Goal: Transaction & Acquisition: Complete application form

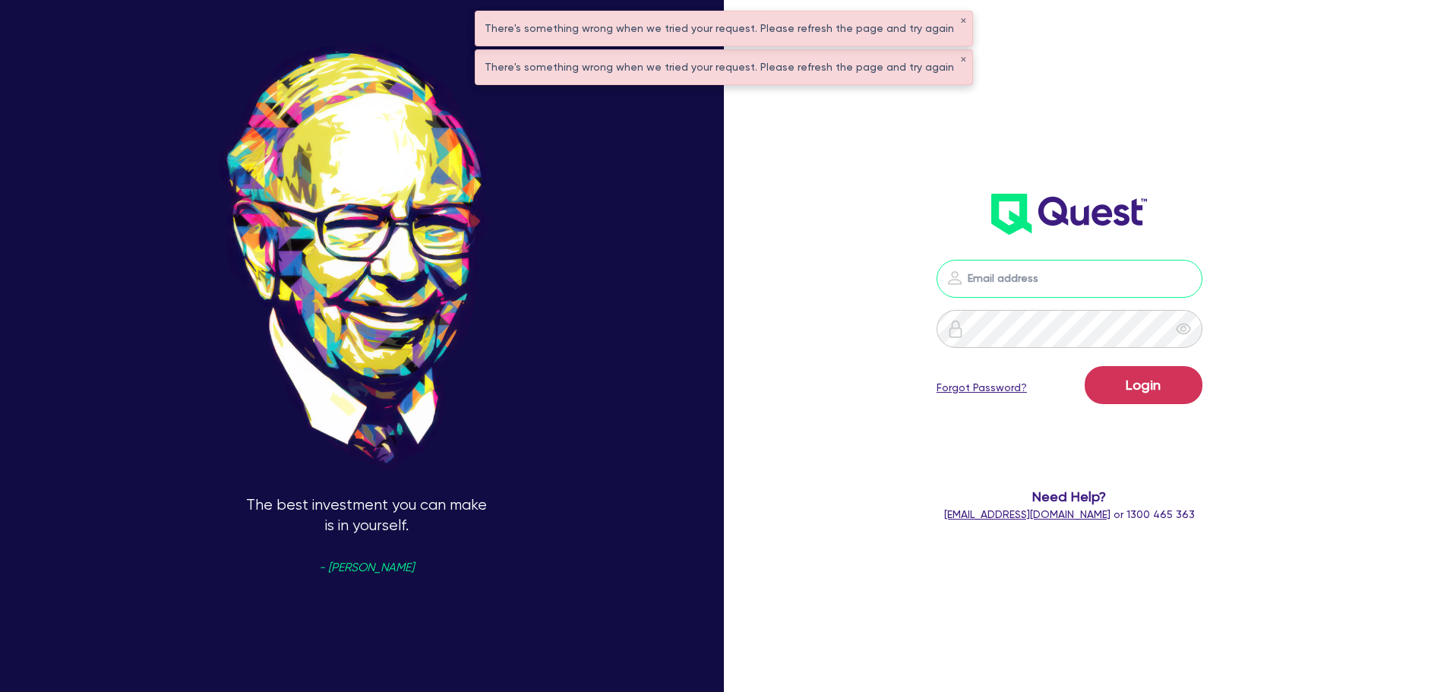
click at [1044, 281] on input "email" at bounding box center [1069, 279] width 266 height 38
type input "rob.matheson@quest.finance"
click at [1150, 384] on button "Login" at bounding box center [1144, 385] width 118 height 38
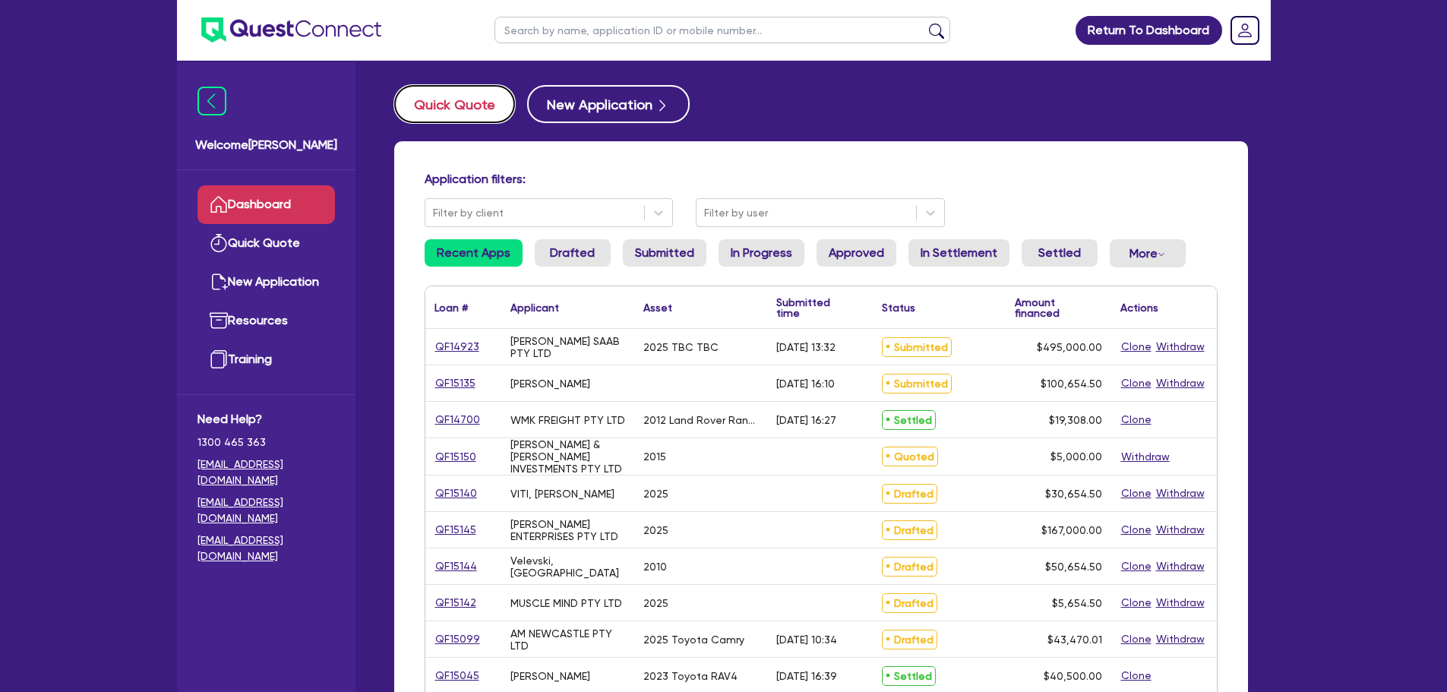
click at [476, 102] on button "Quick Quote" at bounding box center [454, 104] width 121 height 38
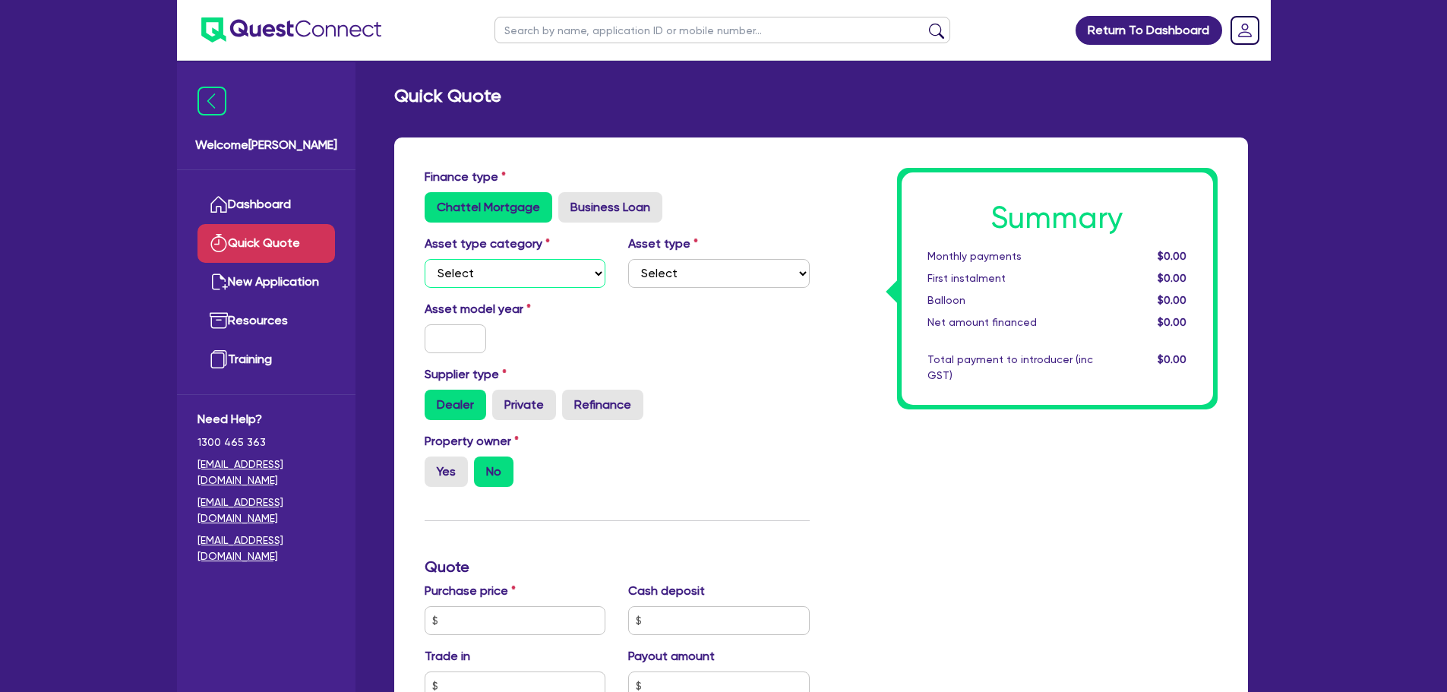
drag, startPoint x: 578, startPoint y: 270, endPoint x: 581, endPoint y: 281, distance: 11.8
click at [579, 270] on select "Select Cars and light trucks Primary assets Secondary assets Tertiary assets" at bounding box center [516, 273] width 182 height 29
select select "CARS_AND_LIGHT_TRUCKS"
click at [425, 259] on select "Select Cars and light trucks Primary assets Secondary assets Tertiary assets" at bounding box center [516, 273] width 182 height 29
click at [664, 284] on select "Select Passenger vehicles Vans and utes Light trucks up to 4.5 tonne" at bounding box center [719, 273] width 182 height 29
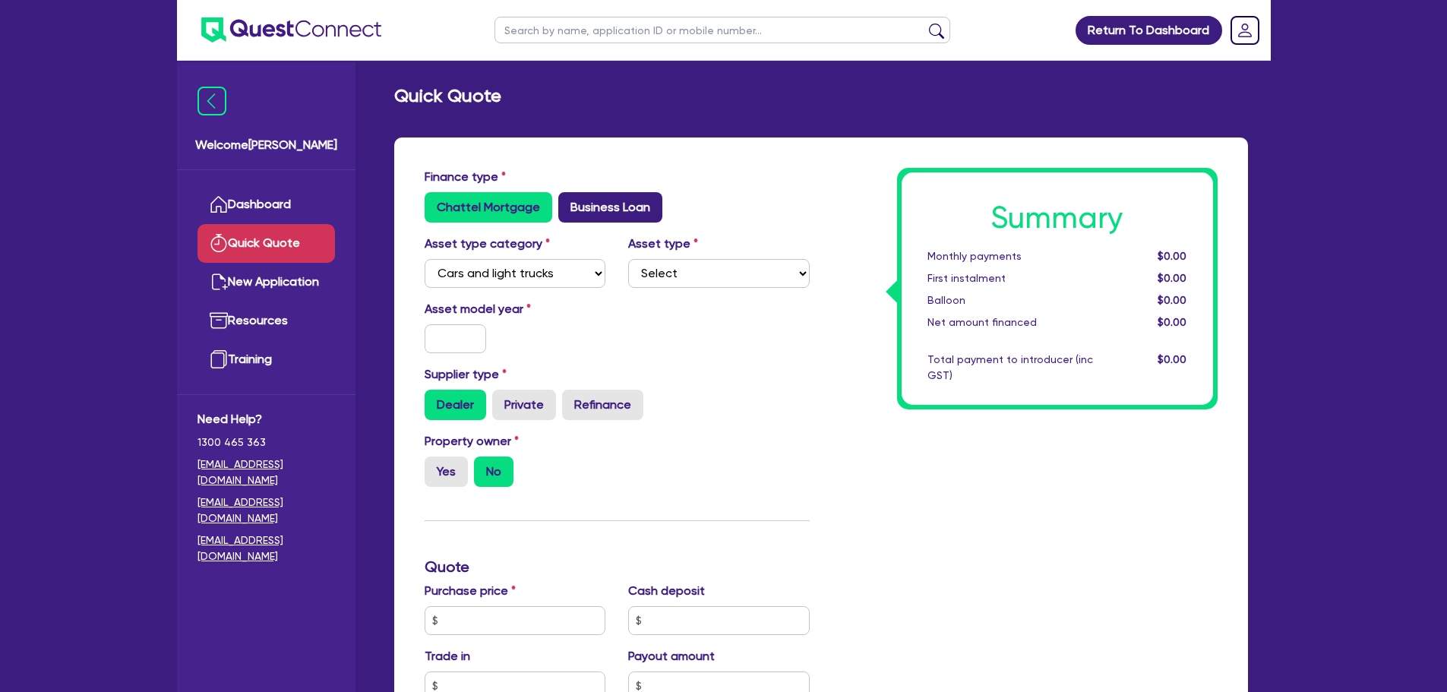
click at [591, 207] on label "Business Loan" at bounding box center [610, 207] width 104 height 30
click at [568, 202] on input "Business Loan" at bounding box center [563, 197] width 10 height 10
radio input "true"
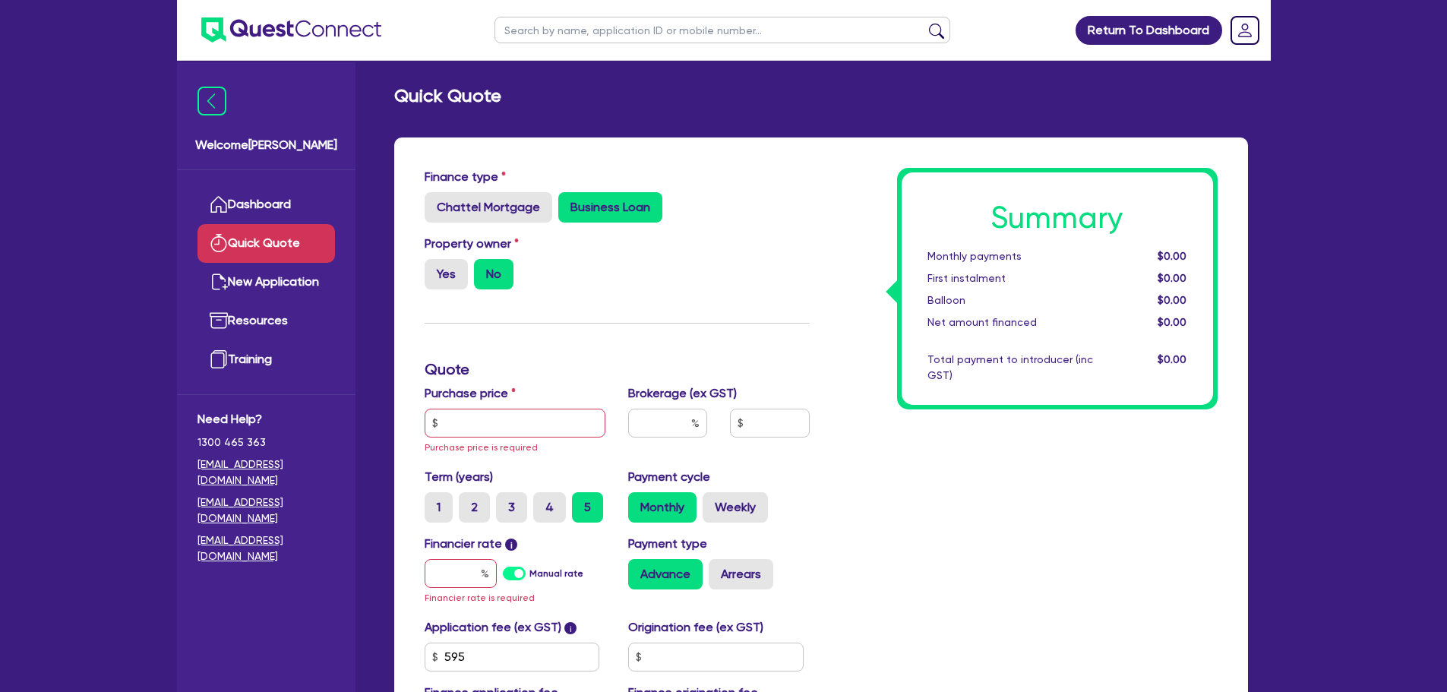
scroll to position [228, 0]
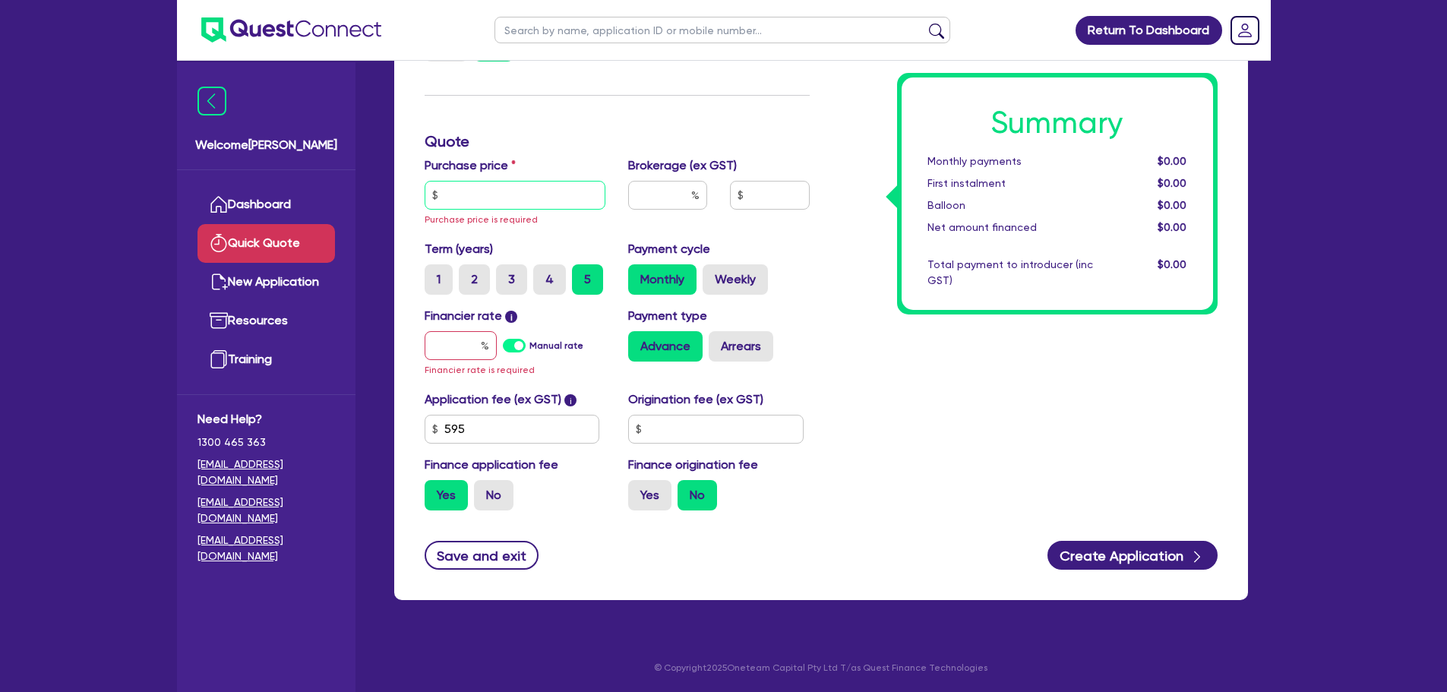
click at [539, 201] on input "text" at bounding box center [516, 195] width 182 height 29
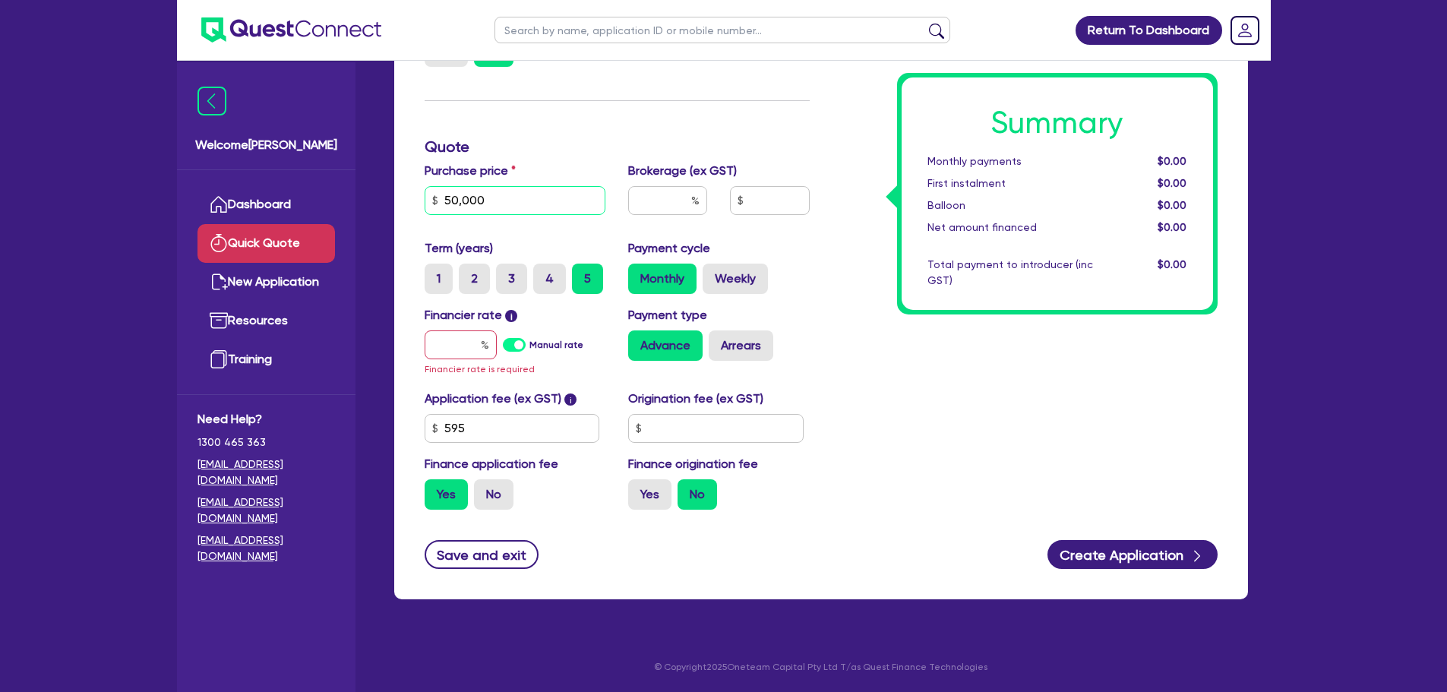
type input "50,000"
click at [452, 345] on input "text" at bounding box center [461, 344] width 72 height 29
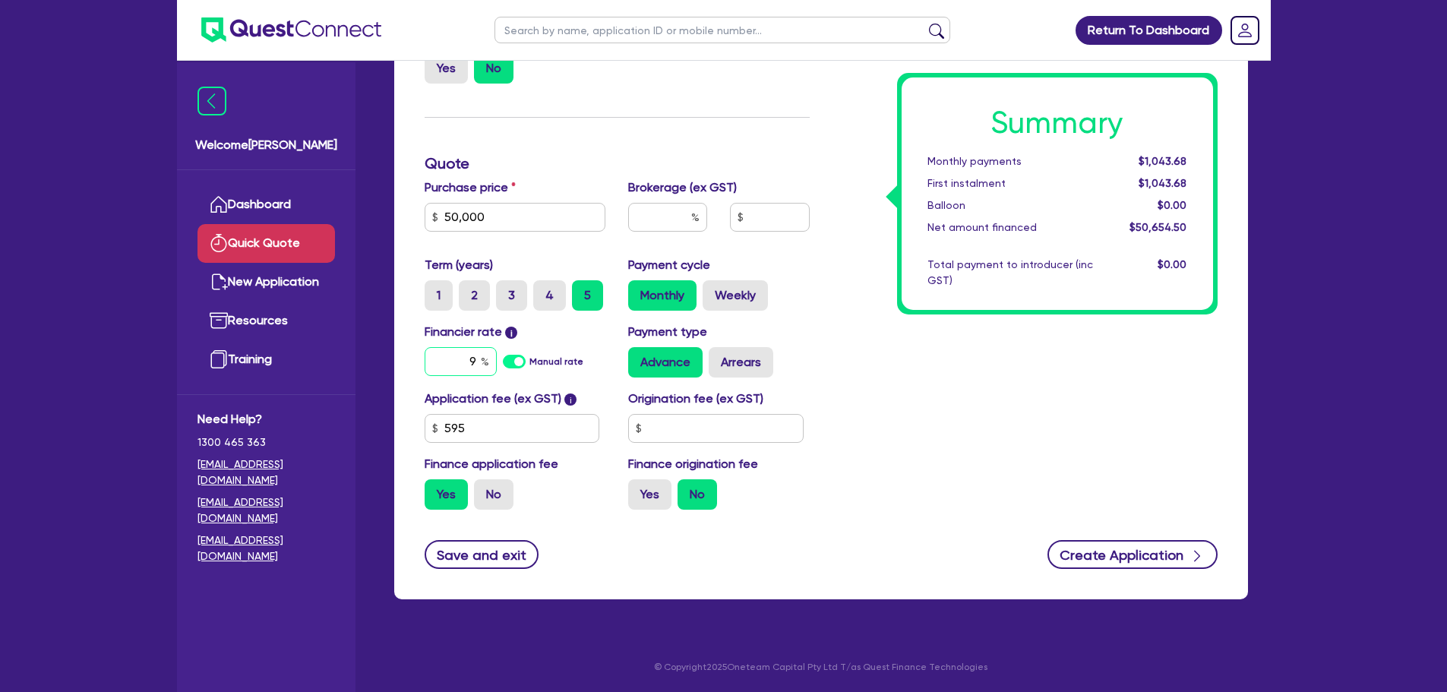
type input "9"
click at [1138, 556] on button "Create Application" at bounding box center [1132, 554] width 170 height 29
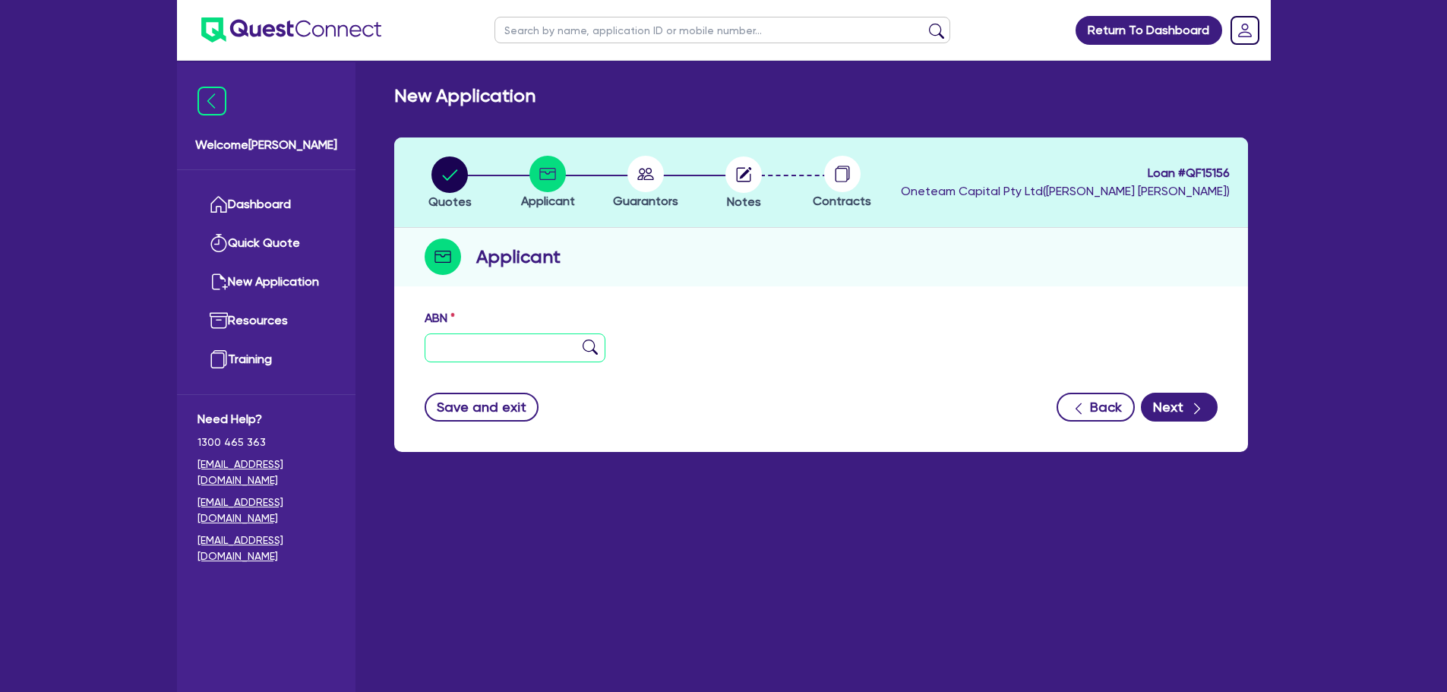
click at [526, 345] on input "text" at bounding box center [516, 347] width 182 height 29
type input "90 207 180 571"
type input "[PERSON_NAME]"
type input "DAMPIER PENINSULAR DELIVERY CHOICE"
select select "SOLE_TRADER"
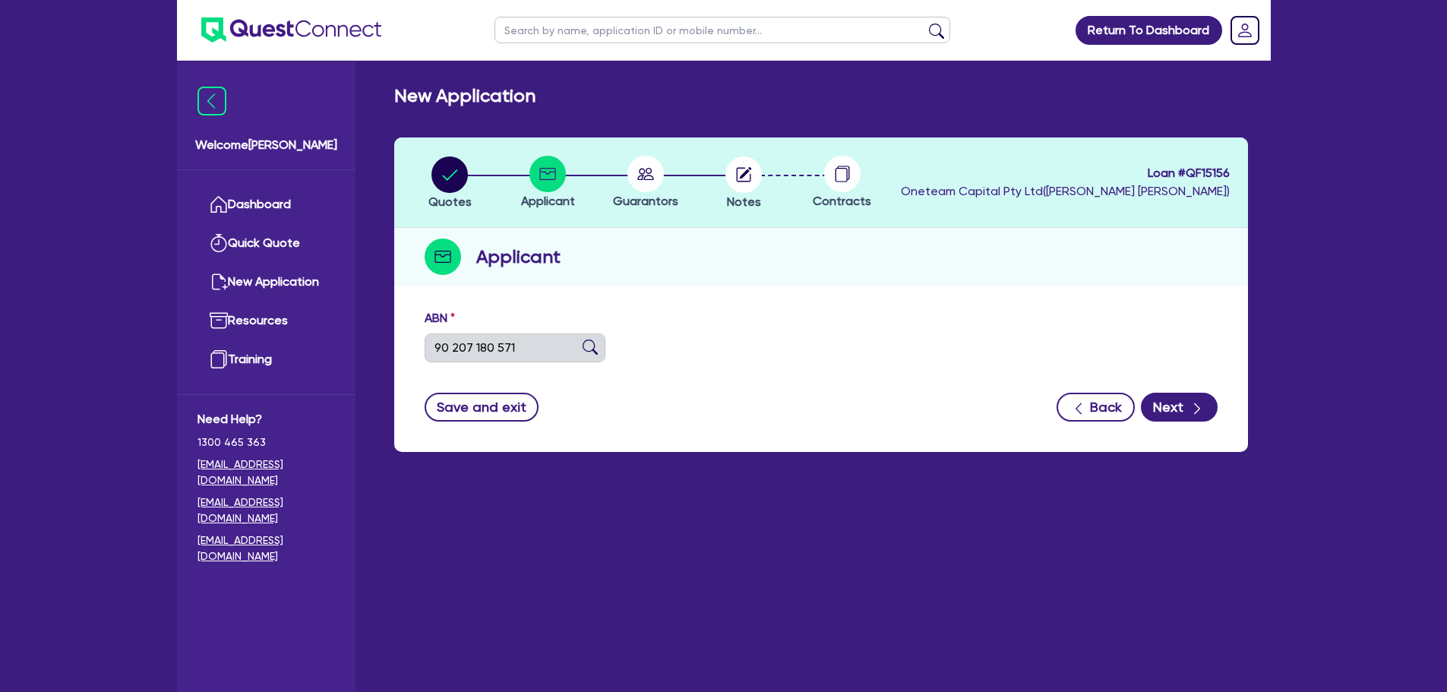
type input "16/08/2021"
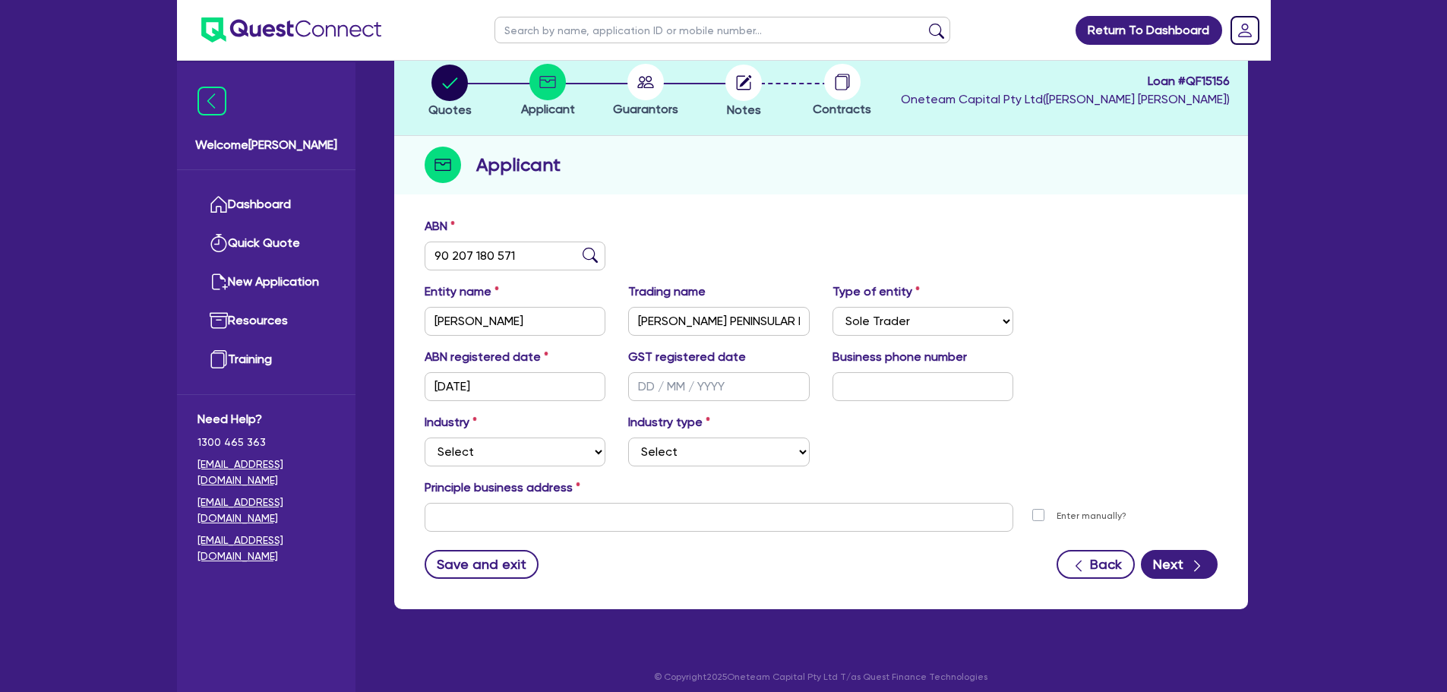
scroll to position [102, 0]
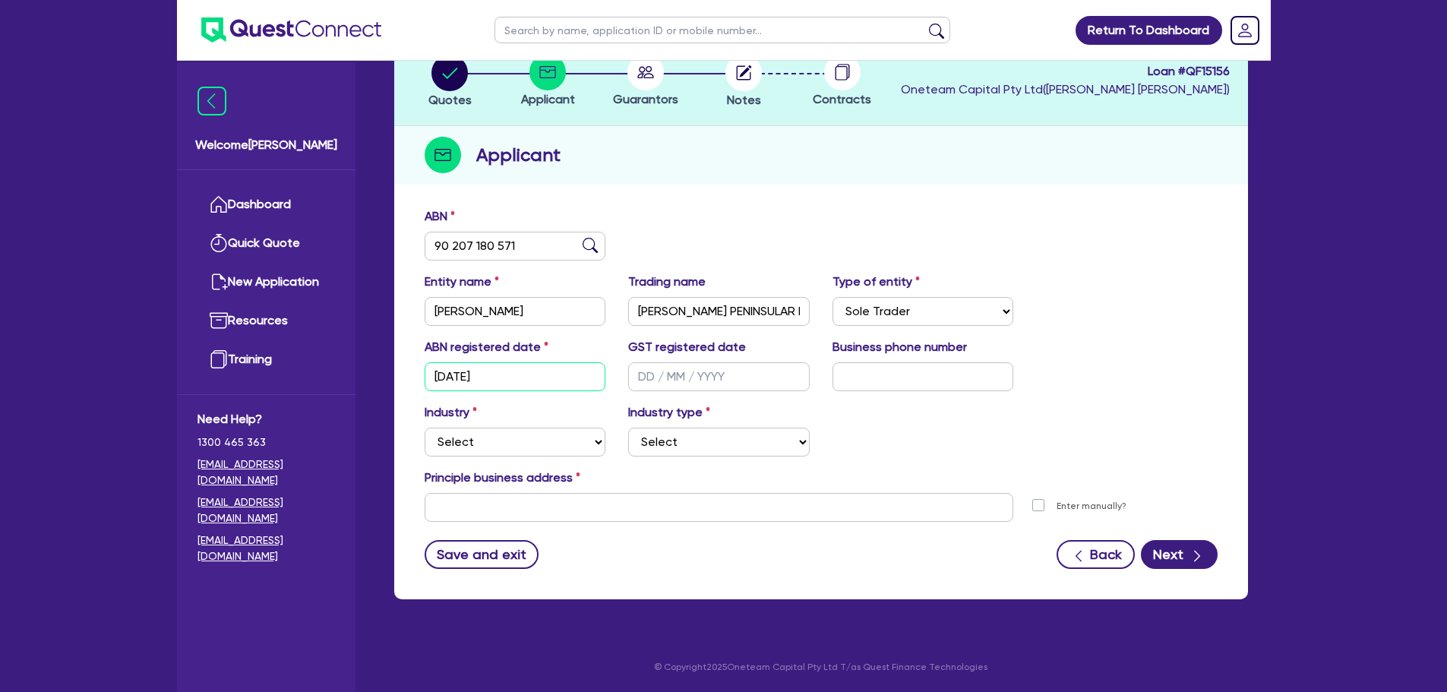
click at [515, 381] on input "16/08/2021" at bounding box center [516, 376] width 182 height 29
click at [845, 379] on input "text" at bounding box center [923, 376] width 182 height 29
type input "04 6741 2791"
click at [520, 444] on select "Select Accomodation & Food Services Administrative & Support Services Agricultu…" at bounding box center [516, 442] width 182 height 29
select select "TRANSPORT_WAREHOUSING"
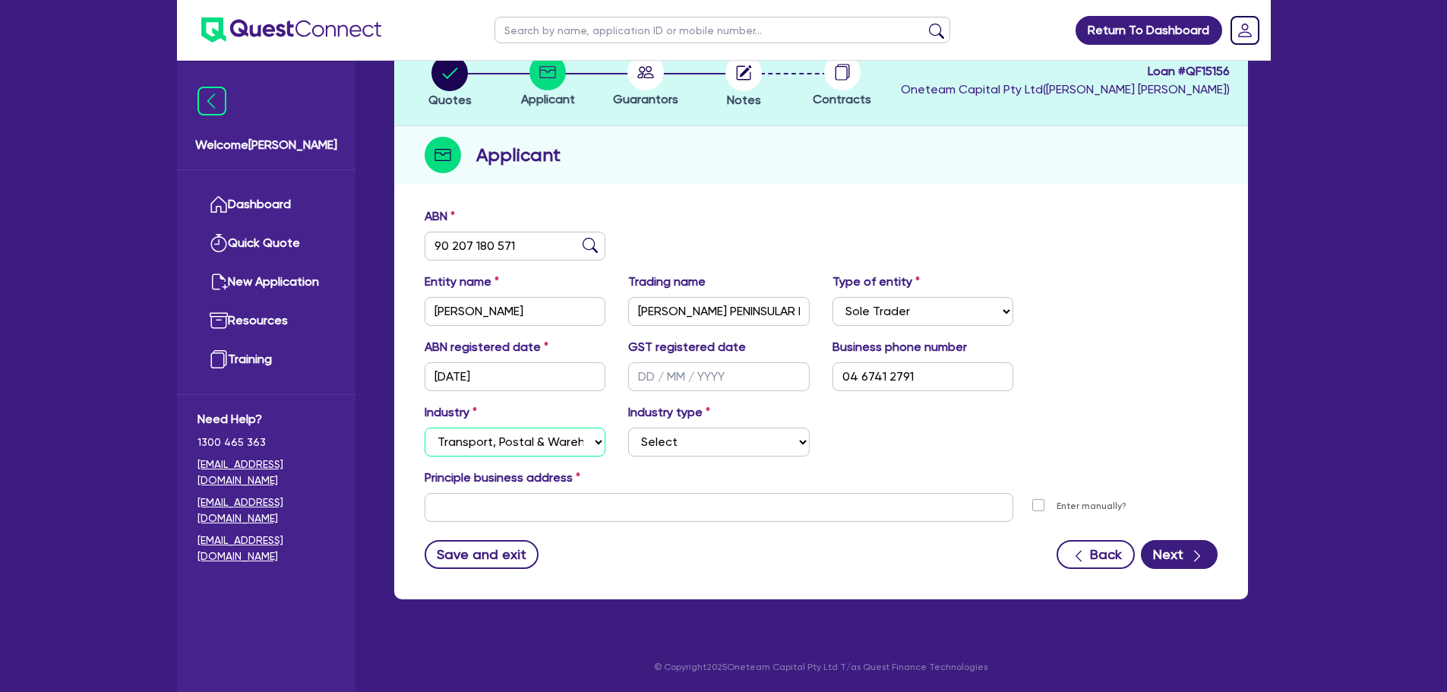
click at [425, 428] on select "Select Accomodation & Food Services Administrative & Support Services Agricultu…" at bounding box center [516, 442] width 182 height 29
click at [725, 445] on select "Select Taxi & Luxury Car Services Passengers & Freight Transport Services Posta…" at bounding box center [719, 442] width 182 height 29
select select "PASSENGERS_FREIGHT_TRANSPORT"
click at [628, 428] on select "Select Taxi & Luxury Car Services Passengers & Freight Transport Services Posta…" at bounding box center [719, 442] width 182 height 29
click at [684, 502] on input "text" at bounding box center [719, 507] width 589 height 29
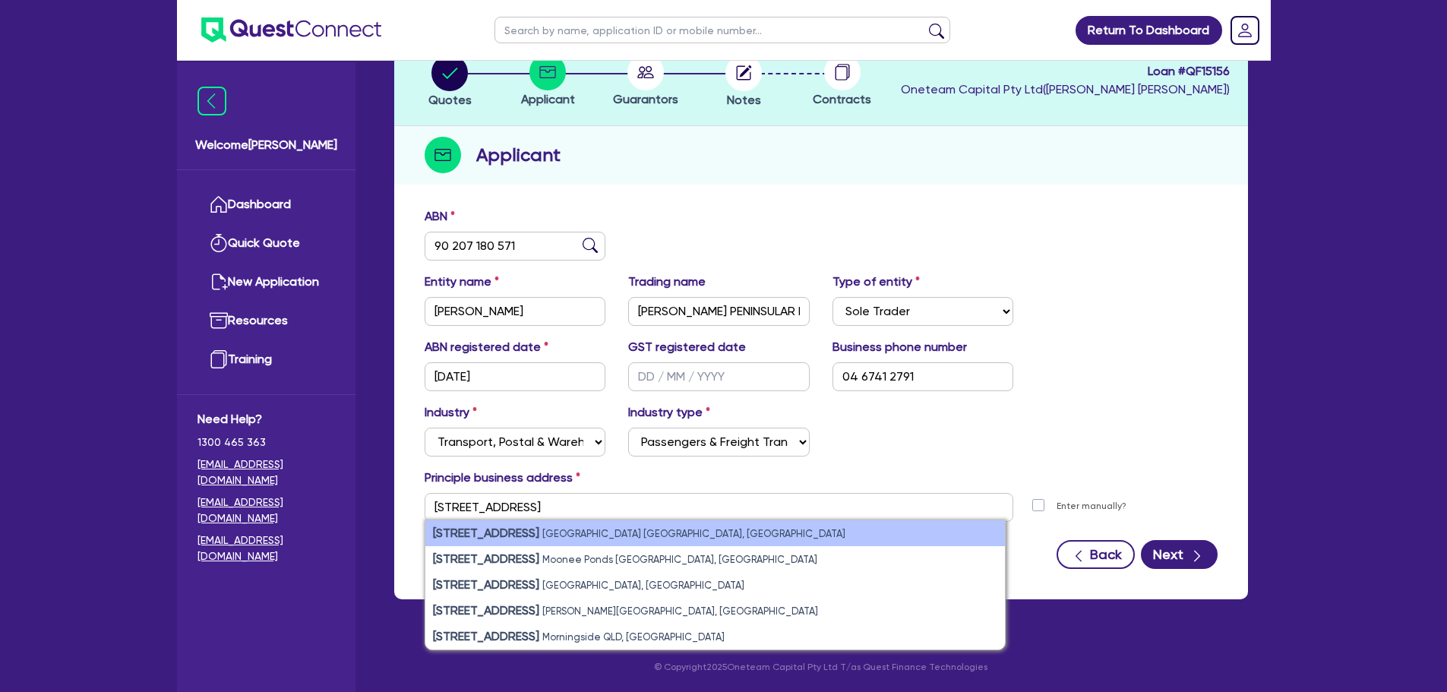
click at [603, 537] on li "11 York St Sydney NSW, Australia" at bounding box center [714, 533] width 579 height 26
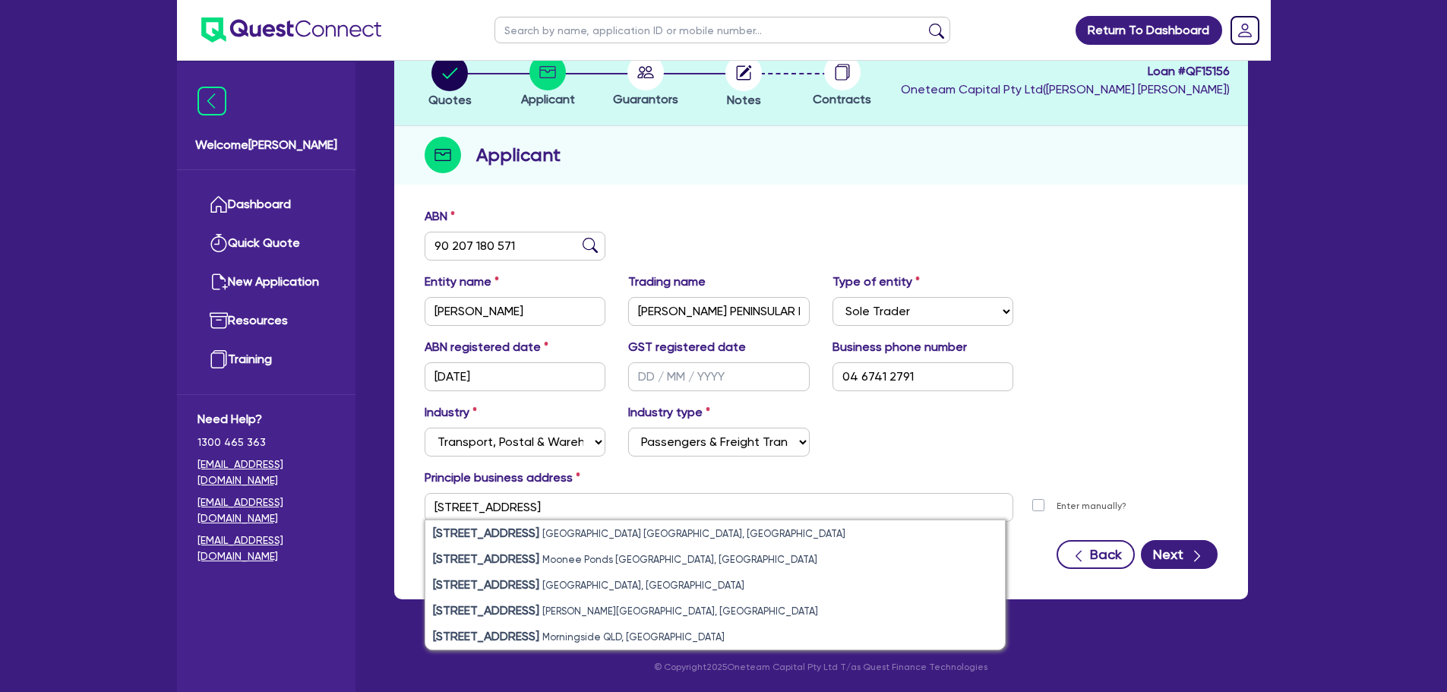
type input "11 York St Sydney NSW 2000"
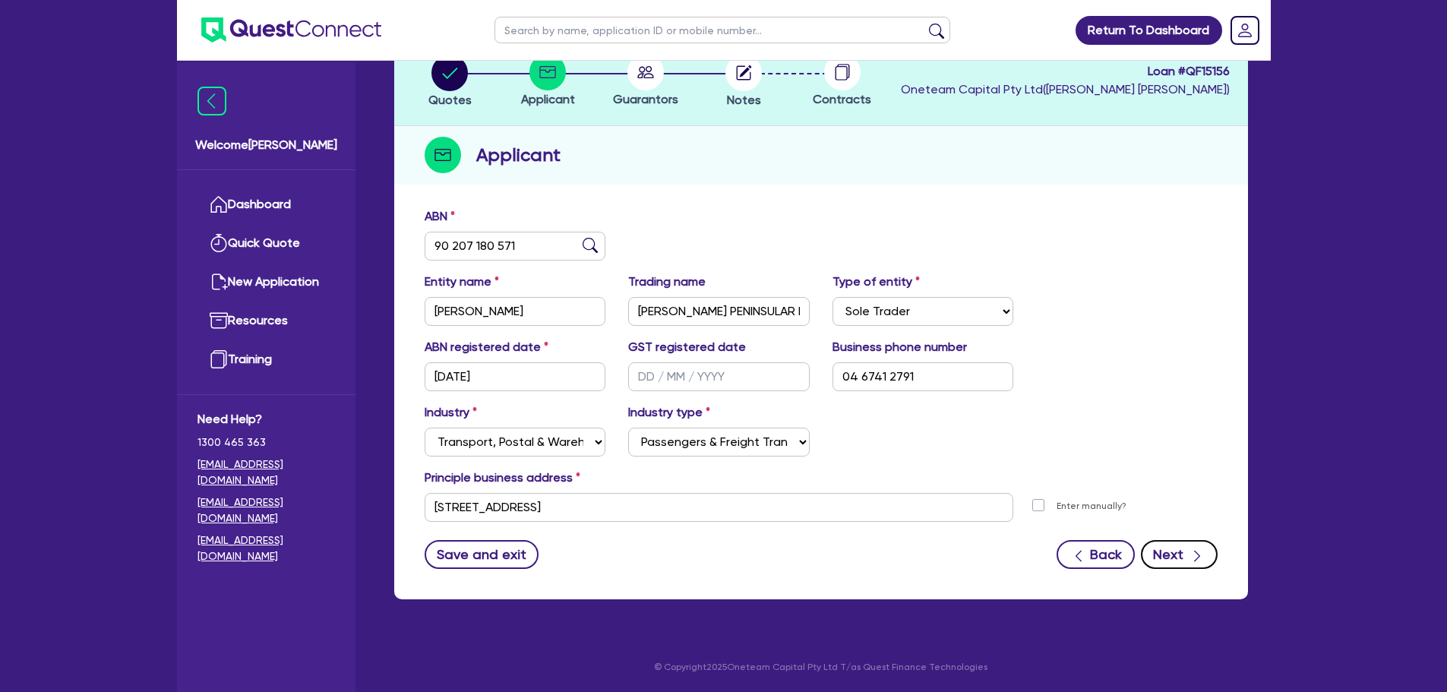
click at [1192, 552] on icon "button" at bounding box center [1196, 555] width 15 height 15
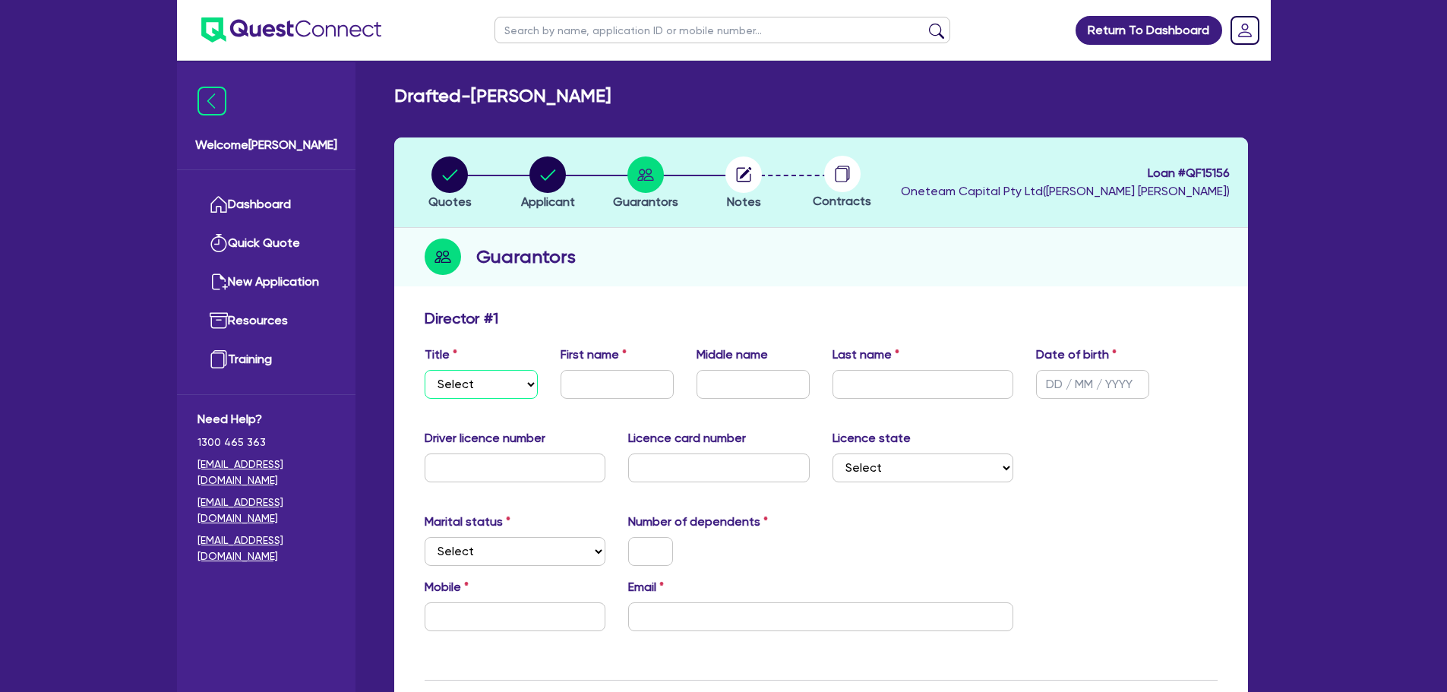
drag, startPoint x: 513, startPoint y: 381, endPoint x: 510, endPoint y: 388, distance: 7.9
click at [512, 382] on select "Select Mr Mrs Ms Miss Dr" at bounding box center [481, 384] width 113 height 29
select select "MR"
click at [425, 370] on select "Select Mr Mrs Ms Miss Dr" at bounding box center [481, 384] width 113 height 29
click at [621, 387] on input "text" at bounding box center [617, 384] width 113 height 29
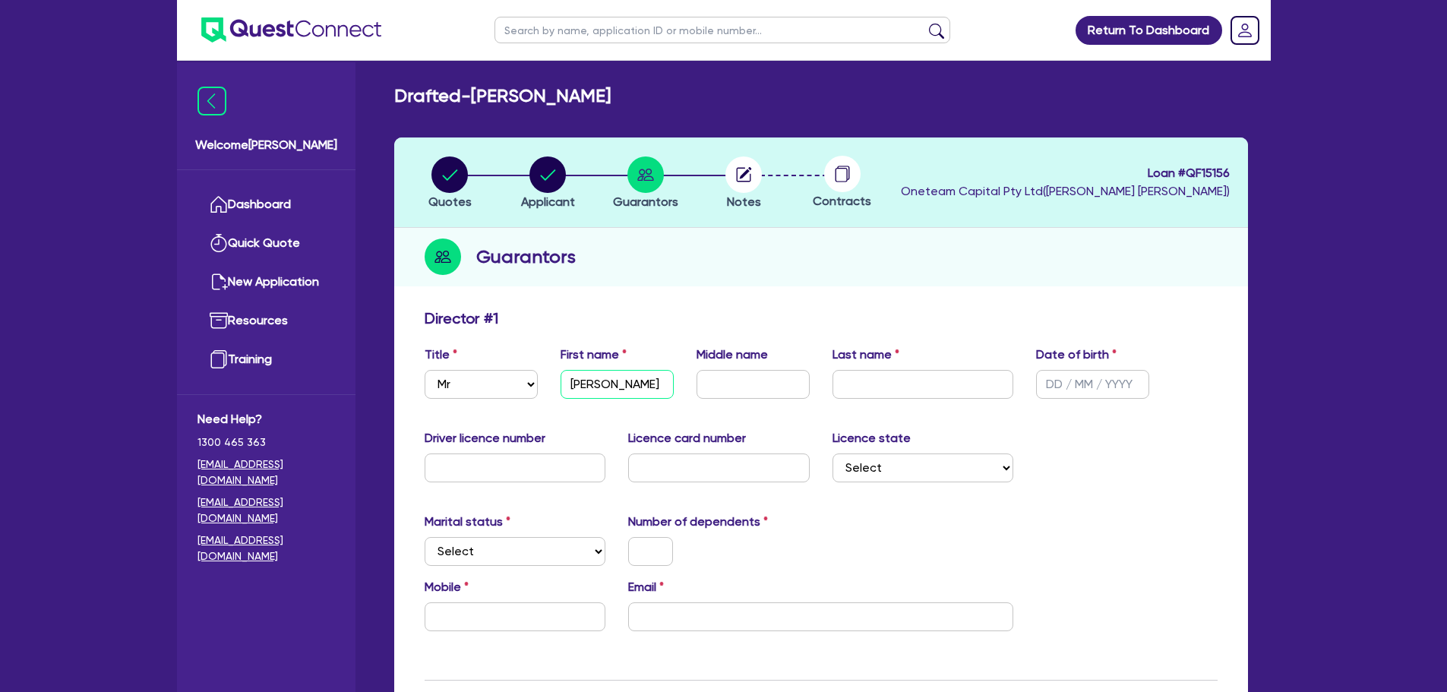
type input "Peter"
type input "Lawrence"
click at [1075, 381] on input "text" at bounding box center [1092, 384] width 113 height 29
click at [1079, 390] on input "text" at bounding box center [1092, 384] width 113 height 29
type input "20/02/1966"
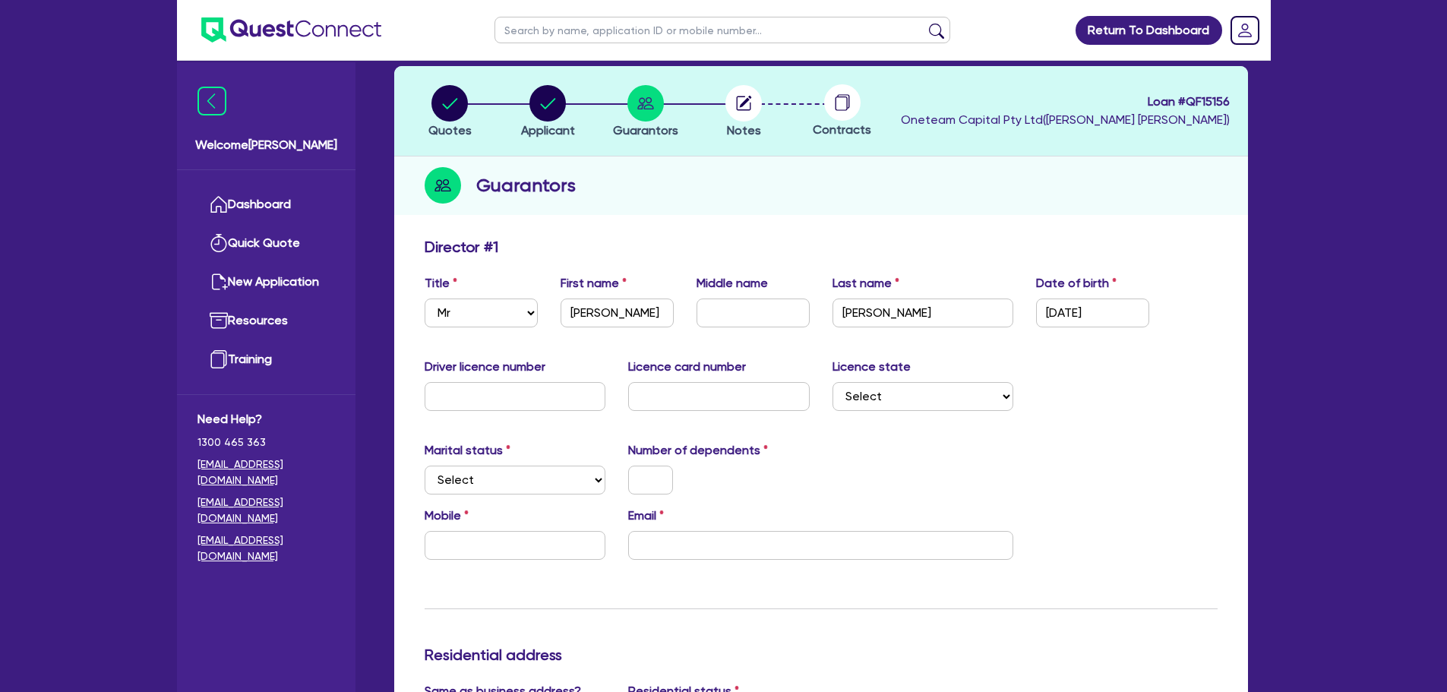
scroll to position [152, 0]
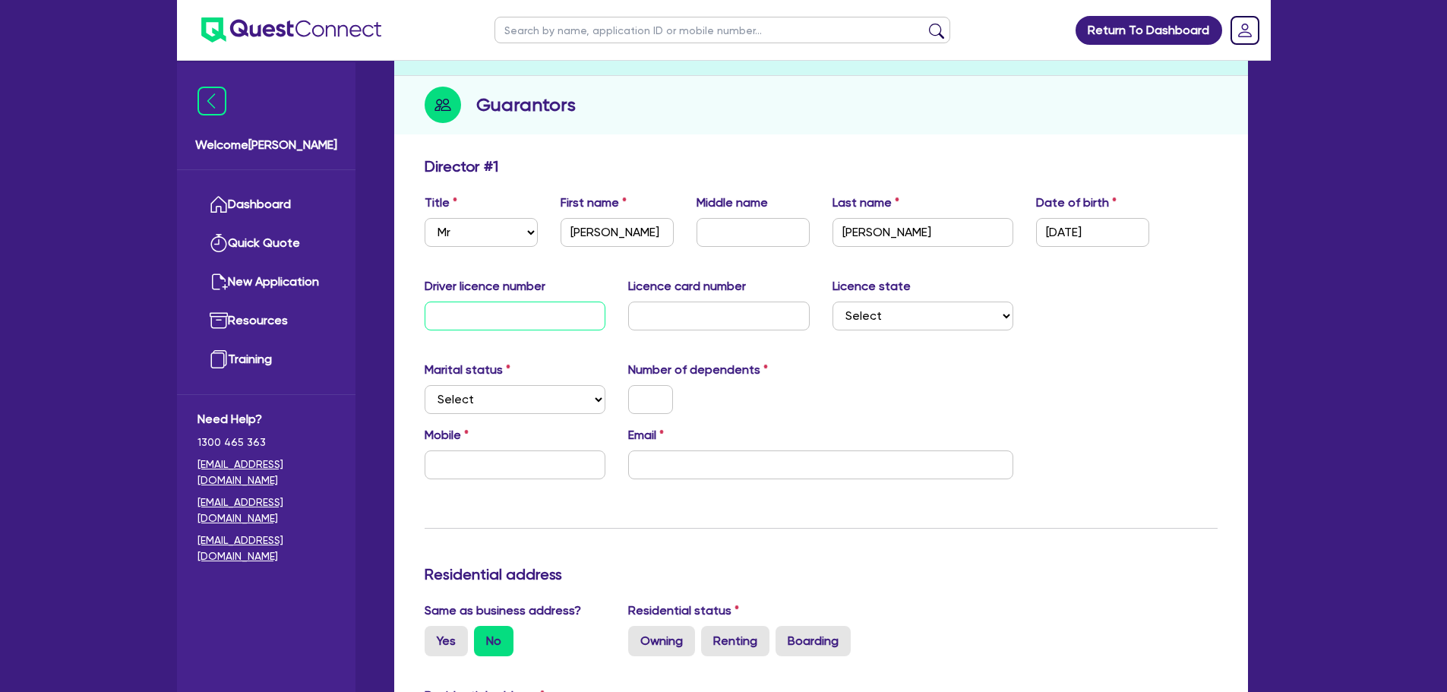
drag, startPoint x: 524, startPoint y: 320, endPoint x: 528, endPoint y: 355, distance: 35.9
click at [522, 321] on input "text" at bounding box center [516, 316] width 182 height 29
click at [536, 393] on select "Select Single Married De Facto / Partner" at bounding box center [516, 399] width 182 height 29
click at [425, 385] on select "Select Single Married De Facto / Partner" at bounding box center [516, 399] width 182 height 29
click at [553, 314] on input "text" at bounding box center [516, 316] width 182 height 29
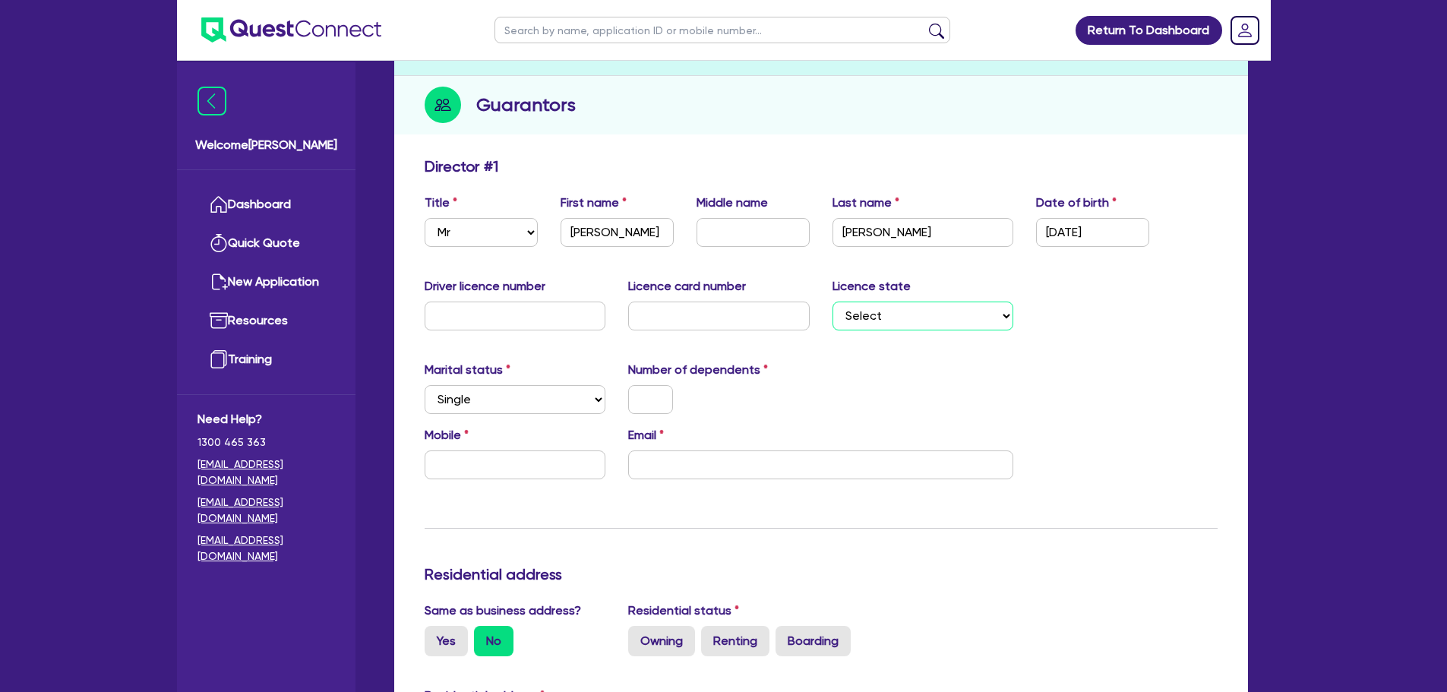
drag, startPoint x: 892, startPoint y: 323, endPoint x: 886, endPoint y: 329, distance: 8.1
click at [892, 323] on select "Select NSW VIC QLD TAS ACT SA NT WA" at bounding box center [923, 316] width 182 height 29
click at [775, 423] on div "Marital status Select Single Married De Facto / Partner Number of dependents" at bounding box center [821, 393] width 816 height 65
click at [534, 399] on select "Select Single Married De Facto / Partner" at bounding box center [516, 399] width 182 height 29
click at [644, 397] on input "text" at bounding box center [650, 399] width 45 height 29
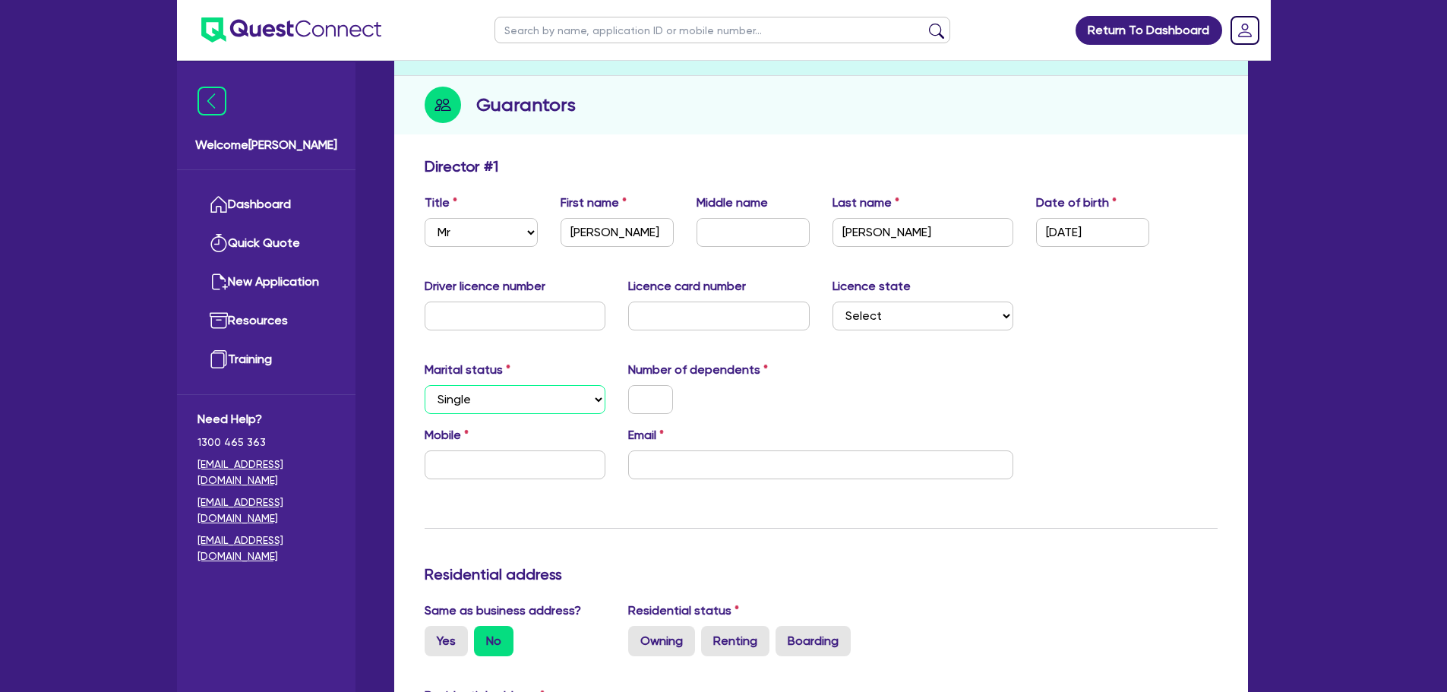
click at [534, 403] on select "Select Single Married De Facto / Partner" at bounding box center [516, 399] width 182 height 29
click at [425, 385] on select "Select Single Married De Facto / Partner" at bounding box center [516, 399] width 182 height 29
click at [545, 393] on select "Select Single Married De Facto / Partner" at bounding box center [516, 399] width 182 height 29
select select "MARRIED"
click at [425, 385] on select "Select Single Married De Facto / Partner" at bounding box center [516, 399] width 182 height 29
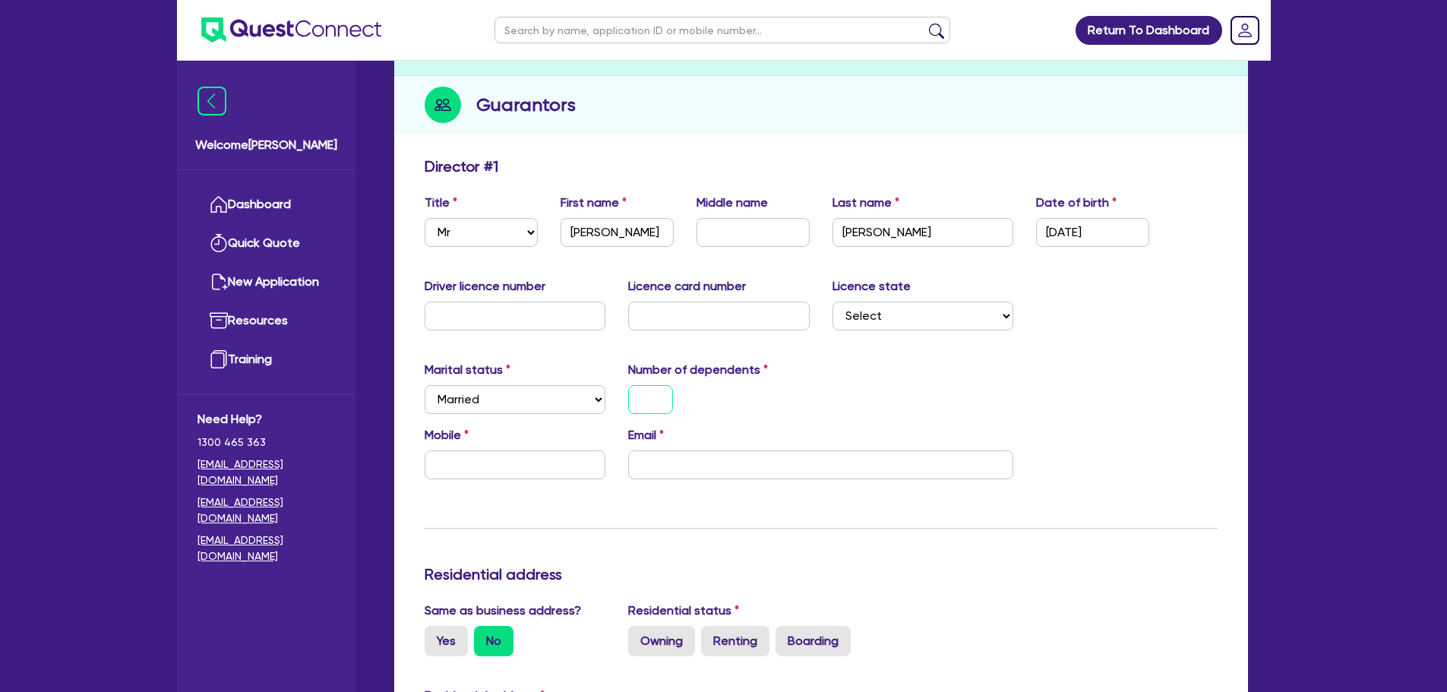
click at [651, 406] on input "text" at bounding box center [650, 399] width 45 height 29
type input "0"
click at [507, 469] on input "text" at bounding box center [516, 464] width 182 height 29
click at [811, 452] on input "email" at bounding box center [820, 464] width 385 height 29
click at [669, 460] on input "email" at bounding box center [820, 464] width 385 height 29
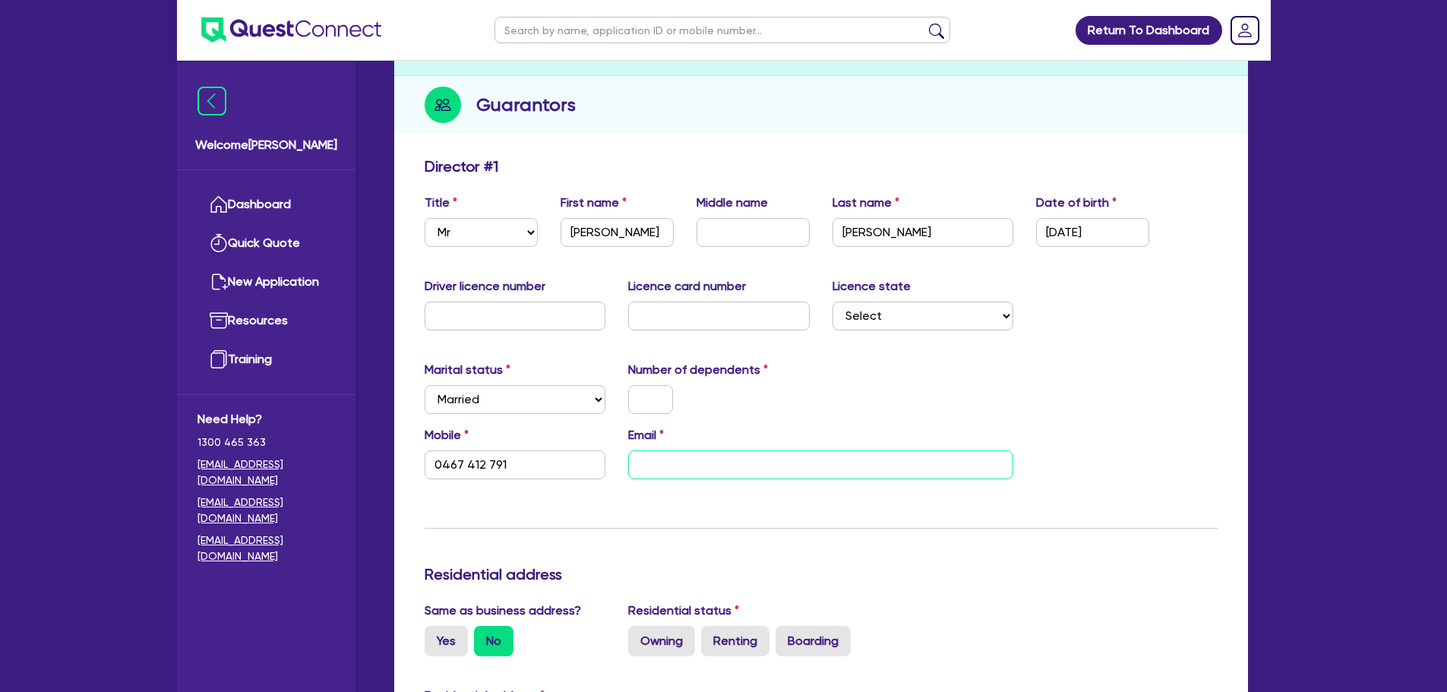
paste input "peninsulartransit@outlook.com"
type input "0467 412 791"
type input "peninsulartransit@outlook.com"
click at [655, 398] on input "text" at bounding box center [650, 399] width 45 height 29
type input "0"
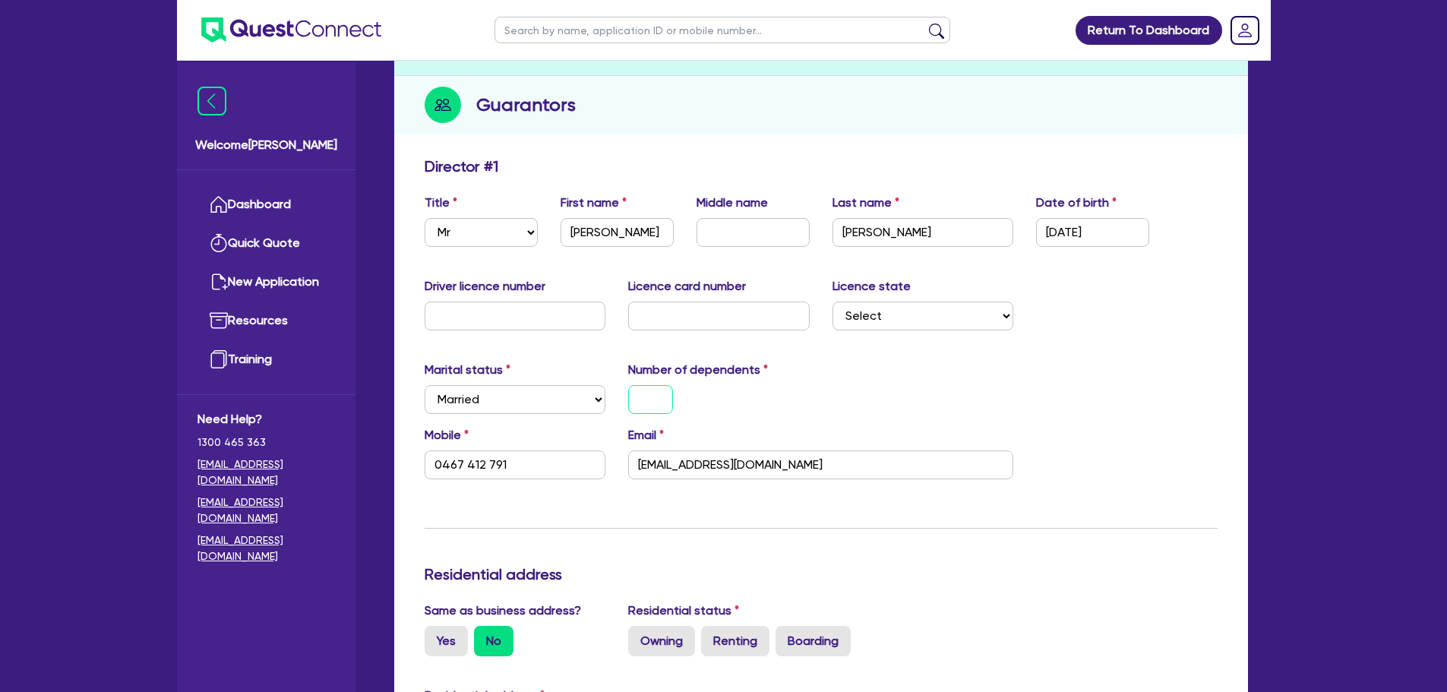
type input "0467 412 791"
type input "0"
click at [753, 376] on label "Number of dependents" at bounding box center [698, 370] width 140 height 18
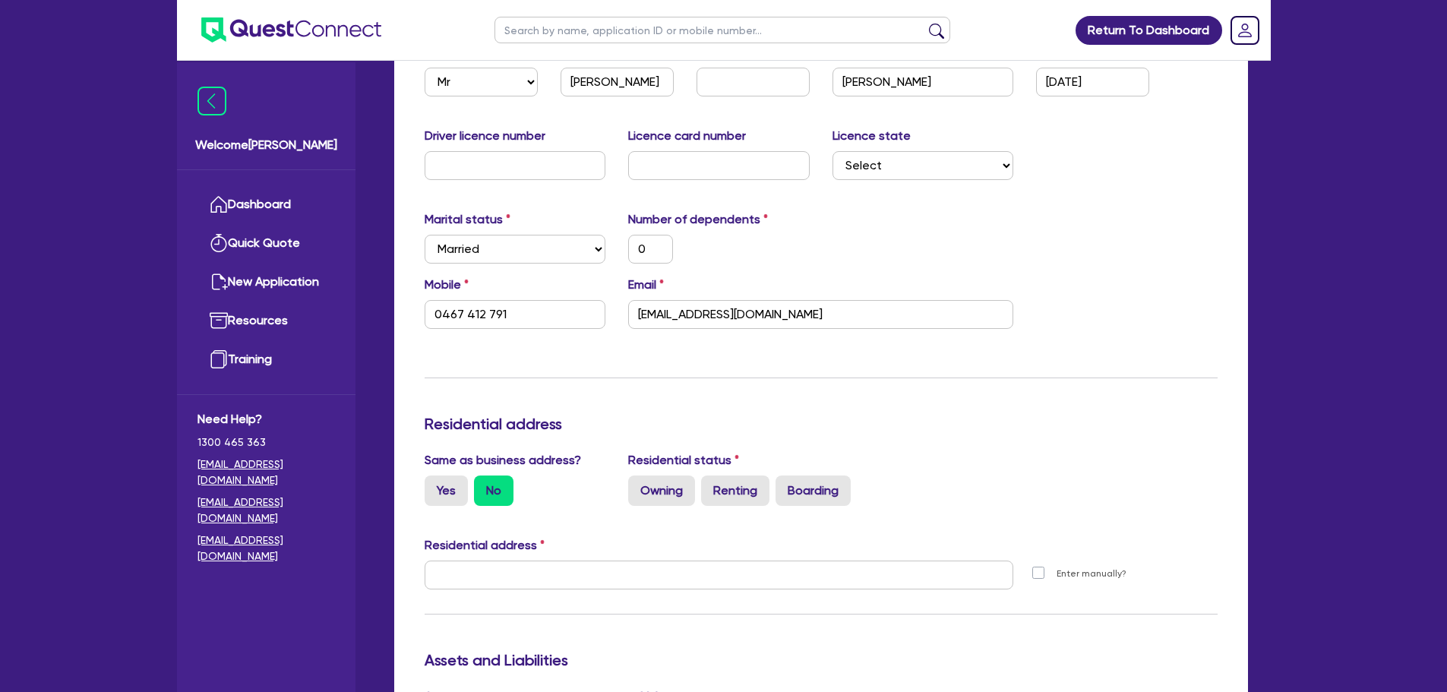
scroll to position [304, 0]
click at [684, 491] on label "Owning" at bounding box center [661, 489] width 67 height 30
click at [638, 484] on input "Owning" at bounding box center [633, 479] width 10 height 10
radio input "true"
type input "0"
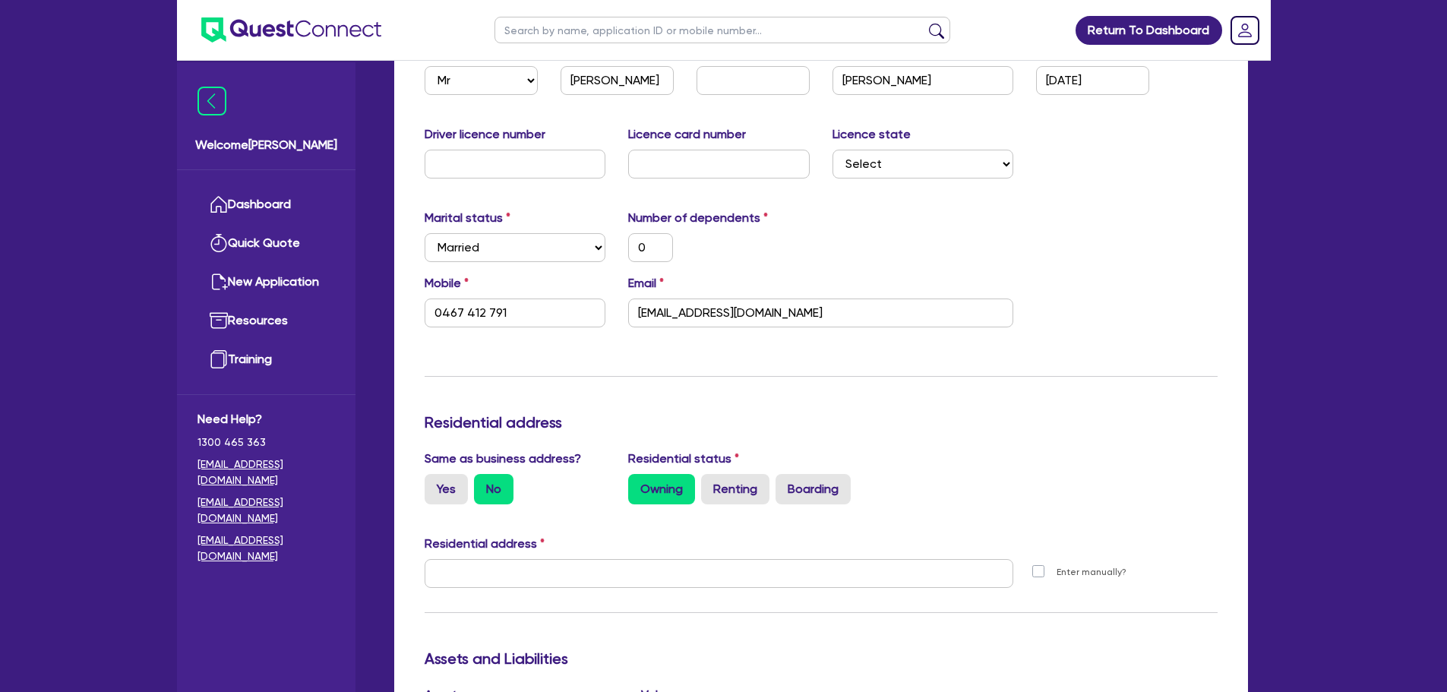
type input "0467 412 791"
click at [724, 493] on label "Renting" at bounding box center [735, 489] width 68 height 30
click at [711, 484] on input "Renting" at bounding box center [706, 479] width 10 height 10
radio input "true"
type input "0"
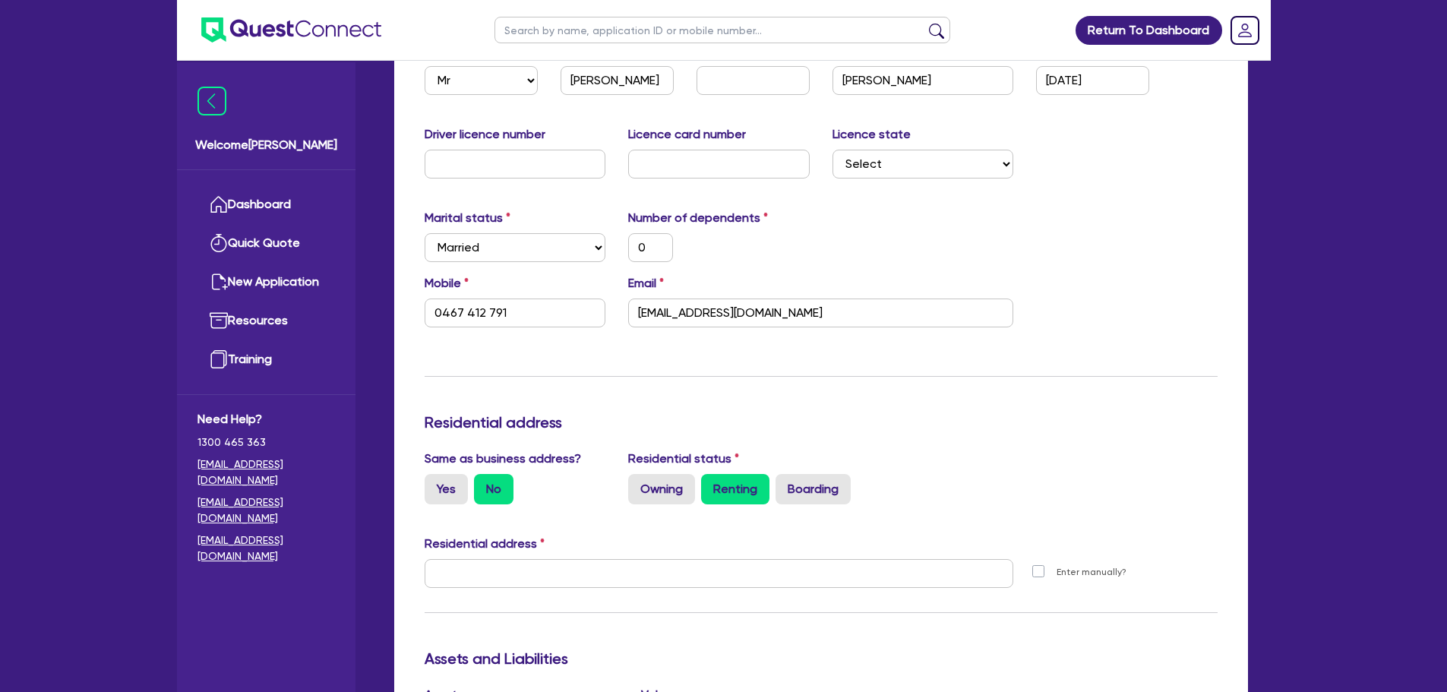
type input "0467 412 791"
click at [459, 490] on label "Yes" at bounding box center [446, 489] width 43 height 30
click at [434, 484] on input "Yes" at bounding box center [430, 479] width 10 height 10
radio input "true"
type input "0"
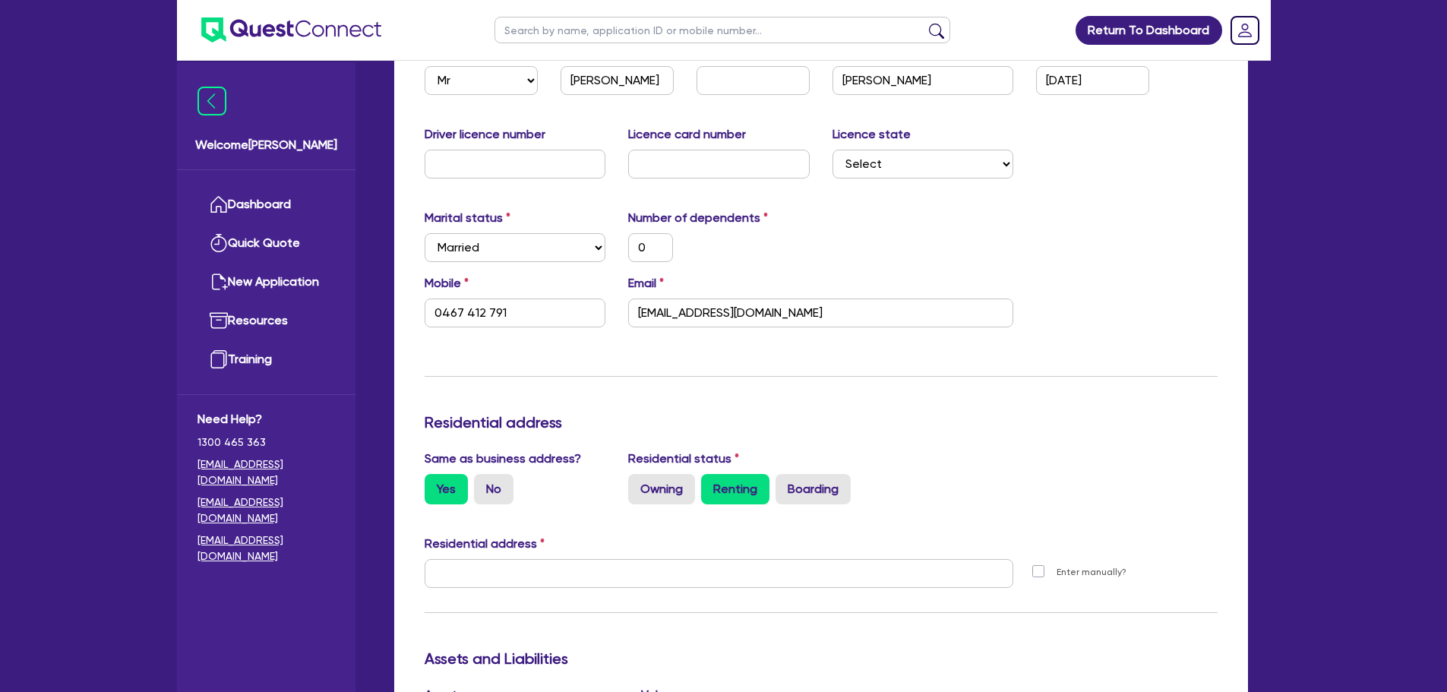
type input "0467 412 791"
type input "11 York St Sydney NSW 2000"
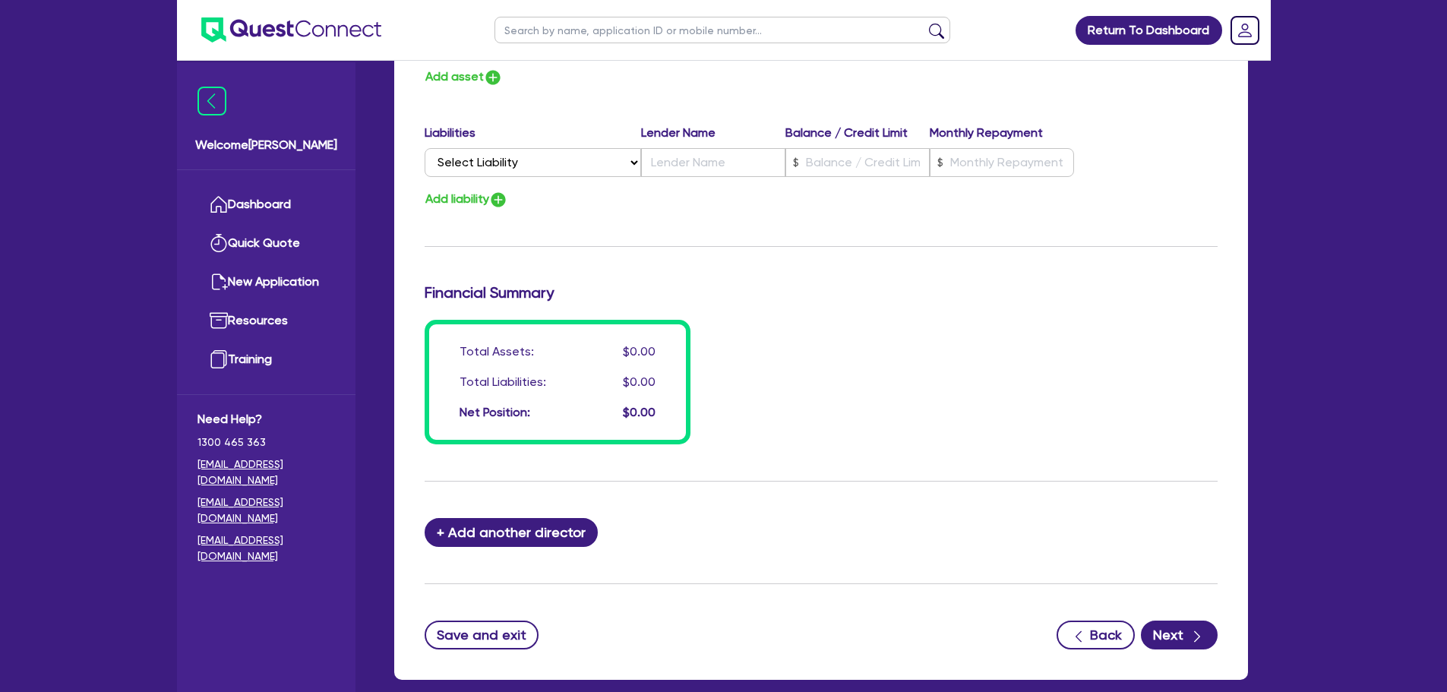
scroll to position [1069, 0]
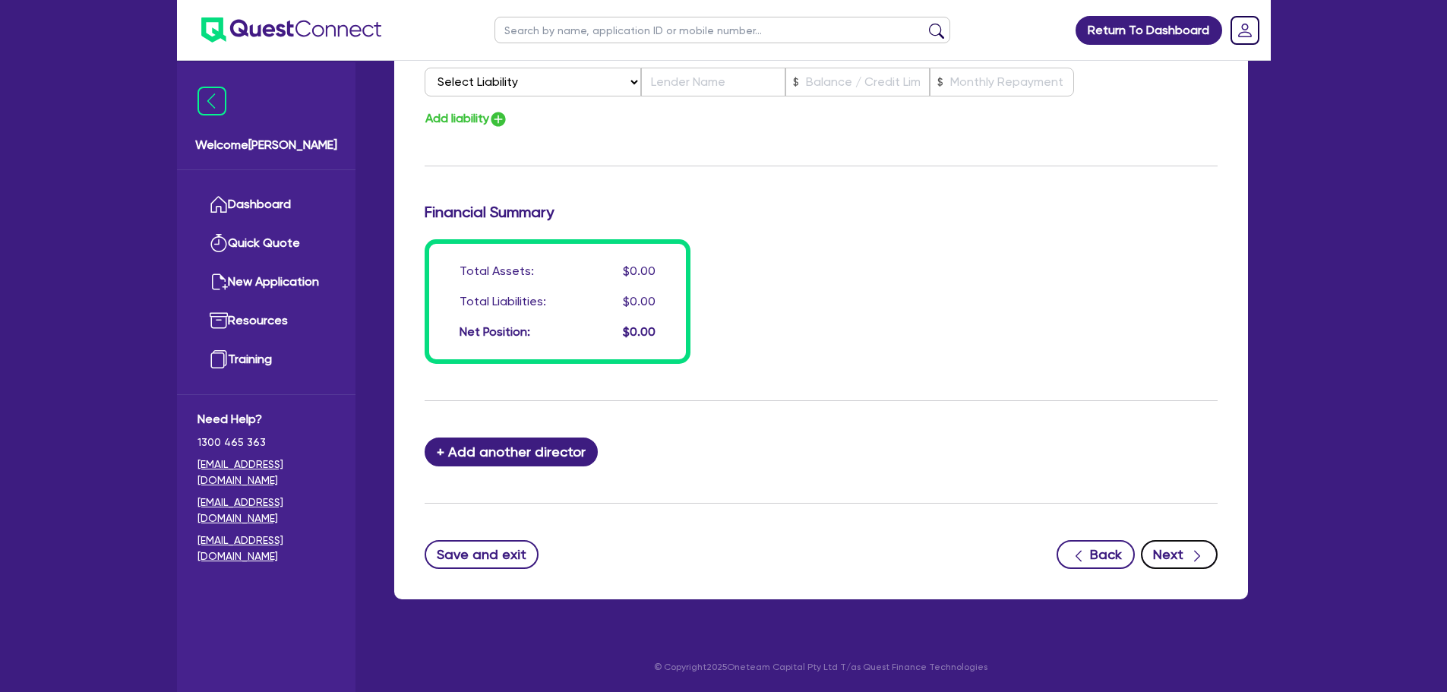
click at [1178, 565] on button "Next" at bounding box center [1179, 554] width 77 height 29
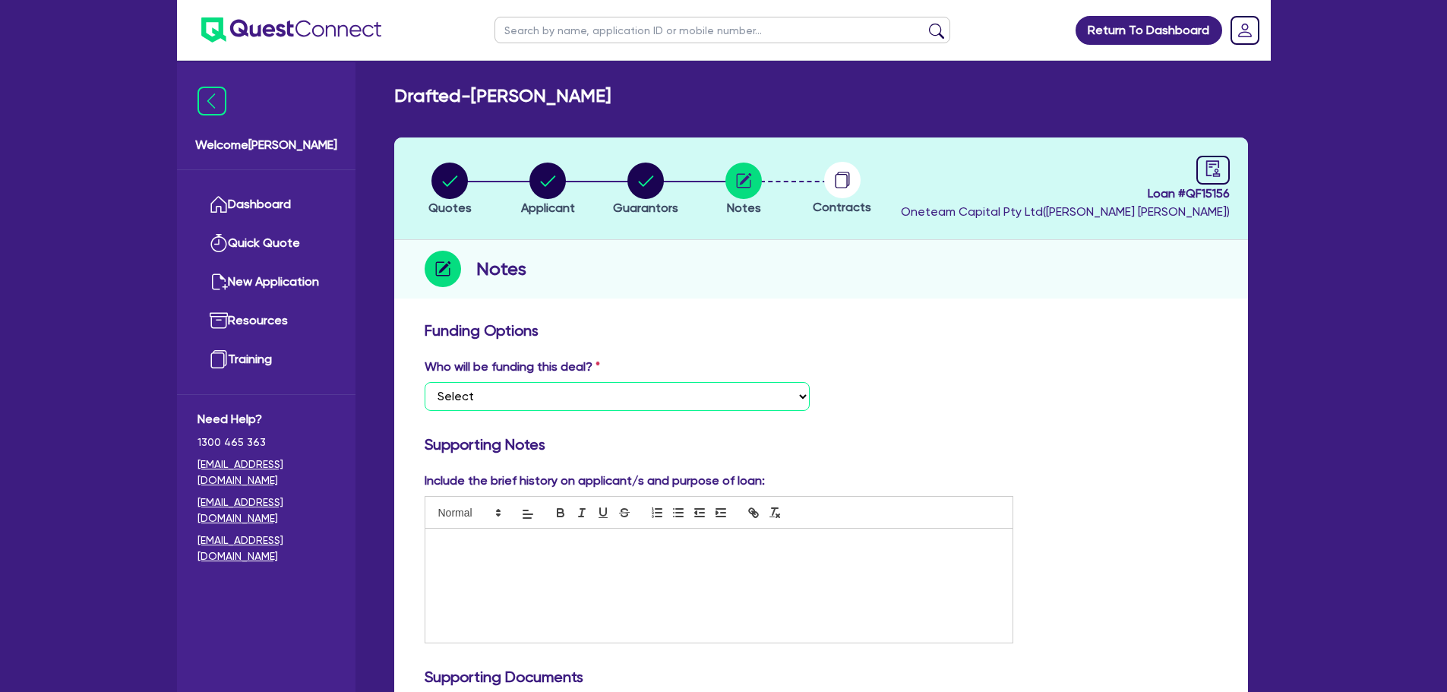
click at [681, 400] on select "Select I want Quest to fund 100% I will fund 100% I will co-fund with Quest Oth…" at bounding box center [617, 396] width 385 height 29
select select "Other"
click at [425, 382] on select "Select I want Quest to fund 100% I will fund 100% I will co-fund with Quest Oth…" at bounding box center [617, 396] width 385 height 29
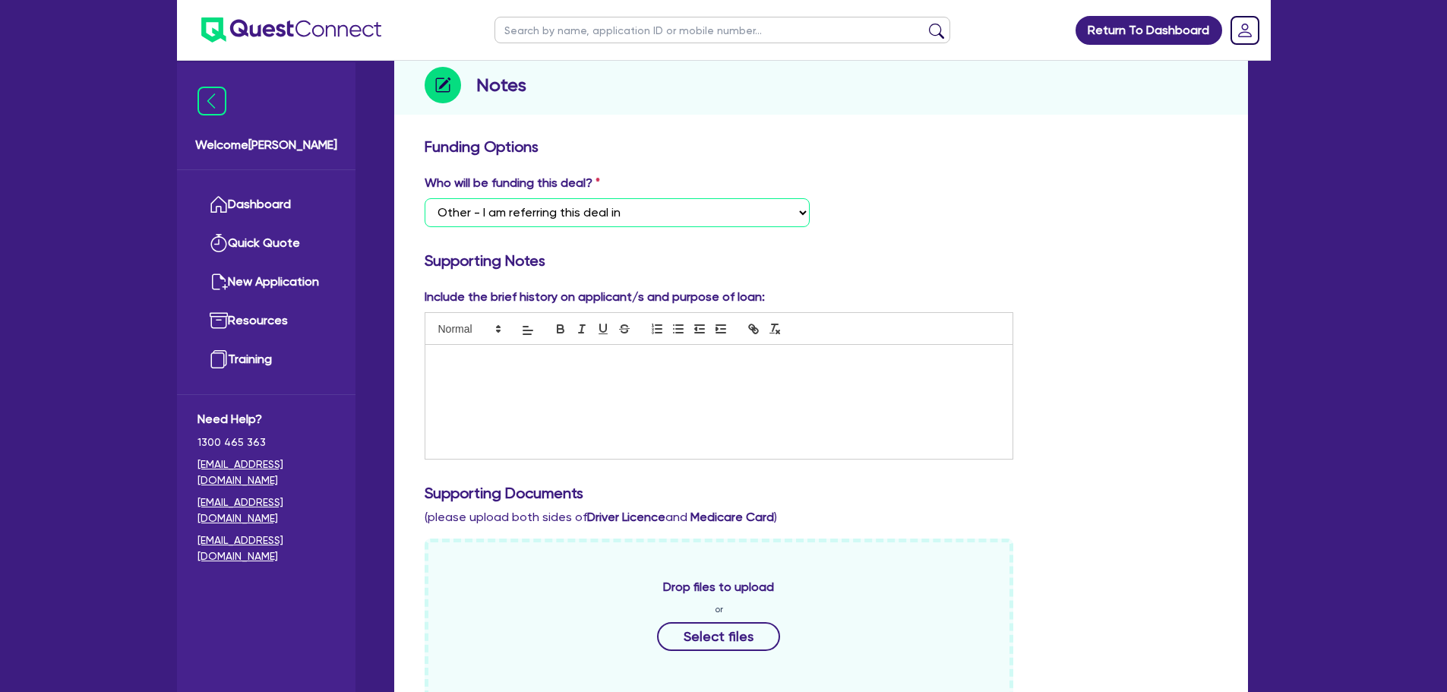
scroll to position [304, 0]
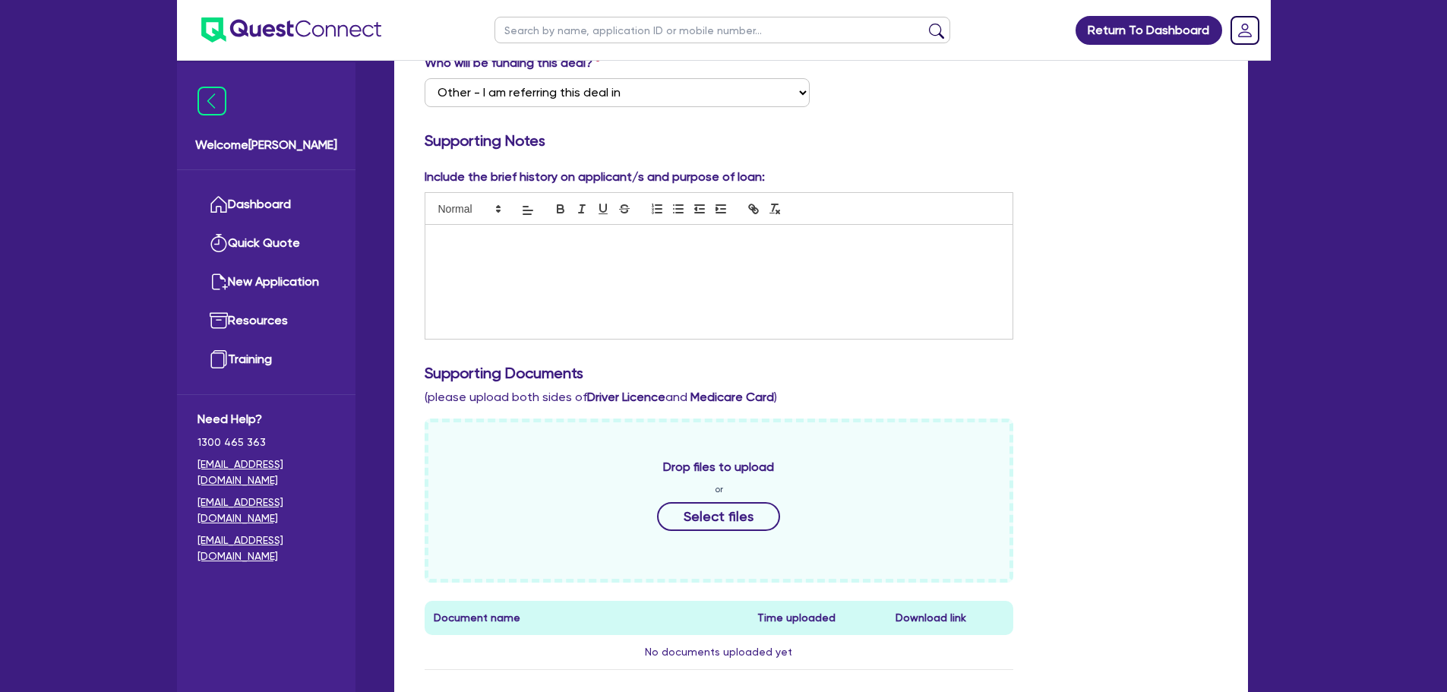
click at [636, 270] on div at bounding box center [719, 282] width 588 height 114
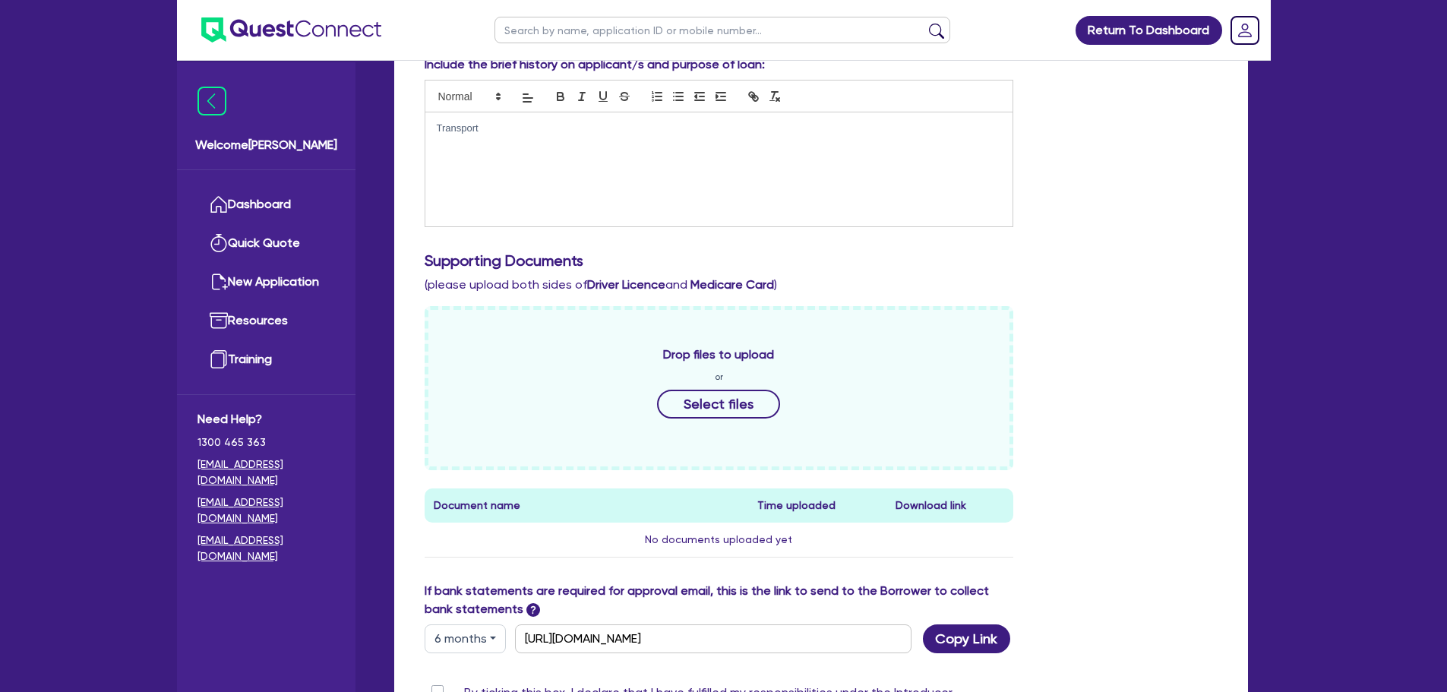
scroll to position [532, 0]
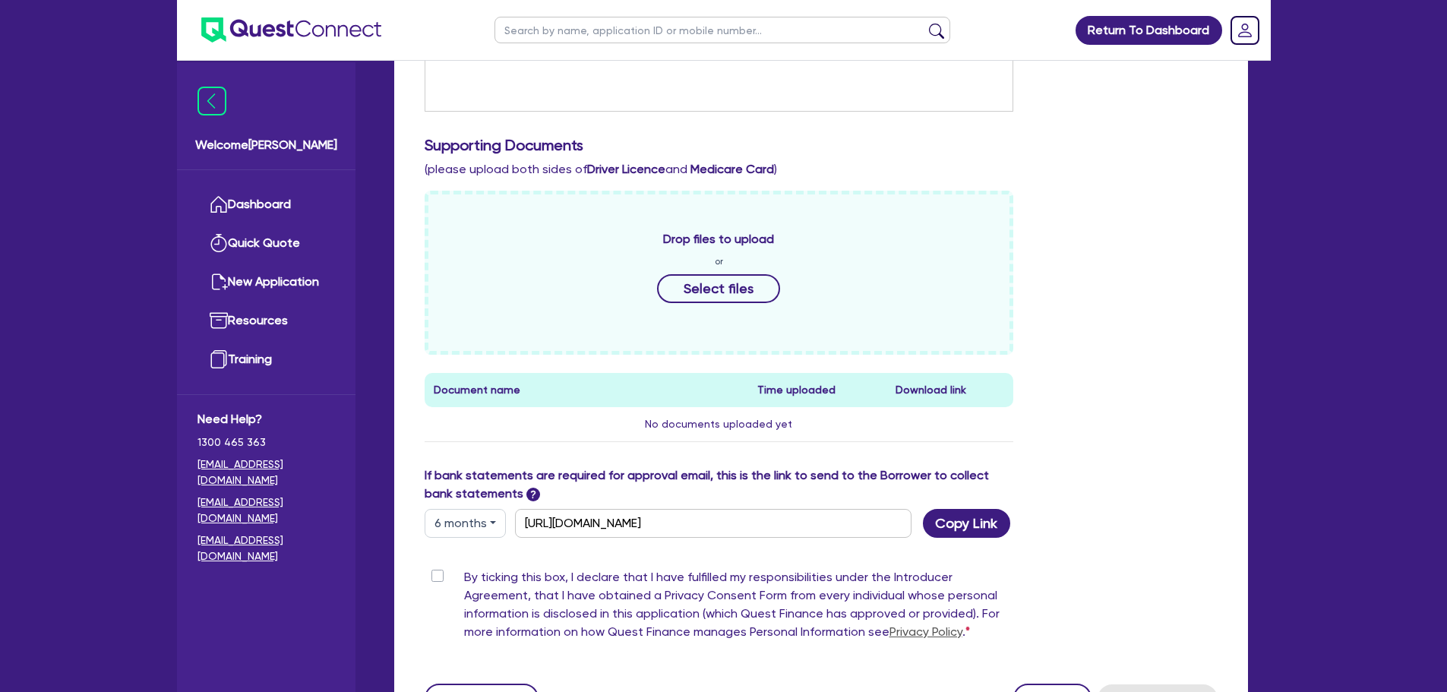
click at [464, 578] on label "By ticking this box, I declare that I have fulfilled my responsibilities under …" at bounding box center [739, 607] width 550 height 79
click at [433, 578] on input "By ticking this box, I declare that I have fulfilled my responsibilities under …" at bounding box center [431, 575] width 12 height 14
checkbox input "true"
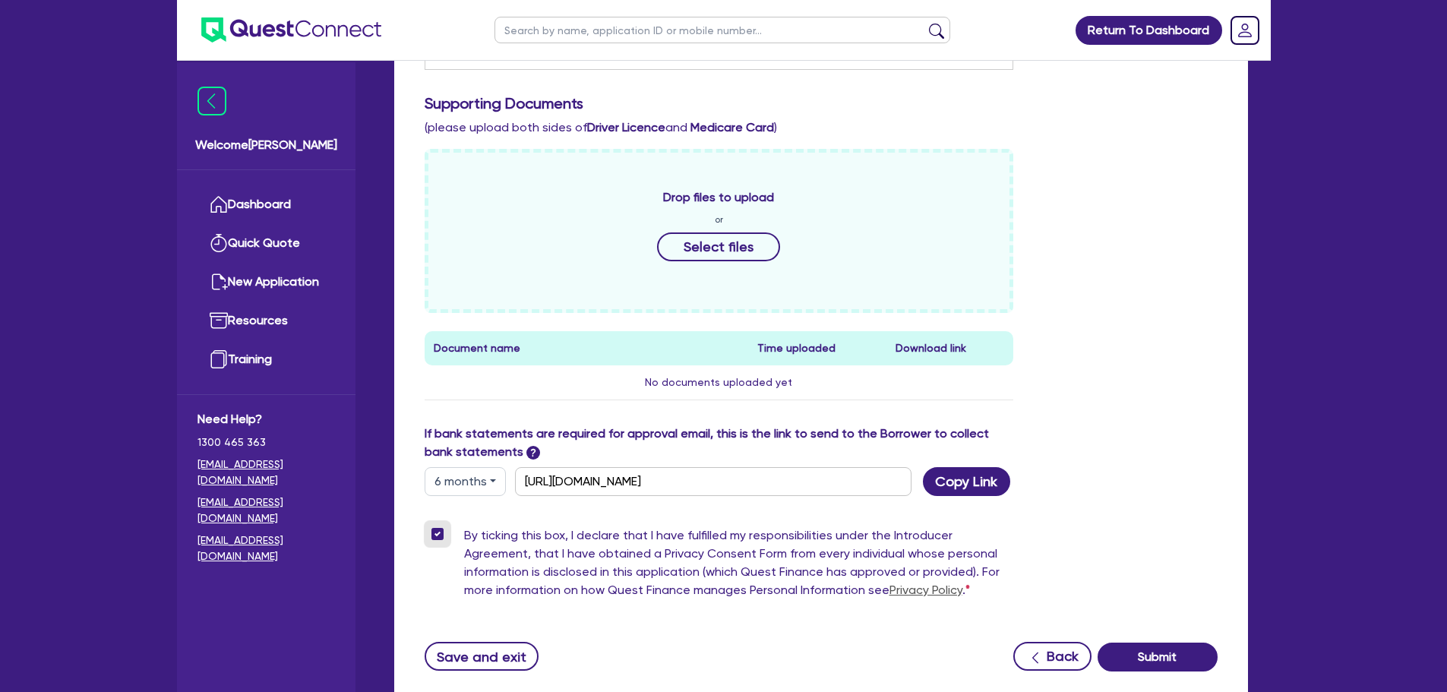
scroll to position [676, 0]
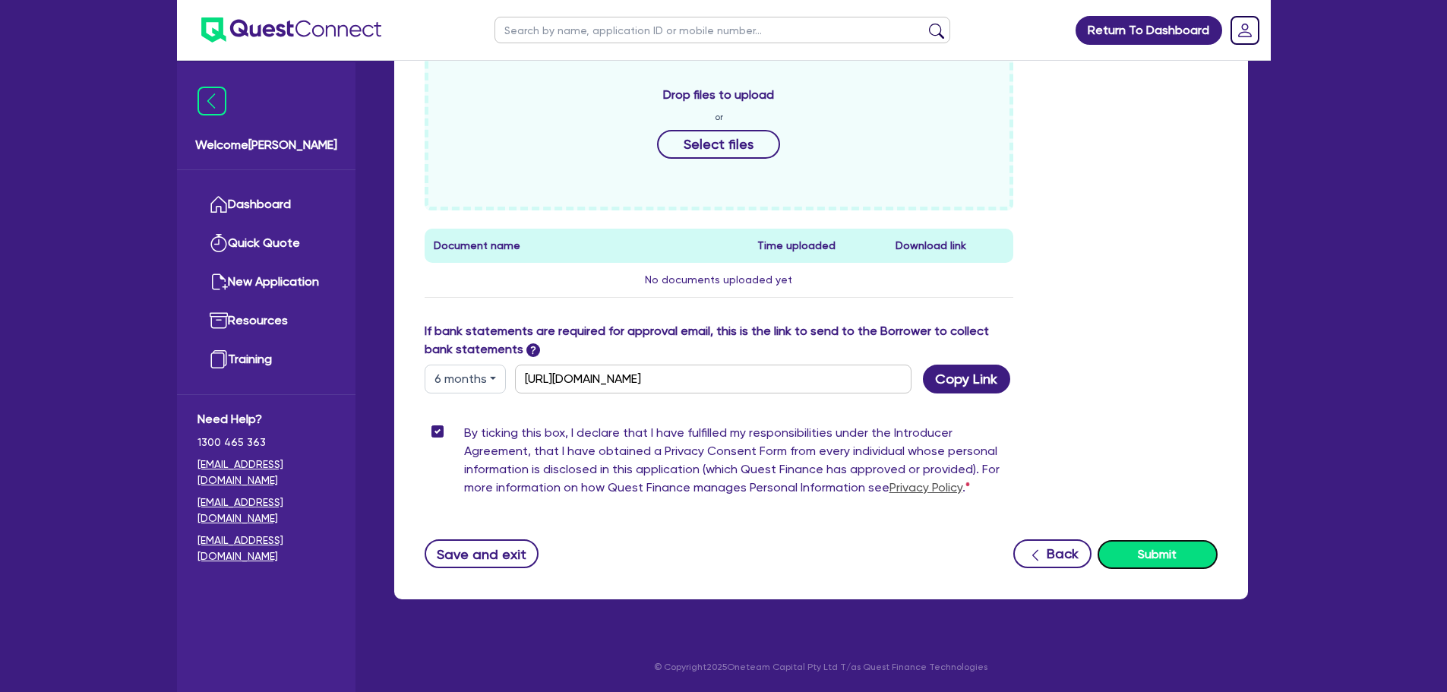
click at [1164, 541] on button "Submit" at bounding box center [1157, 554] width 120 height 29
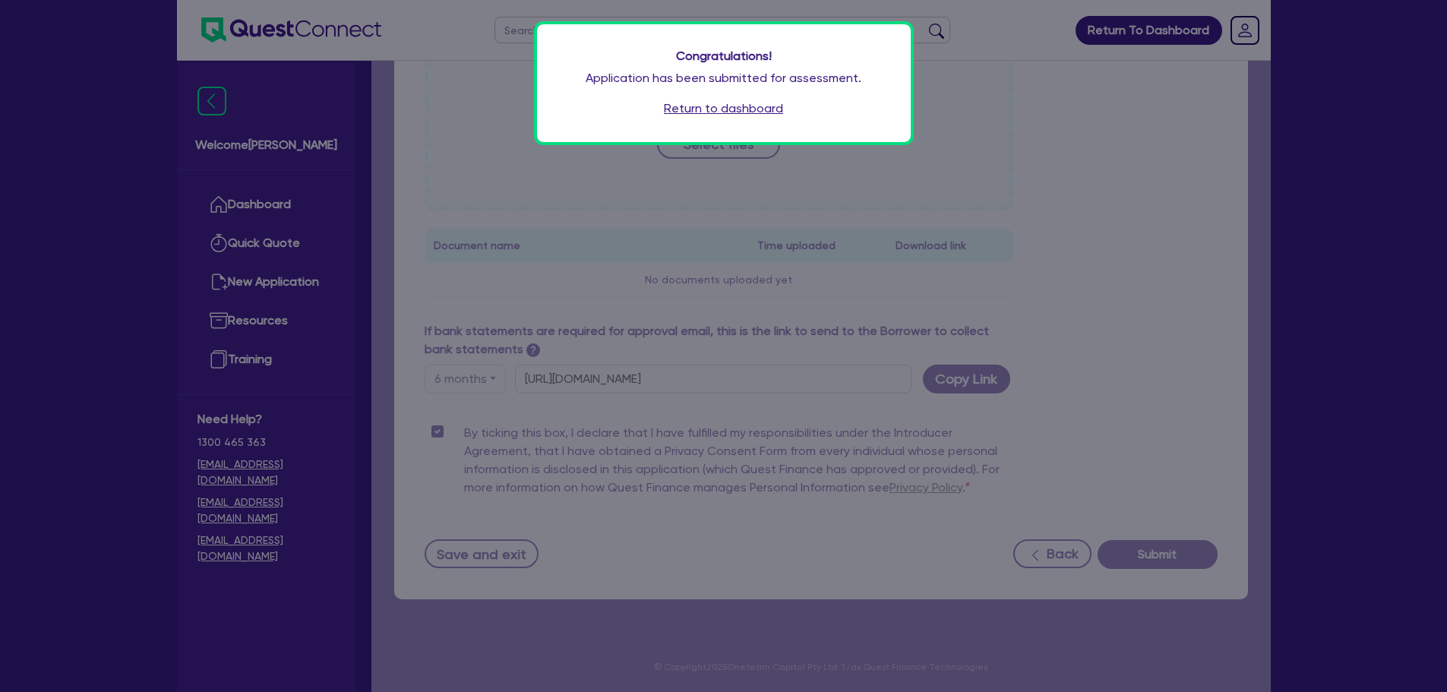
click at [736, 108] on link "Return to dashboard" at bounding box center [723, 108] width 119 height 18
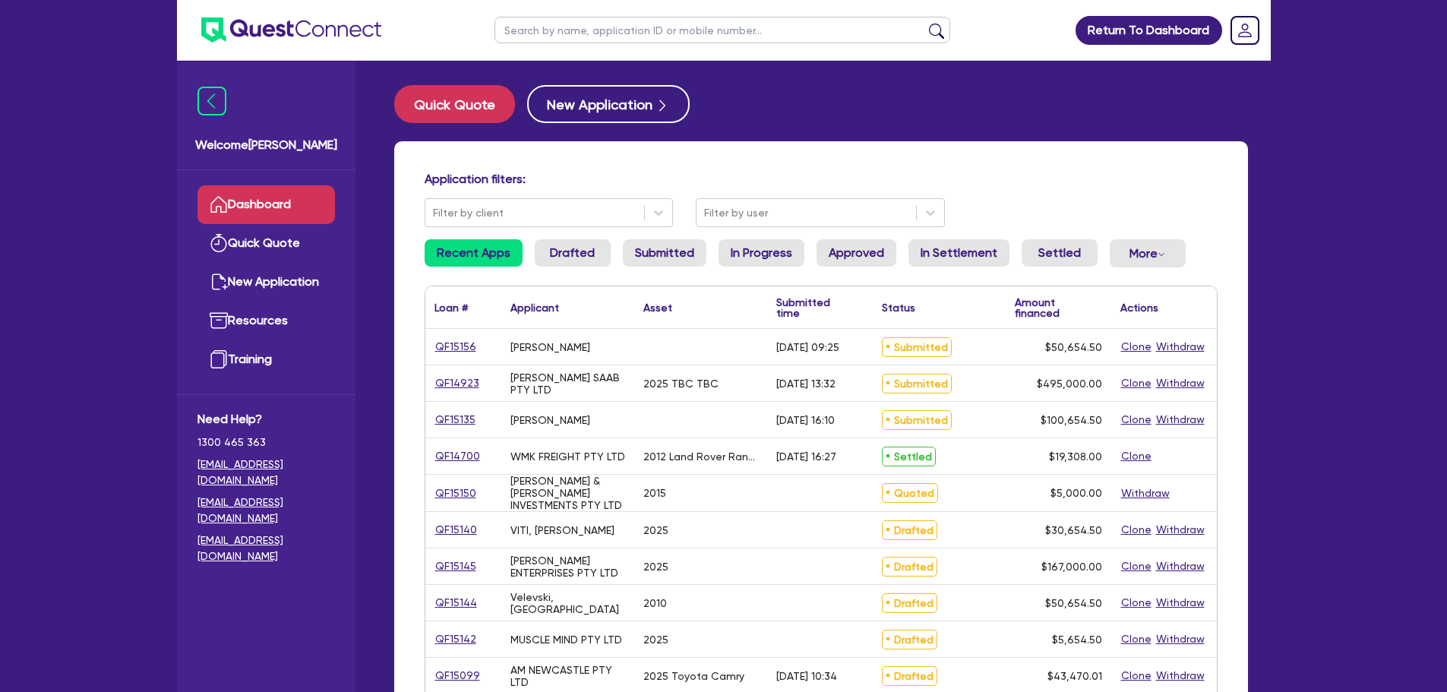
click at [461, 353] on link "QF15156" at bounding box center [455, 346] width 43 height 17
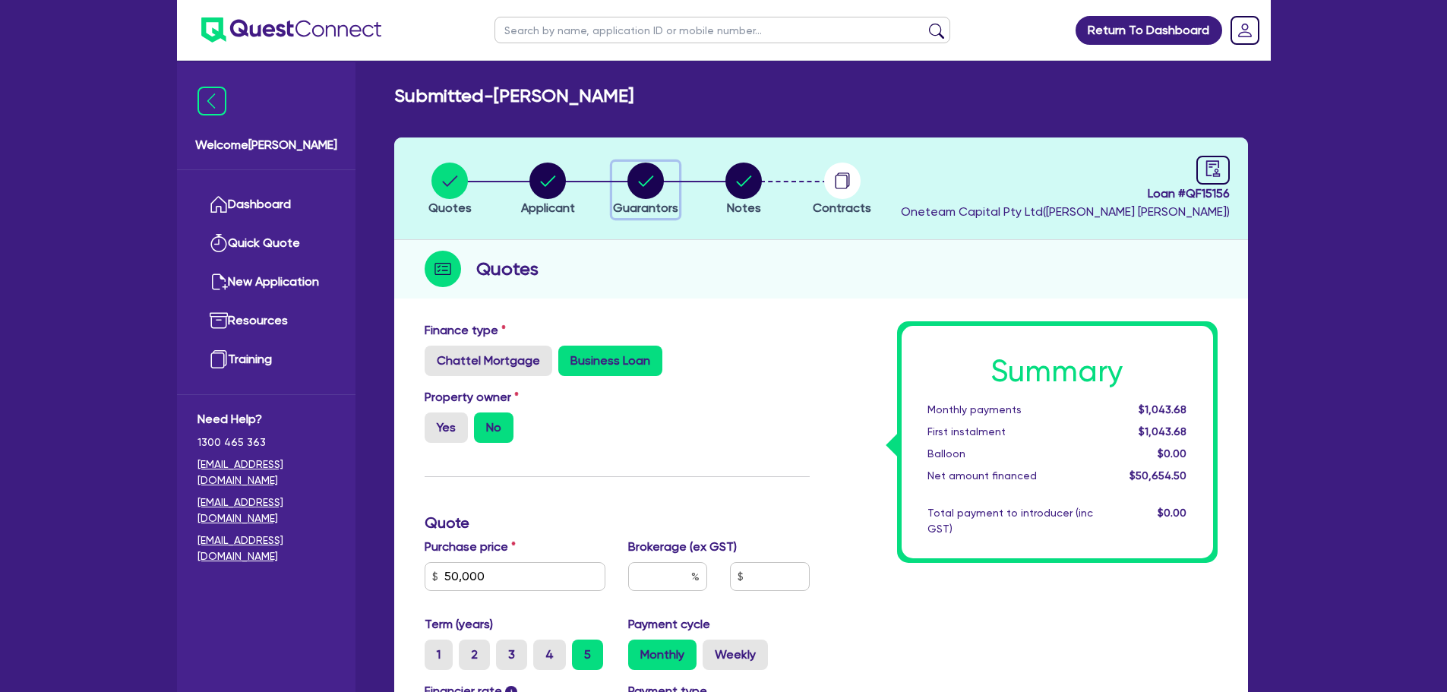
click at [637, 181] on circle "button" at bounding box center [645, 181] width 36 height 36
select select "MR"
select select "MARRIED"
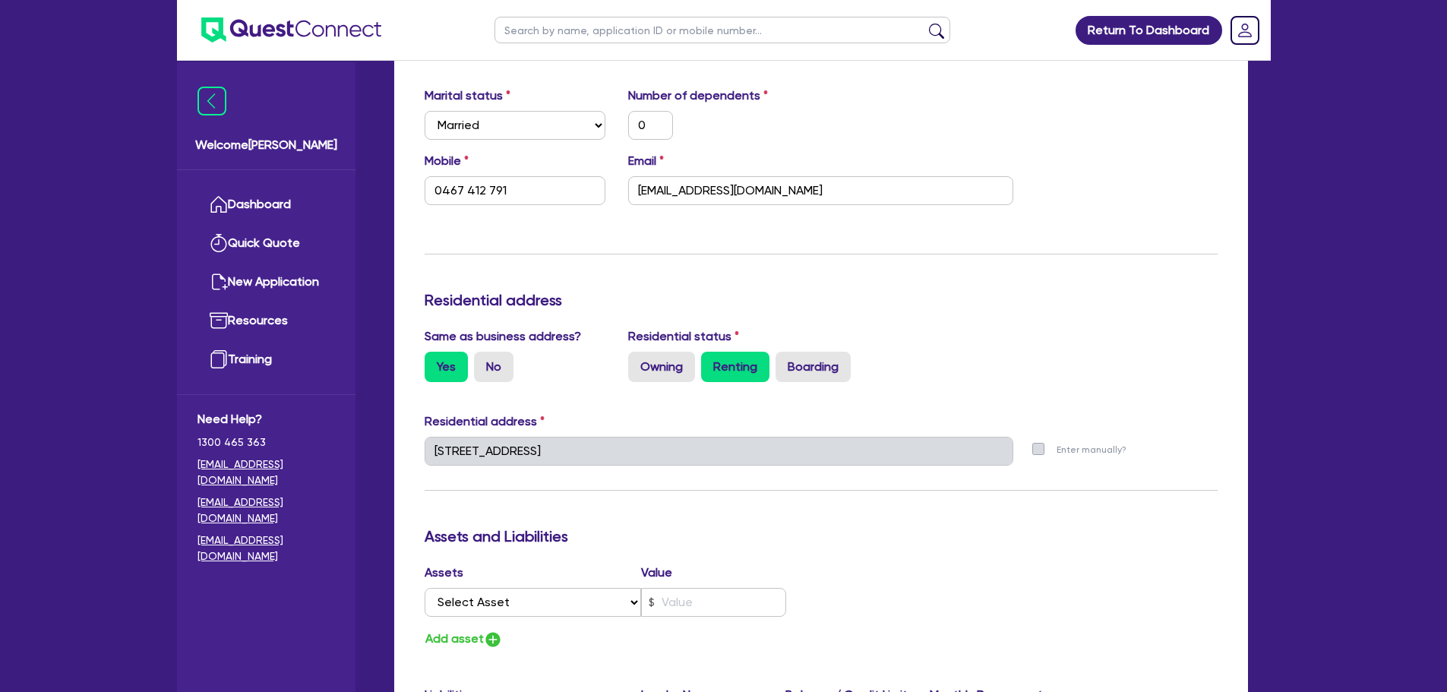
scroll to position [456, 0]
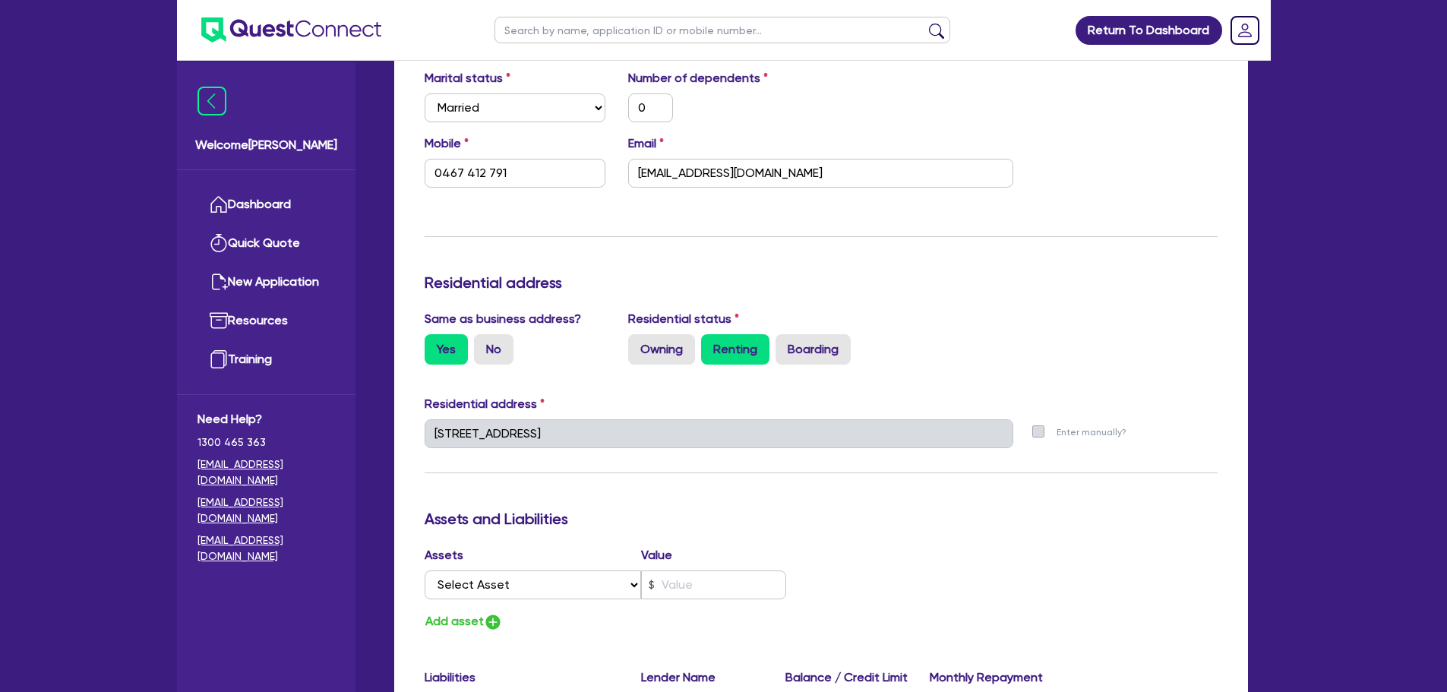
click at [732, 345] on label "Renting" at bounding box center [735, 349] width 68 height 30
click at [711, 344] on input "Renting" at bounding box center [706, 339] width 10 height 10
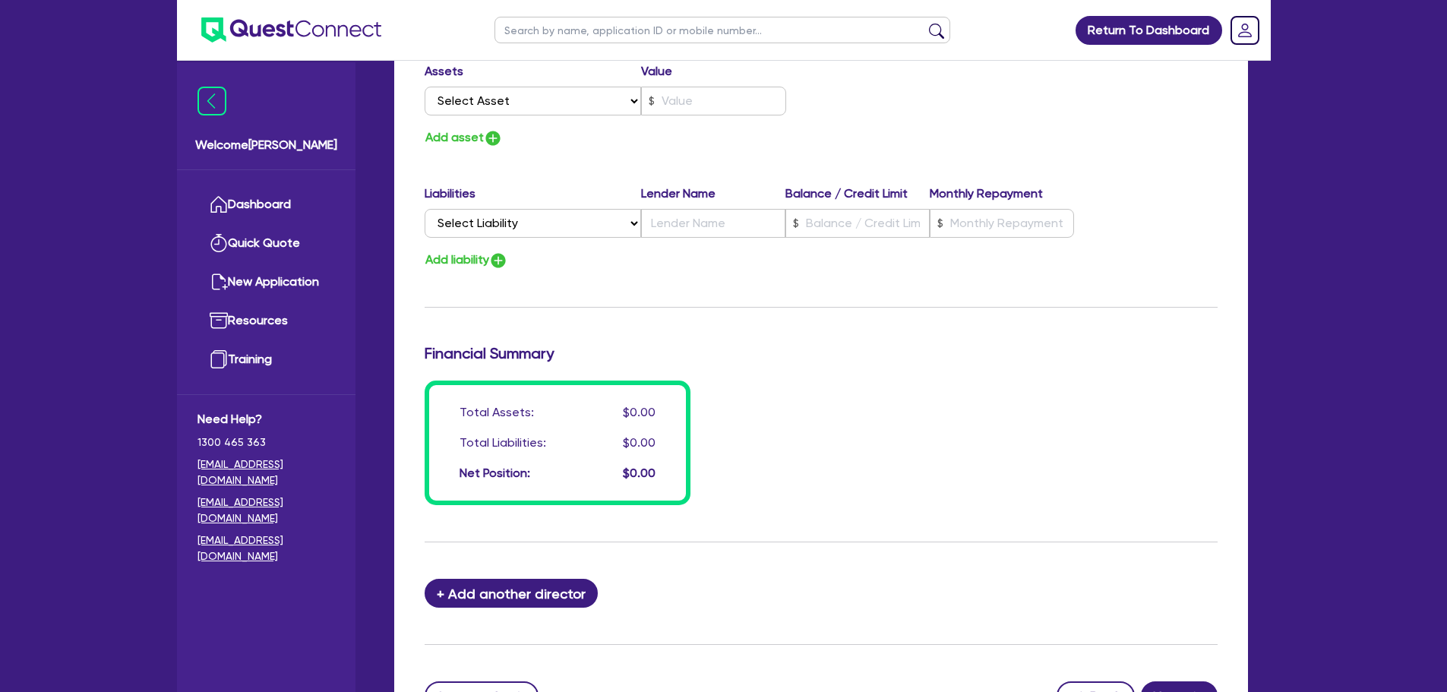
scroll to position [777, 0]
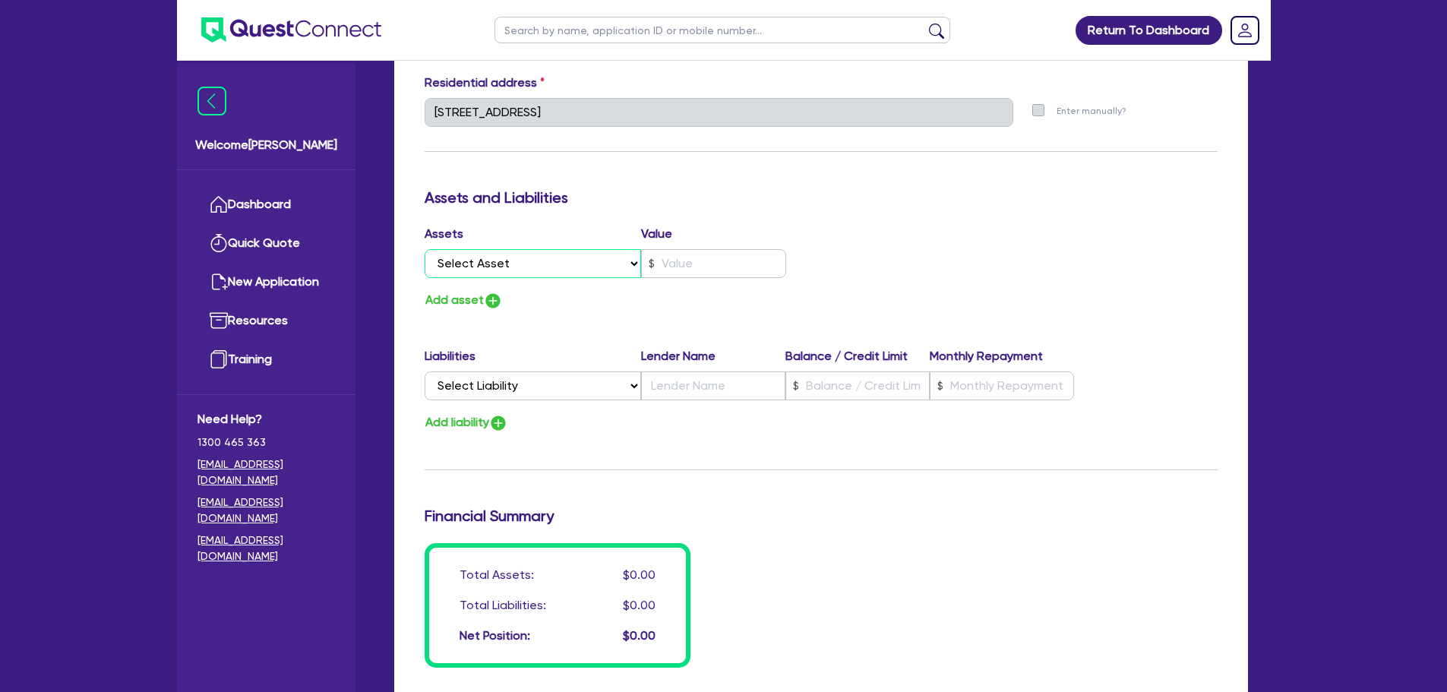
click at [501, 260] on select "Select Asset Cash Property Investment property Vehicle Truck Trailer Equipment …" at bounding box center [533, 263] width 217 height 29
select select "VEHICLE"
click at [425, 249] on select "Select Asset Cash Property Investment property Vehicle Truck Trailer Equipment …" at bounding box center [533, 263] width 217 height 29
type input "0"
type input "0467 412 791"
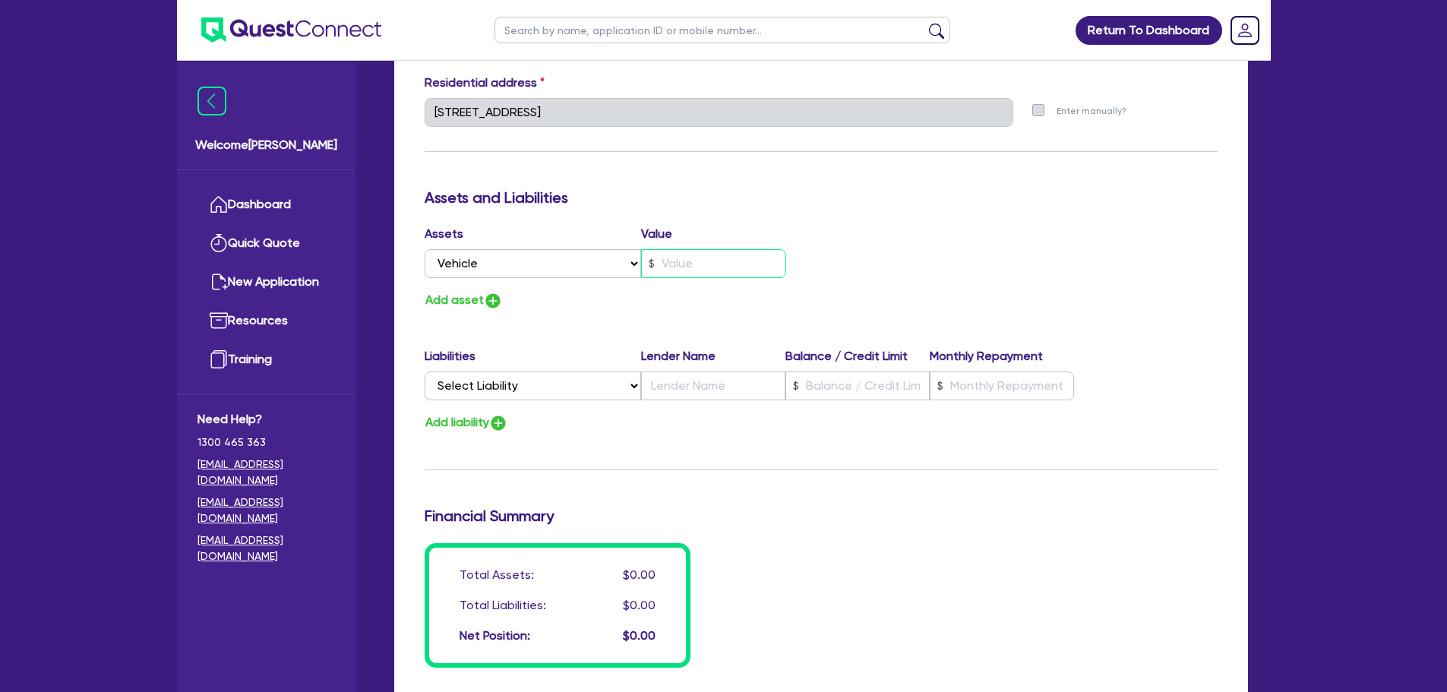
click at [735, 262] on input "text" at bounding box center [713, 263] width 145 height 29
type input "0"
type input "0467 412 791"
type input "4"
type input "0"
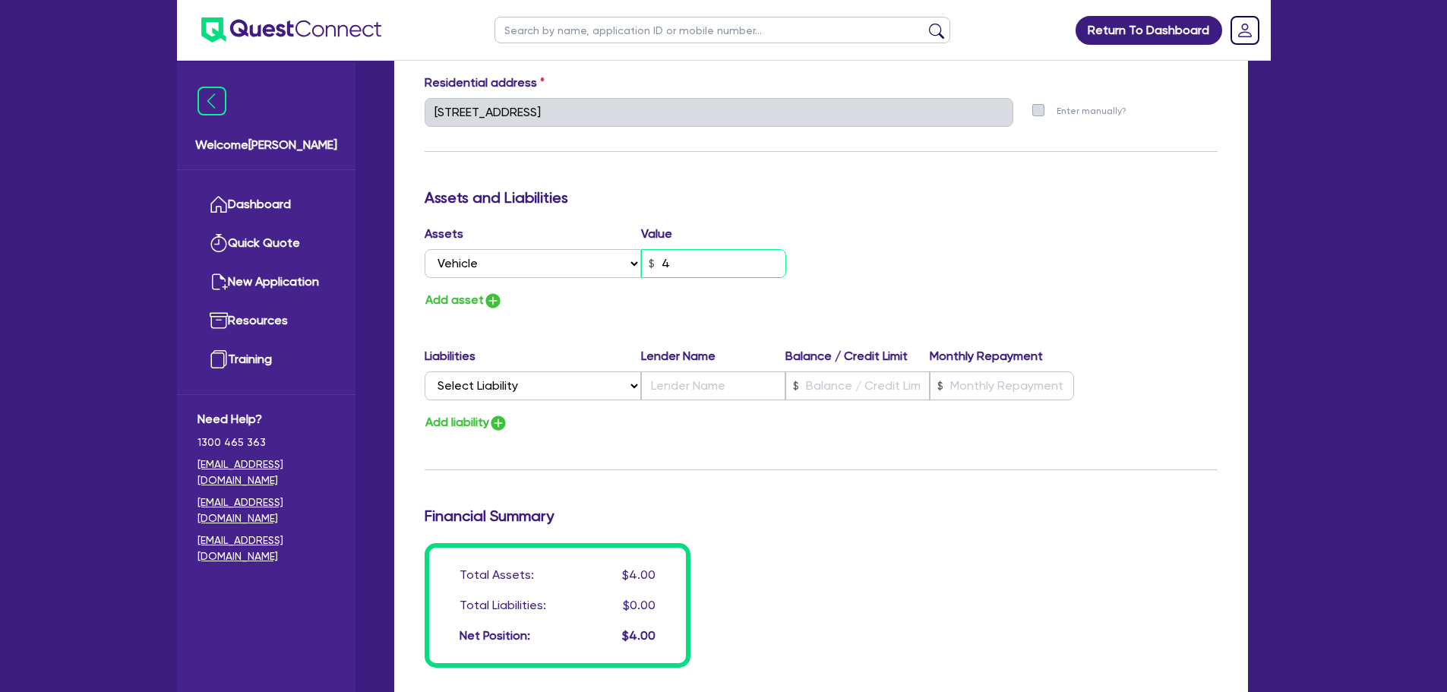
type input "0467 412 791"
type input "40"
type input "0"
type input "0467 412 791"
type input "400"
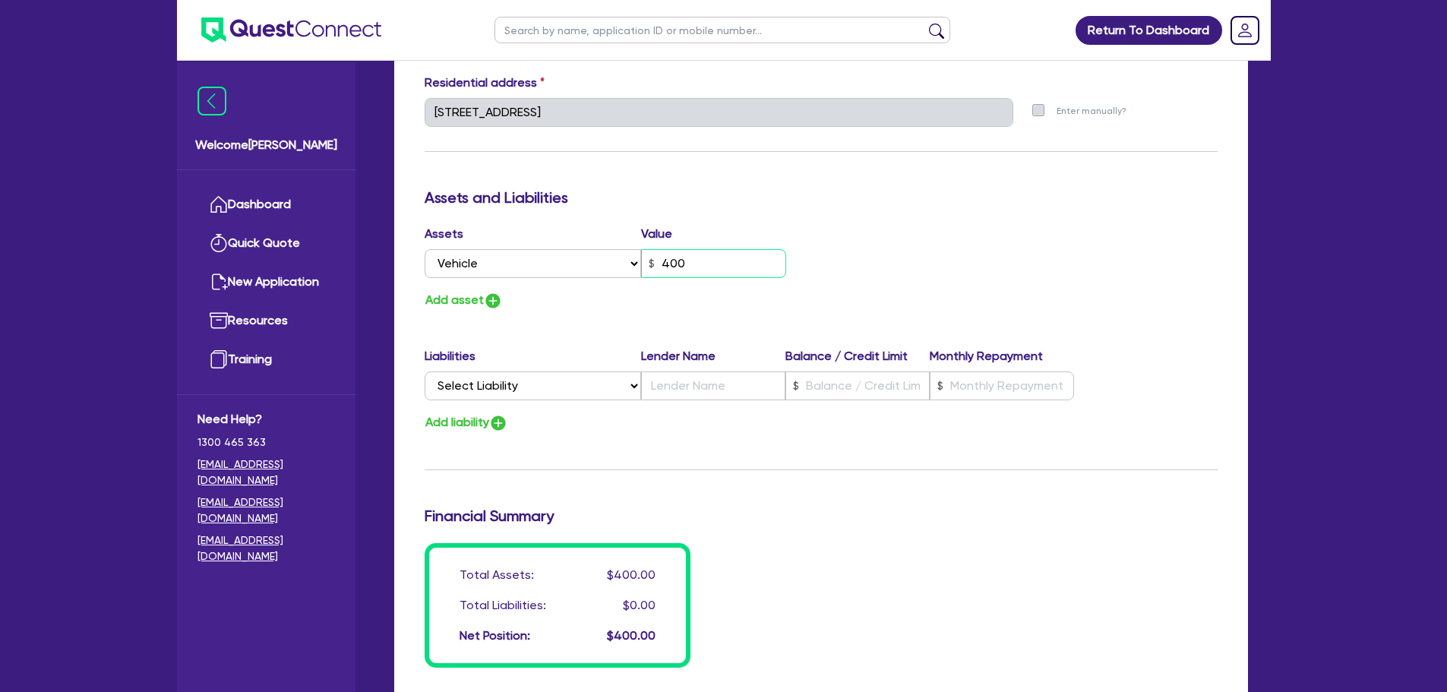
type input "0"
type input "0467 412 791"
type input "4,000"
type input "0"
type input "0467 412 791"
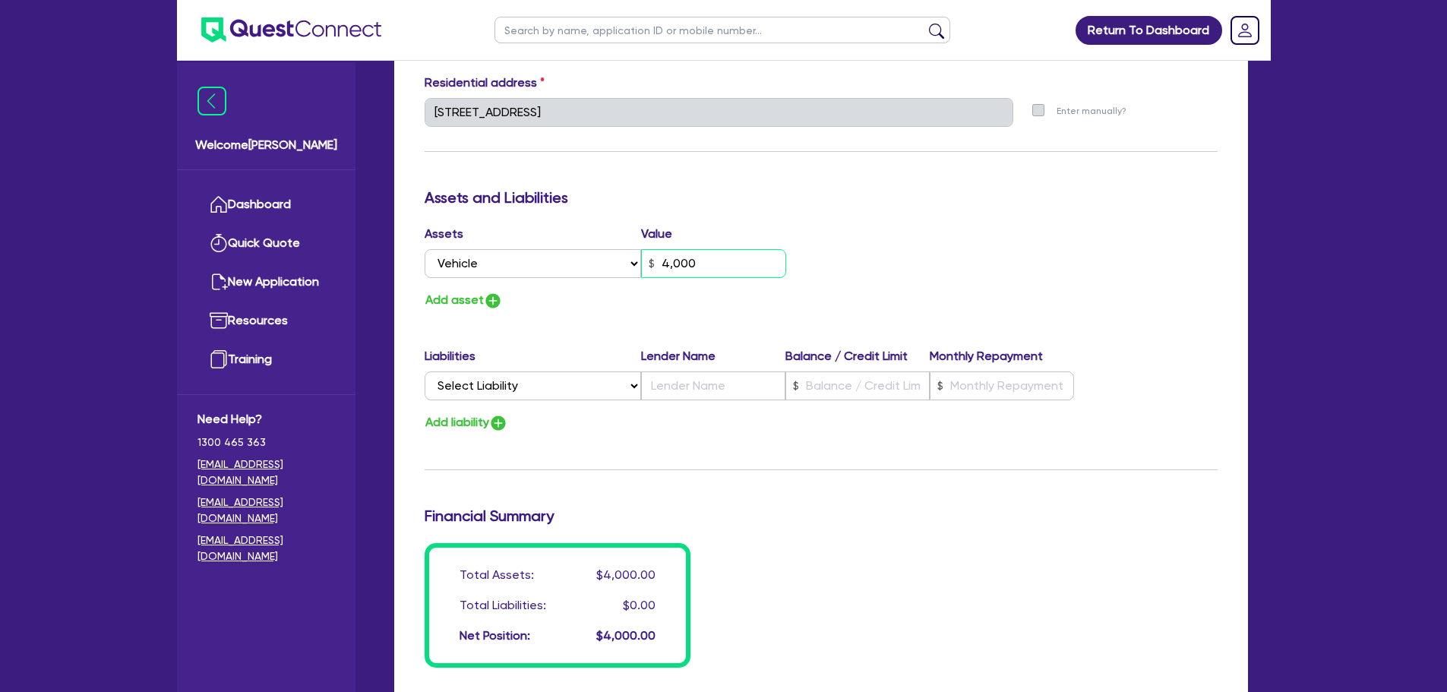
type input "40,000"
type input "0"
type input "0467 412 791"
type input "400,000"
type input "0"
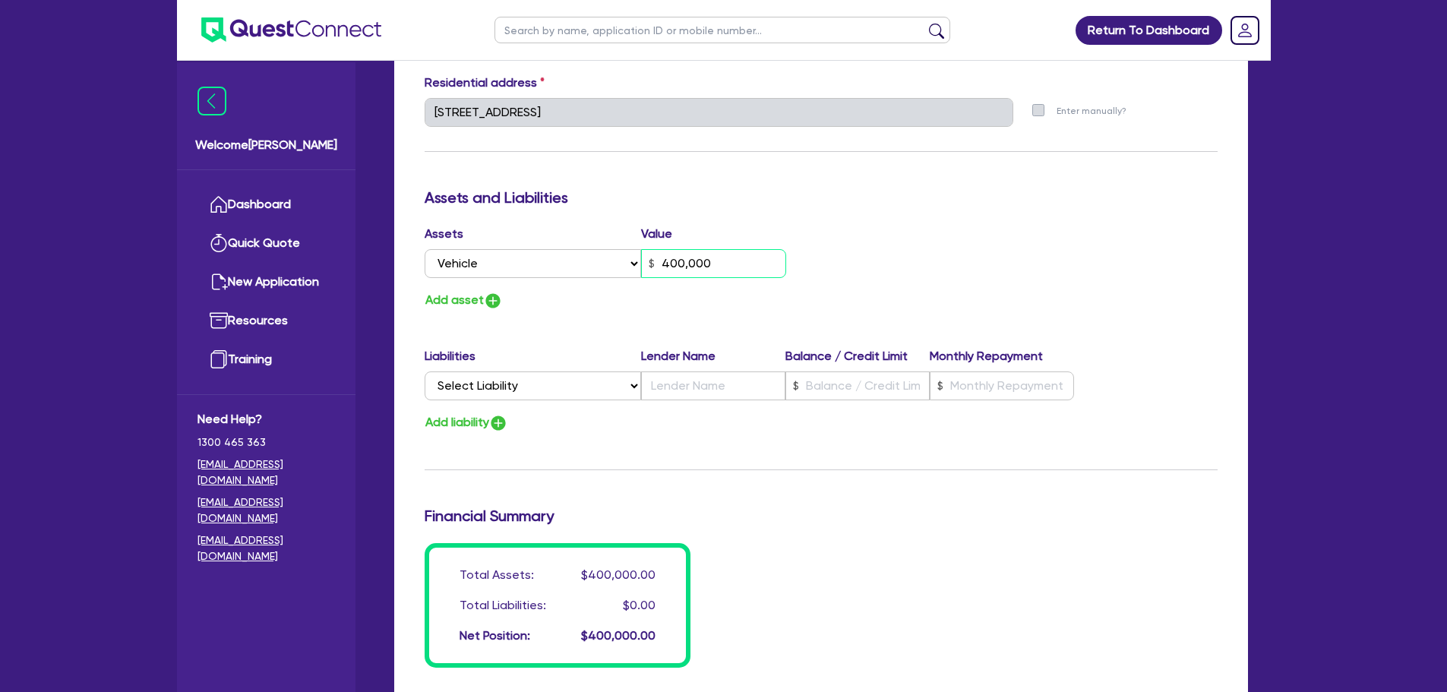
type input "0467 412 791"
type input "40,000"
click at [936, 191] on h3 "Assets and Liabilities" at bounding box center [821, 197] width 793 height 18
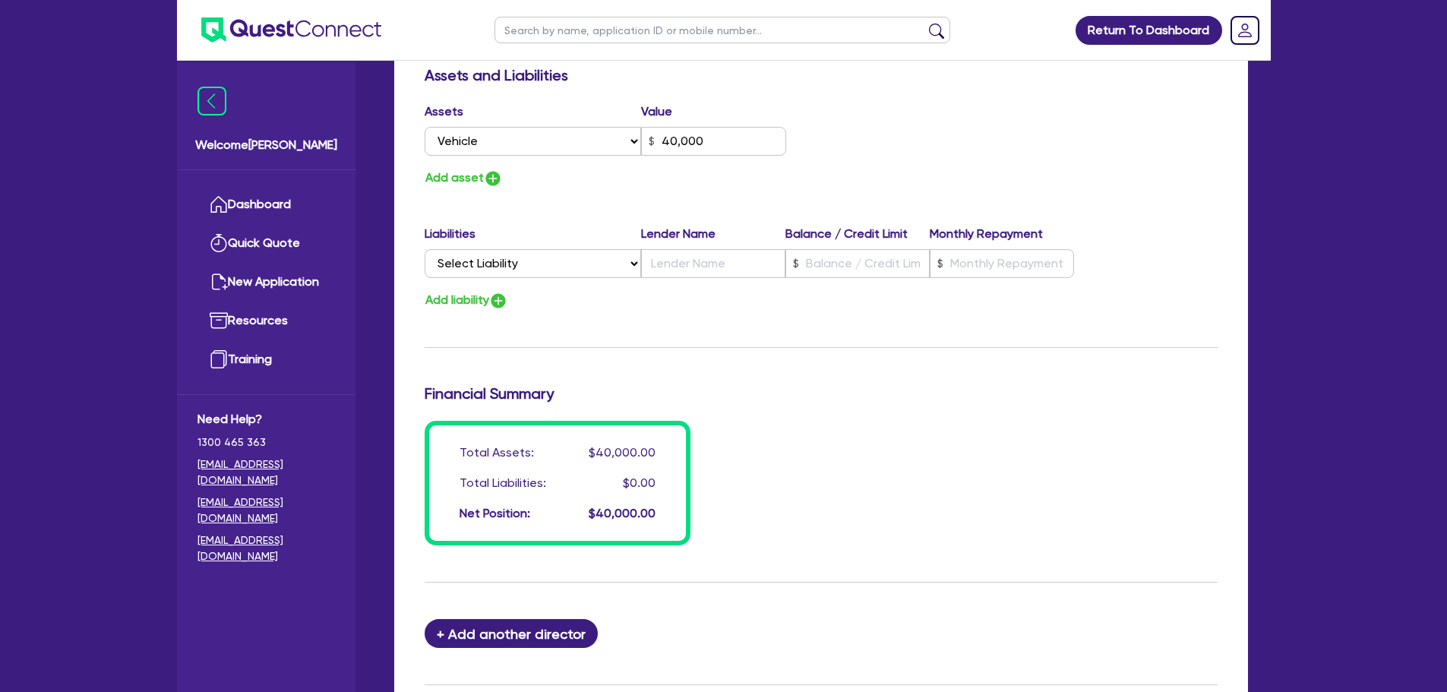
scroll to position [1005, 0]
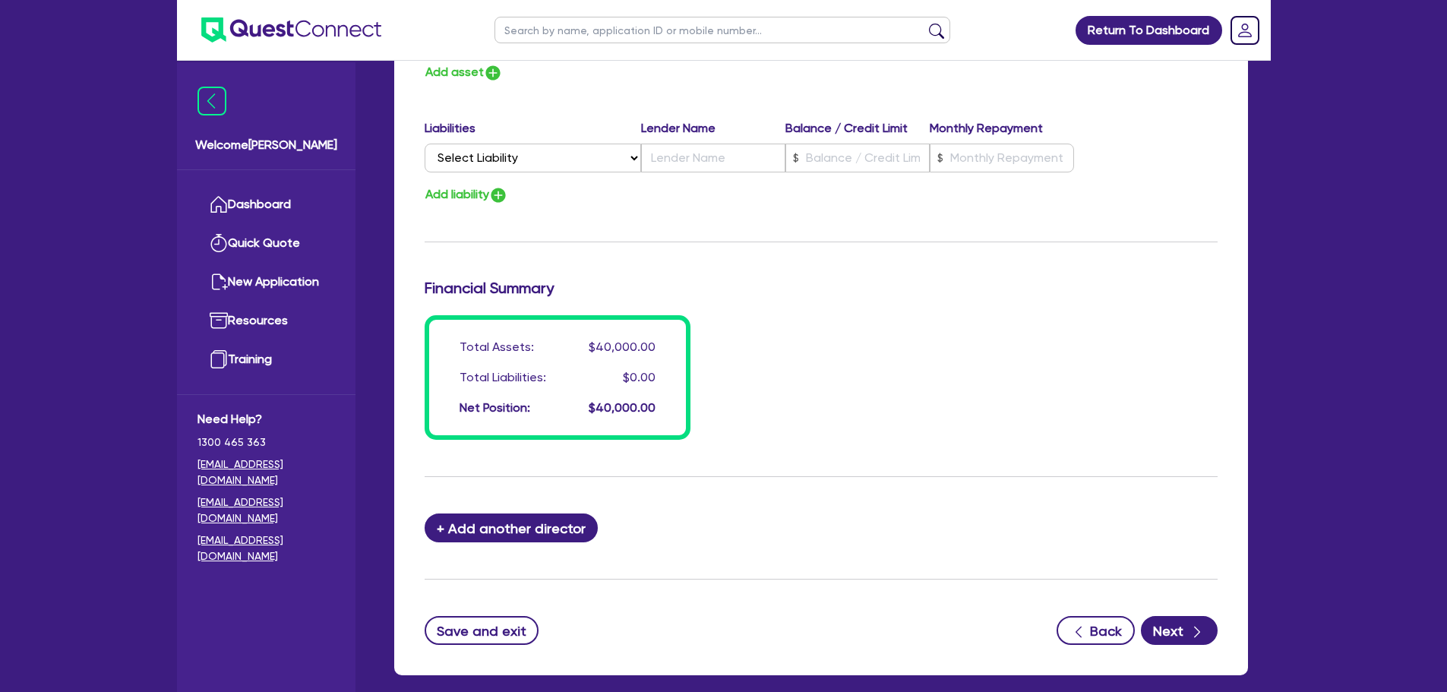
click at [1191, 629] on icon "button" at bounding box center [1196, 631] width 15 height 15
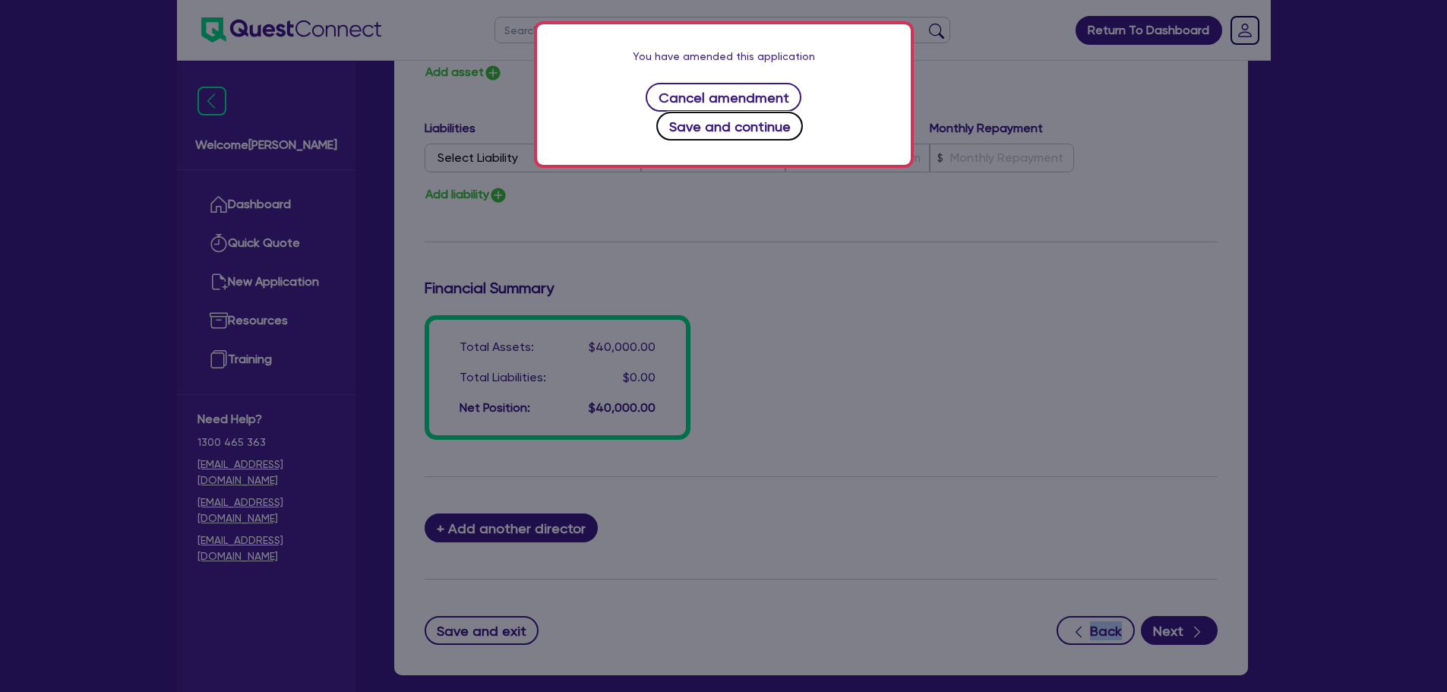
click at [803, 112] on button "Save and continue" at bounding box center [729, 126] width 147 height 29
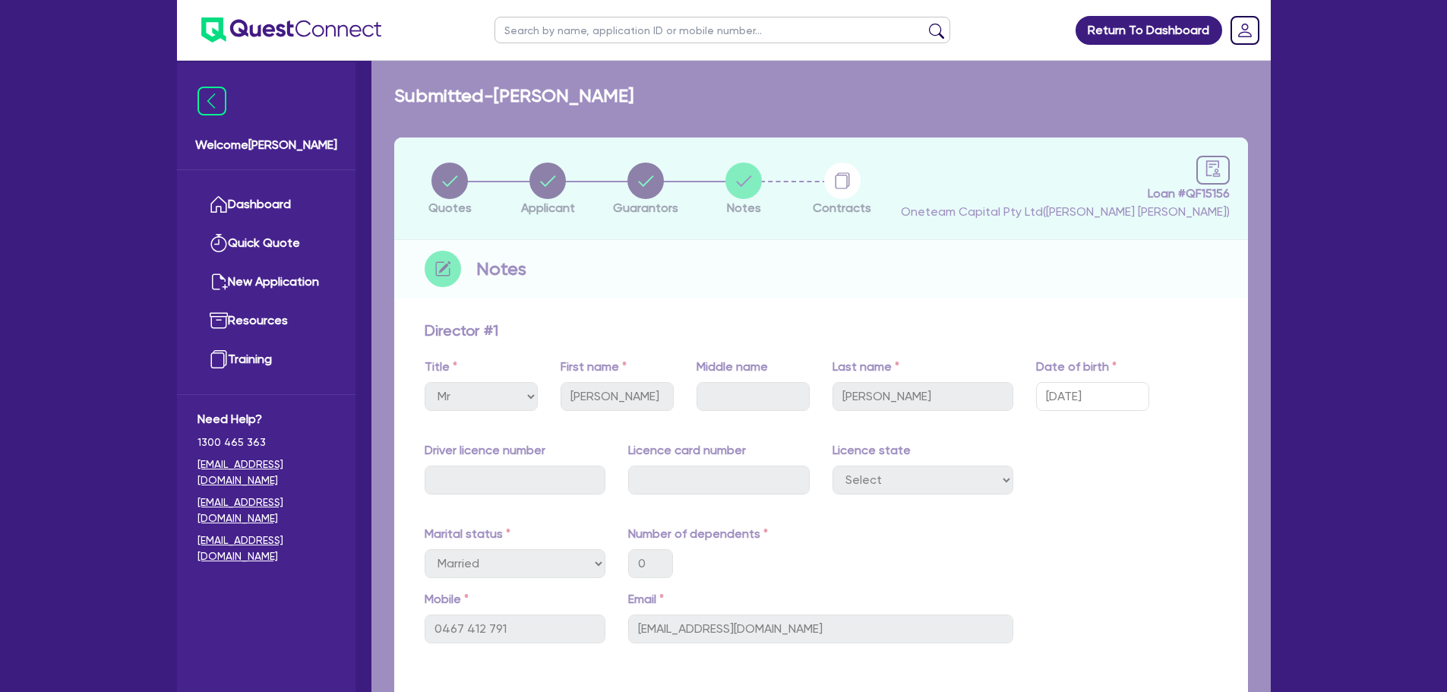
select select "Other"
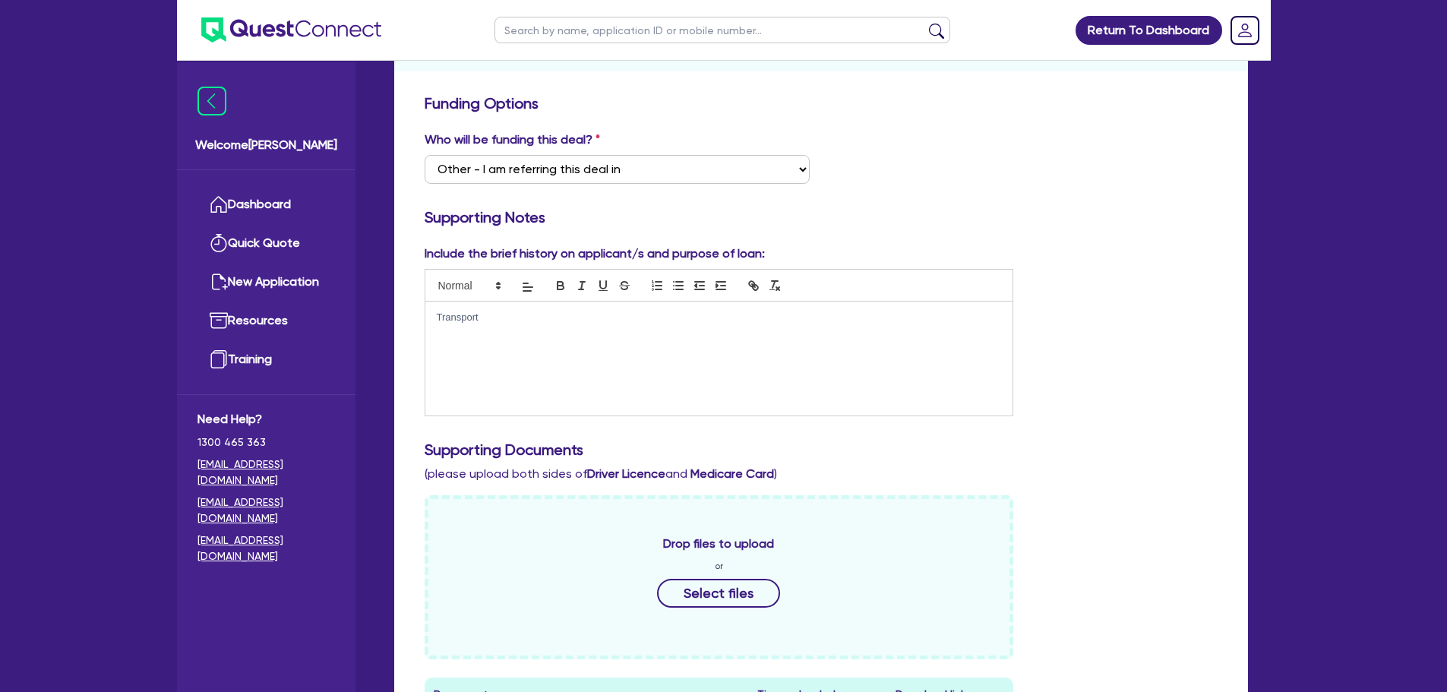
scroll to position [228, 0]
click at [634, 328] on div "Transport" at bounding box center [719, 358] width 588 height 114
click at [754, 320] on p "Transport" at bounding box center [719, 317] width 565 height 14
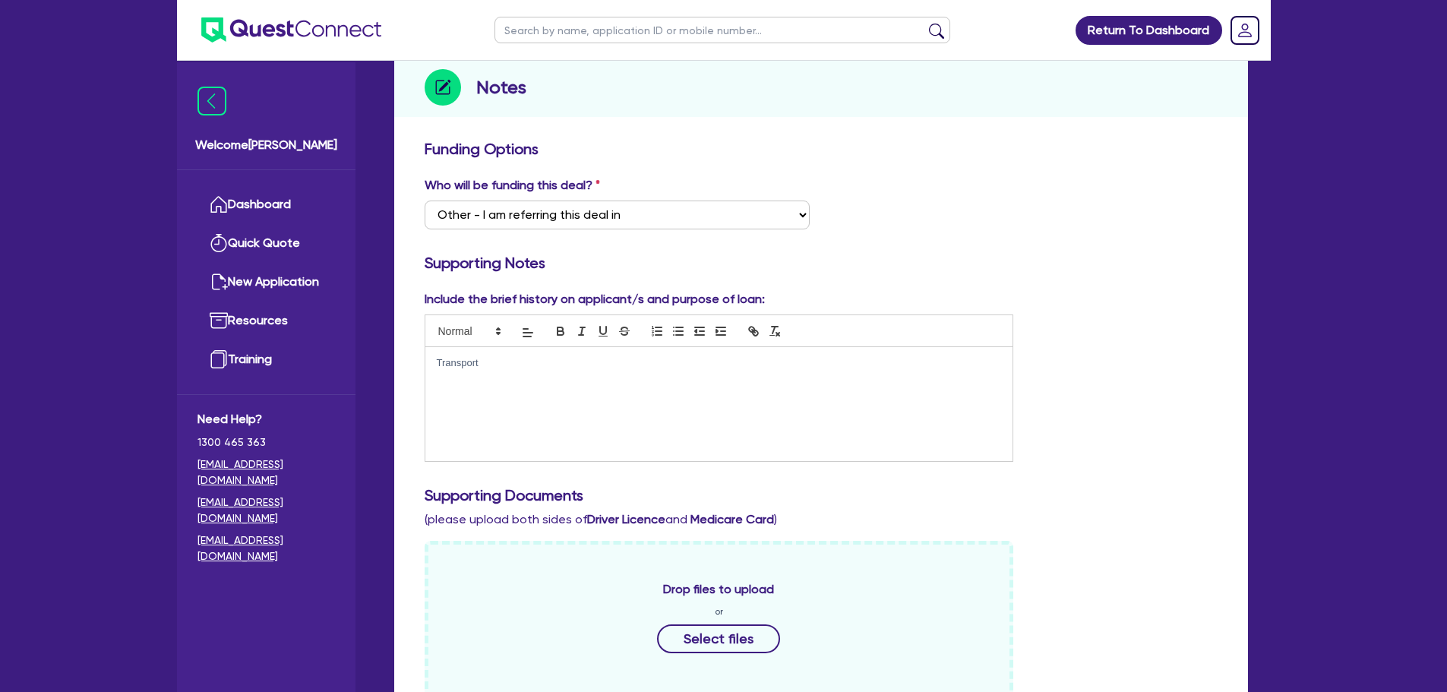
scroll to position [0, 0]
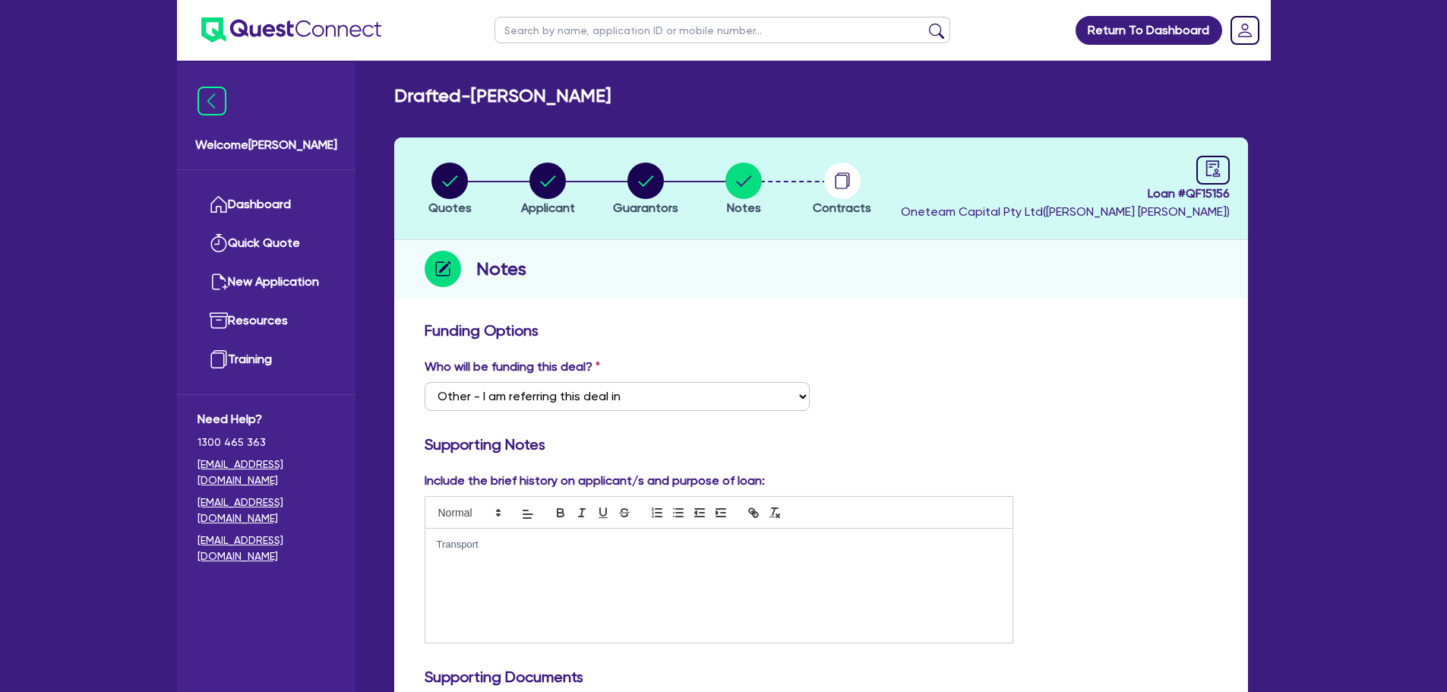
click at [551, 567] on div "Transport" at bounding box center [719, 586] width 588 height 114
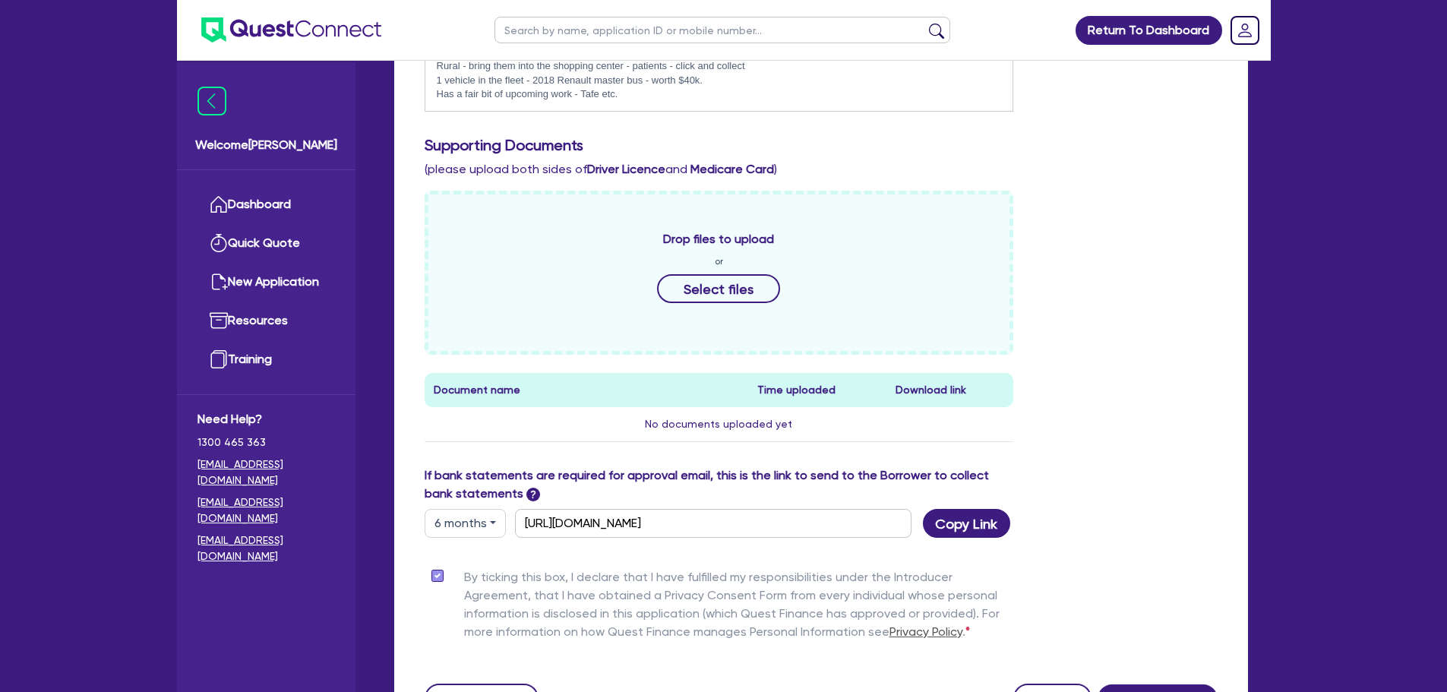
scroll to position [678, 0]
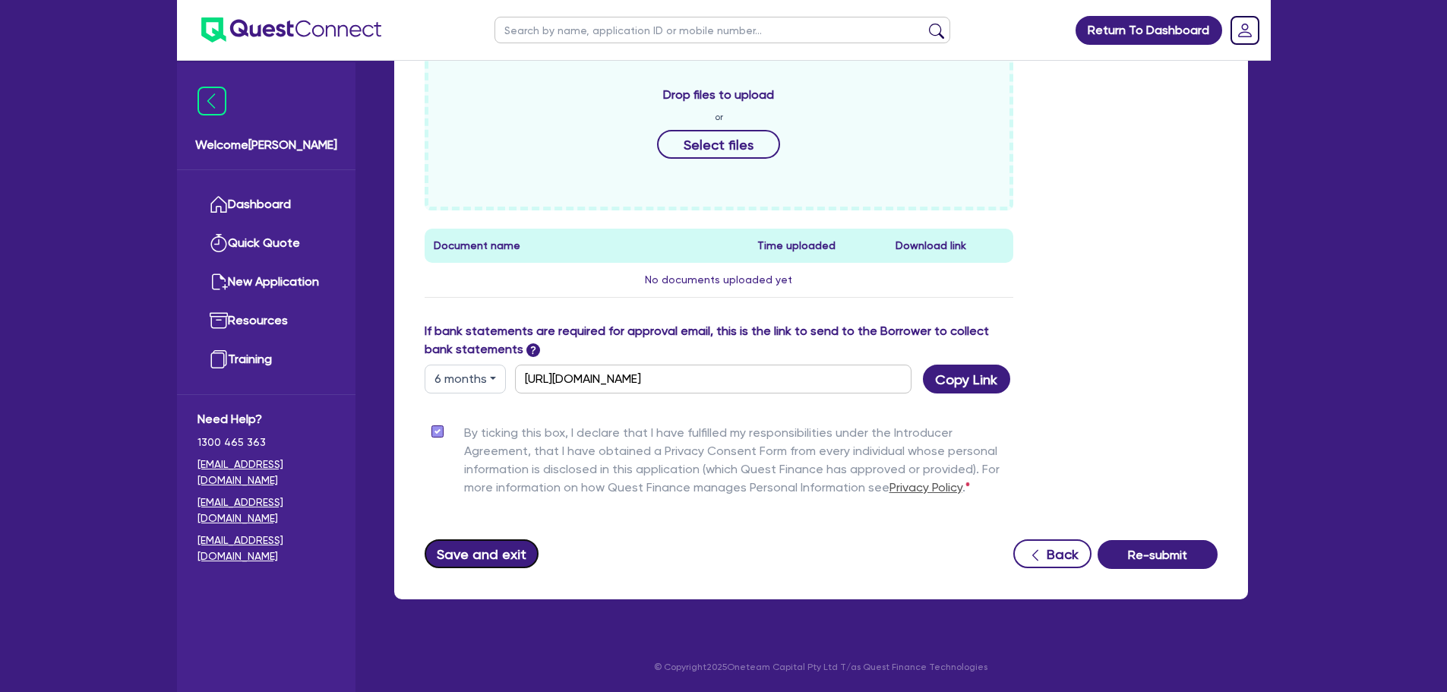
click at [488, 567] on button "Save and exit" at bounding box center [482, 553] width 115 height 29
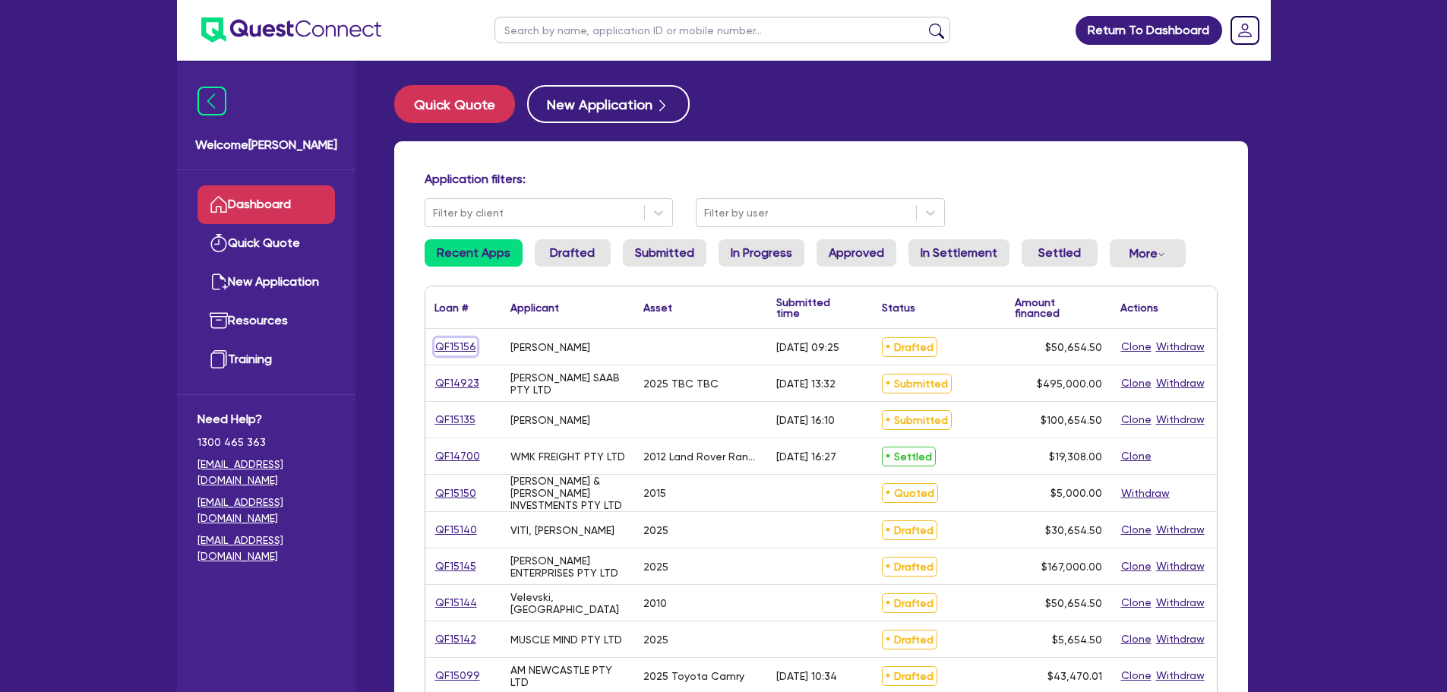
click at [460, 348] on link "QF15156" at bounding box center [455, 346] width 43 height 17
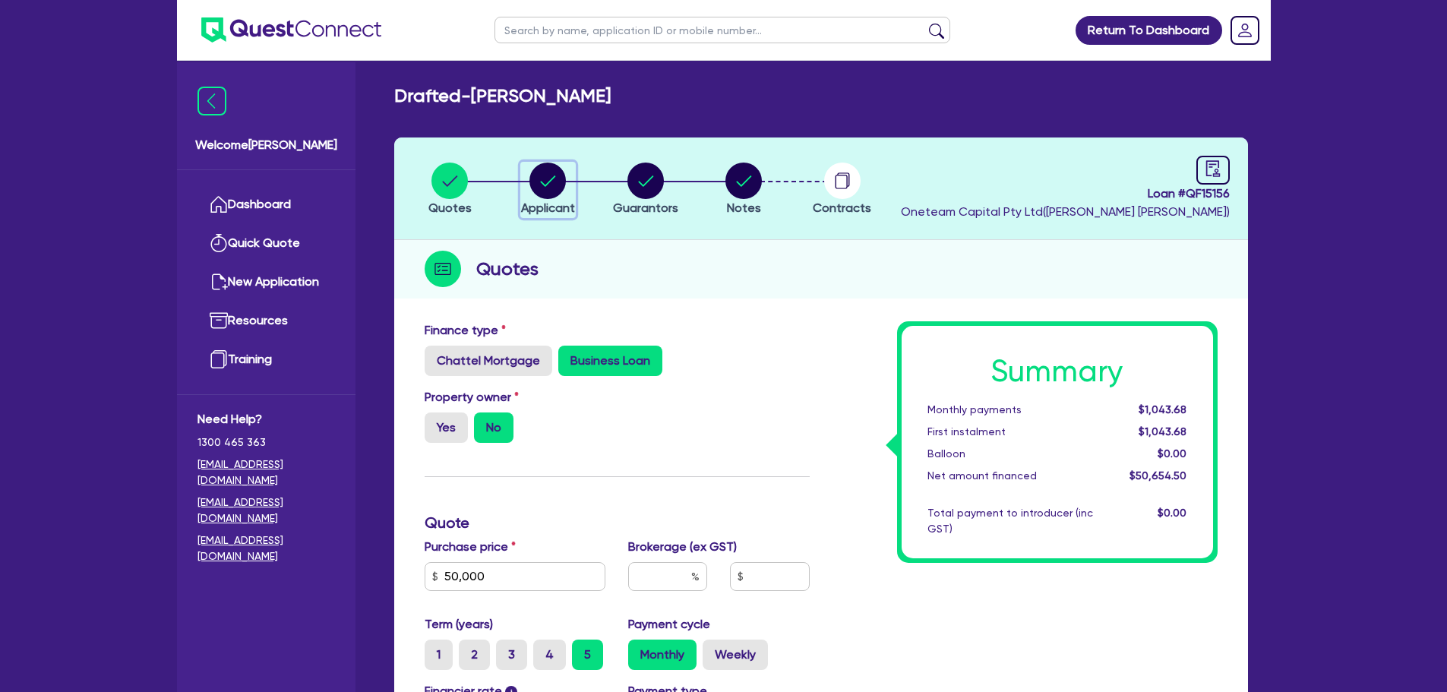
click at [553, 203] on span "Applicant" at bounding box center [548, 208] width 54 height 14
select select "SOLE_TRADER"
select select "TRANSPORT_WAREHOUSING"
select select "PASSENGERS_FREIGHT_TRANSPORT"
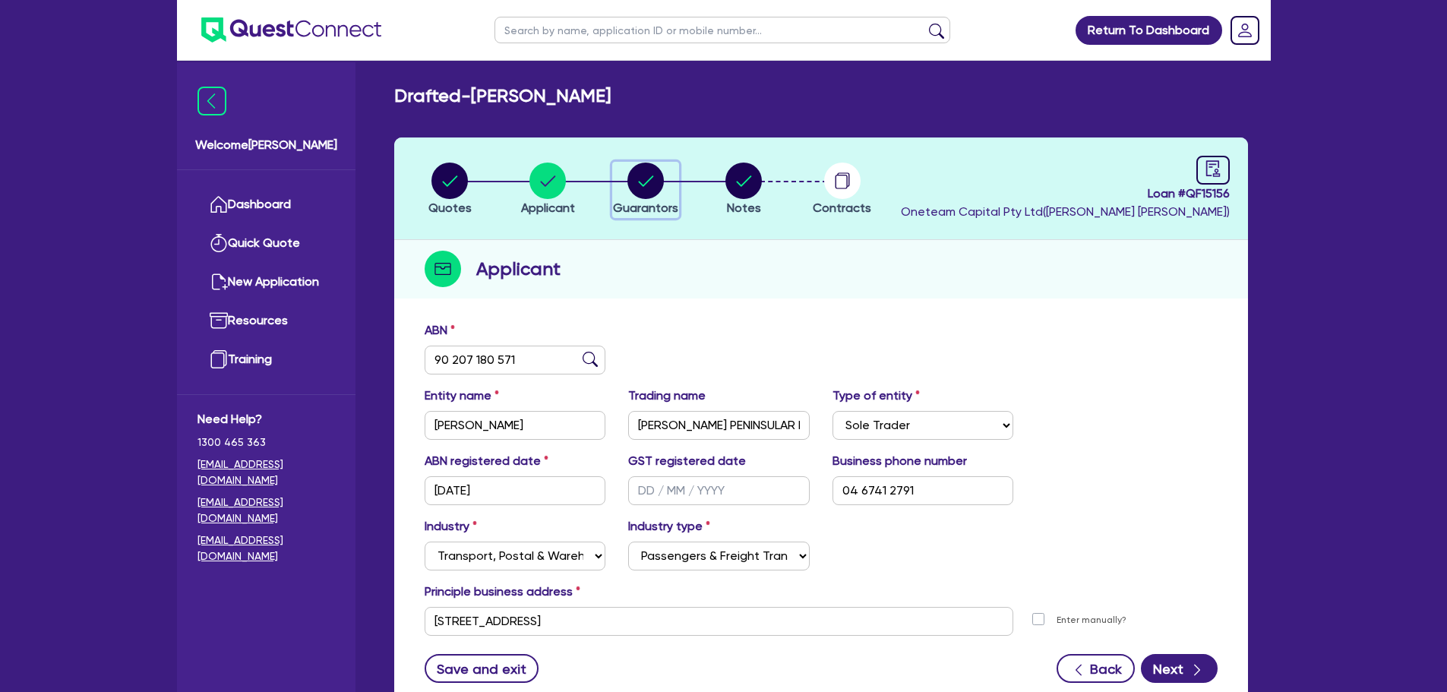
click at [644, 188] on circle "button" at bounding box center [645, 181] width 36 height 36
select select "MR"
select select "MARRIED"
select select "VEHICLE"
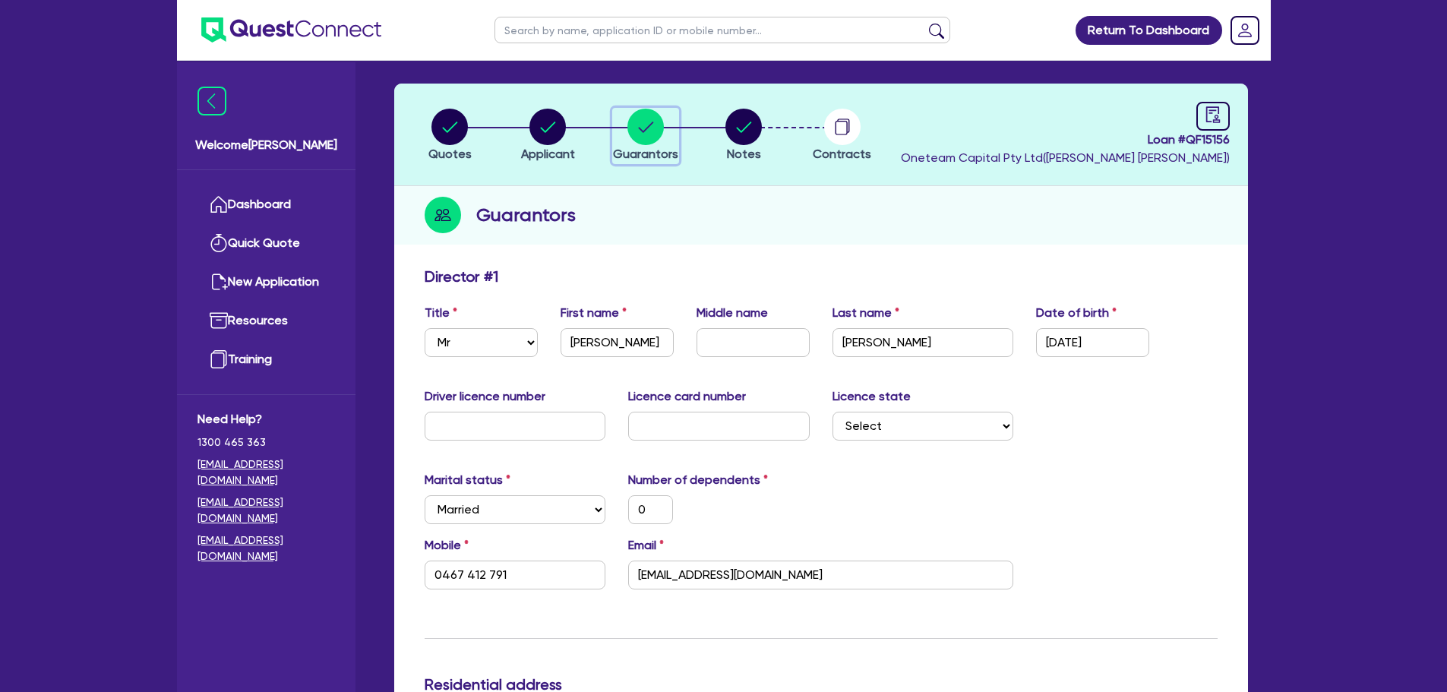
scroll to position [152, 0]
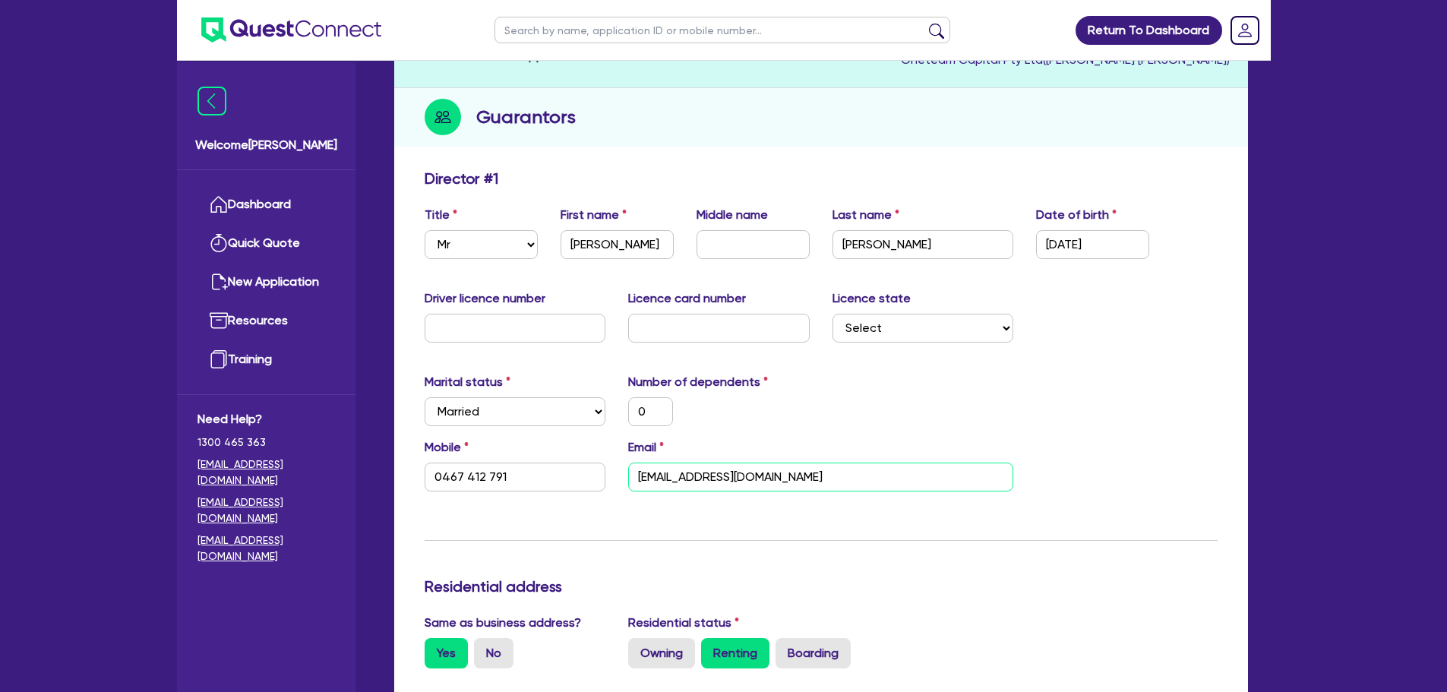
drag, startPoint x: 833, startPoint y: 475, endPoint x: 591, endPoint y: 478, distance: 242.3
click at [591, 478] on div "Mobile 0467 412 791 Email peninsulartransit@outlook.com" at bounding box center [821, 470] width 816 height 65
click at [944, 425] on div "Marital status Select Single Married De Facto / Partner Number of dependents 0" at bounding box center [821, 405] width 816 height 65
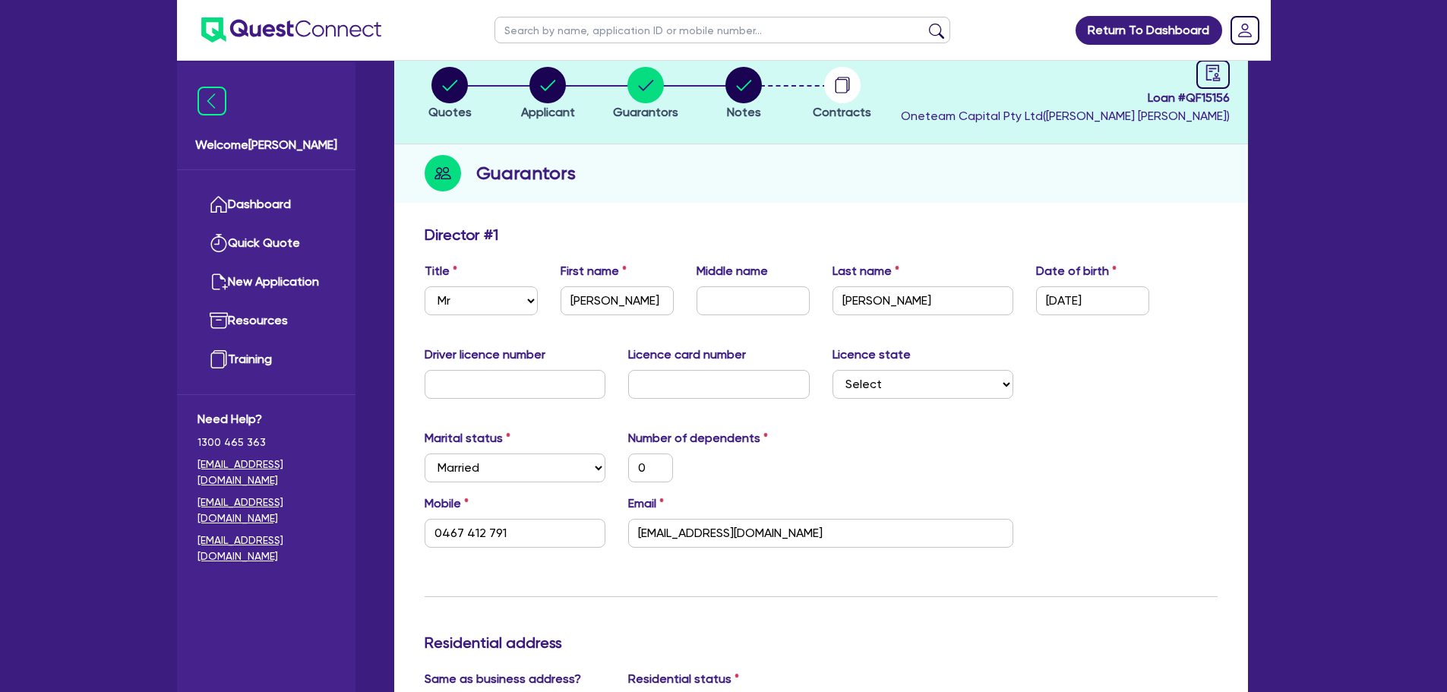
scroll to position [0, 0]
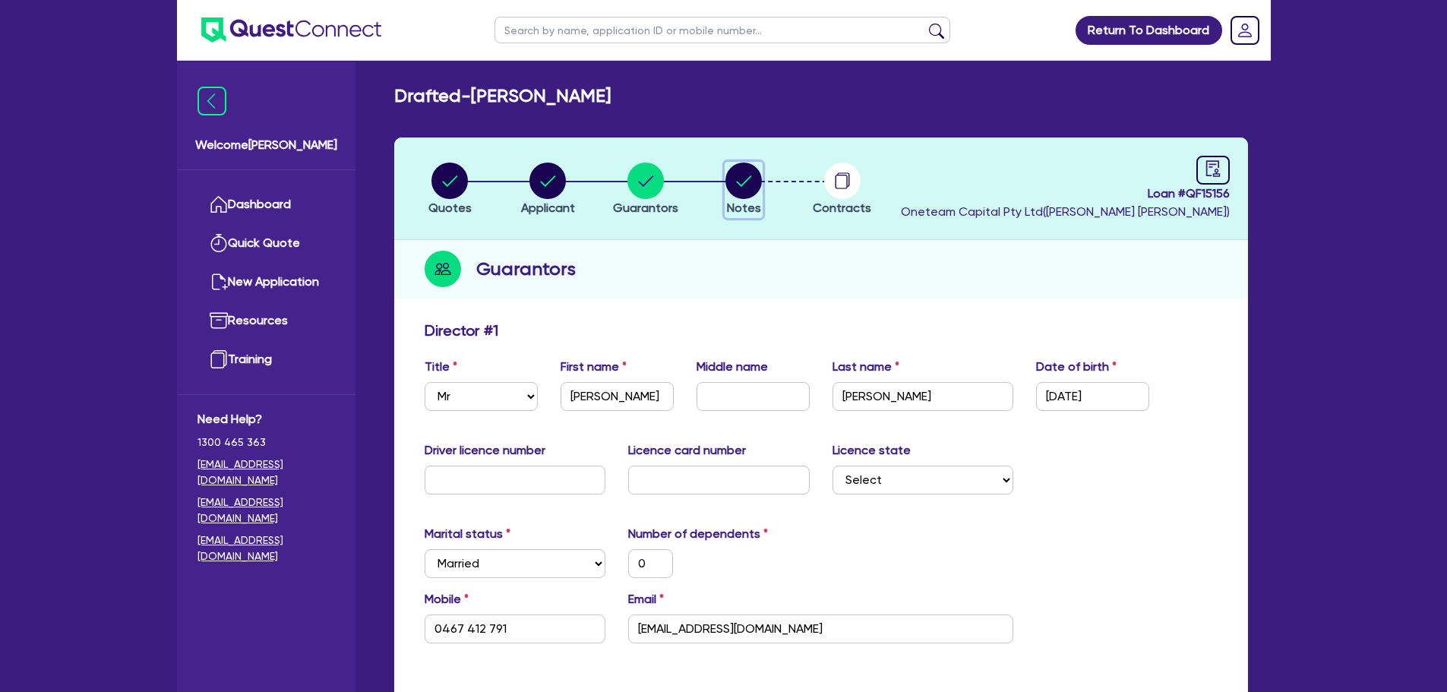
click at [754, 185] on circle "button" at bounding box center [743, 181] width 36 height 36
select select "Other"
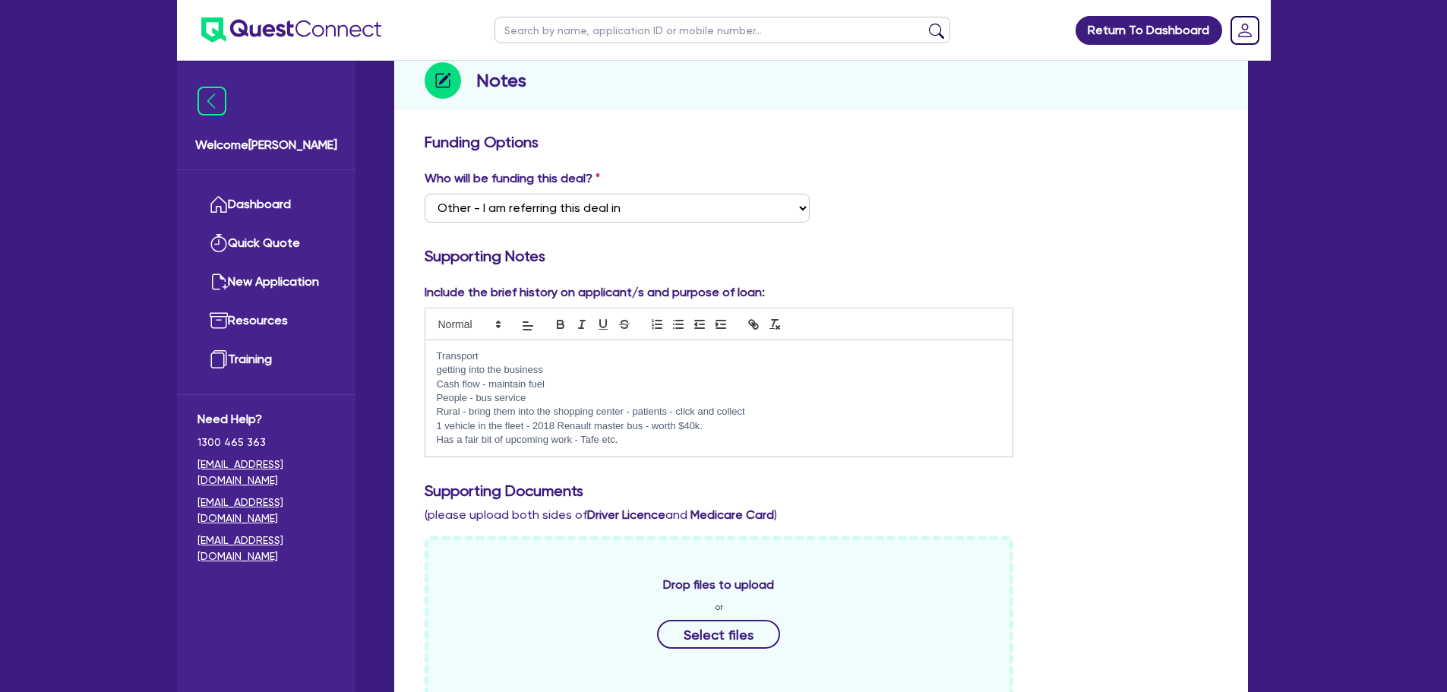
scroll to position [456, 0]
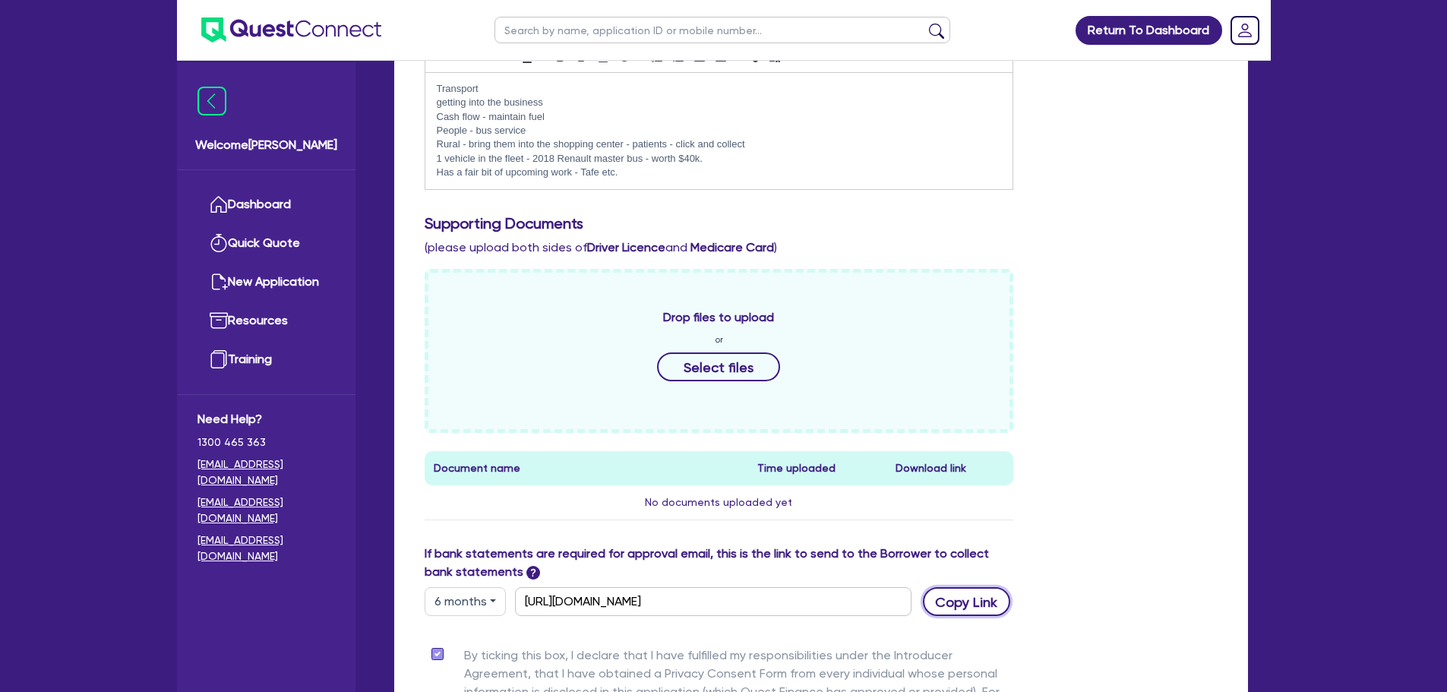
click at [963, 600] on button "Copy Link" at bounding box center [966, 601] width 87 height 29
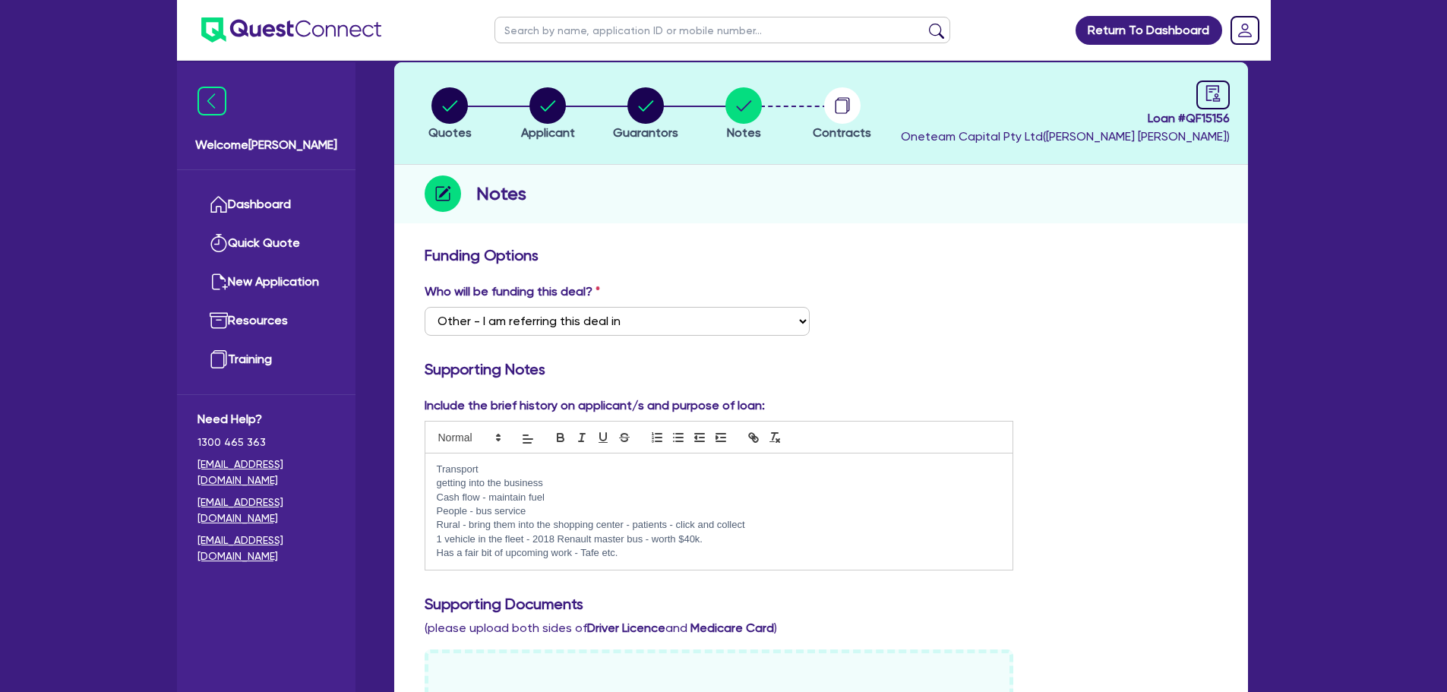
scroll to position [76, 0]
click at [1221, 98] on link at bounding box center [1212, 94] width 33 height 29
select select "DRAFTED_AMENDED"
select select "Other"
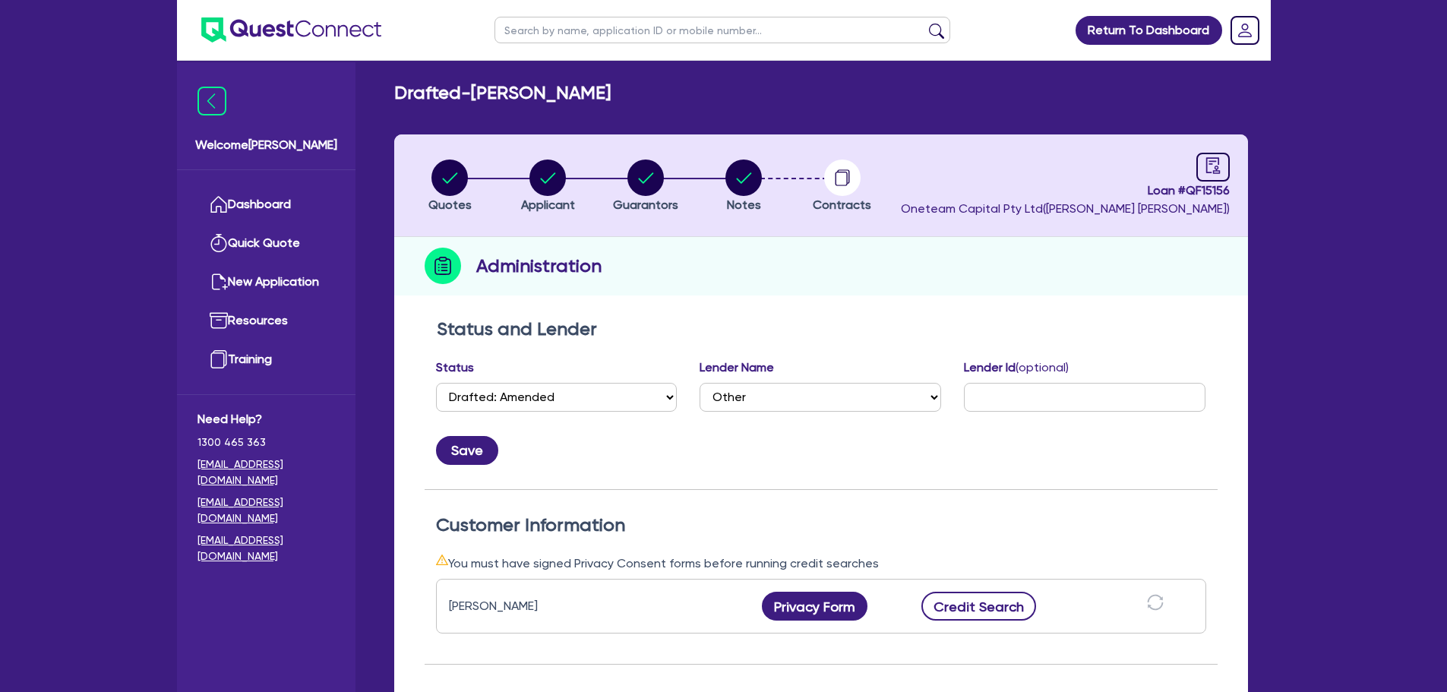
scroll to position [304, 0]
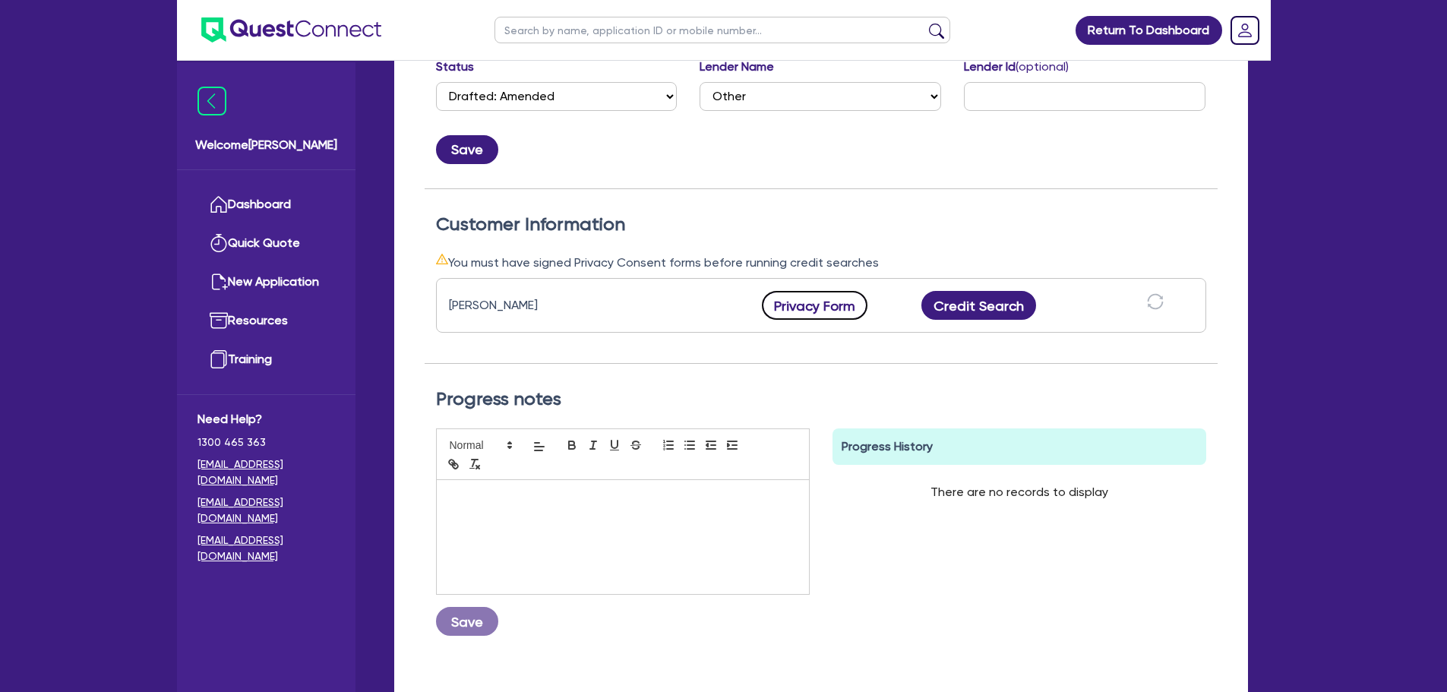
click at [801, 305] on button "Privacy Form" at bounding box center [815, 305] width 106 height 29
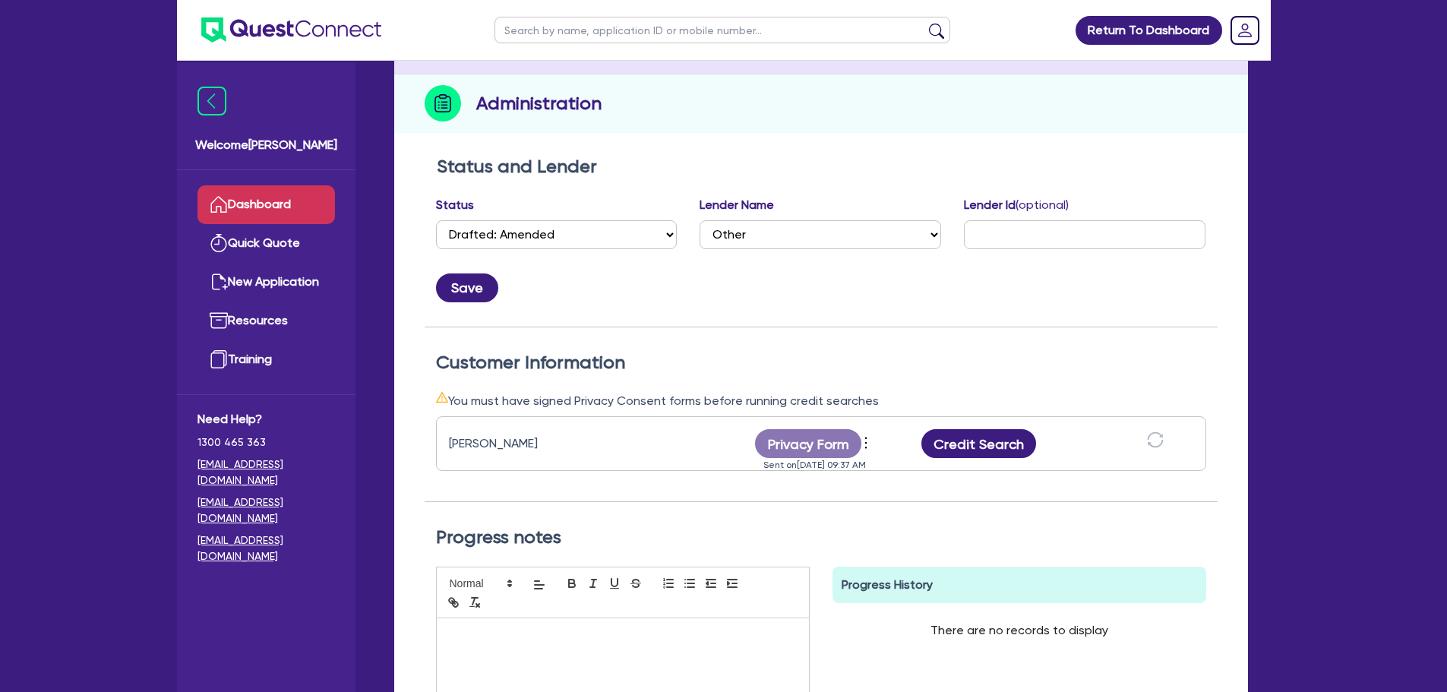
scroll to position [152, 0]
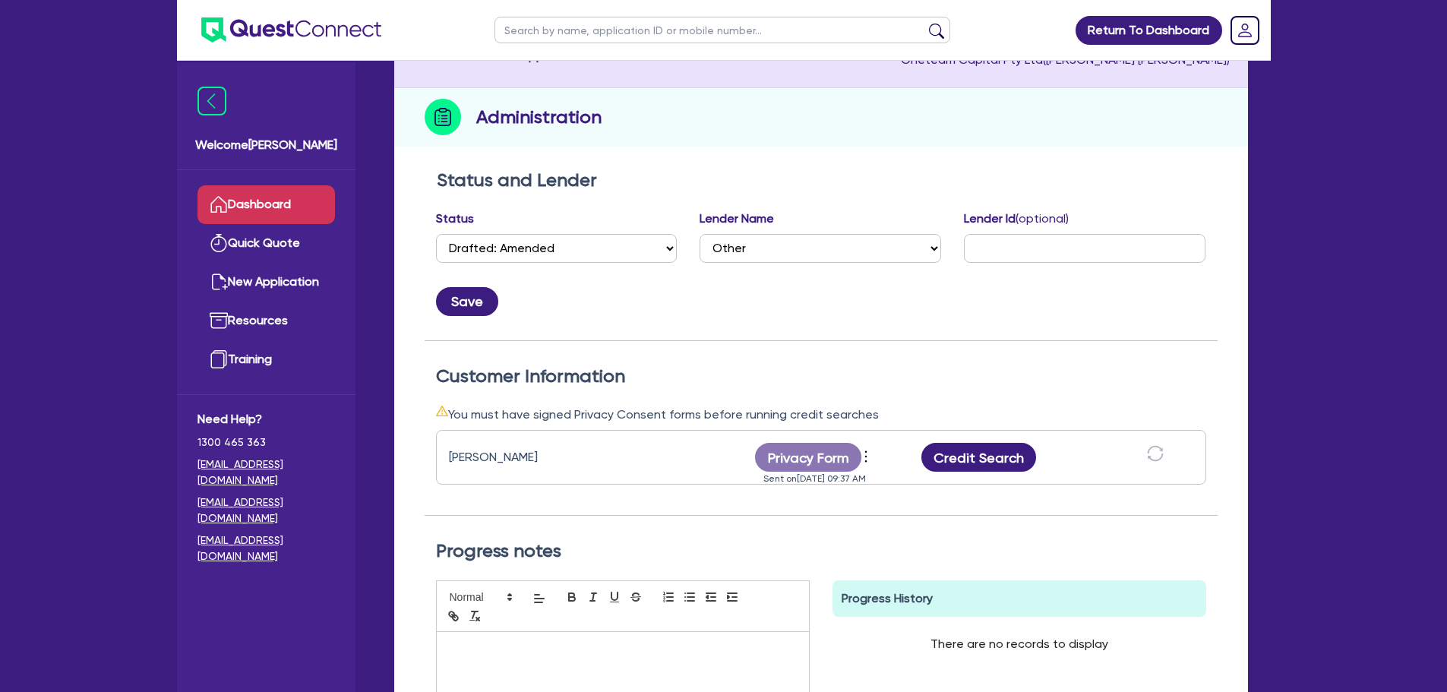
click at [259, 207] on link "Dashboard" at bounding box center [265, 204] width 137 height 39
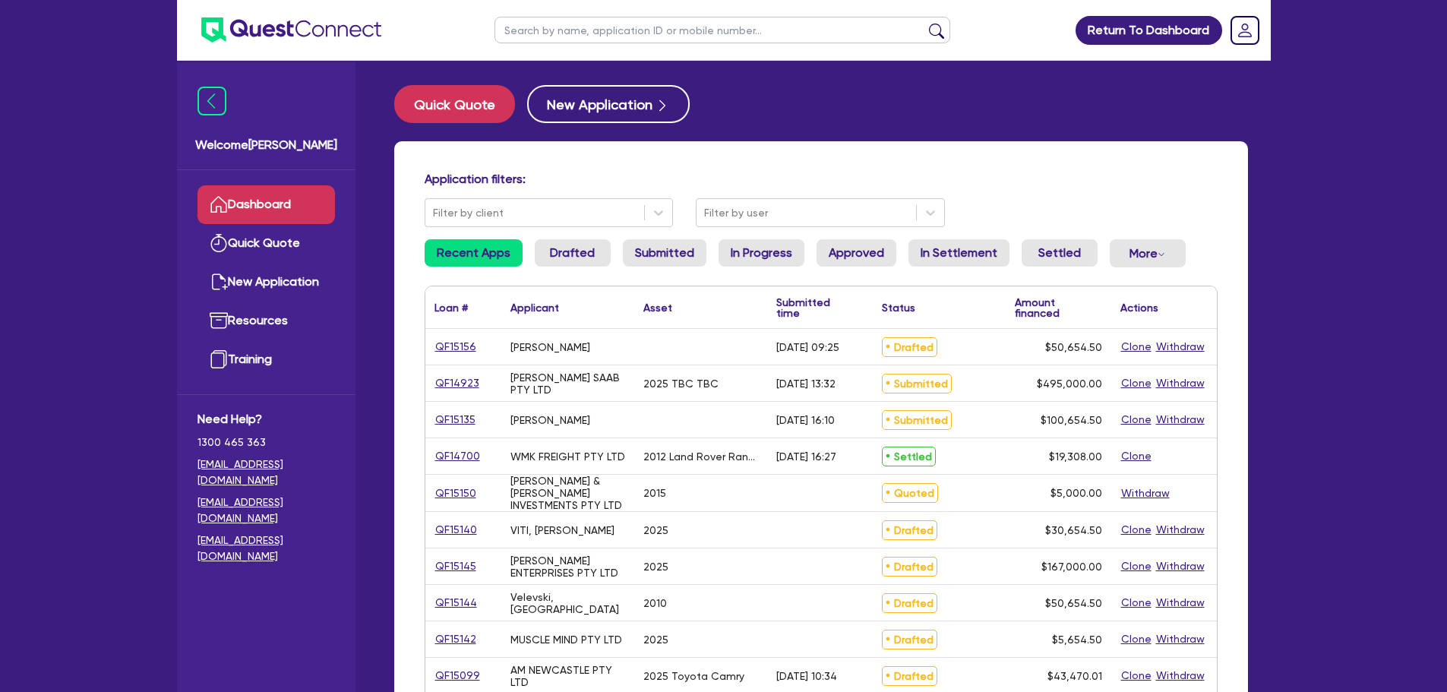
click at [658, 30] on input "text" at bounding box center [722, 30] width 456 height 27
type input "H&M"
click at [924, 23] on button "submit" at bounding box center [936, 33] width 24 height 21
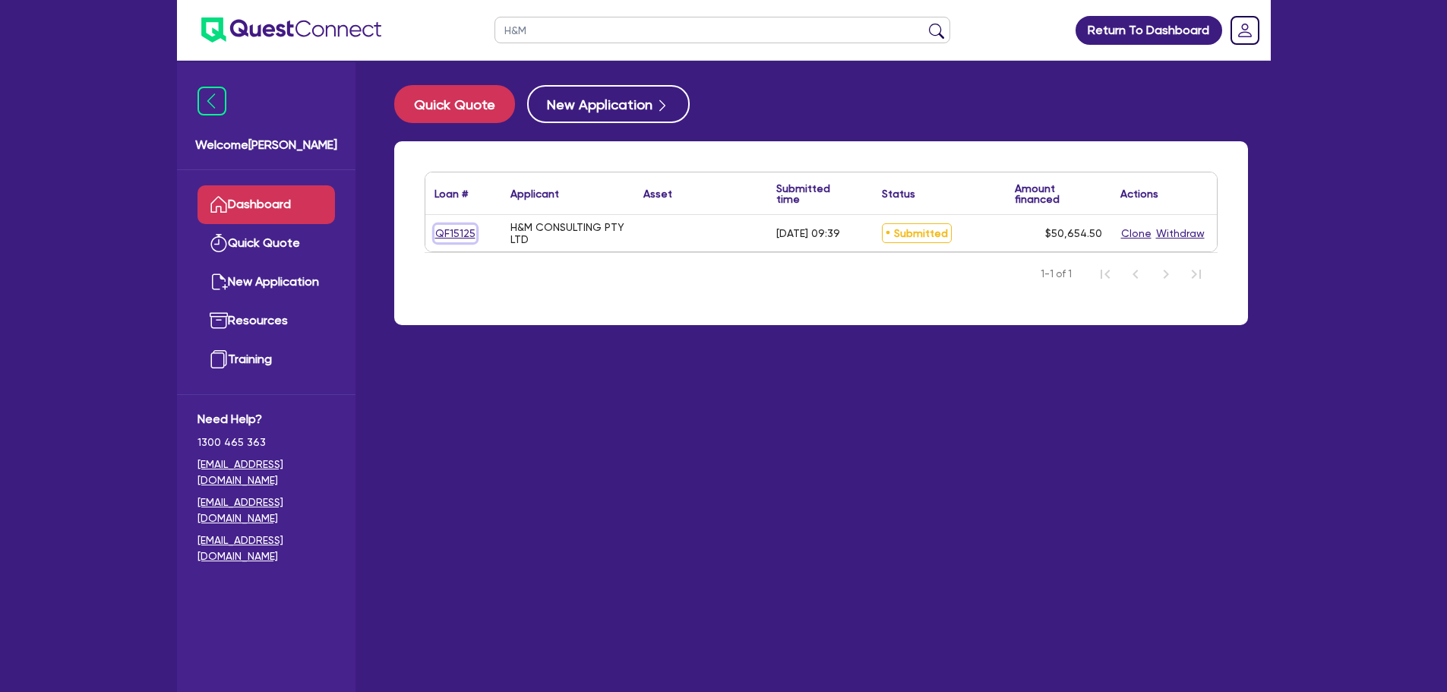
click at [466, 235] on link "QF15125" at bounding box center [455, 233] width 42 height 17
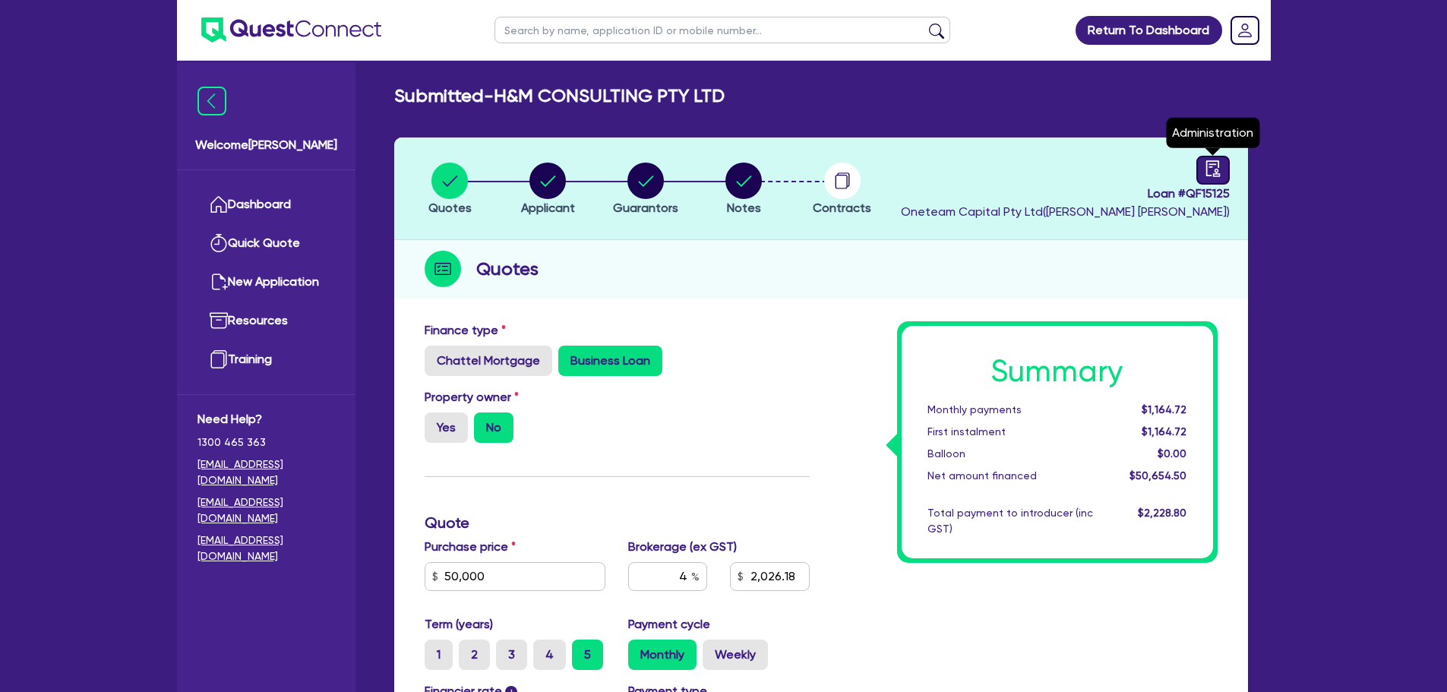
click at [1209, 160] on icon "audit" at bounding box center [1213, 168] width 17 height 17
select select "SUBMITTED_NEW"
select select "Other"
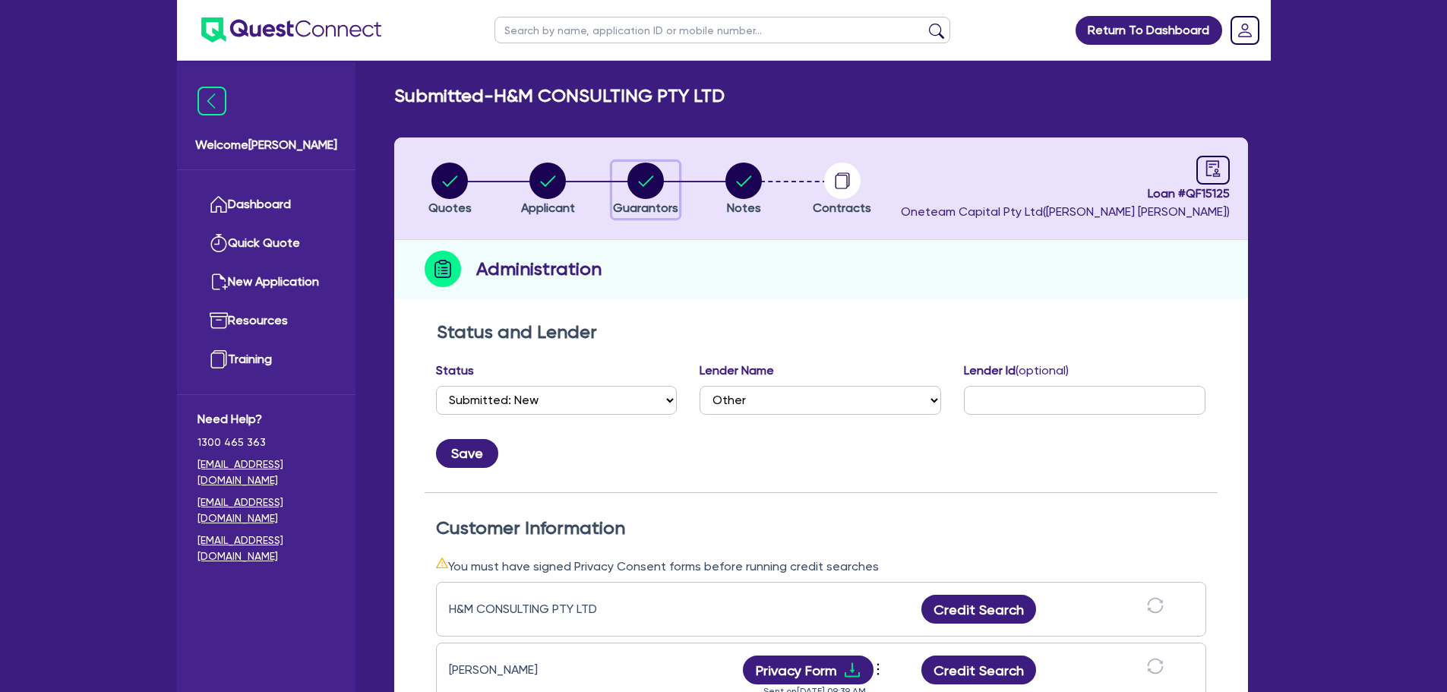
click at [633, 180] on circle "button" at bounding box center [645, 181] width 36 height 36
select select "MRS"
select select "SINGLE"
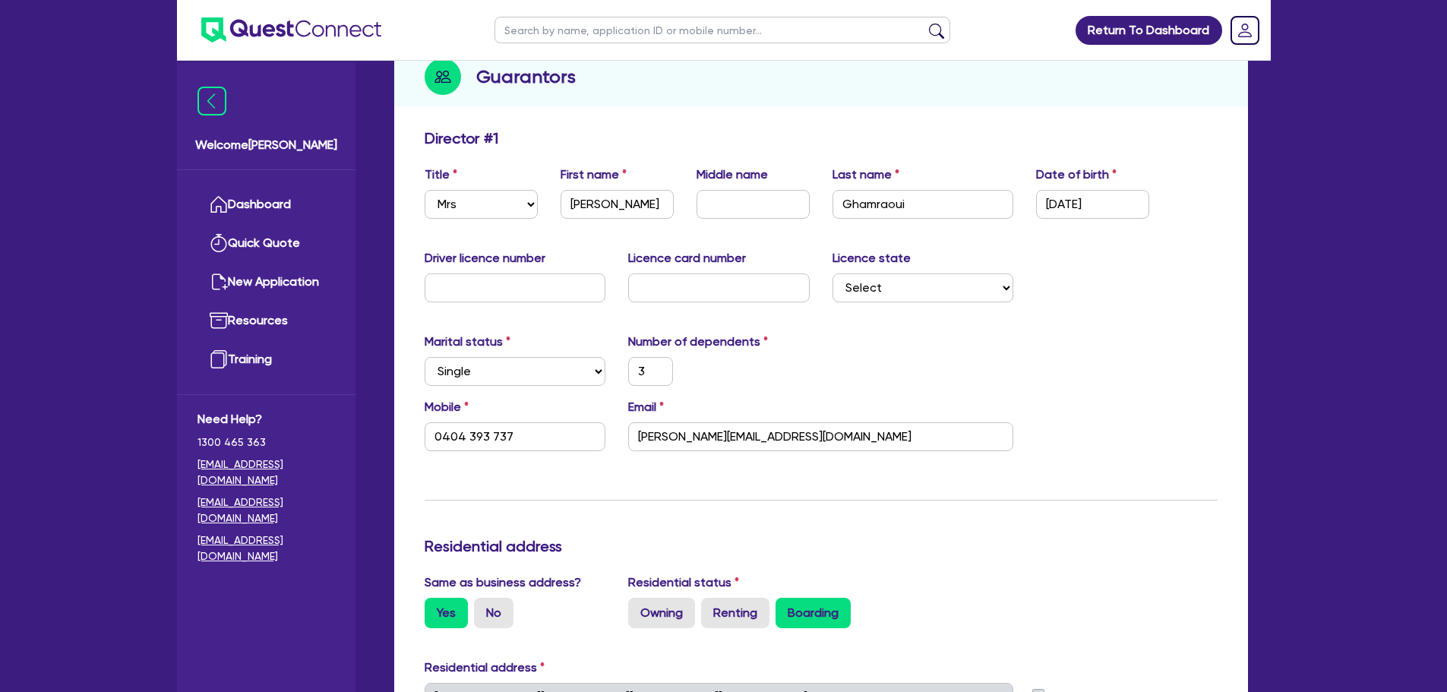
scroll to position [228, 0]
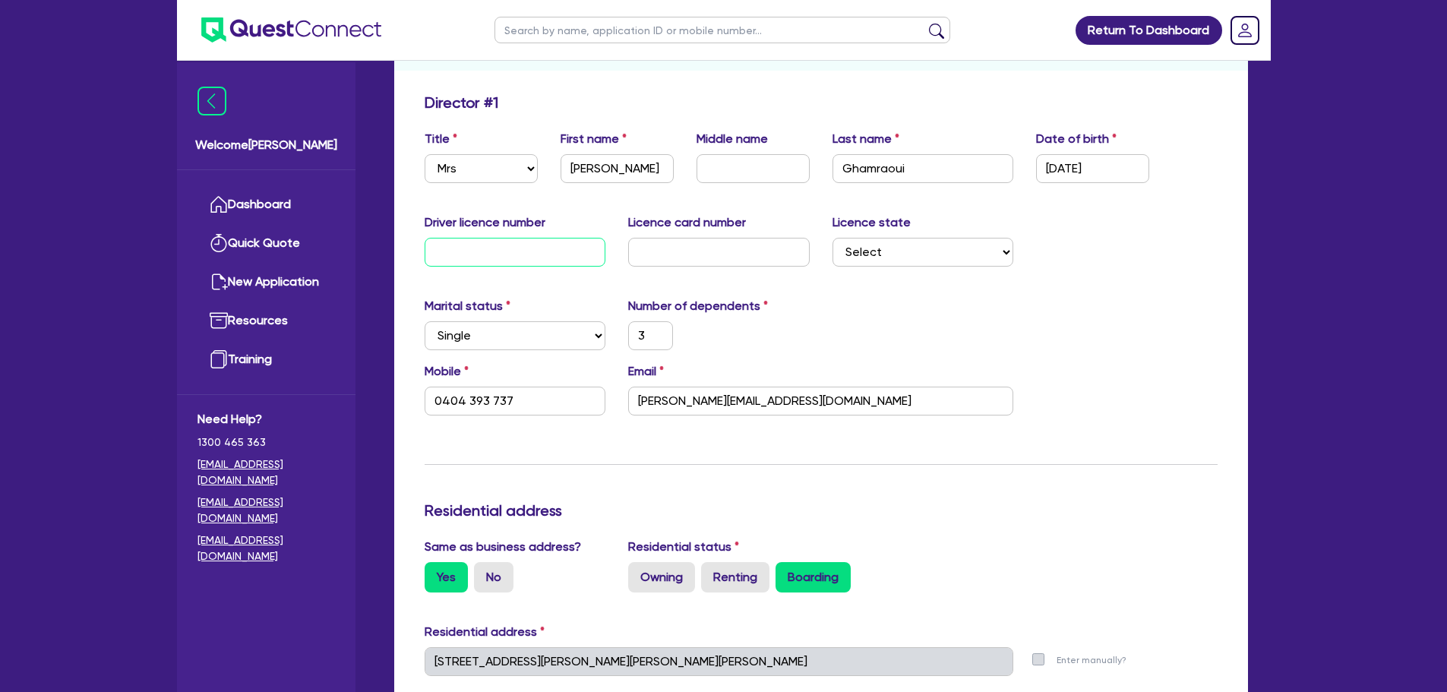
click at [529, 247] on input "text" at bounding box center [516, 252] width 182 height 29
type input "1"
type input "3"
type input "0404 393 737"
type input "19"
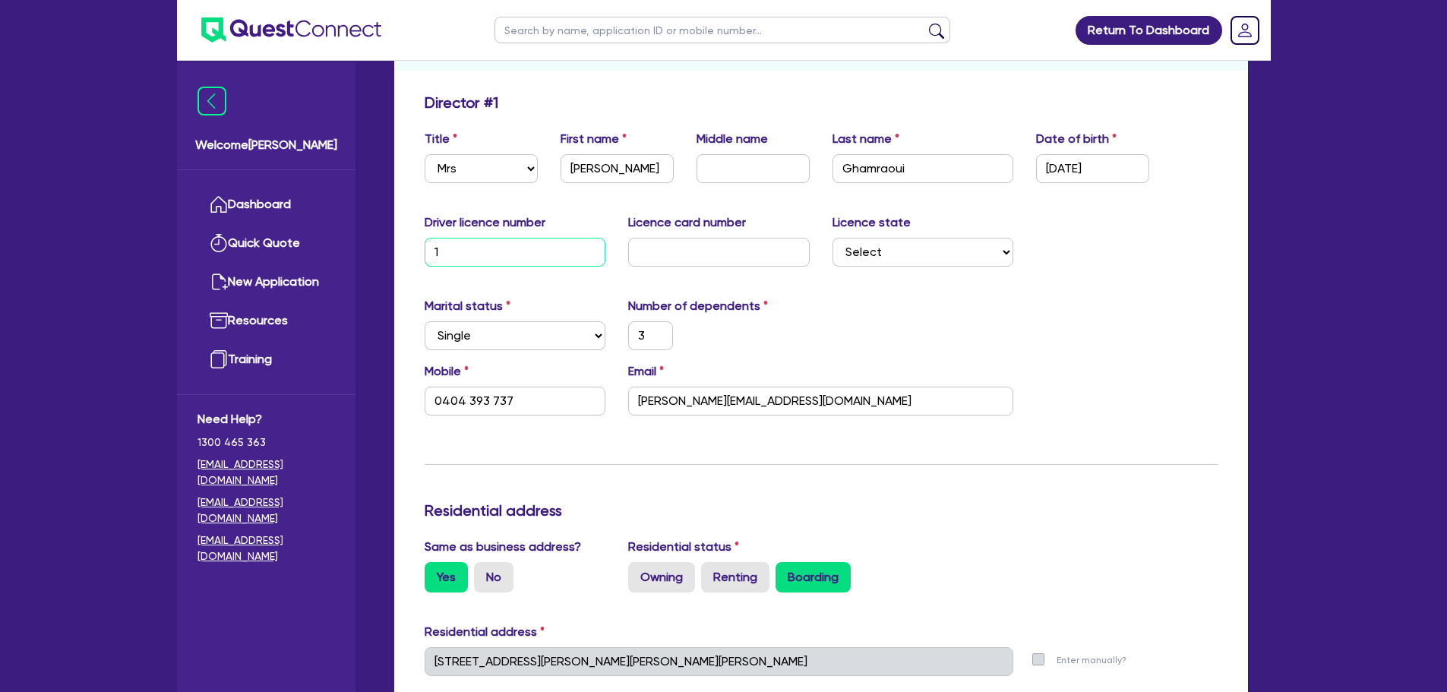
type input "3"
type input "0404 393 737"
type input "196"
type input "3"
type input "0404 393 737"
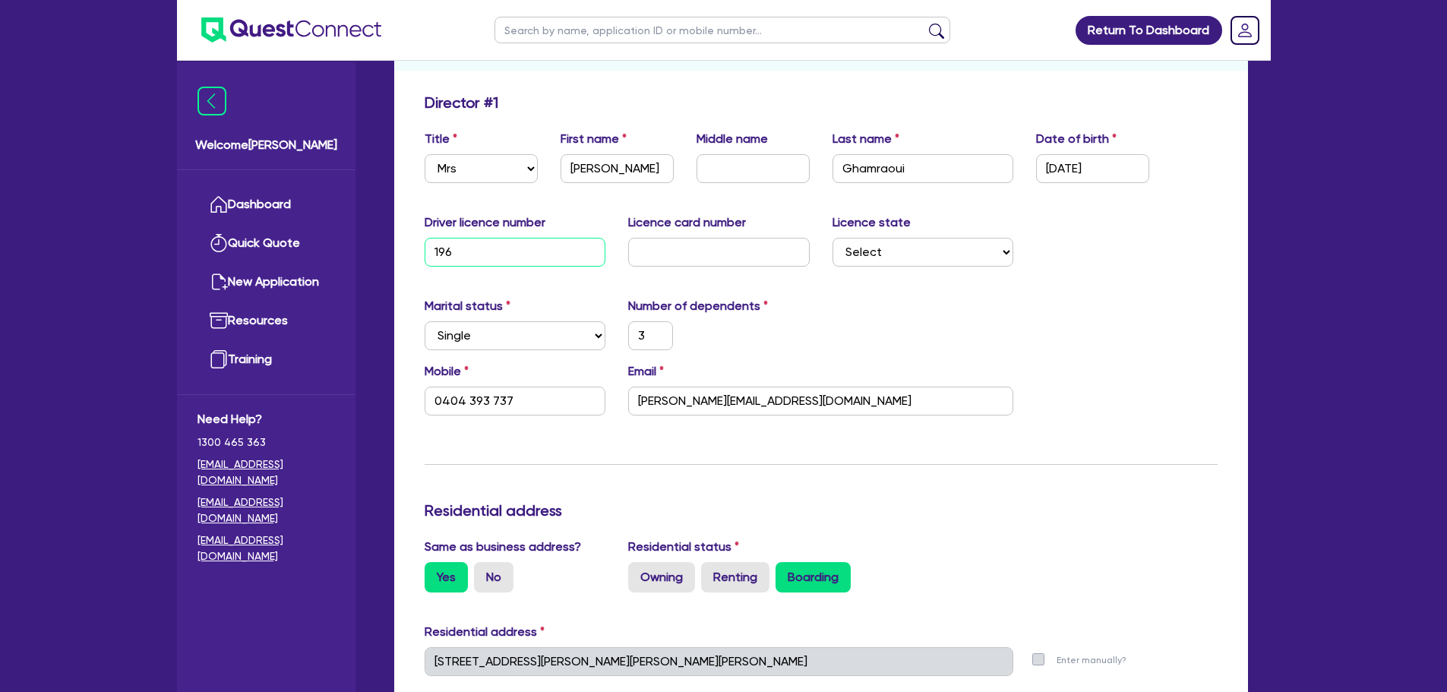
type input "1969"
type input "3"
type input "0404 393 737"
type input "19690"
type input "3"
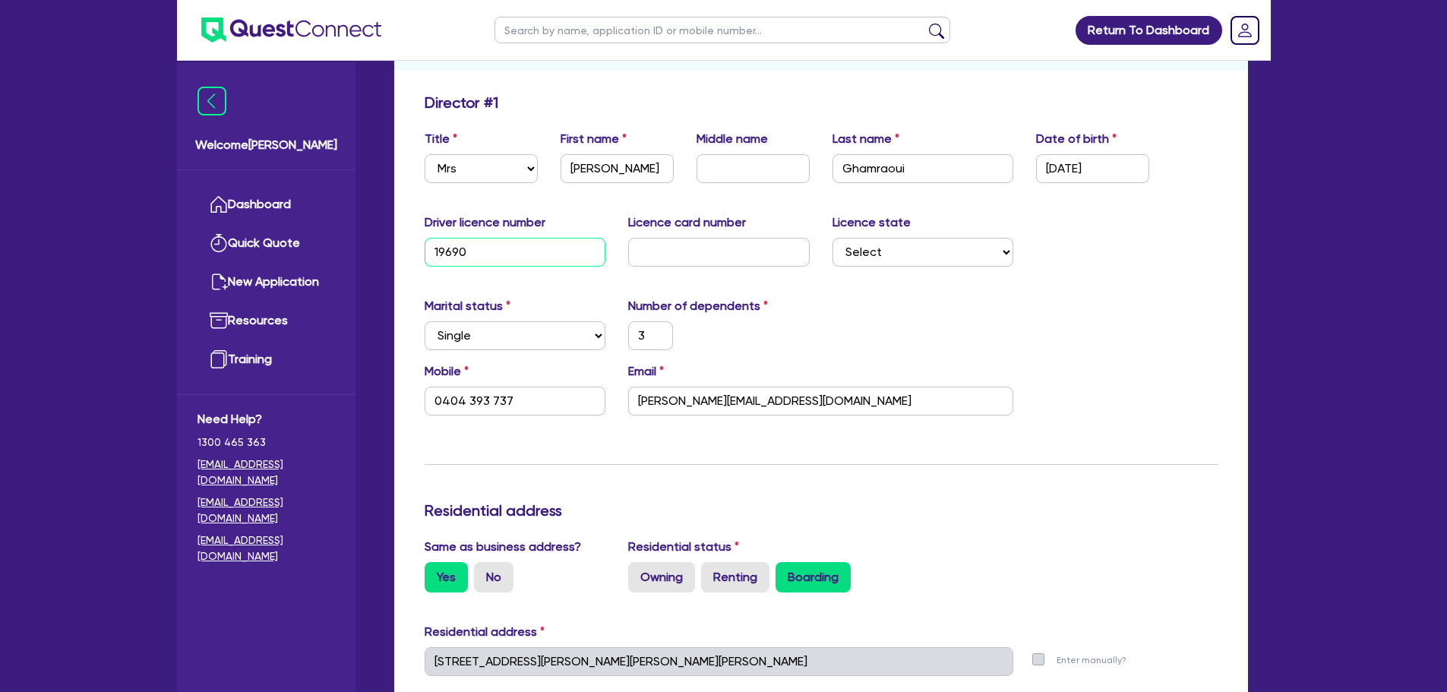
type input "0404 393 737"
type input "196900"
type input "3"
type input "0404 393 737"
type input "1969007"
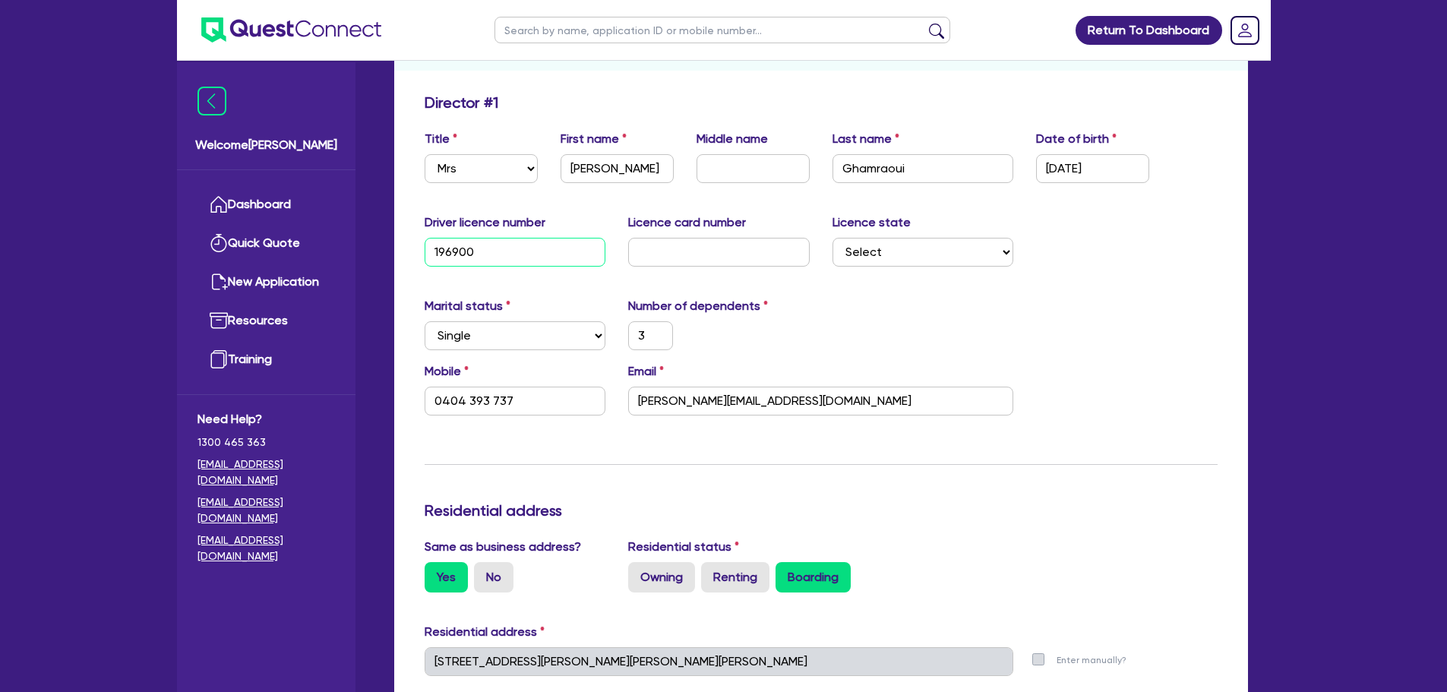
type input "3"
type input "0404 393 737"
type input "19690072"
type input "3"
type input "0404 393 737"
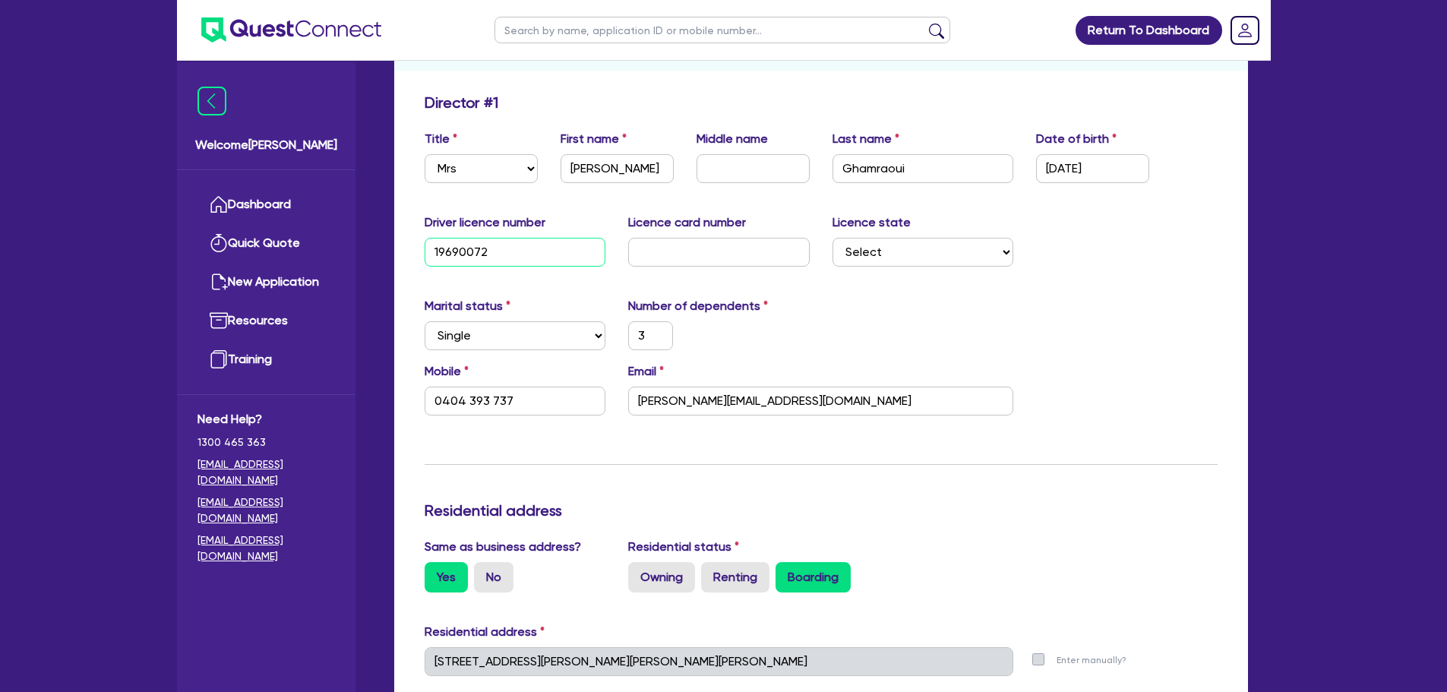
type input "19690072"
click at [654, 242] on input "text" at bounding box center [719, 252] width 182 height 29
click at [646, 260] on input "text" at bounding box center [719, 252] width 182 height 29
type input "2"
type input "3"
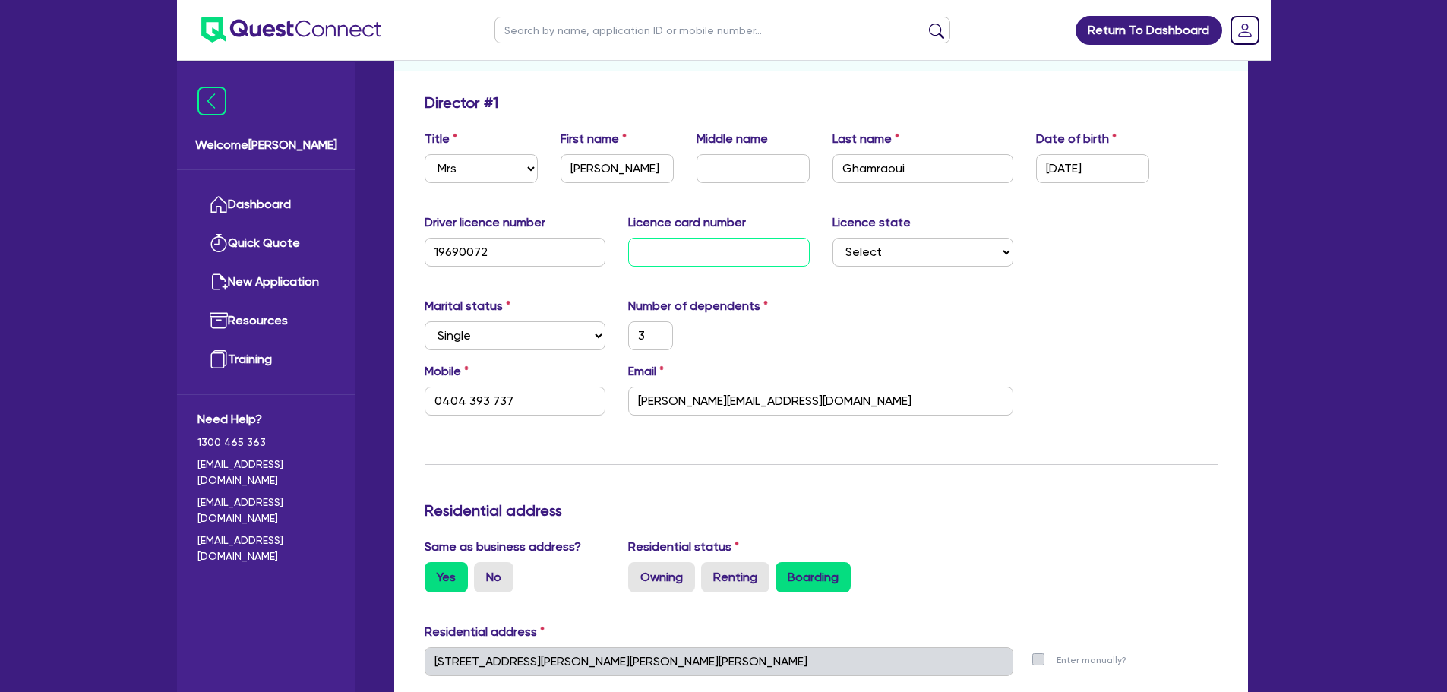
type input "0404 393 737"
type input "20"
type input "3"
type input "0404 393 737"
type input "205"
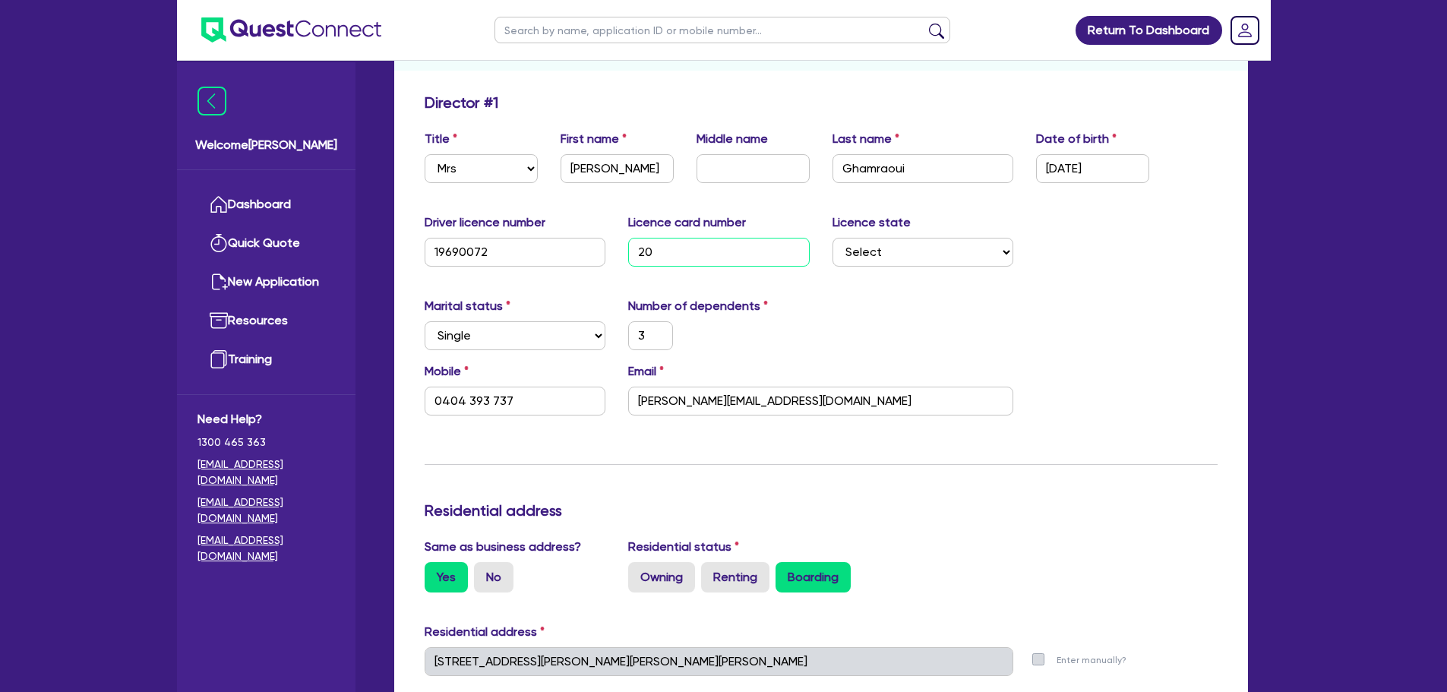
type input "3"
type input "0404 393 737"
type input "2052"
type input "3"
type input "0404 393 737"
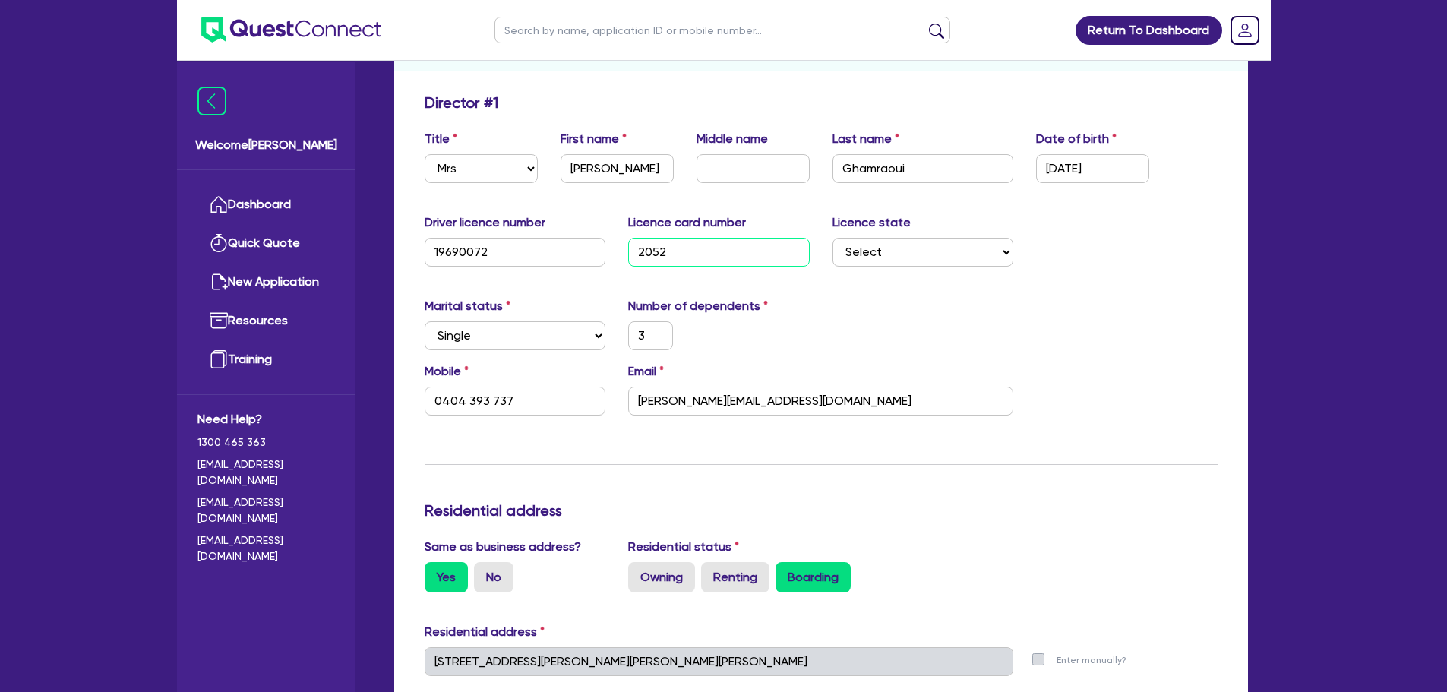
type input "20527"
type input "3"
type input "0404 393 737"
type input "205270"
type input "3"
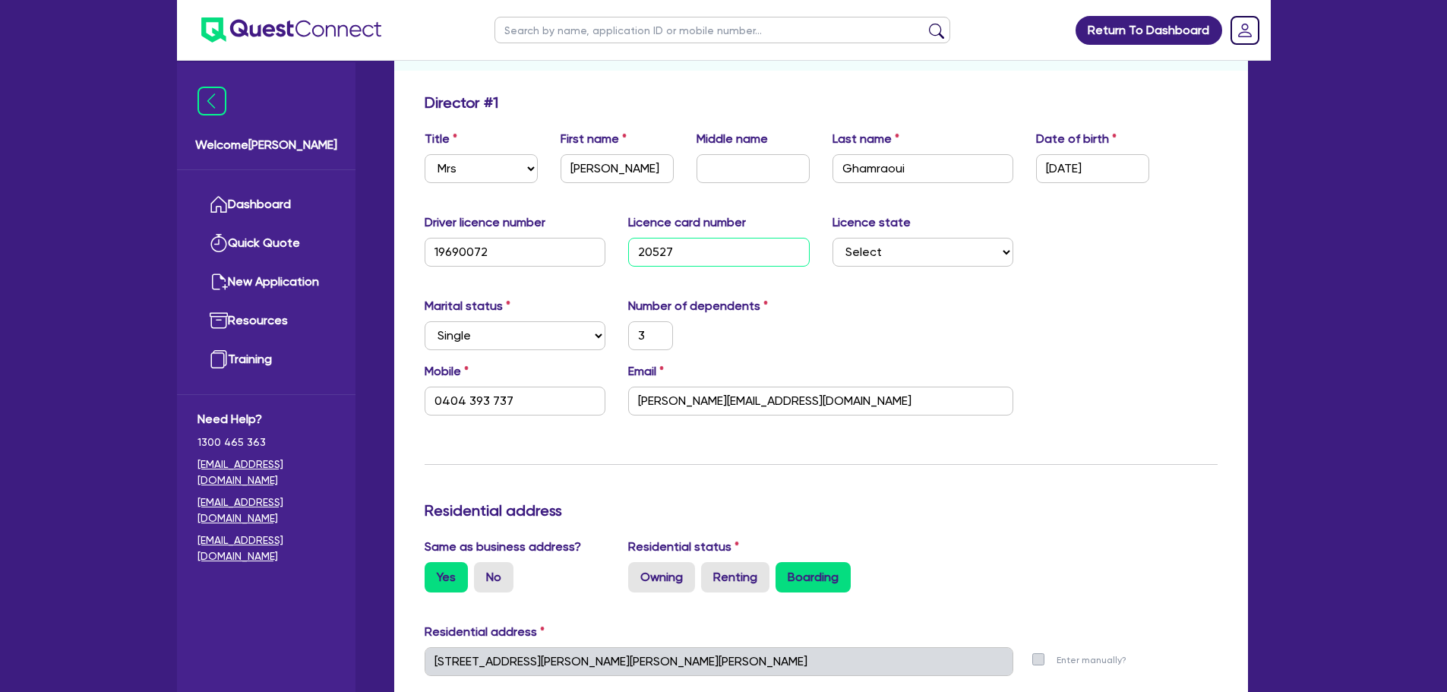
type input "0404 393 737"
type input "2052703"
type input "3"
type input "0404 393 737"
type input "20527039"
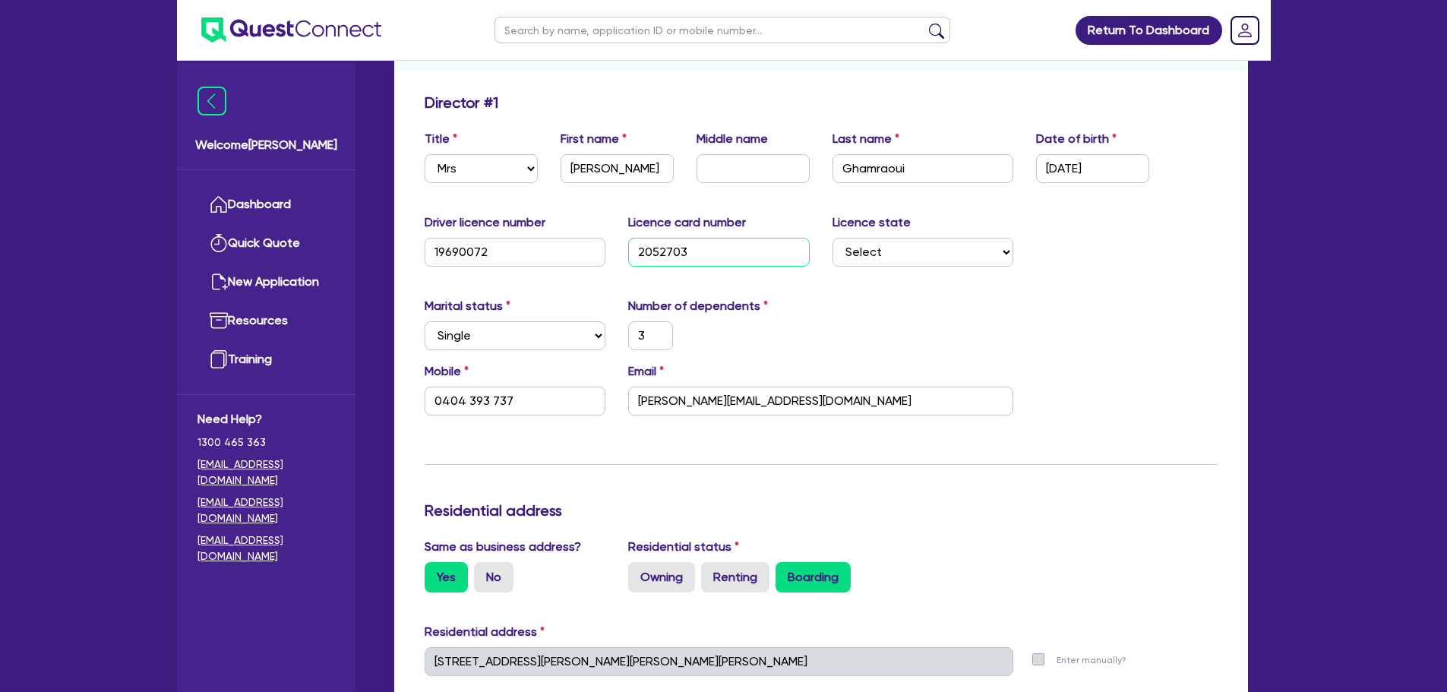
type input "3"
type input "0404 393 737"
type input "205270392"
type input "3"
type input "0404 393 737"
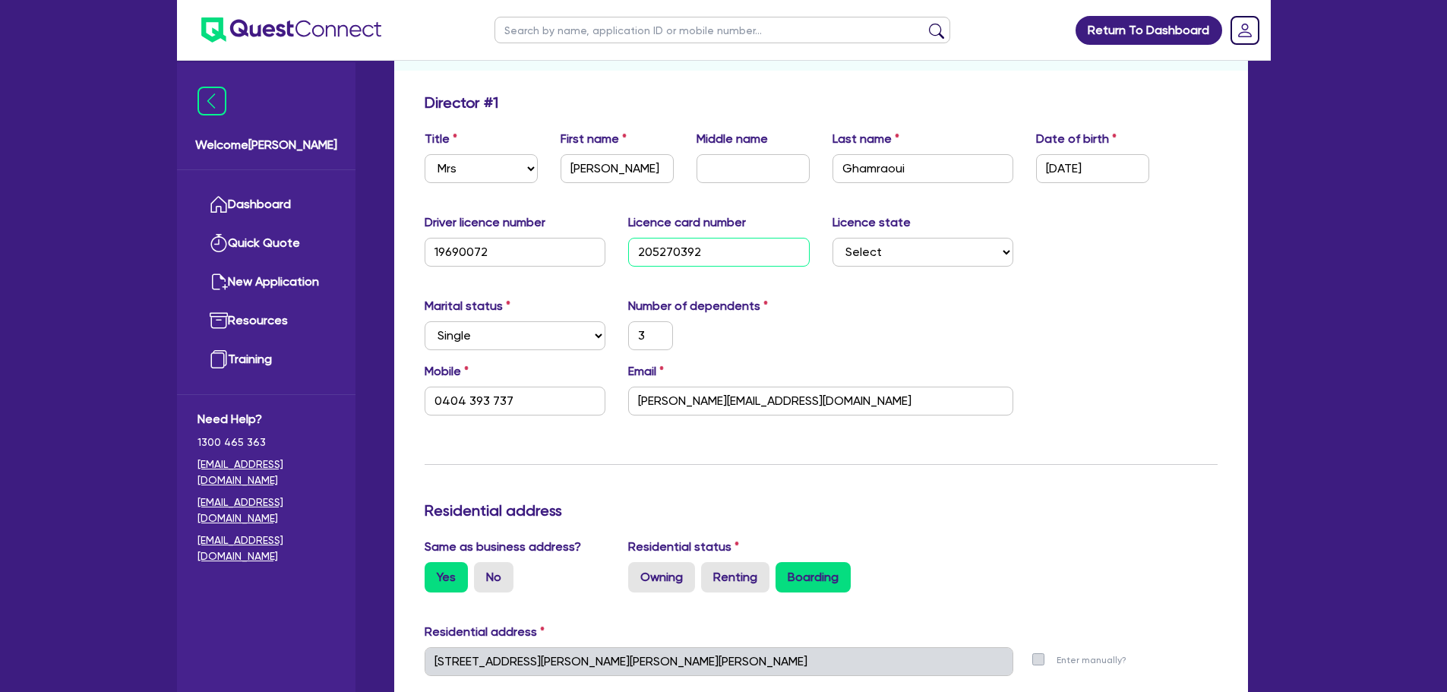
type input "2052703921"
type input "3"
type input "0404 393 737"
type input "2052703921"
click at [991, 240] on select "Select NSW VIC QLD TAS ACT SA NT WA" at bounding box center [923, 252] width 182 height 29
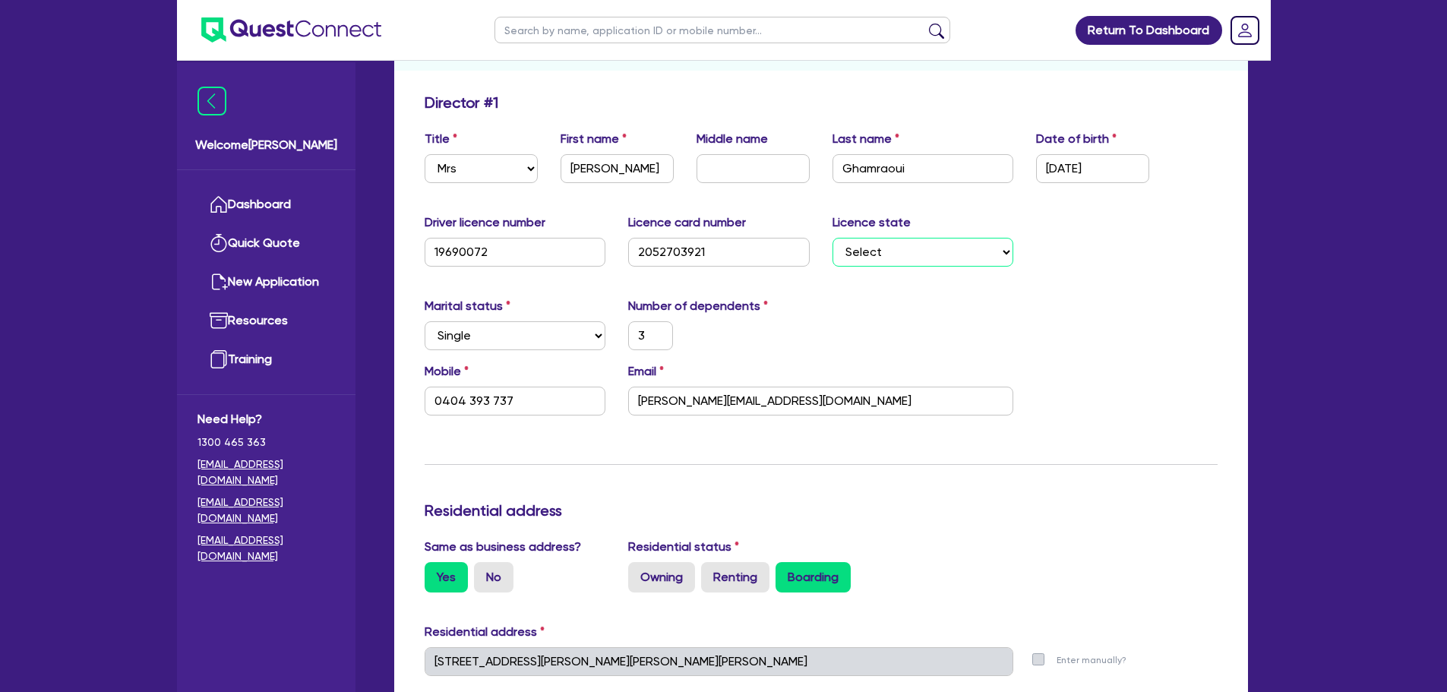
select select "[GEOGRAPHIC_DATA]"
click at [832, 238] on select "Select NSW VIC QLD TAS ACT SA NT WA" at bounding box center [923, 252] width 182 height 29
type input "3"
type input "0404 393 737"
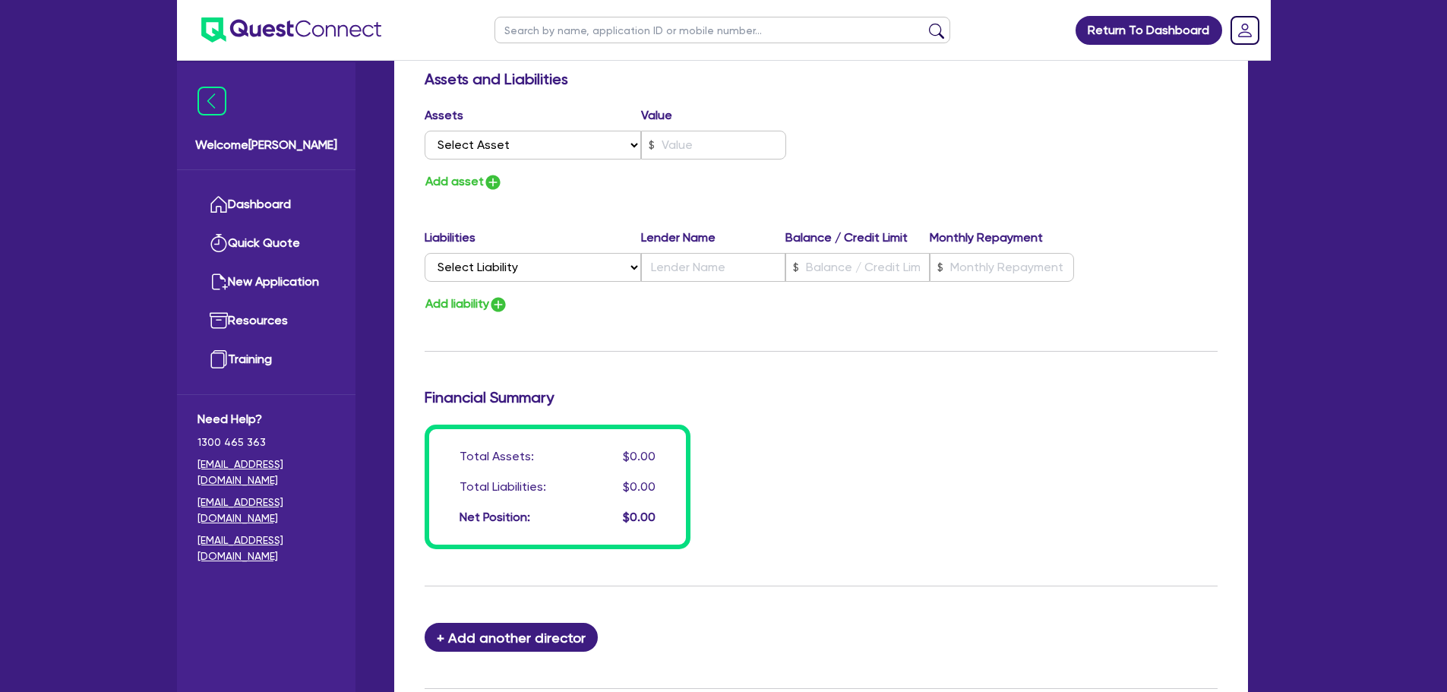
scroll to position [1081, 0]
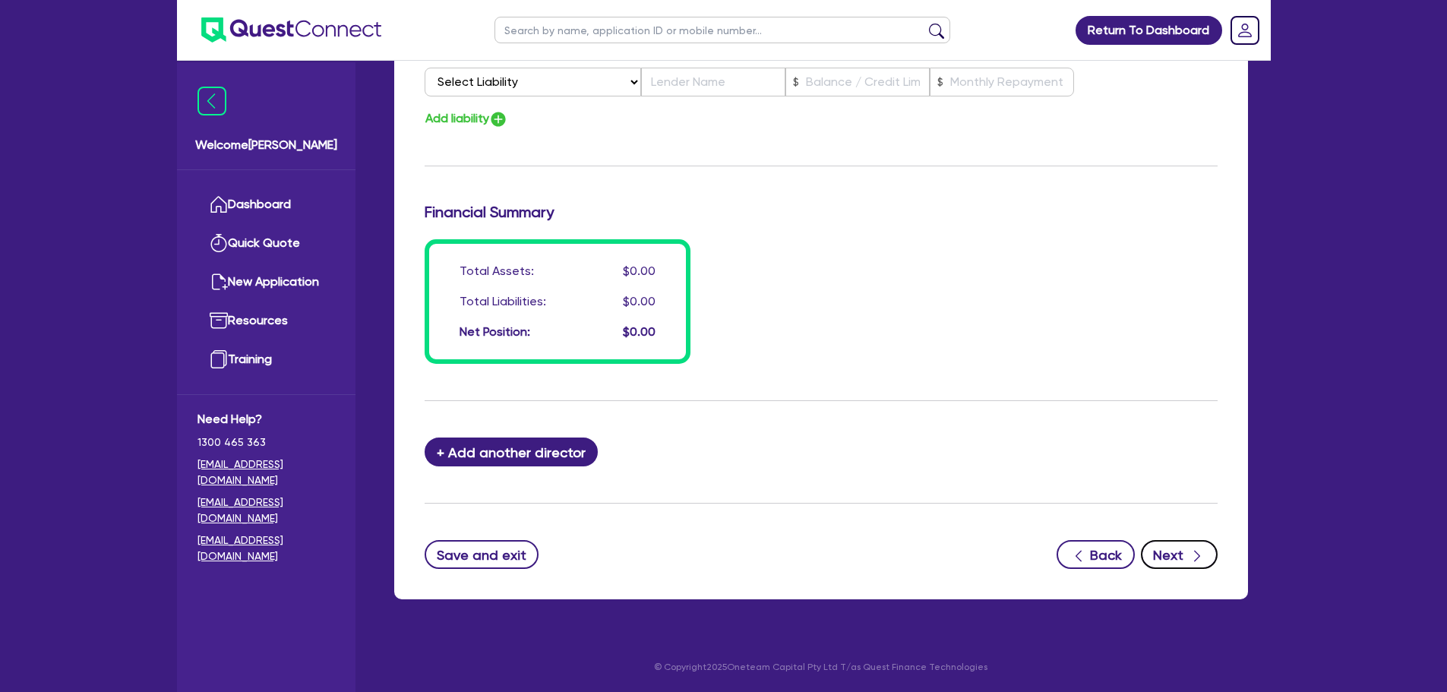
click at [1198, 559] on icon "button" at bounding box center [1196, 555] width 15 height 15
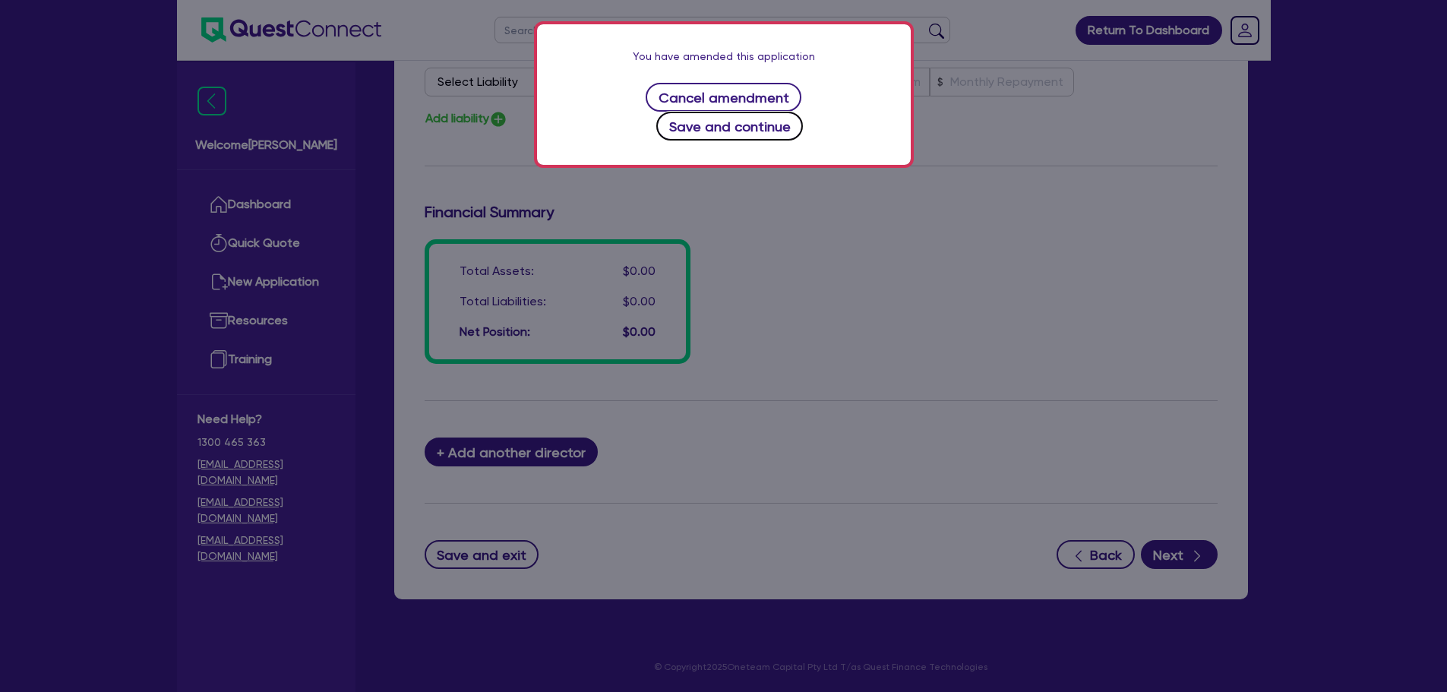
click at [794, 112] on button "Save and continue" at bounding box center [729, 126] width 147 height 29
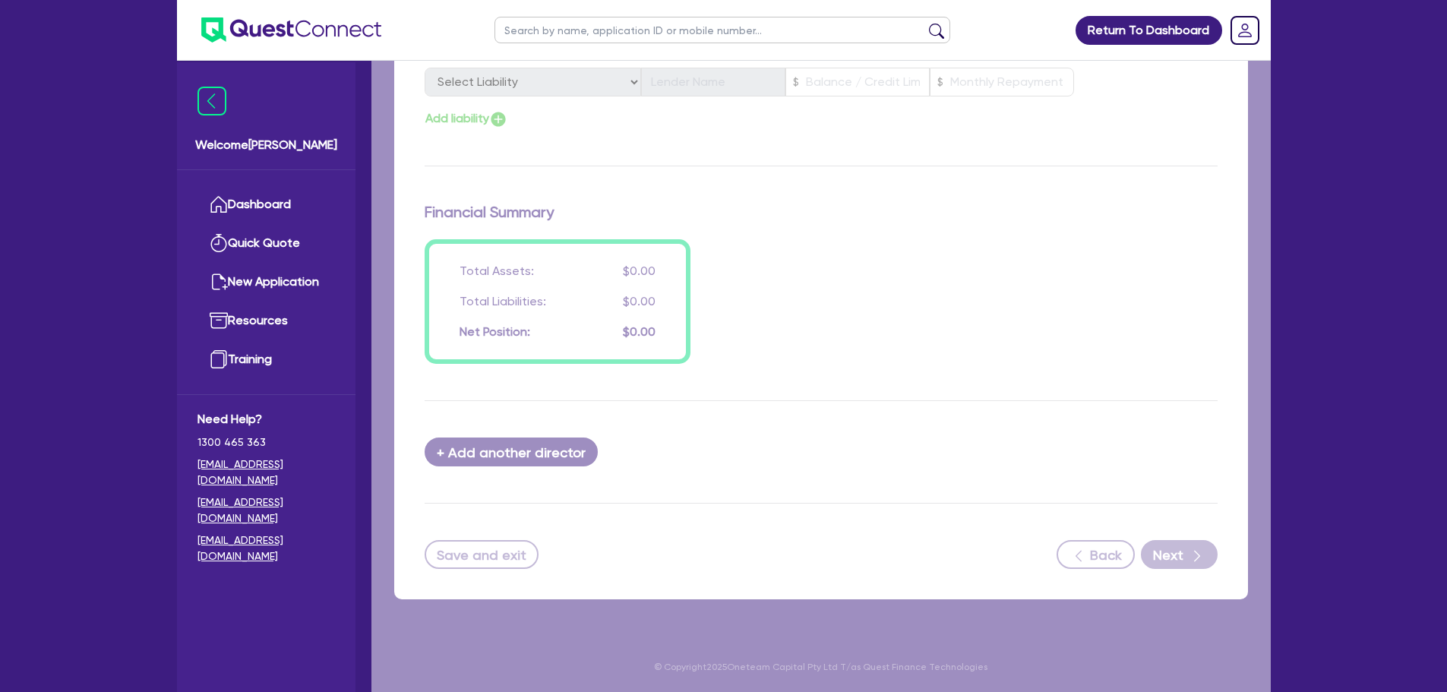
select select "Other"
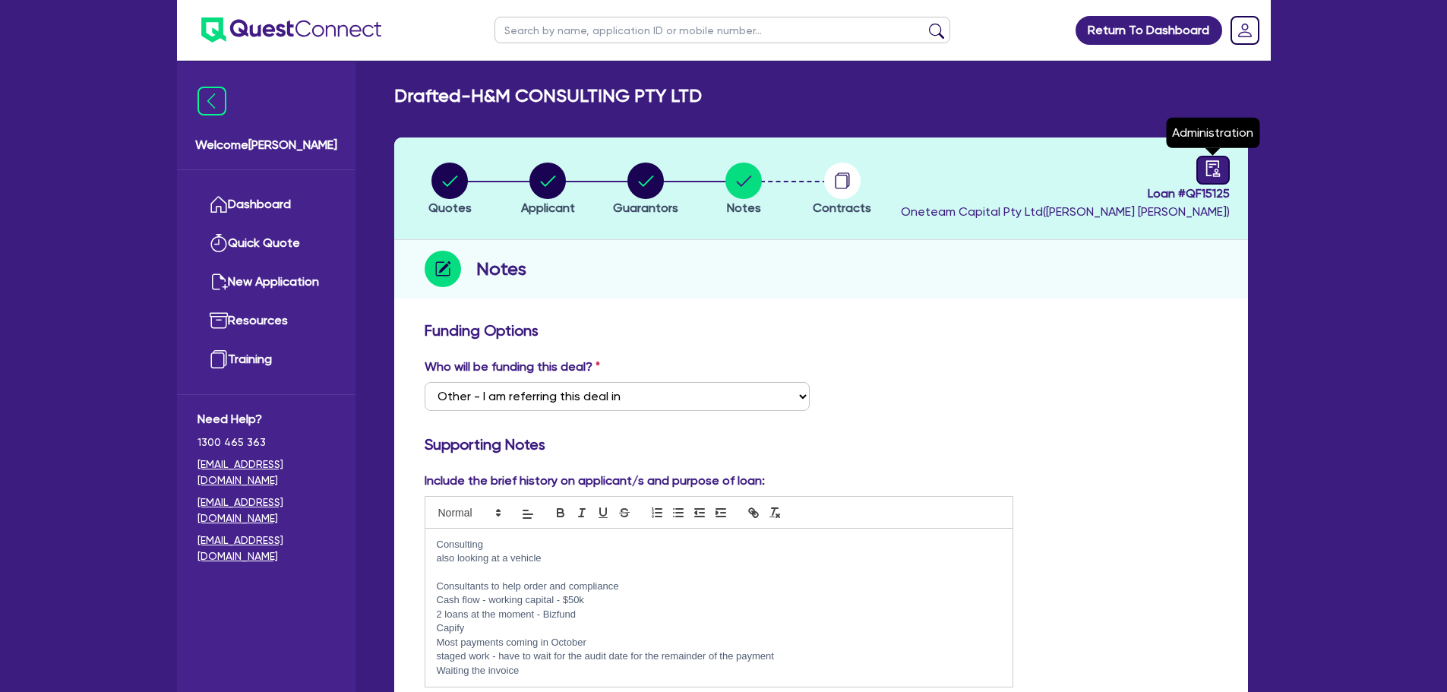
click at [1211, 166] on icon "audit" at bounding box center [1213, 168] width 17 height 17
select select "DRAFTED_AMENDED"
select select "Other"
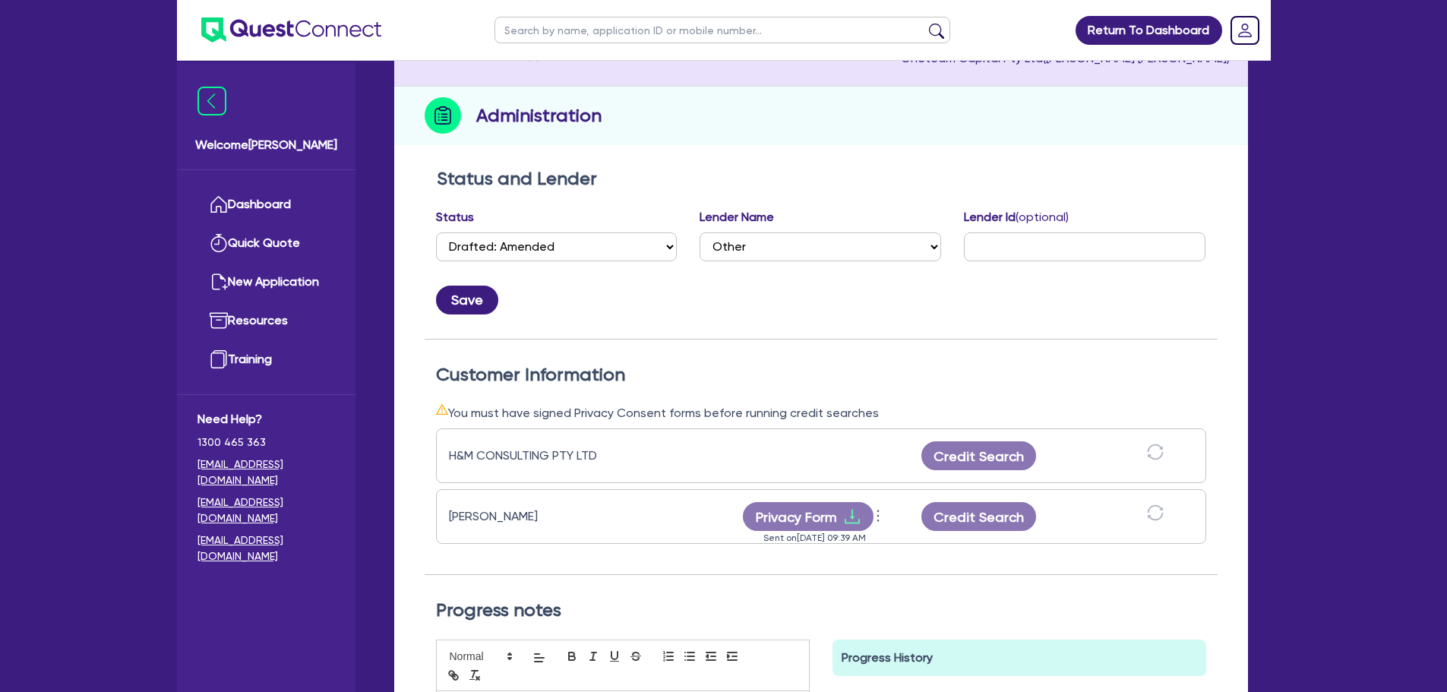
scroll to position [304, 0]
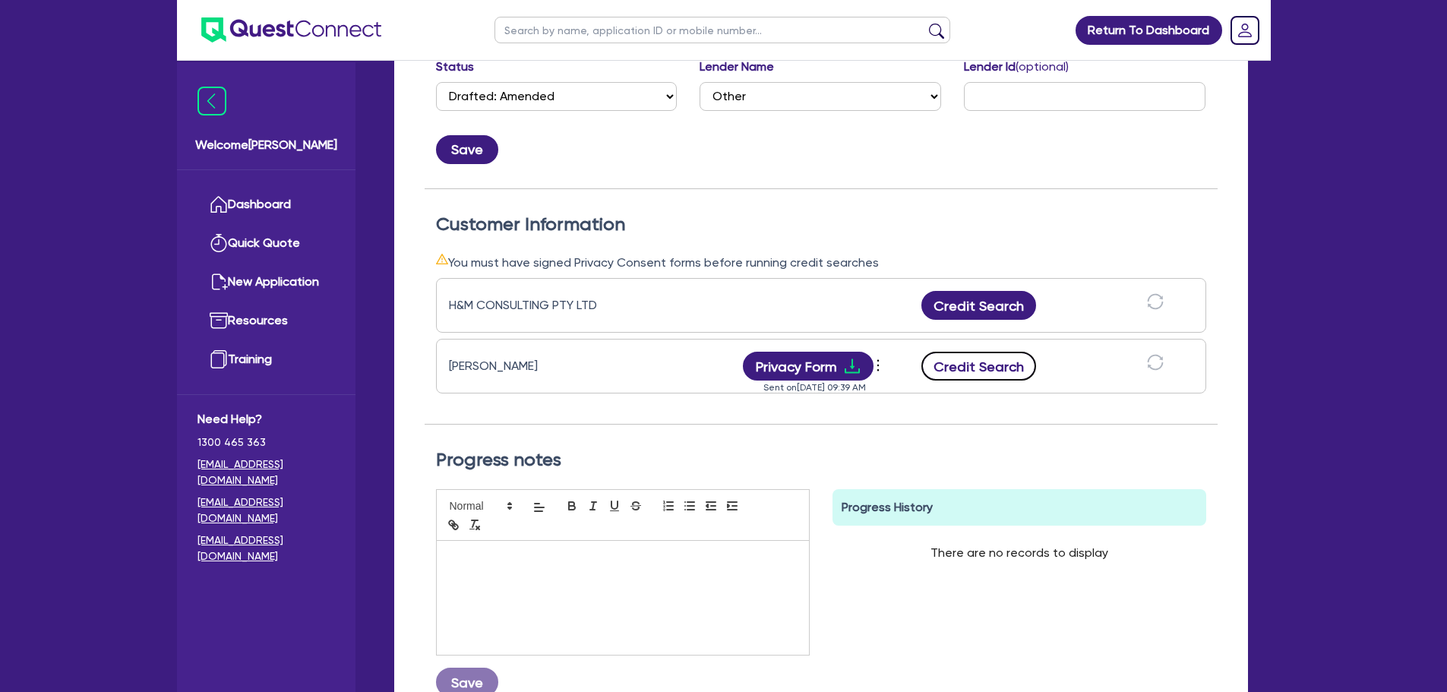
click at [975, 360] on button "Credit Search" at bounding box center [978, 366] width 115 height 29
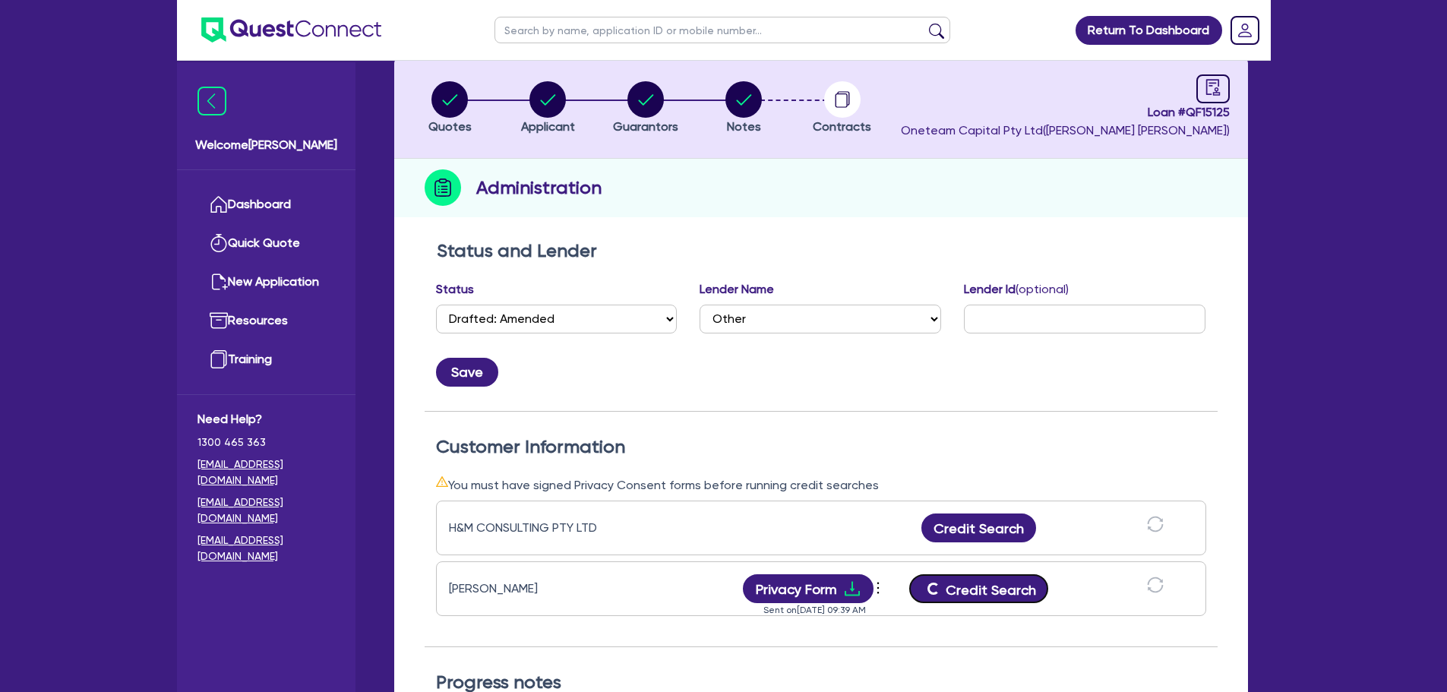
scroll to position [0, 0]
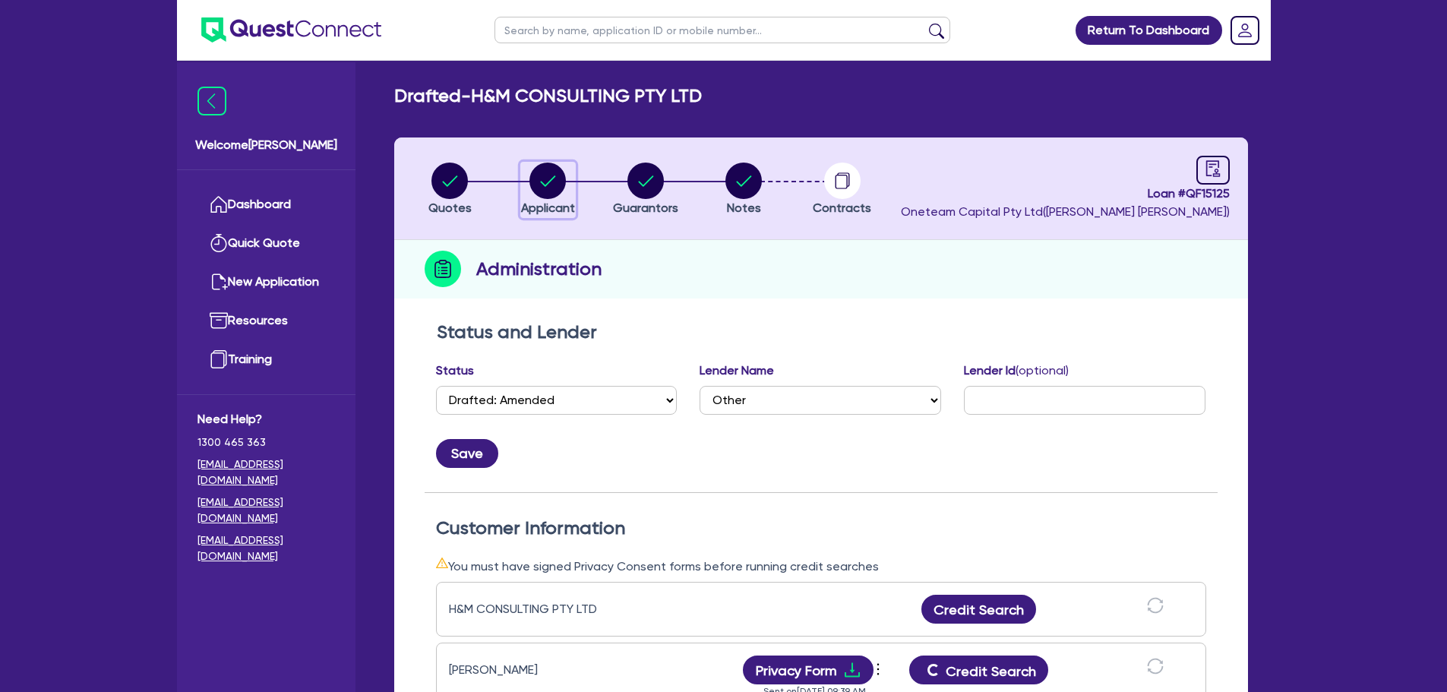
click at [546, 186] on circle "button" at bounding box center [547, 181] width 36 height 36
select select "COMPANY"
select select "INFORMATION_TELECOMMUNICATION"
select select "MOTION_PICTURE"
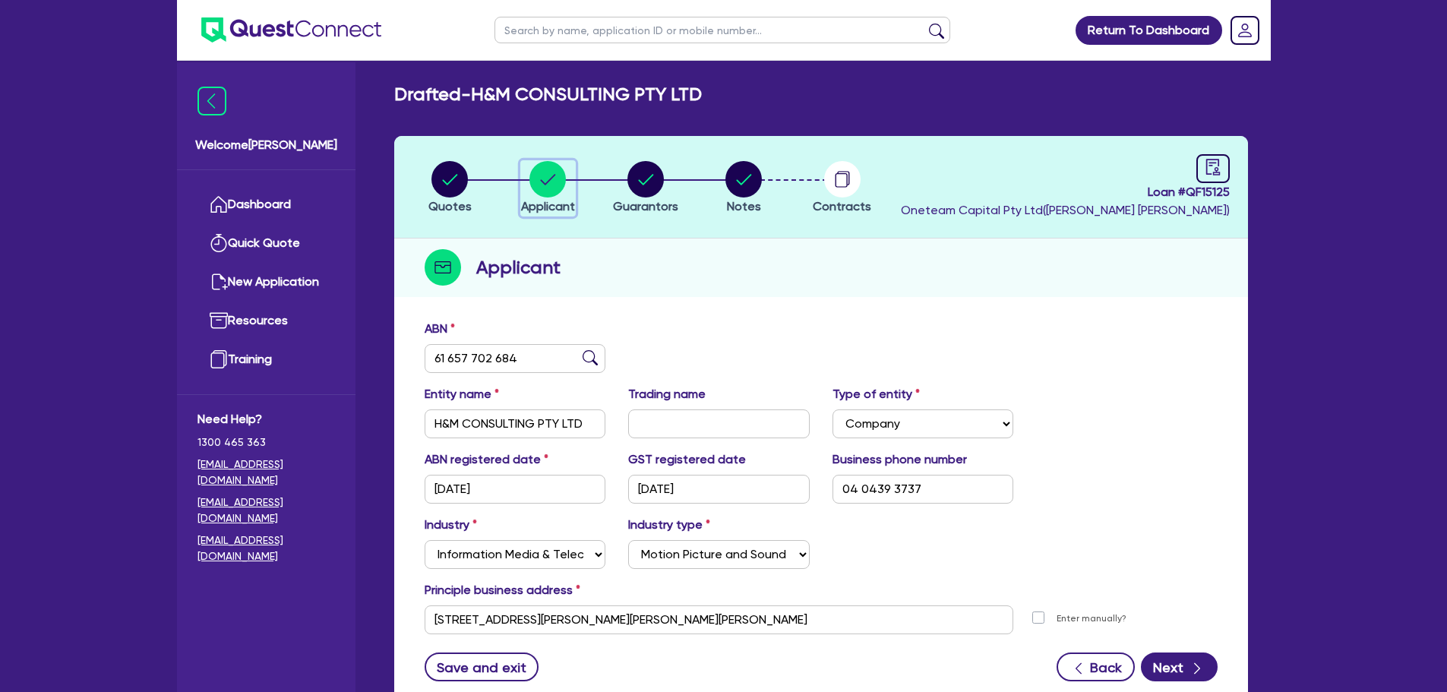
scroll to position [114, 0]
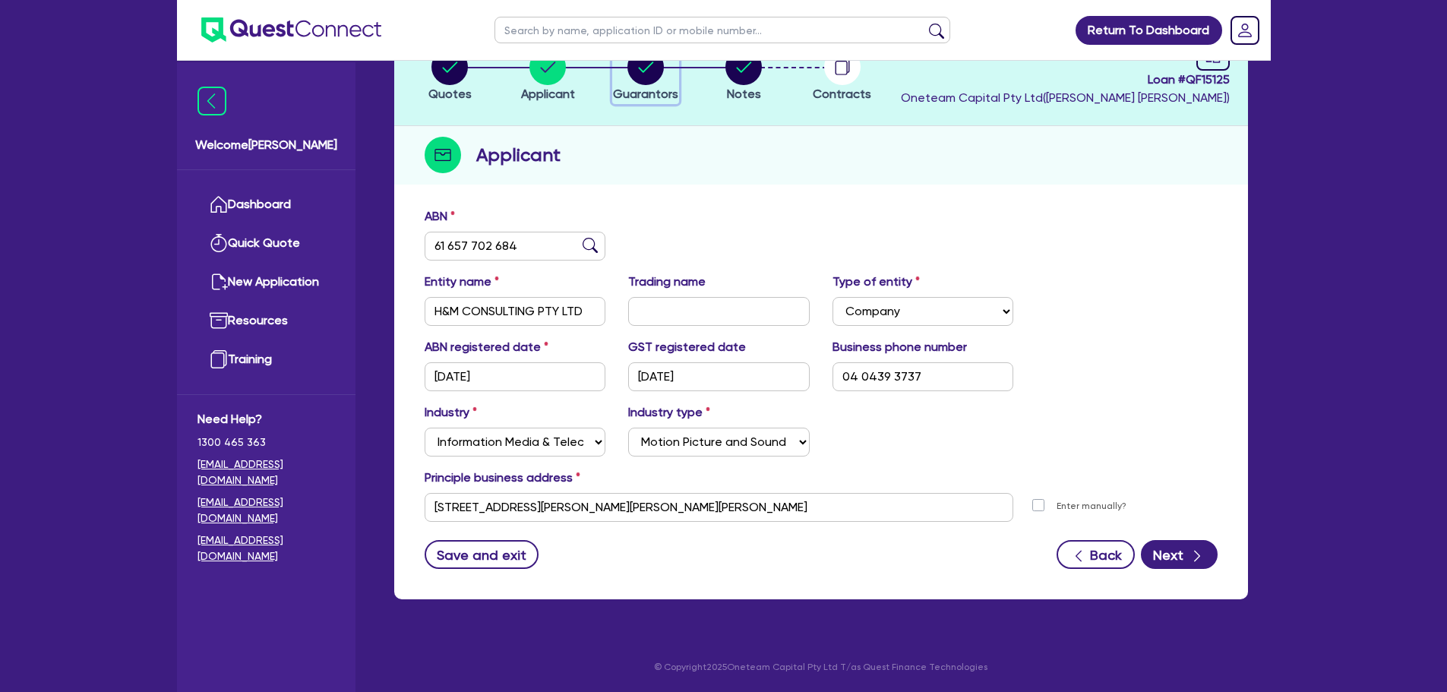
drag, startPoint x: 634, startPoint y: 77, endPoint x: 630, endPoint y: 90, distance: 14.2
click at [635, 77] on circle "button" at bounding box center [645, 67] width 36 height 36
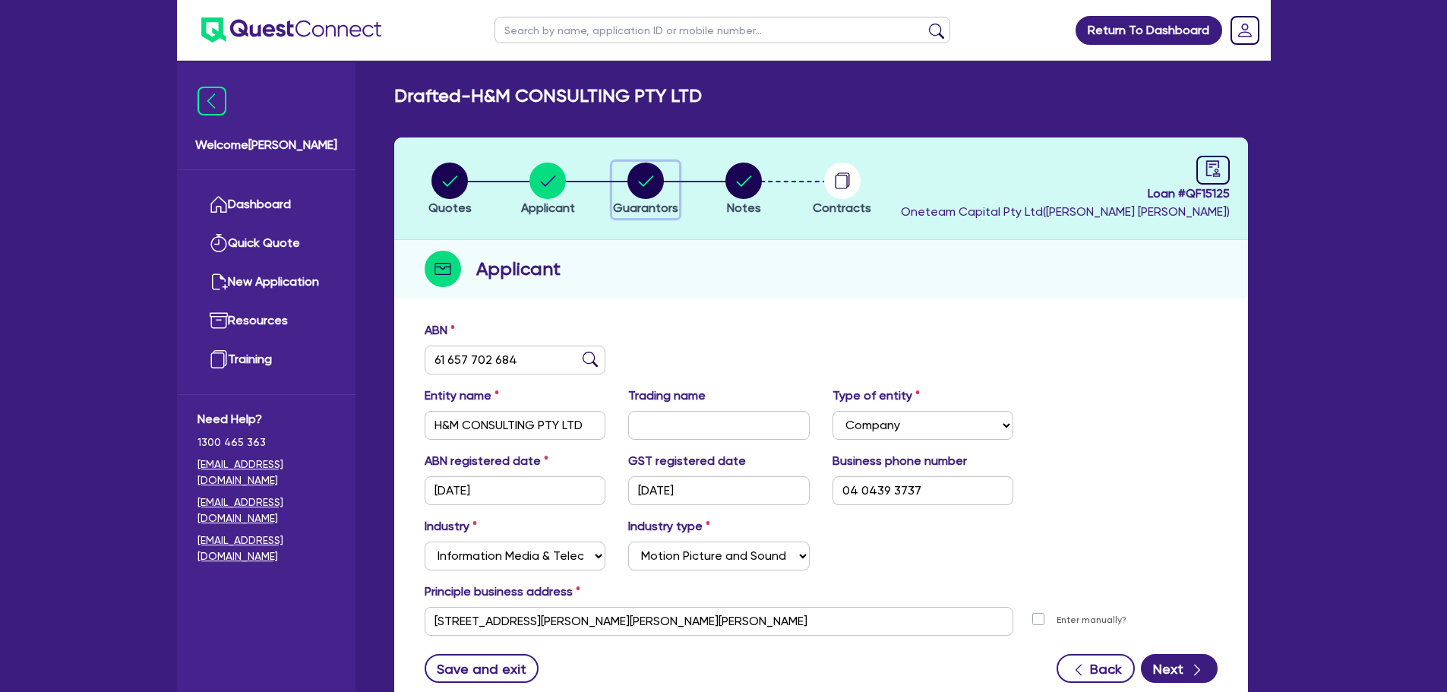
select select "MRS"
select select "[GEOGRAPHIC_DATA]"
select select "SINGLE"
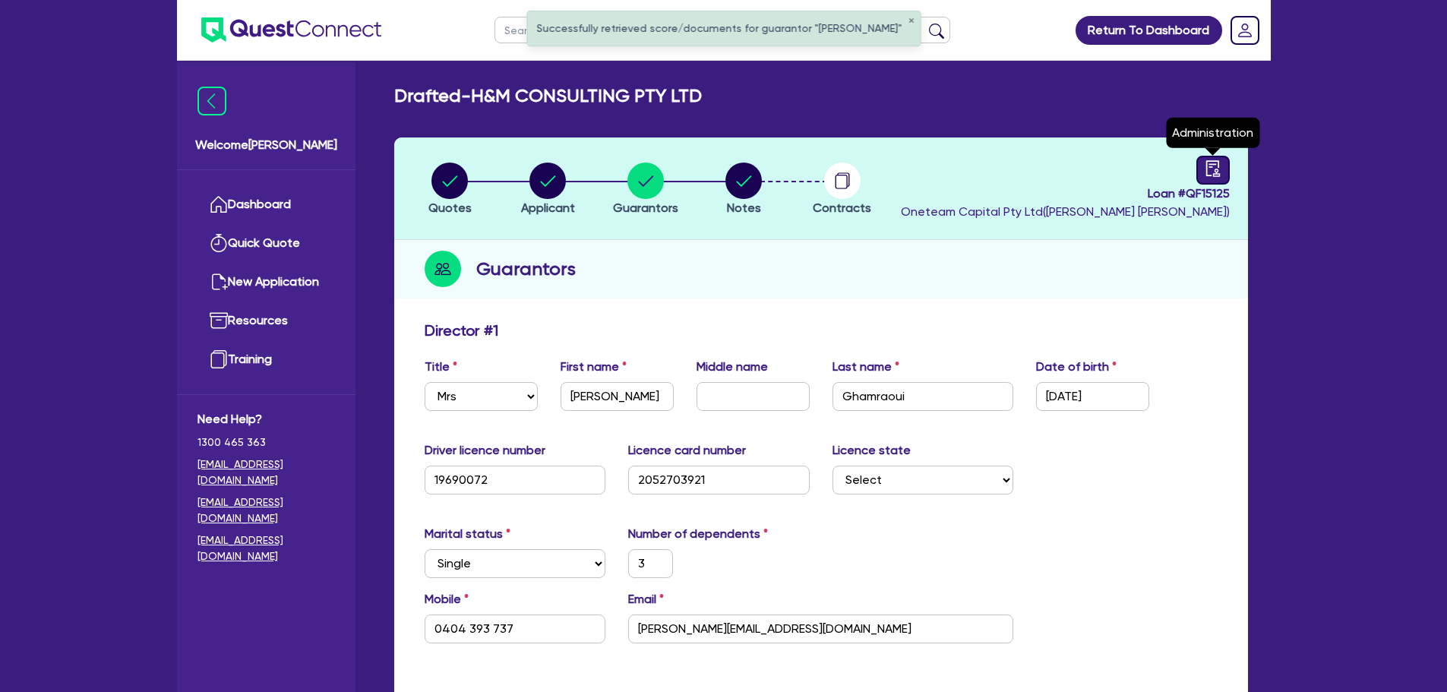
click at [1206, 165] on icon "audit" at bounding box center [1212, 168] width 14 height 16
select select "DRAFTED_AMENDED"
select select "Other"
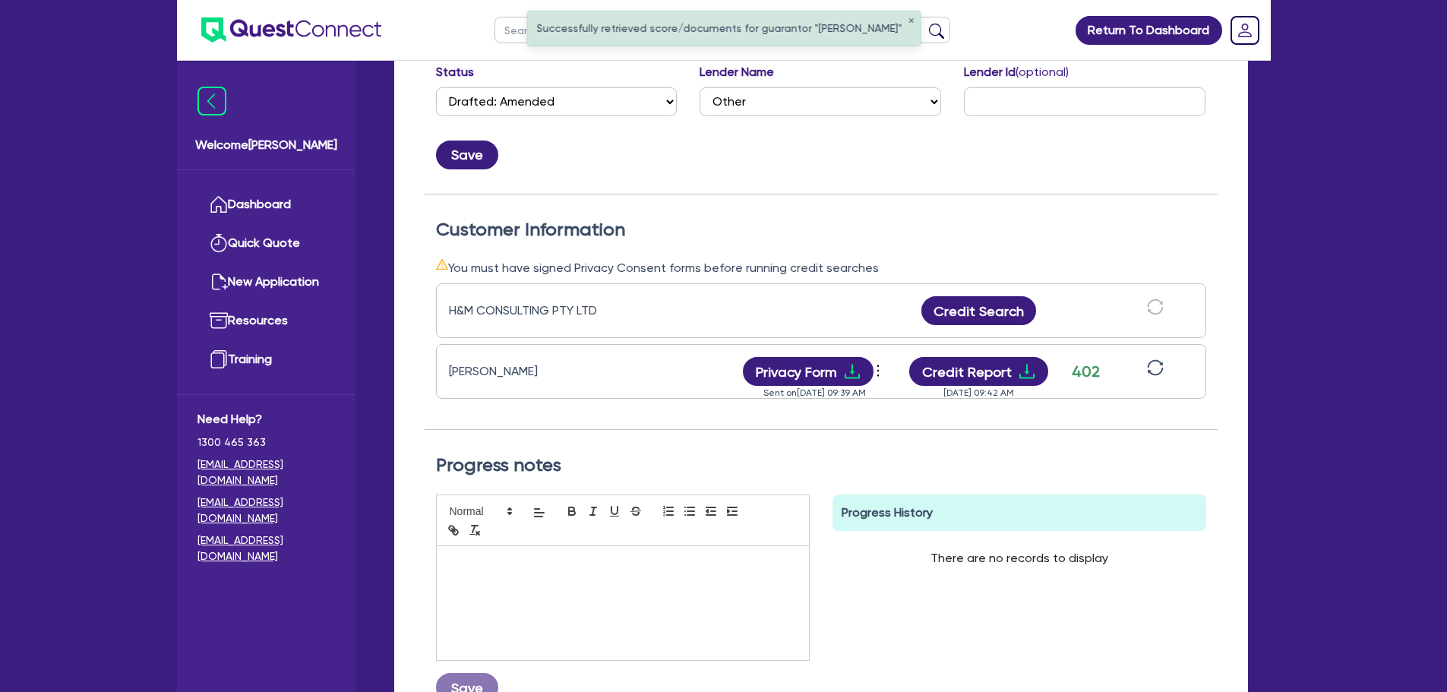
scroll to position [304, 0]
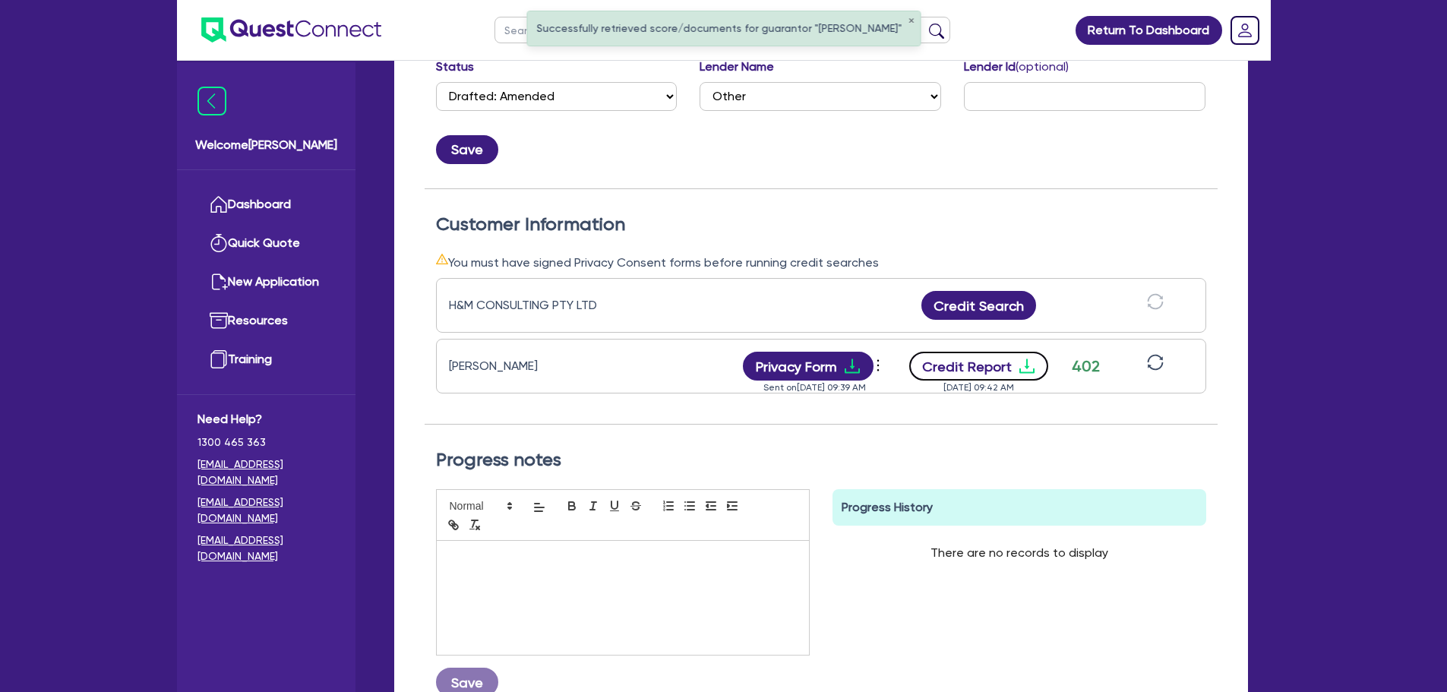
click at [986, 370] on button "Credit Report" at bounding box center [978, 366] width 139 height 29
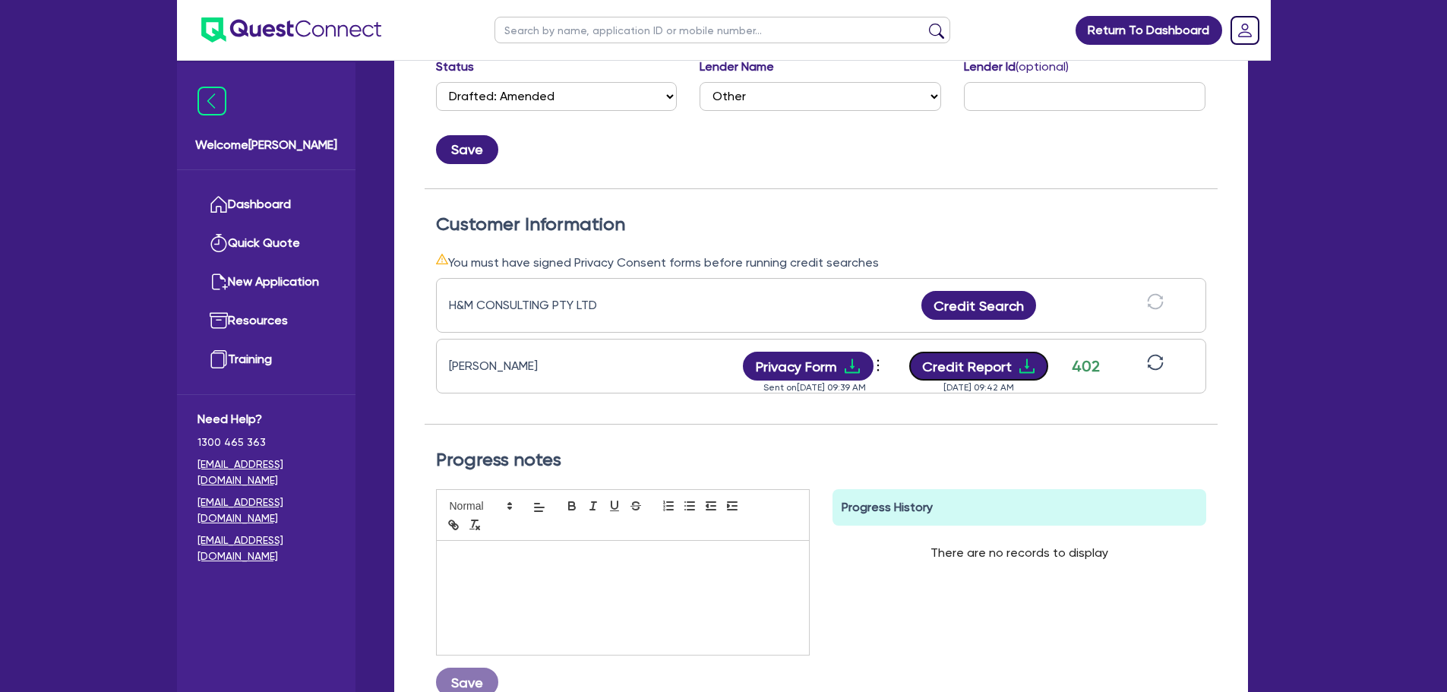
scroll to position [0, 0]
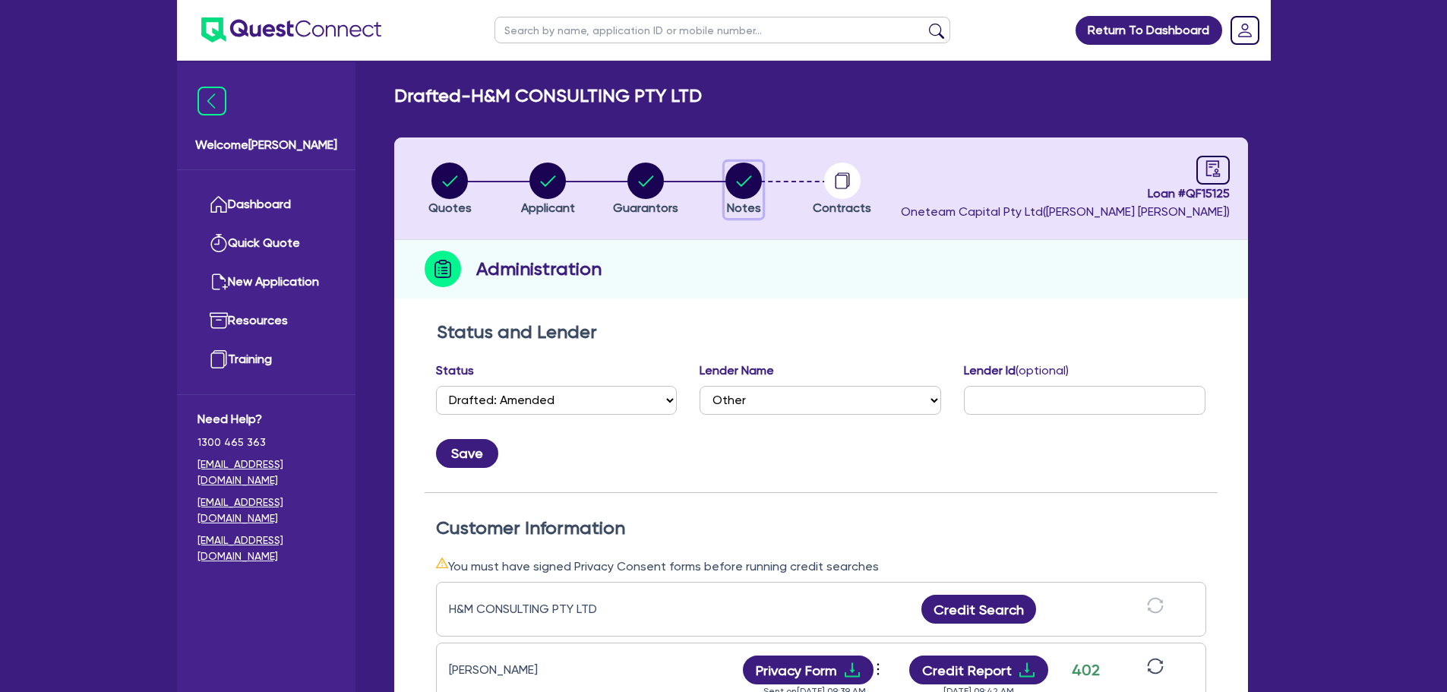
click at [740, 191] on circle "button" at bounding box center [743, 181] width 36 height 36
select select "Other"
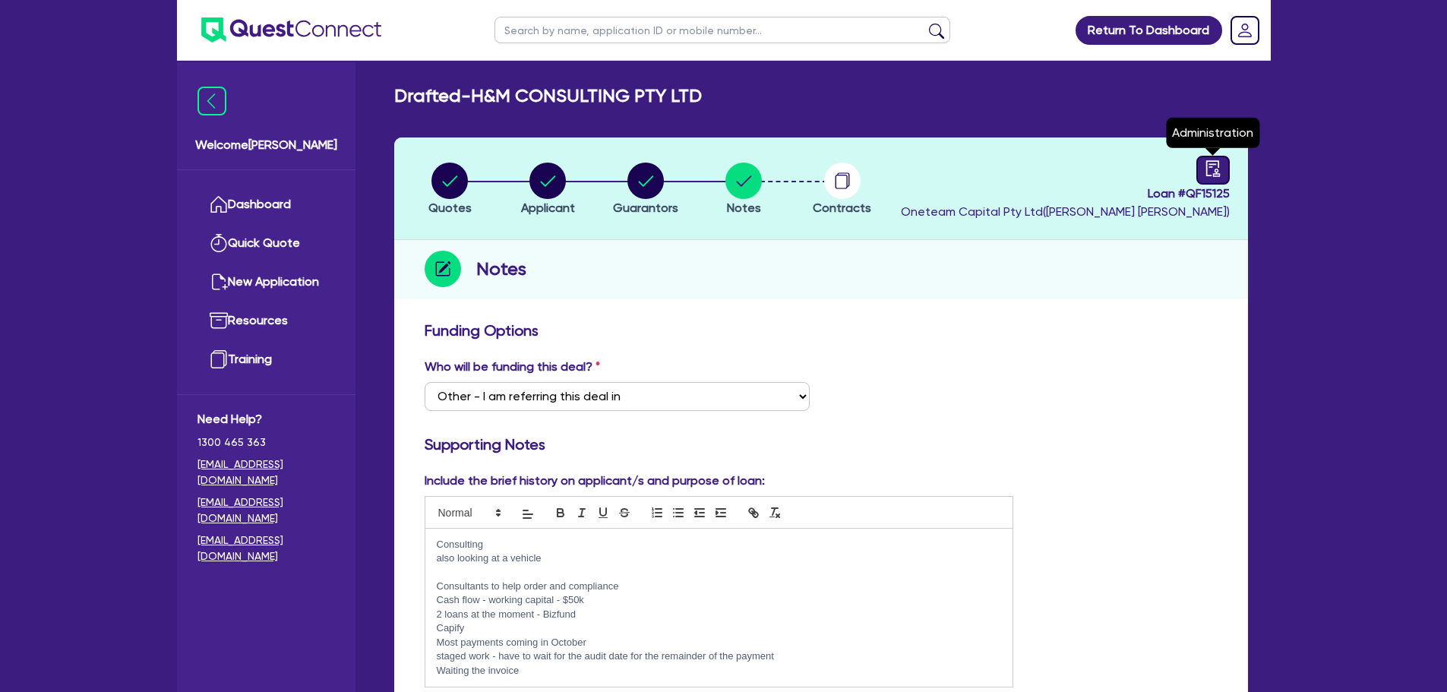
click at [1209, 167] on icon "audit" at bounding box center [1212, 168] width 14 height 16
select select "DRAFTED_AMENDED"
select select "Other"
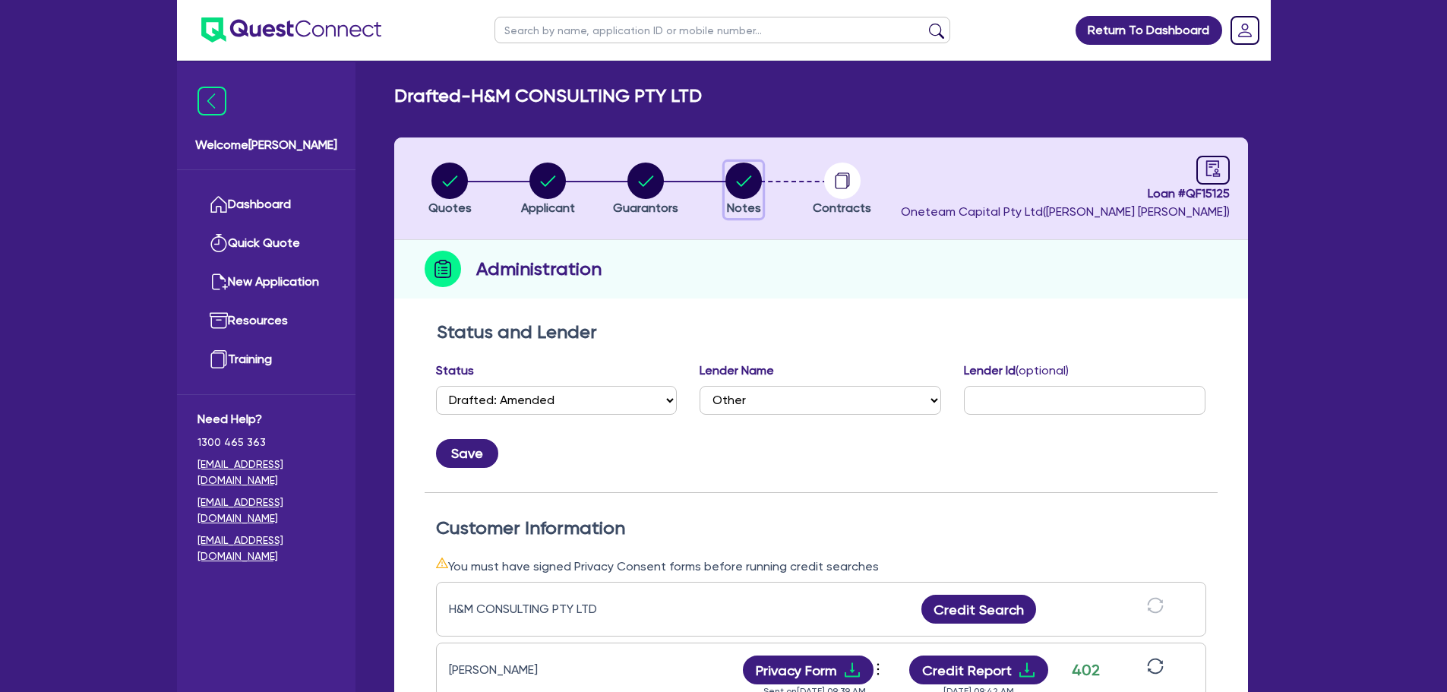
click at [744, 195] on circle "button" at bounding box center [743, 181] width 36 height 36
select select "Other"
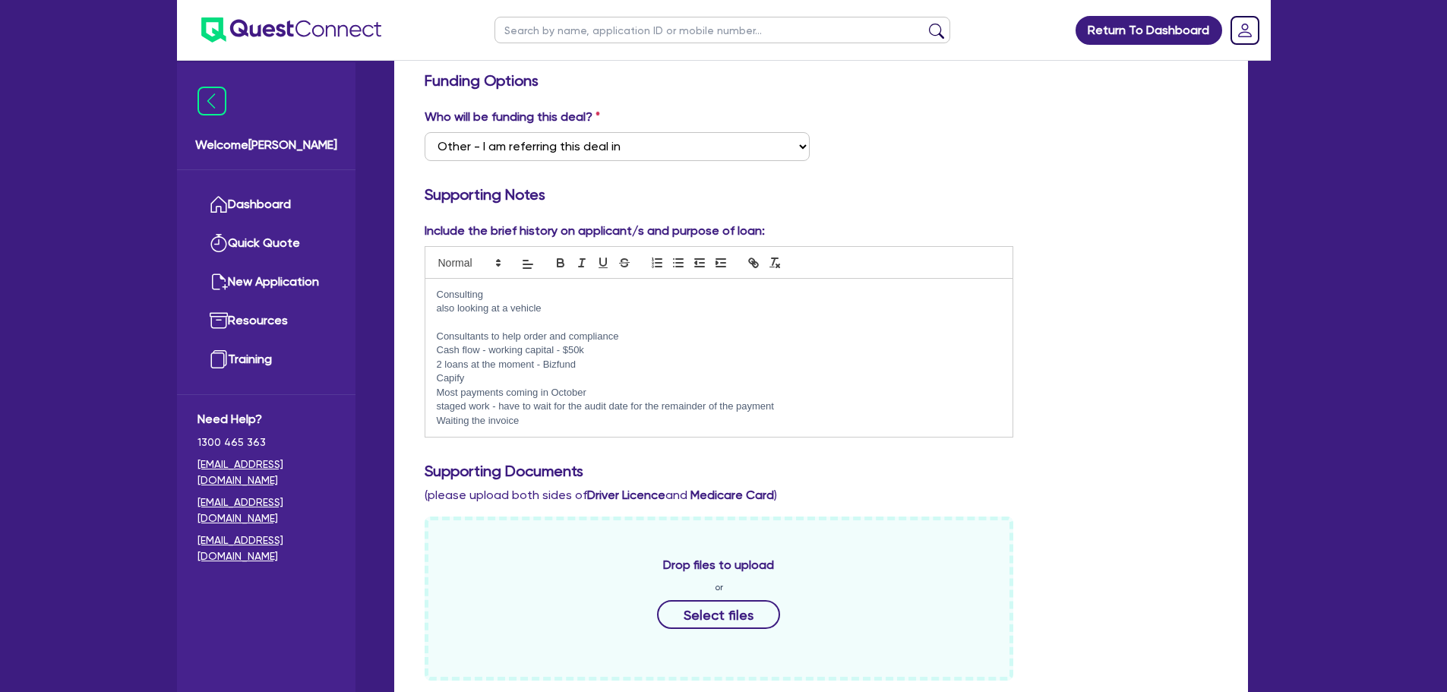
scroll to position [608, 0]
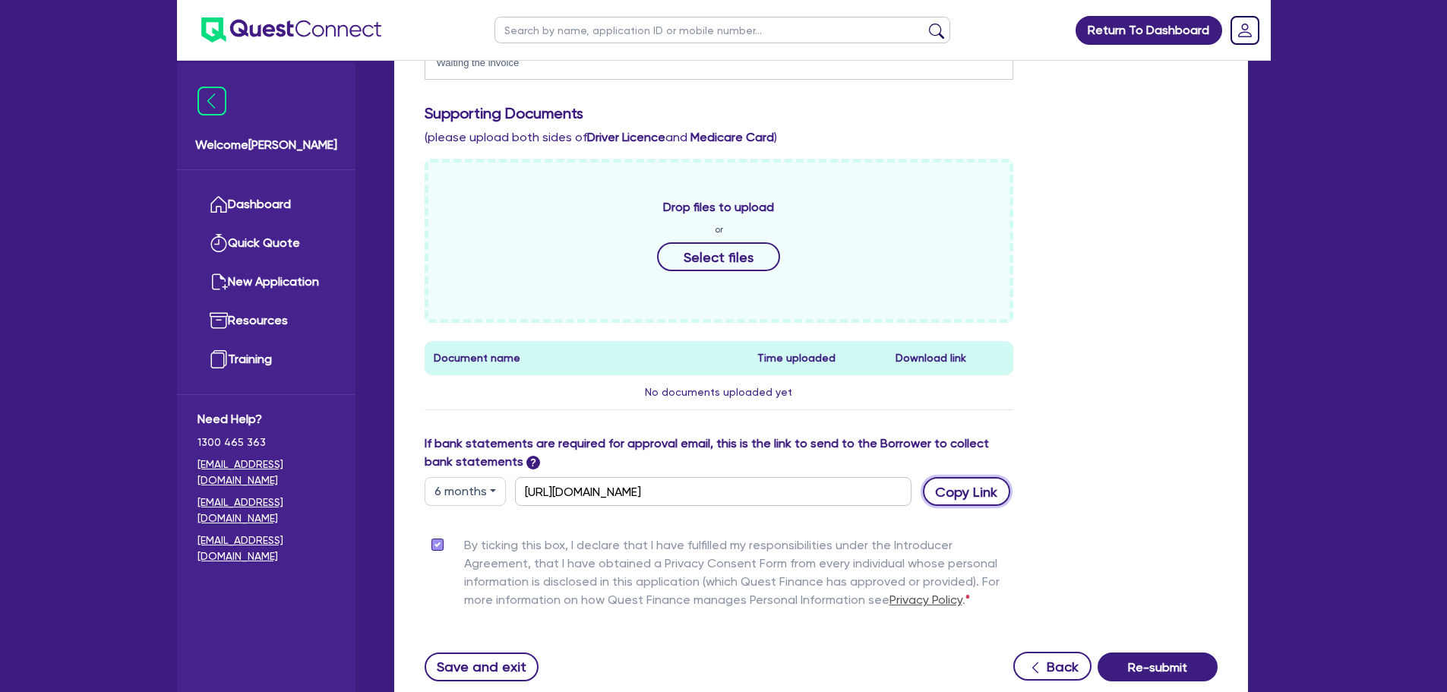
click at [991, 495] on button "Copy Link" at bounding box center [966, 491] width 87 height 29
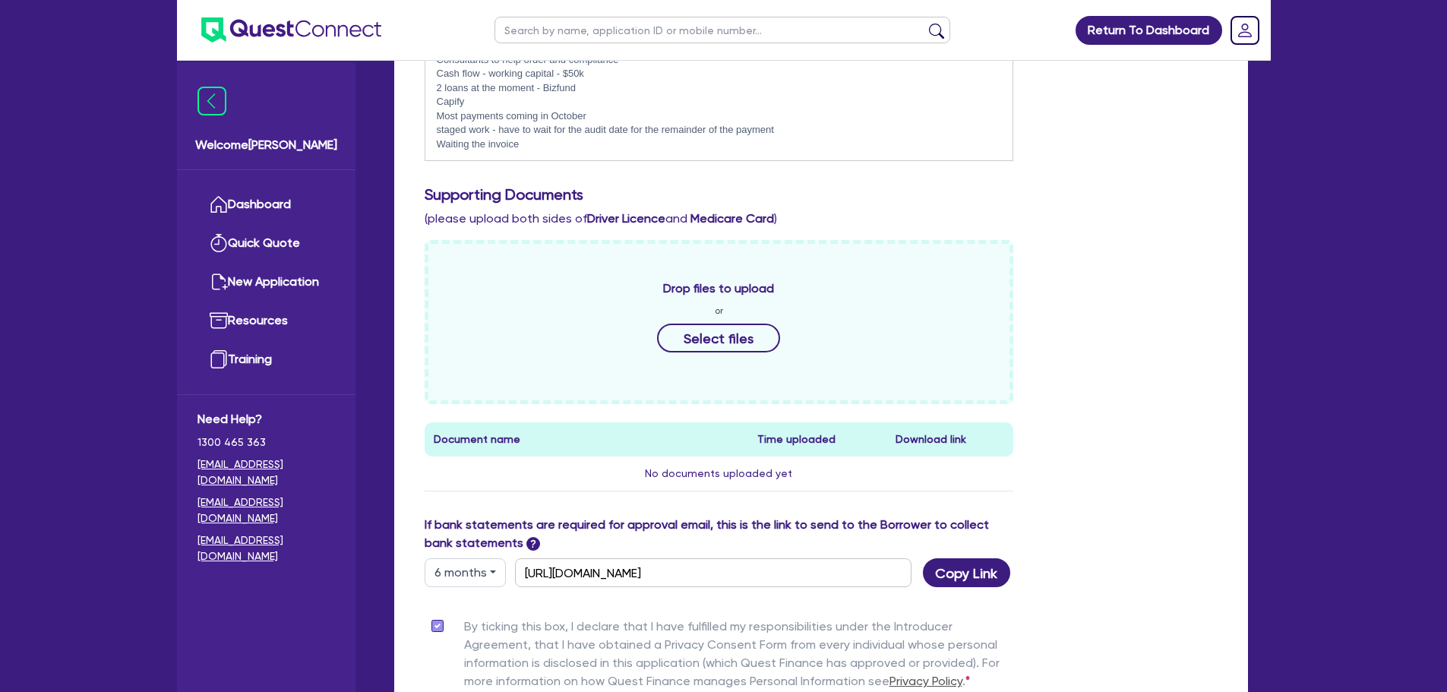
scroll to position [228, 0]
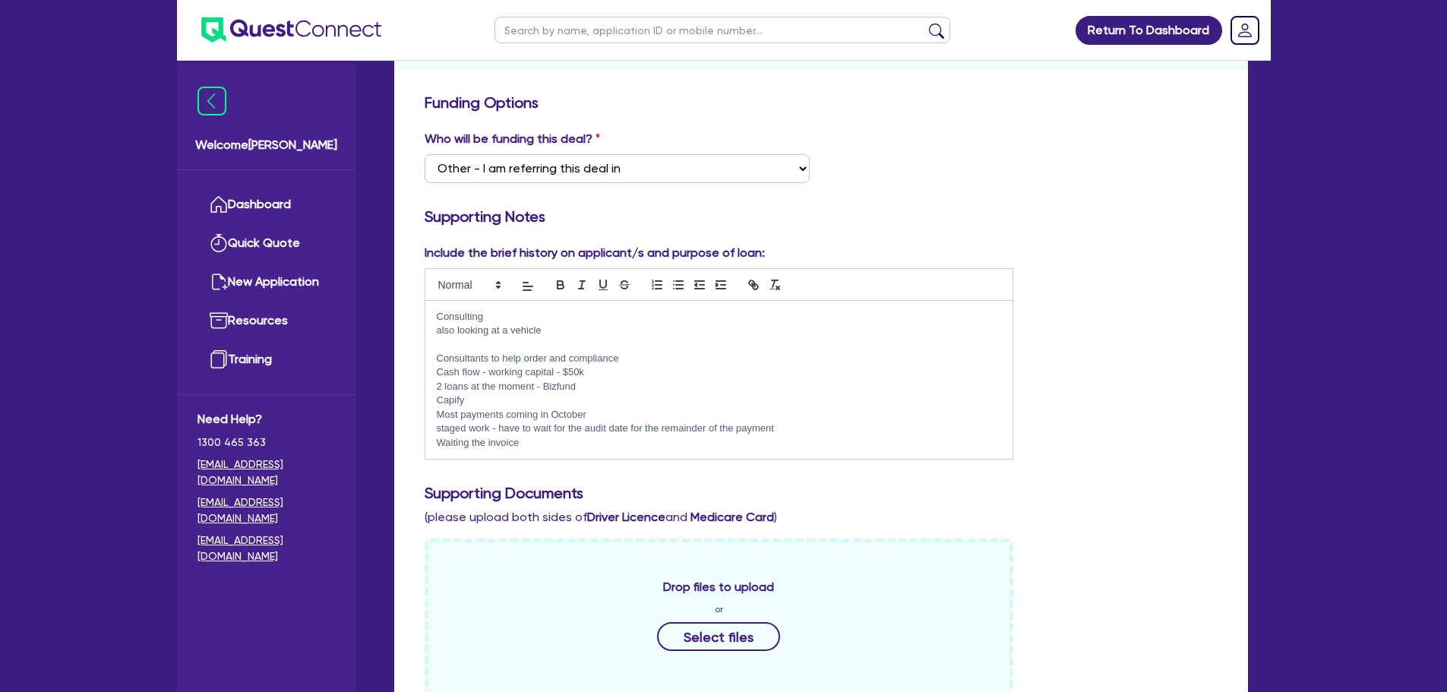
click at [1179, 311] on div "Include the brief history on applicant/s and purpose of loan: Consulting also l…" at bounding box center [821, 358] width 816 height 228
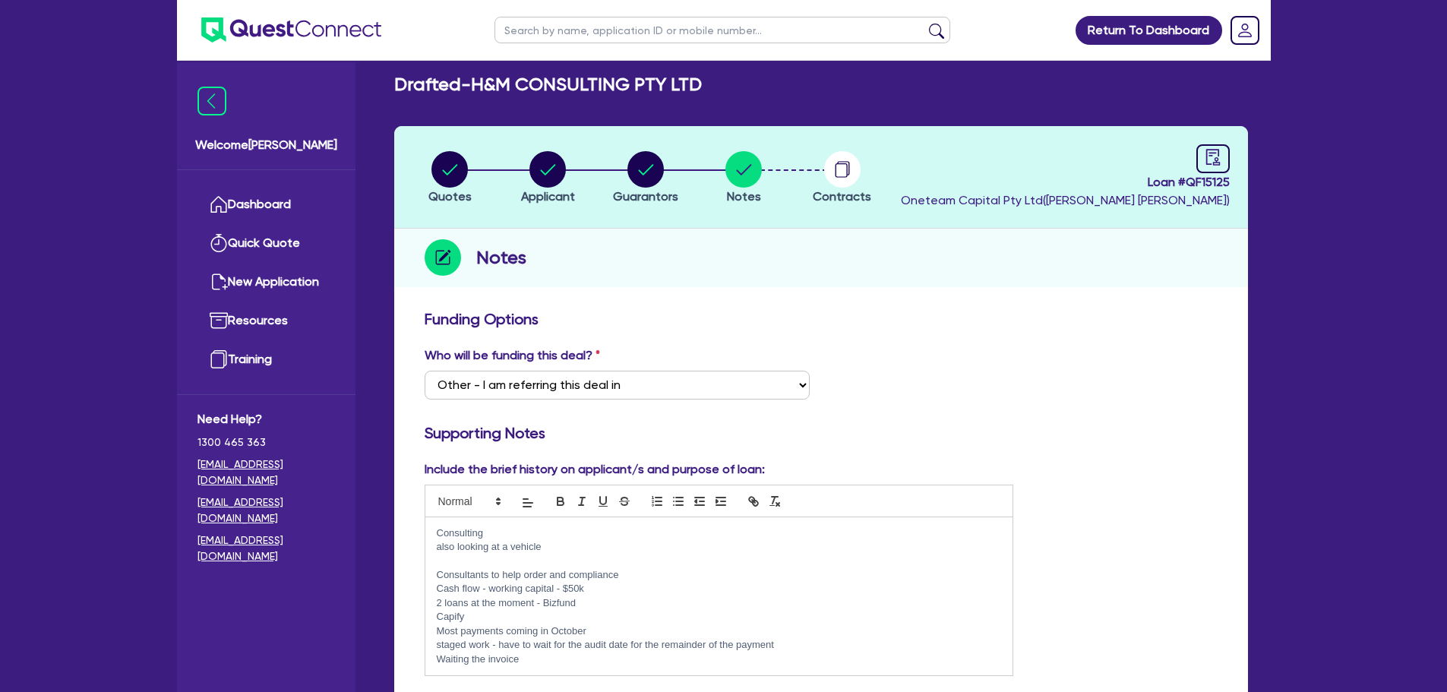
scroll to position [0, 0]
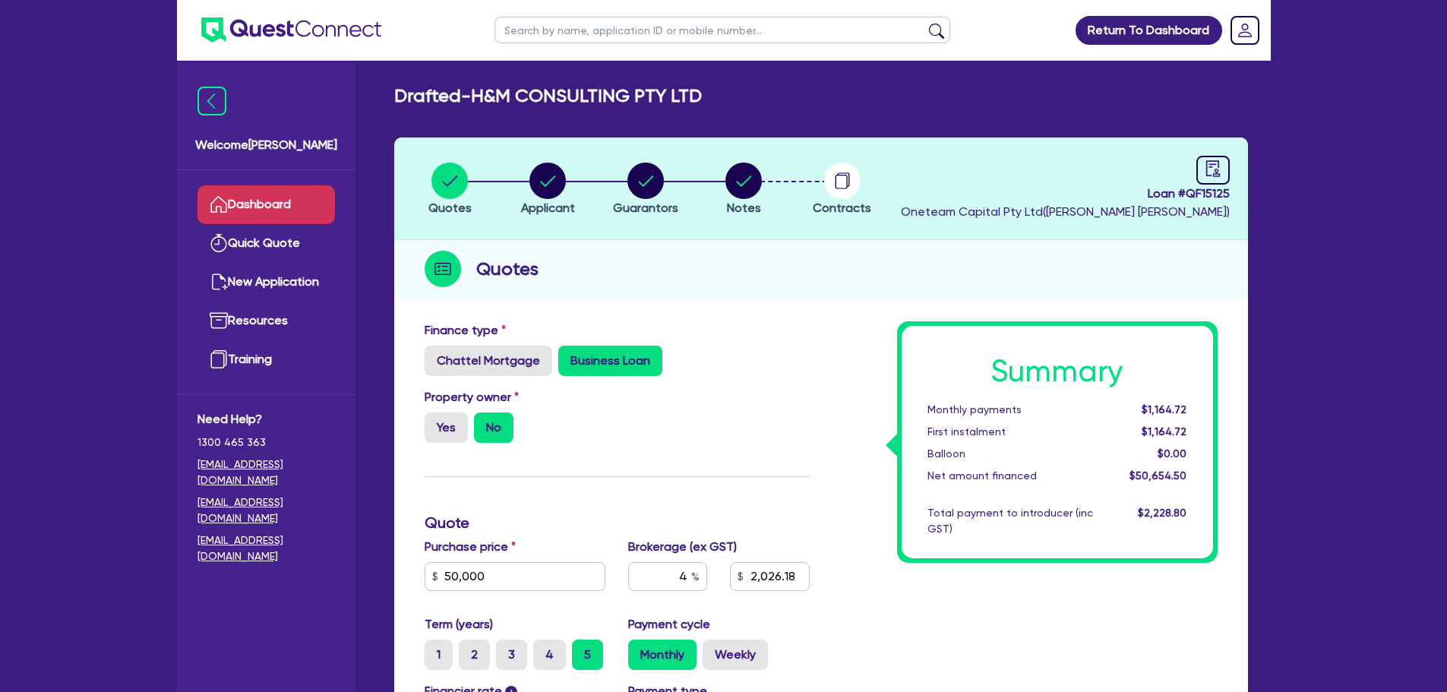
click at [295, 201] on link "Dashboard" at bounding box center [265, 204] width 137 height 39
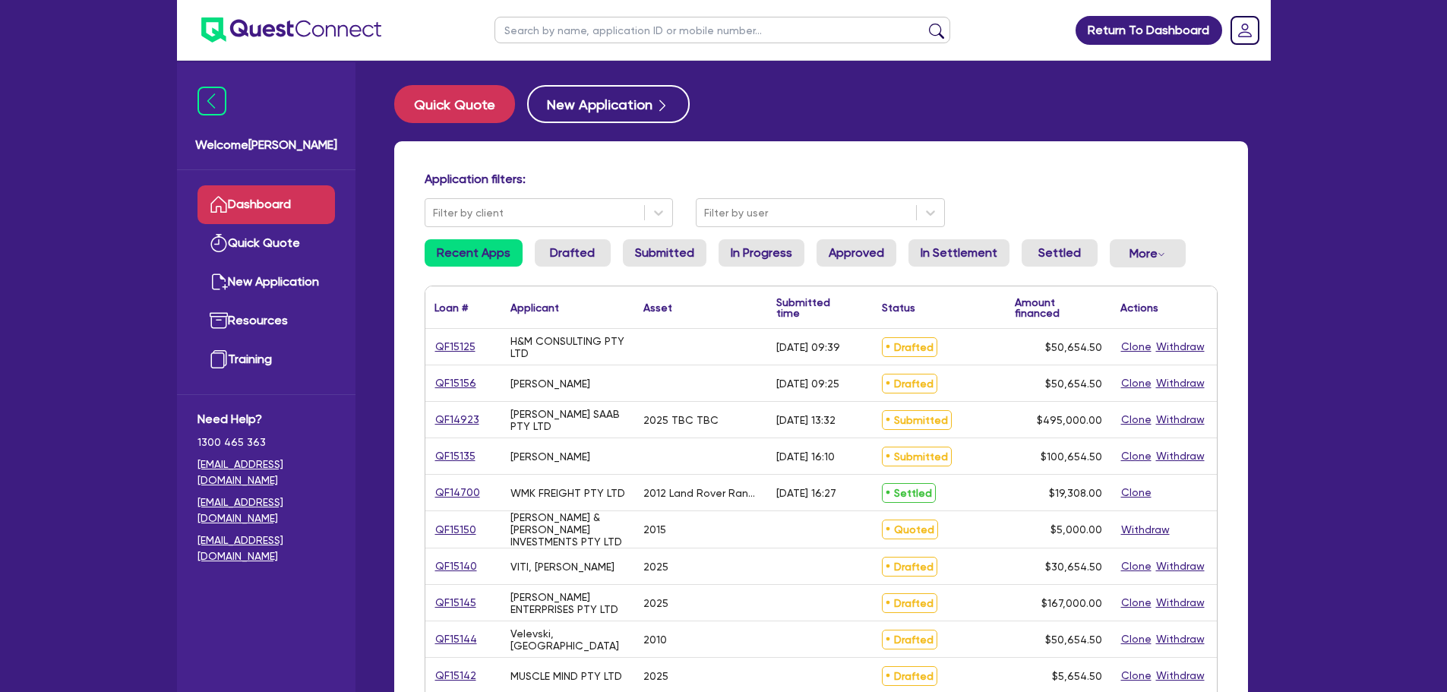
click at [605, 35] on input "text" at bounding box center [722, 30] width 456 height 27
paste input "QF14983"
type input "QF14983"
click at [924, 23] on button "submit" at bounding box center [936, 33] width 24 height 21
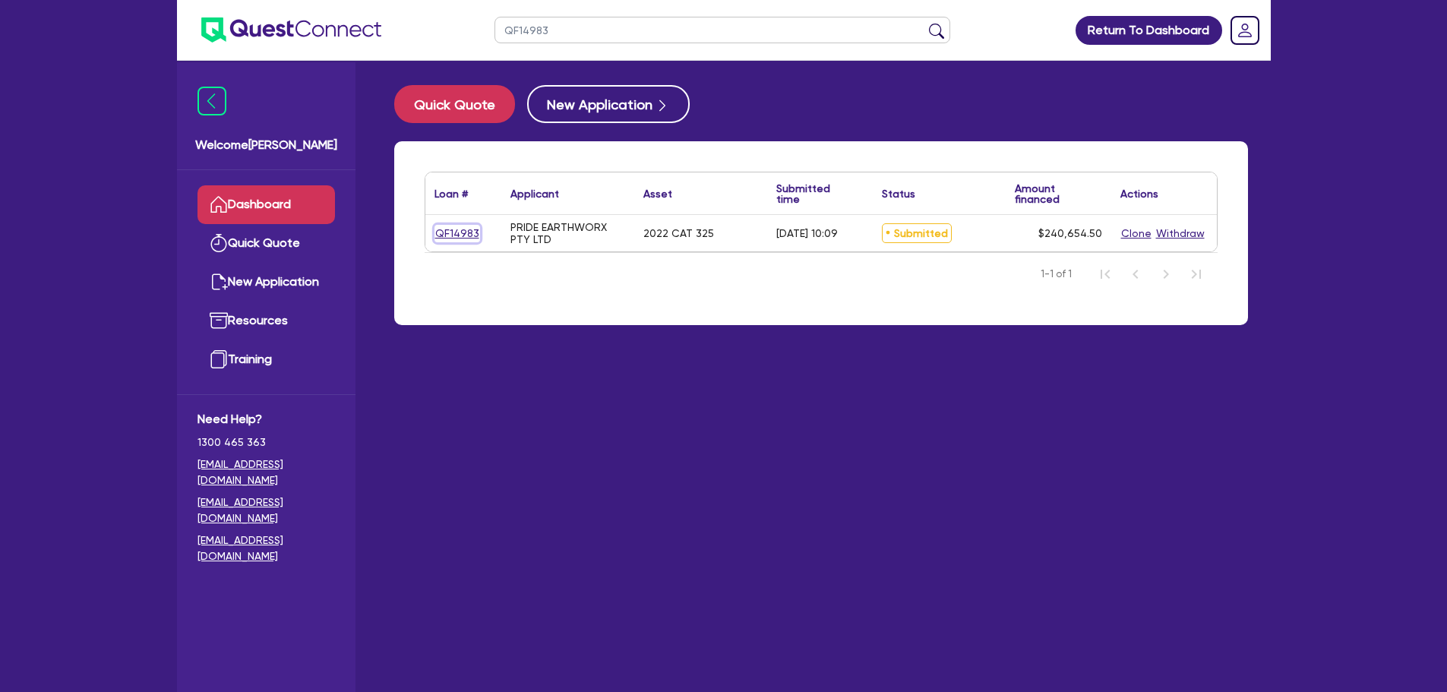
click at [463, 225] on link "QF14983" at bounding box center [457, 233] width 46 height 17
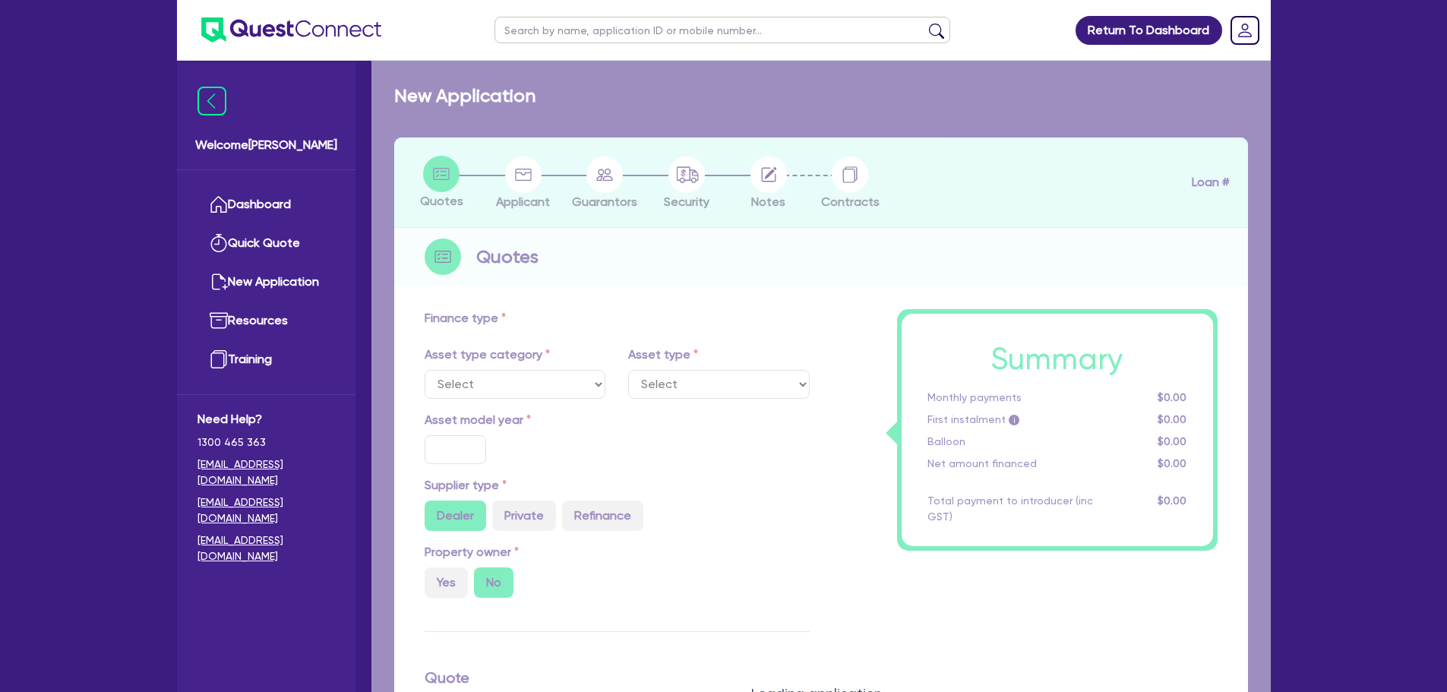
select select "PRIMARY_ASSETS"
type input "2022"
type input "300,000"
type input "60,000"
type input "4"
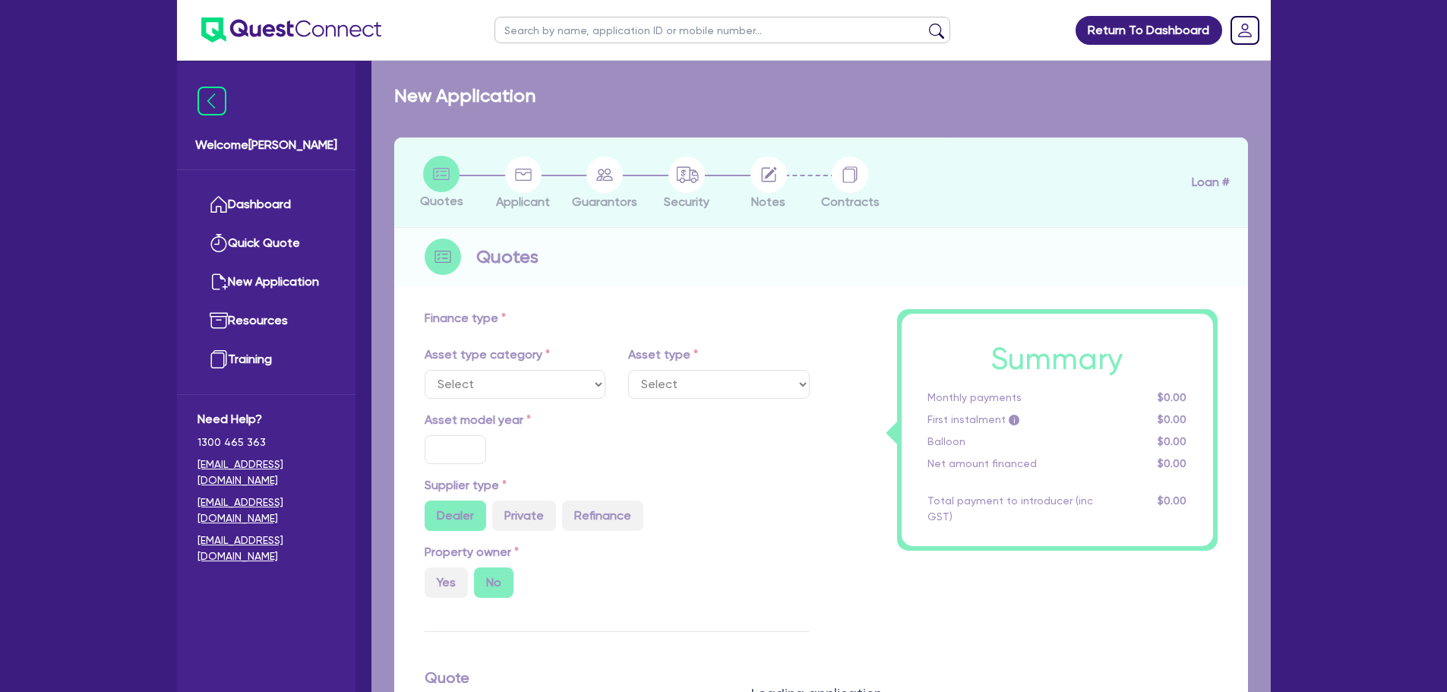
type input "9,626.18"
type input "8.15"
select select "YELLOW_GOODS_AND_EXCAVATORS"
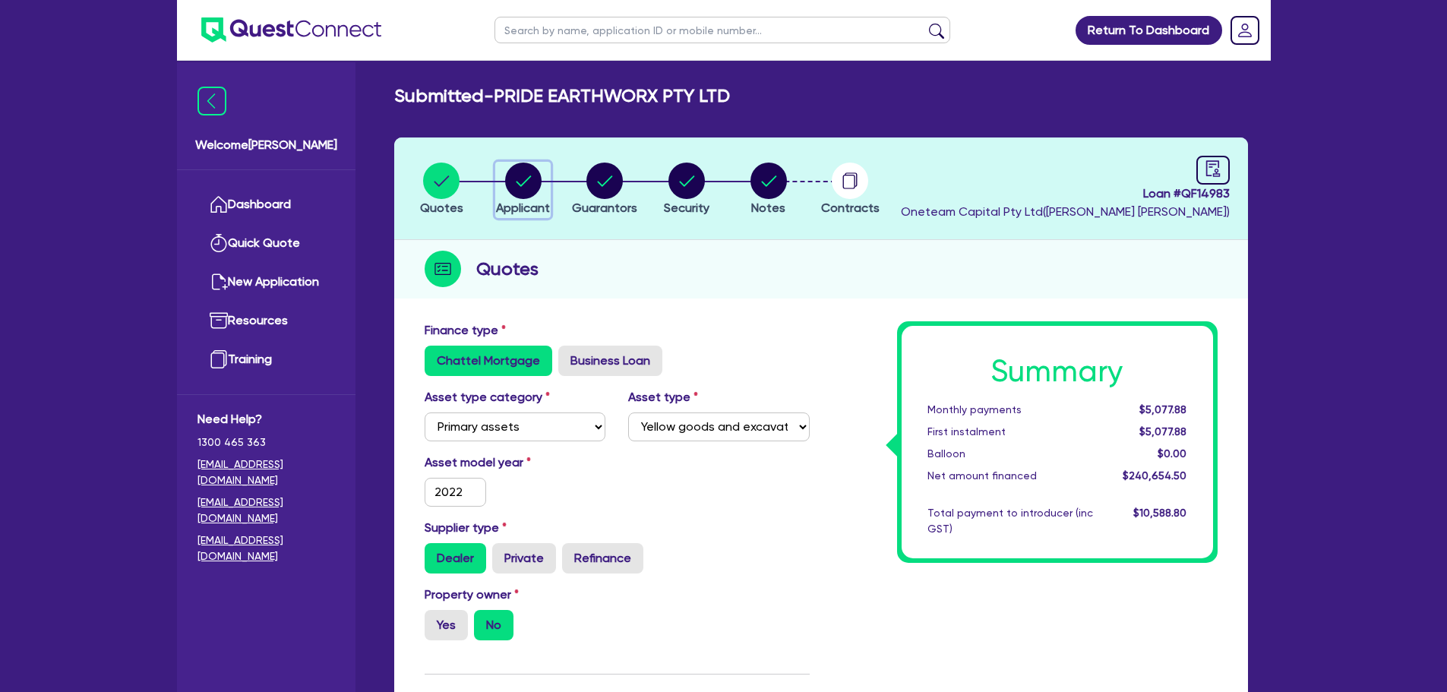
click at [527, 174] on circle "button" at bounding box center [523, 181] width 36 height 36
select select "COMPANY"
select select "BUILDING_CONSTRUCTION"
select select "BUSINESSES_CONSTRUCTION_SERVICES"
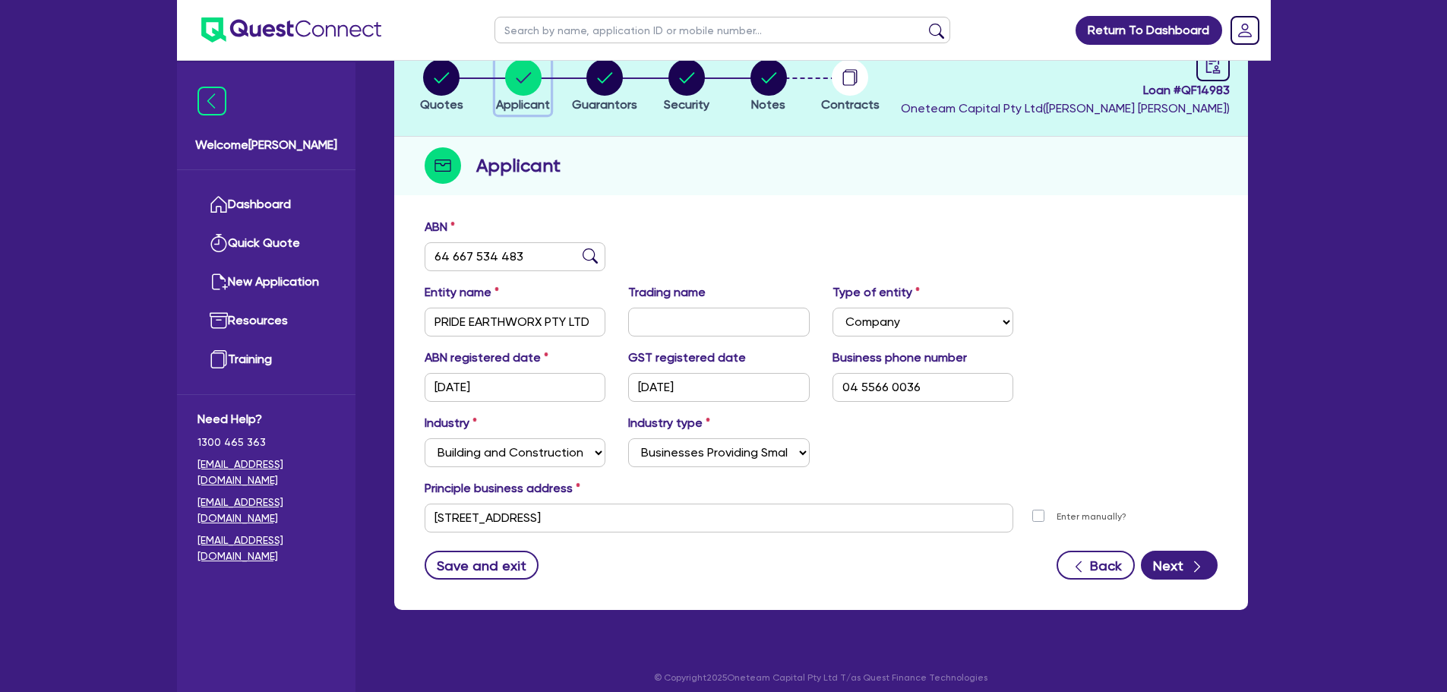
scroll to position [114, 0]
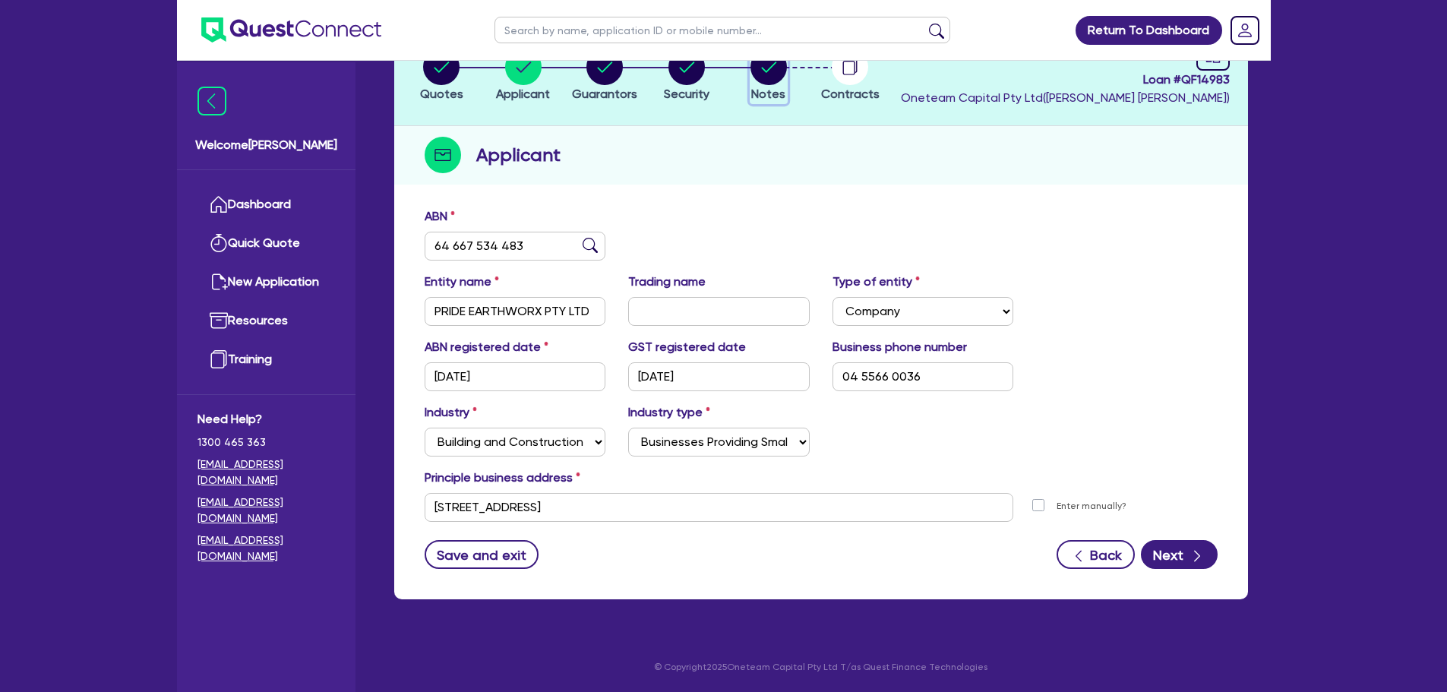
click at [771, 71] on circle "button" at bounding box center [768, 67] width 36 height 36
select select "Other"
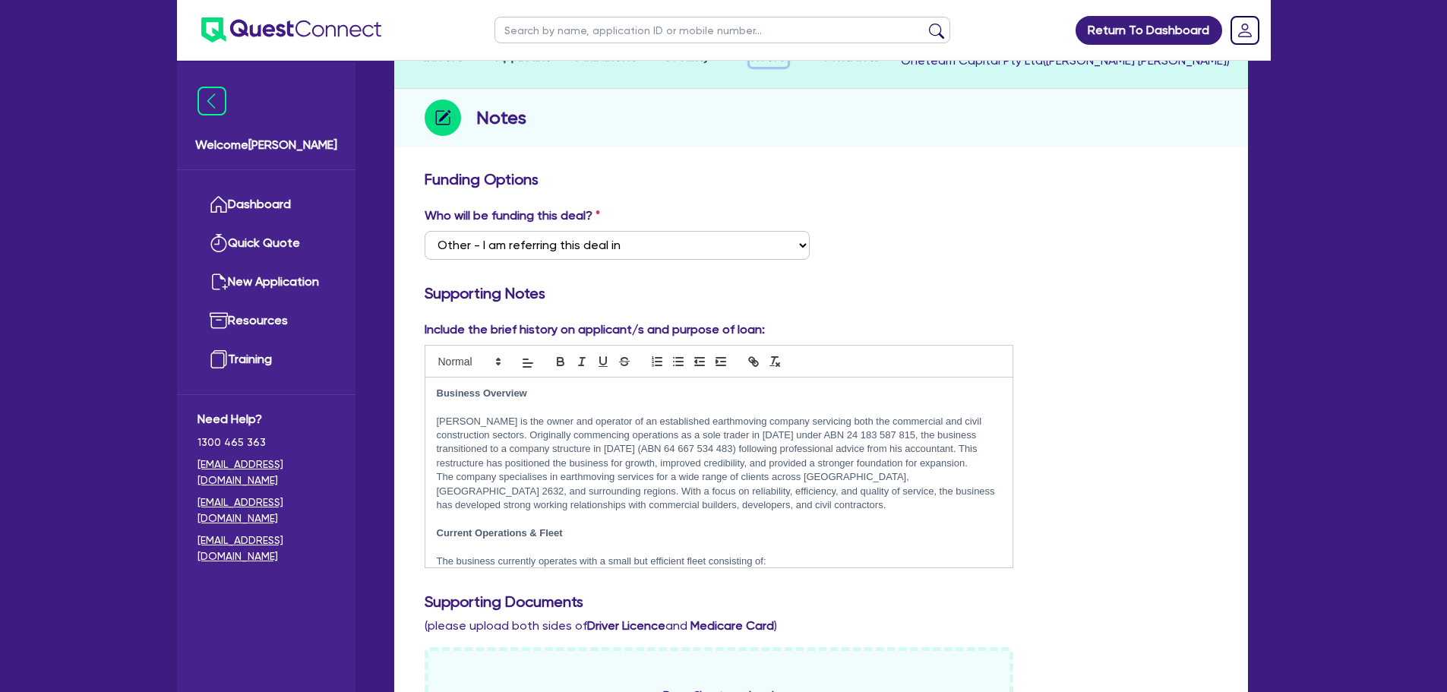
scroll to position [152, 0]
drag, startPoint x: 783, startPoint y: 433, endPoint x: 851, endPoint y: 431, distance: 67.6
click at [851, 431] on p "Toby is the owner and operator of an established earthmoving company servicing …" at bounding box center [719, 442] width 565 height 56
copy p "24 183 587 815"
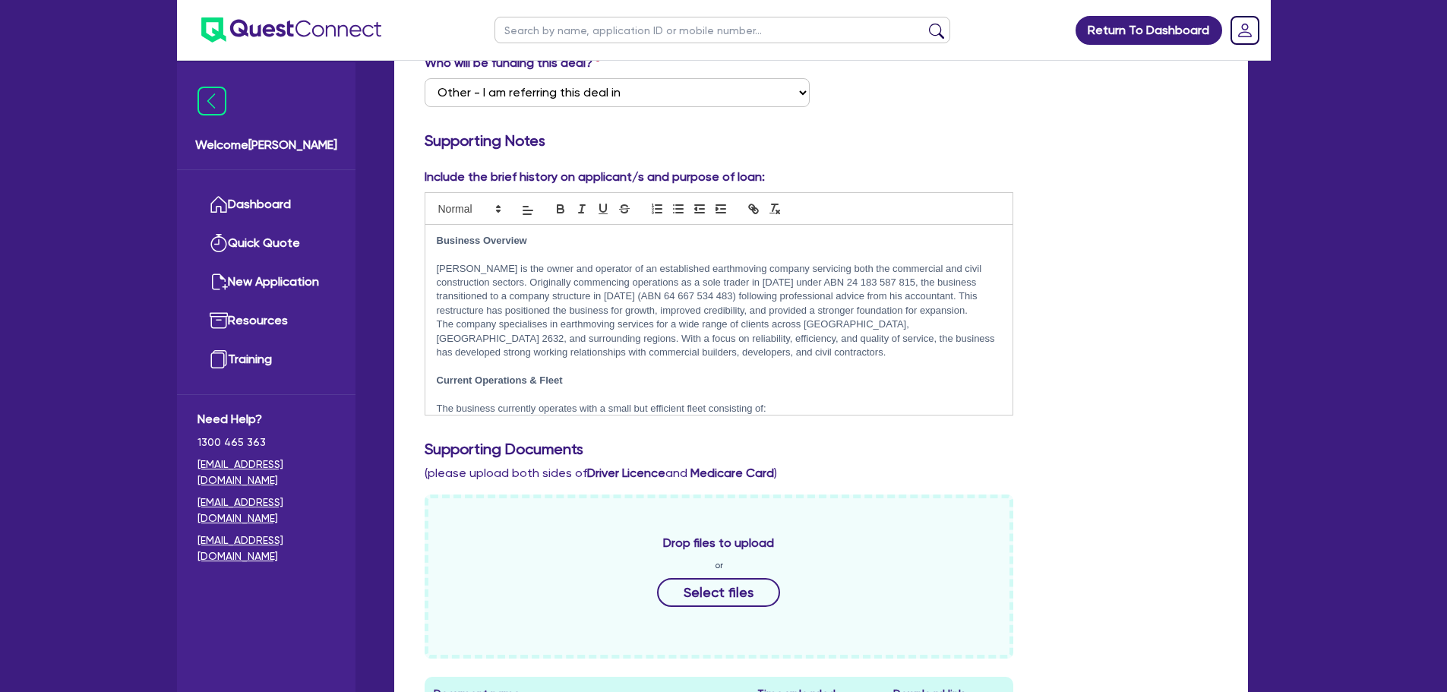
scroll to position [0, 0]
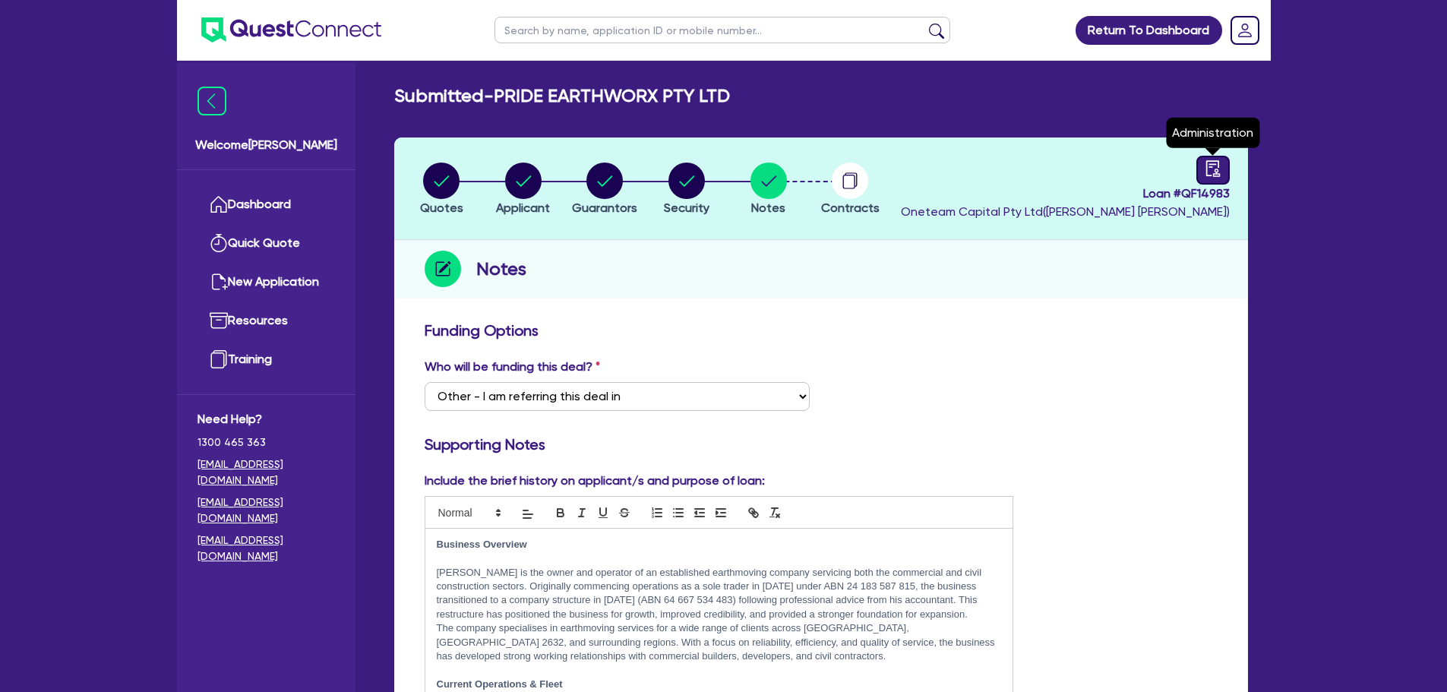
click at [1198, 165] on link at bounding box center [1212, 170] width 33 height 29
select select "SUBMITTED_NEW"
select select "Flexicommercial"
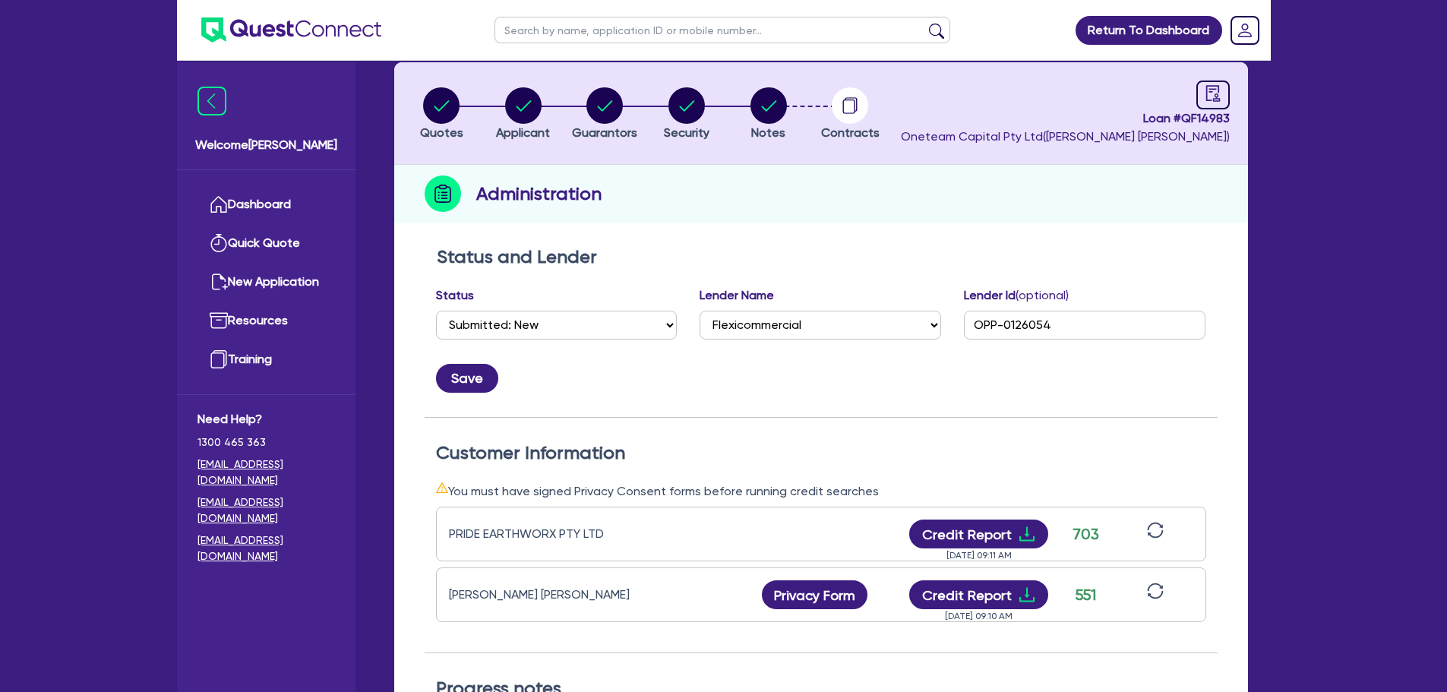
scroll to position [76, 0]
click at [988, 591] on button "Credit Report" at bounding box center [978, 593] width 139 height 29
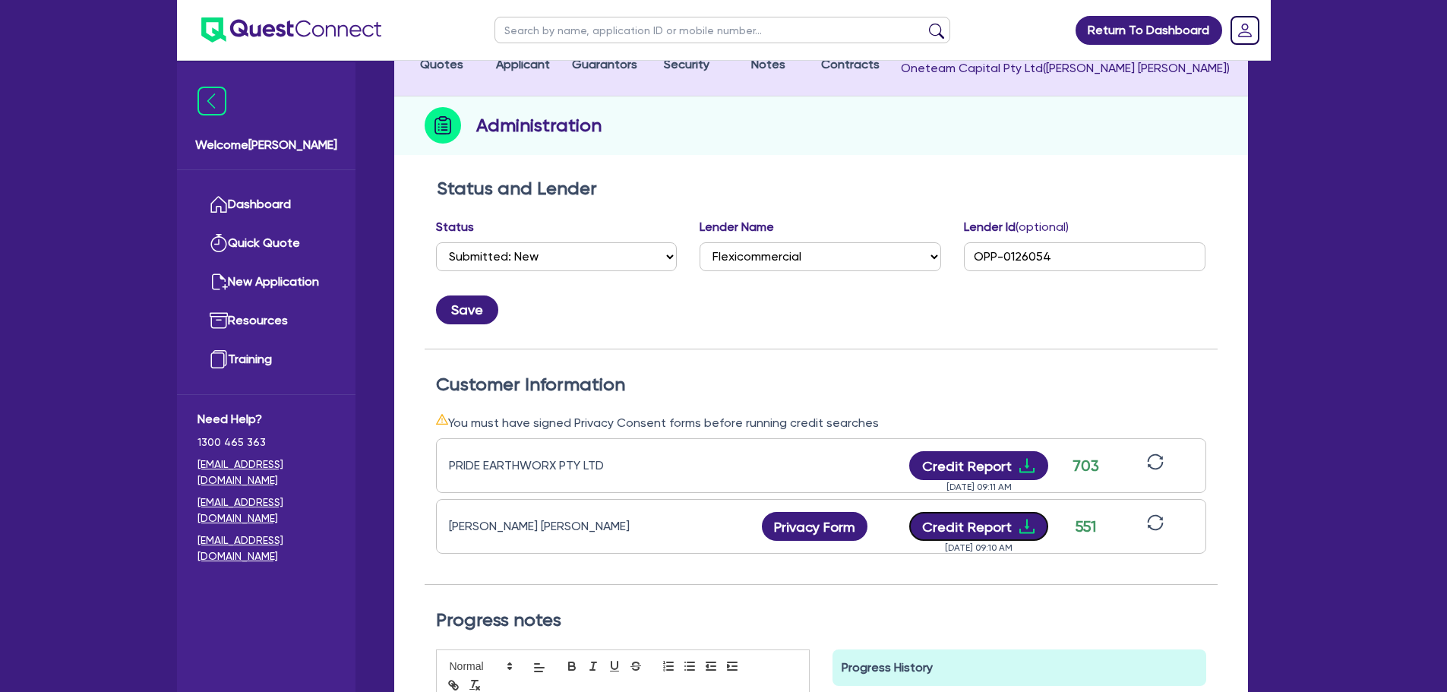
scroll to position [304, 0]
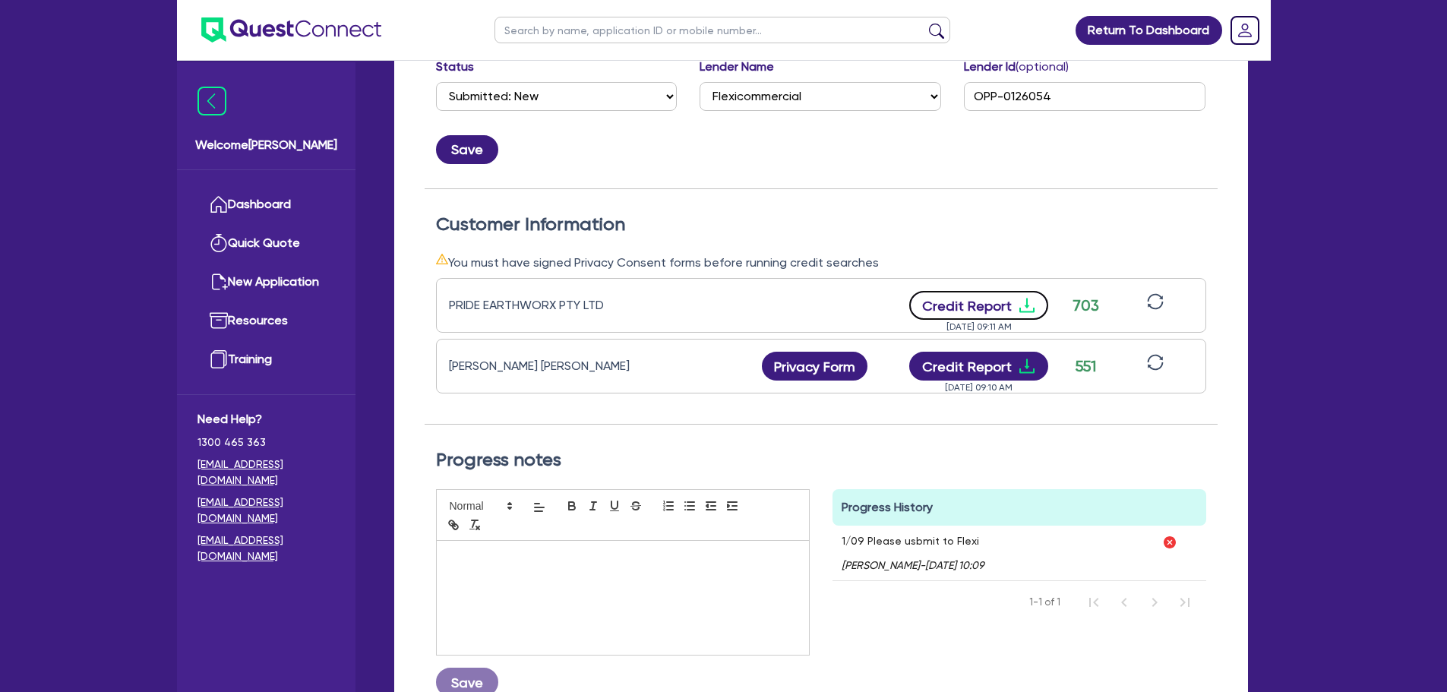
click at [983, 302] on button "Credit Report" at bounding box center [978, 305] width 139 height 29
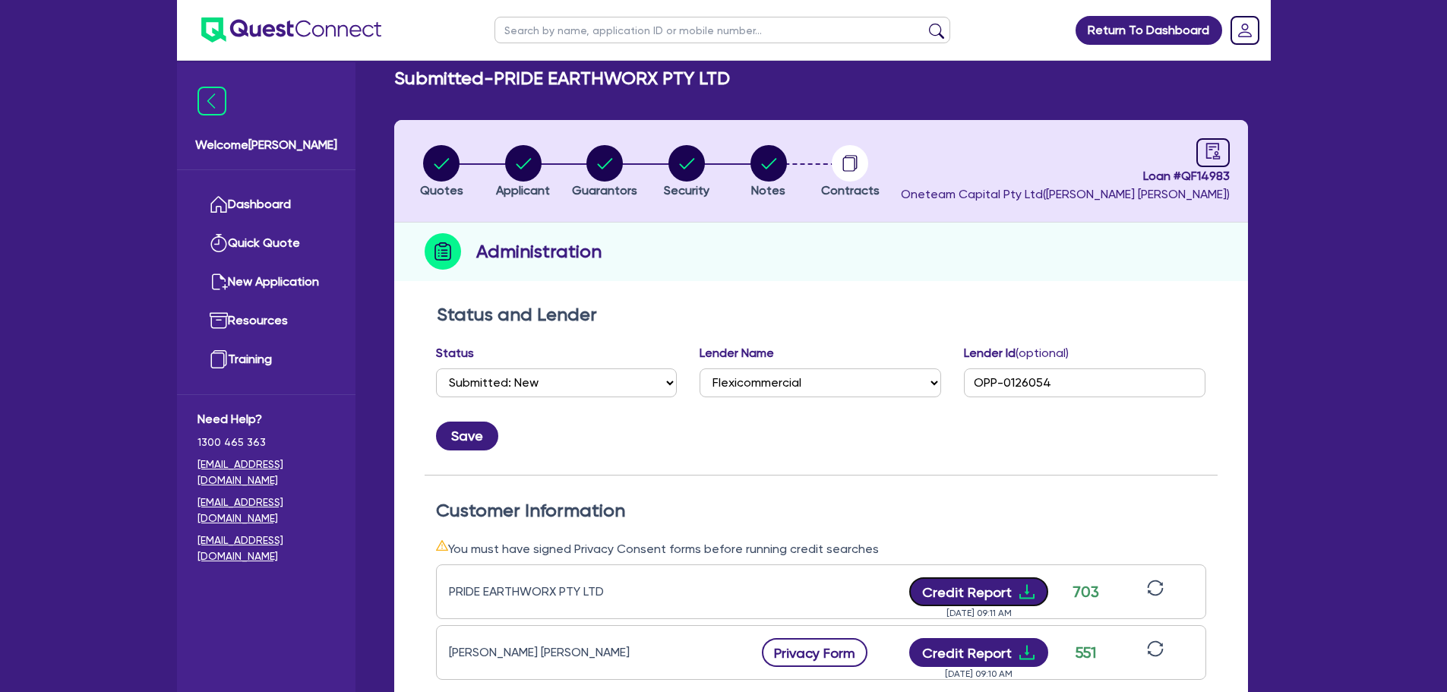
scroll to position [0, 0]
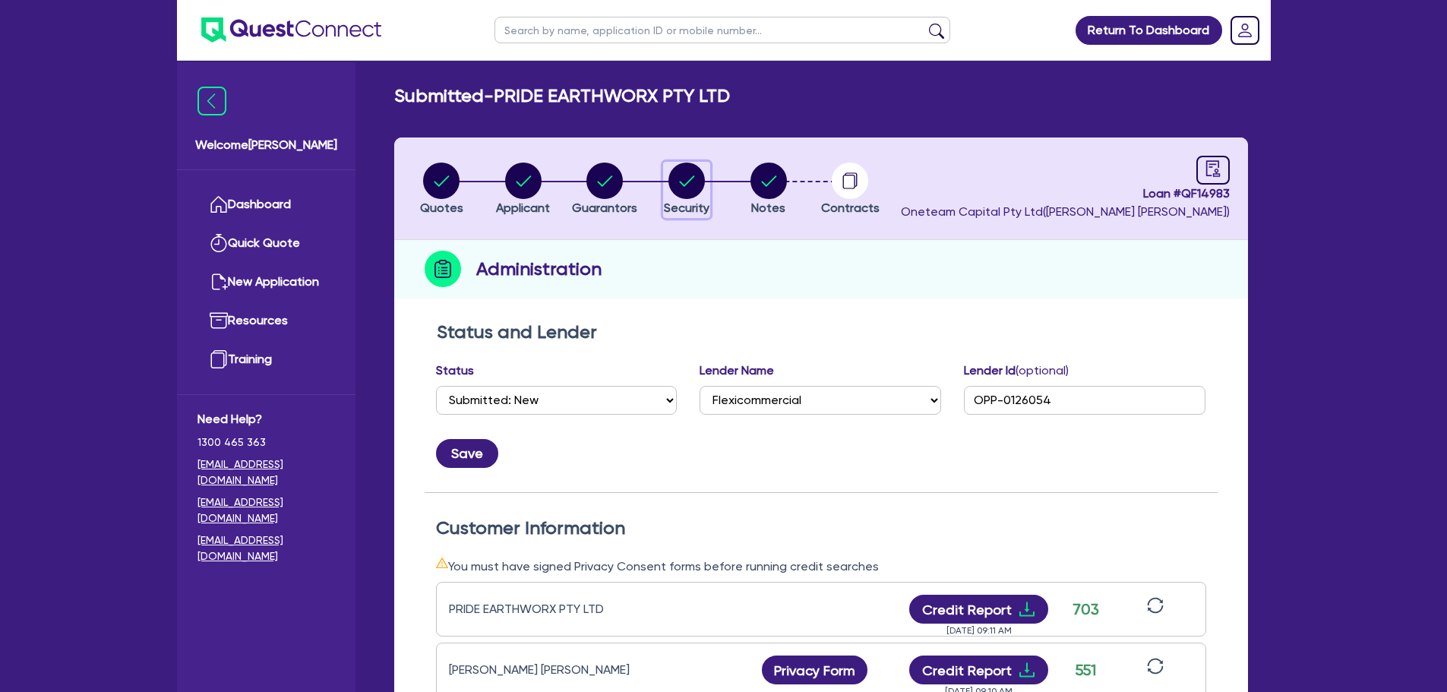
click at [683, 185] on icon "button" at bounding box center [687, 180] width 15 height 11
select select "PRIMARY_ASSETS"
select select "YELLOW_GOODS_AND_EXCAVATORS"
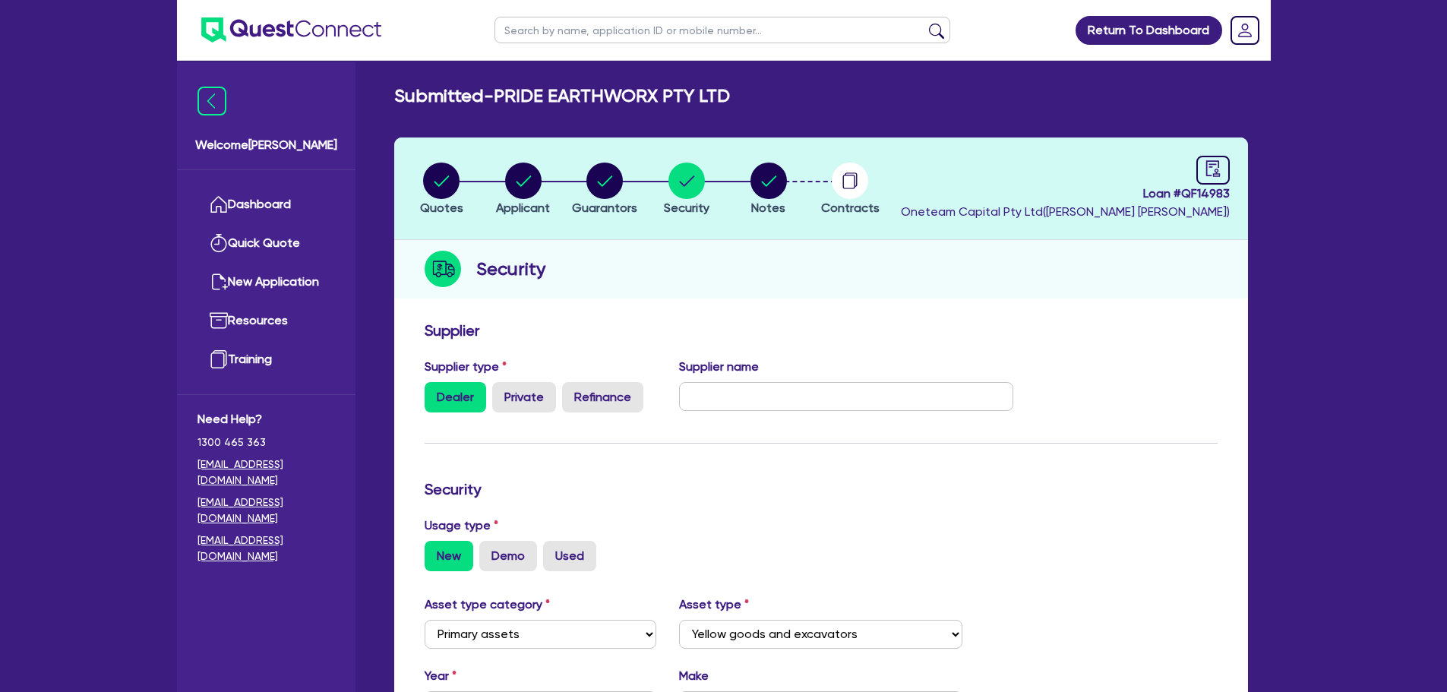
click at [748, 194] on li "Notes" at bounding box center [769, 188] width 82 height 53
click at [766, 189] on circle "button" at bounding box center [768, 181] width 36 height 36
select select "Other"
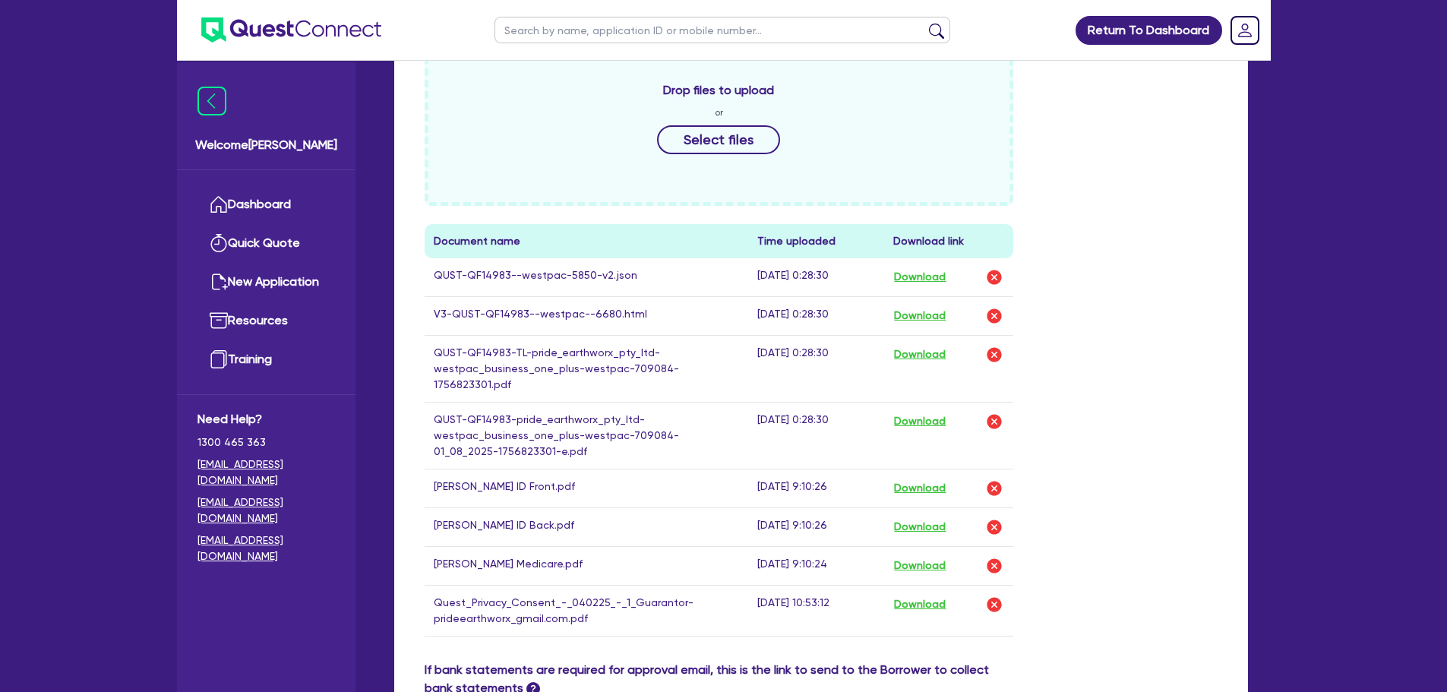
scroll to position [759, 0]
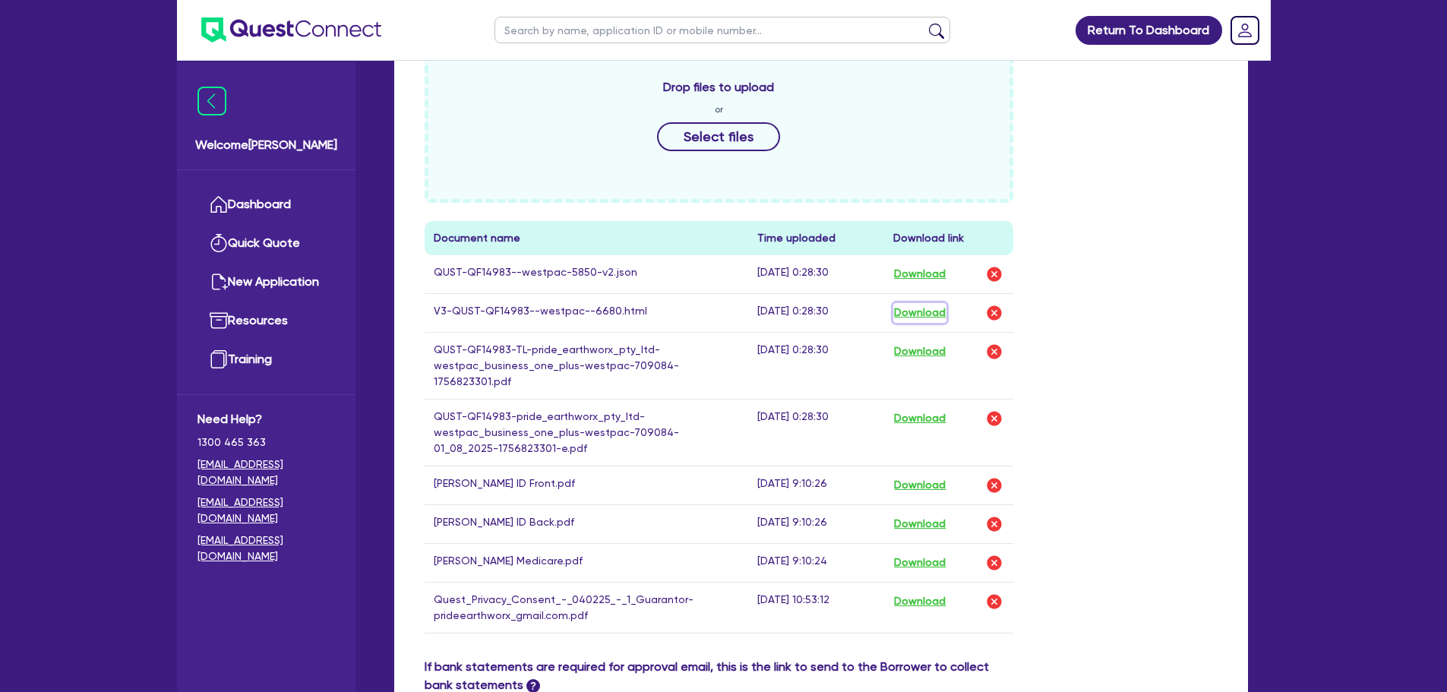
click at [926, 316] on button "Download" at bounding box center [919, 313] width 53 height 20
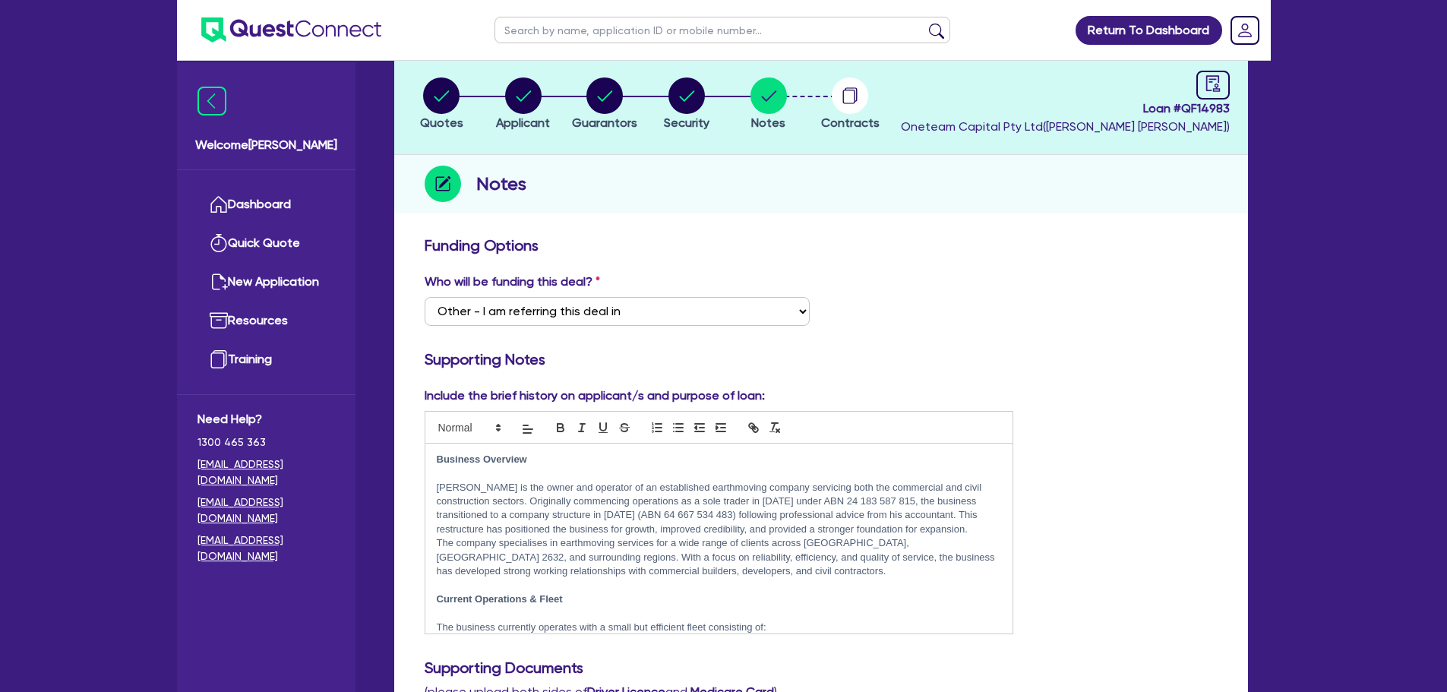
scroll to position [0, 0]
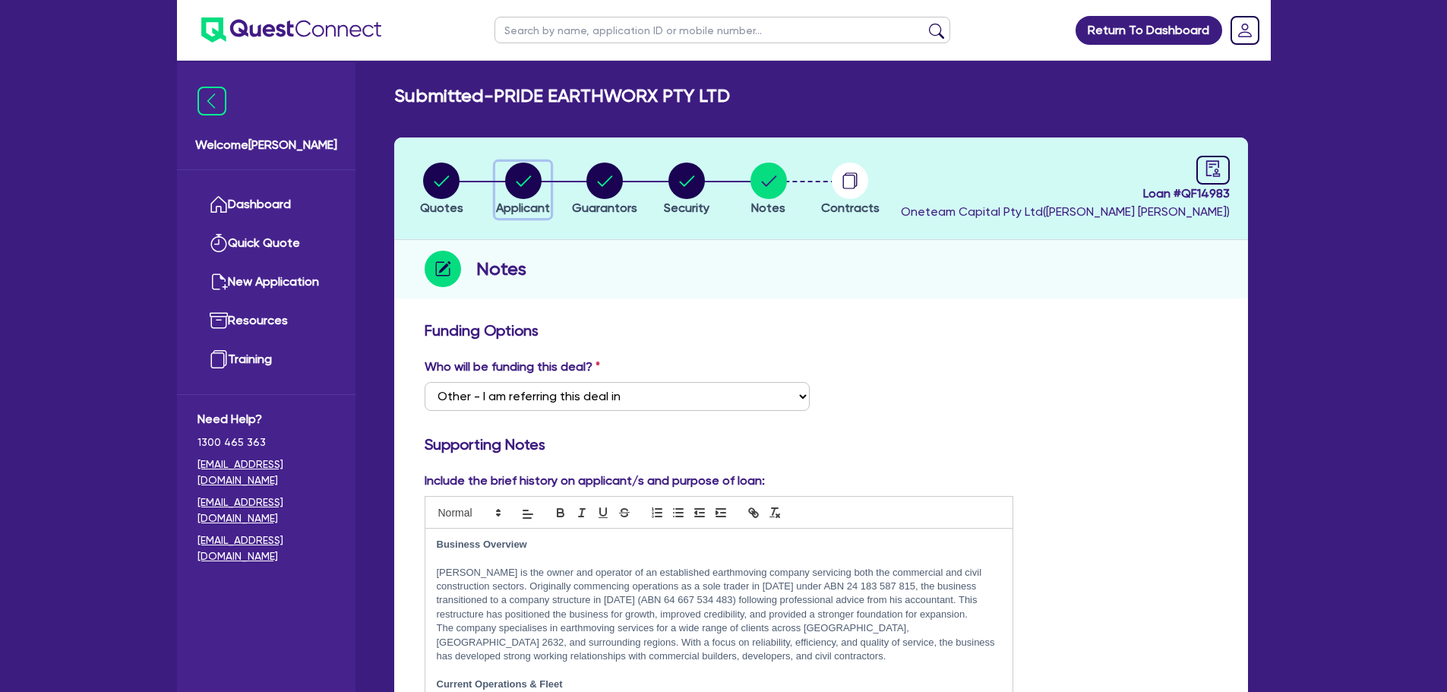
click at [511, 176] on circle "button" at bounding box center [523, 181] width 36 height 36
select select "COMPANY"
select select "BUILDING_CONSTRUCTION"
select select "BUSINESSES_CONSTRUCTION_SERVICES"
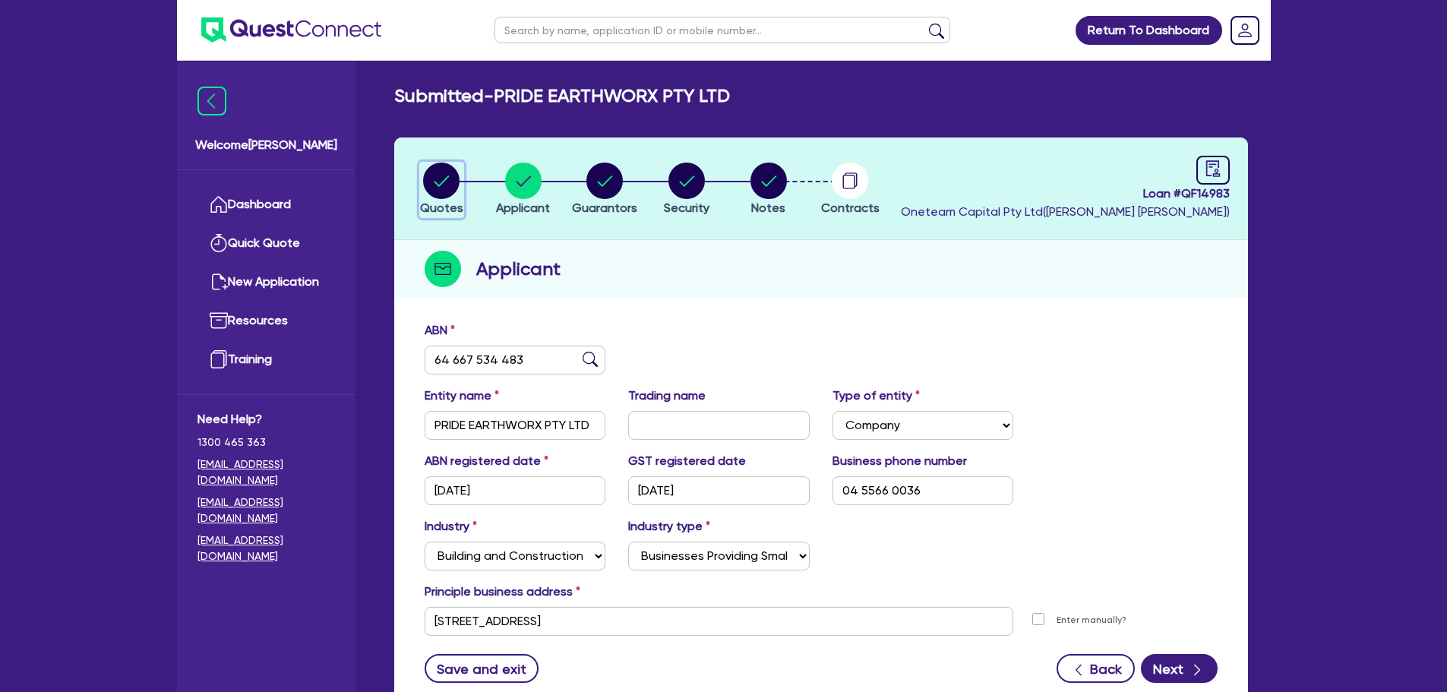
click at [455, 182] on circle "button" at bounding box center [441, 181] width 36 height 36
select select "PRIMARY_ASSETS"
select select "YELLOW_GOODS_AND_EXCAVATORS"
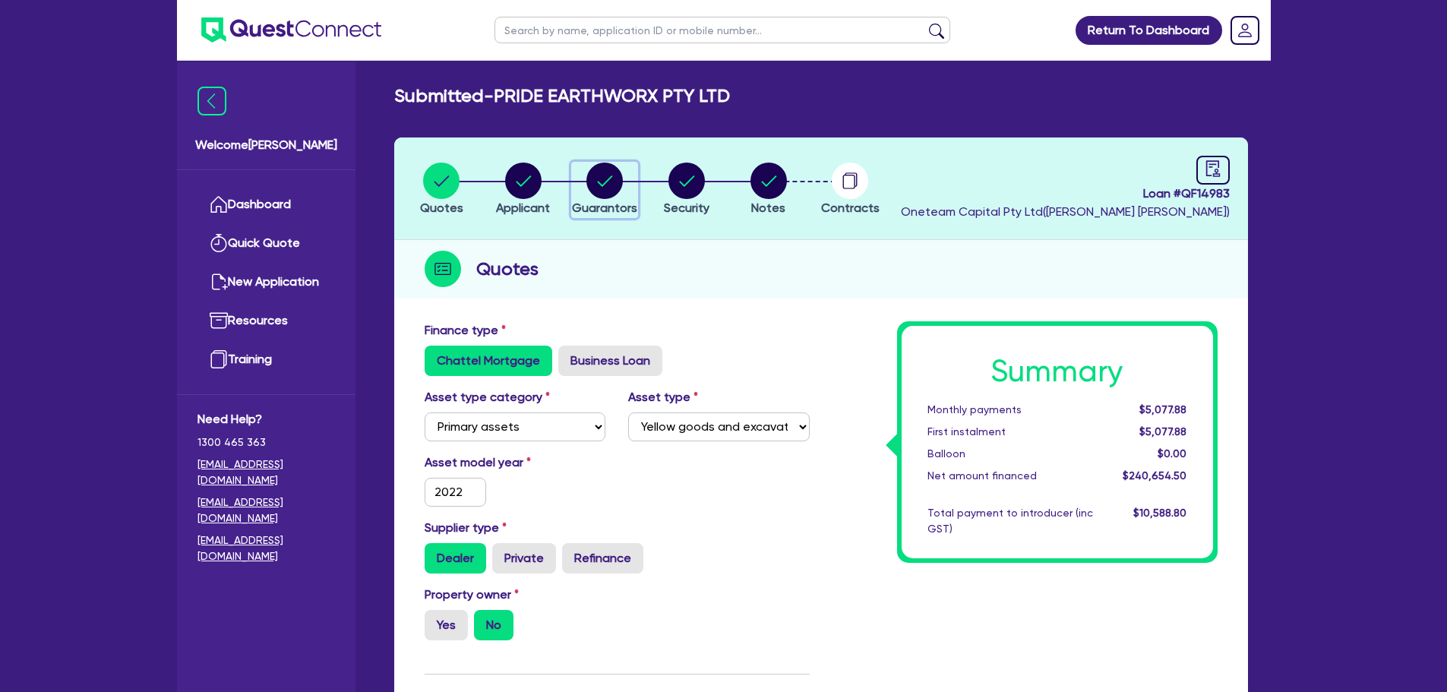
click at [601, 177] on circle "button" at bounding box center [604, 181] width 36 height 36
select select "MR"
select select "ACT"
select select "SINGLE"
select select "VEHICLE"
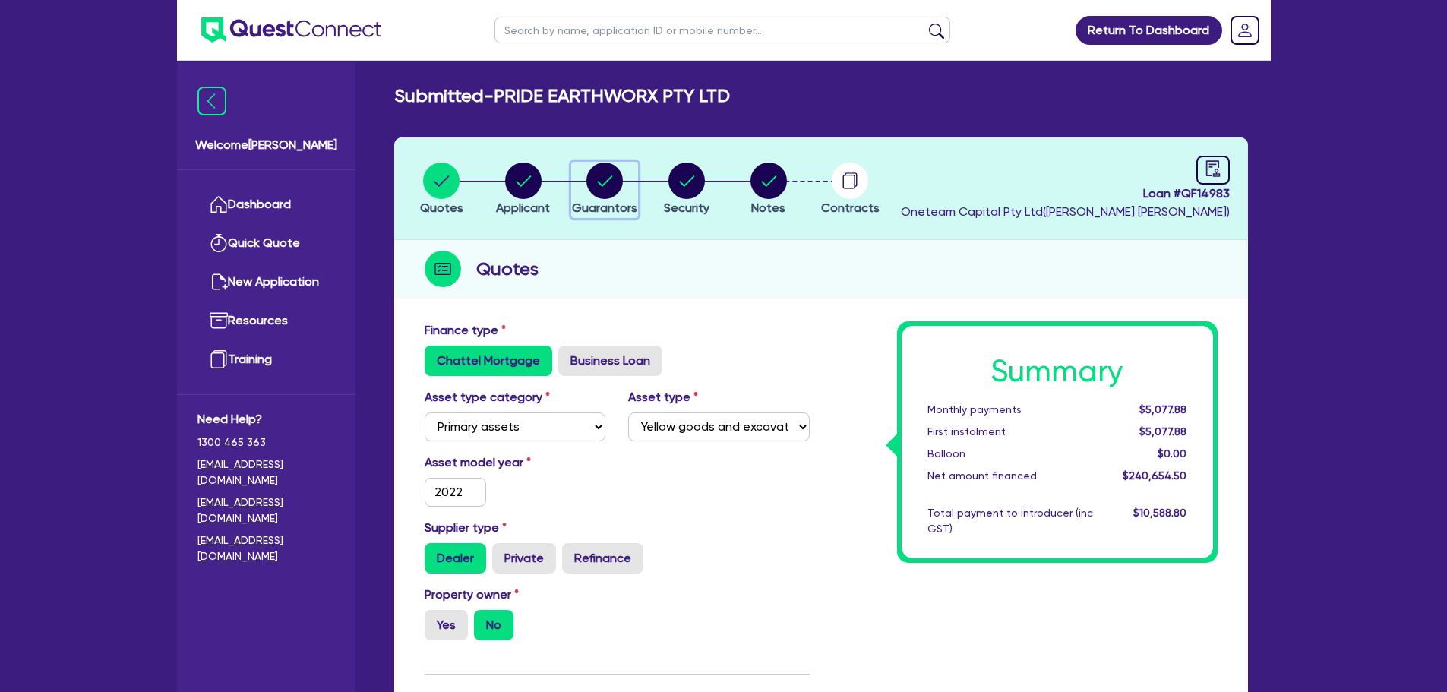
select select "CASH"
select select "HOUSEHOLD_PERSONAL"
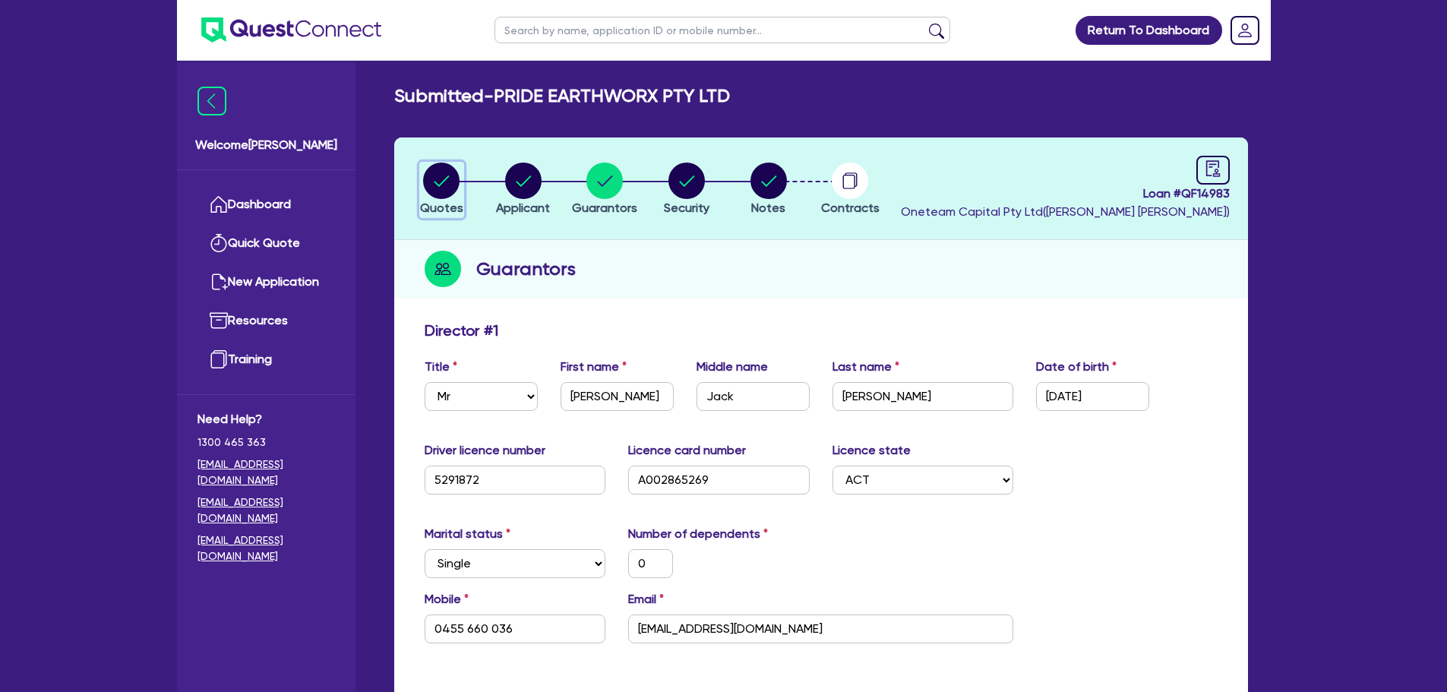
click at [441, 185] on icon "button" at bounding box center [441, 180] width 15 height 11
select select "PRIMARY_ASSETS"
select select "YELLOW_GOODS_AND_EXCAVATORS"
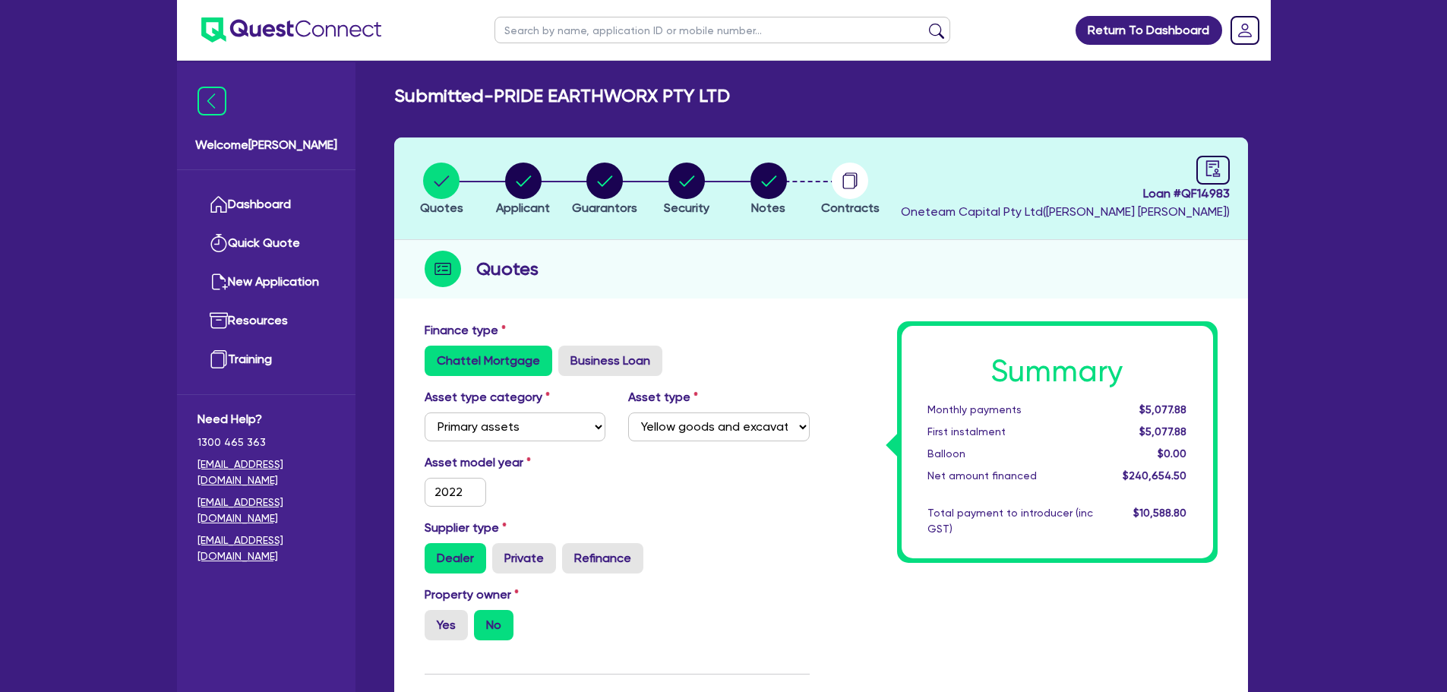
click at [569, 24] on input "text" at bounding box center [722, 30] width 456 height 27
type input "vam"
click button "submit" at bounding box center [936, 33] width 24 height 21
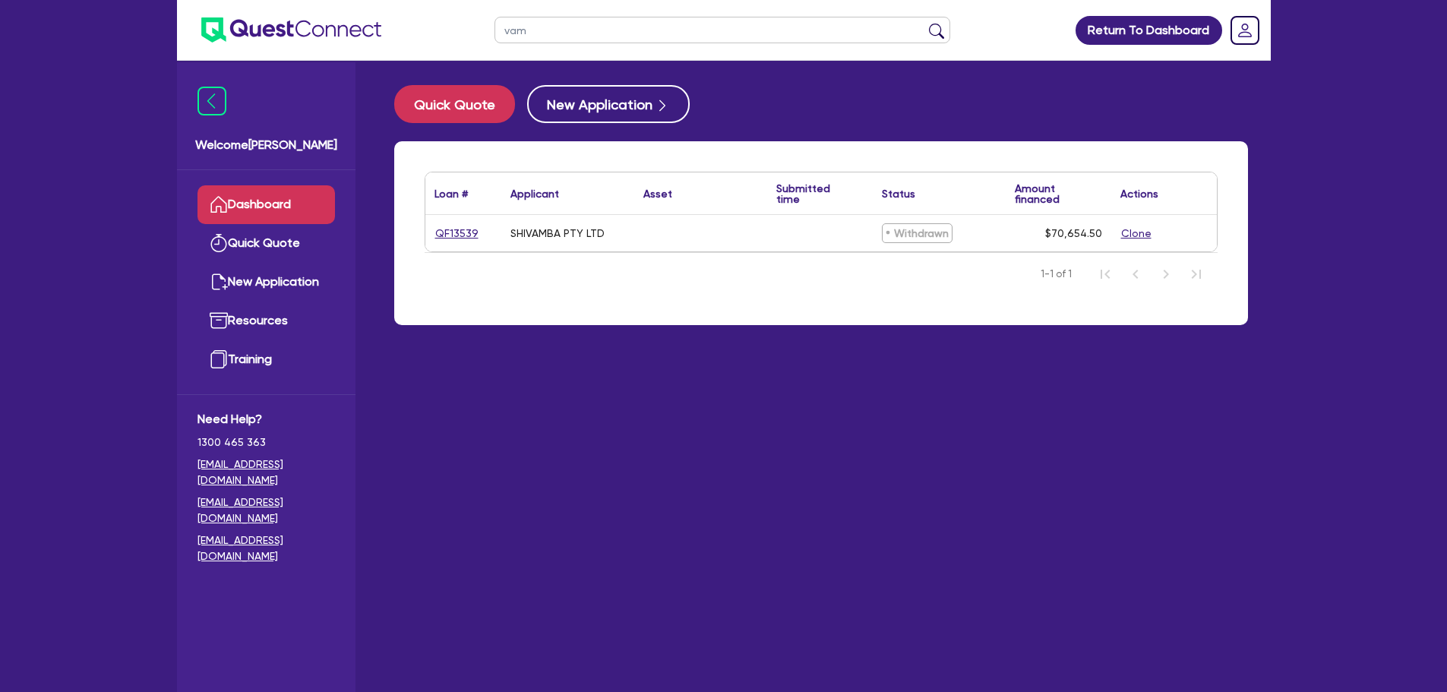
click at [621, 26] on input "vam" at bounding box center [722, 30] width 456 height 27
type input "van"
click at [924, 23] on button "submit" at bounding box center [936, 33] width 24 height 21
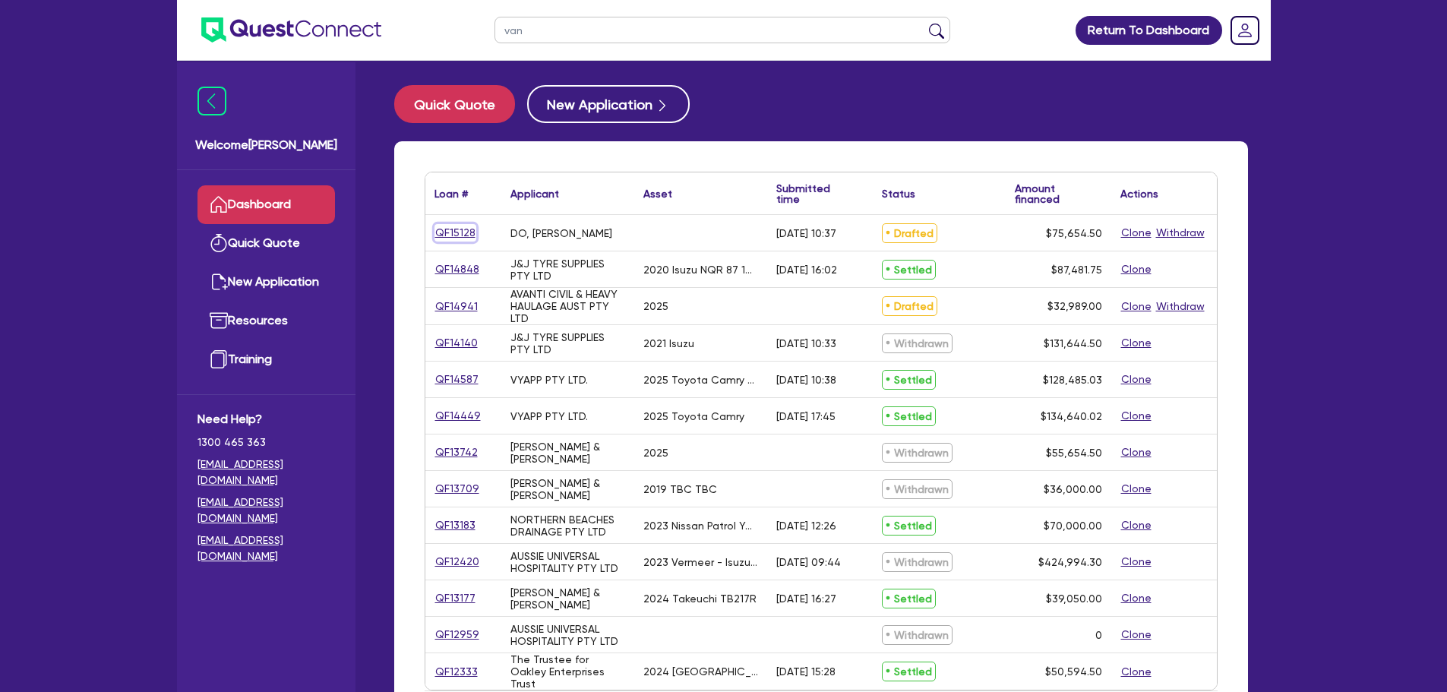
click at [462, 228] on link "QF15128" at bounding box center [455, 232] width 42 height 17
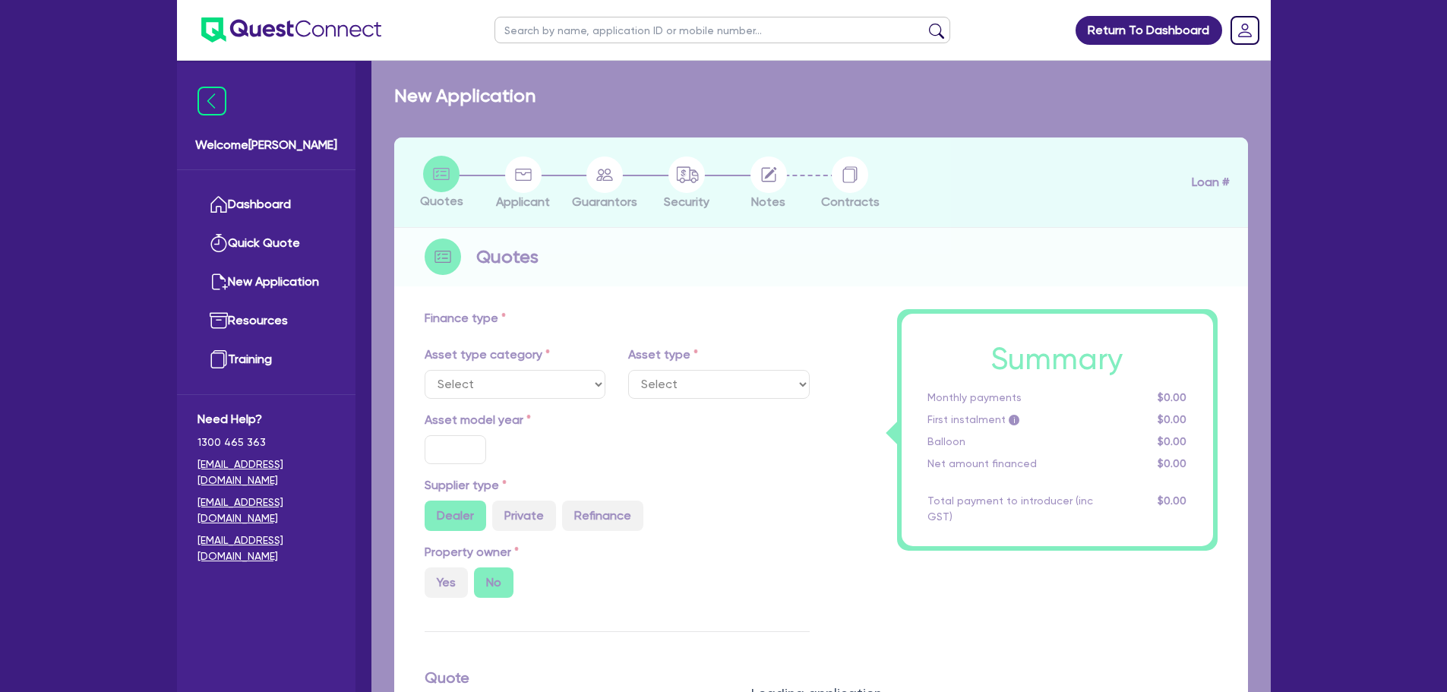
type input "75,000"
type input "4"
type input "3,026.18"
type input "10"
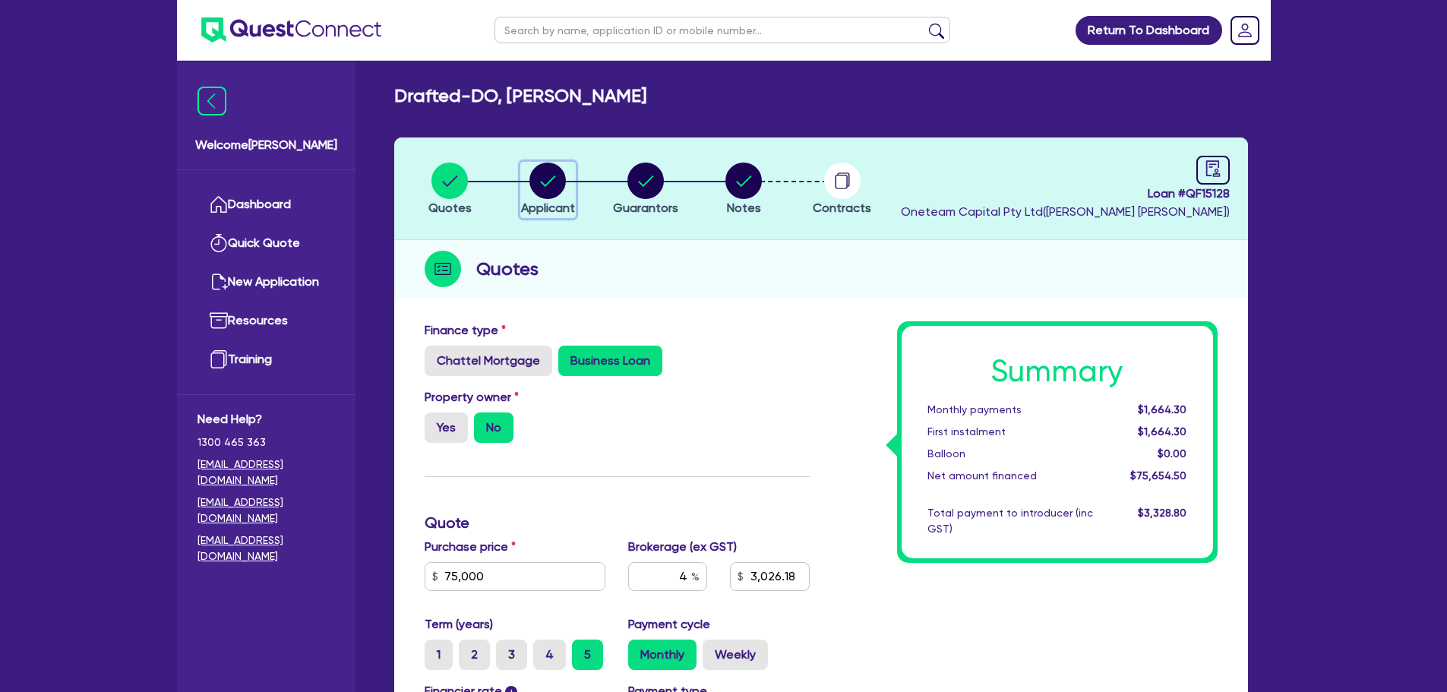
click at [543, 179] on circle "button" at bounding box center [547, 181] width 36 height 36
select select "SOLE_TRADER"
select select "BUILDING_CONSTRUCTION"
select select "BUSINESSES_INFRASTRUCTURE_PROJECT"
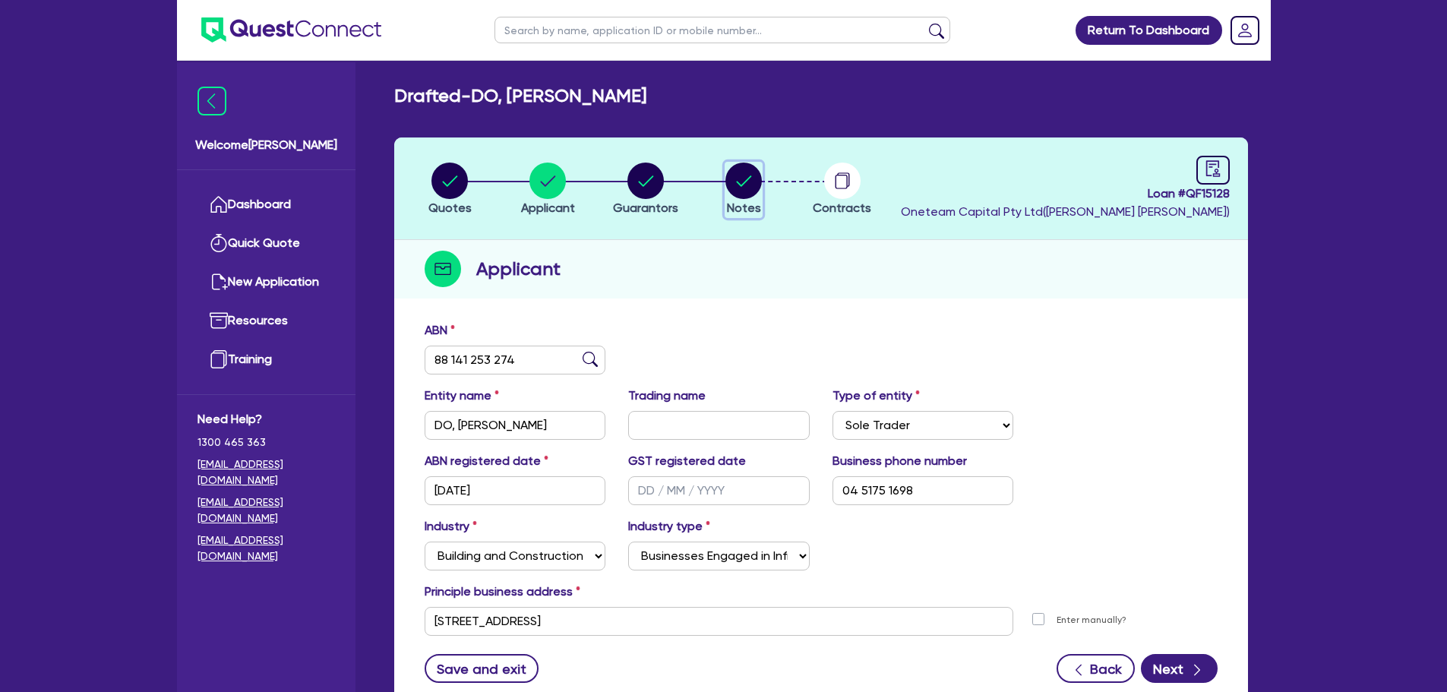
click at [751, 197] on icon "button" at bounding box center [743, 181] width 36 height 36
select select "Other"
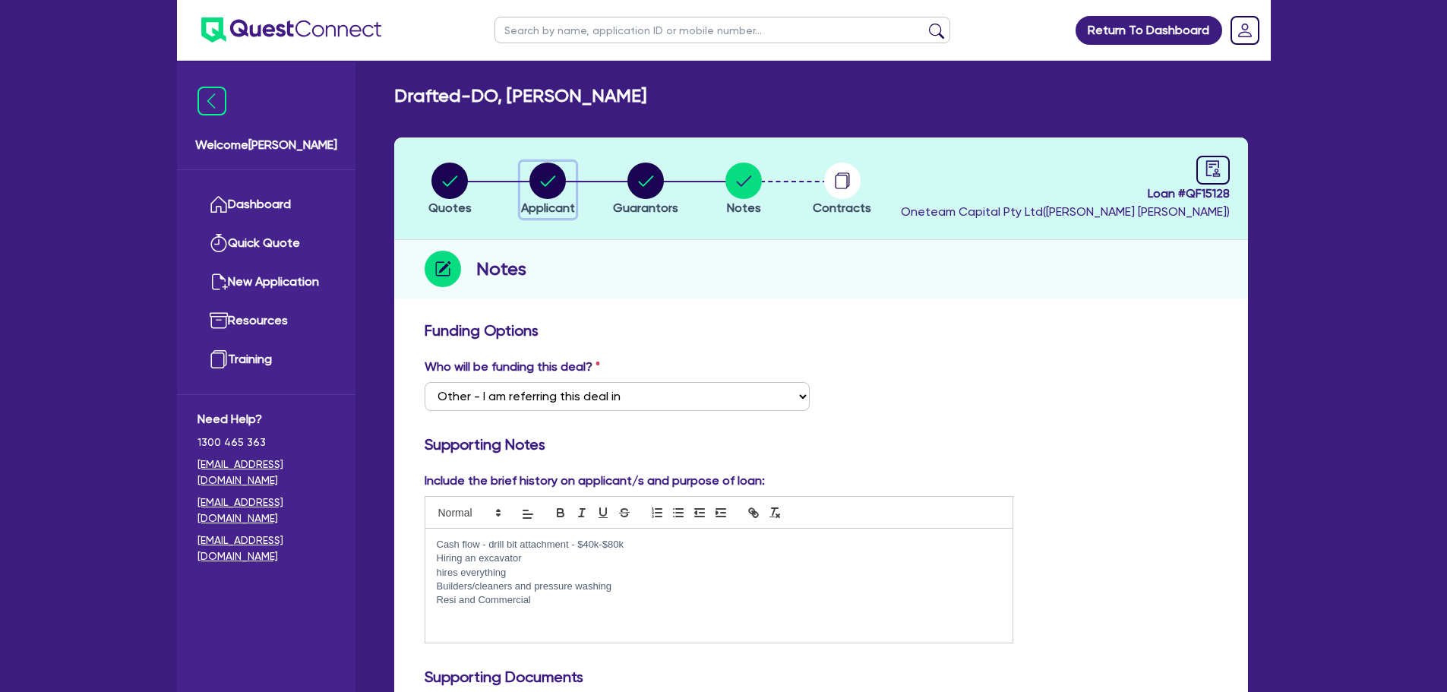
click at [530, 185] on circle "button" at bounding box center [547, 181] width 36 height 36
select select "SOLE_TRADER"
select select "BUILDING_CONSTRUCTION"
select select "BUSINESSES_INFRASTRUCTURE_PROJECT"
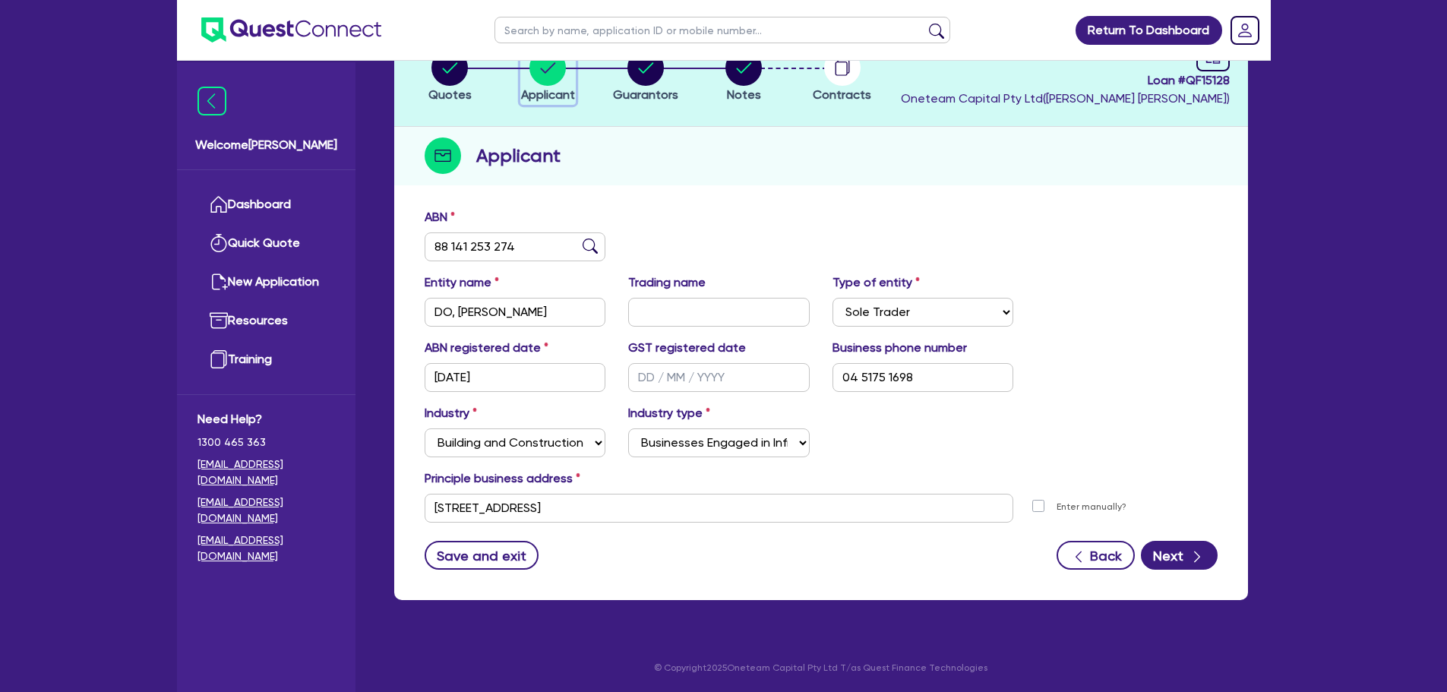
scroll to position [114, 0]
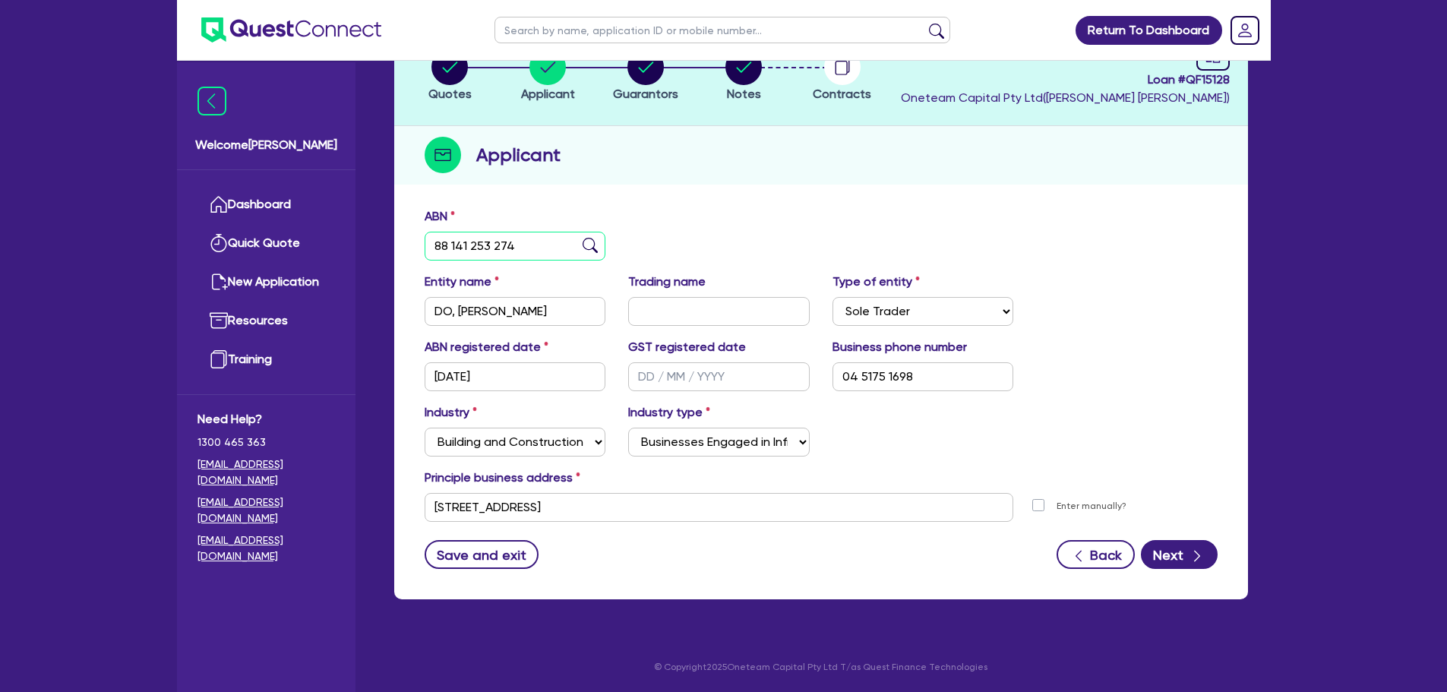
drag, startPoint x: 521, startPoint y: 248, endPoint x: 408, endPoint y: 243, distance: 113.3
click at [408, 243] on div "ABN 88 141 253 274 Entity name DO, VAN ANH THI Trading name Type of entity Sele…" at bounding box center [821, 399] width 854 height 399
click at [605, 36] on input "text" at bounding box center [722, 30] width 456 height 27
type input "ladyman"
click button "submit" at bounding box center [936, 33] width 24 height 21
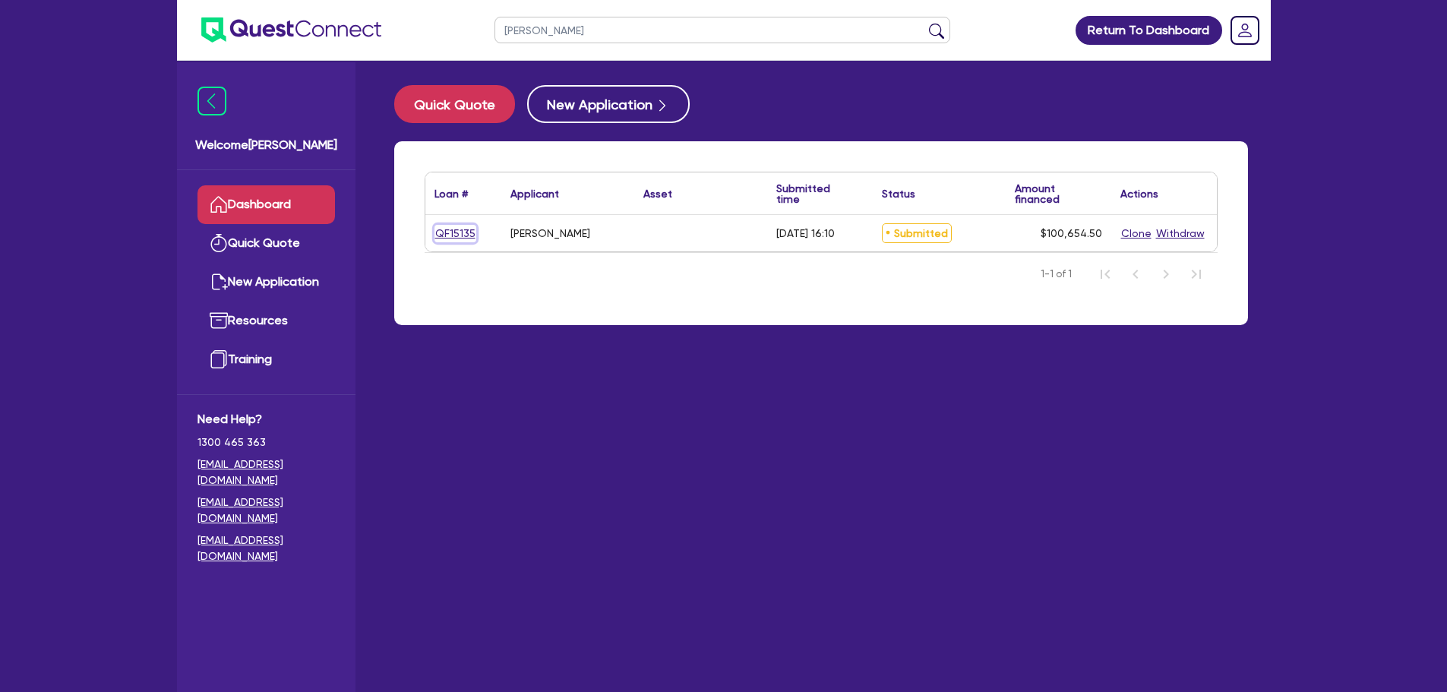
click at [471, 232] on link "QF15135" at bounding box center [455, 233] width 42 height 17
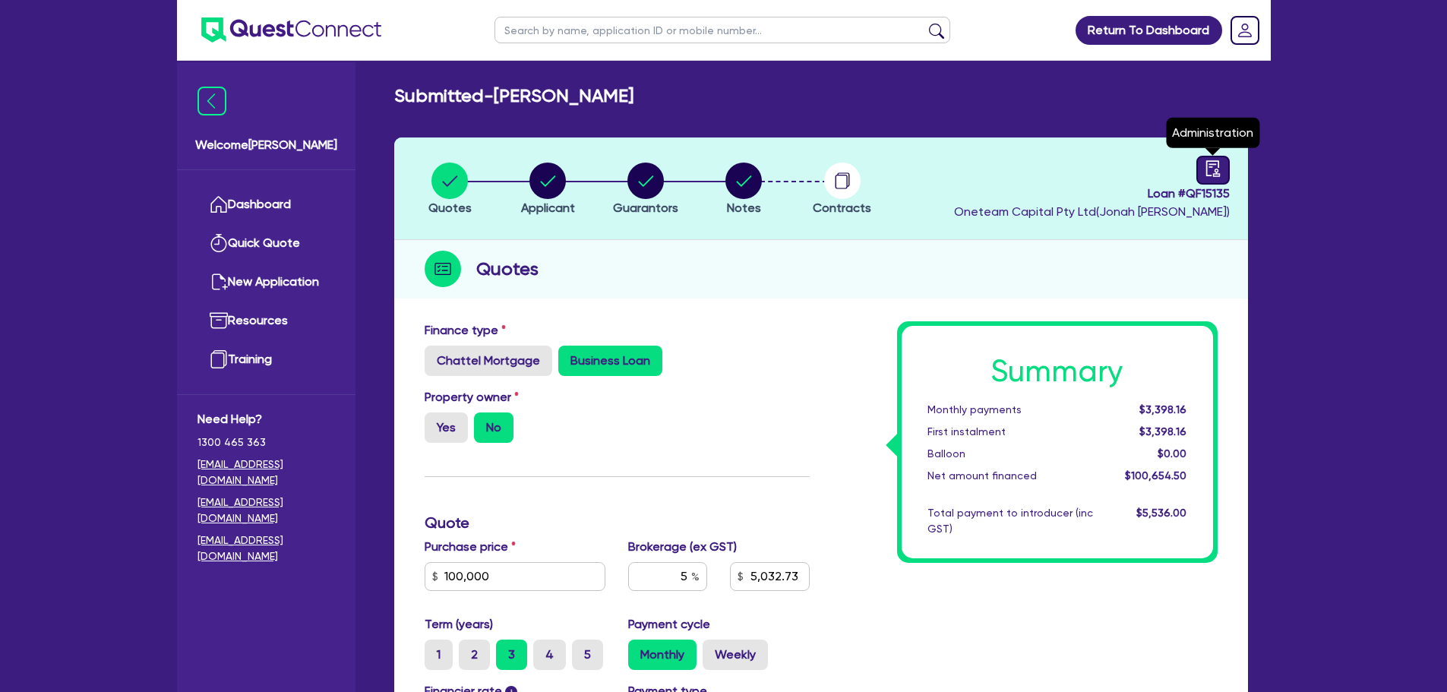
click at [1226, 167] on link at bounding box center [1212, 170] width 33 height 29
select select "SUBMITTED_NEW"
select select "Other"
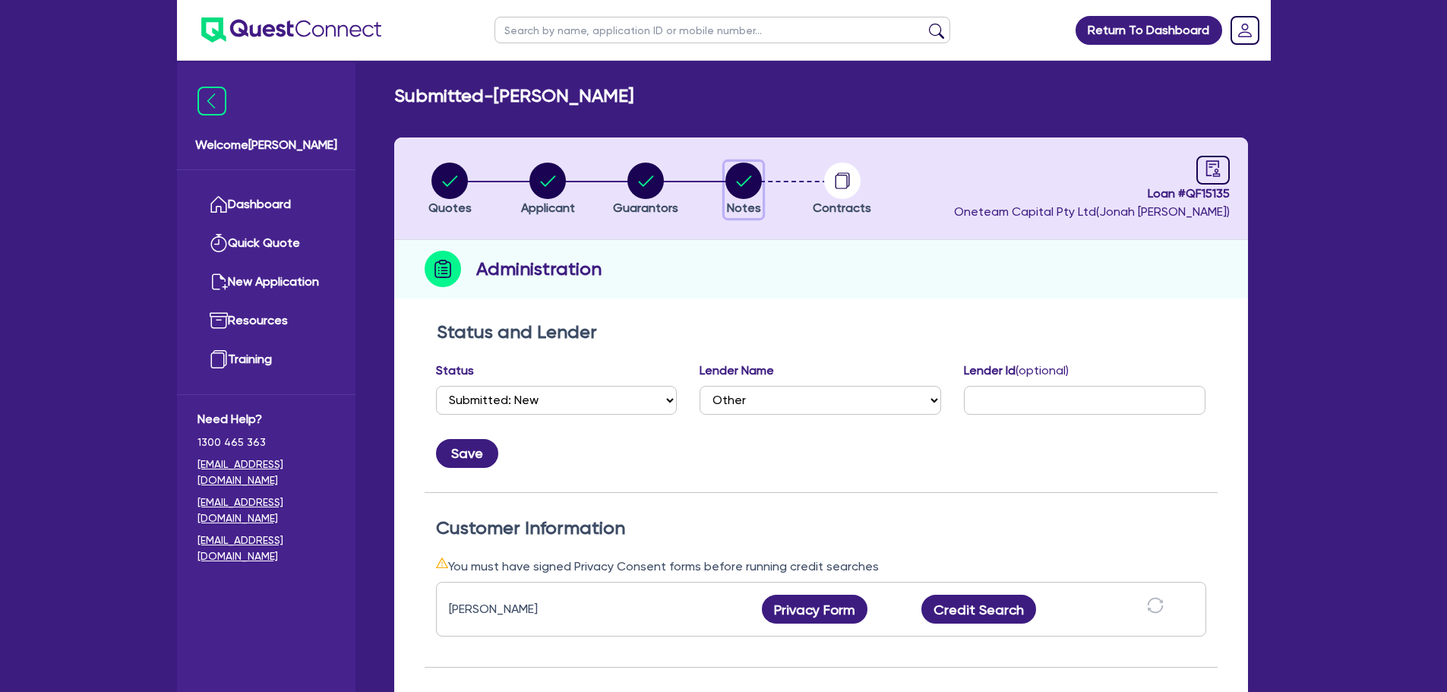
click at [754, 169] on circle "button" at bounding box center [743, 181] width 36 height 36
select select "Other"
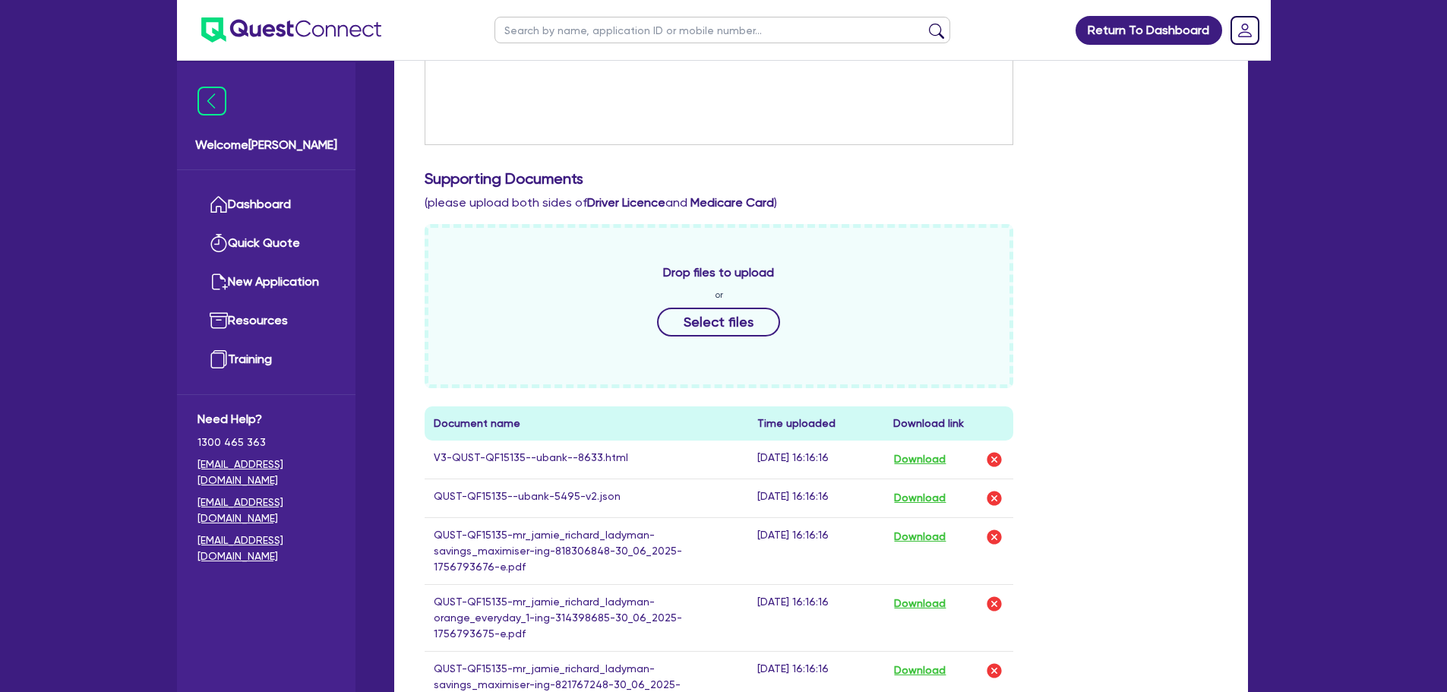
scroll to position [684, 0]
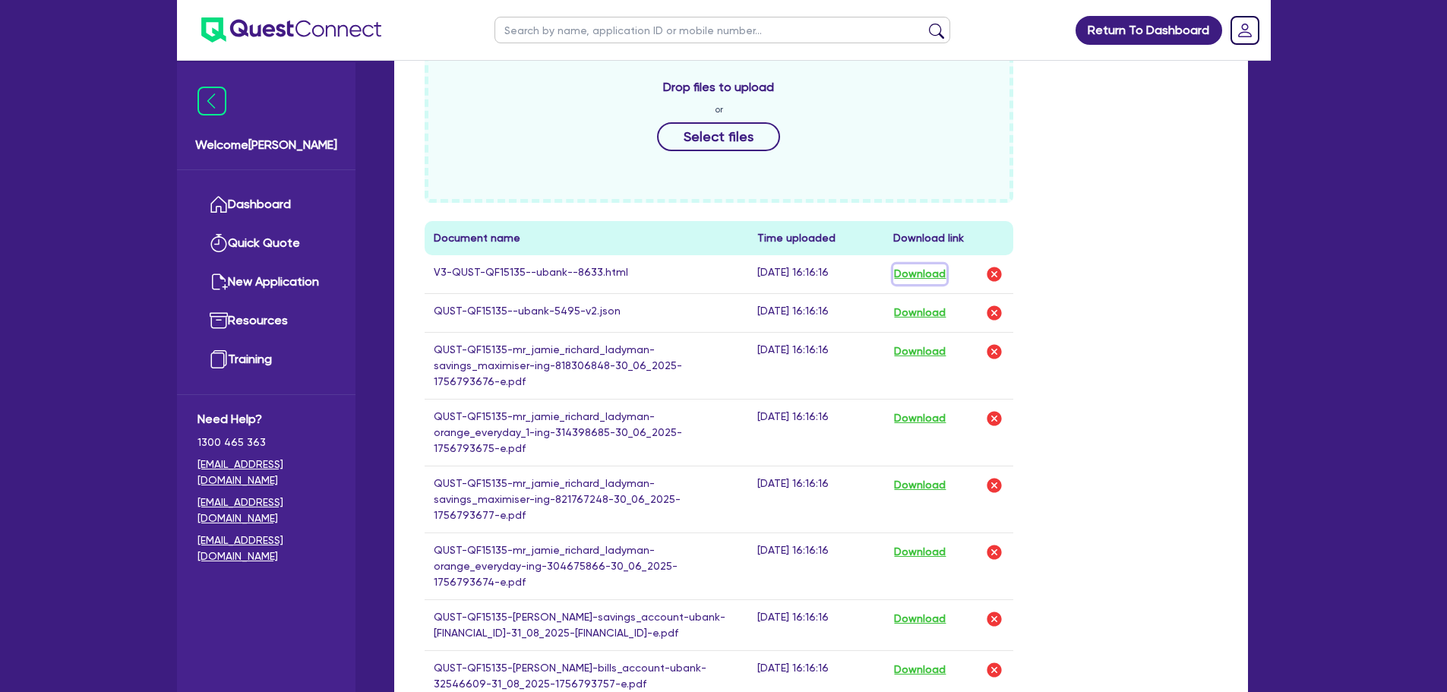
click at [925, 276] on button "Download" at bounding box center [919, 274] width 53 height 20
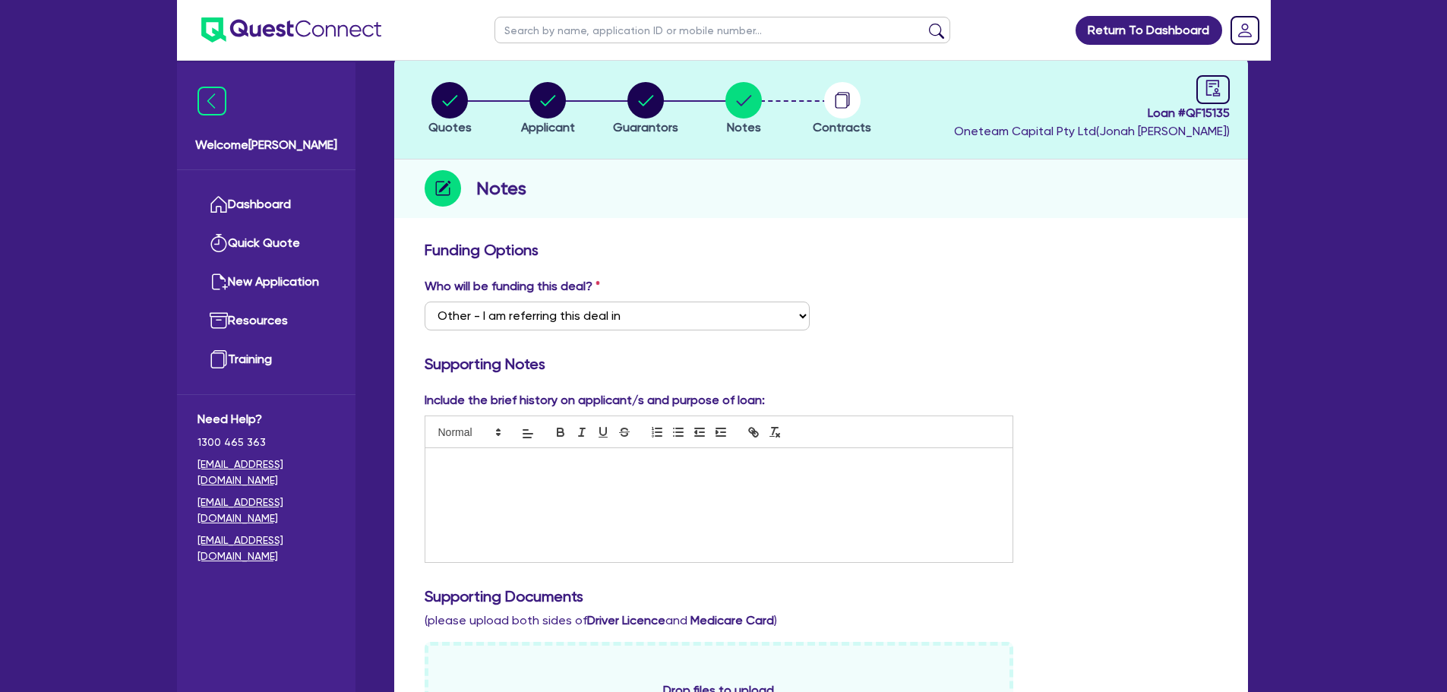
scroll to position [0, 0]
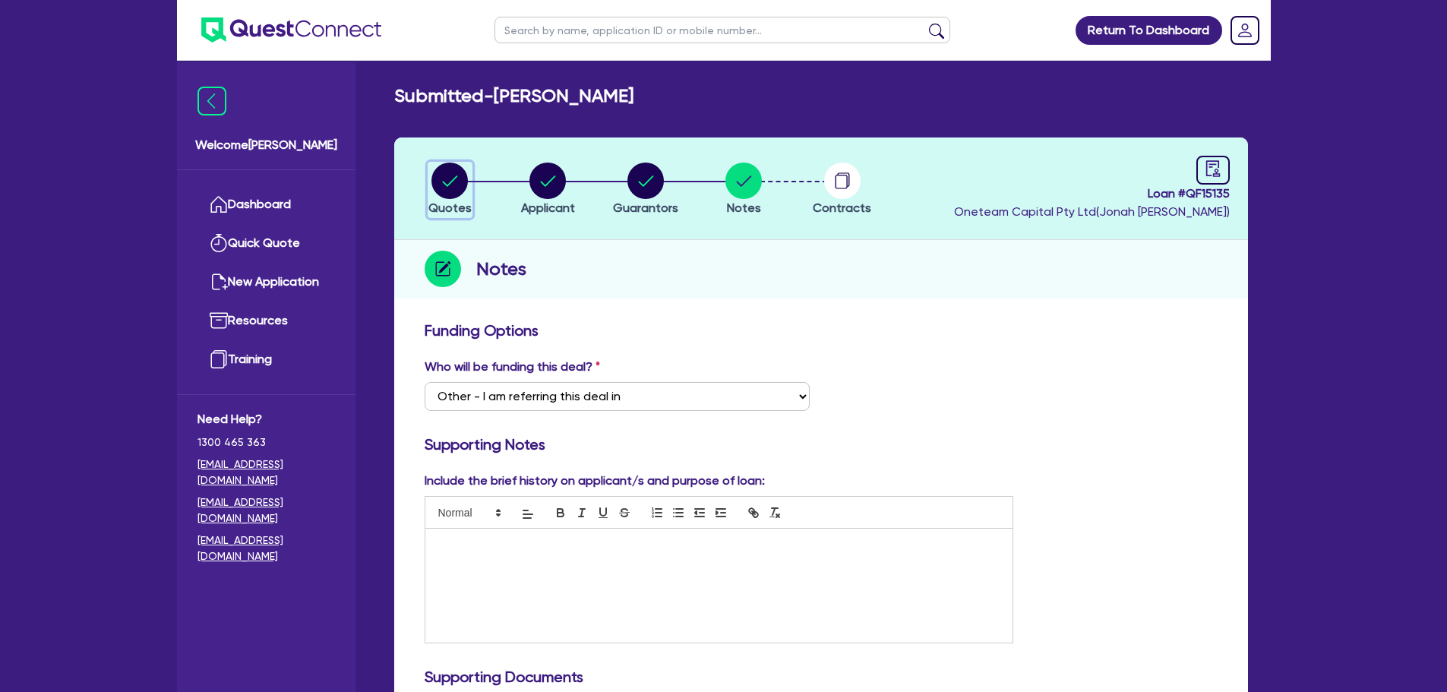
click at [446, 182] on circle "button" at bounding box center [449, 181] width 36 height 36
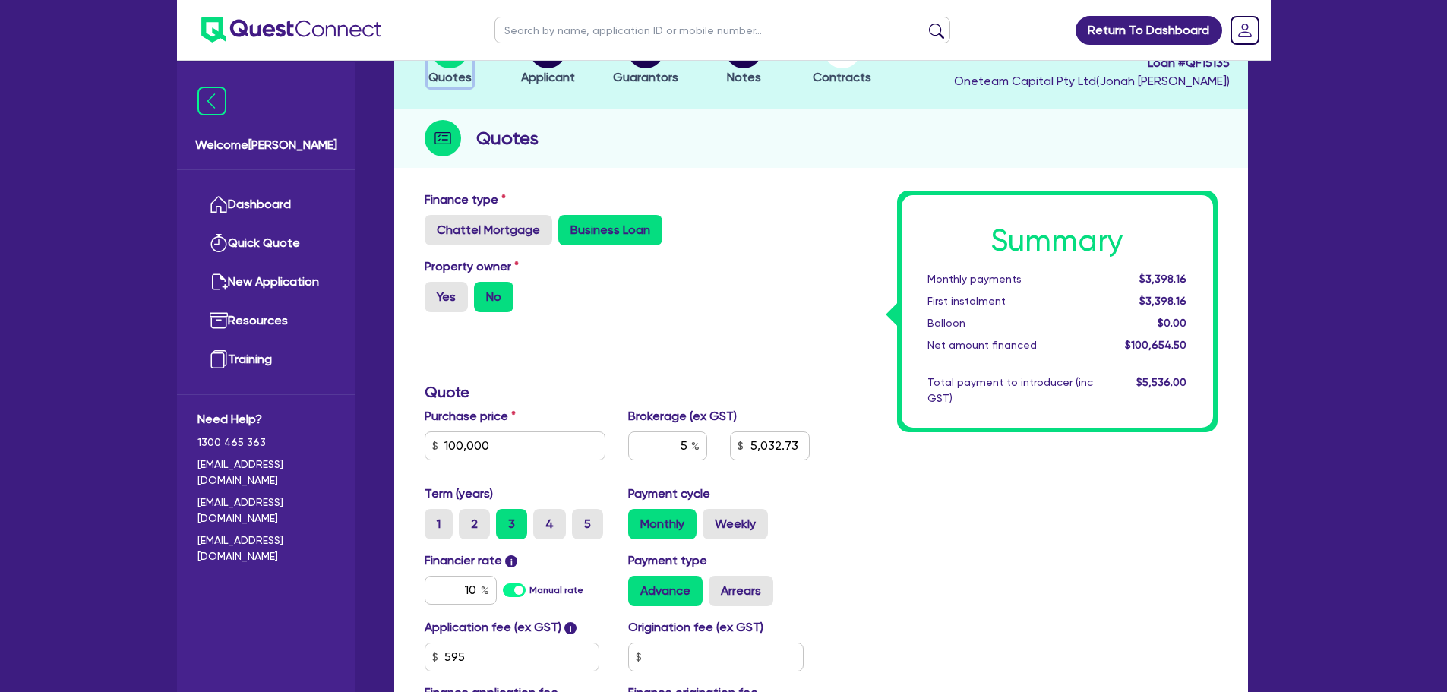
scroll to position [359, 0]
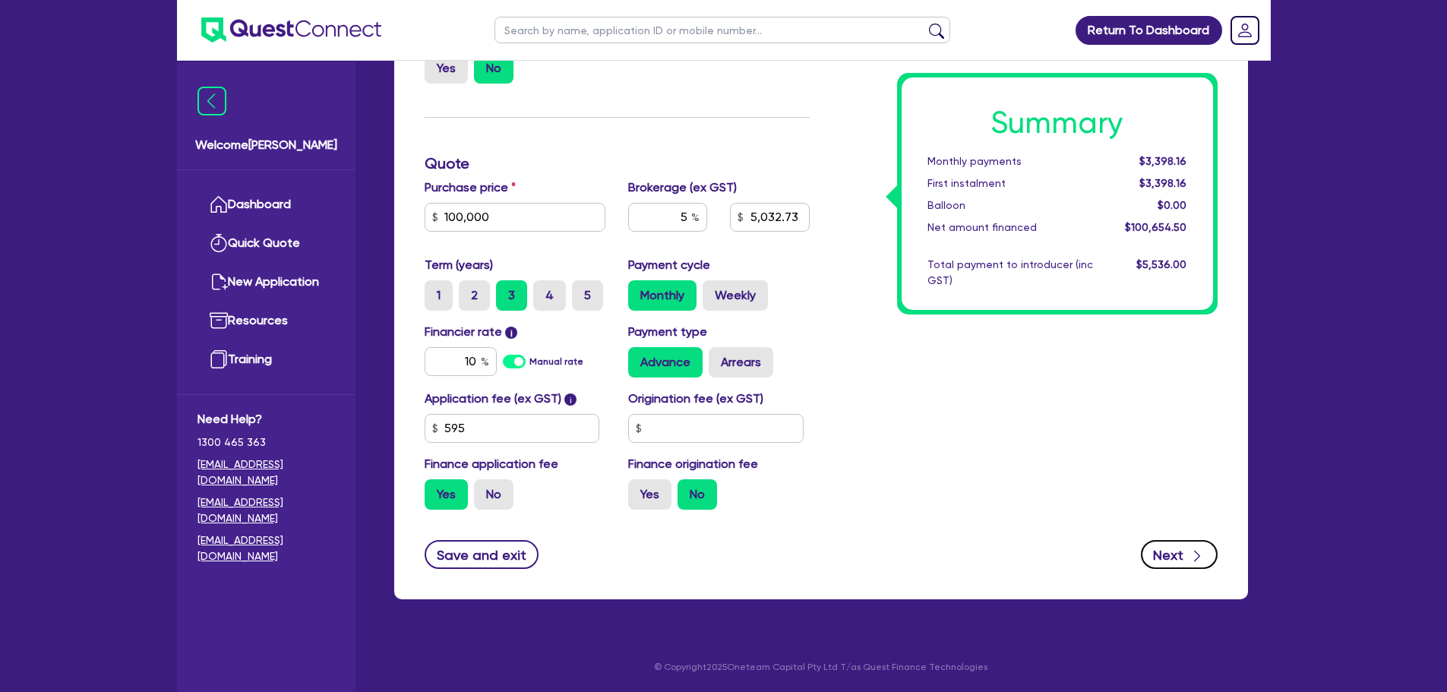
click at [1176, 564] on button "Next" at bounding box center [1179, 554] width 77 height 29
select select "SOLE_TRADER"
select select "RETAIL_WHOLESALE_TRADE"
select select "ELECTRICAL"
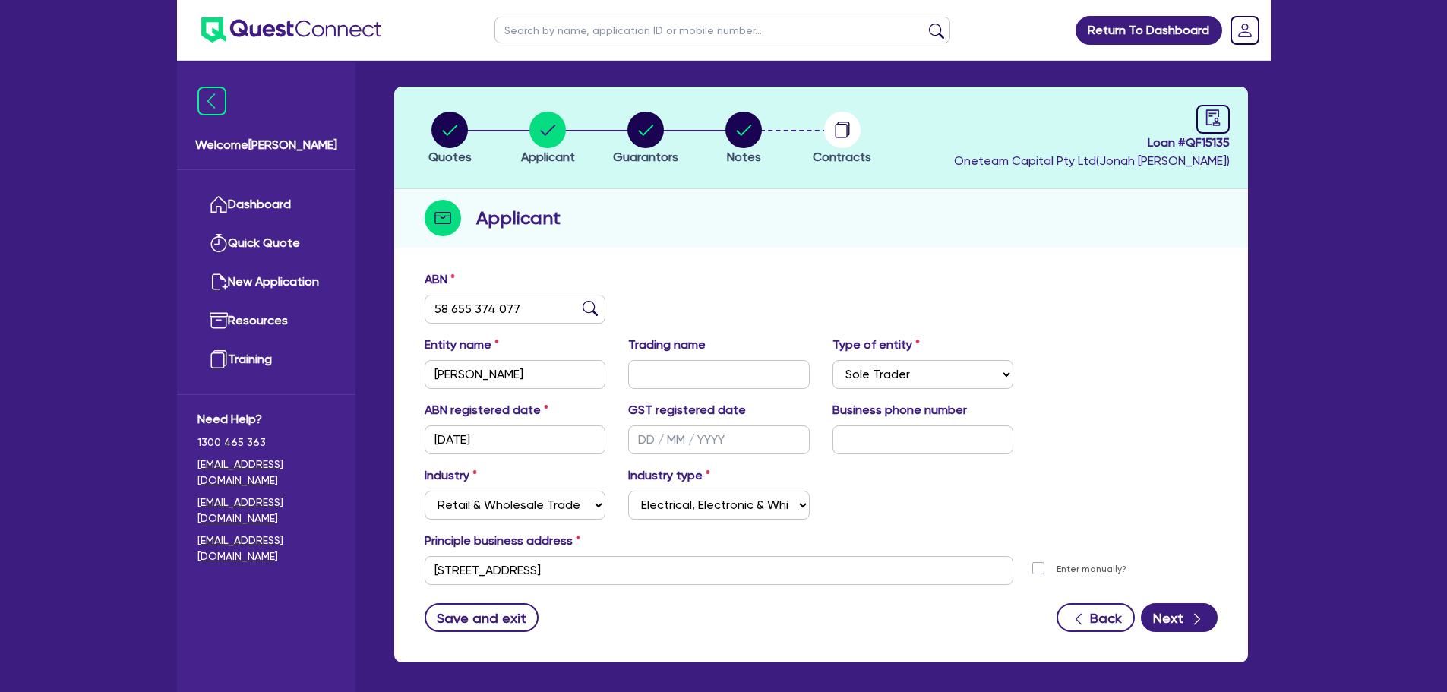
scroll to position [114, 0]
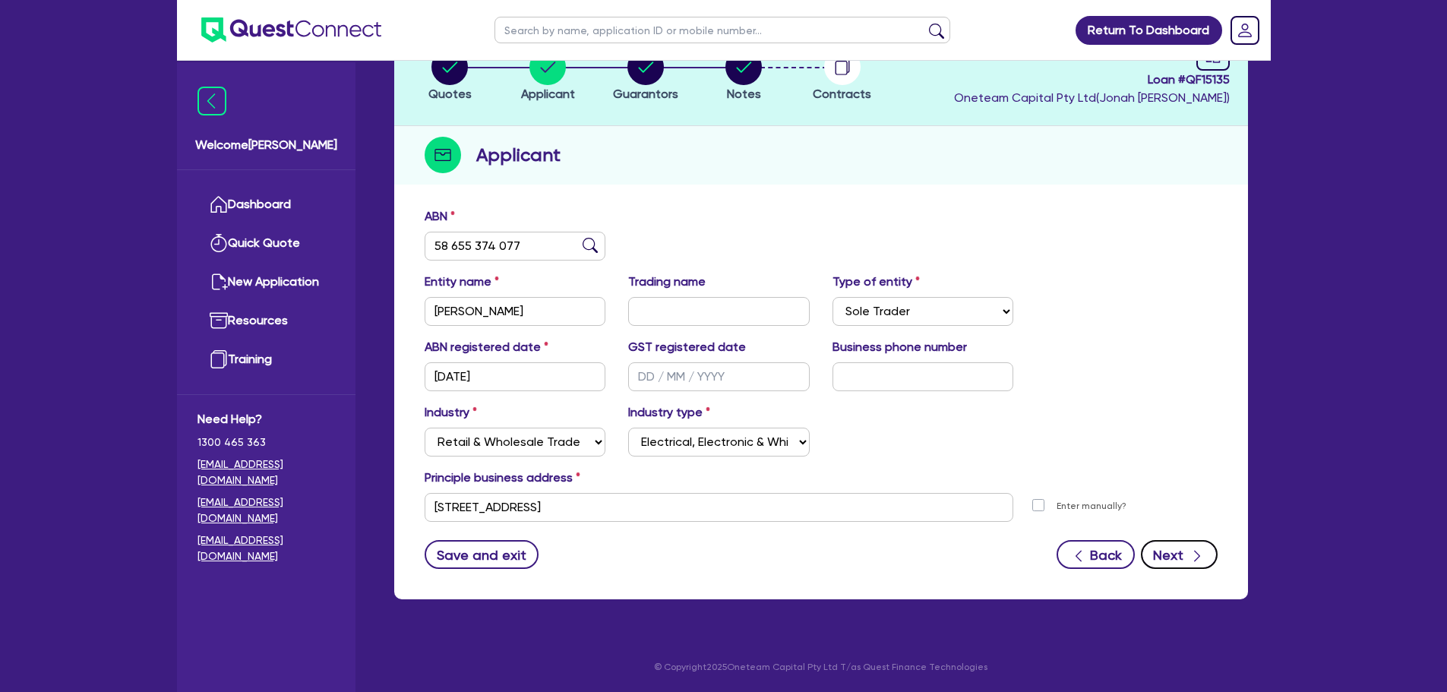
click at [1177, 547] on button "Next" at bounding box center [1179, 554] width 77 height 29
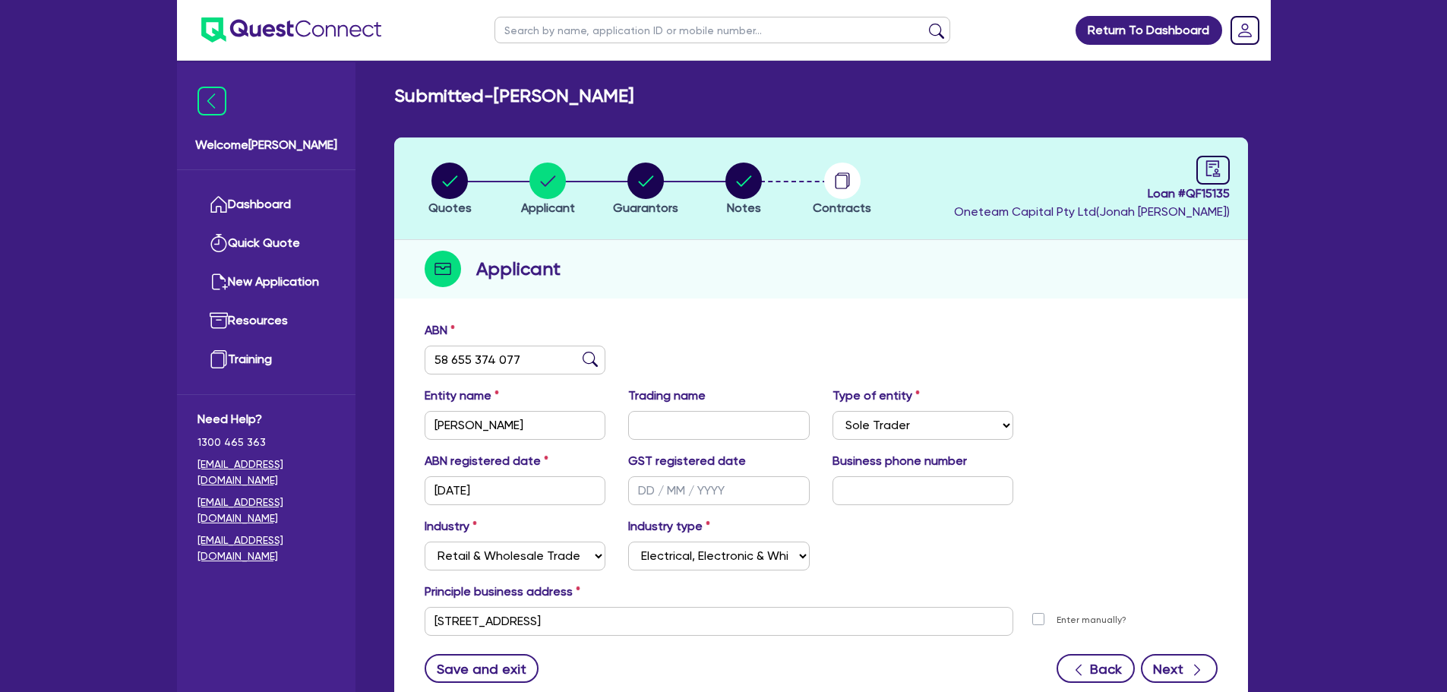
select select "MR"
select select "WA"
select select "SINGLE"
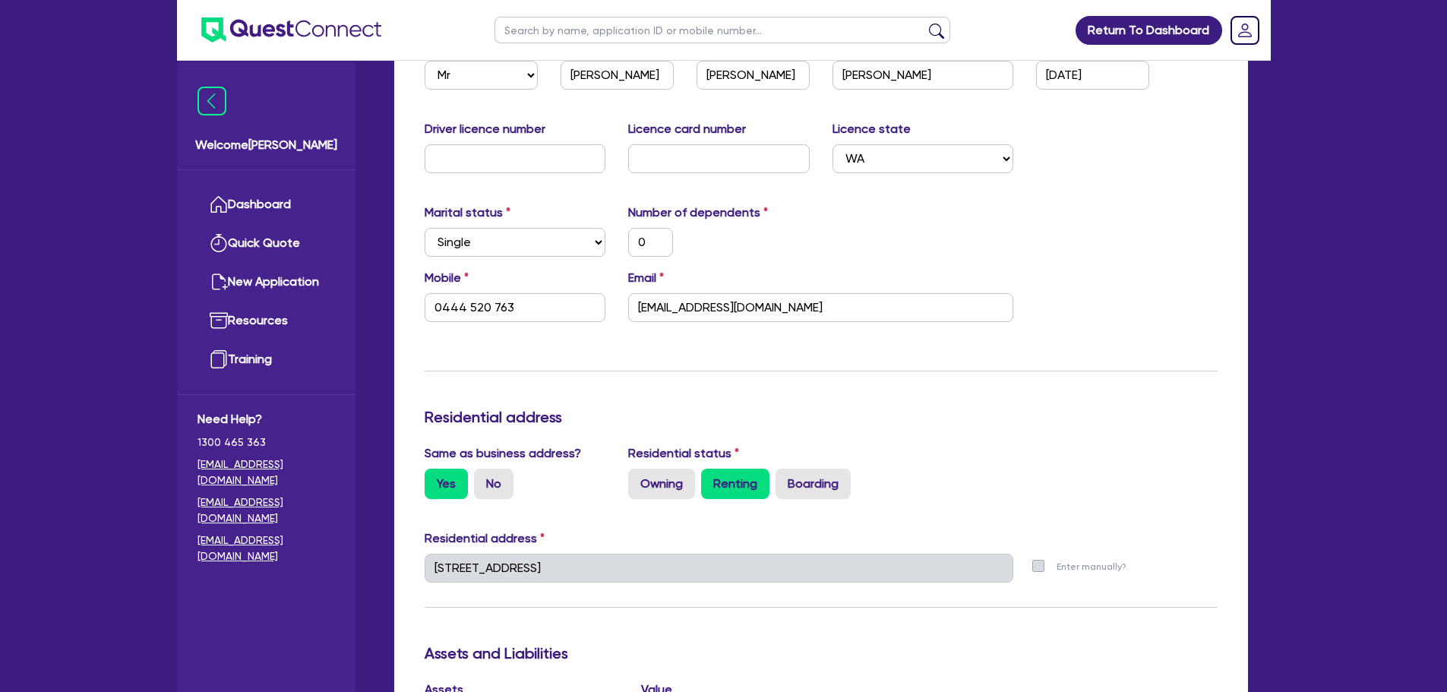
scroll to position [17, 0]
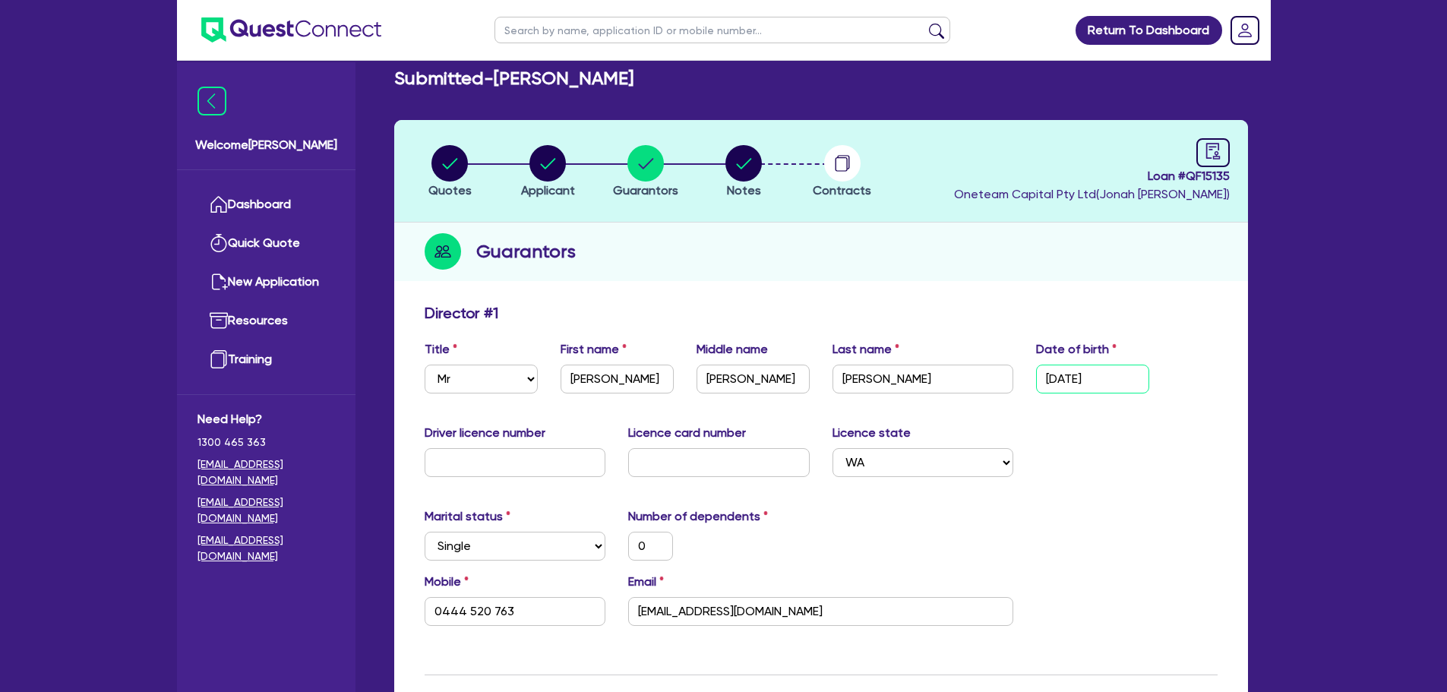
drag, startPoint x: 1112, startPoint y: 382, endPoint x: 953, endPoint y: 394, distance: 159.2
click at [953, 394] on div "Title Select Mr Mrs Ms Miss Dr First name Jamie Middle name Richard Last name L…" at bounding box center [821, 372] width 816 height 65
type input "0 / /"
type input "0"
type input "0444 520 763"
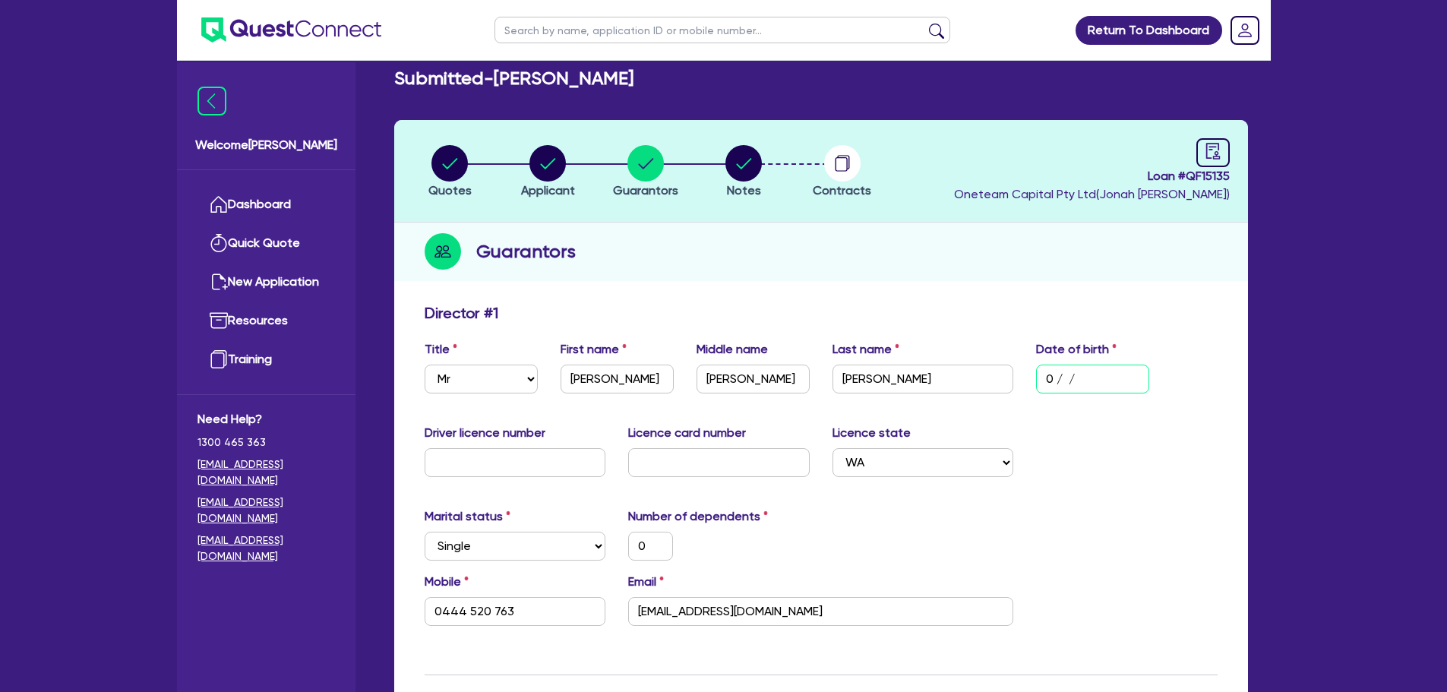
type input "03/ /"
type input "0"
type input "0444 520 763"
type input "03/0 /"
type input "0"
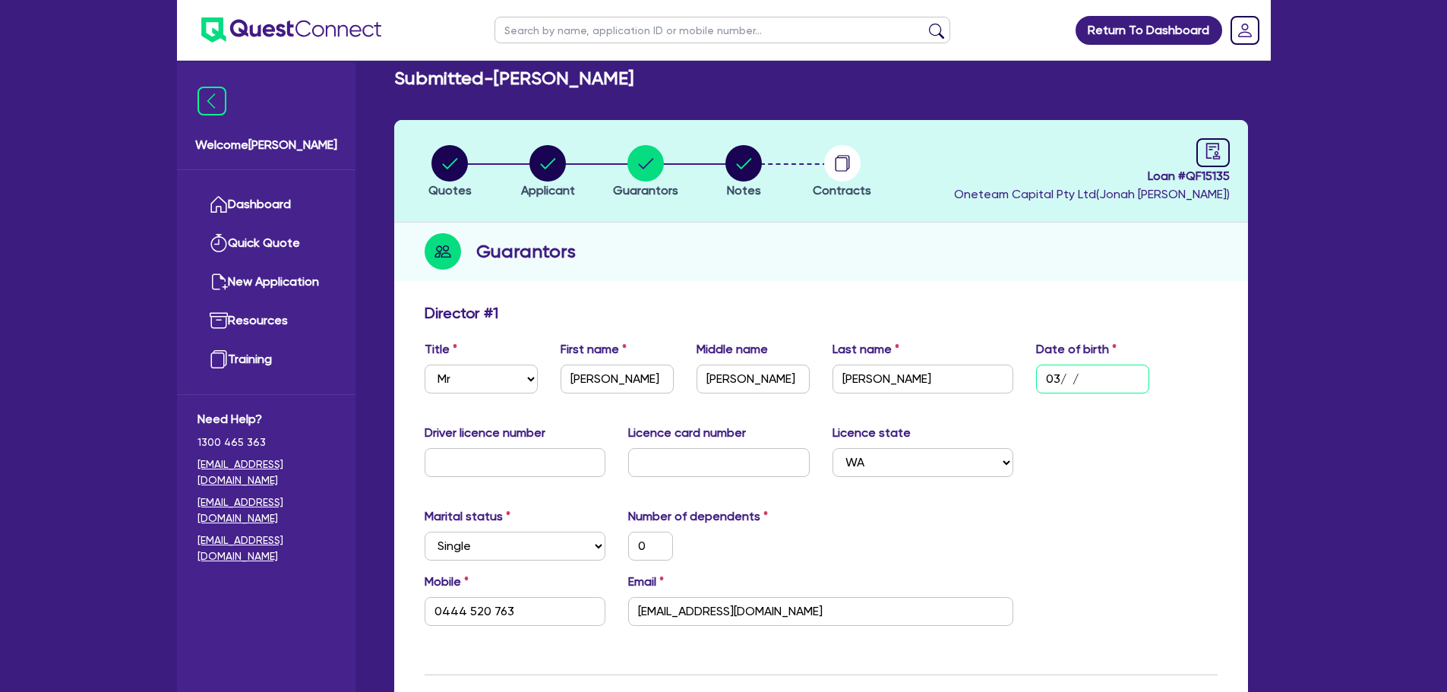
type input "0444 520 763"
type input "03/01/"
type input "0"
type input "0444 520 763"
type input "03/01/1"
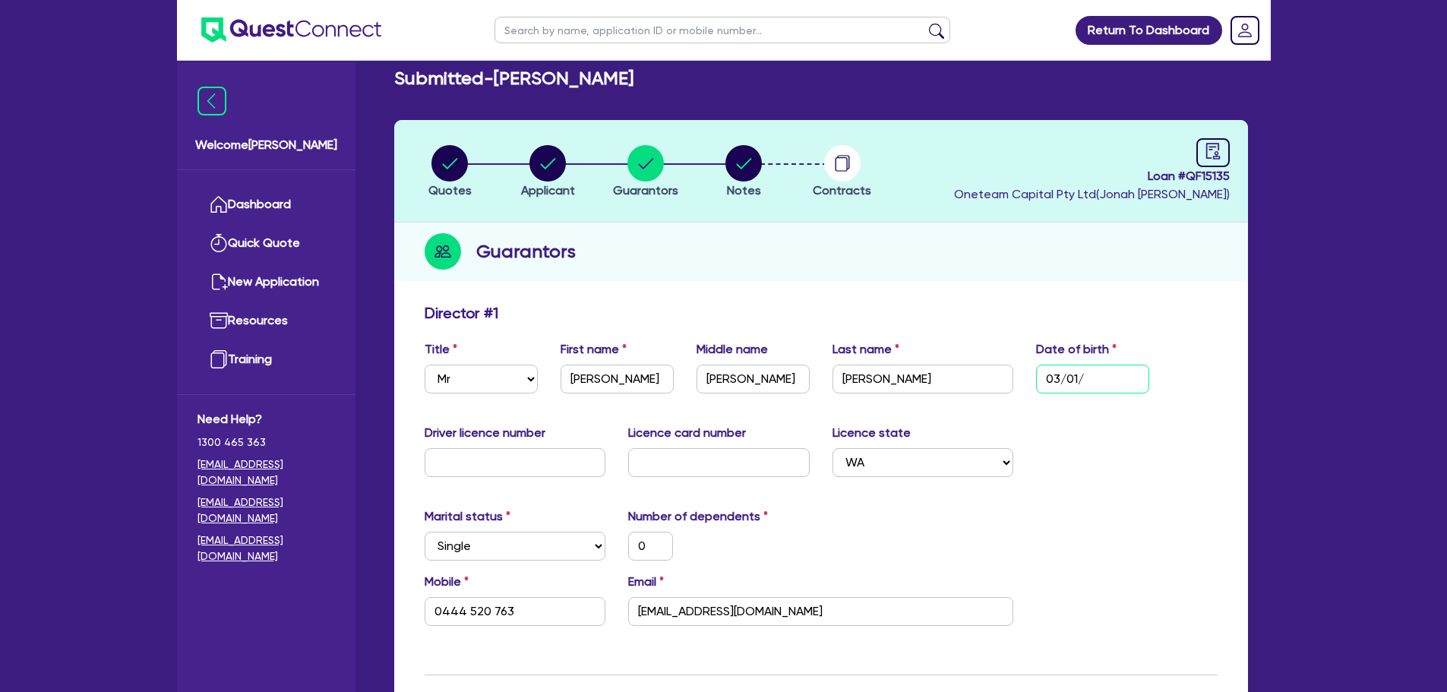
type input "0"
type input "0444 520 763"
type input "03/01/19"
type input "0"
type input "0444 520 763"
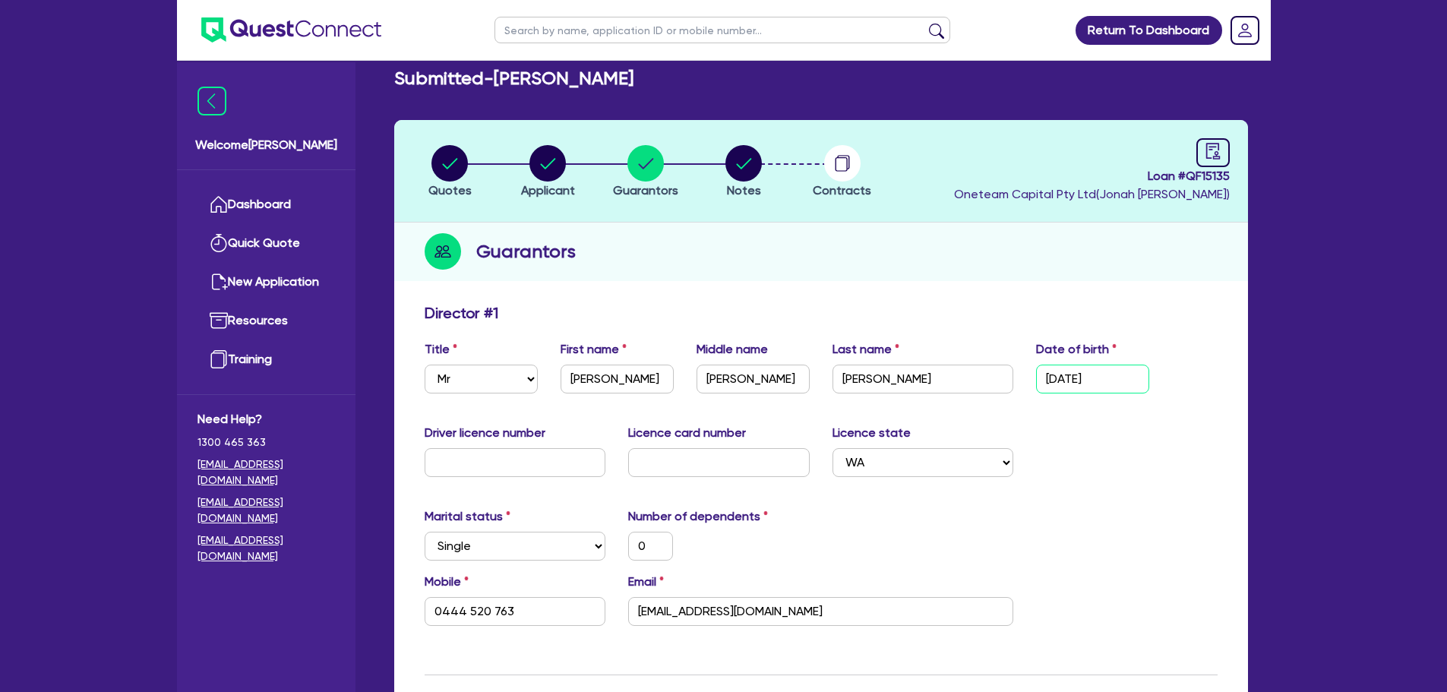
type input "03/01/198"
type input "0"
type input "0444 520 763"
type input "03/01/1980"
type input "0"
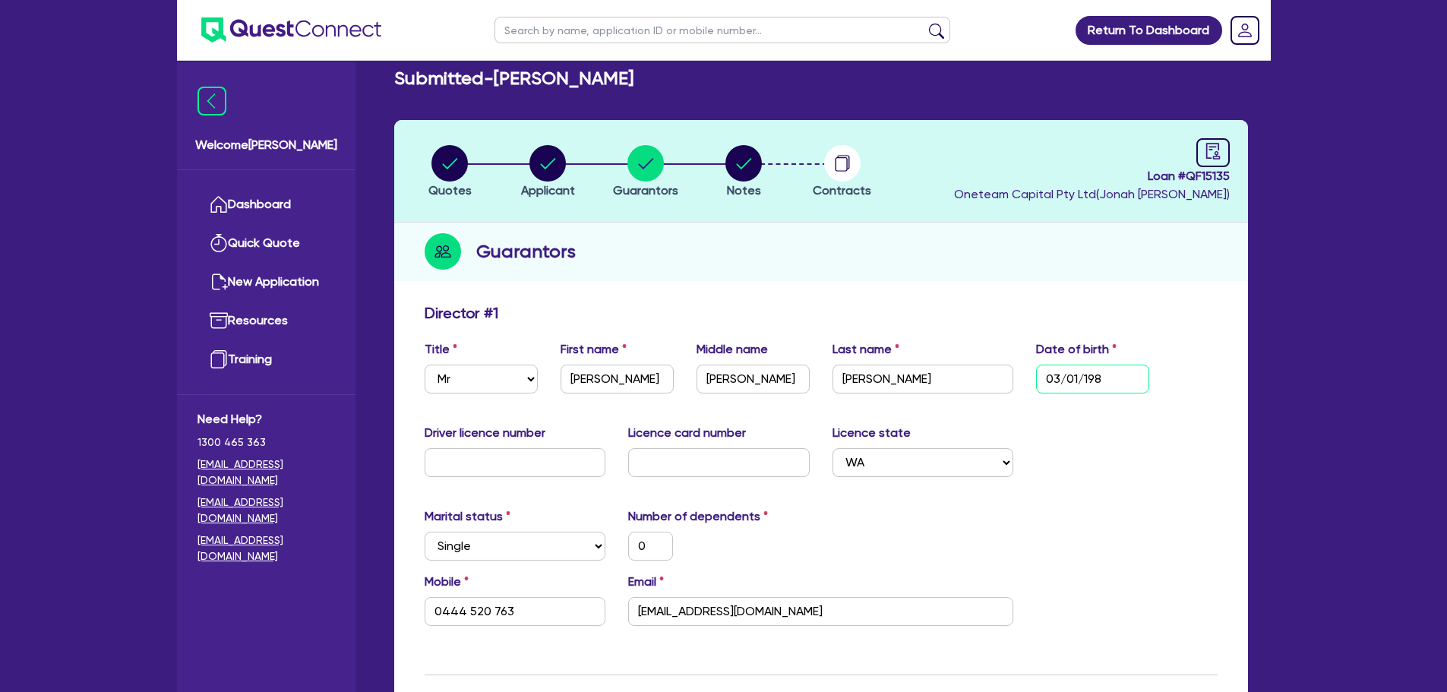
type input "0444 520 763"
type input "03/01/1980"
click at [1048, 457] on div "Driver licence number Licence card number Licence state Select NSW VIC QLD TAS …" at bounding box center [821, 456] width 816 height 65
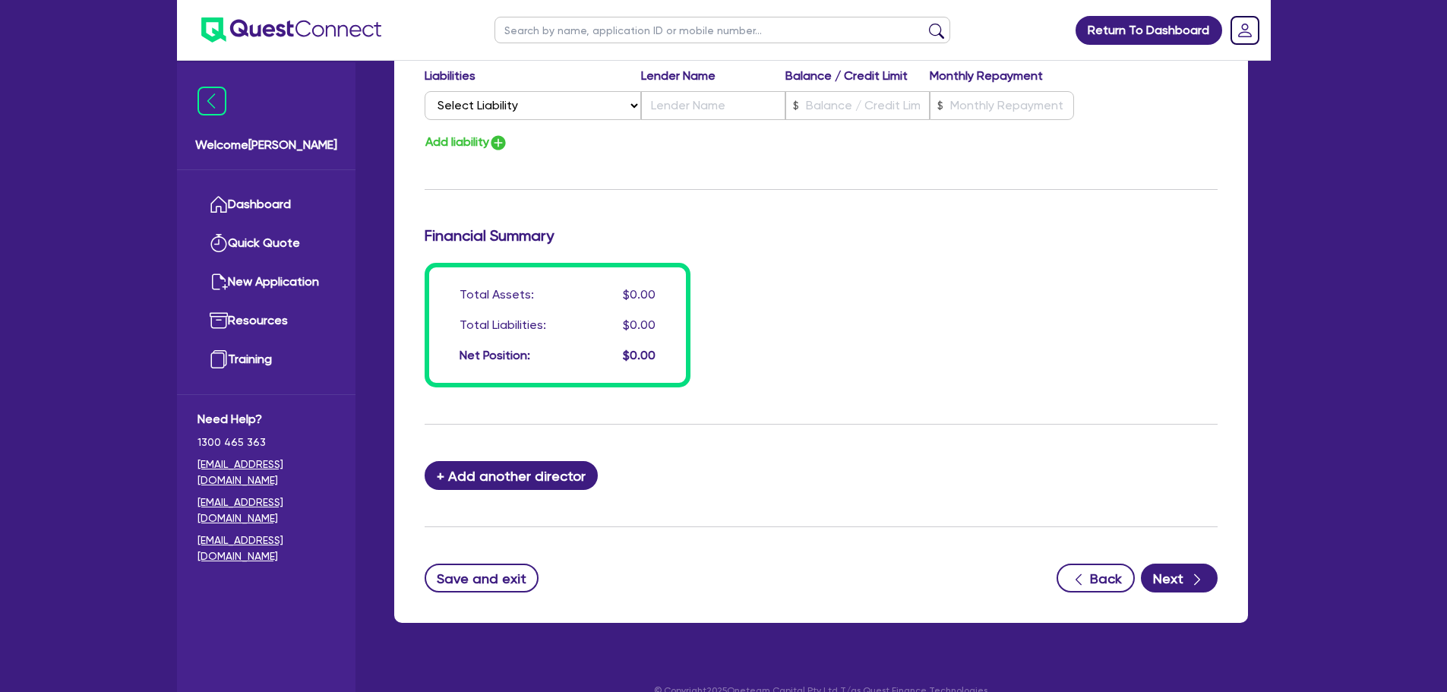
scroll to position [1081, 0]
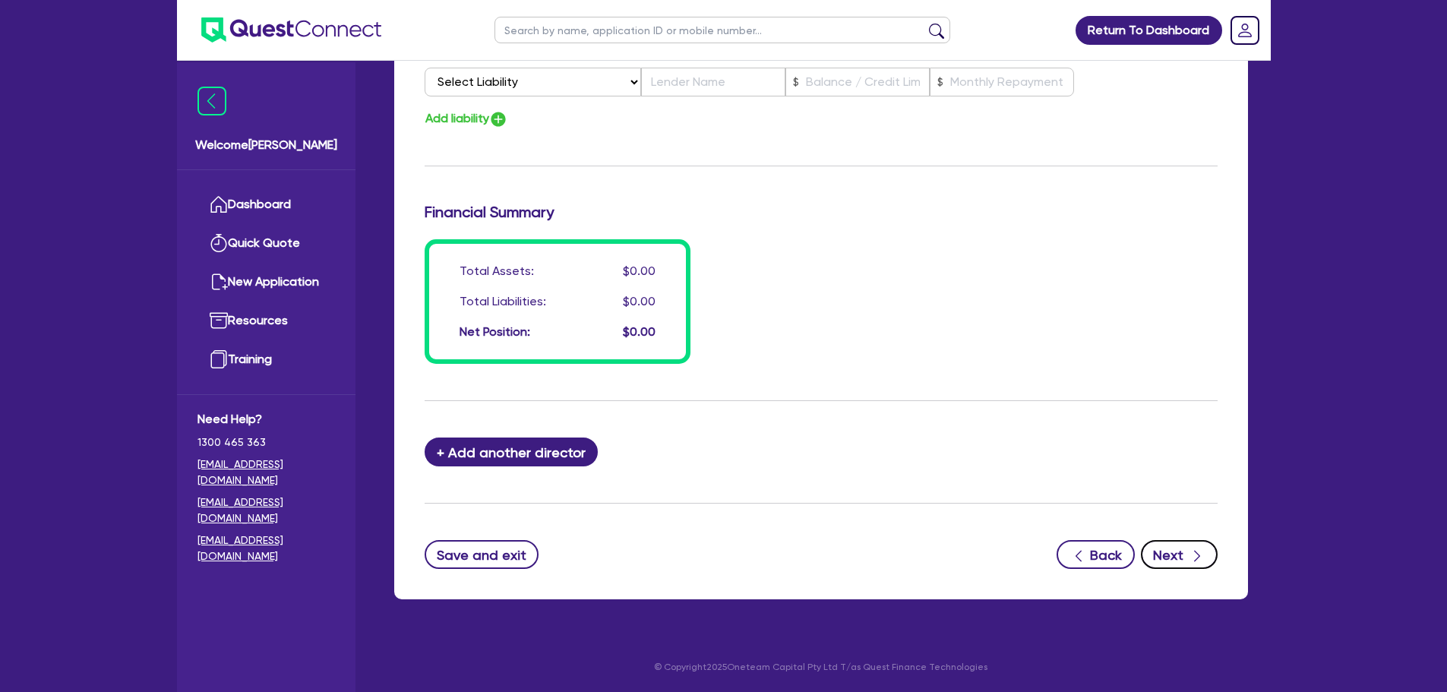
click at [1186, 564] on button "Next" at bounding box center [1179, 554] width 77 height 29
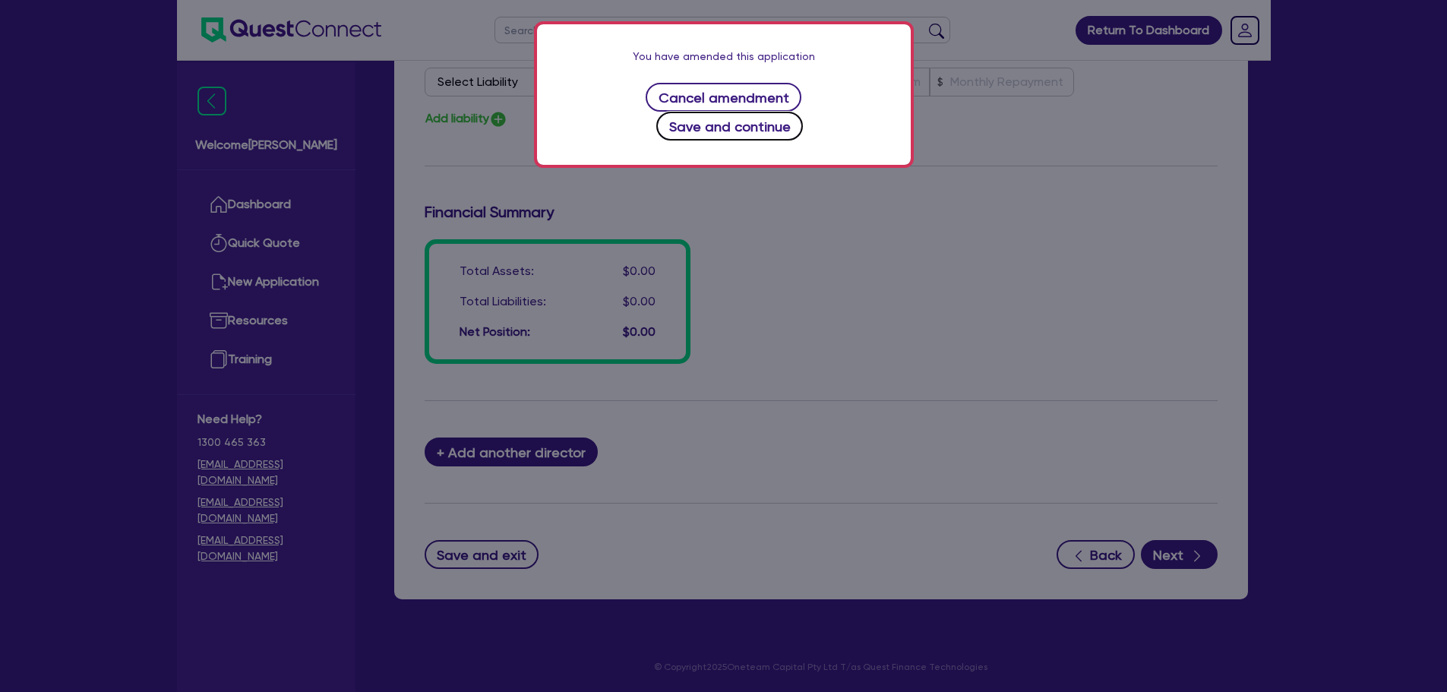
click at [803, 112] on button "Save and continue" at bounding box center [729, 126] width 147 height 29
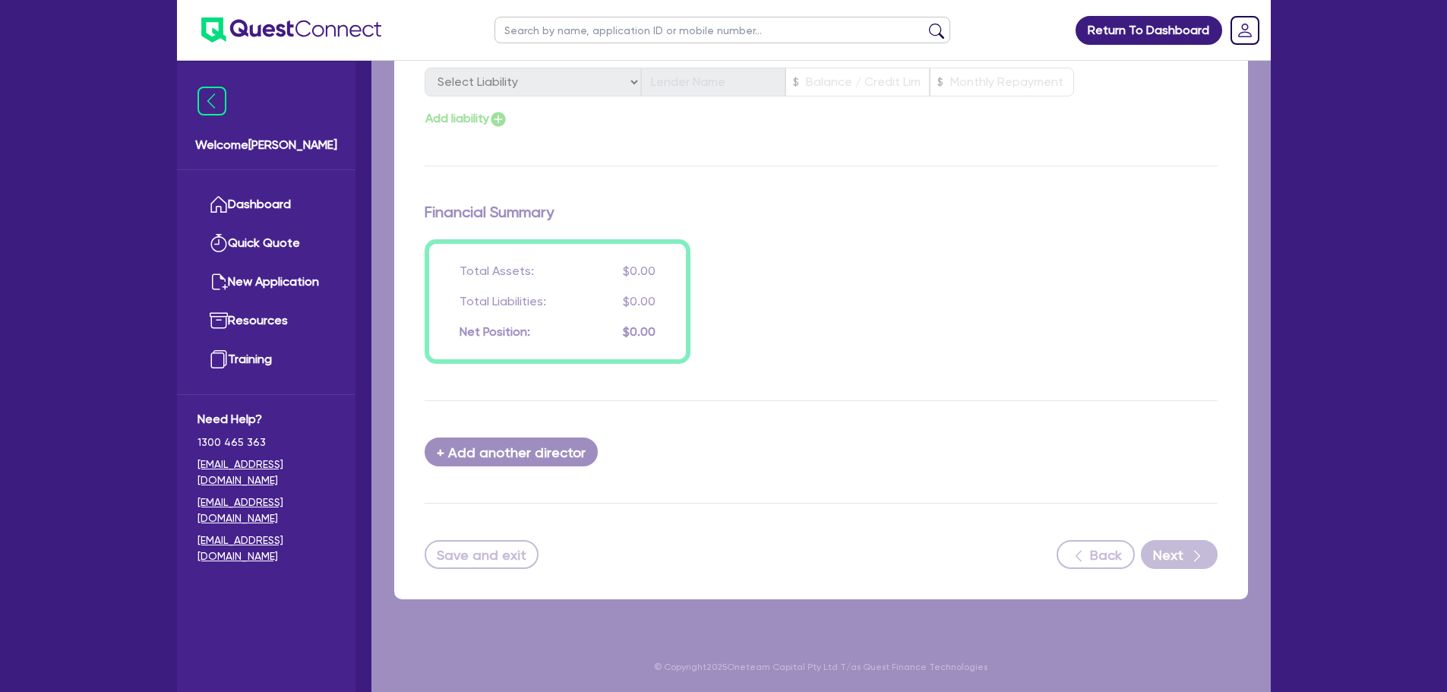
select select "Other"
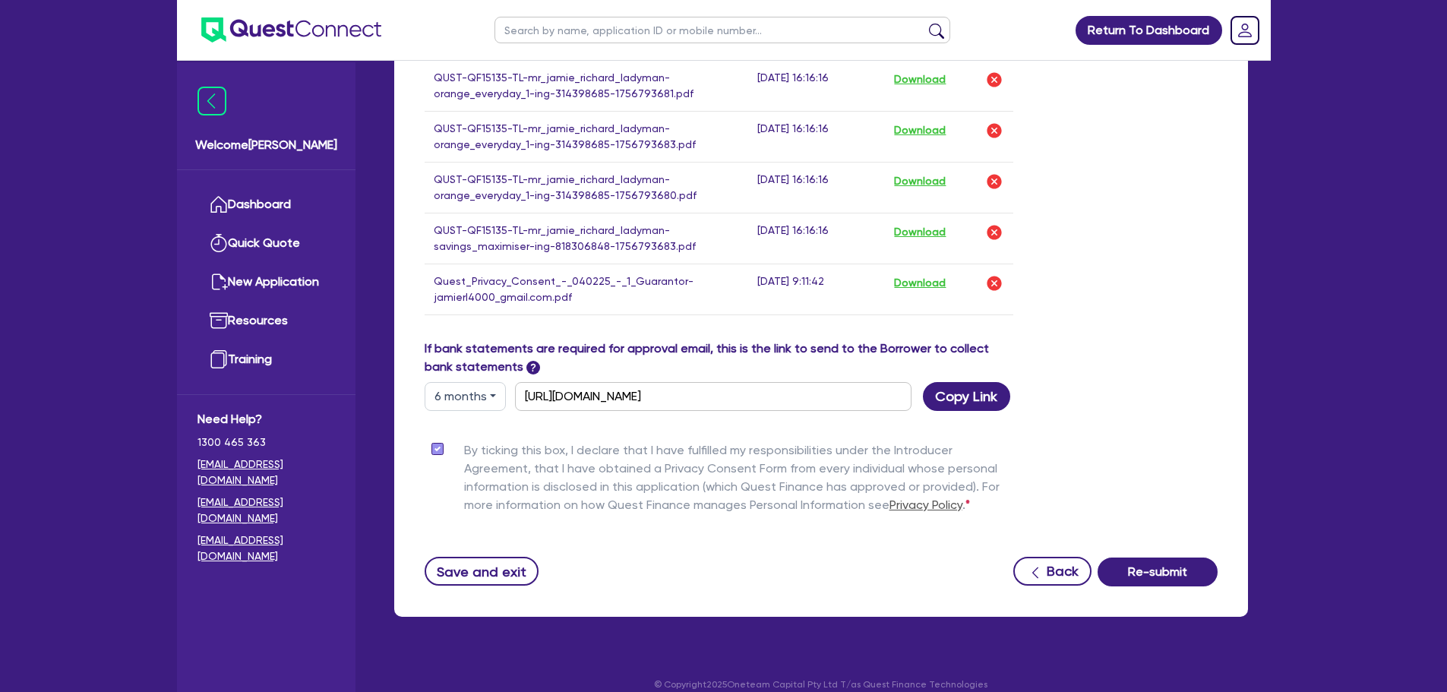
scroll to position [1530, 0]
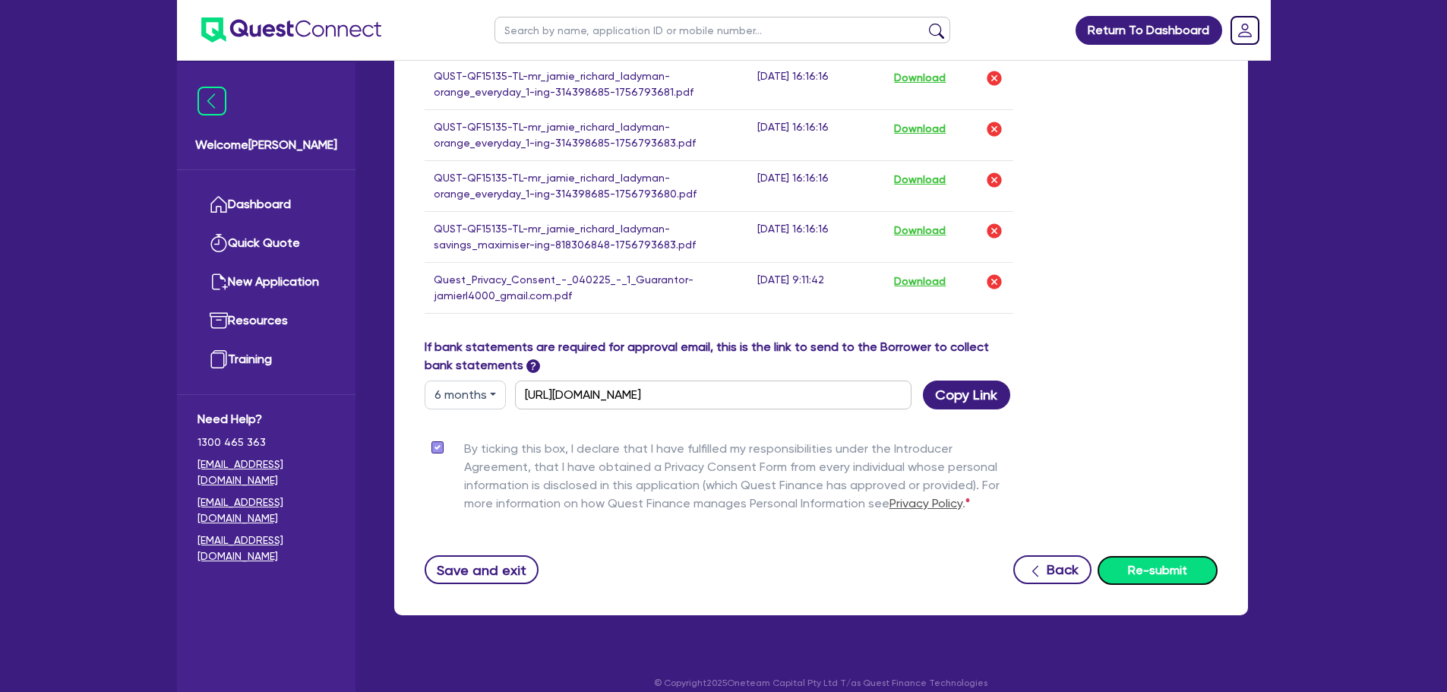
click at [1155, 556] on button "Re-submit" at bounding box center [1157, 570] width 120 height 29
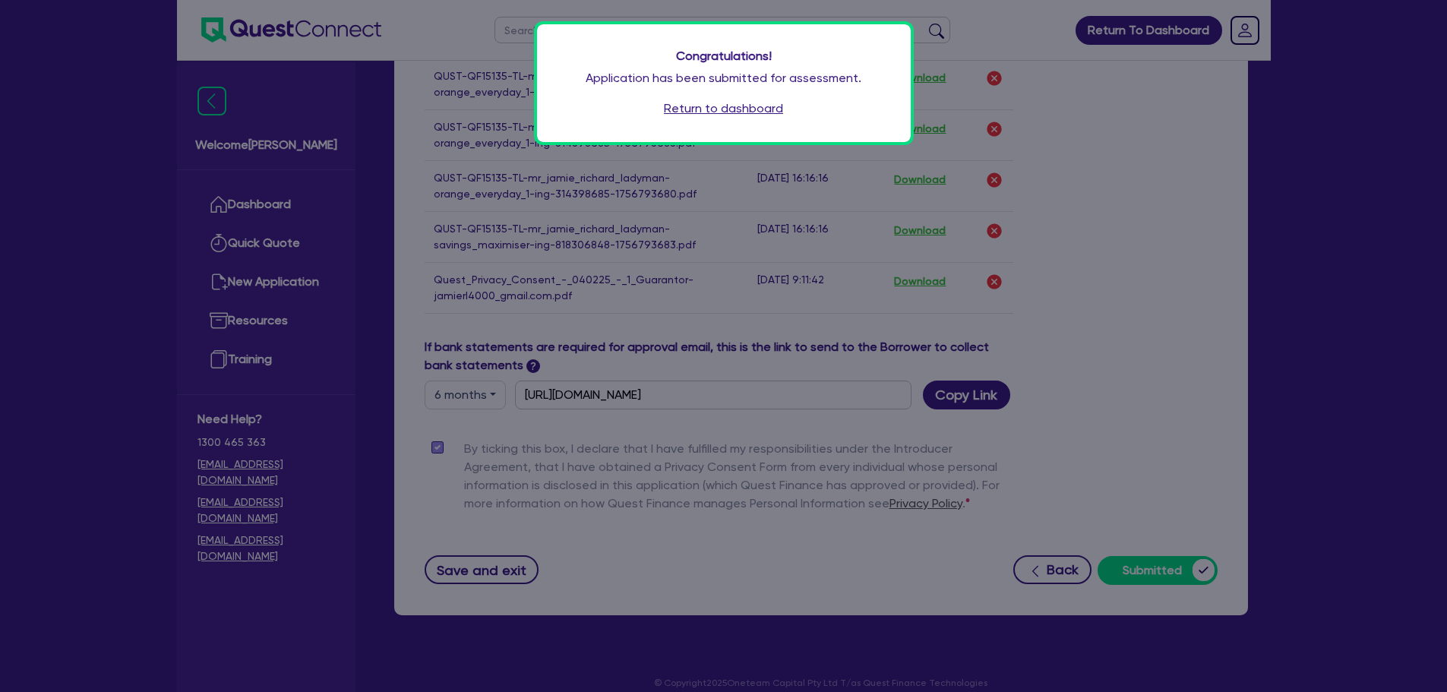
click at [751, 114] on link "Return to dashboard" at bounding box center [723, 108] width 119 height 18
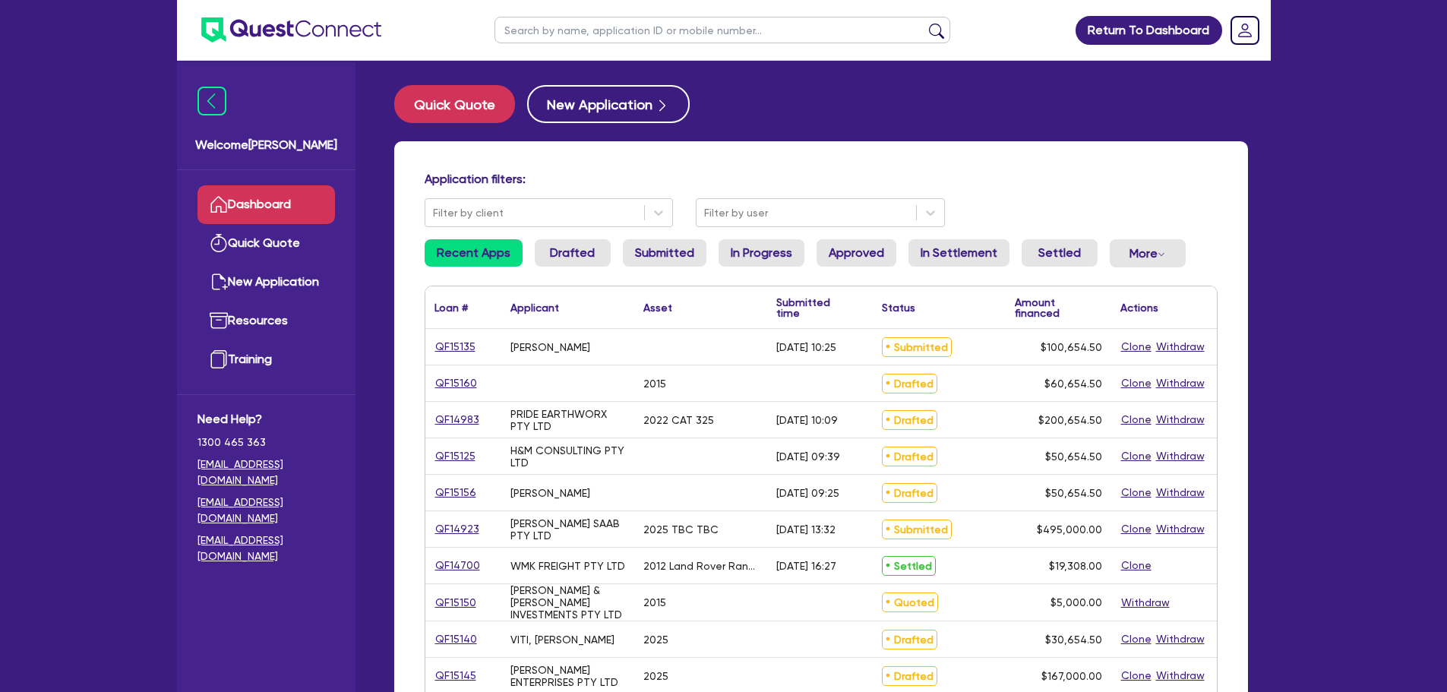
click at [608, 24] on input "text" at bounding box center [722, 30] width 456 height 27
type input "van"
click at [924, 23] on button "submit" at bounding box center [936, 33] width 24 height 21
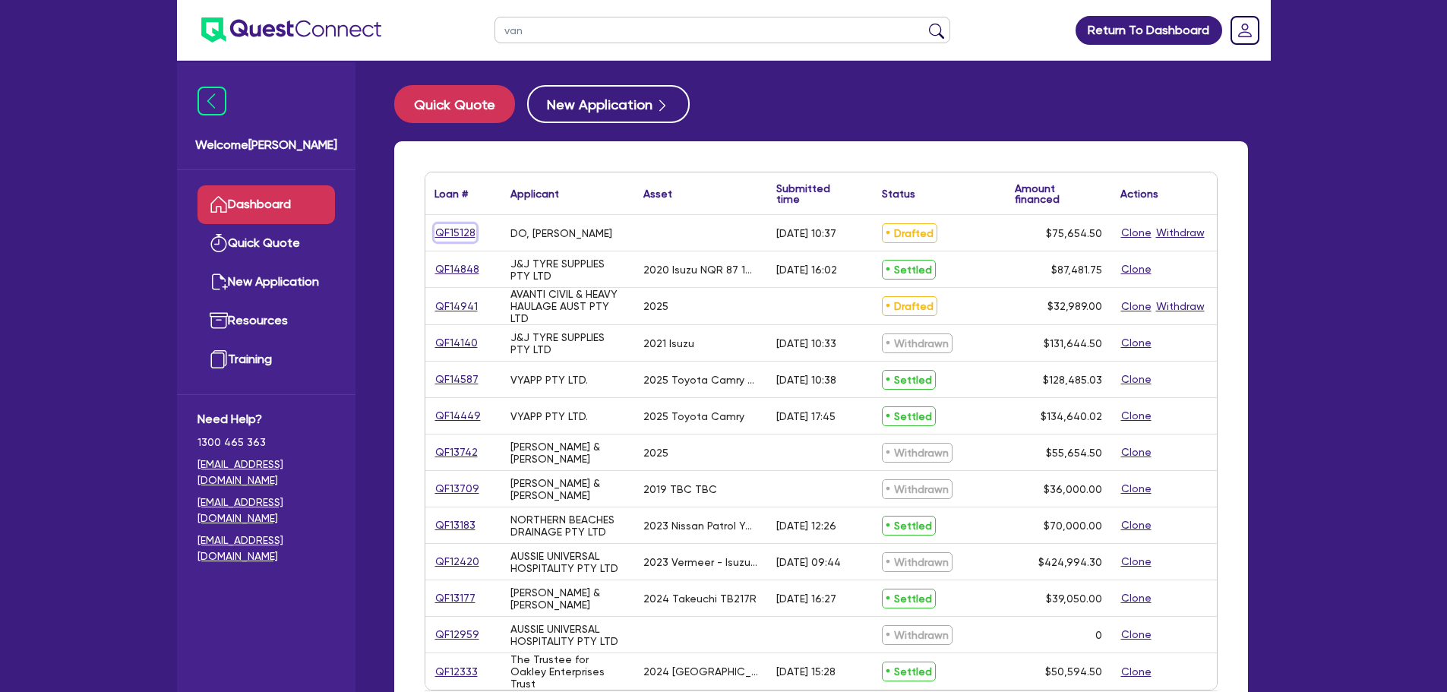
click at [450, 230] on link "QF15128" at bounding box center [455, 232] width 42 height 17
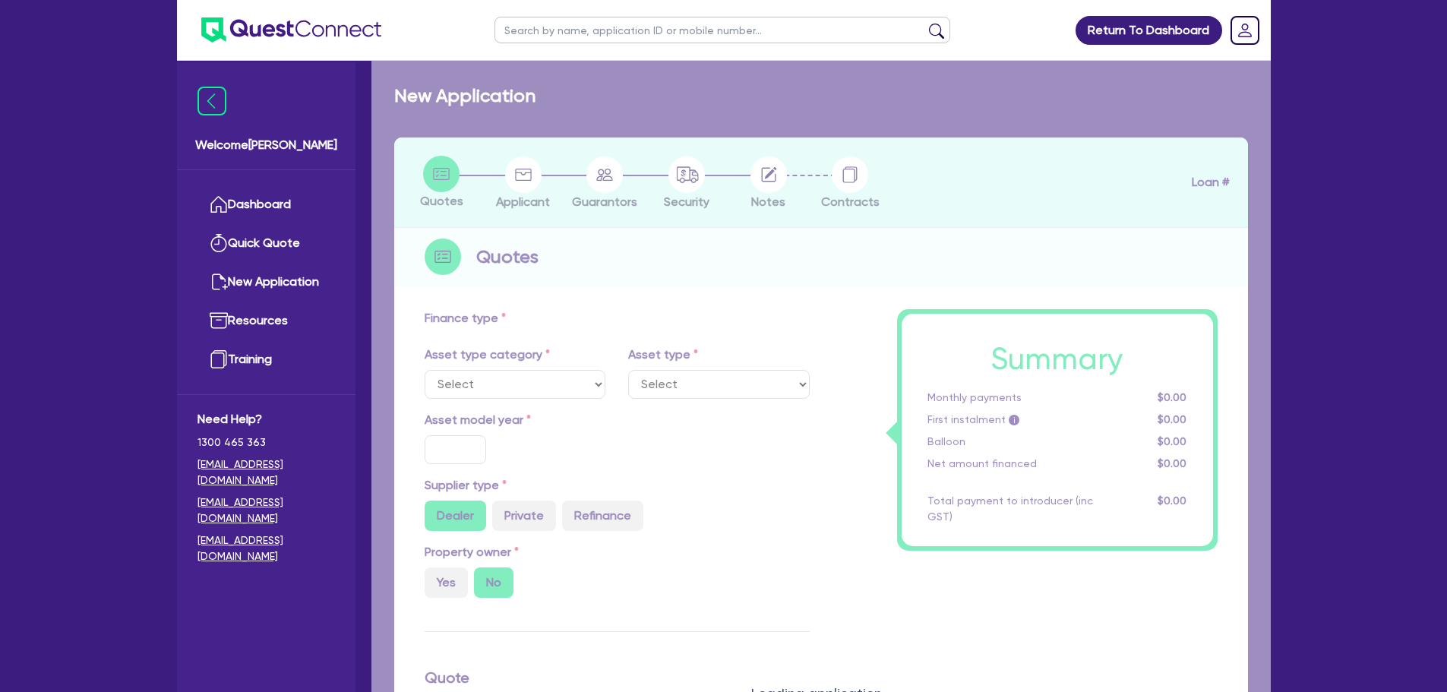
type input "75,000"
type input "4"
type input "3,026.18"
type input "10"
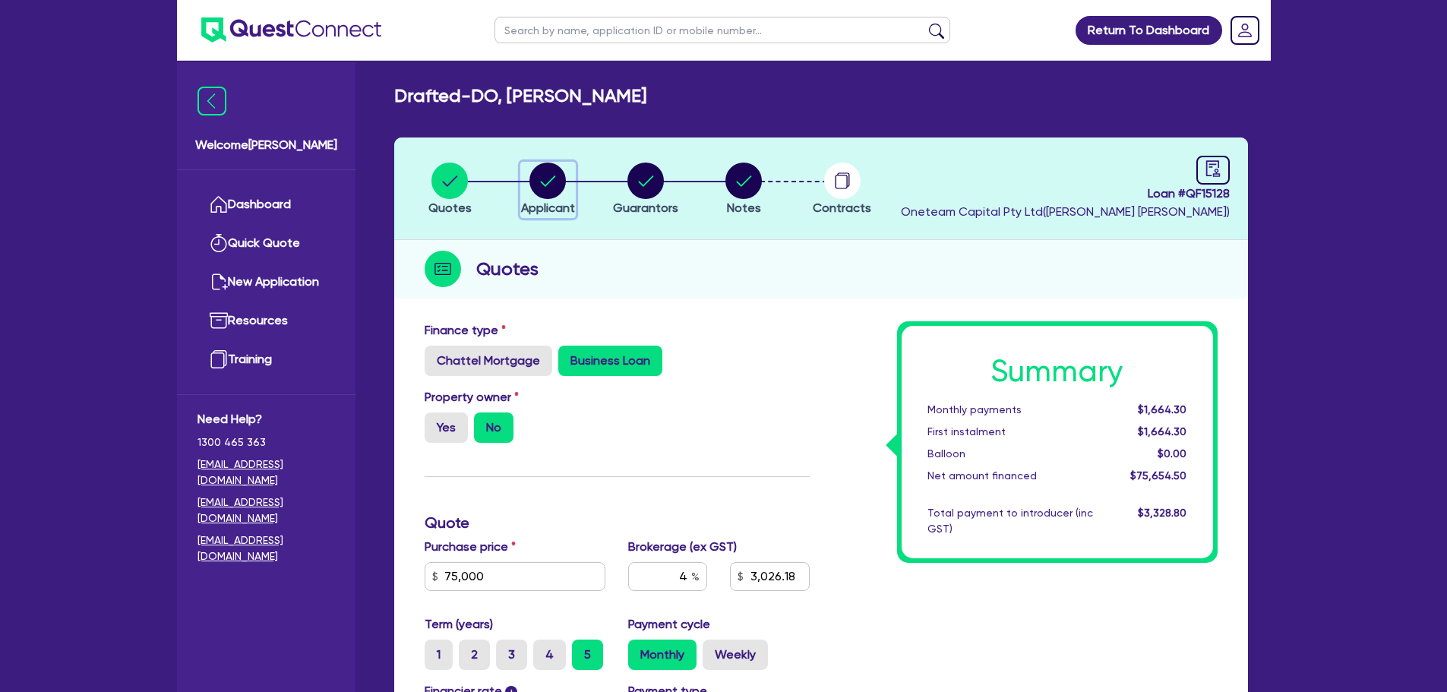
click at [526, 198] on button "Applicant" at bounding box center [547, 190] width 55 height 56
select select "SOLE_TRADER"
select select "BUILDING_CONSTRUCTION"
select select "BUSINESSES_INFRASTRUCTURE_PROJECT"
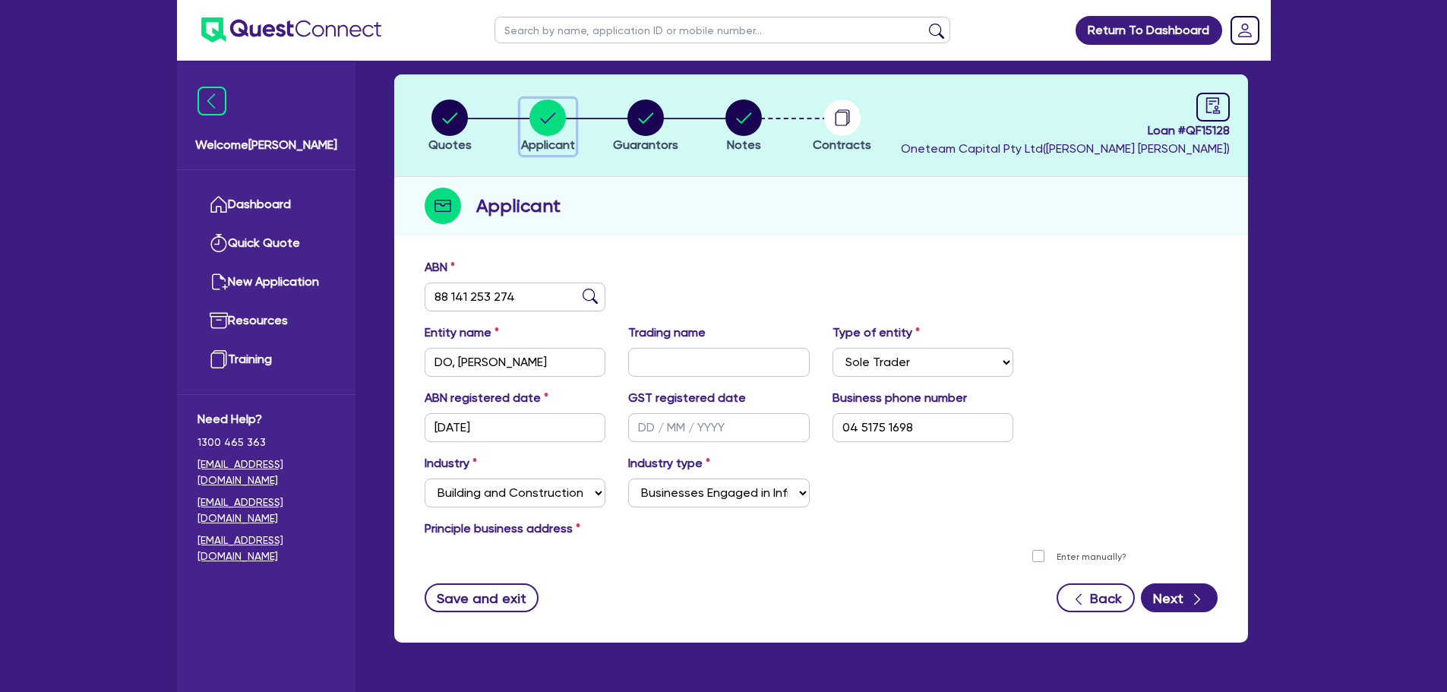
scroll to position [106, 0]
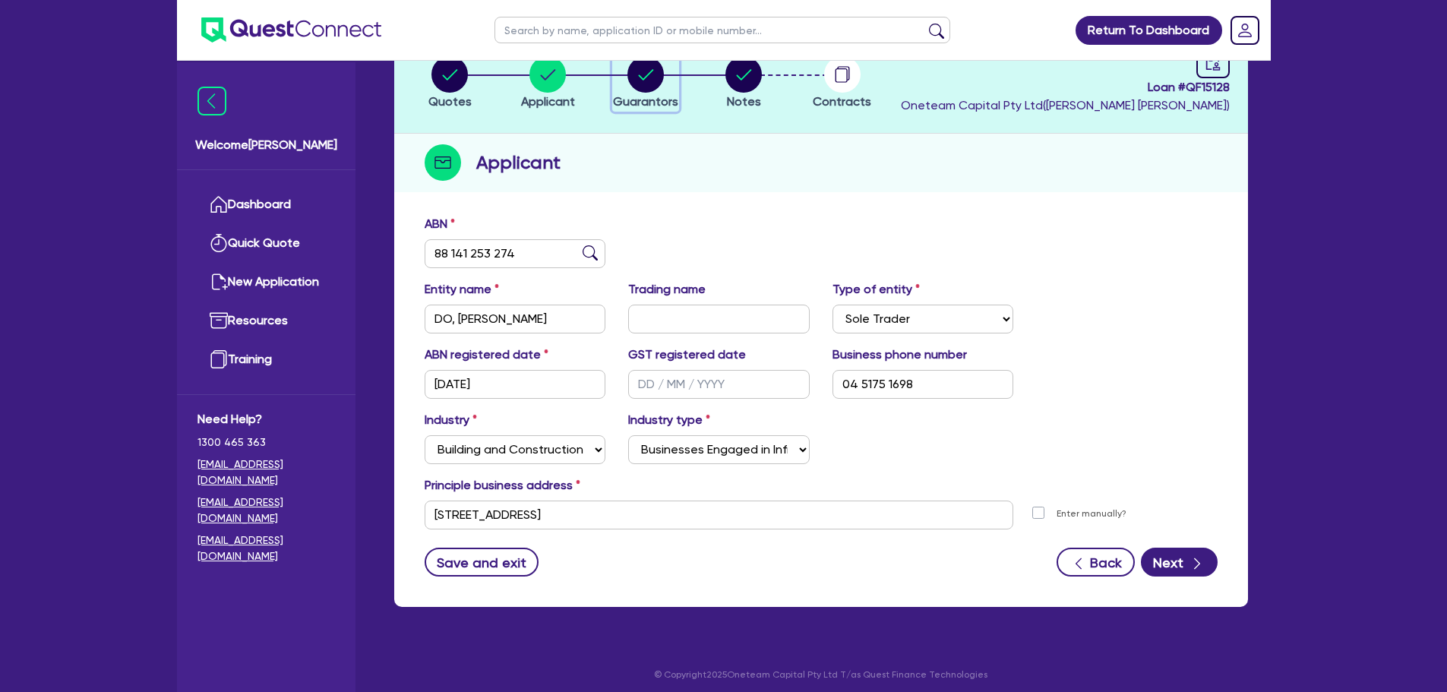
click at [628, 74] on circle "button" at bounding box center [645, 74] width 36 height 36
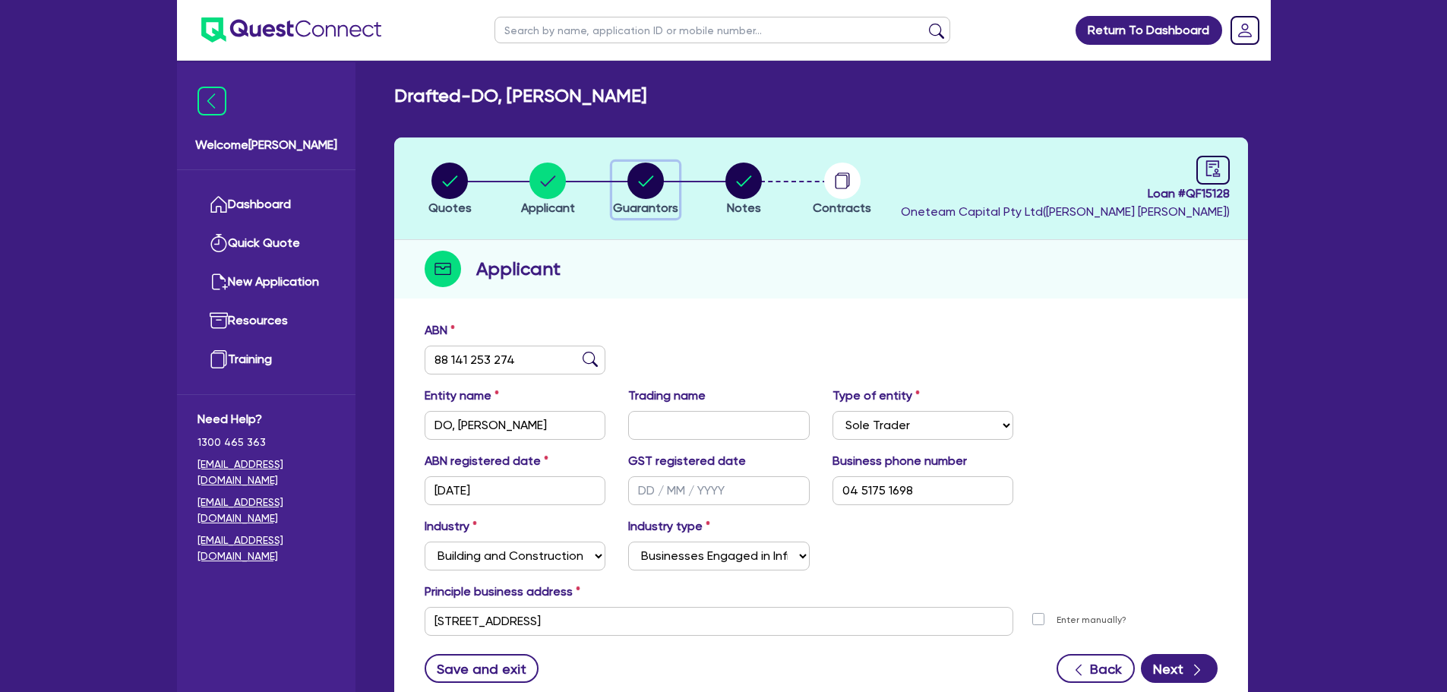
select select "MR"
select select "QLD"
select select "SINGLE"
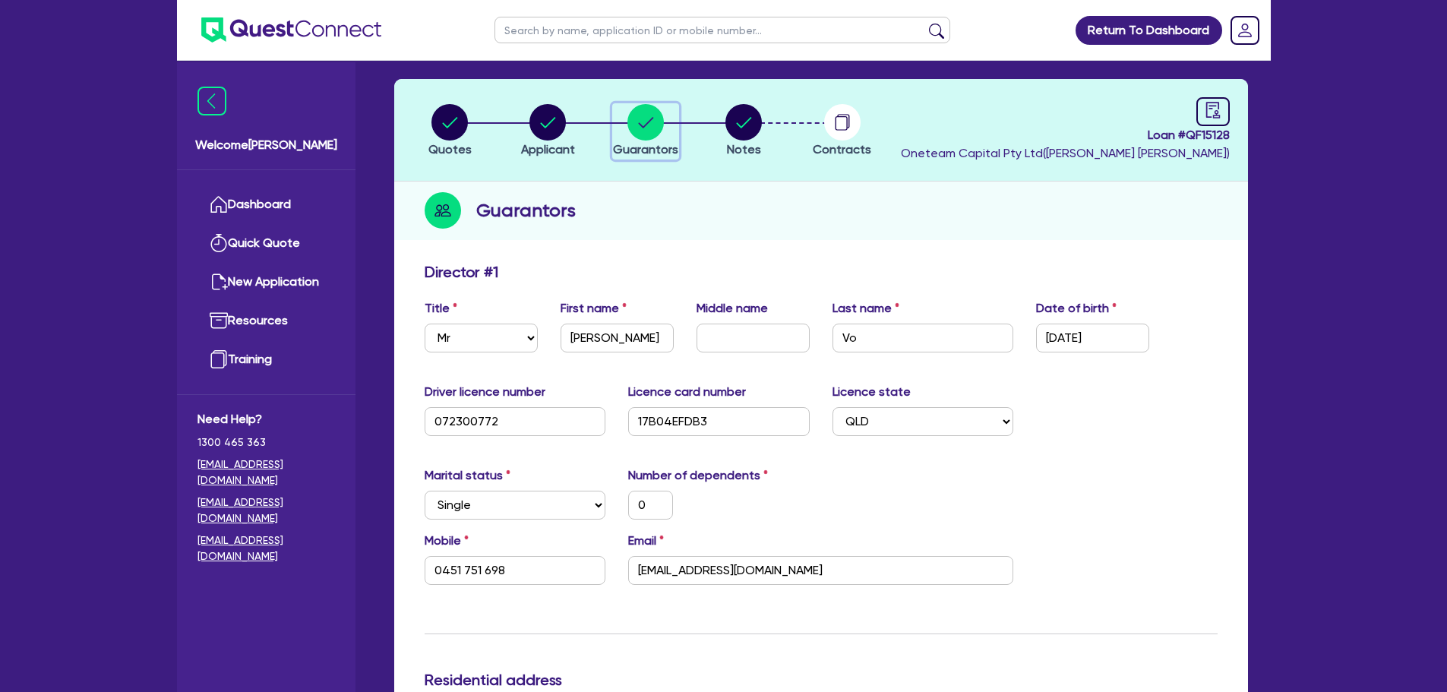
scroll to position [152, 0]
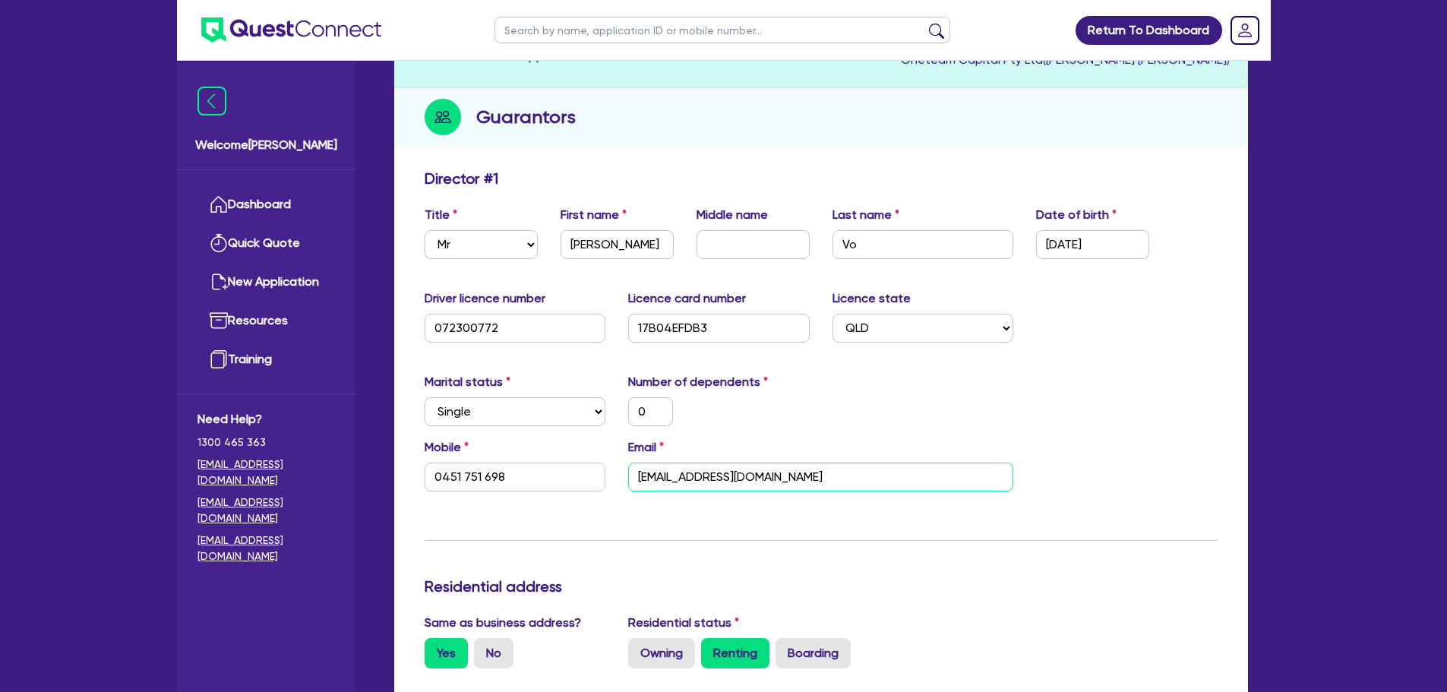
drag, startPoint x: 750, startPoint y: 478, endPoint x: 624, endPoint y: 472, distance: 125.5
click at [624, 472] on div "Email vanvo6665@gmail.com" at bounding box center [821, 464] width 408 height 53
drag, startPoint x: 511, startPoint y: 478, endPoint x: 380, endPoint y: 476, distance: 131.4
click at [798, 381] on div "Number of dependents 0" at bounding box center [719, 399] width 204 height 53
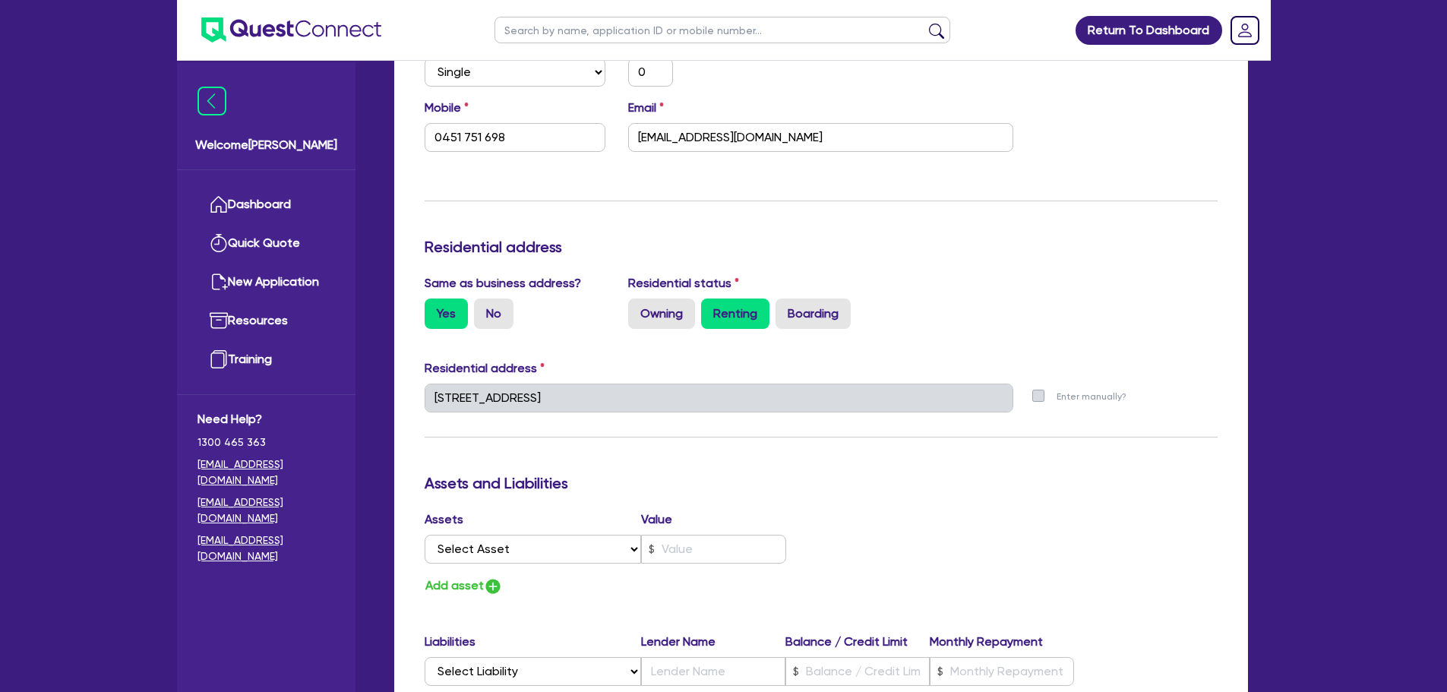
scroll to position [532, 0]
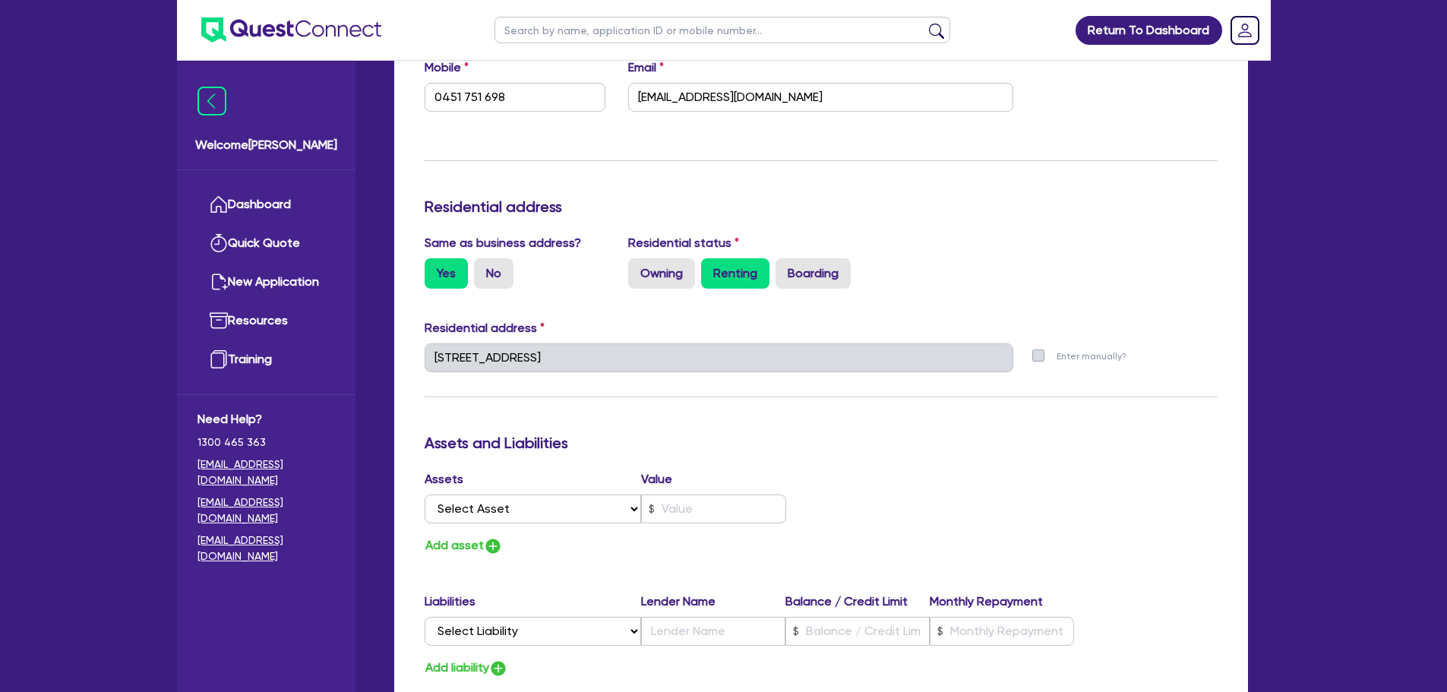
click at [889, 447] on h3 "Assets and Liabilities" at bounding box center [821, 443] width 793 height 18
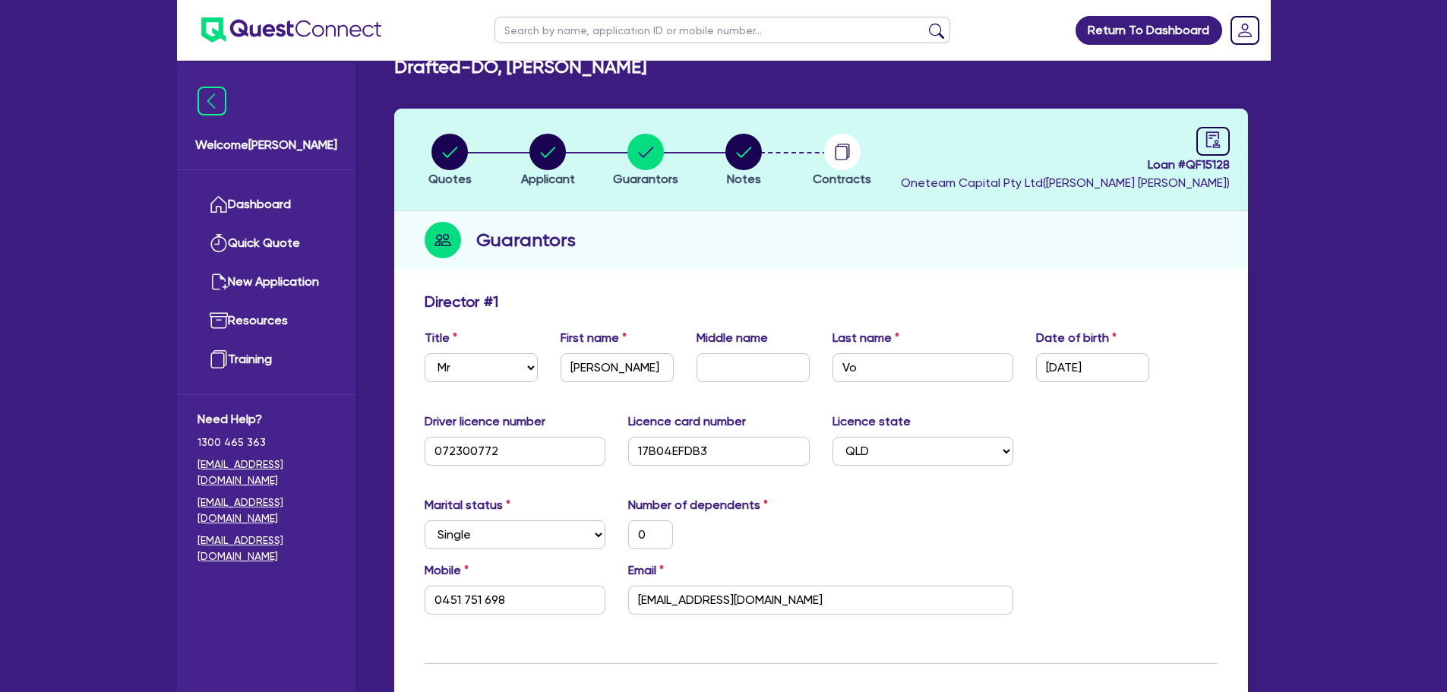
scroll to position [17, 0]
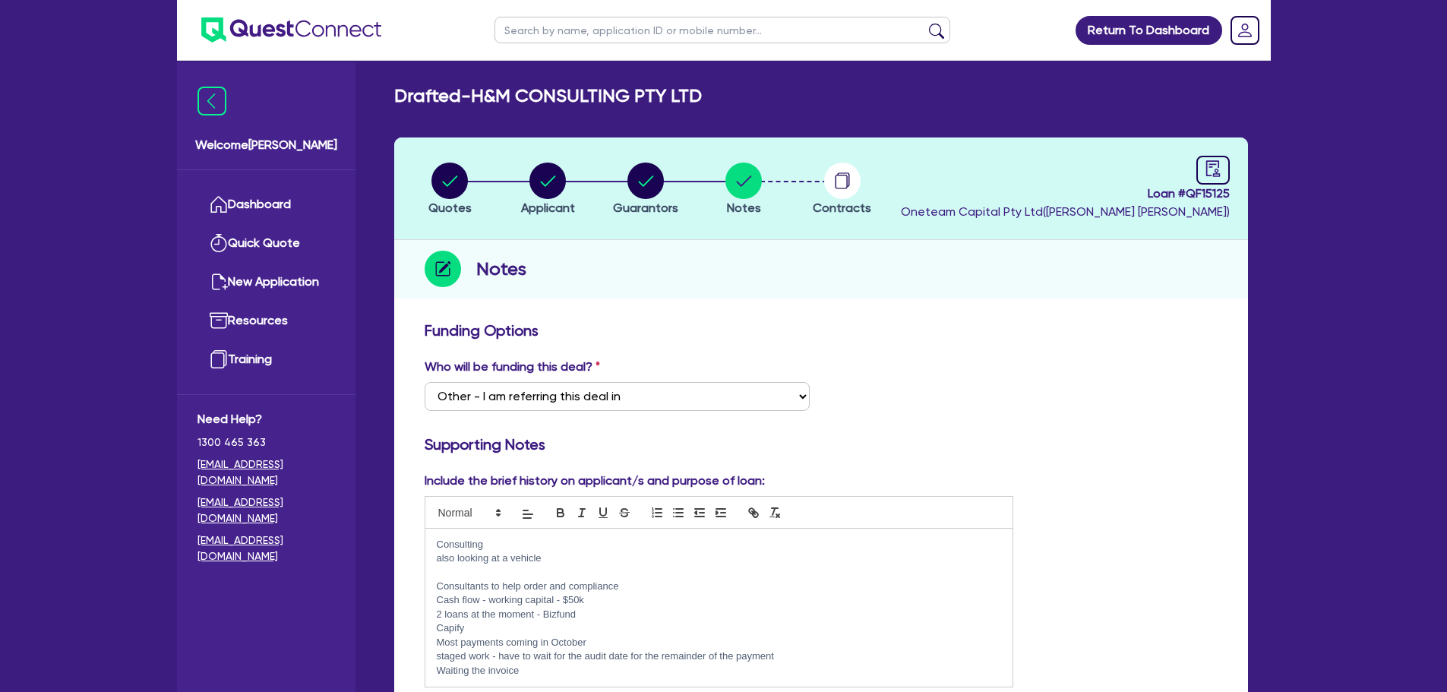
select select "Other"
click at [573, 30] on input "text" at bounding box center [722, 30] width 456 height 27
type input "van"
click button "submit" at bounding box center [936, 33] width 24 height 21
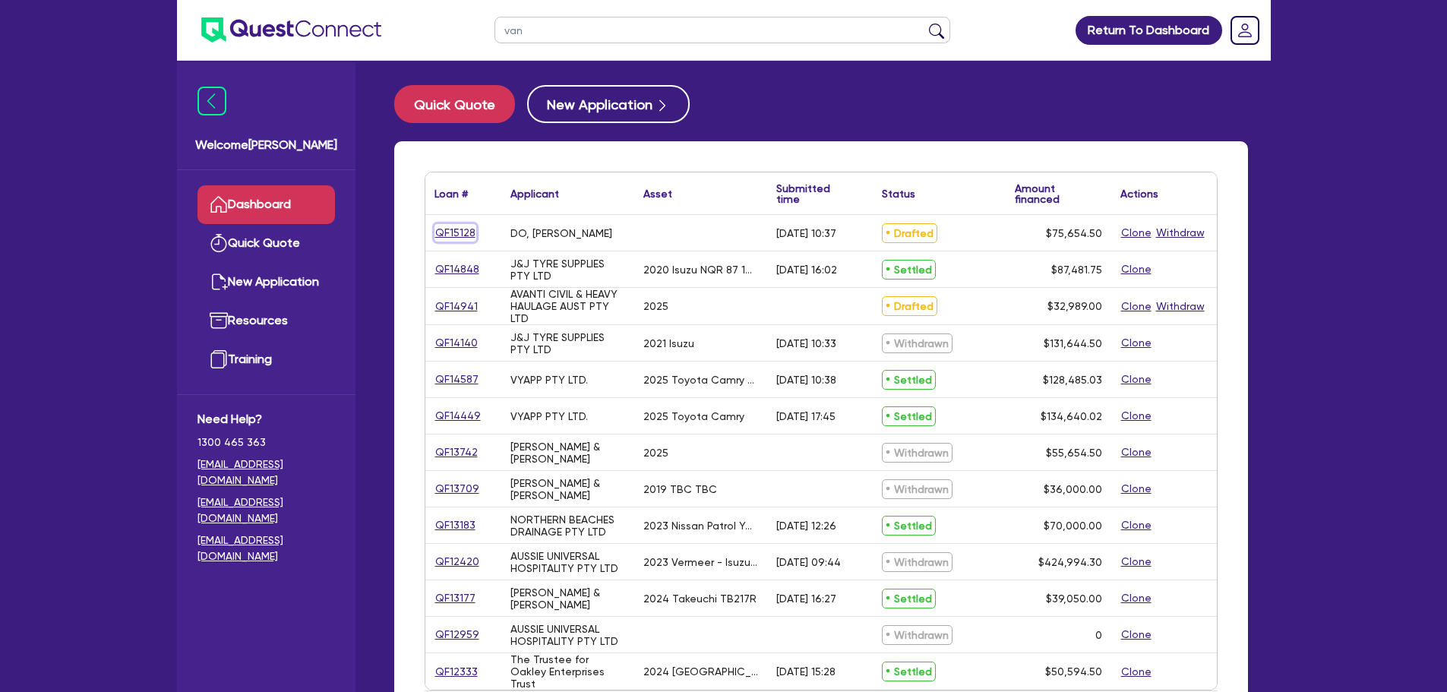
click at [466, 235] on link "QF15128" at bounding box center [455, 232] width 42 height 17
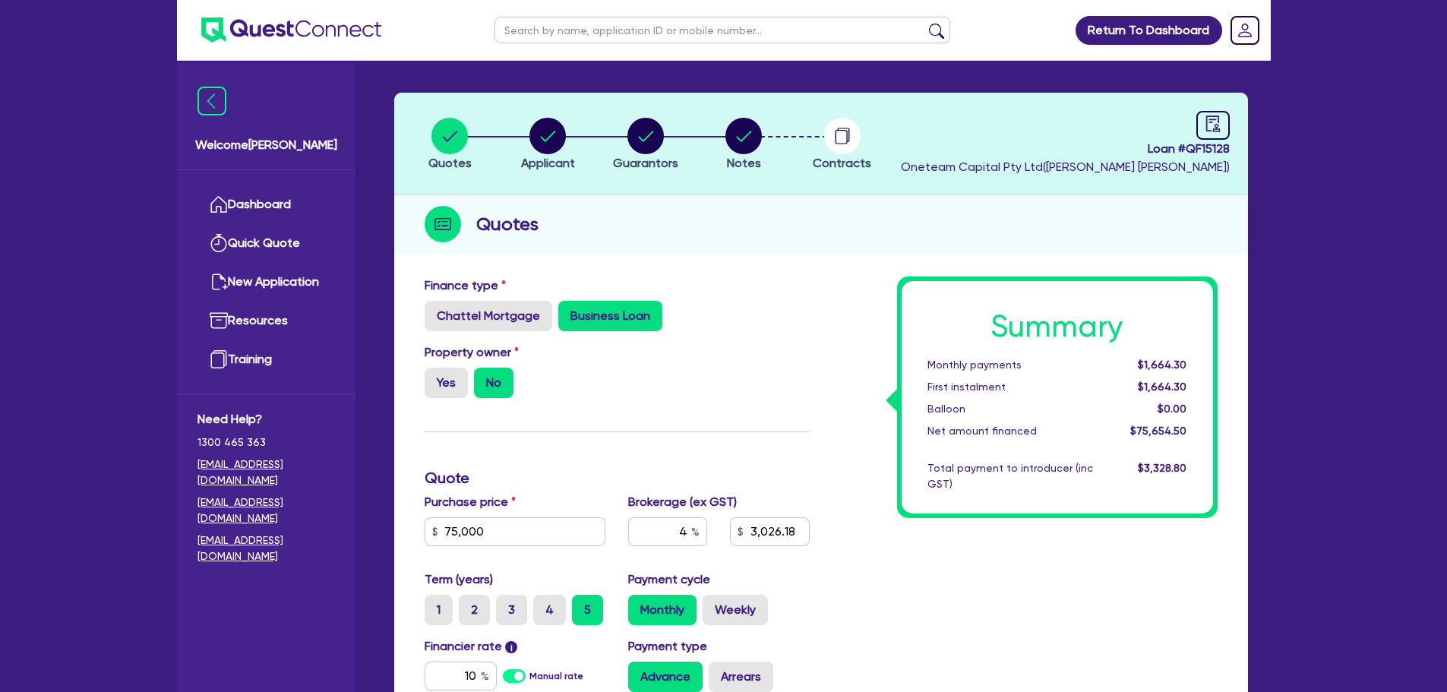
scroll to position [76, 0]
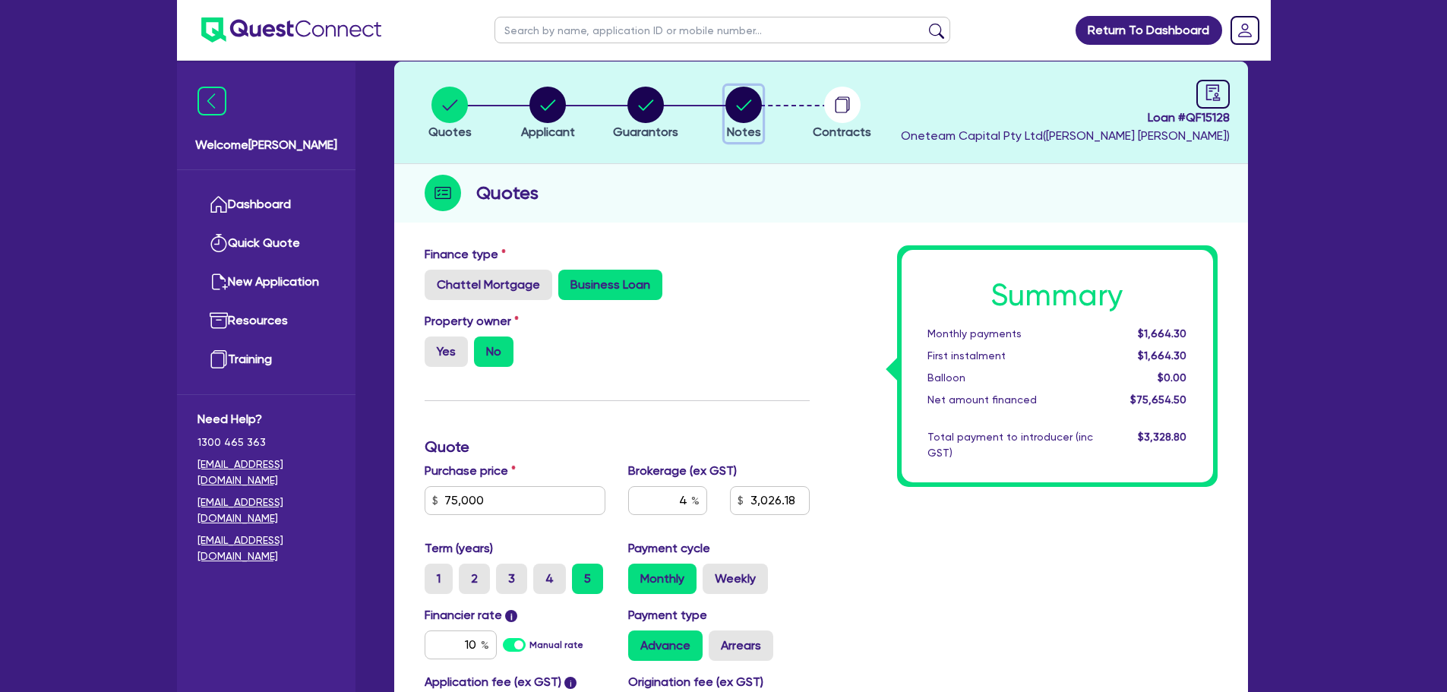
click at [743, 116] on circle "button" at bounding box center [743, 105] width 36 height 36
select select "Other"
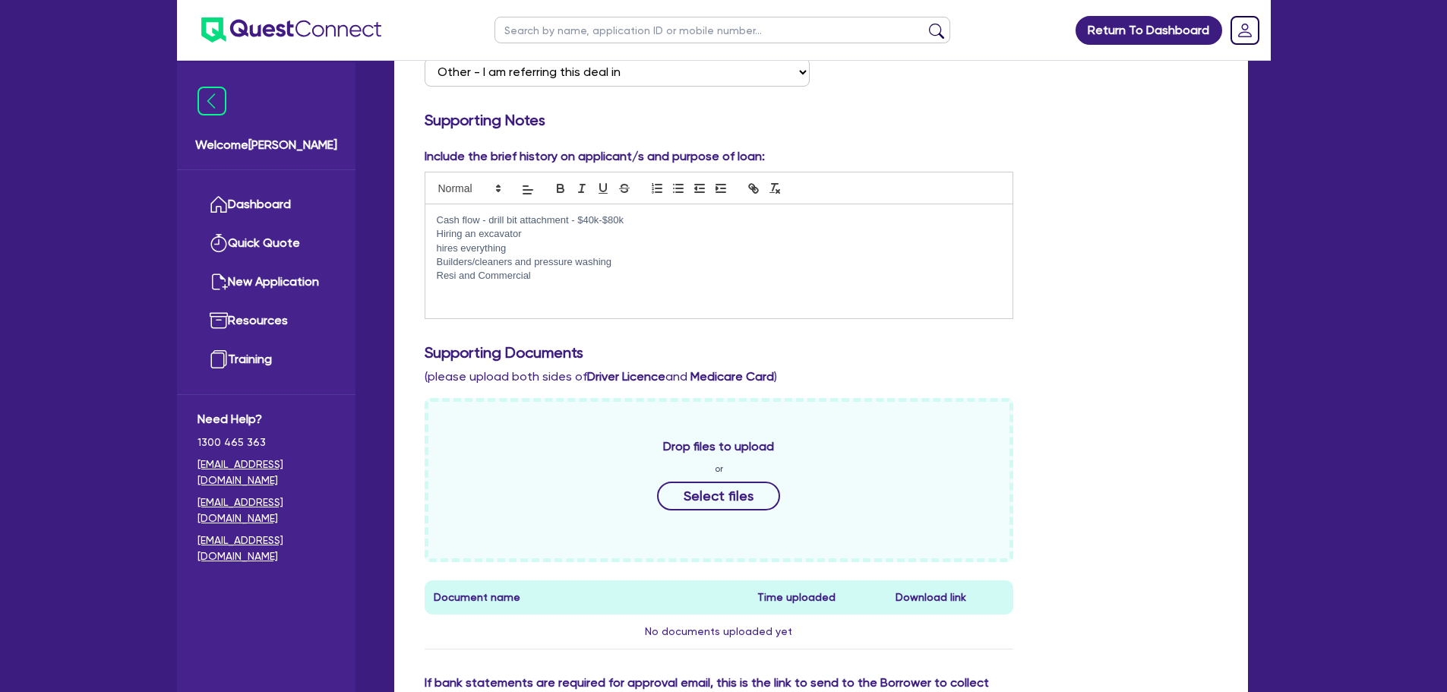
scroll to position [676, 0]
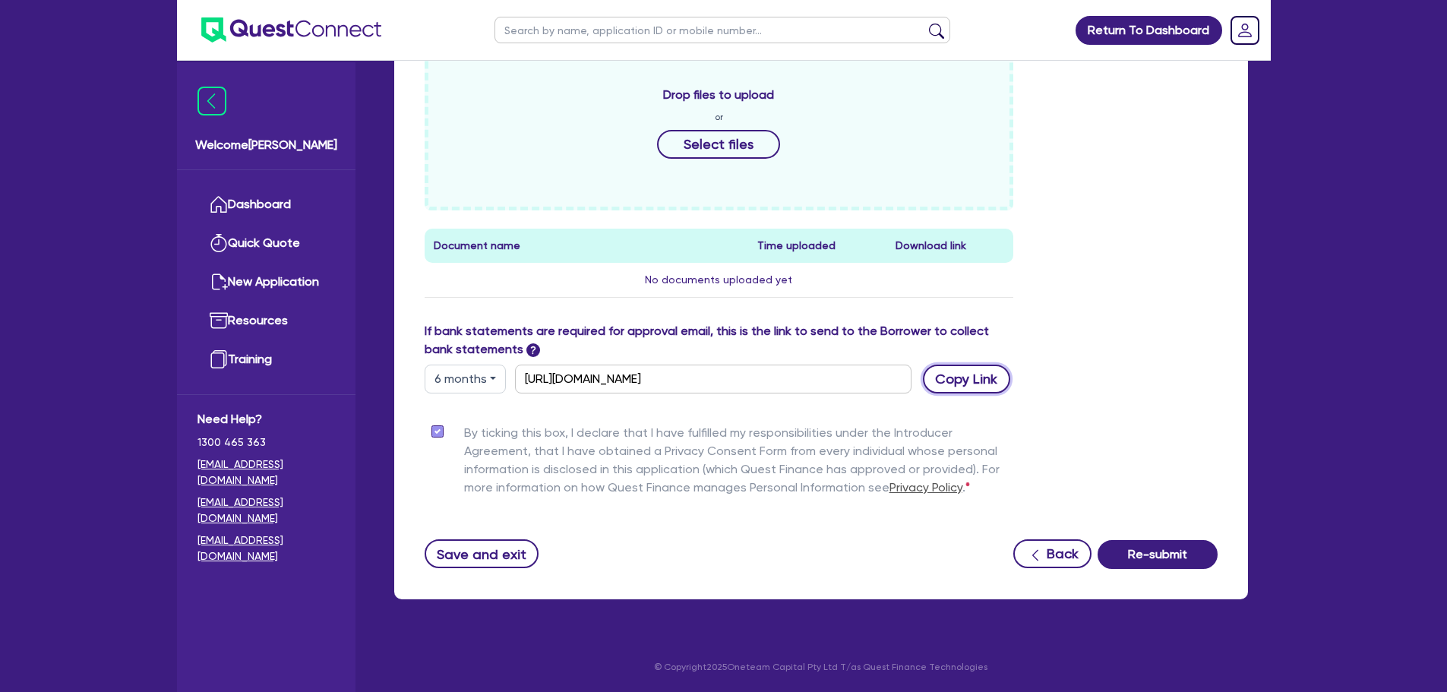
click at [952, 379] on button "Copy Link" at bounding box center [966, 379] width 87 height 29
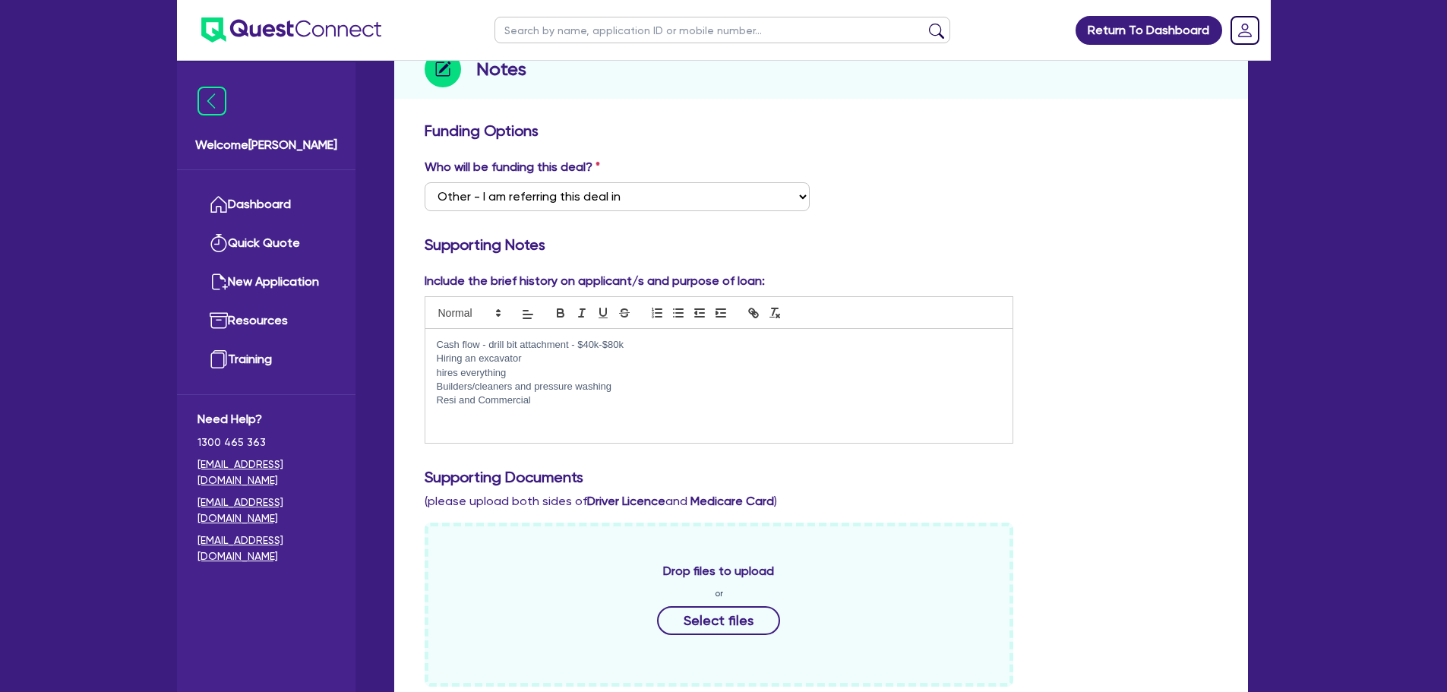
scroll to position [0, 0]
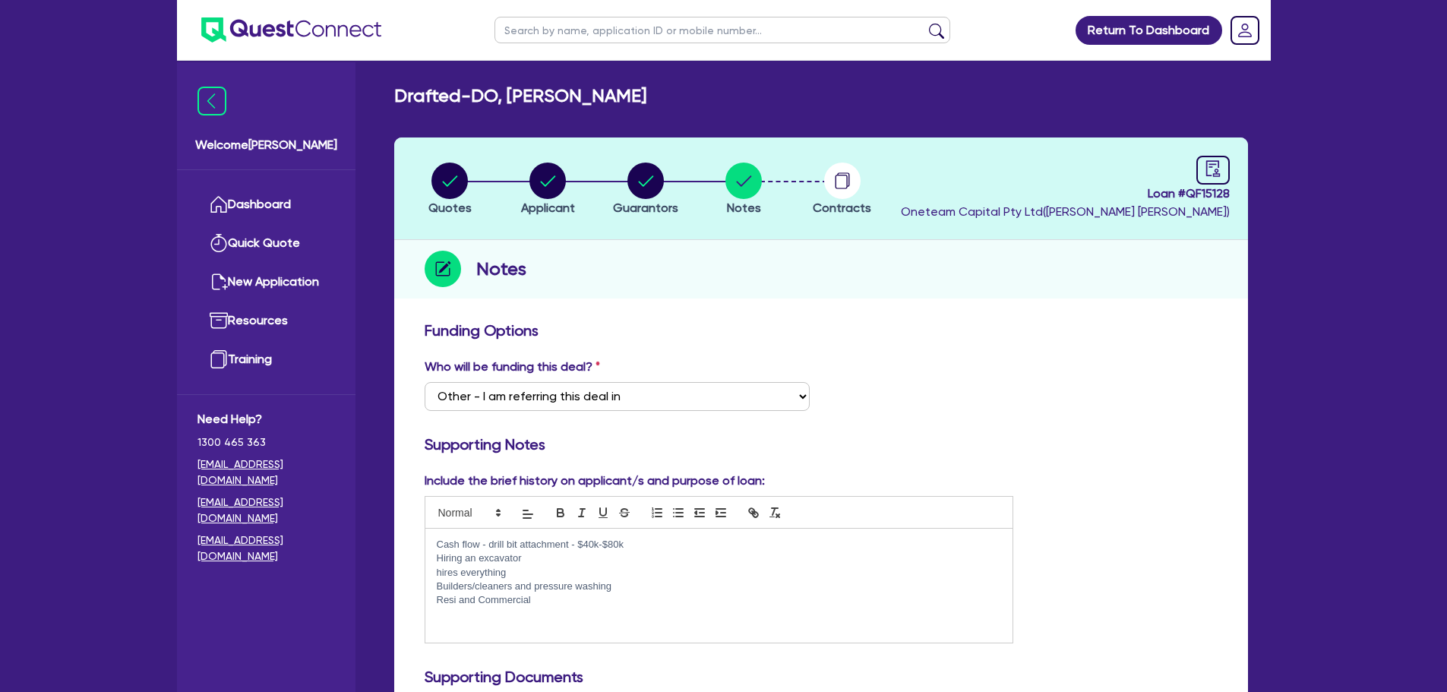
click at [1037, 369] on div "Who will be funding this deal? Select I want Quest to fund 100% I will fund 100…" at bounding box center [821, 390] width 816 height 65
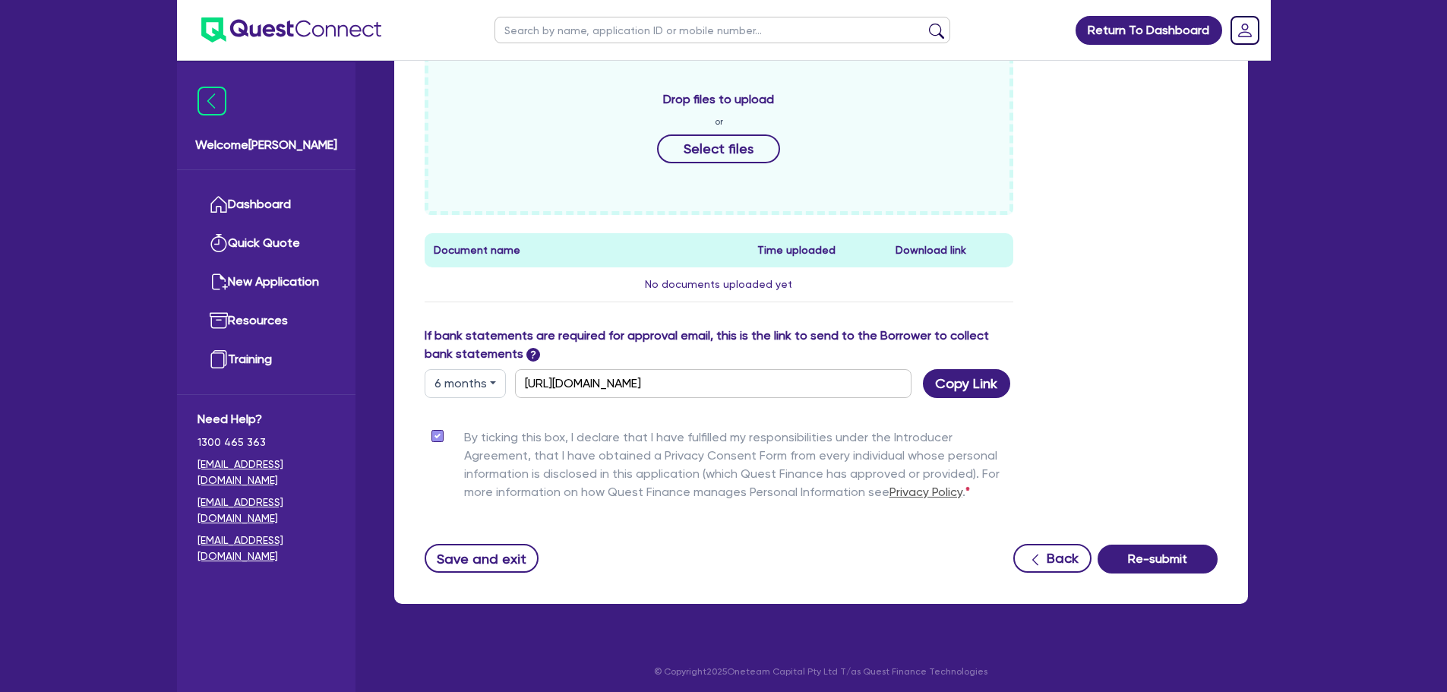
scroll to position [676, 0]
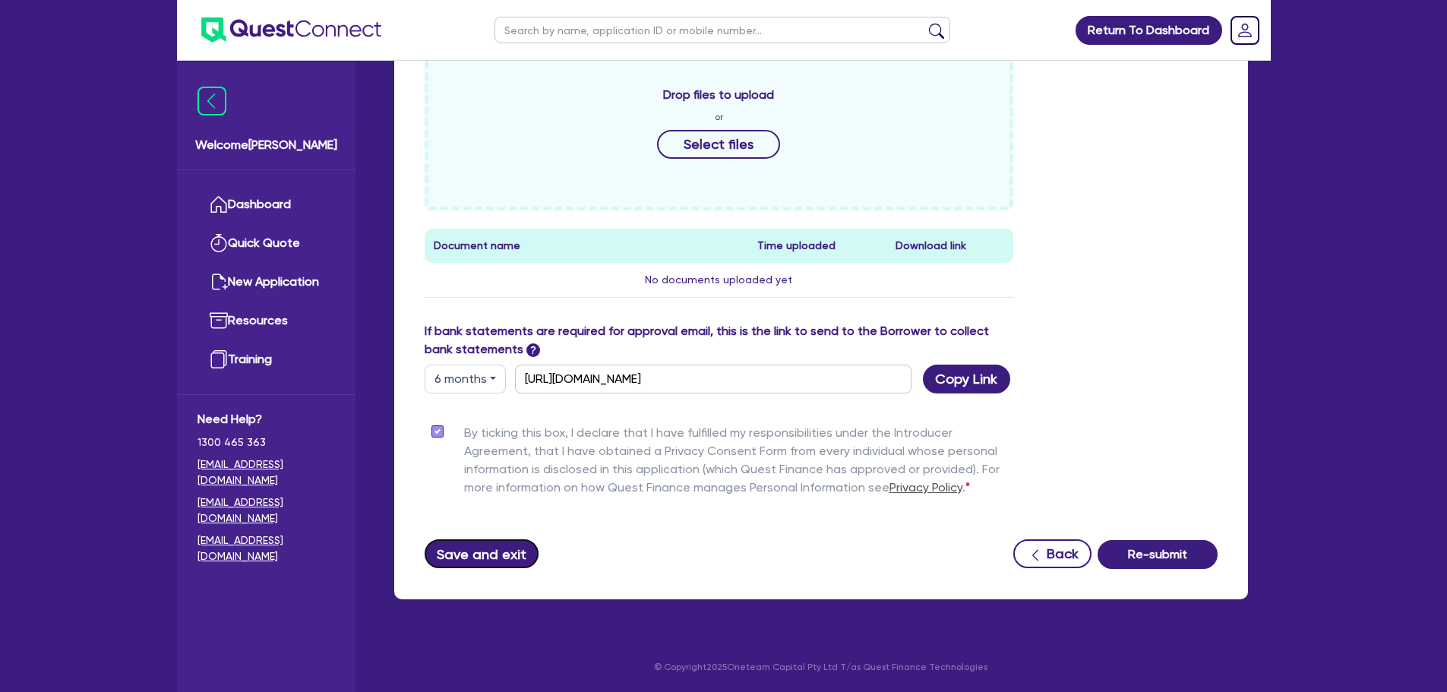
click at [499, 551] on button "Save and exit" at bounding box center [482, 553] width 115 height 29
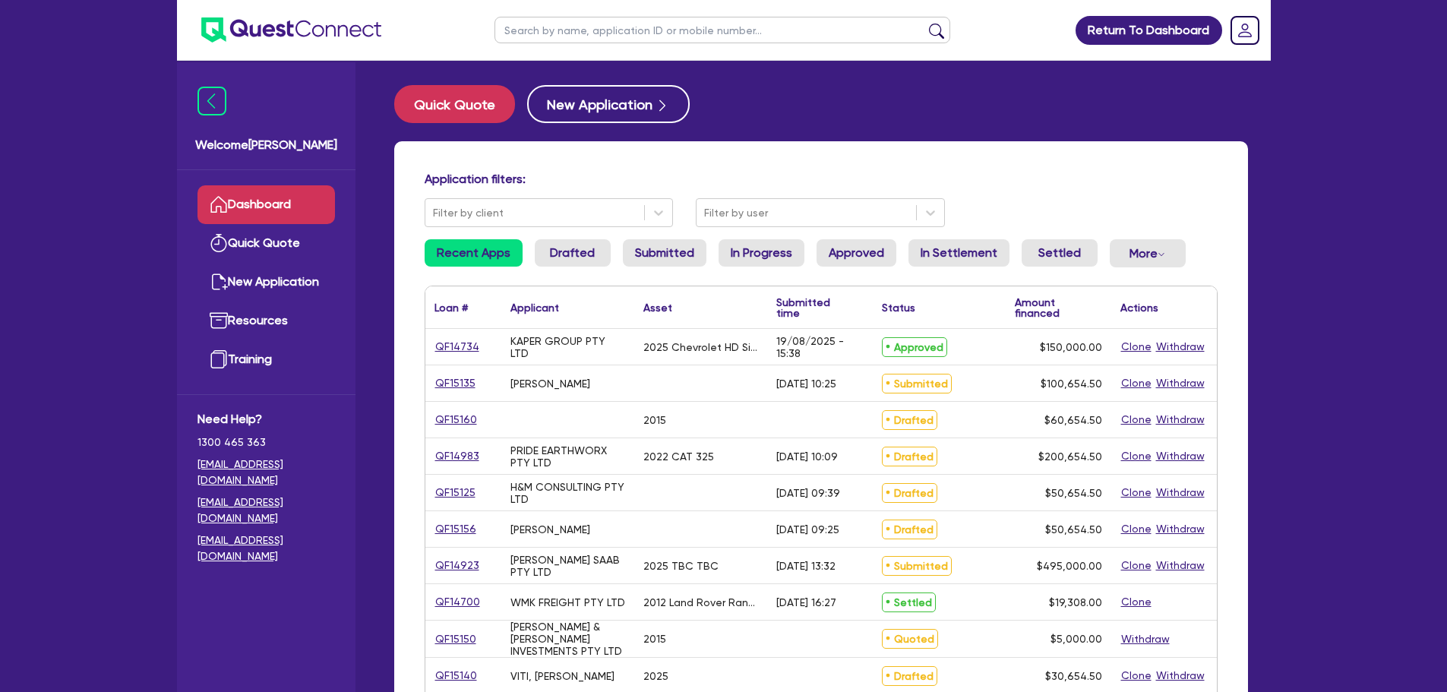
click at [592, 28] on input "text" at bounding box center [722, 30] width 456 height 27
type input "[PERSON_NAME]"
click at [924, 23] on button "submit" at bounding box center [936, 33] width 24 height 21
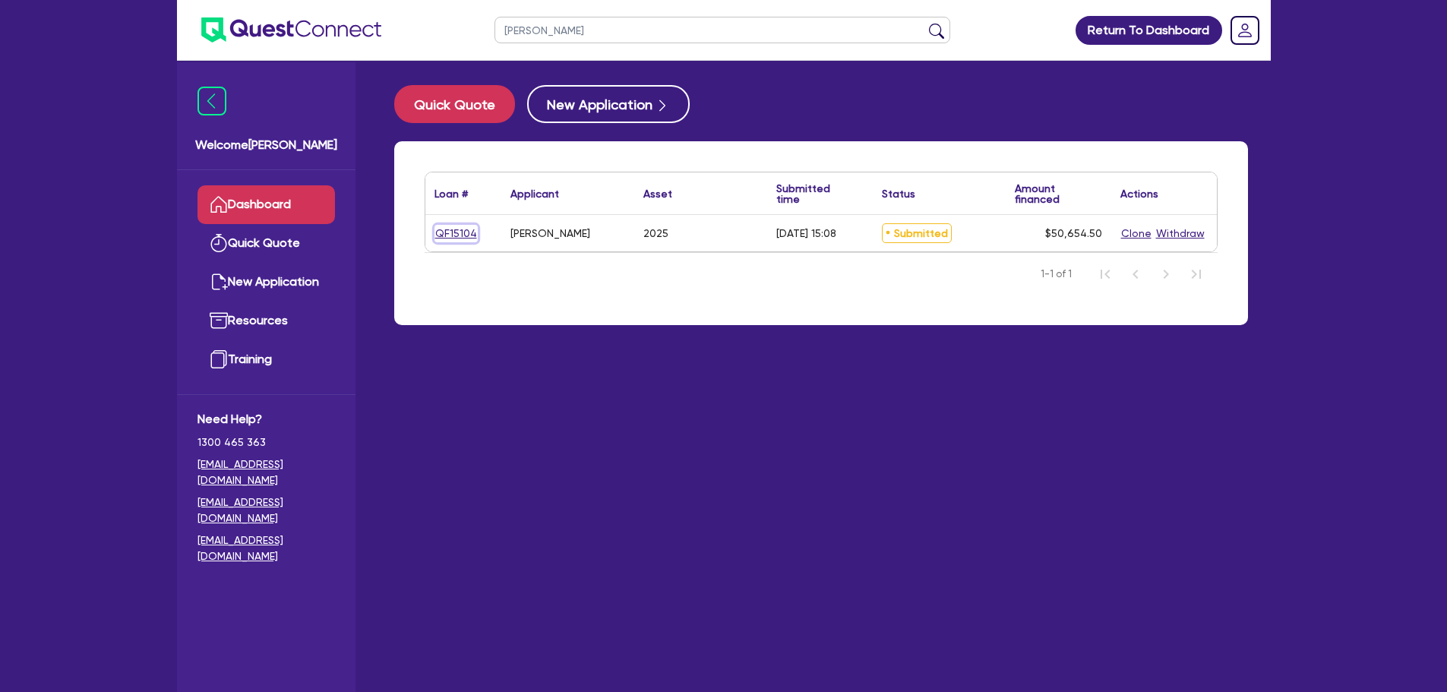
click at [460, 232] on link "QF15104" at bounding box center [455, 233] width 43 height 17
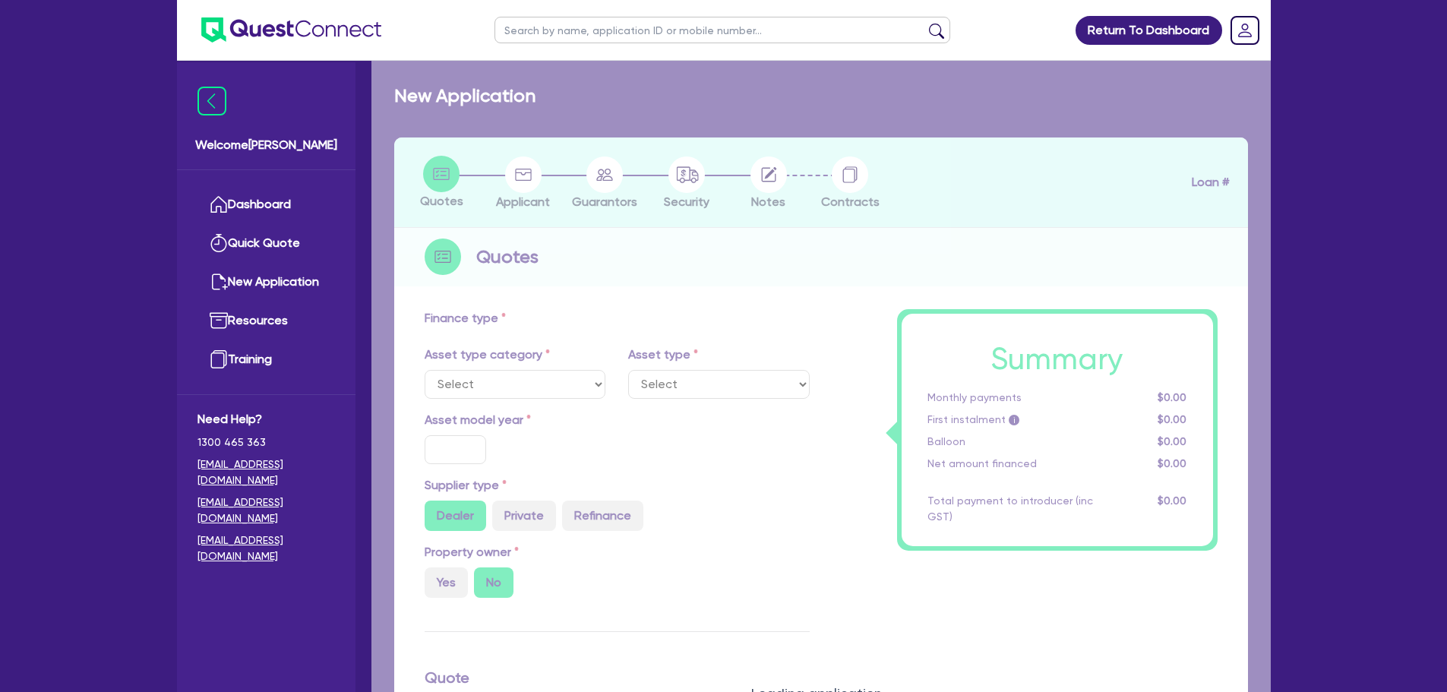
select select "CARS_AND_LIGHT_TRUCKS"
type input "2025"
type input "50,000"
type input "10"
select select "PASSENGER_VEHICLES"
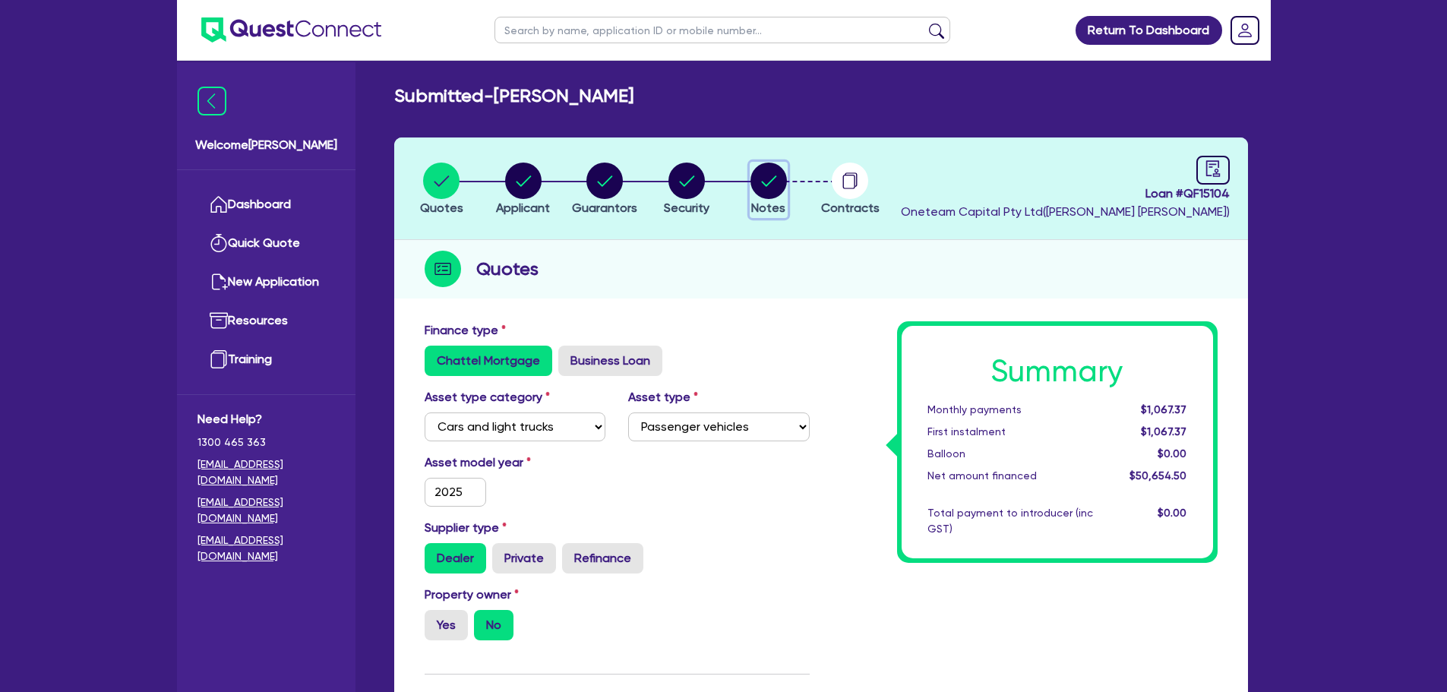
click at [768, 184] on icon "button" at bounding box center [768, 180] width 15 height 11
select select "Other"
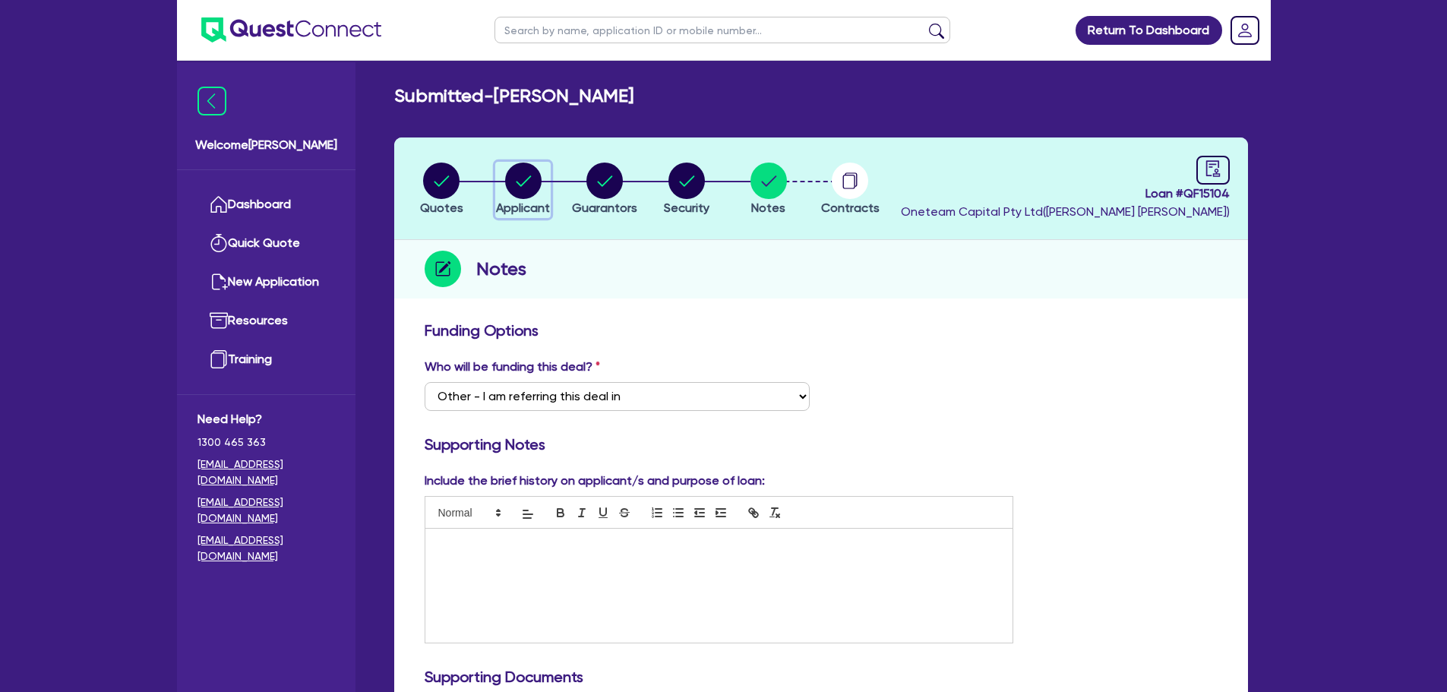
click at [520, 173] on circle "button" at bounding box center [523, 181] width 36 height 36
select select "SOLE_TRADER"
select select "TRANSPORT_WAREHOUSING"
select select "TAXI_LUXURY_CAR_SERVICES"
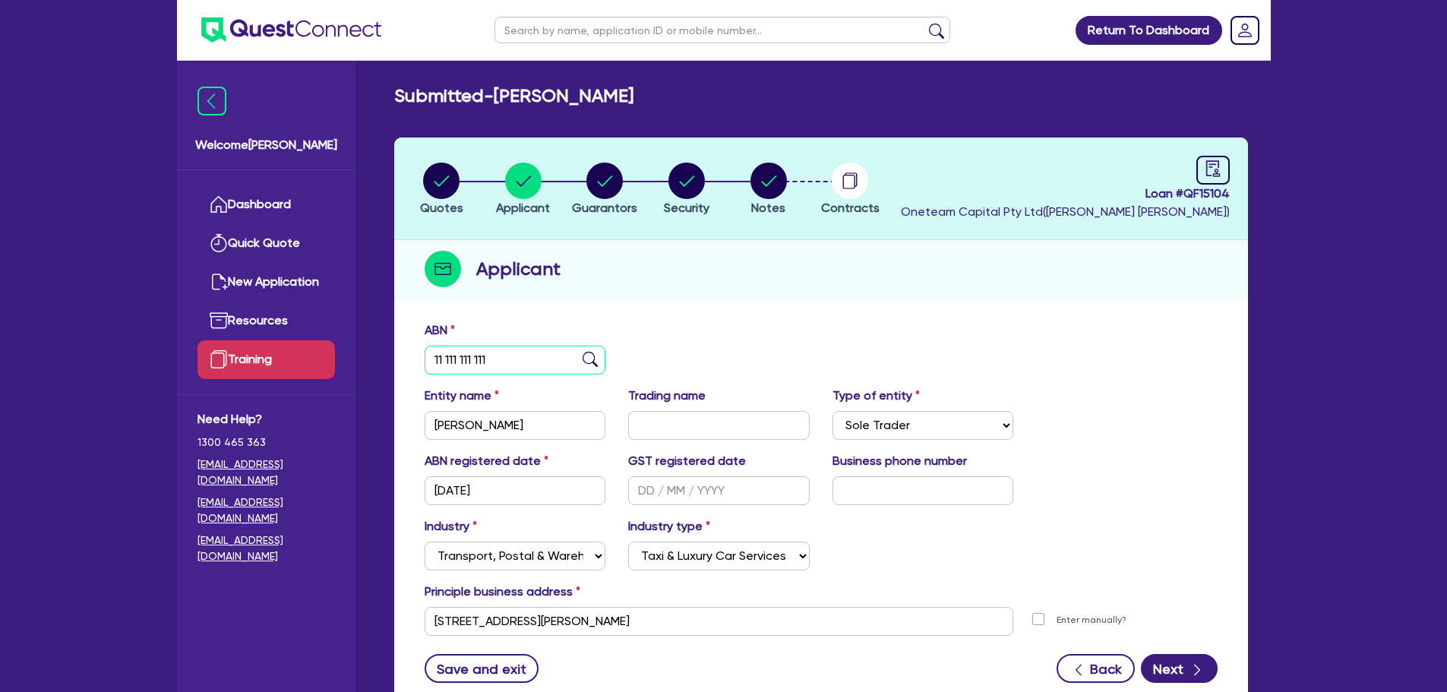
drag, startPoint x: 270, startPoint y: 347, endPoint x: 222, endPoint y: 346, distance: 47.9
click at [222, 346] on div "Welcome [PERSON_NAME] Quick Quote New Application Ref Company Ref Salesperson R…" at bounding box center [724, 403] width 1094 height 806
type input "81 335 512 076"
type input "[PERSON_NAME]"
type input "[DATE]"
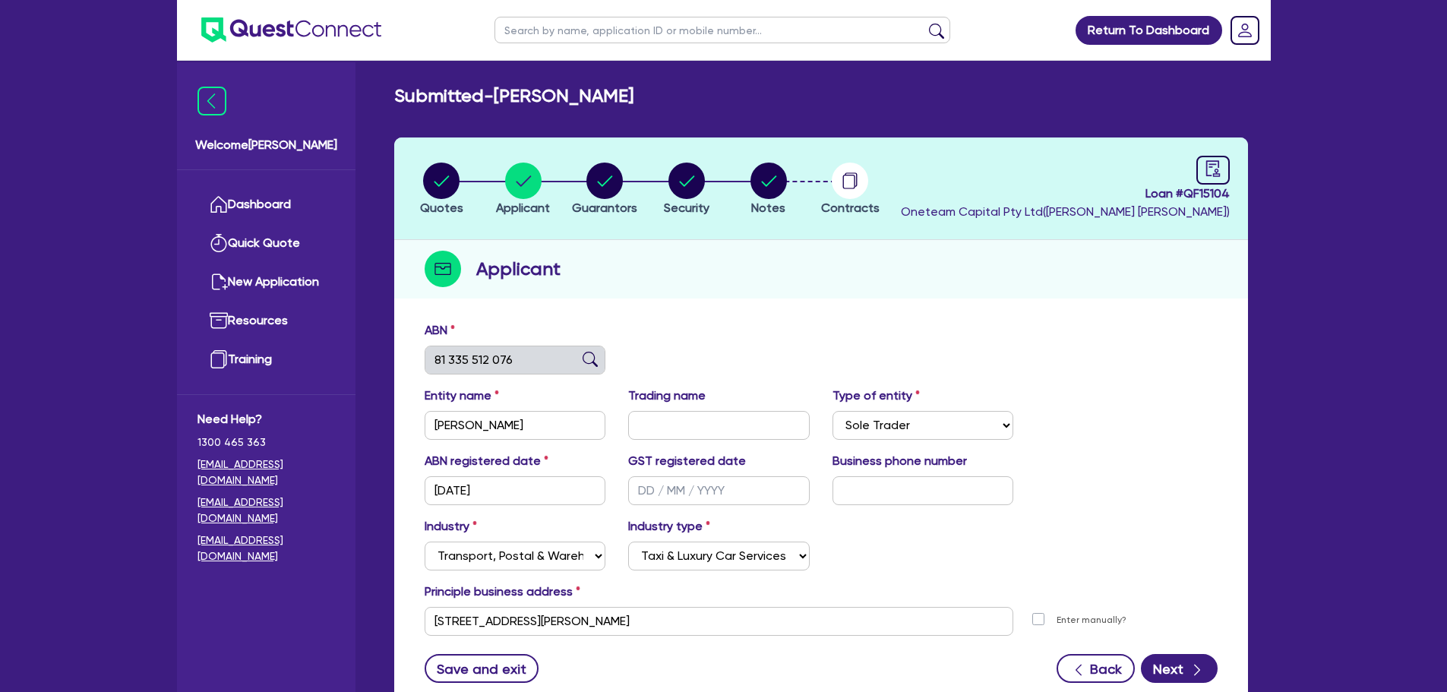
type input "[DATE]"
click at [886, 479] on input "text" at bounding box center [923, 490] width 182 height 29
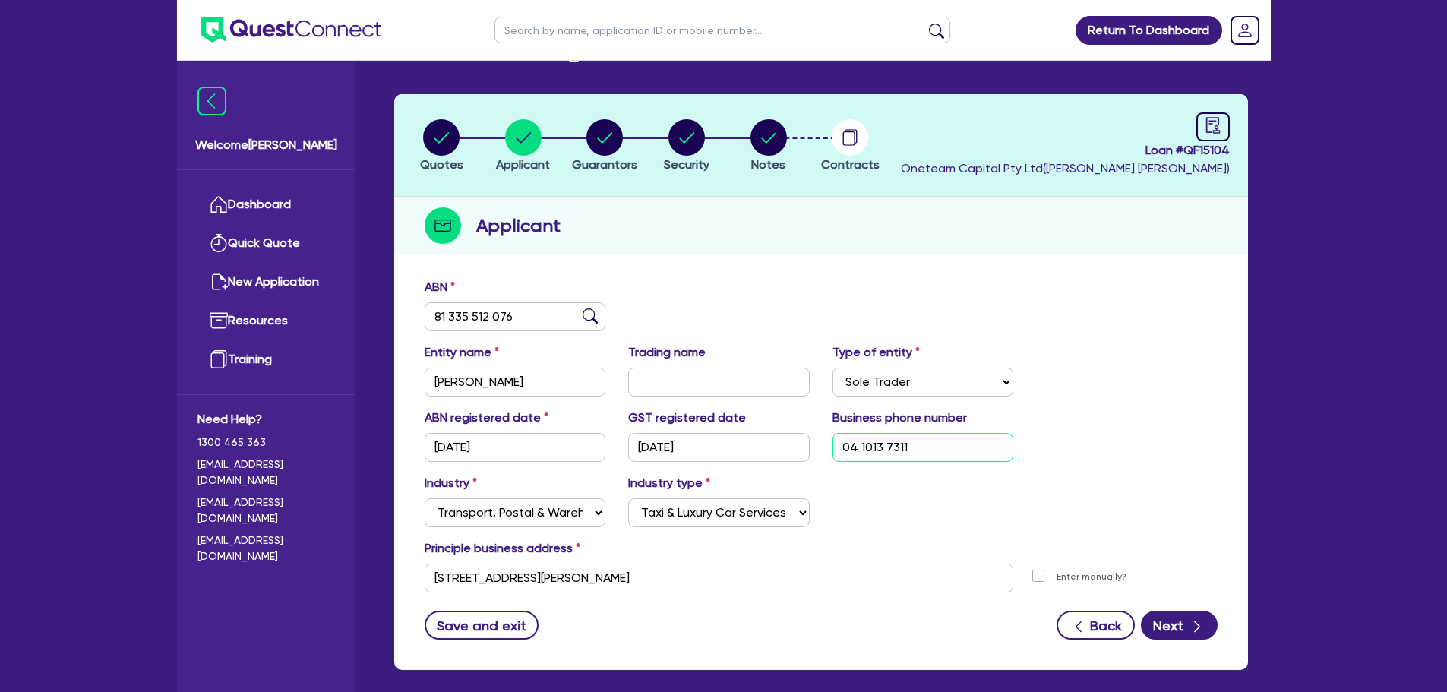
scroll to position [76, 0]
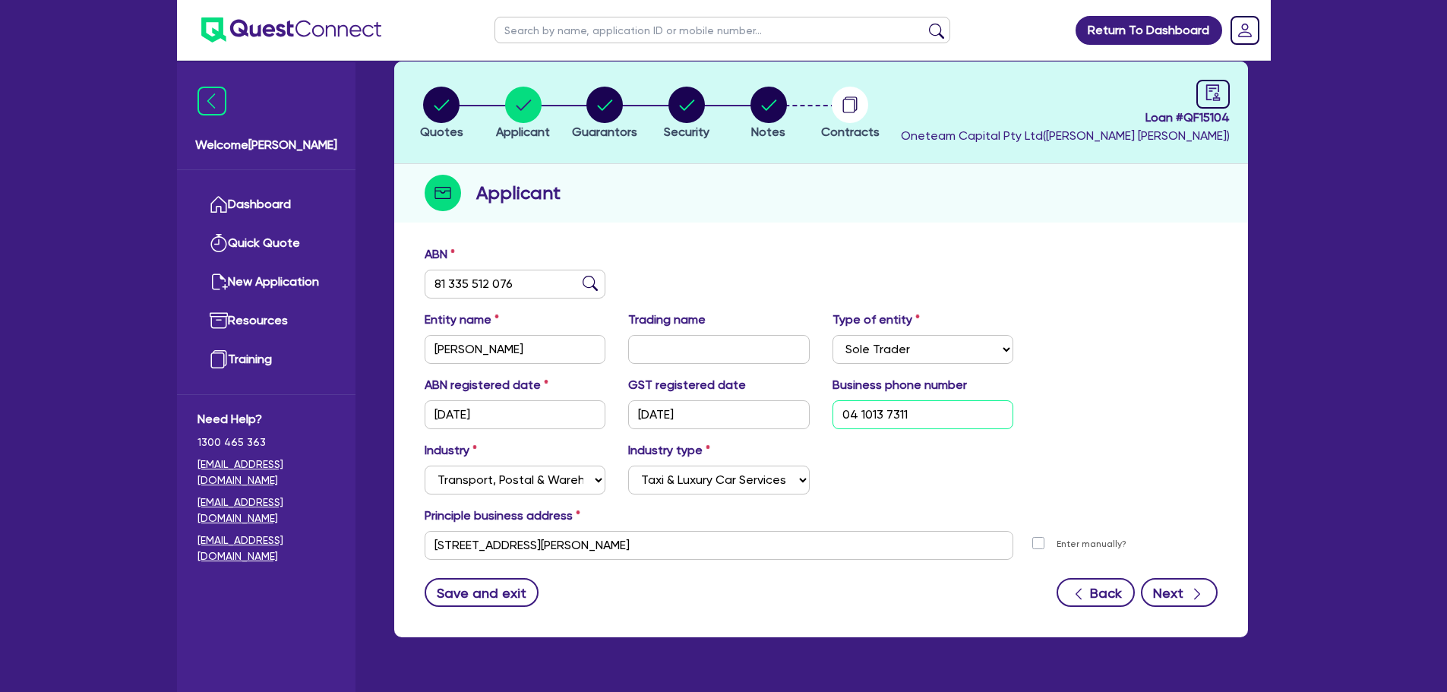
type input "04 1013 7311"
click at [1181, 602] on button "Next" at bounding box center [1179, 592] width 77 height 29
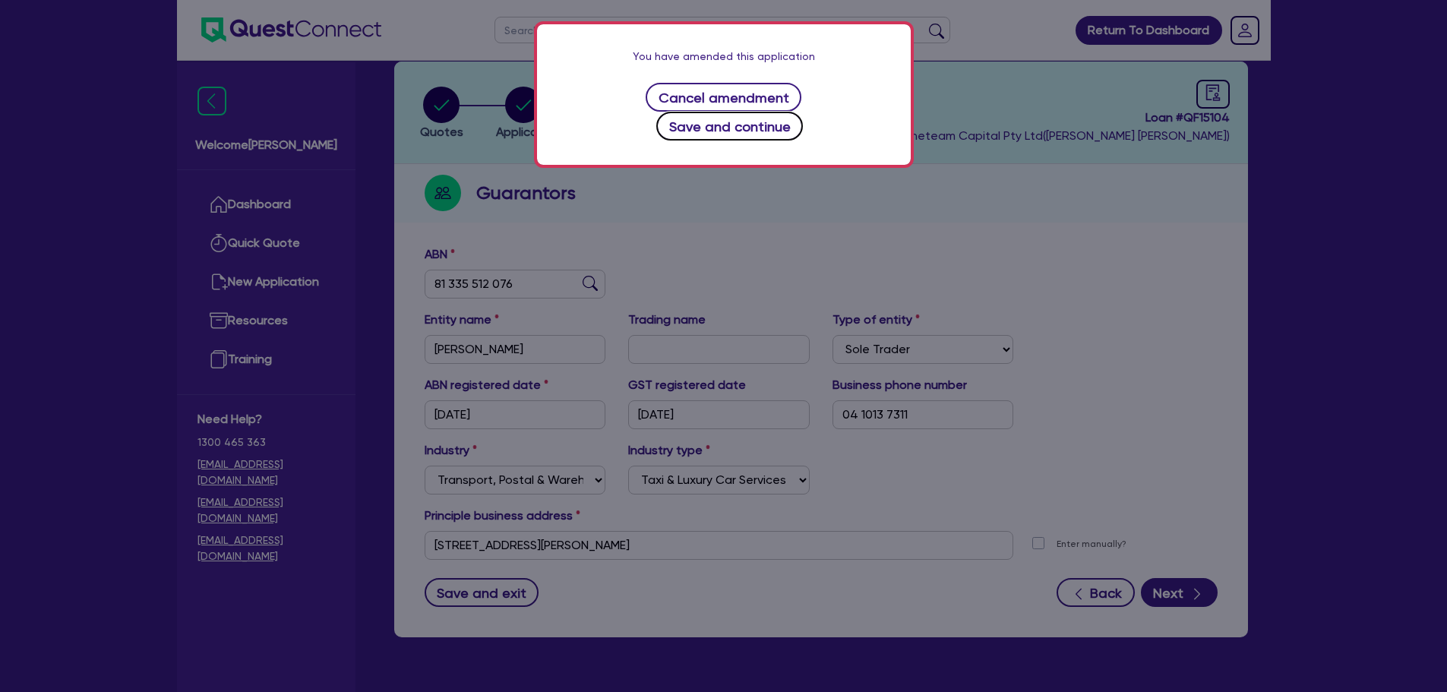
click at [763, 112] on button "Save and continue" at bounding box center [729, 126] width 147 height 29
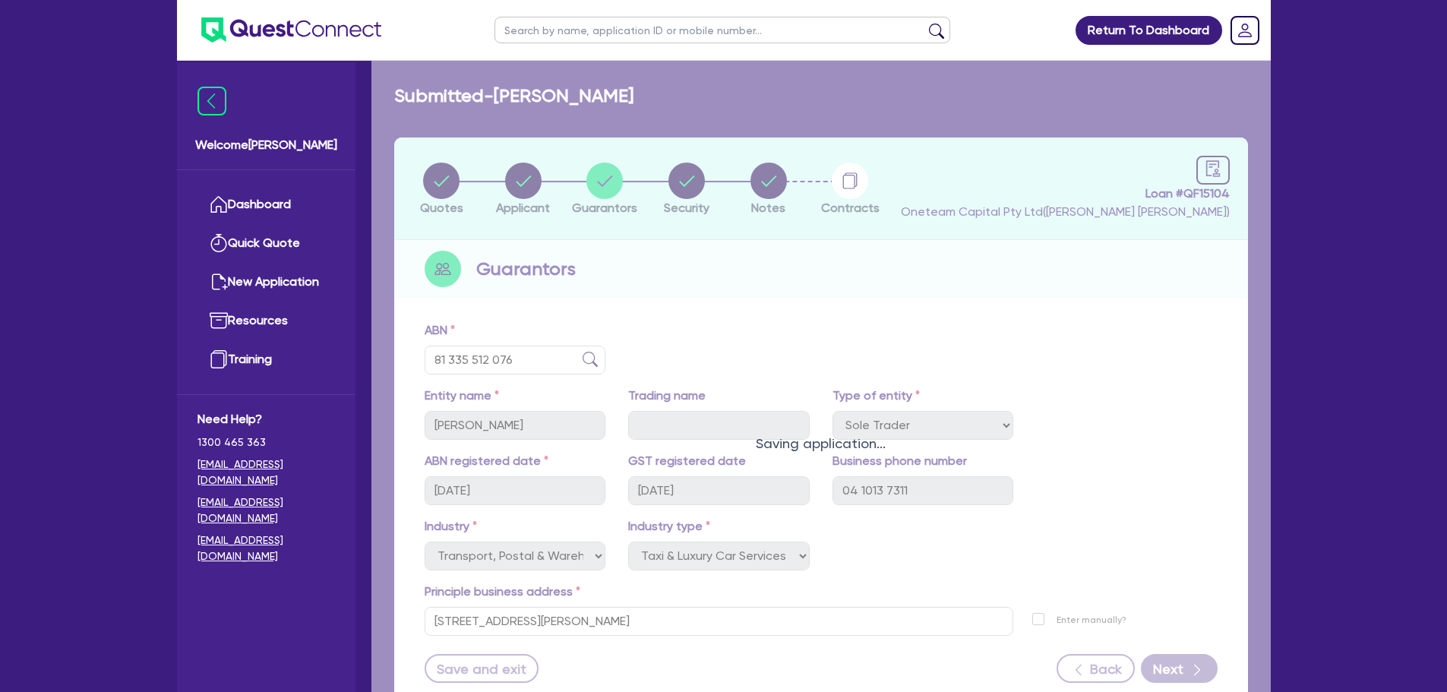
select select "MR"
select select "QLD"
select select "MARRIED"
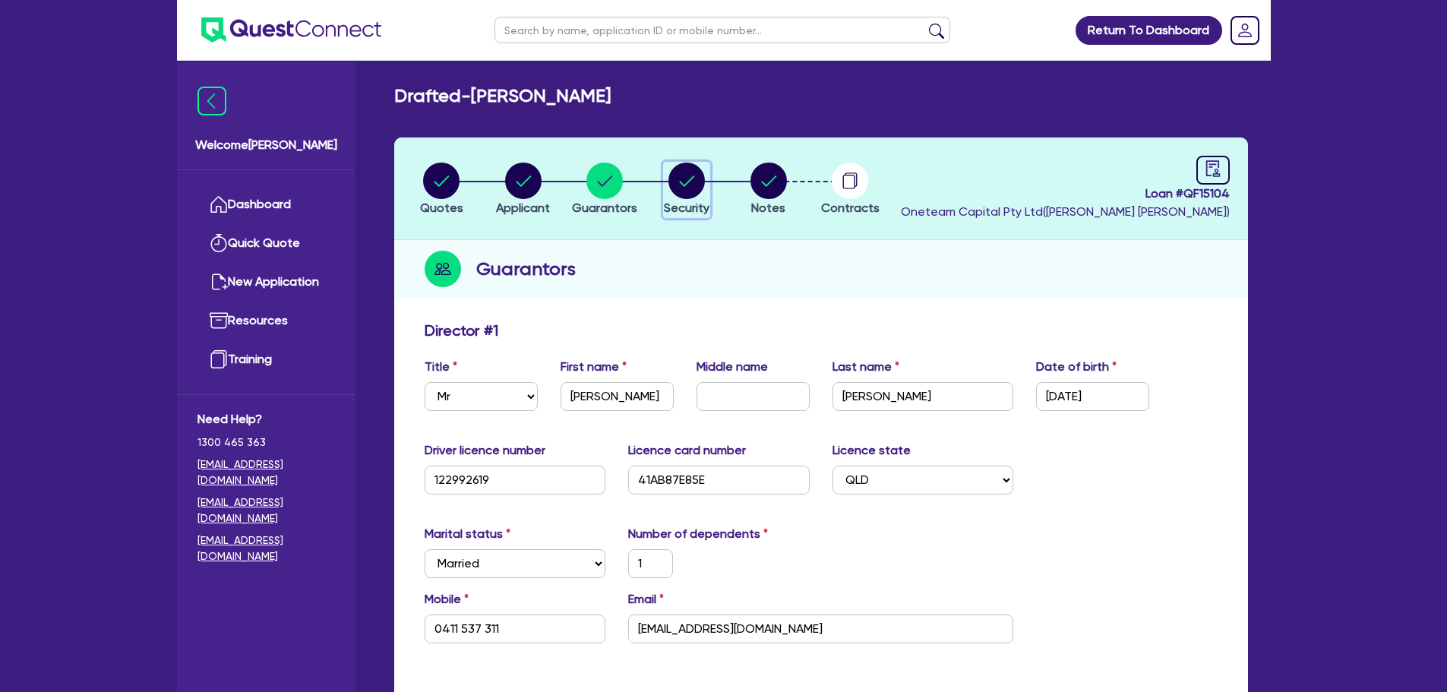
click at [696, 186] on circle "button" at bounding box center [686, 181] width 36 height 36
select select "CARS_AND_LIGHT_TRUCKS"
select select "PASSENGER_VEHICLES"
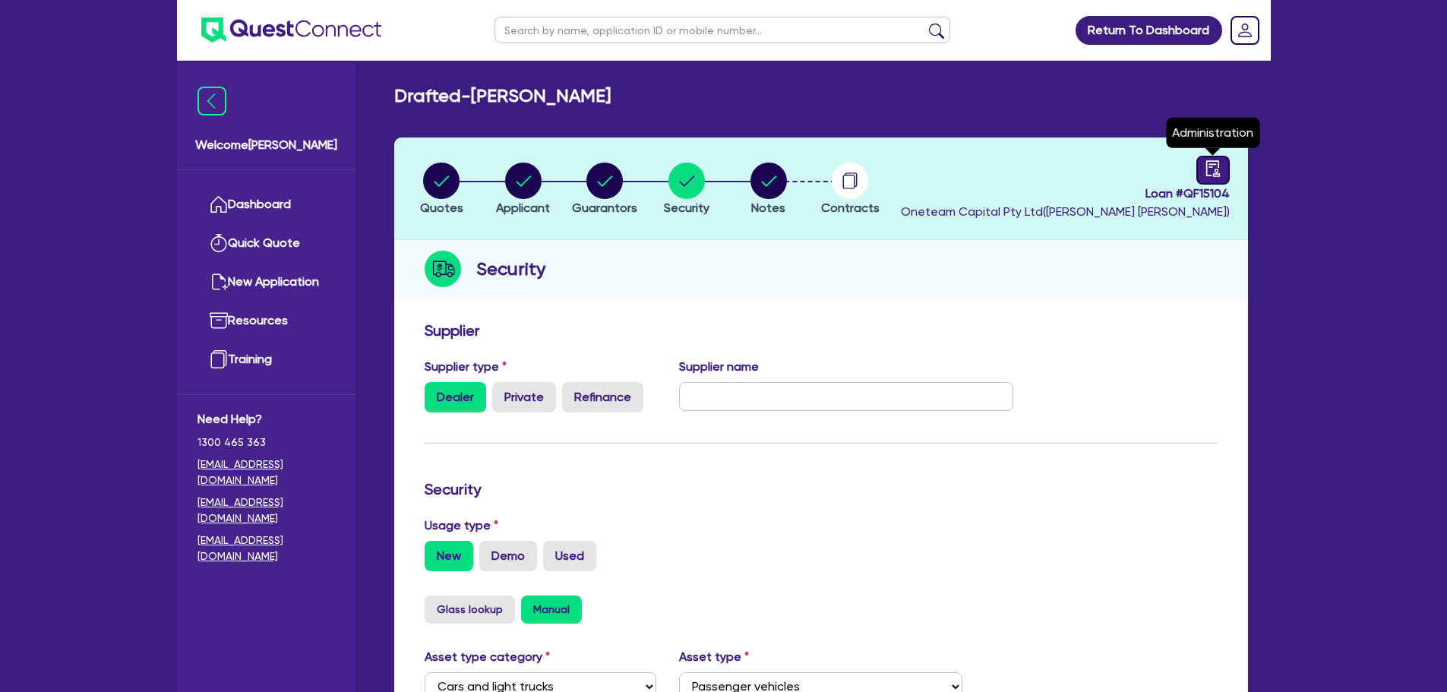
click at [1205, 172] on icon "audit" at bounding box center [1213, 168] width 17 height 17
select select "DRAFTED_AMENDED"
select select "Other"
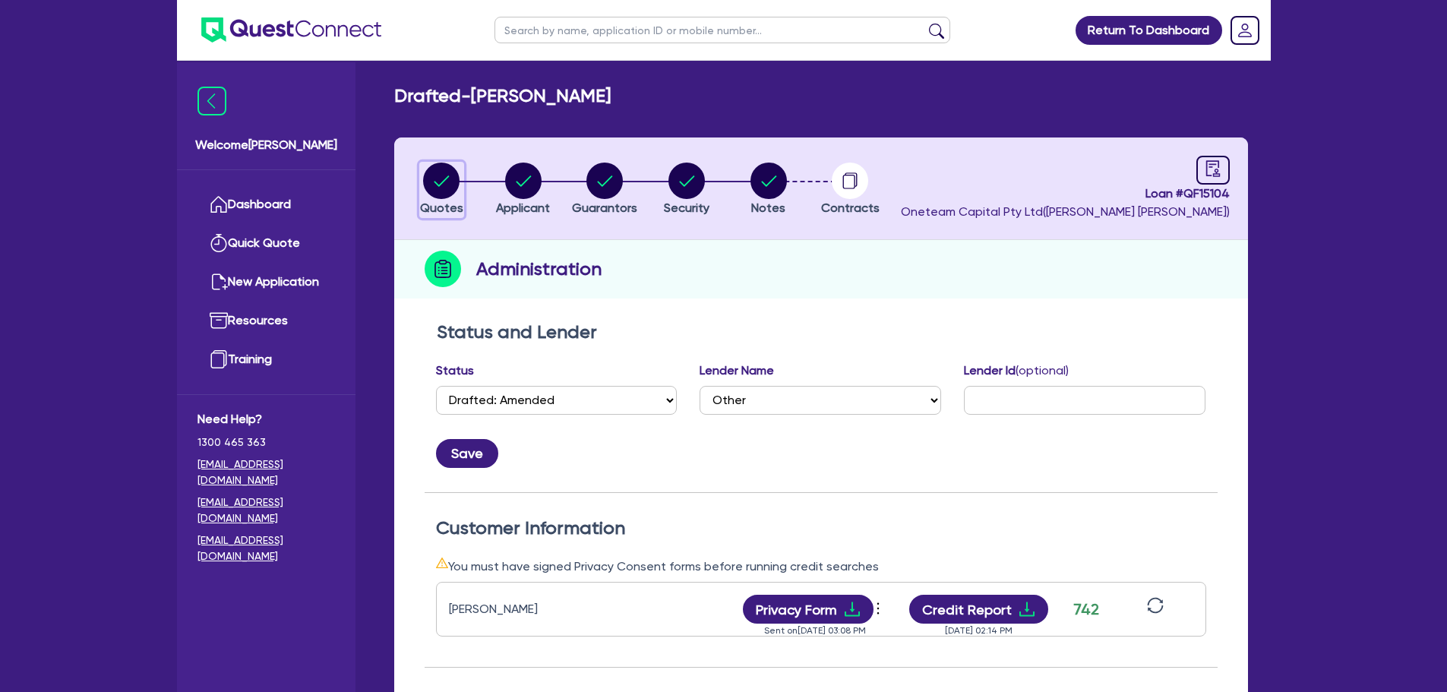
click at [459, 181] on circle "button" at bounding box center [441, 181] width 36 height 36
select select "CARS_AND_LIGHT_TRUCKS"
select select "PASSENGER_VEHICLES"
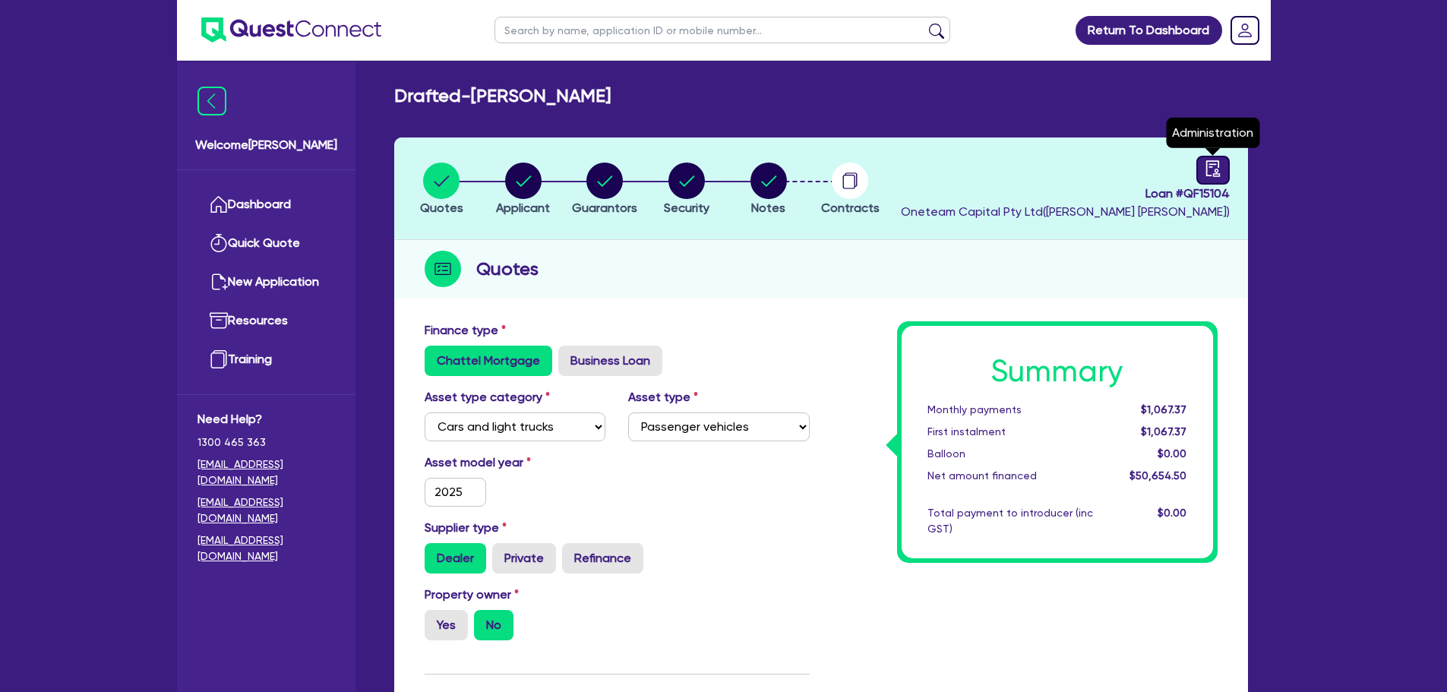
click at [1213, 172] on icon "audit" at bounding box center [1213, 168] width 17 height 17
select select "DRAFTED_AMENDED"
select select "Other"
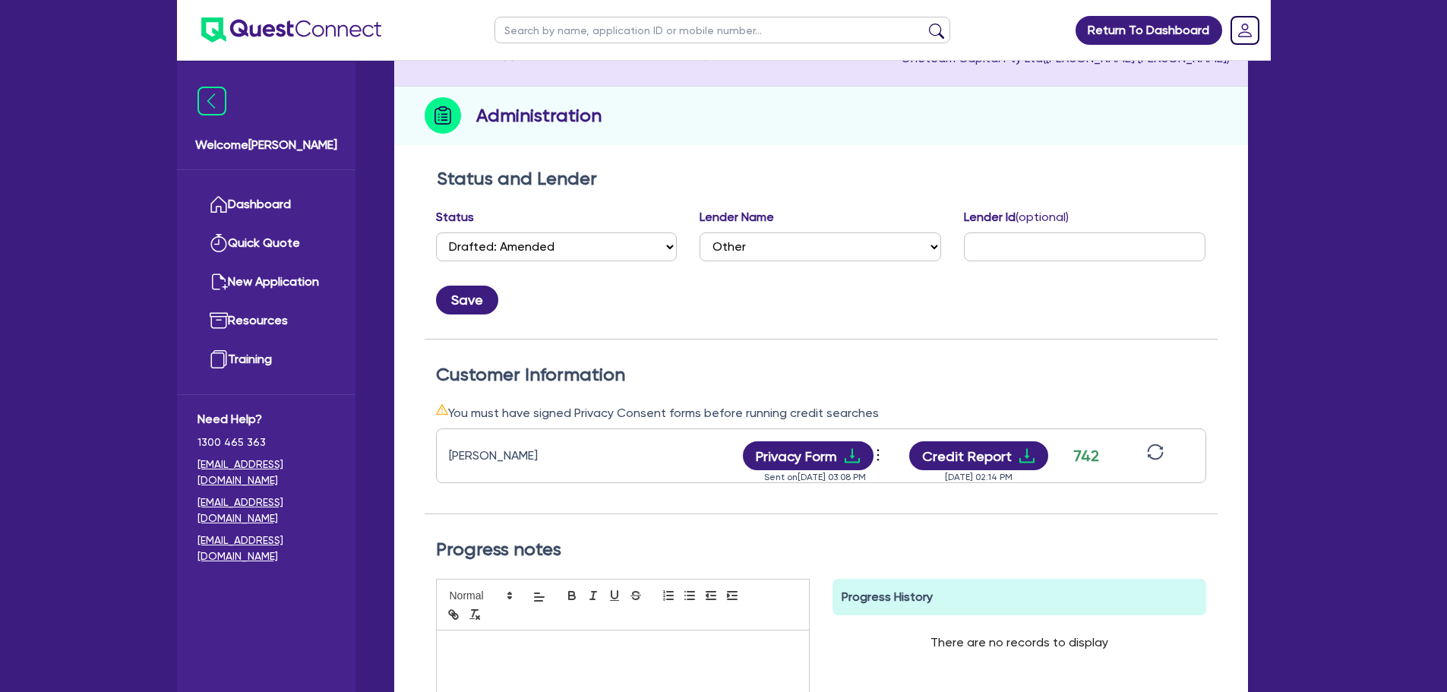
scroll to position [152, 0]
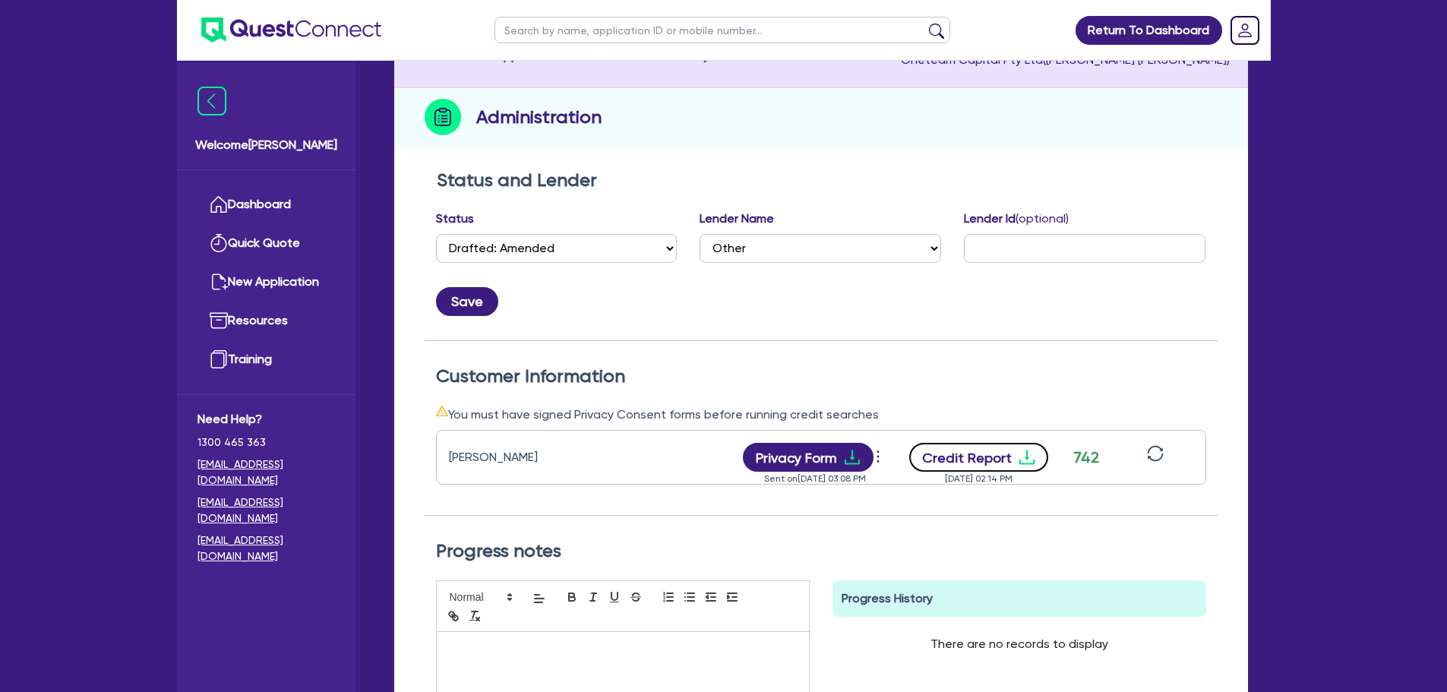
click at [994, 471] on button "Credit Report" at bounding box center [978, 457] width 139 height 29
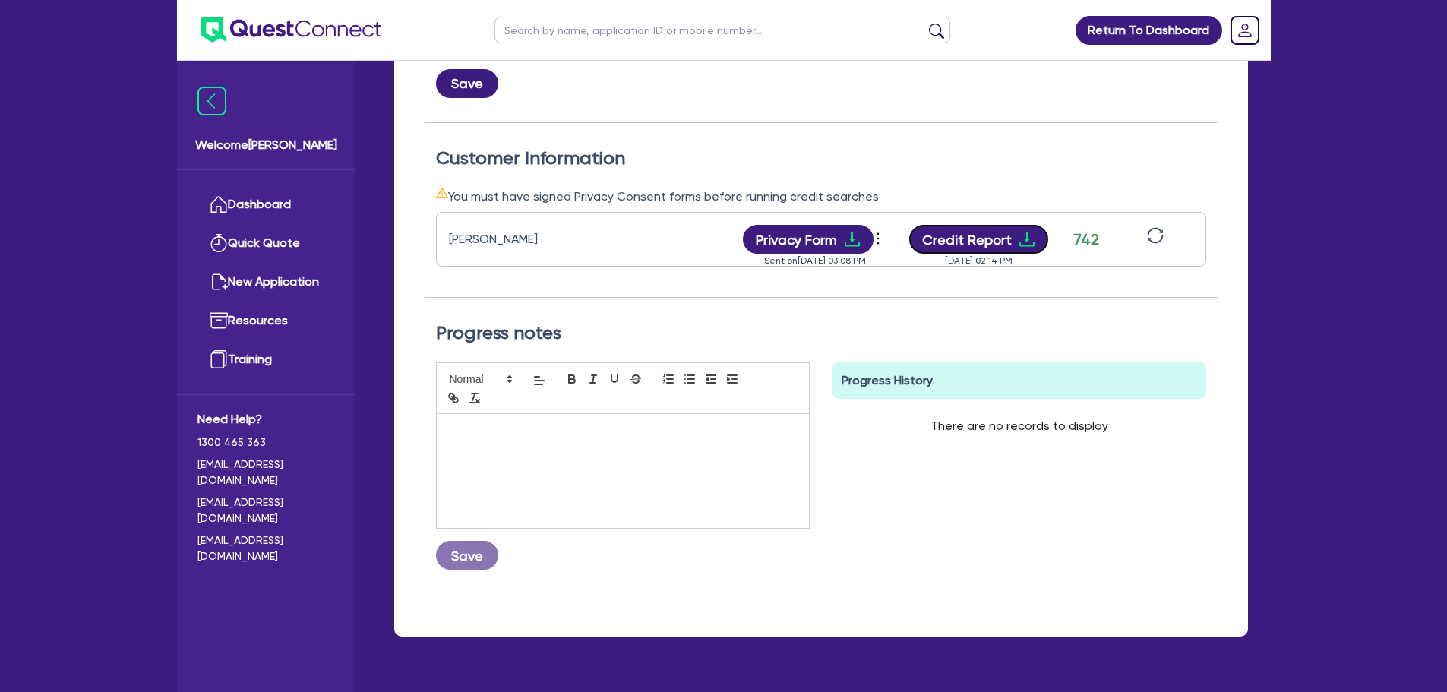
scroll to position [0, 0]
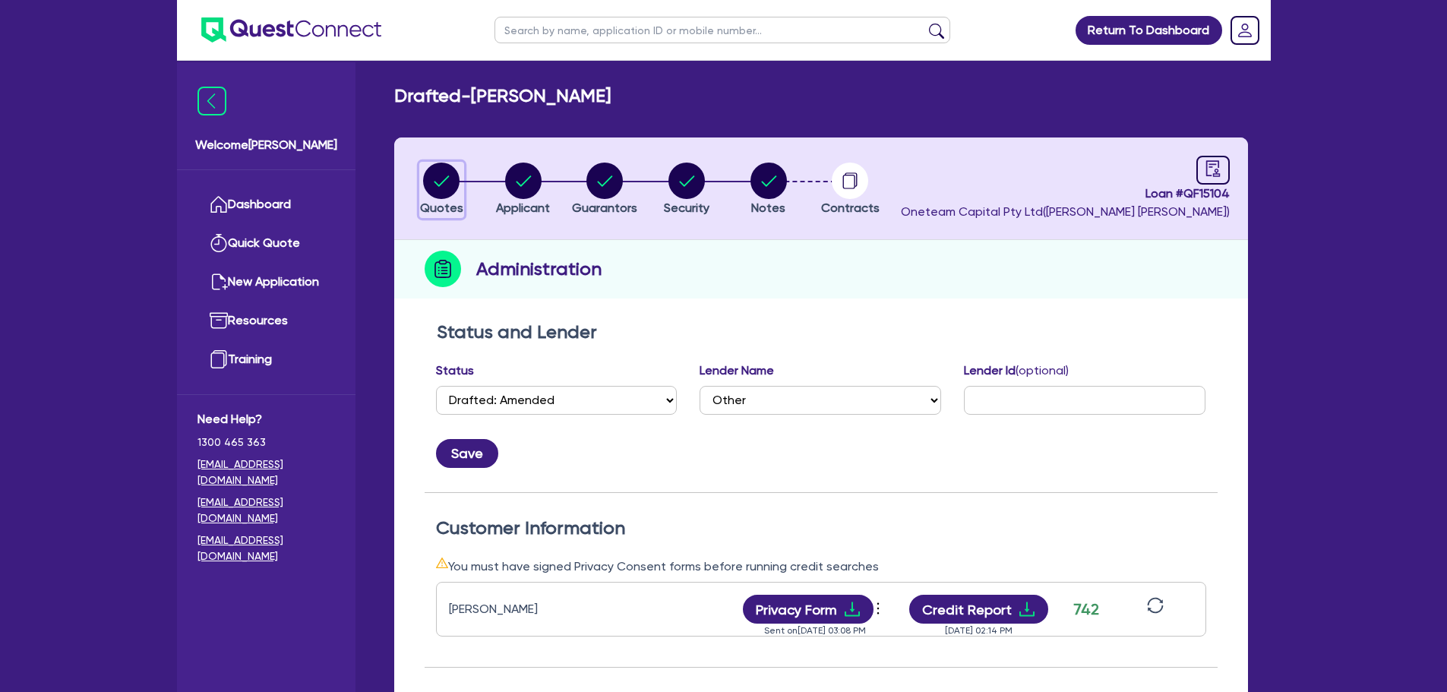
click at [459, 189] on icon "button" at bounding box center [441, 181] width 36 height 36
select select "CARS_AND_LIGHT_TRUCKS"
select select "PASSENGER_VEHICLES"
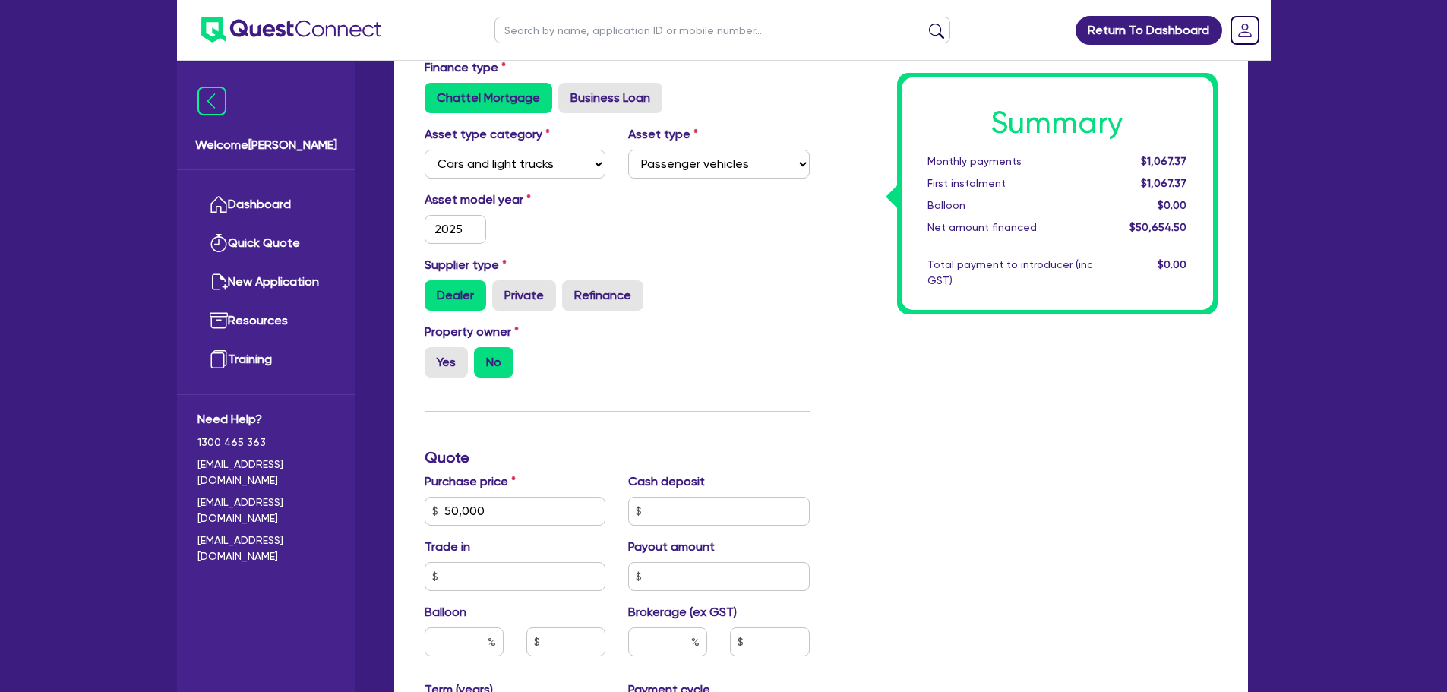
scroll to position [304, 0]
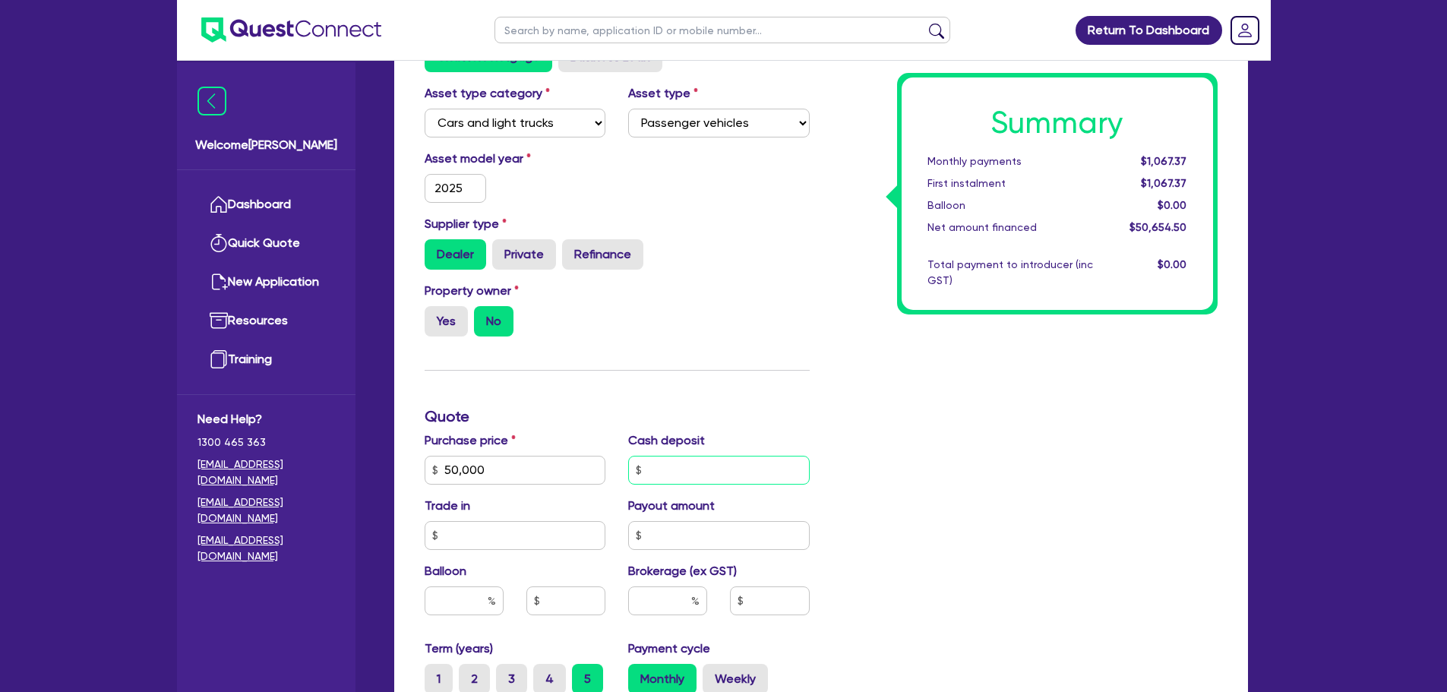
click at [709, 462] on input "text" at bounding box center [719, 470] width 182 height 29
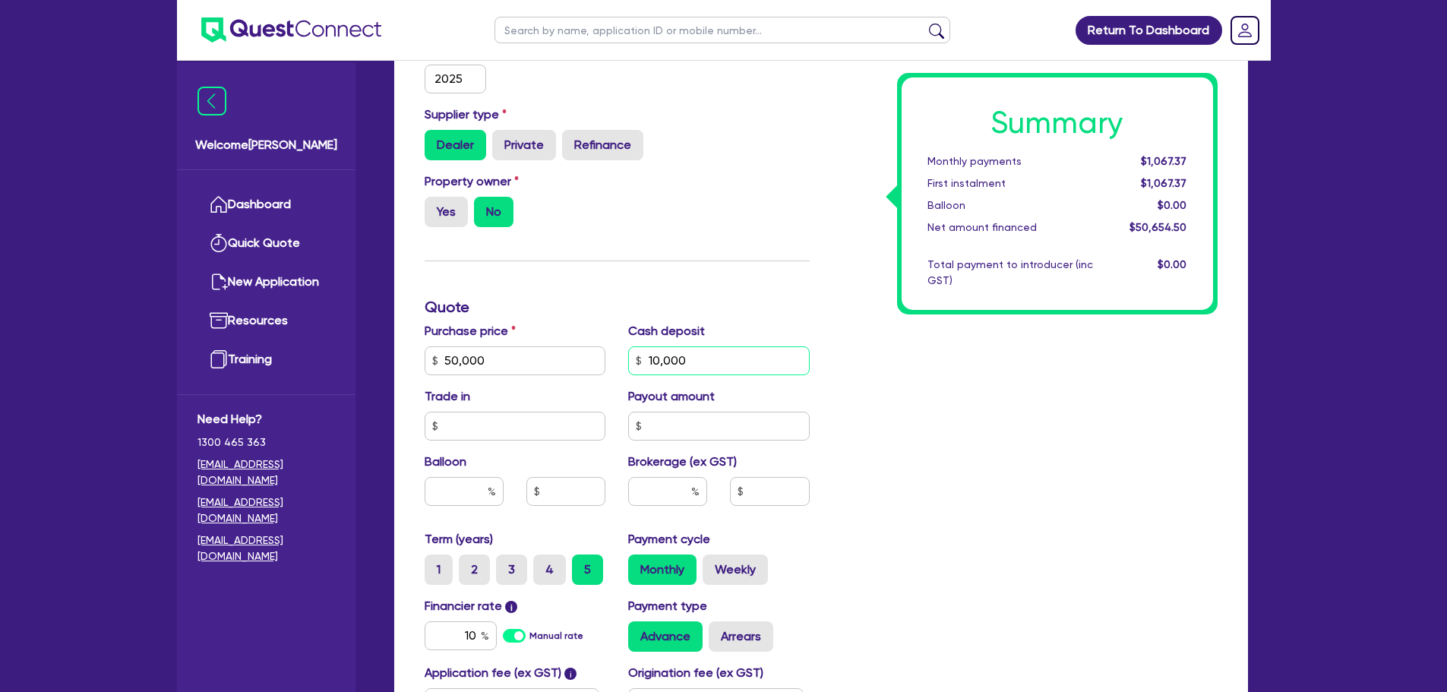
scroll to position [532, 0]
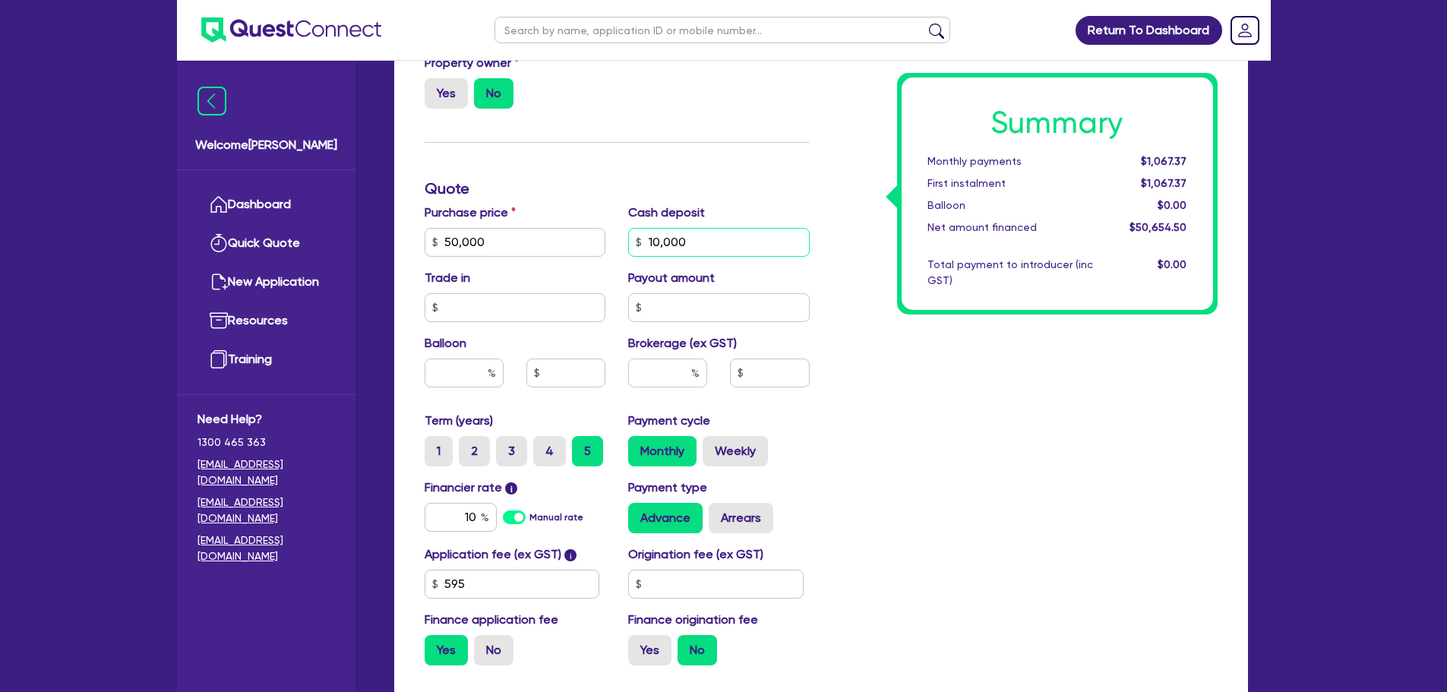
type input "10,000"
click at [841, 358] on div "Summary Monthly payments Calculating... First instalment Calculating... Balloon…" at bounding box center [1025, 234] width 408 height 888
click at [662, 369] on input "text" at bounding box center [667, 372] width 79 height 29
click at [681, 304] on input "text" at bounding box center [719, 307] width 182 height 29
click at [668, 374] on input "text" at bounding box center [667, 372] width 79 height 29
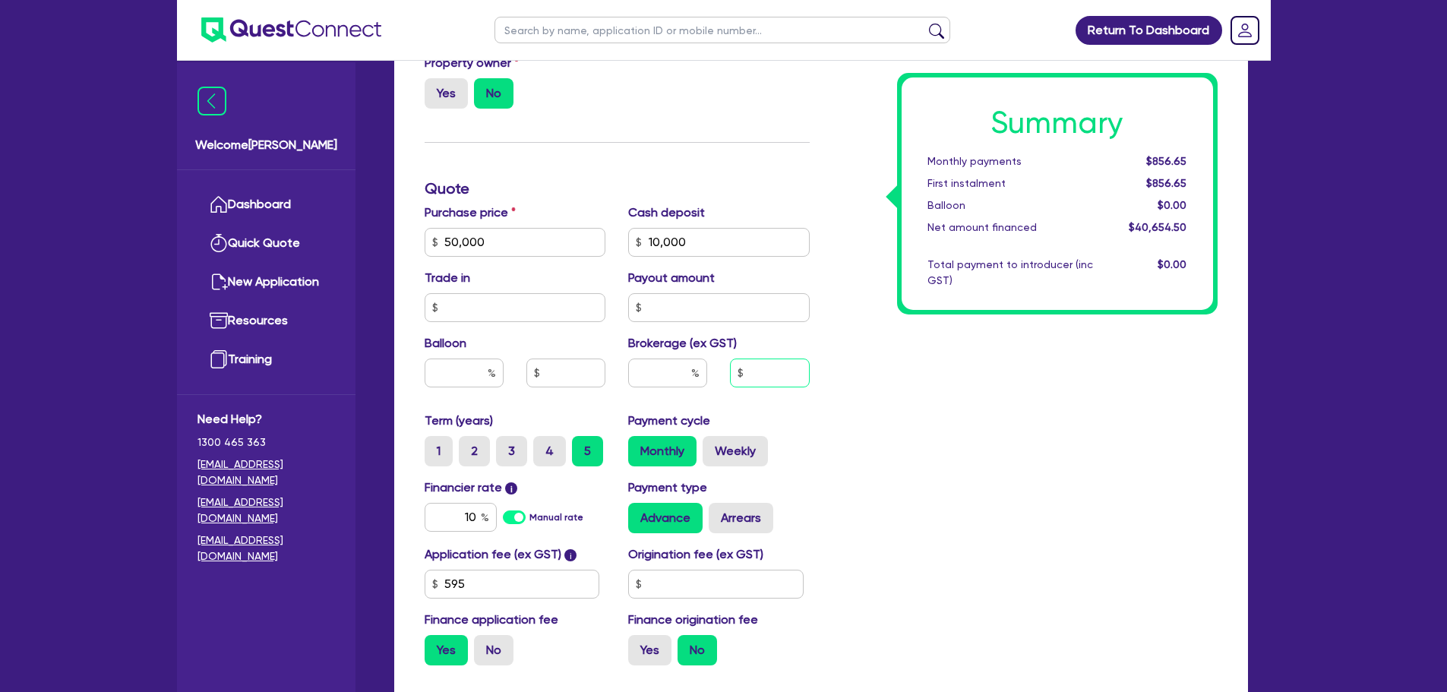
click at [775, 365] on input "text" at bounding box center [769, 372] width 79 height 29
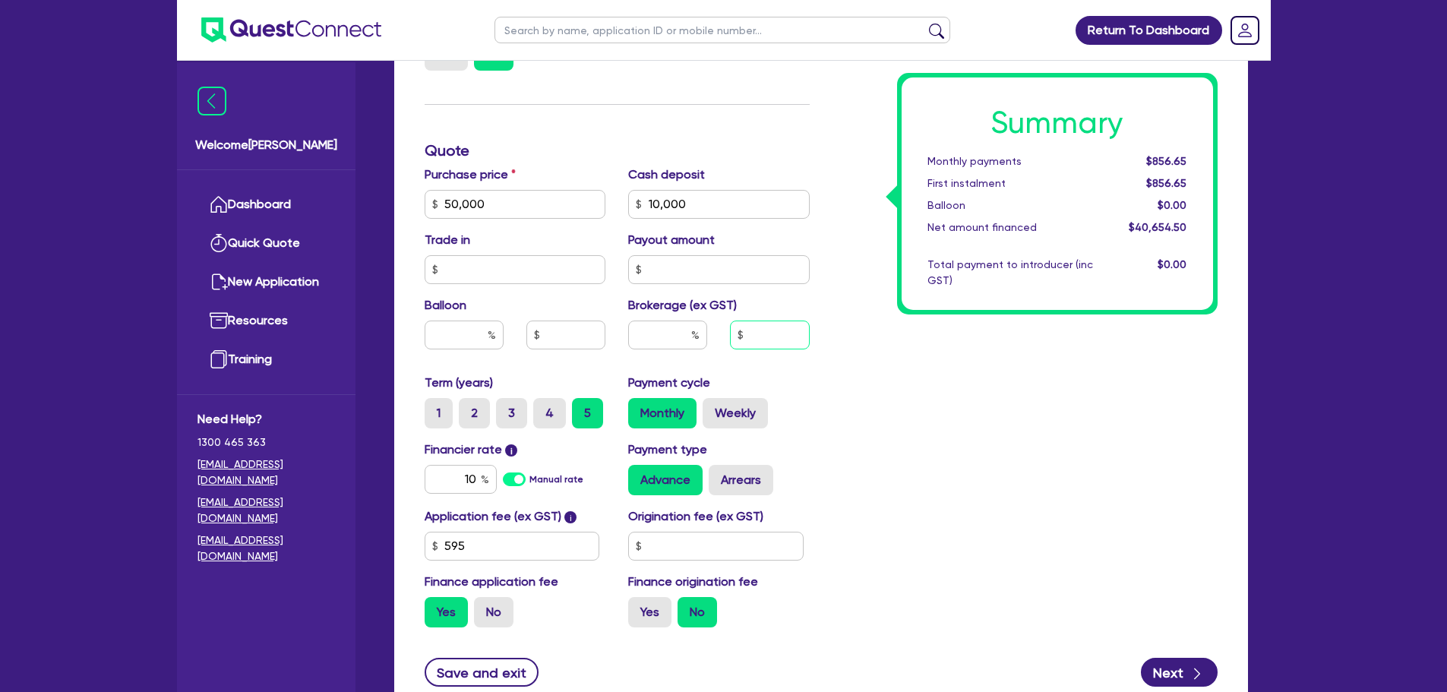
scroll to position [608, 0]
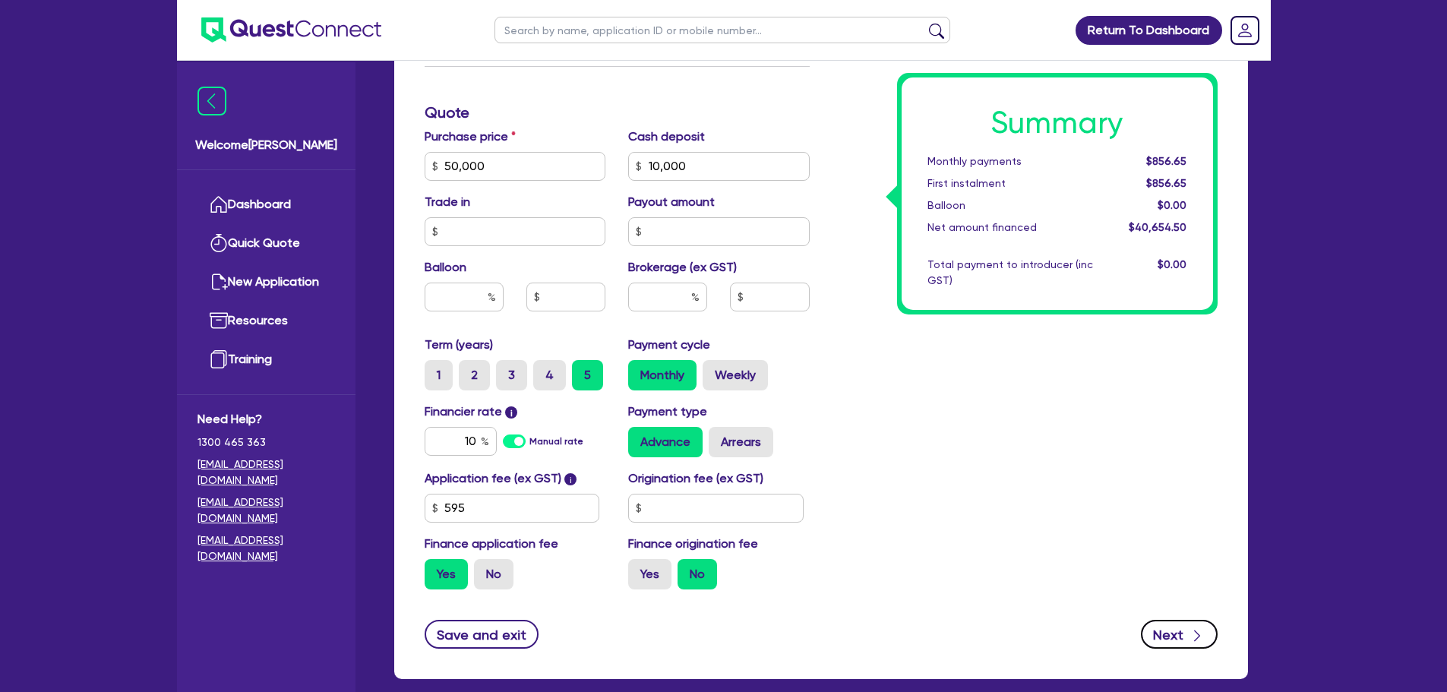
click at [1192, 627] on div "button" at bounding box center [1196, 634] width 15 height 19
type input "50,000"
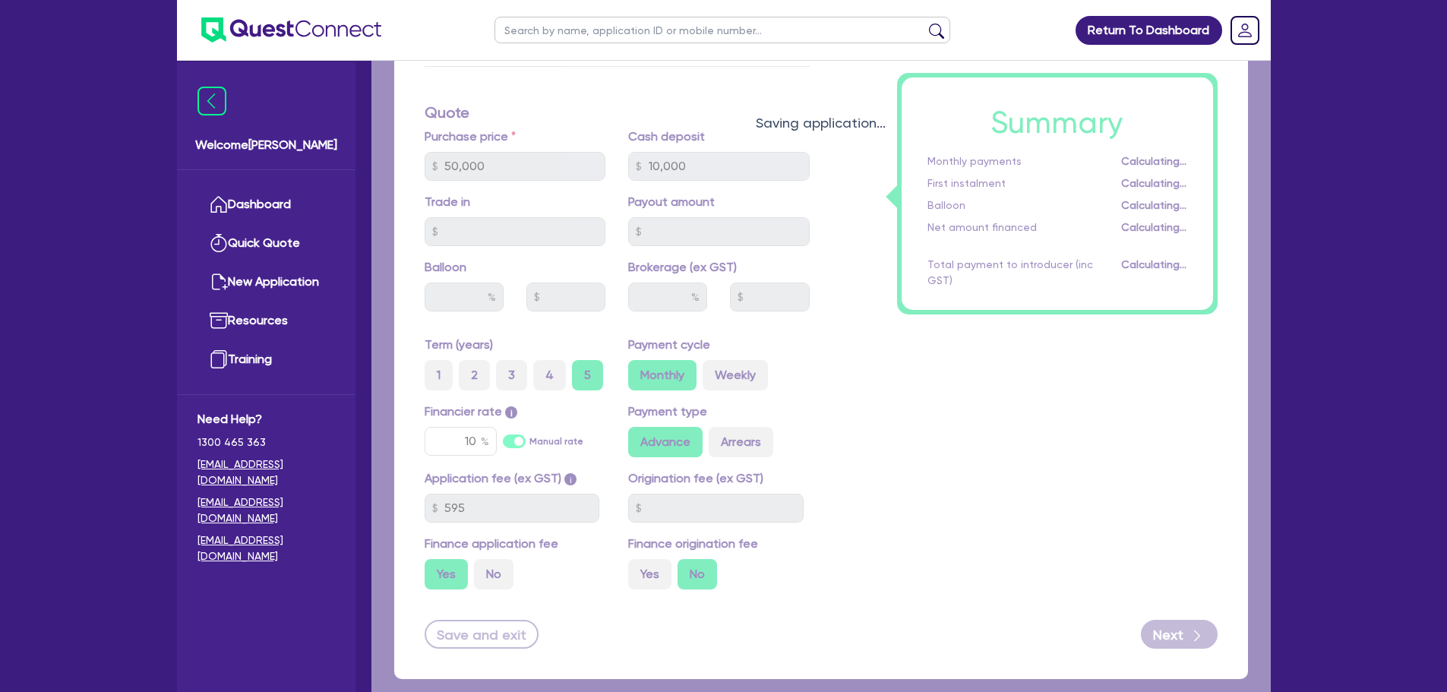
select select "SOLE_TRADER"
select select "TRANSPORT_WAREHOUSING"
select select "TAXI_LUXURY_CAR_SERVICES"
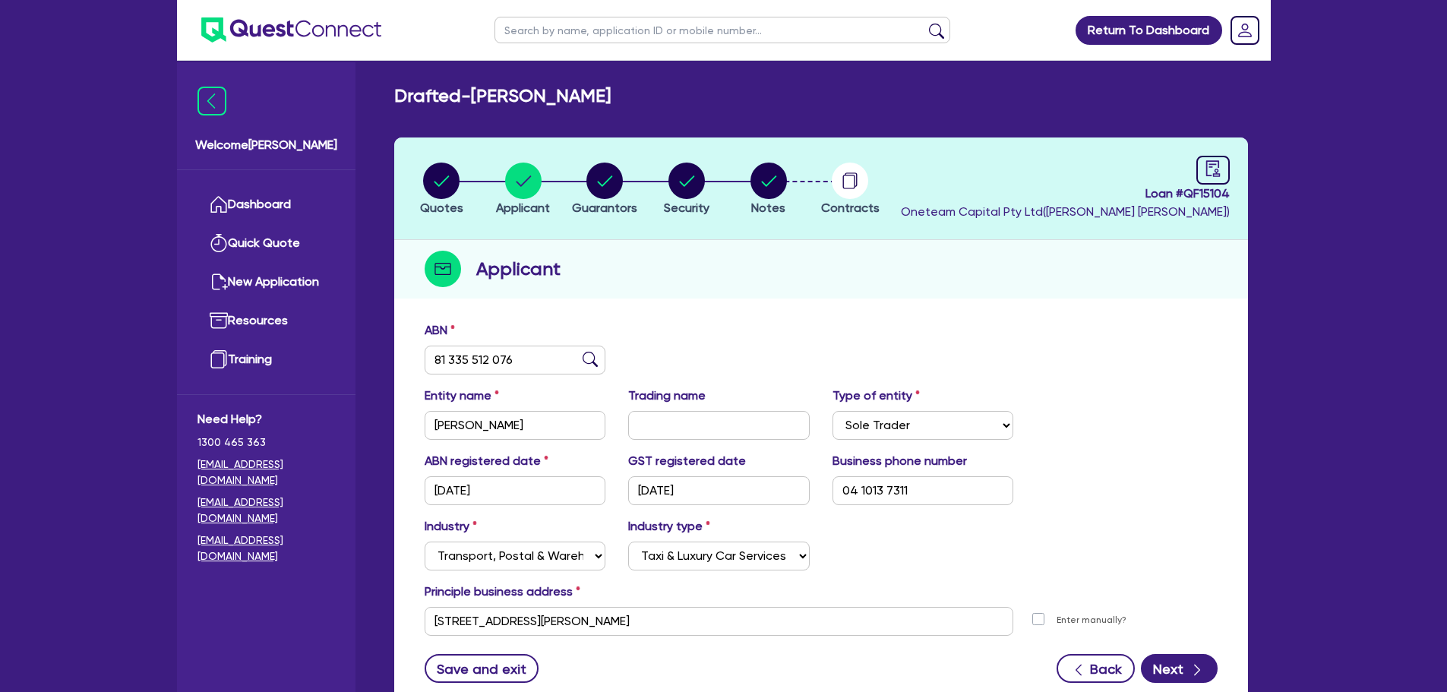
scroll to position [114, 0]
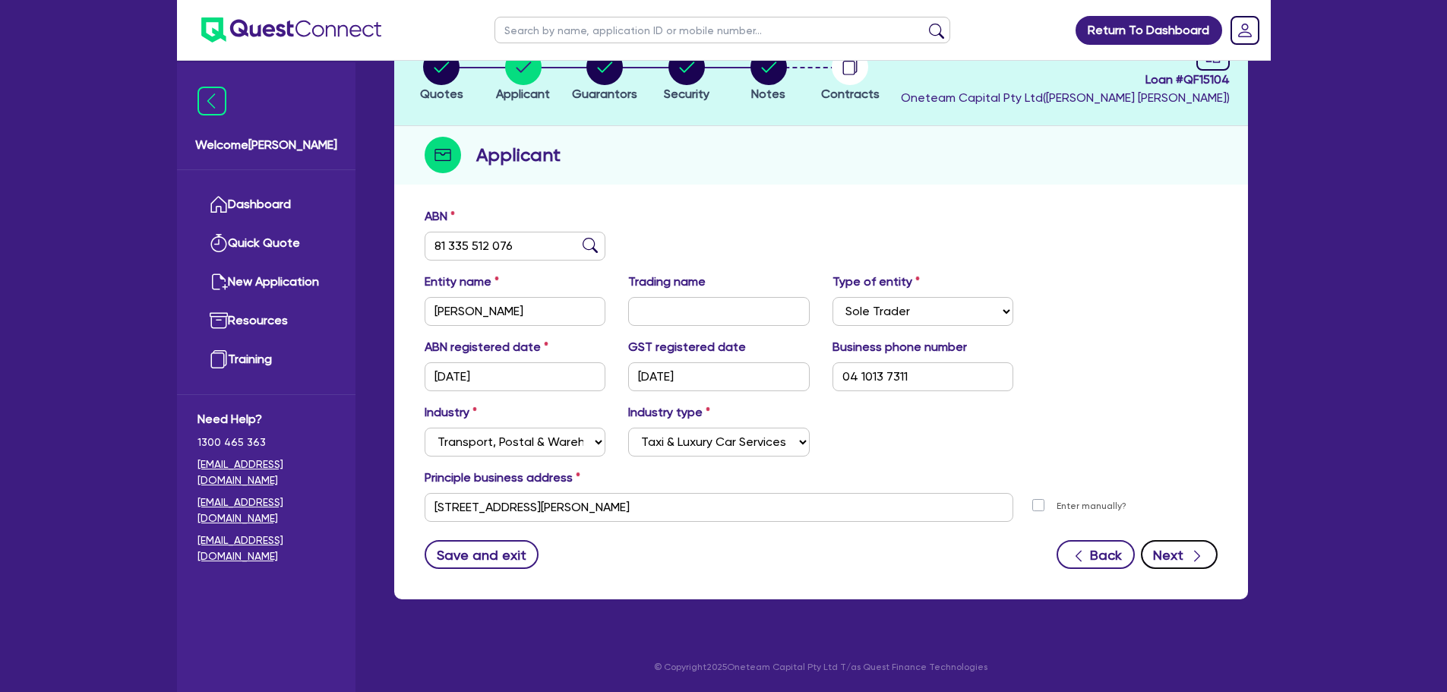
click at [1187, 548] on button "Next" at bounding box center [1179, 554] width 77 height 29
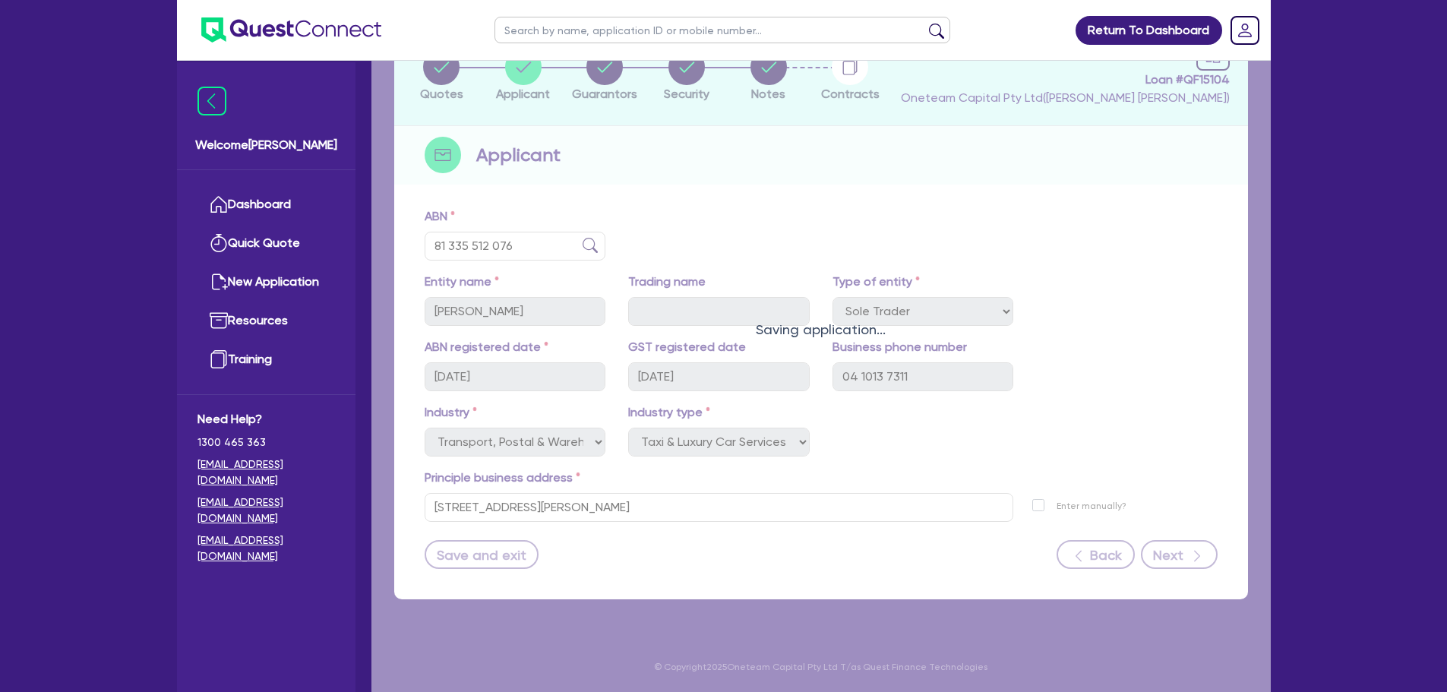
select select "MR"
select select "QLD"
select select "MARRIED"
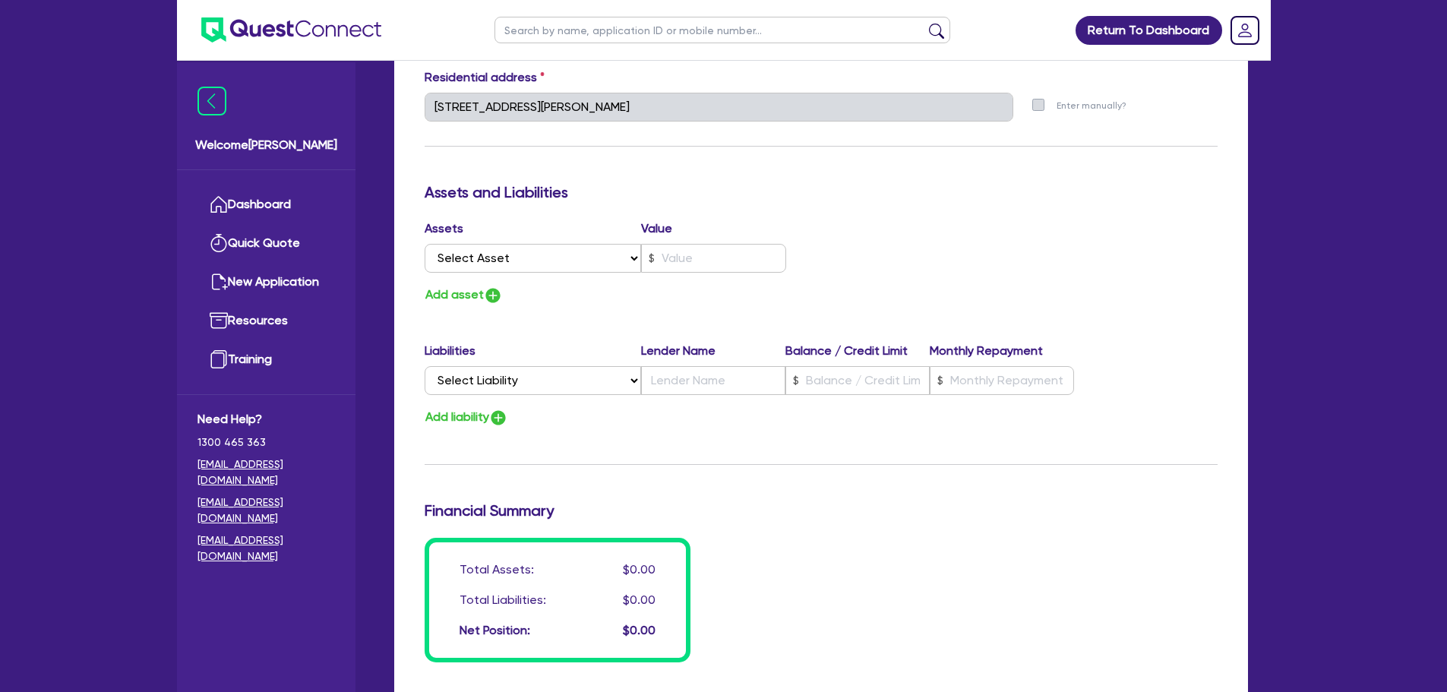
scroll to position [777, 0]
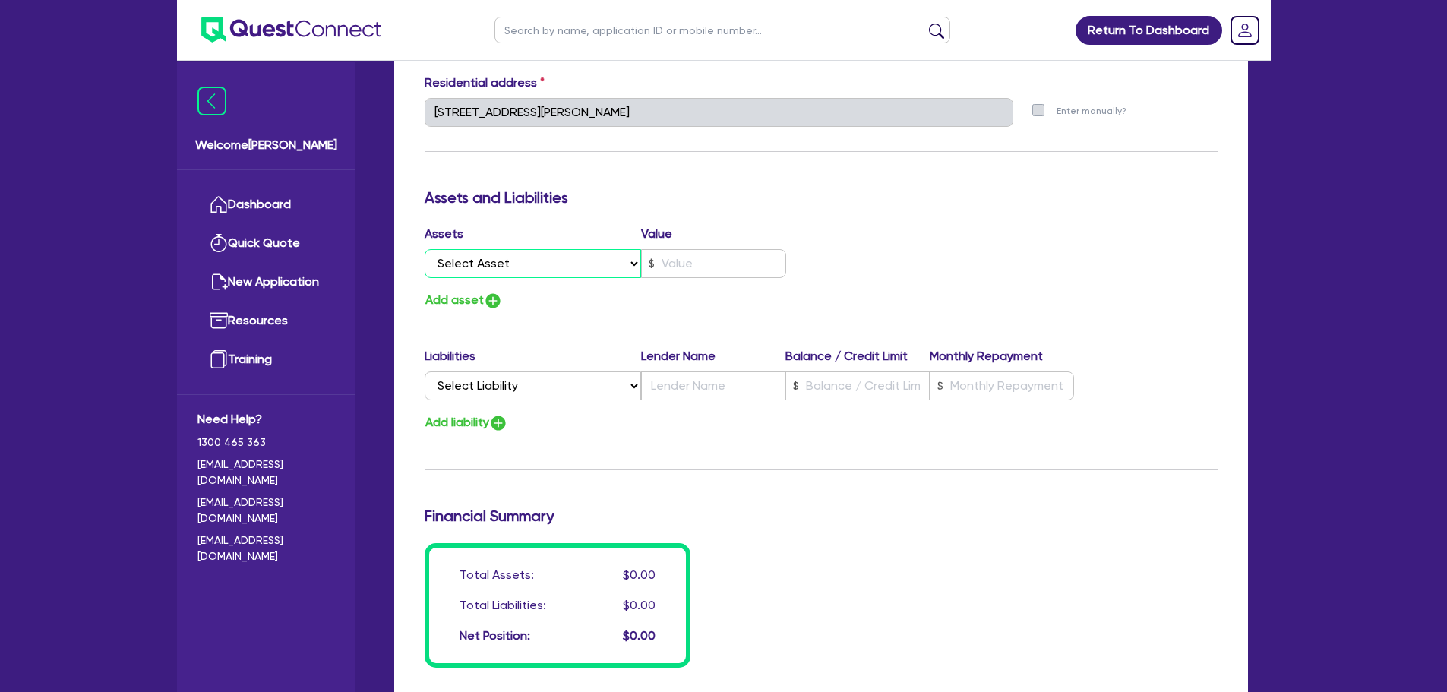
click at [548, 263] on select "Select Asset Cash Property Investment property Vehicle Truck Trailer Equipment …" at bounding box center [533, 263] width 217 height 29
select select "CASH"
click at [425, 249] on select "Select Asset Cash Property Investment property Vehicle Truck Trailer Equipment …" at bounding box center [533, 263] width 217 height 29
type input "1"
type input "0411 537 311"
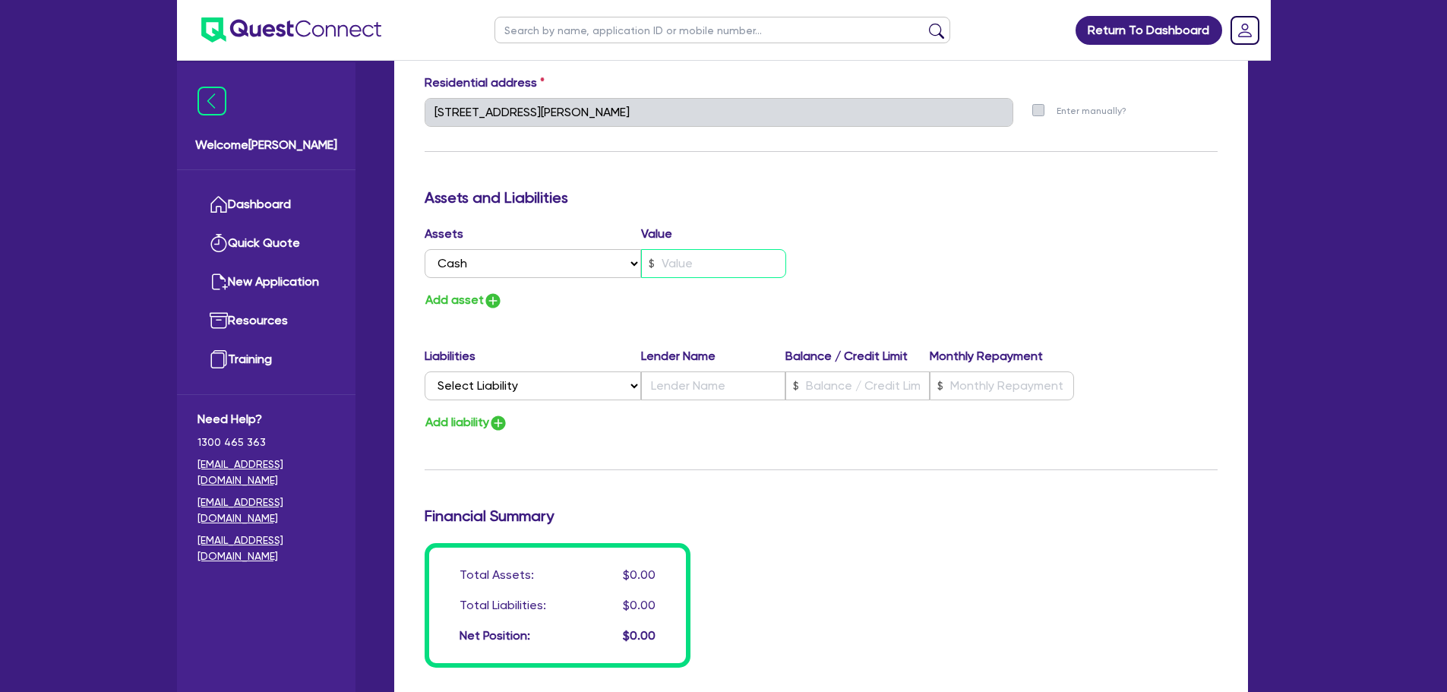
click at [675, 269] on input "text" at bounding box center [713, 263] width 145 height 29
type input "1"
type input "0411 537 311"
type input "2"
type input "1"
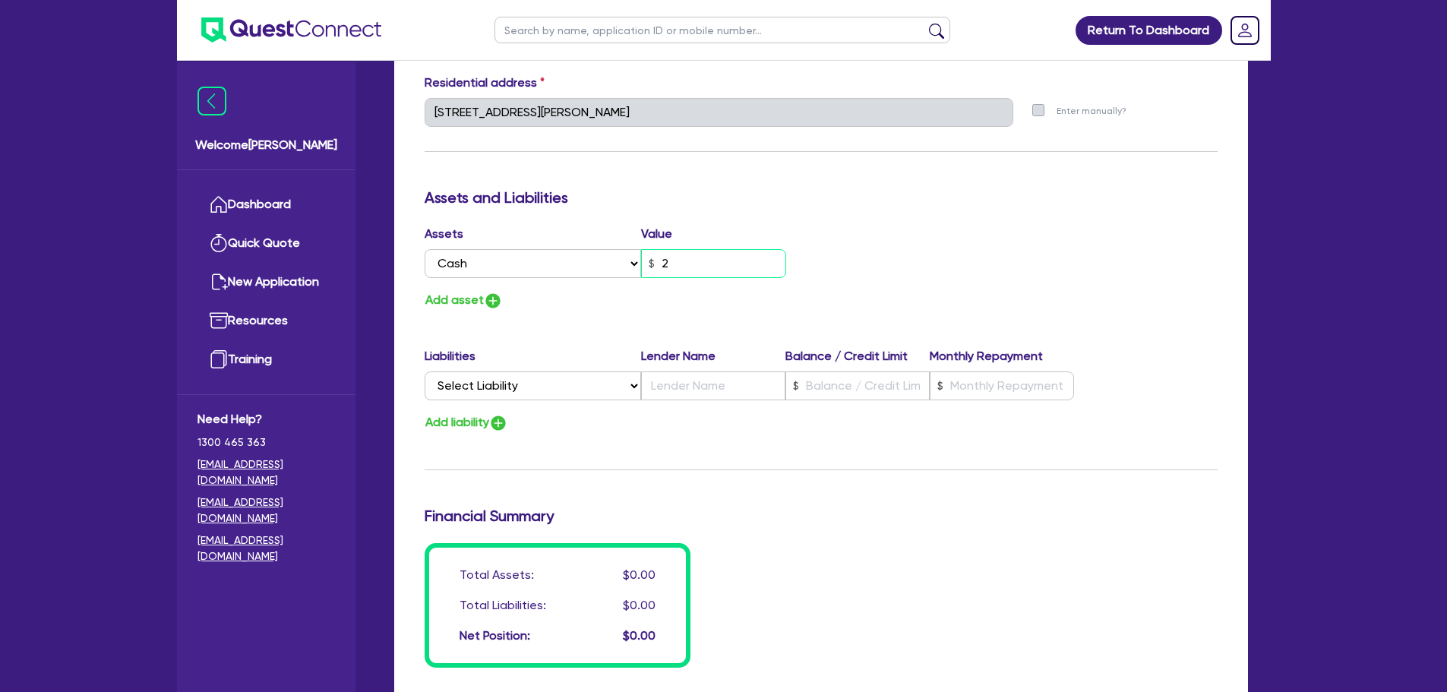
type input "0411 537 311"
type input "20"
type input "1"
type input "0411 537 311"
type input "200"
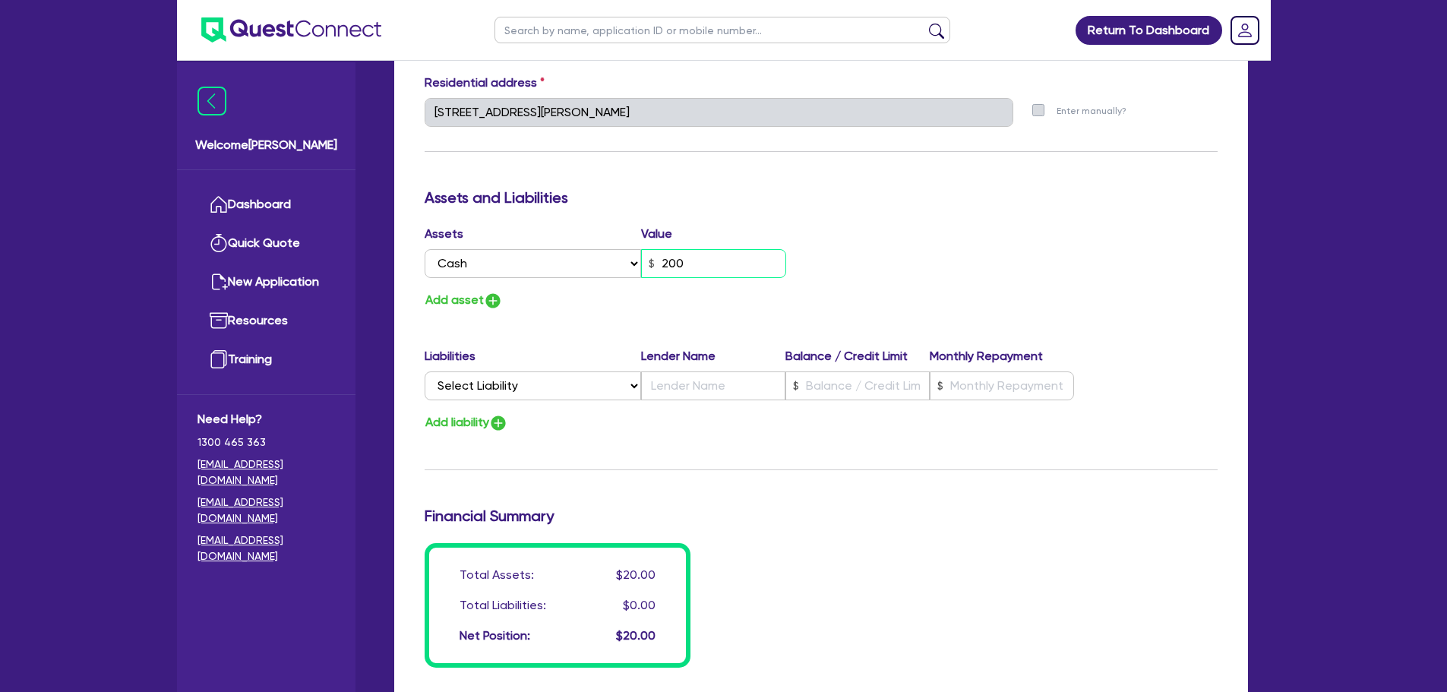
type input "1"
type input "0411 537 311"
type input "2,000"
type input "1"
type input "0411 537 311"
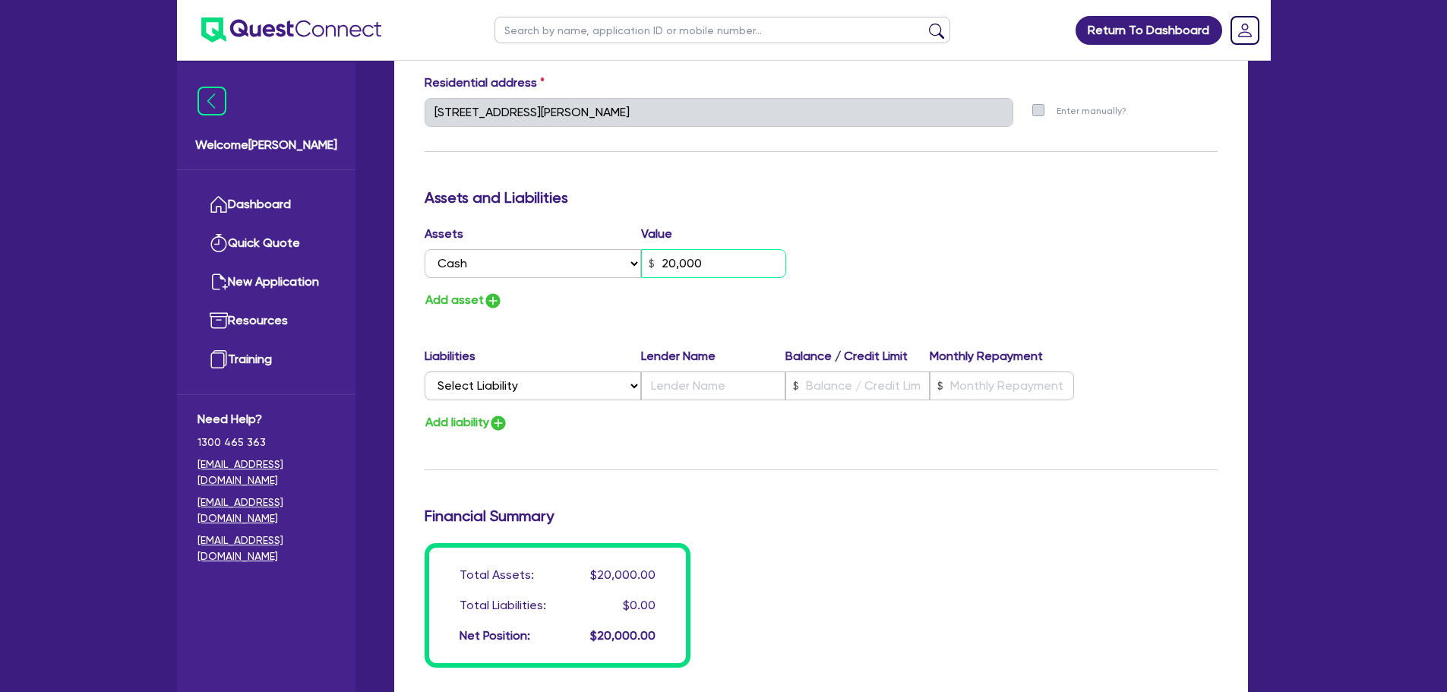
type input "20,000"
click at [493, 302] on img "button" at bounding box center [493, 301] width 18 height 18
type input "1"
type input "0411 537 311"
type input "20,000"
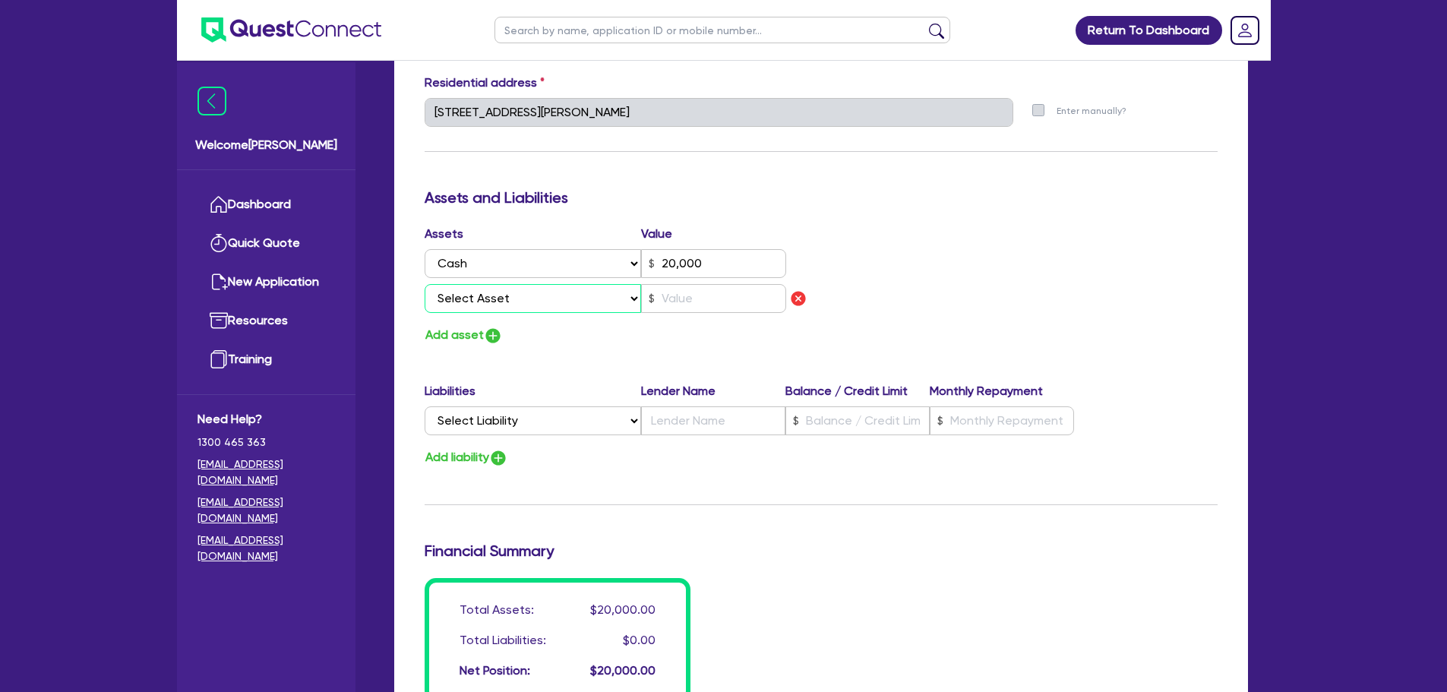
click at [508, 298] on select "Select Asset Cash Property Investment property Vehicle Truck Trailer Equipment …" at bounding box center [533, 298] width 217 height 29
select select "HOUSEHOLD_PERSONAL"
click at [425, 284] on select "Select Asset Cash Property Investment property Vehicle Truck Trailer Equipment …" at bounding box center [533, 298] width 217 height 29
type input "1"
type input "0411 537 311"
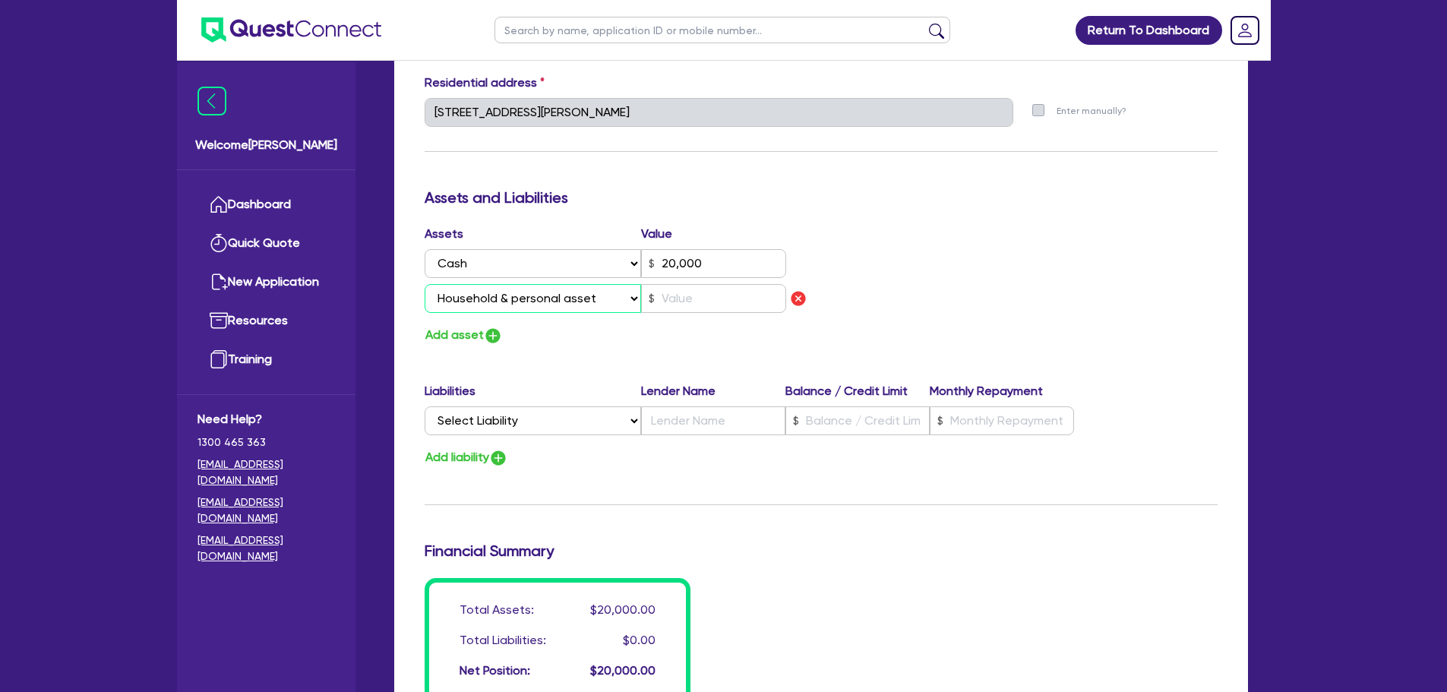
type input "20,000"
click at [675, 314] on div "Assets Value Select Asset Cash Property Investment property Vehicle Truck Trail…" at bounding box center [617, 272] width 408 height 94
click at [681, 298] on input "text" at bounding box center [713, 298] width 145 height 29
type input "1"
type input "0411 537 311"
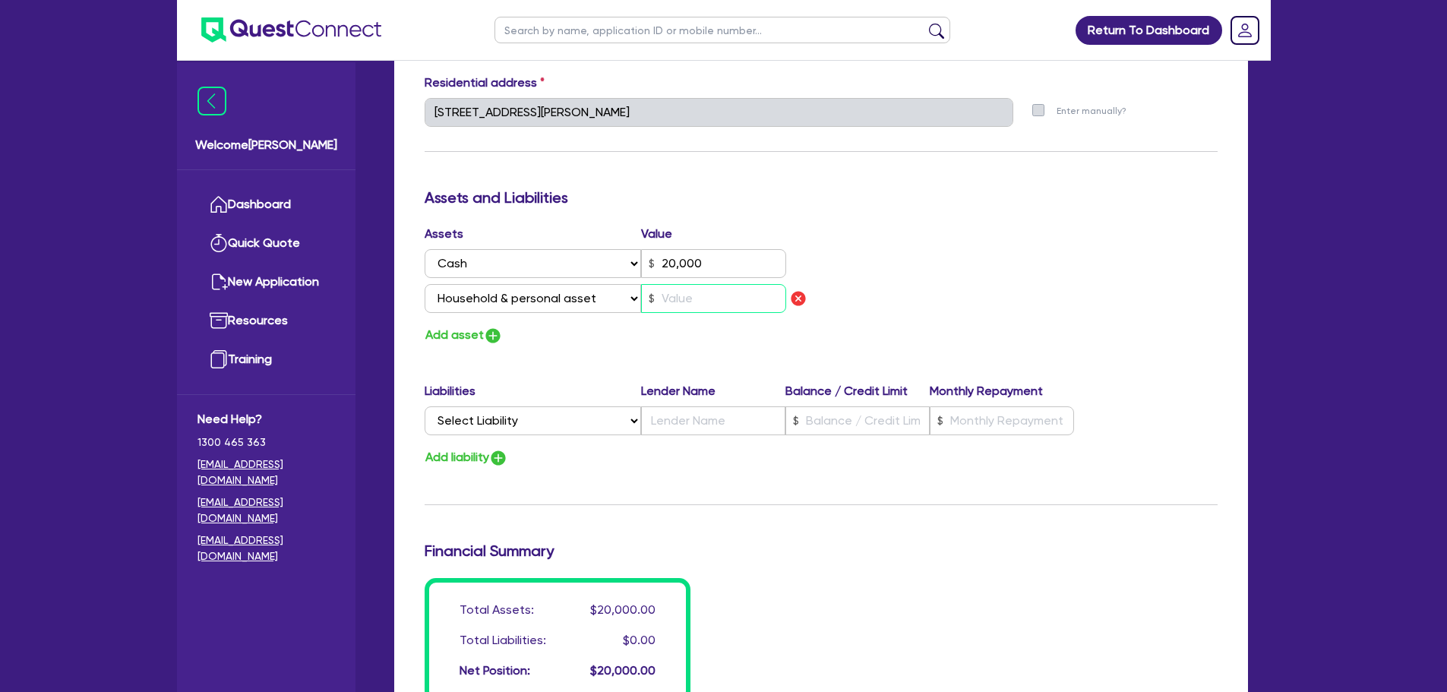
type input "20,000"
type input "20"
type input "1"
type input "0411 537 311"
type input "20,000"
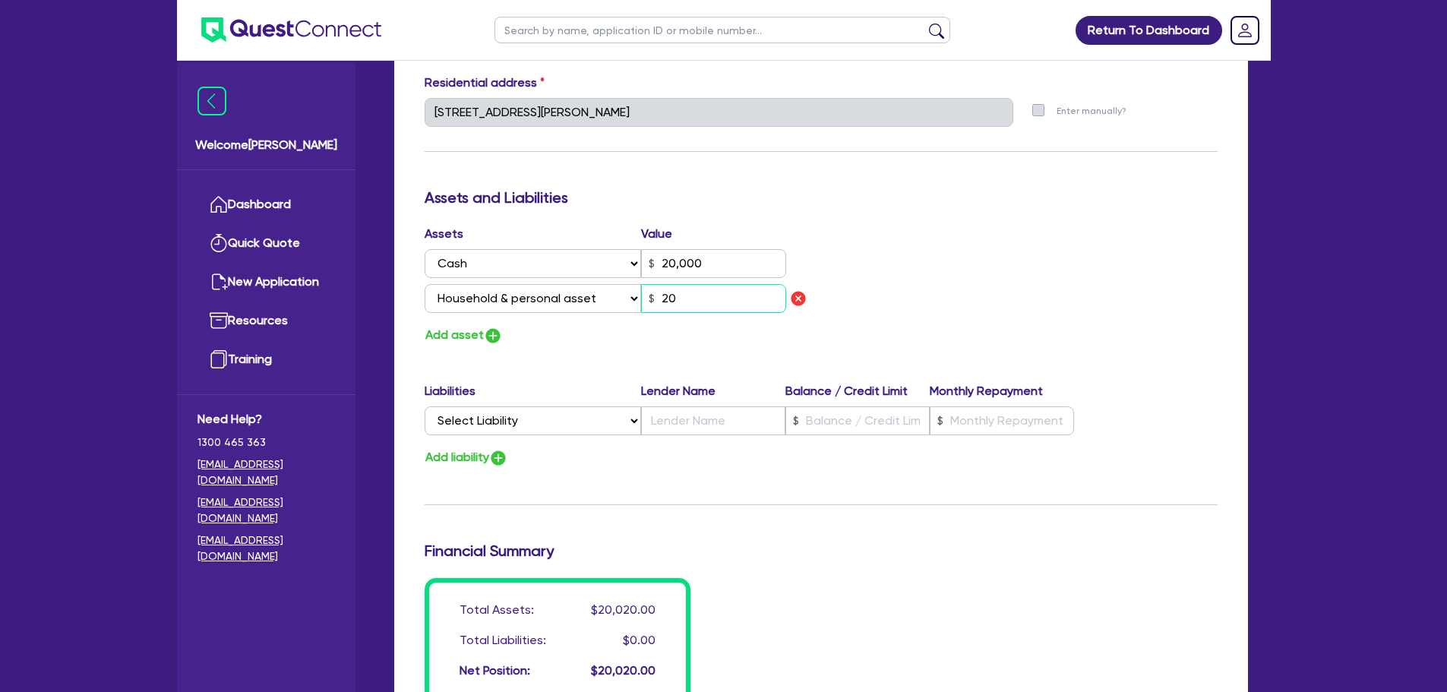
type input "1"
type input "0411 537 311"
type input "20,000"
type input "200"
type input "1"
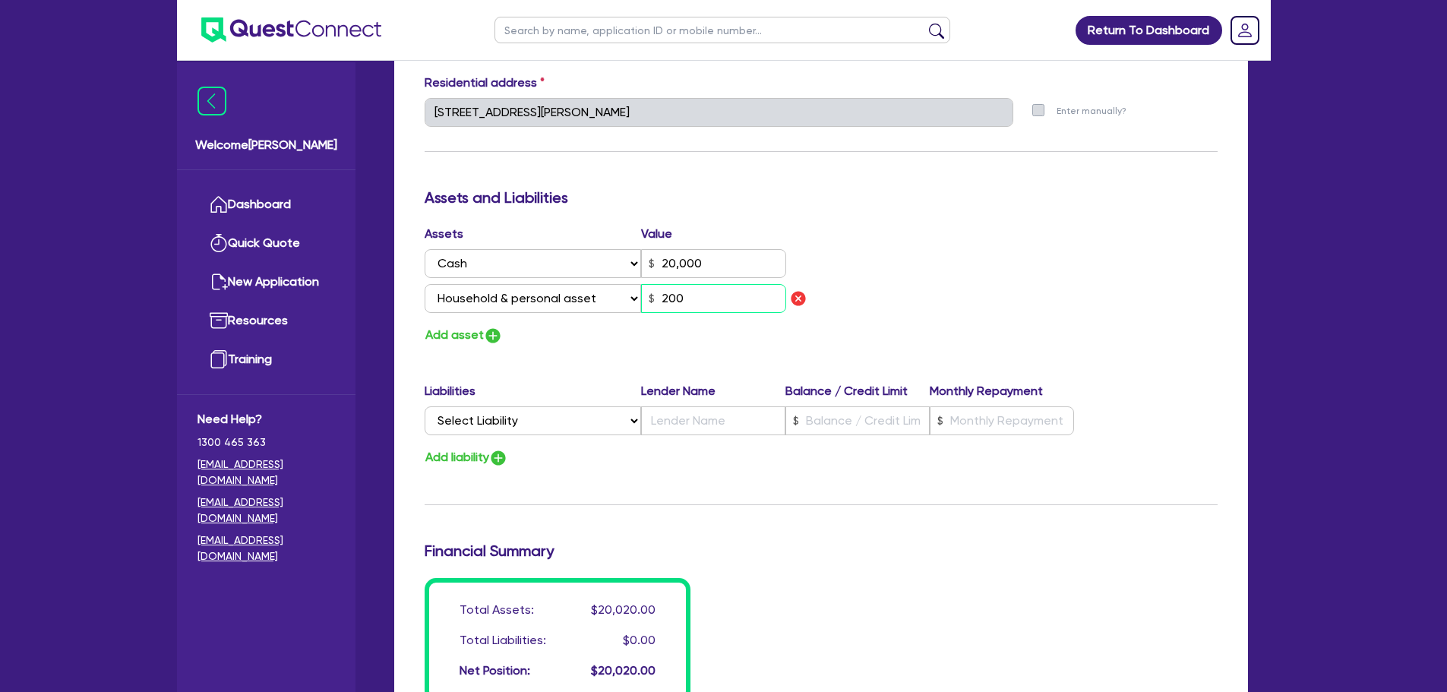
type input "0411 537 311"
type input "20,000"
type input "2,000"
type input "1"
type input "0411 537 311"
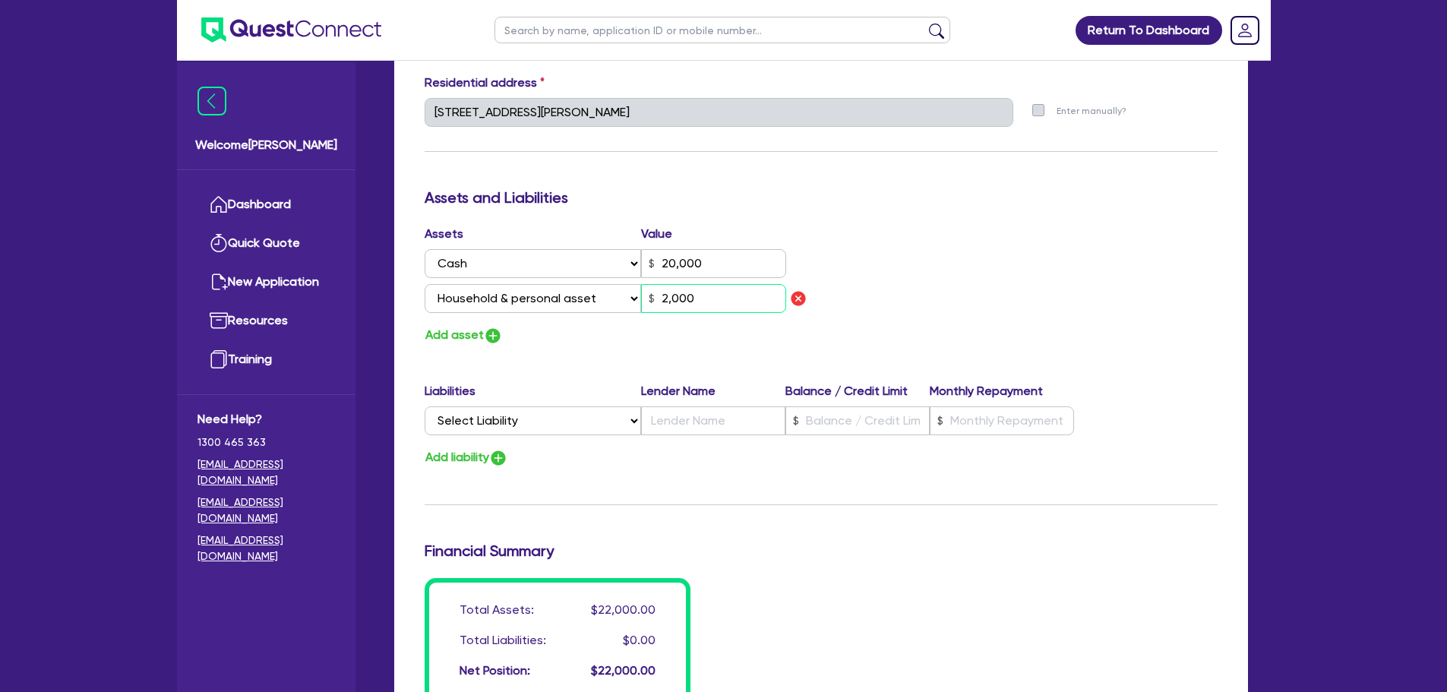
type input "20,000"
click at [672, 367] on div "Update residential status for Director #1 Boarding is only acceptable when the …" at bounding box center [821, 123] width 793 height 1158
drag, startPoint x: 673, startPoint y: 292, endPoint x: 658, endPoint y: 295, distance: 14.9
click at [662, 295] on input "20,000" at bounding box center [713, 298] width 145 height 29
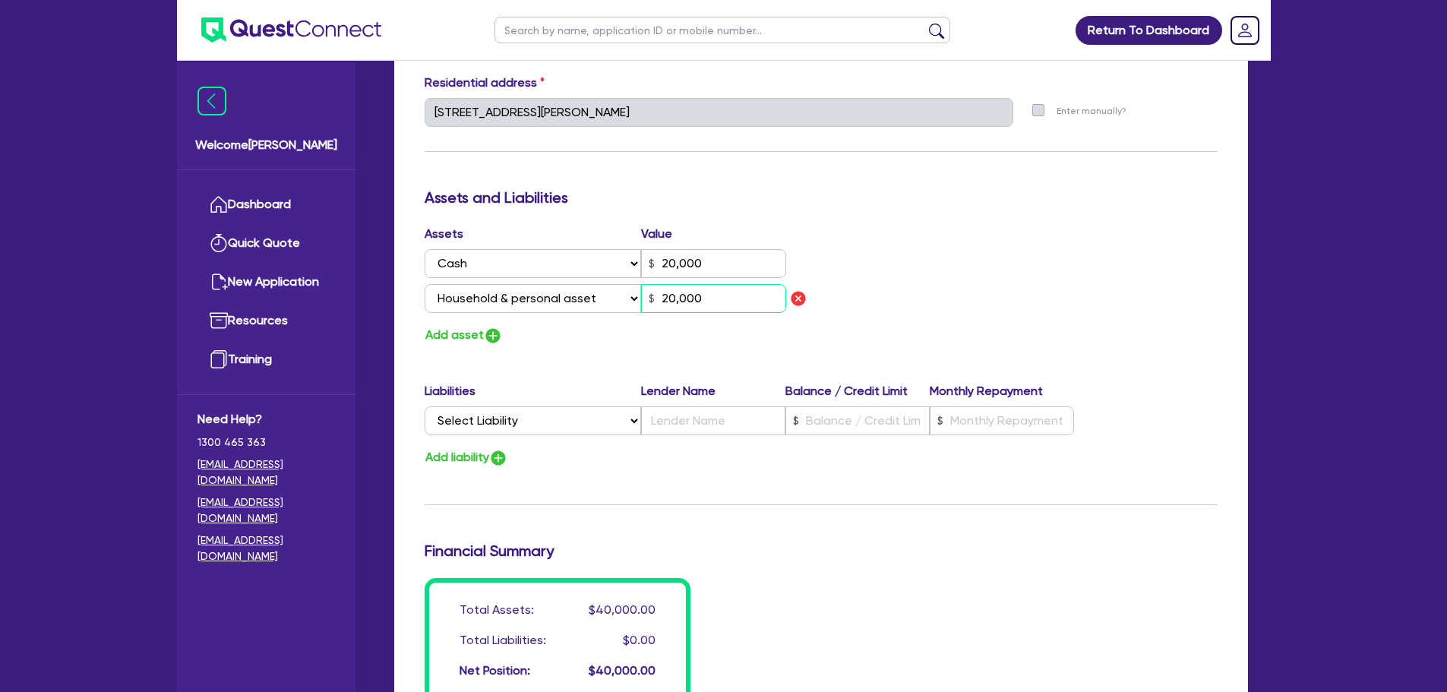
type input "1"
type input "0411 537 311"
type input "20,000"
type input "000"
type input "1"
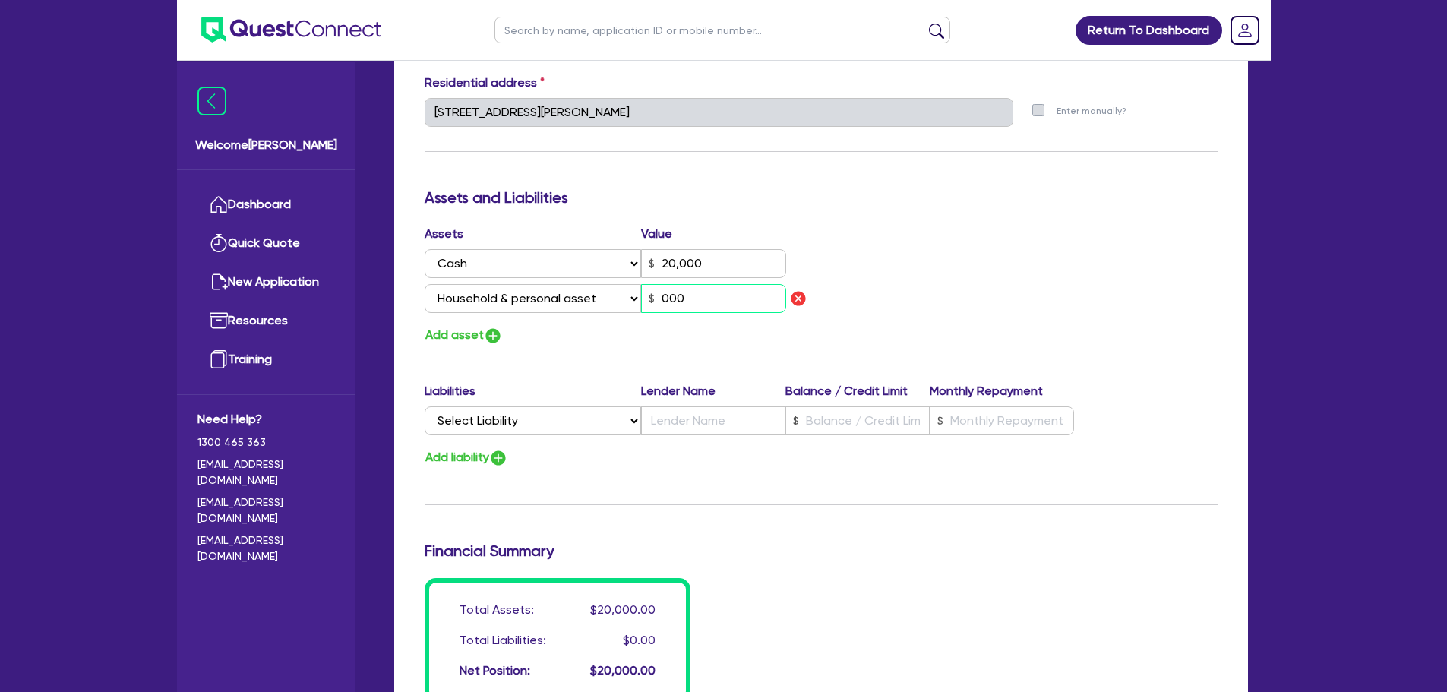
type input "0411 537 311"
type input "20,000"
type input "15,000"
type input "1"
type input "0411 537 311"
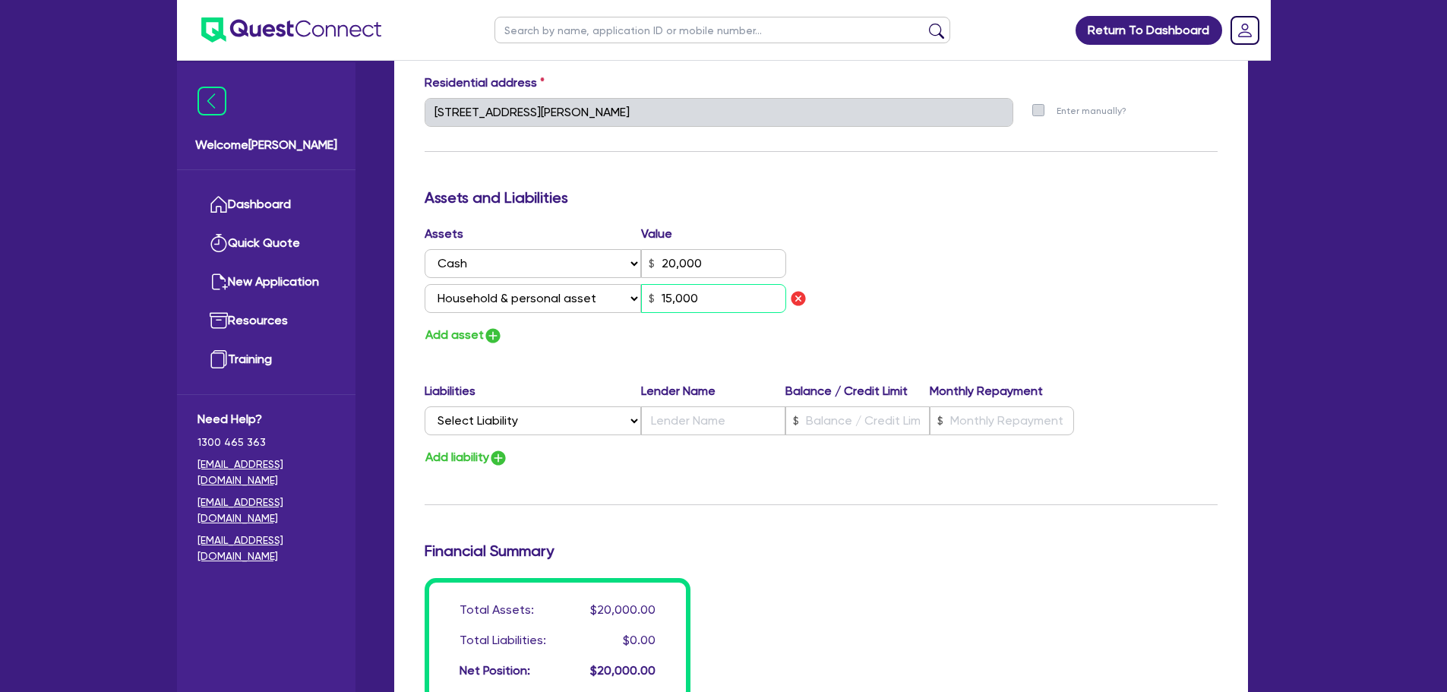
type input "20,000"
type input "15,000"
click at [478, 336] on button "Add asset" at bounding box center [464, 335] width 78 height 21
type input "1"
type input "0411 537 311"
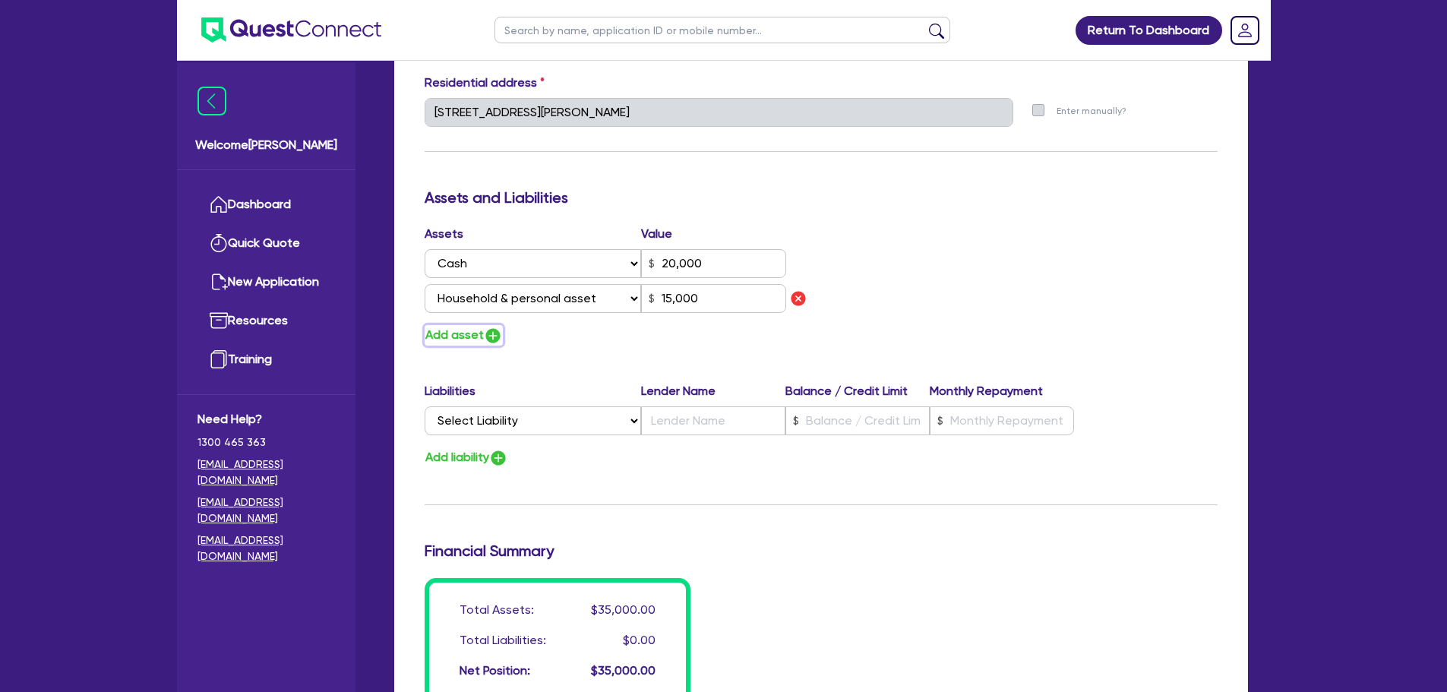
type input "20,000"
type input "15,000"
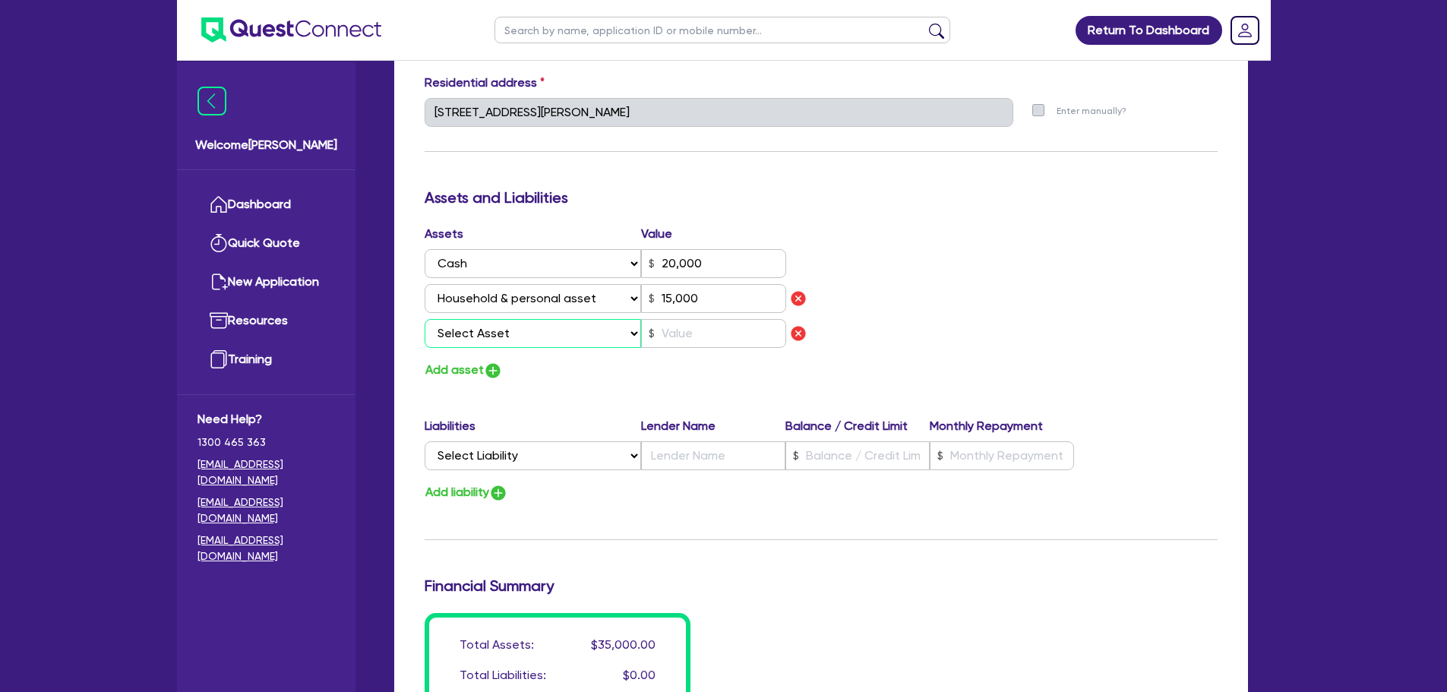
click at [482, 331] on select "Select Asset Cash Property Investment property Vehicle Truck Trailer Equipment …" at bounding box center [533, 333] width 217 height 29
select select "TRUCK"
click at [425, 319] on select "Select Asset Cash Property Investment property Vehicle Truck Trailer Equipment …" at bounding box center [533, 333] width 217 height 29
type input "1"
type input "0411 537 311"
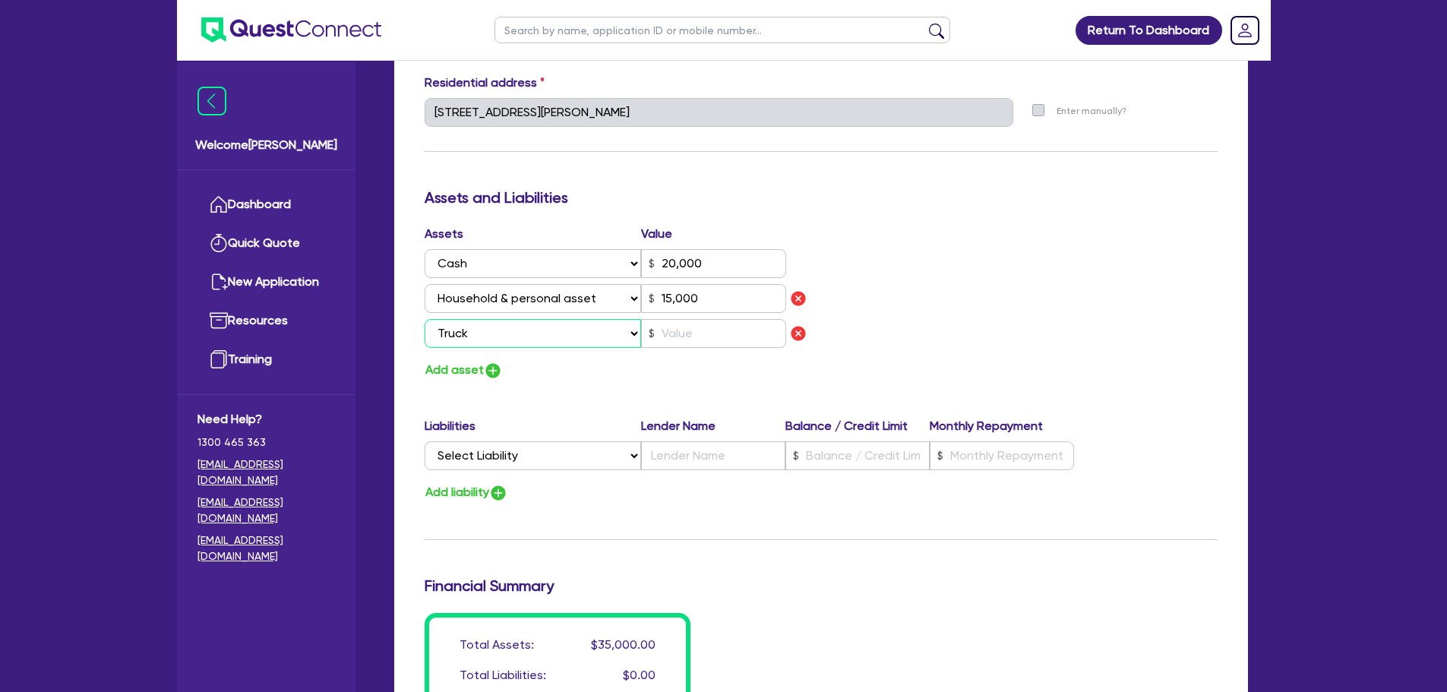
type input "20,000"
type input "15,000"
click at [688, 333] on input "text" at bounding box center [713, 333] width 145 height 29
type input "1"
type input "0411 537 311"
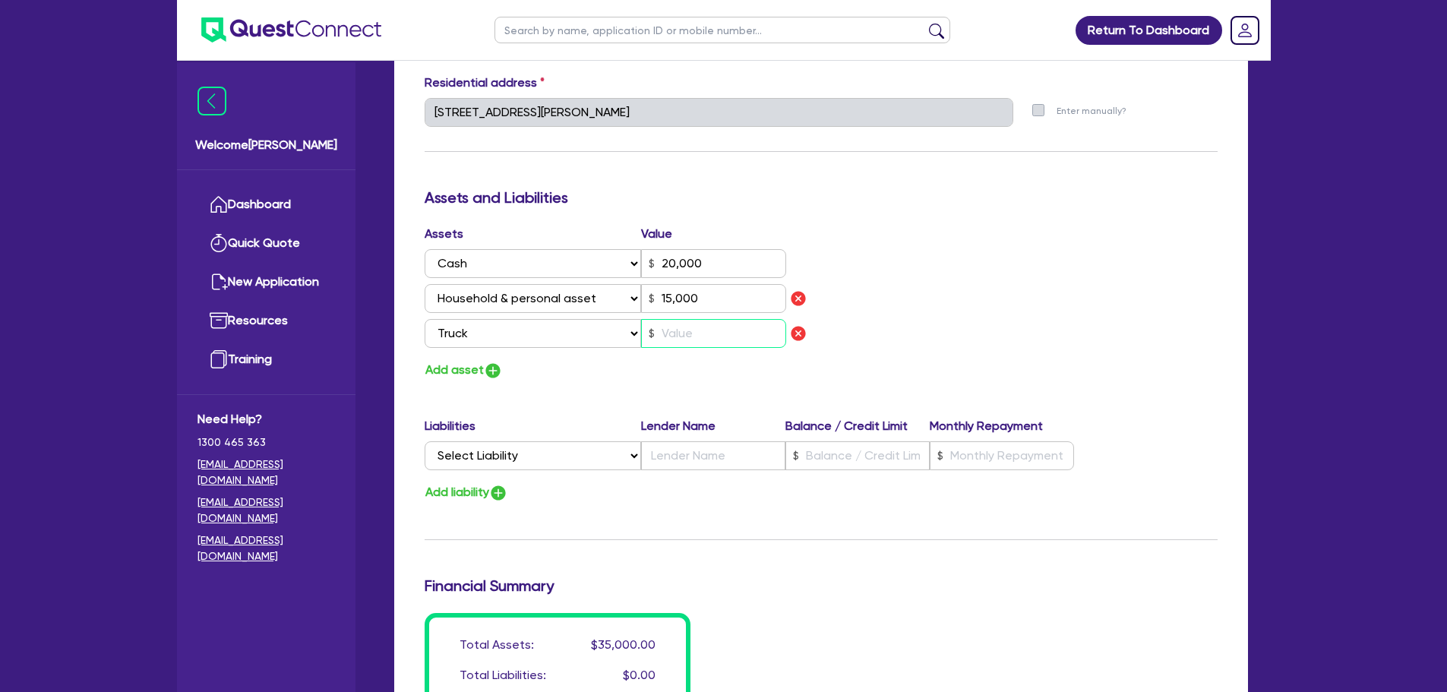
type input "20,000"
type input "15,000"
type input "8"
type input "1"
type input "0411 537 311"
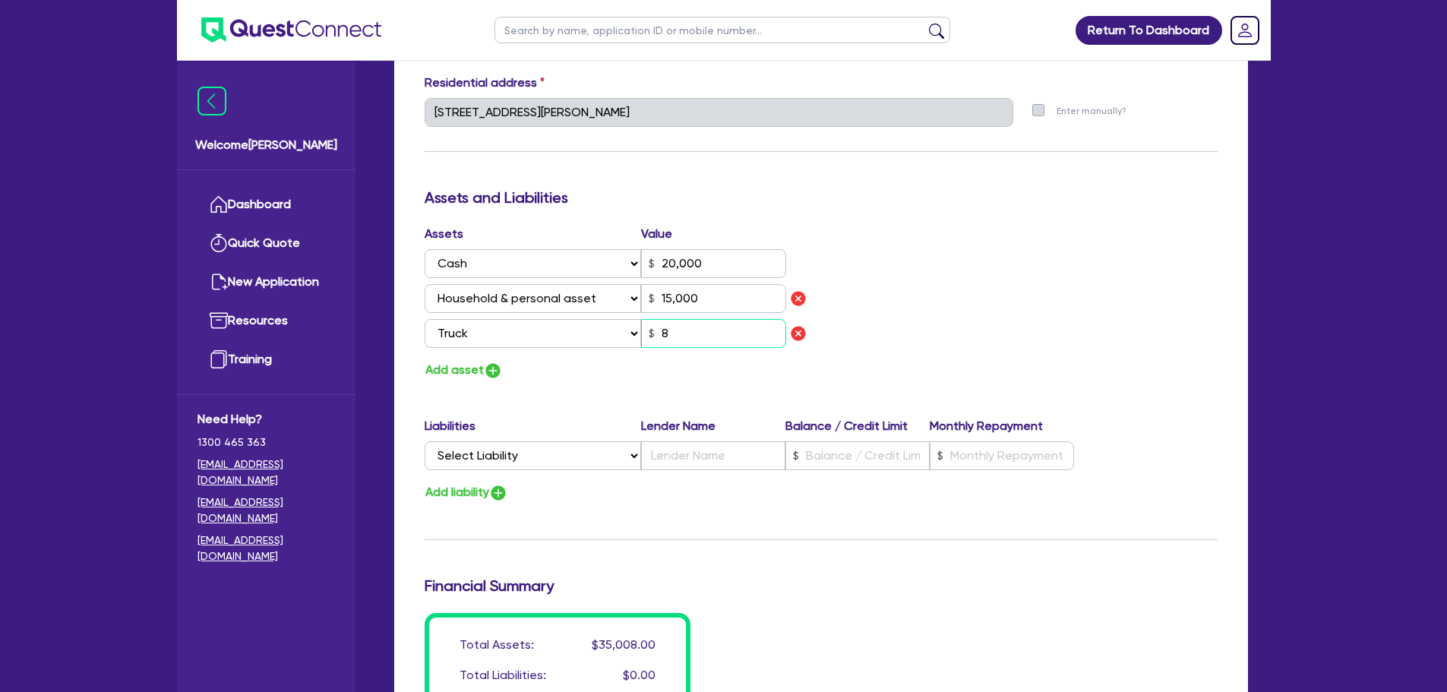
type input "20,000"
type input "15,000"
type input "80"
type input "1"
type input "0411 537 311"
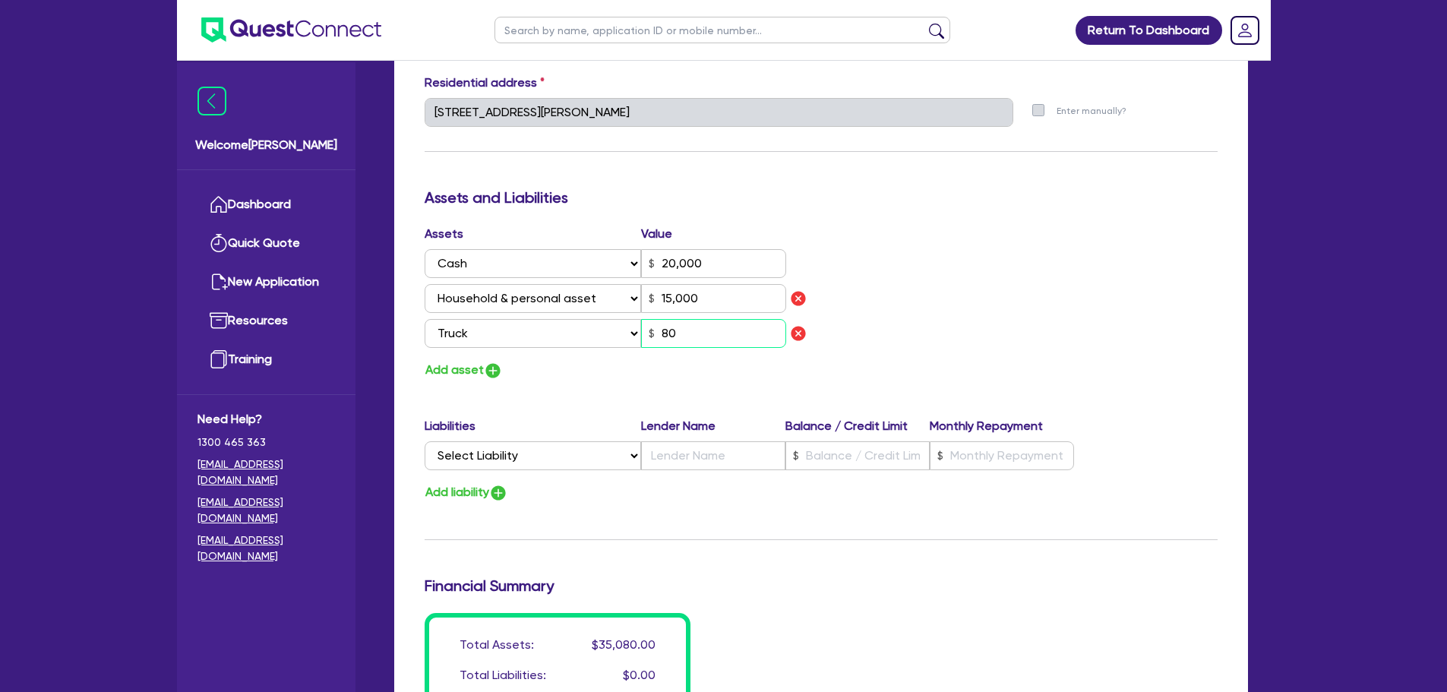
type input "20,000"
type input "15,000"
type input "800"
type input "1"
type input "0411 537 311"
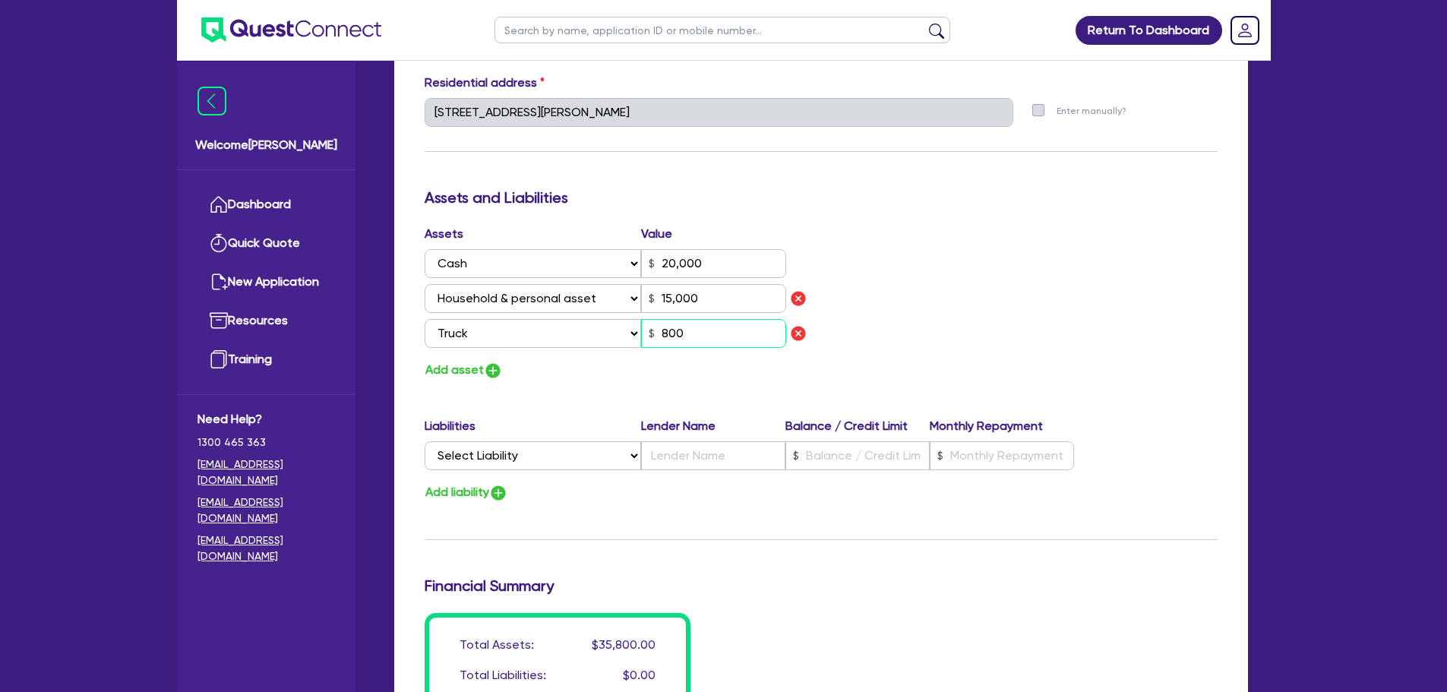
type input "20,000"
type input "15,000"
type input "8,000"
type input "1"
type input "0411 537 311"
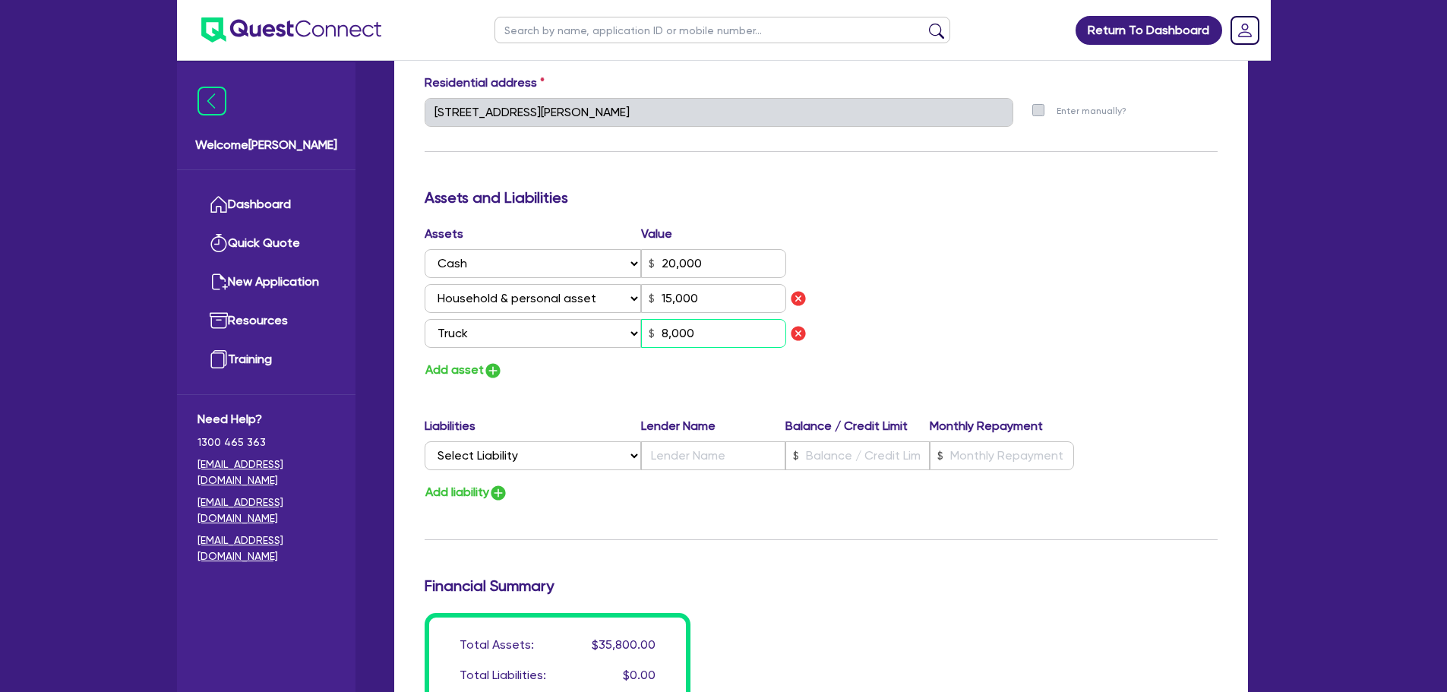
type input "20,000"
type input "15,000"
type input "80,000"
click at [989, 294] on div "Assets Value Select Asset Cash Property Investment property Vehicle Truck Trail…" at bounding box center [821, 303] width 816 height 156
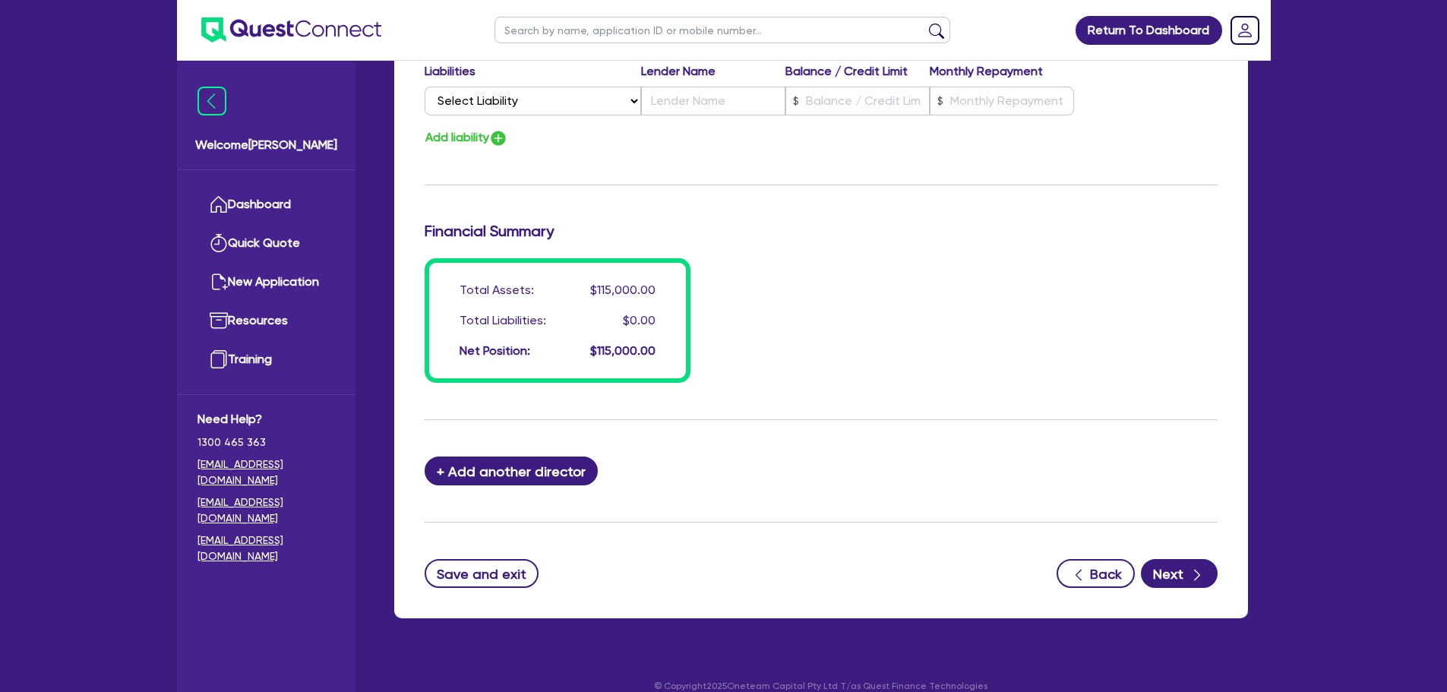
scroll to position [1151, 0]
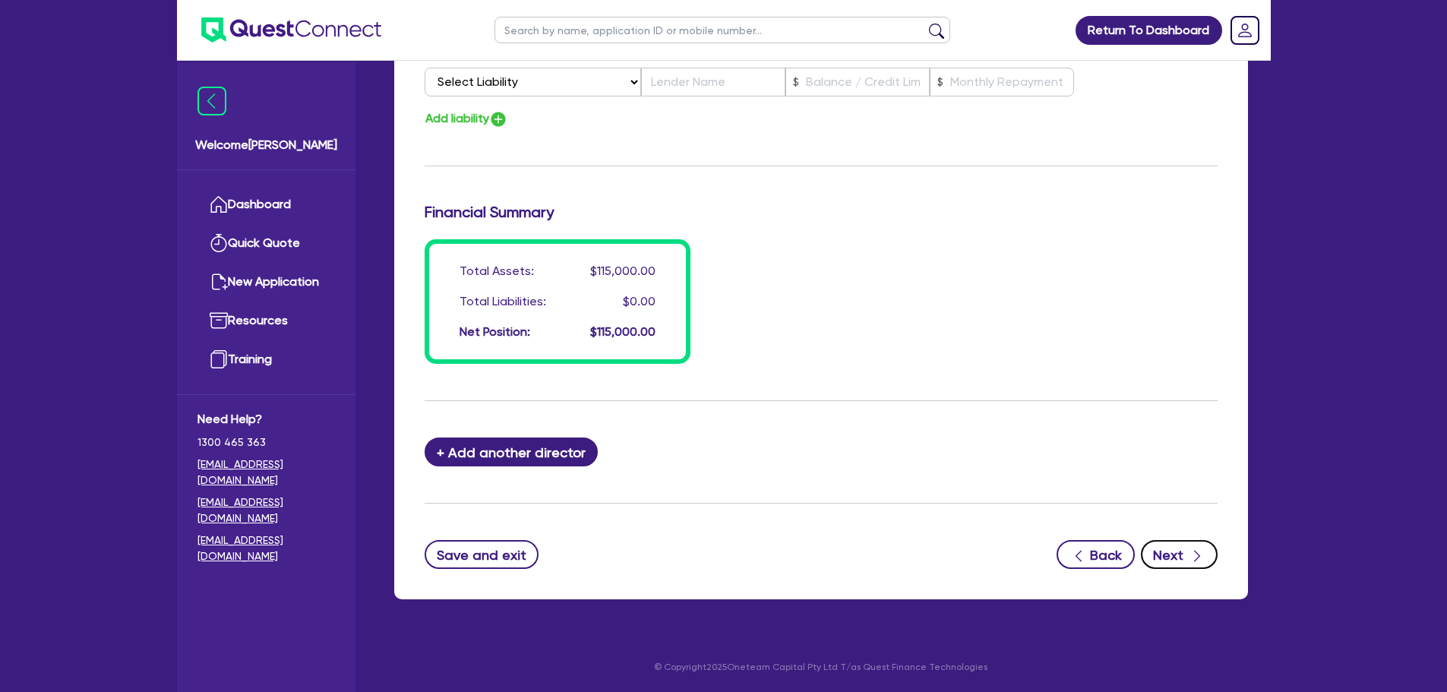
click at [1189, 553] on div "button" at bounding box center [1197, 554] width 17 height 19
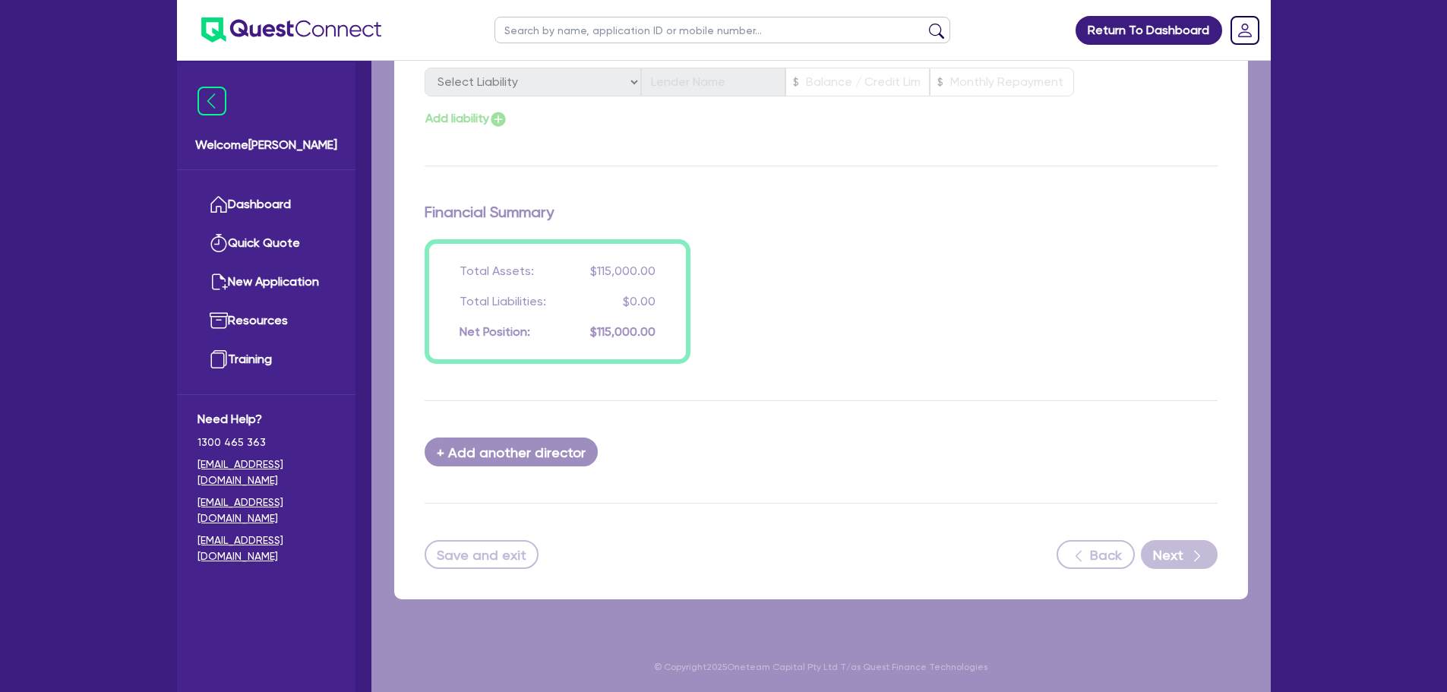
select select "CARS_AND_LIGHT_TRUCKS"
select select "PASSENGER_VEHICLES"
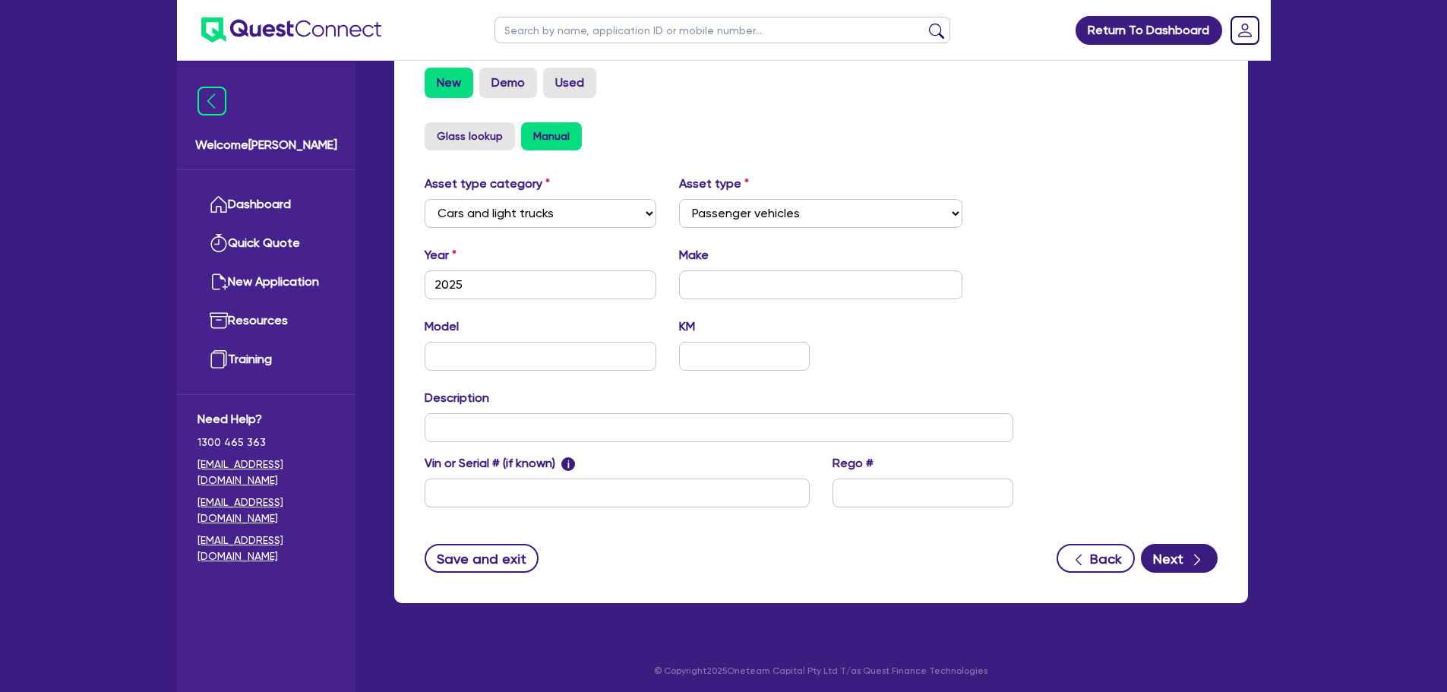
scroll to position [477, 0]
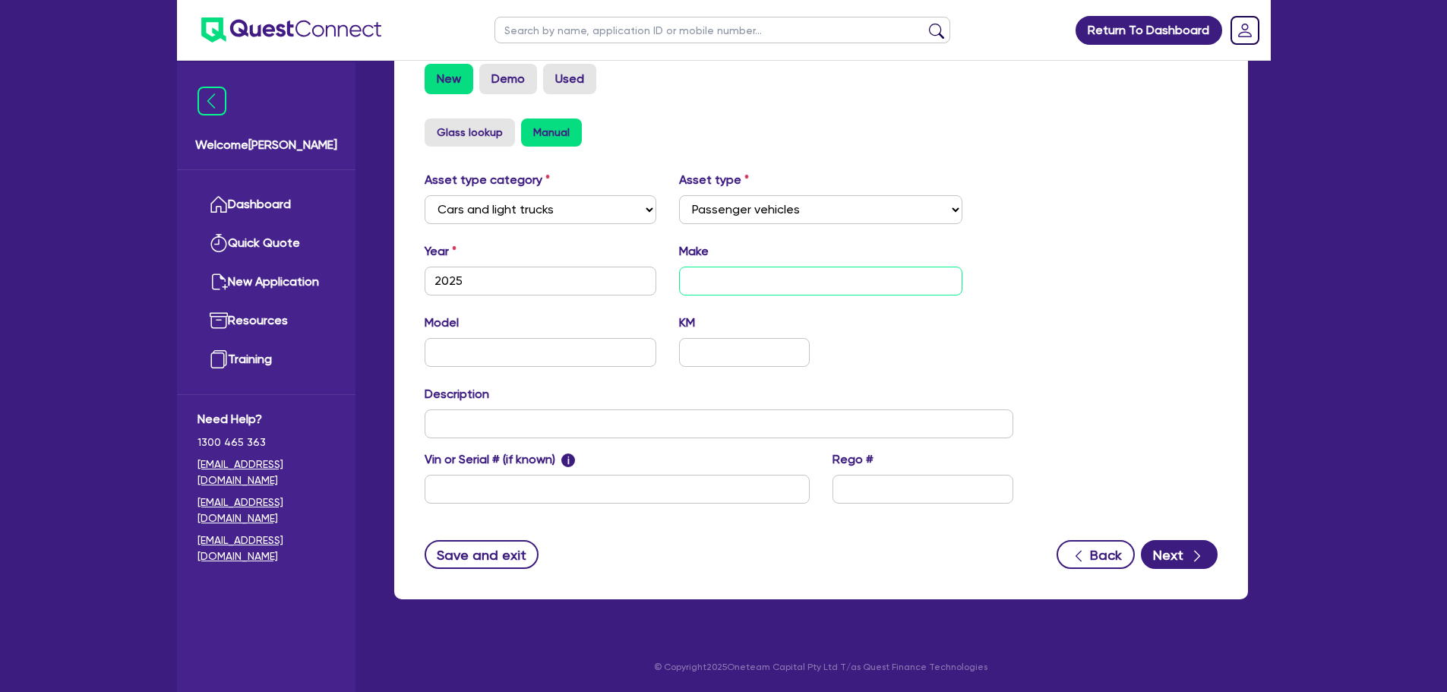
click at [756, 280] on input "text" at bounding box center [820, 281] width 283 height 29
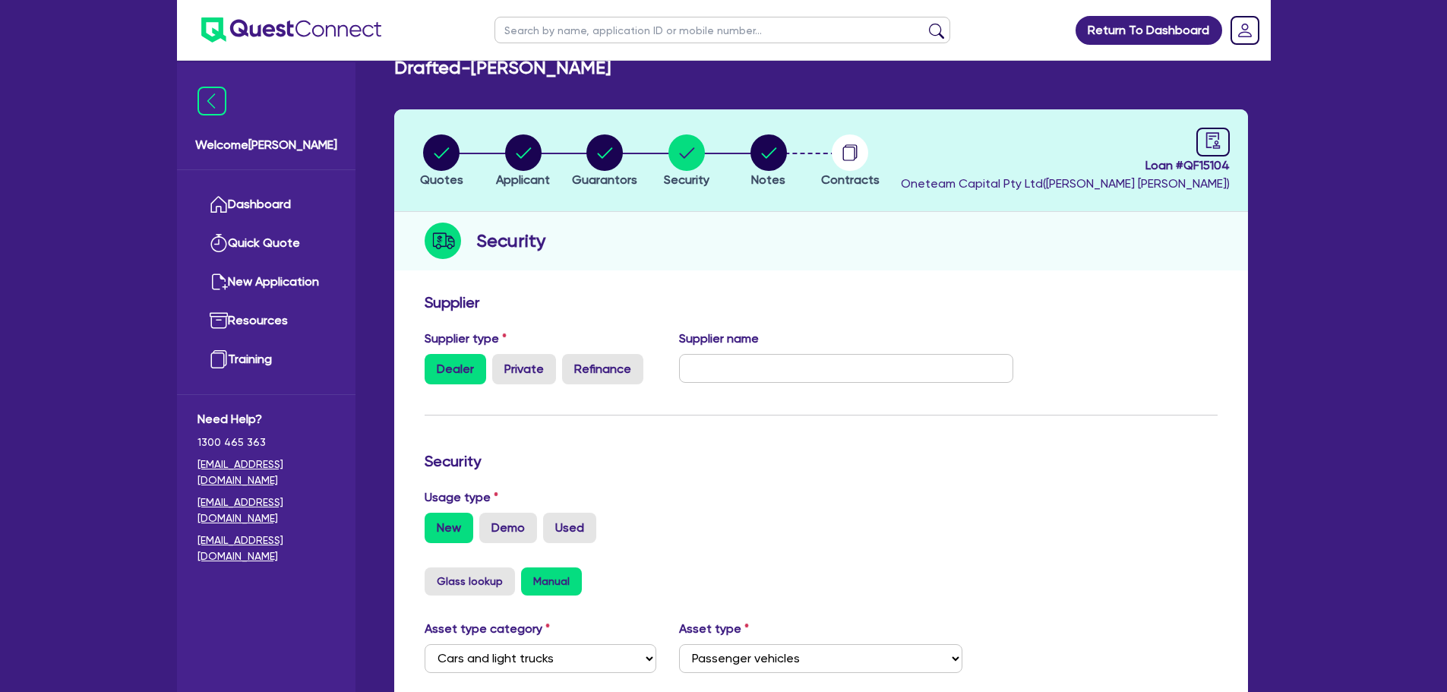
scroll to position [0, 0]
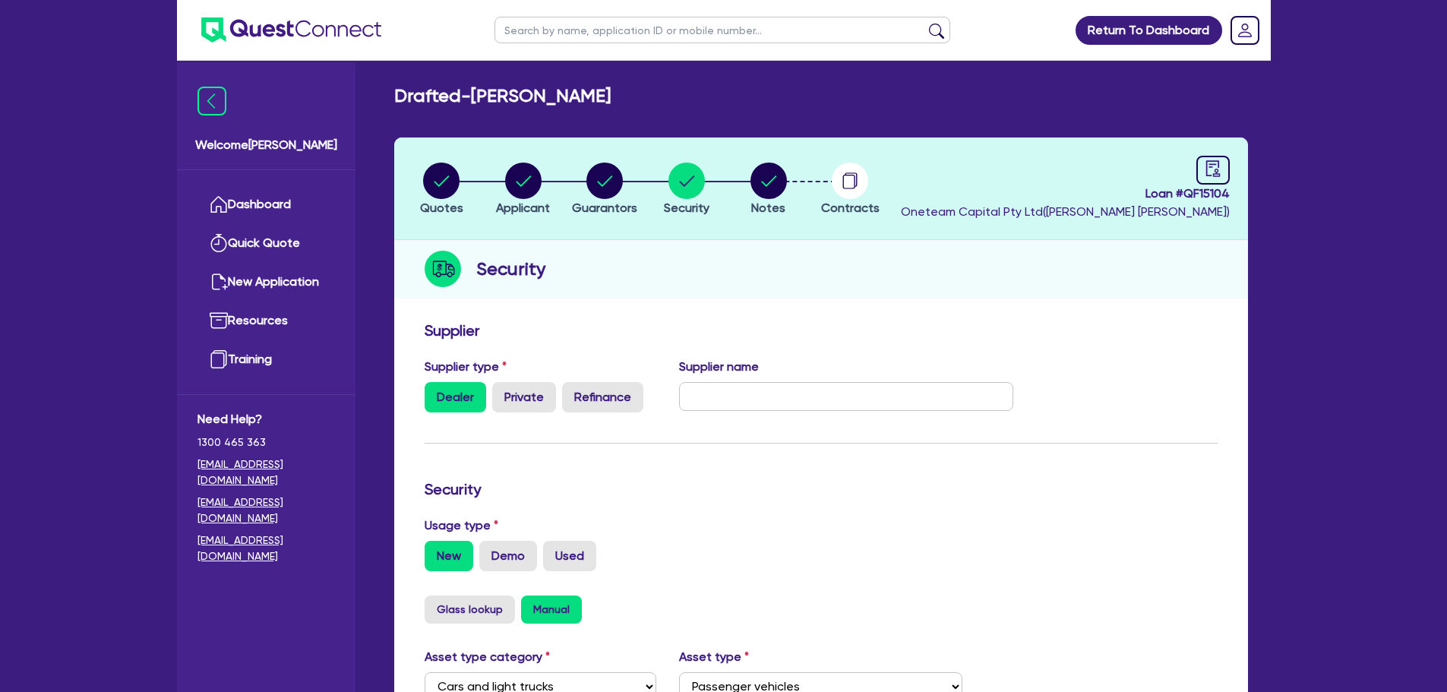
click at [854, 305] on div "Quotes Applicant [GEOGRAPHIC_DATA] Security Notes Contracts Loan # QF15104 Onet…" at bounding box center [821, 606] width 854 height 939
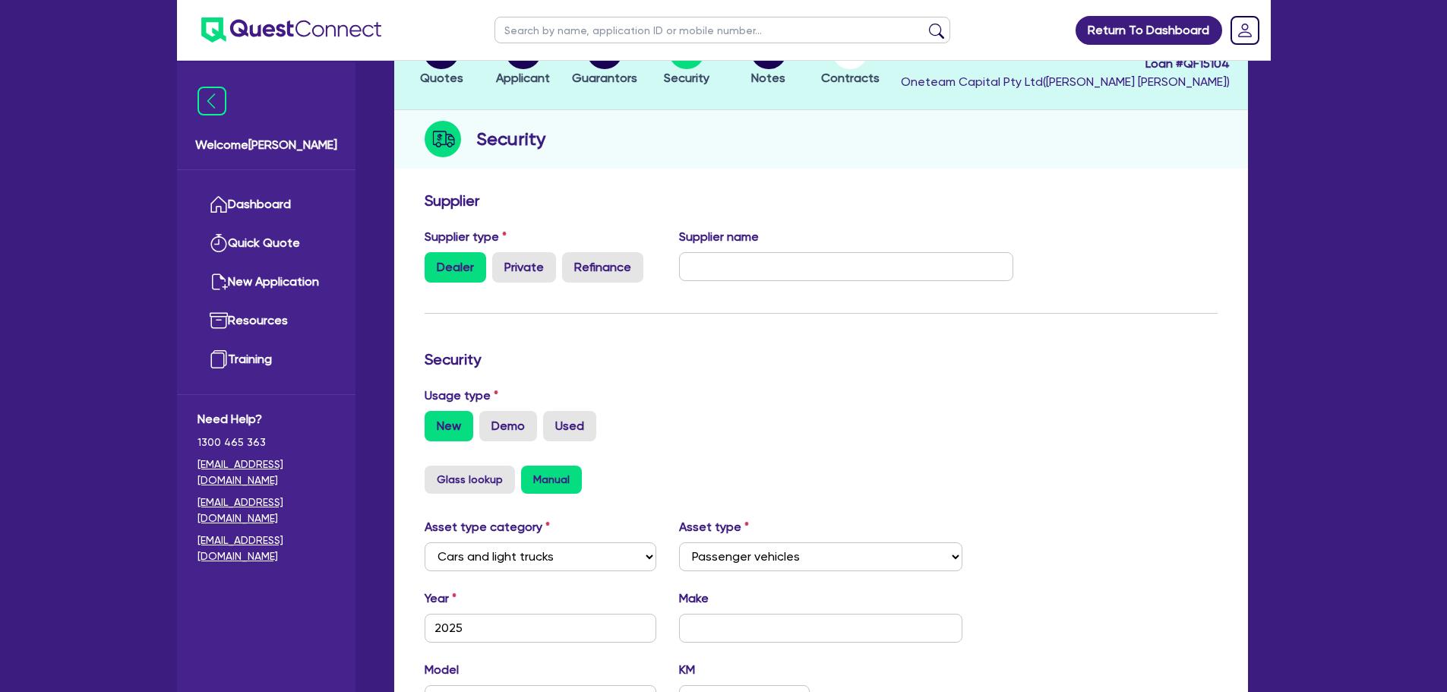
scroll to position [304, 0]
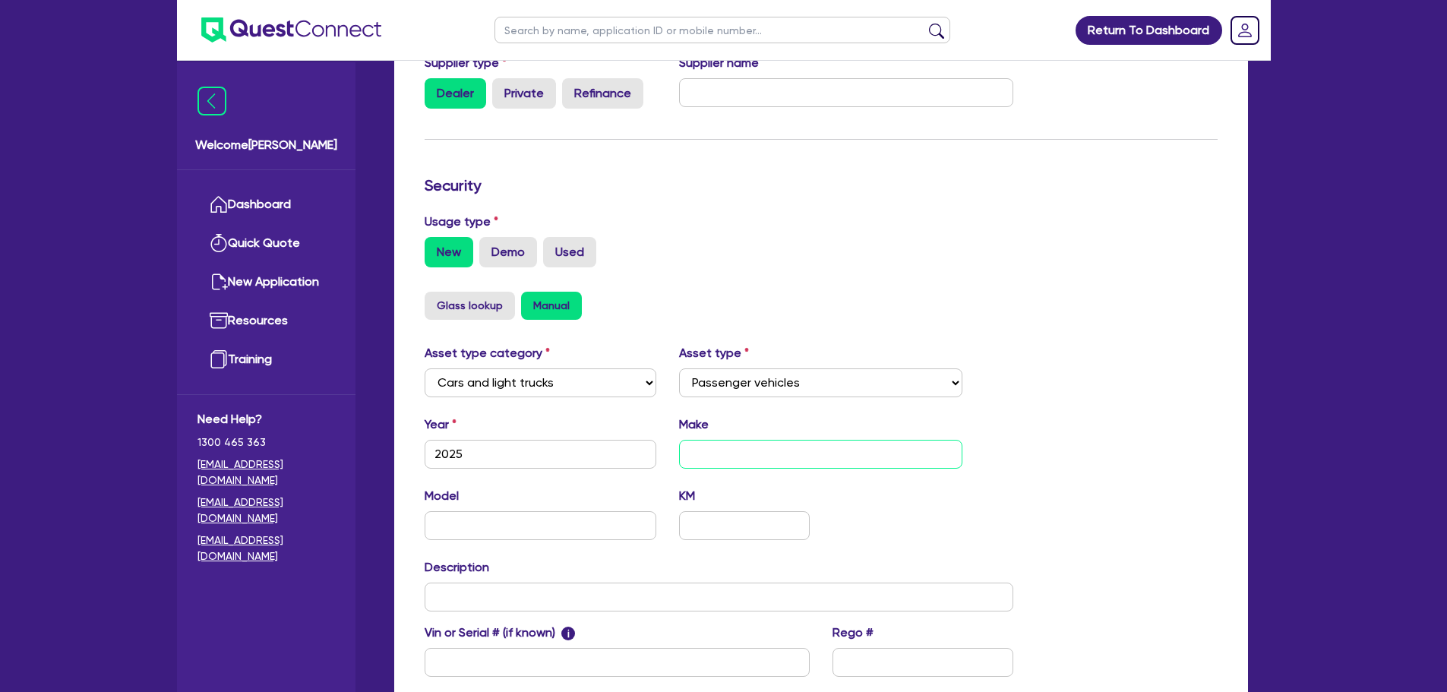
click at [723, 452] on input "text" at bounding box center [820, 454] width 283 height 29
type input "LDV"
click at [527, 527] on input "text" at bounding box center [541, 525] width 232 height 29
click at [512, 519] on input "Deliver 7" at bounding box center [541, 525] width 232 height 29
type input "Deliver 7"
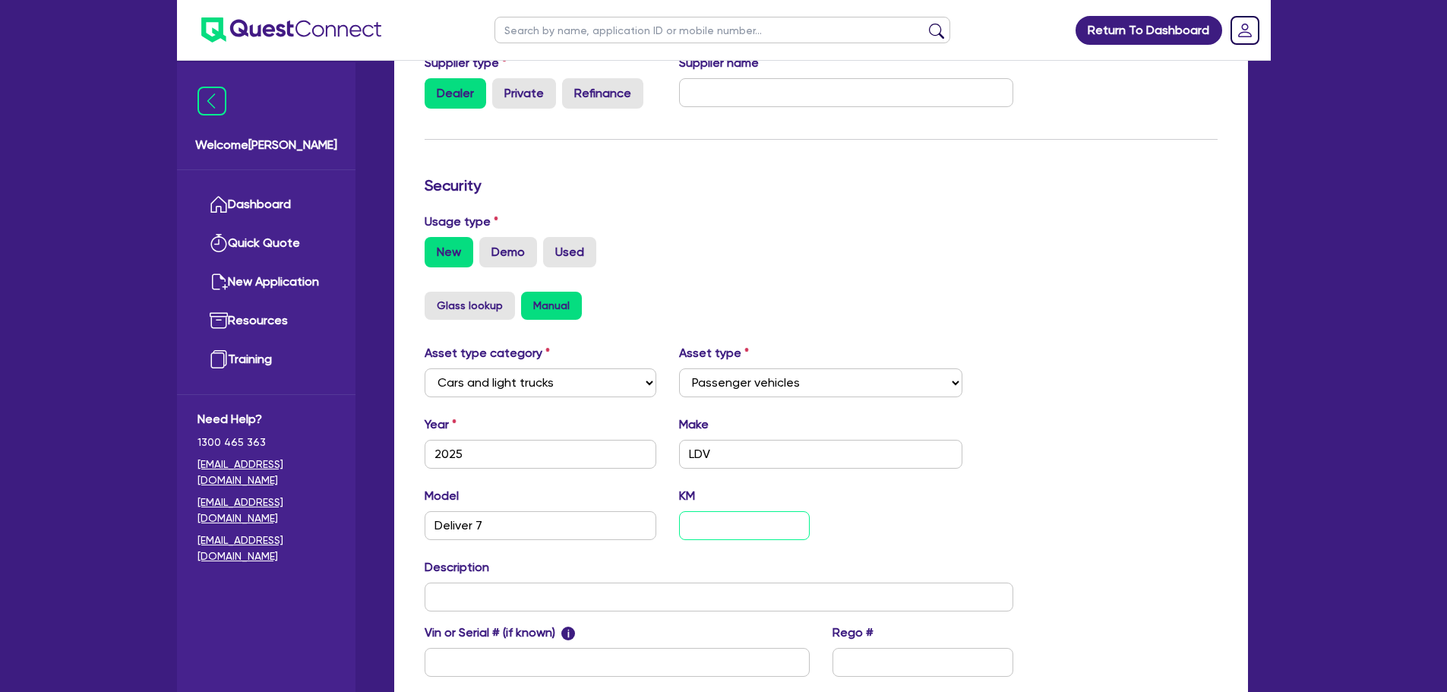
click at [708, 523] on input "text" at bounding box center [744, 525] width 130 height 29
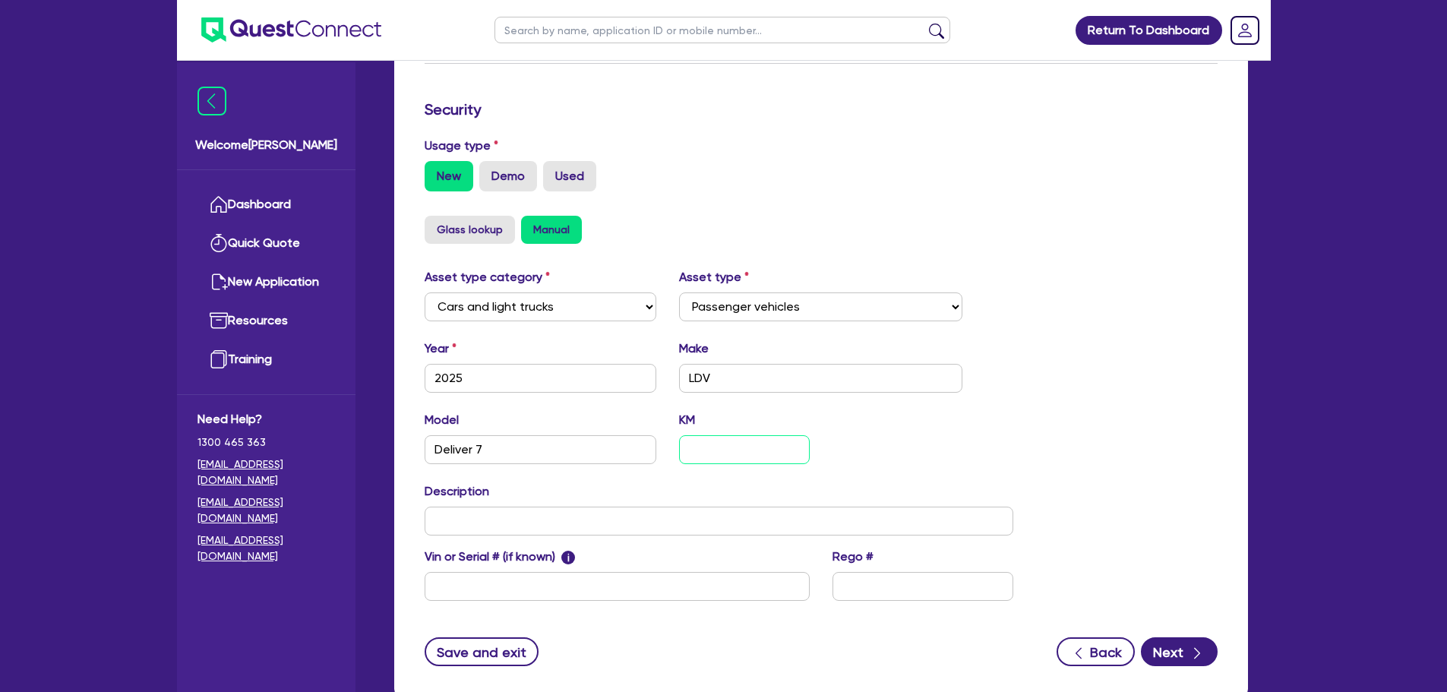
scroll to position [477, 0]
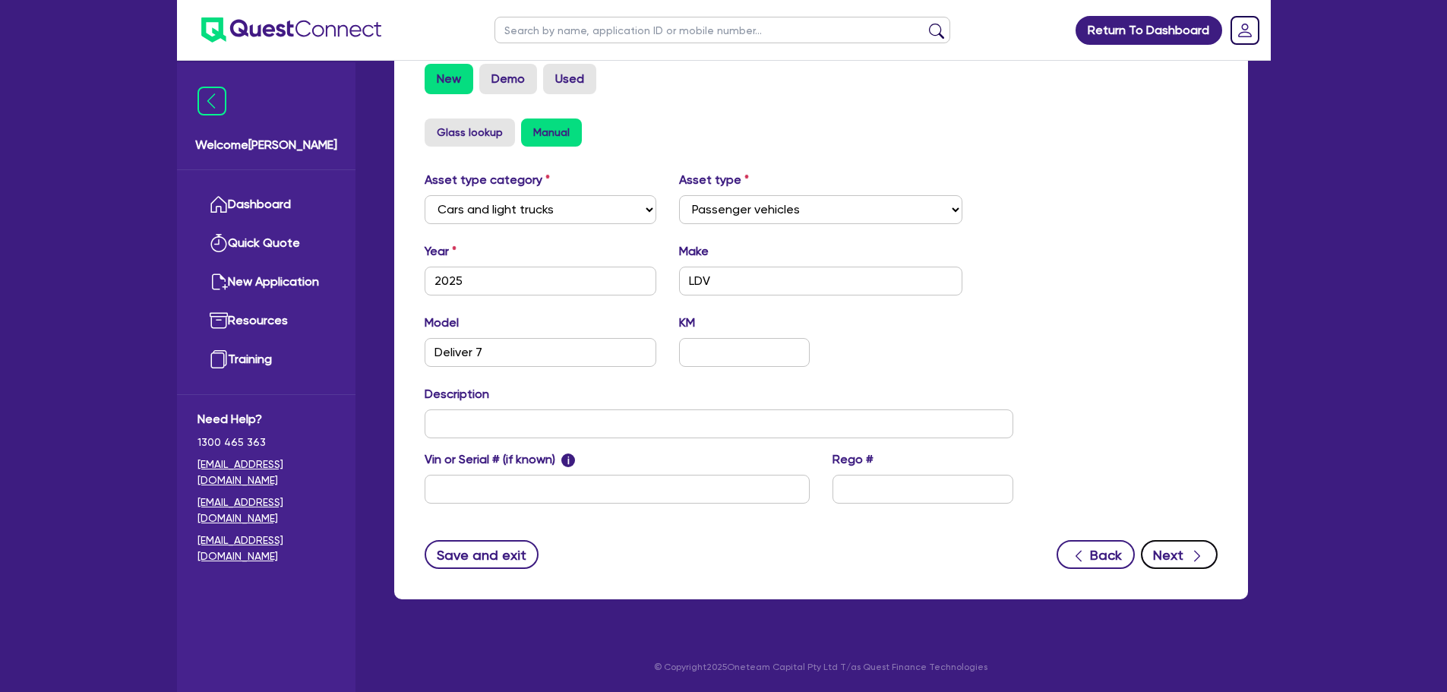
click at [1186, 551] on button "Next" at bounding box center [1179, 554] width 77 height 29
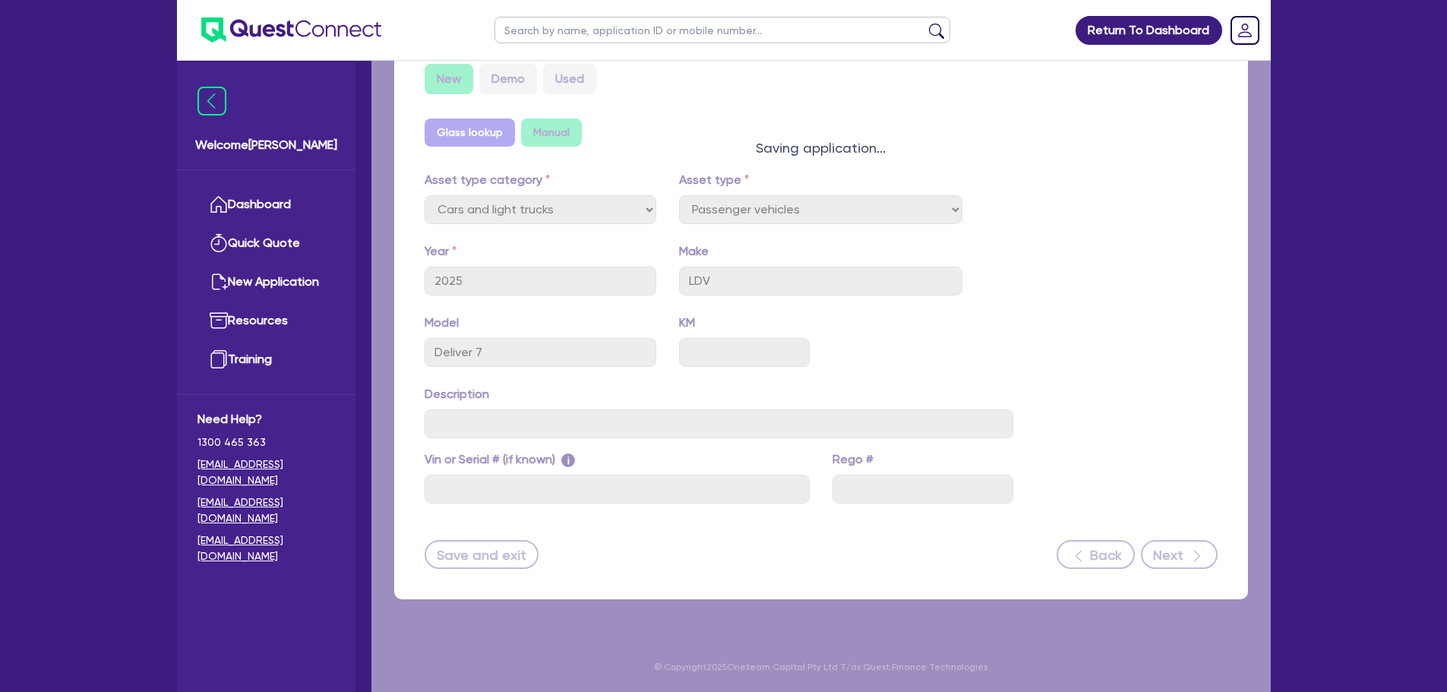
select select "Other"
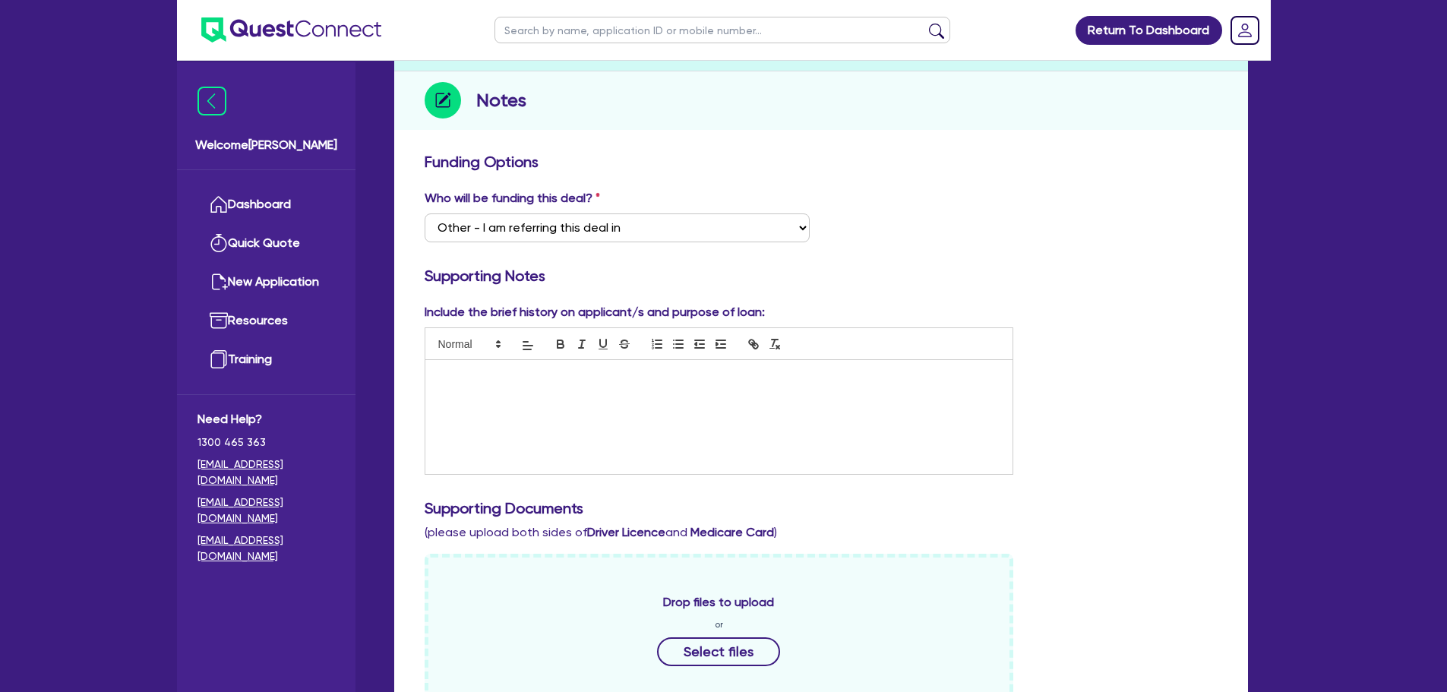
scroll to position [304, 0]
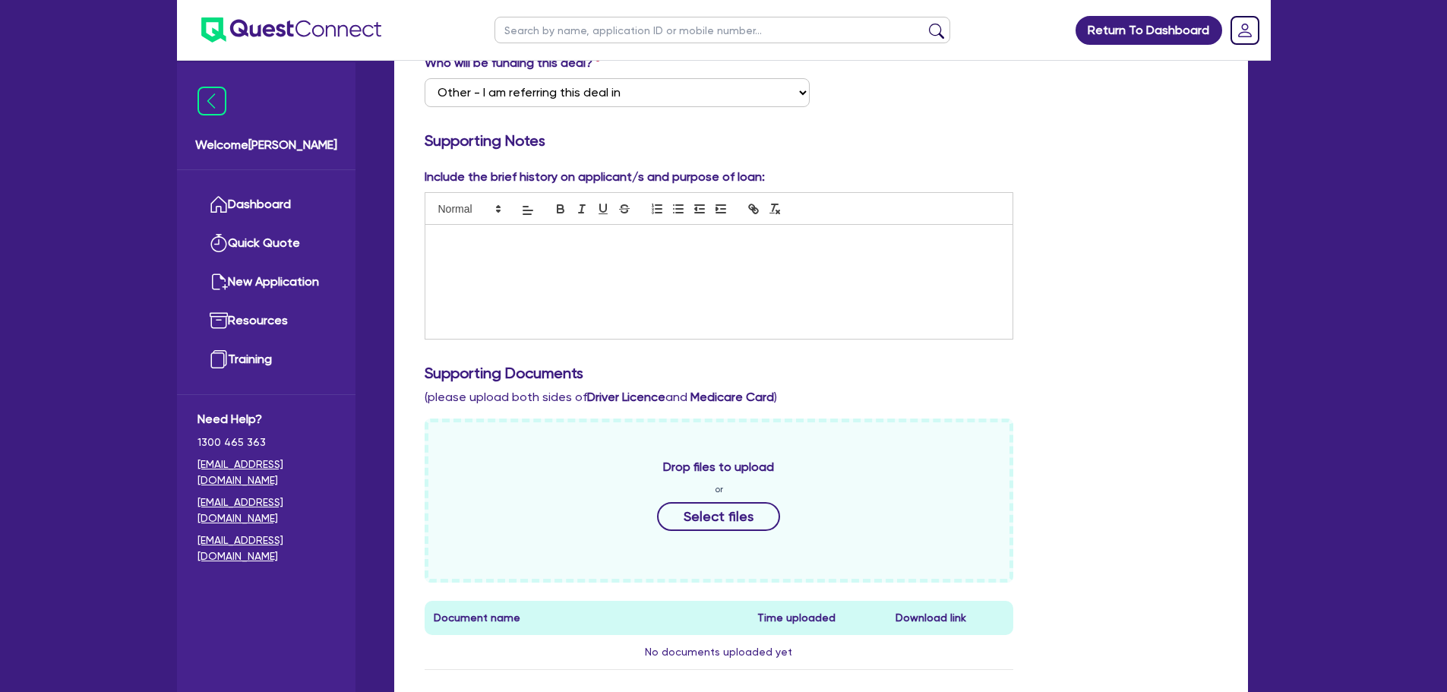
click at [728, 261] on div at bounding box center [719, 282] width 588 height 114
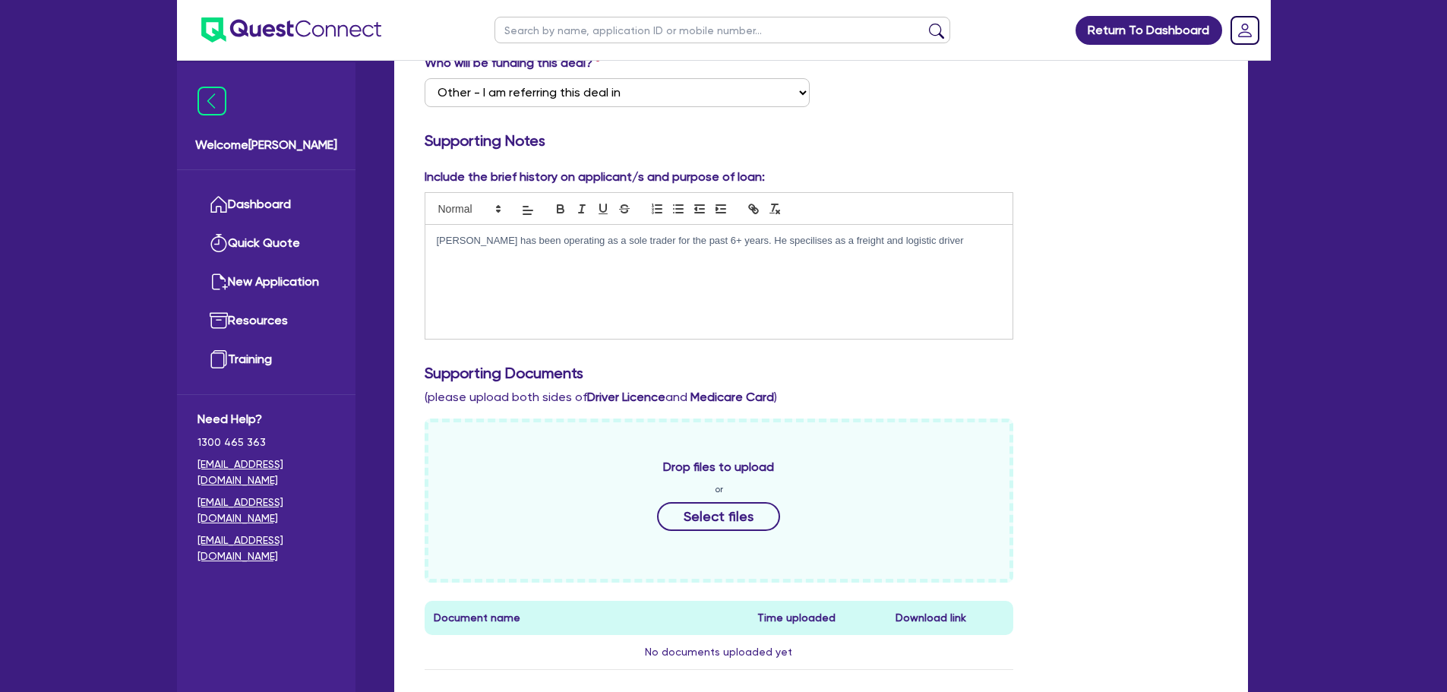
click at [770, 249] on div "[PERSON_NAME] has been operating as a sole trader for the past 6+ years. He spe…" at bounding box center [719, 282] width 588 height 114
click at [773, 245] on p "[PERSON_NAME] has been operating as a sole trader for the past 6+ years. He spe…" at bounding box center [719, 241] width 565 height 14
click at [930, 240] on p "[PERSON_NAME] has been operating as a sole trader for the past 6+ years. He spe…" at bounding box center [719, 241] width 565 height 14
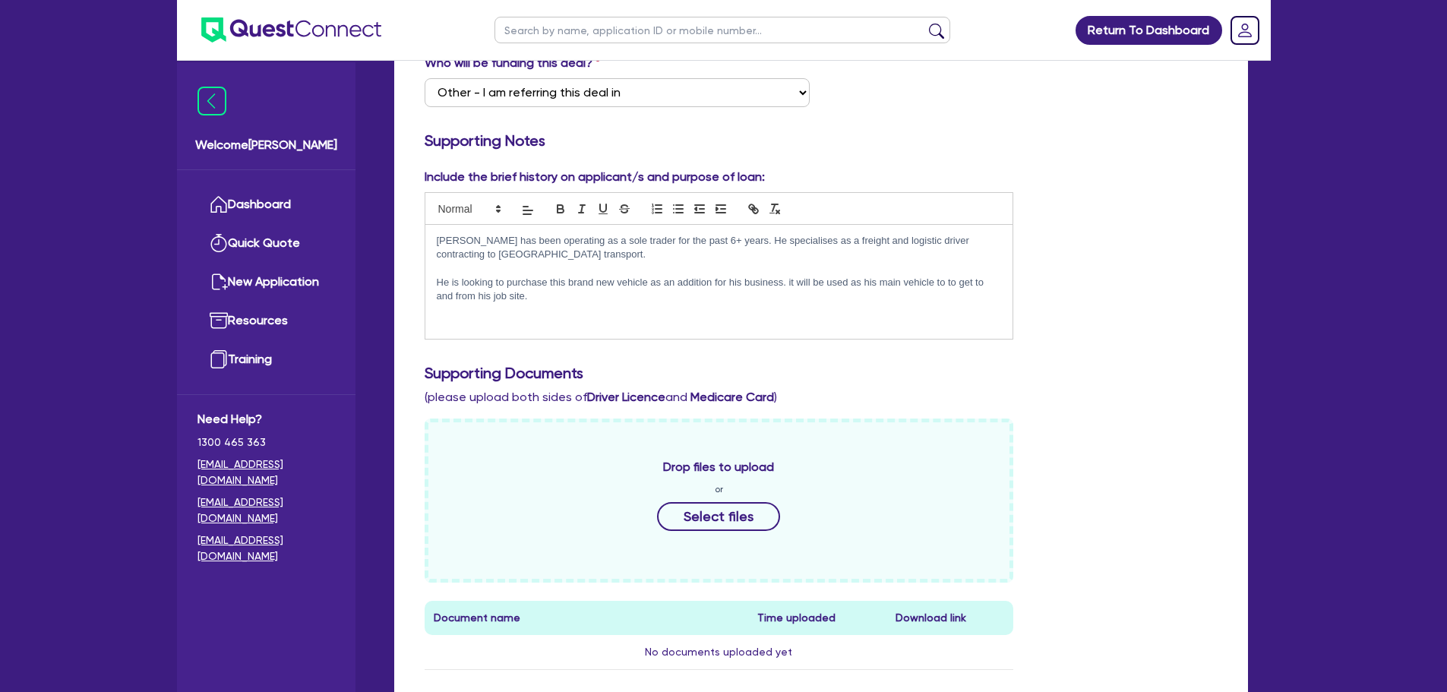
drag, startPoint x: 565, startPoint y: 303, endPoint x: 429, endPoint y: 243, distance: 148.6
click at [429, 243] on div "[PERSON_NAME] has been operating as a sole trader for the past 6+ years. He spe…" at bounding box center [719, 282] width 588 height 114
copy div "[PERSON_NAME] has been operating as a sole trader for the past 6+ years. He spe…"
click at [568, 272] on p at bounding box center [719, 269] width 565 height 14
click at [545, 258] on p "[PERSON_NAME] has been operating as a sole trader for the past 6+ years. He spe…" at bounding box center [719, 248] width 565 height 28
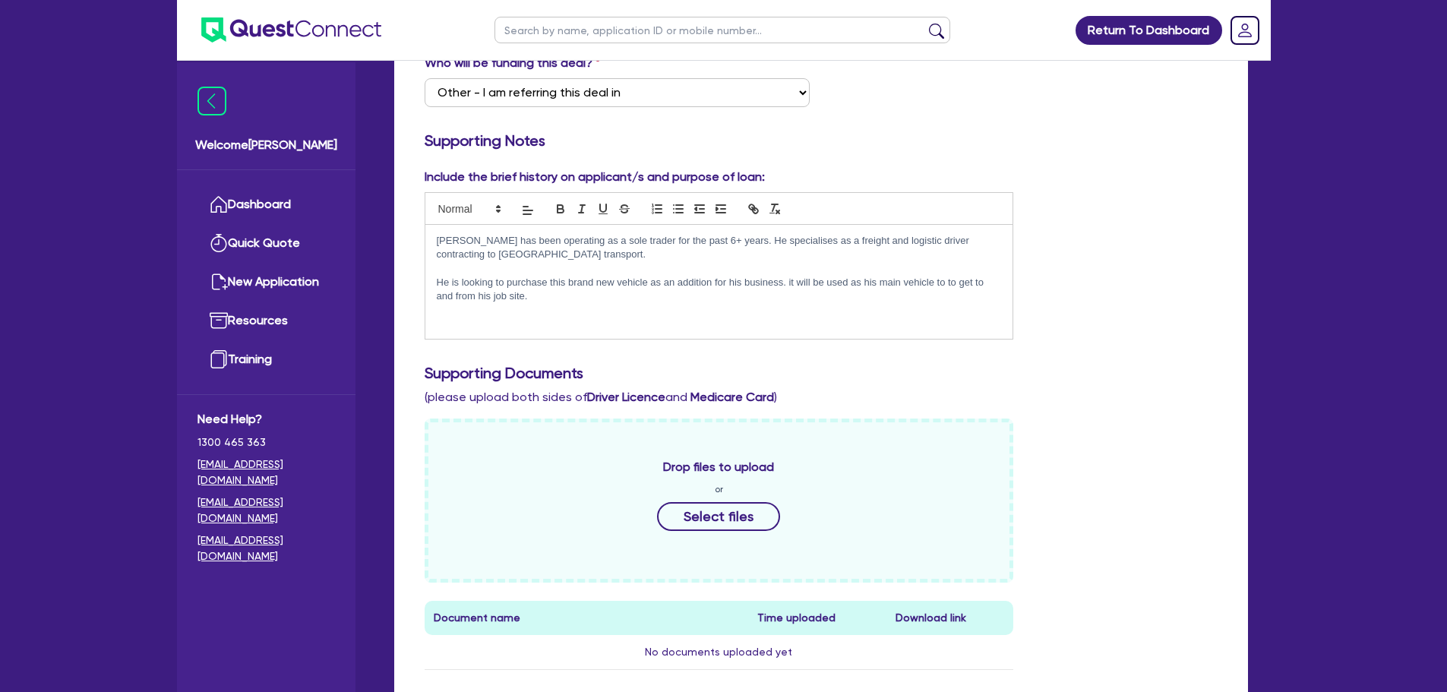
click at [542, 256] on p "[PERSON_NAME] has been operating as a sole trader for the past 6+ years. He spe…" at bounding box center [719, 248] width 565 height 28
click at [535, 262] on p at bounding box center [719, 269] width 565 height 14
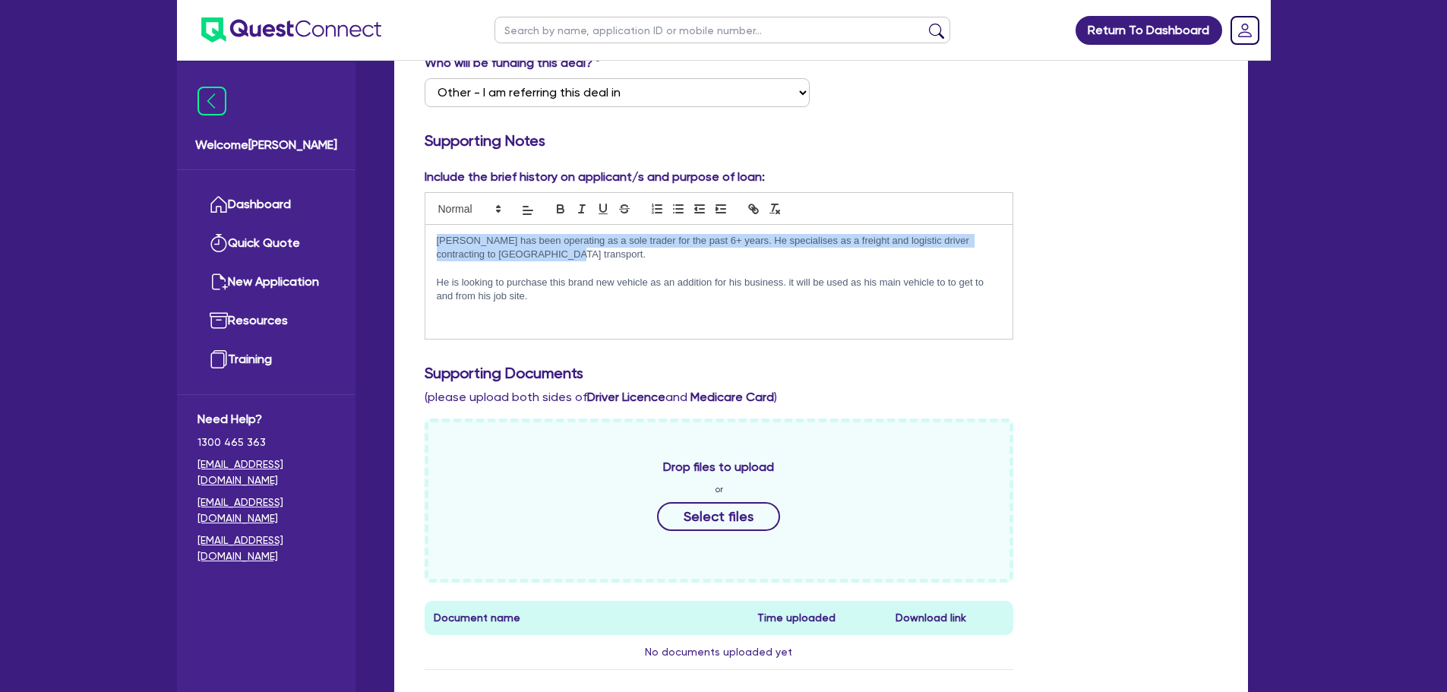
drag, startPoint x: 532, startPoint y: 254, endPoint x: 428, endPoint y: 242, distance: 104.8
click at [428, 242] on div "[PERSON_NAME] has been operating as a sole trader for the past 6+ years. He spe…" at bounding box center [719, 282] width 588 height 114
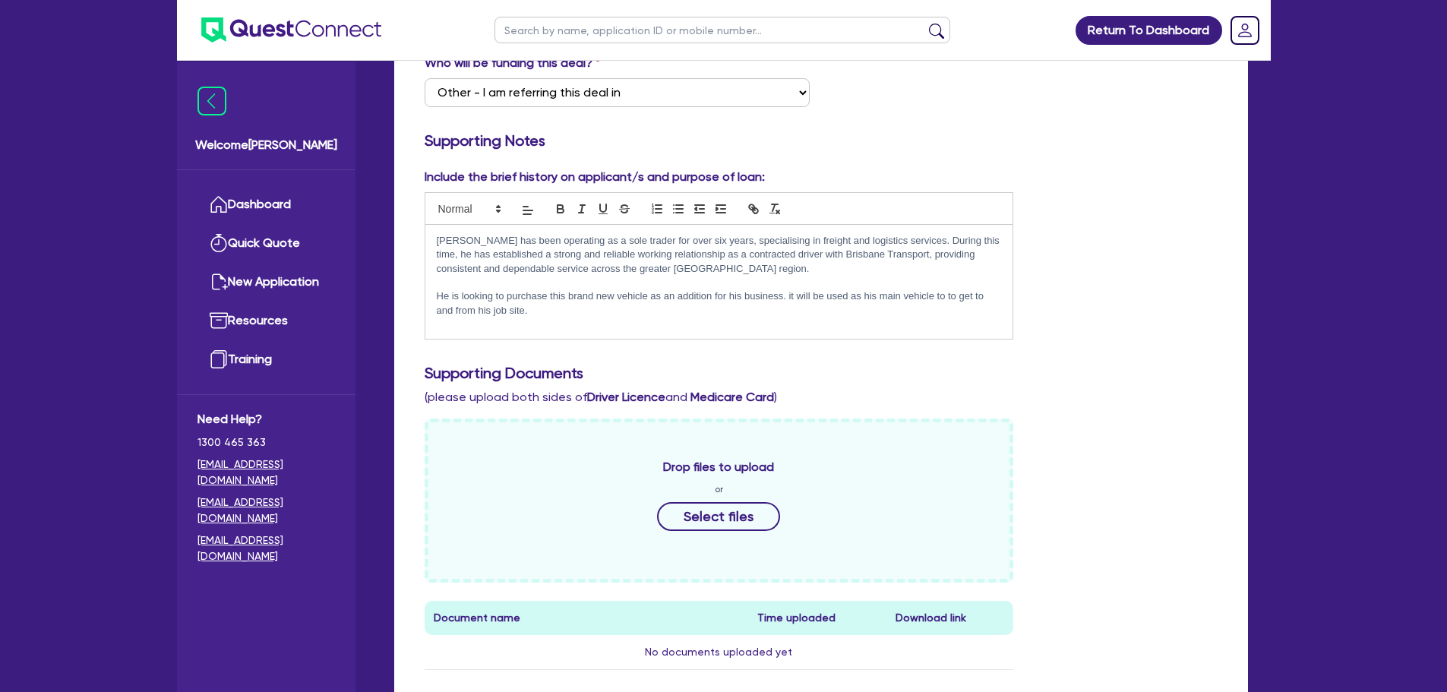
scroll to position [0, 0]
click at [649, 310] on p "He is looking to purchase this brand new vehicle as an addition for his busines…" at bounding box center [719, 303] width 565 height 28
drag, startPoint x: 540, startPoint y: 308, endPoint x: 429, endPoint y: 299, distance: 111.3
click at [431, 299] on div "[PERSON_NAME] has been operating as a sole trader for over six years, specialis…" at bounding box center [719, 282] width 588 height 114
click at [561, 296] on p "To support the ongoing demands of his business and to ensure continued operatio…" at bounding box center [719, 303] width 565 height 28
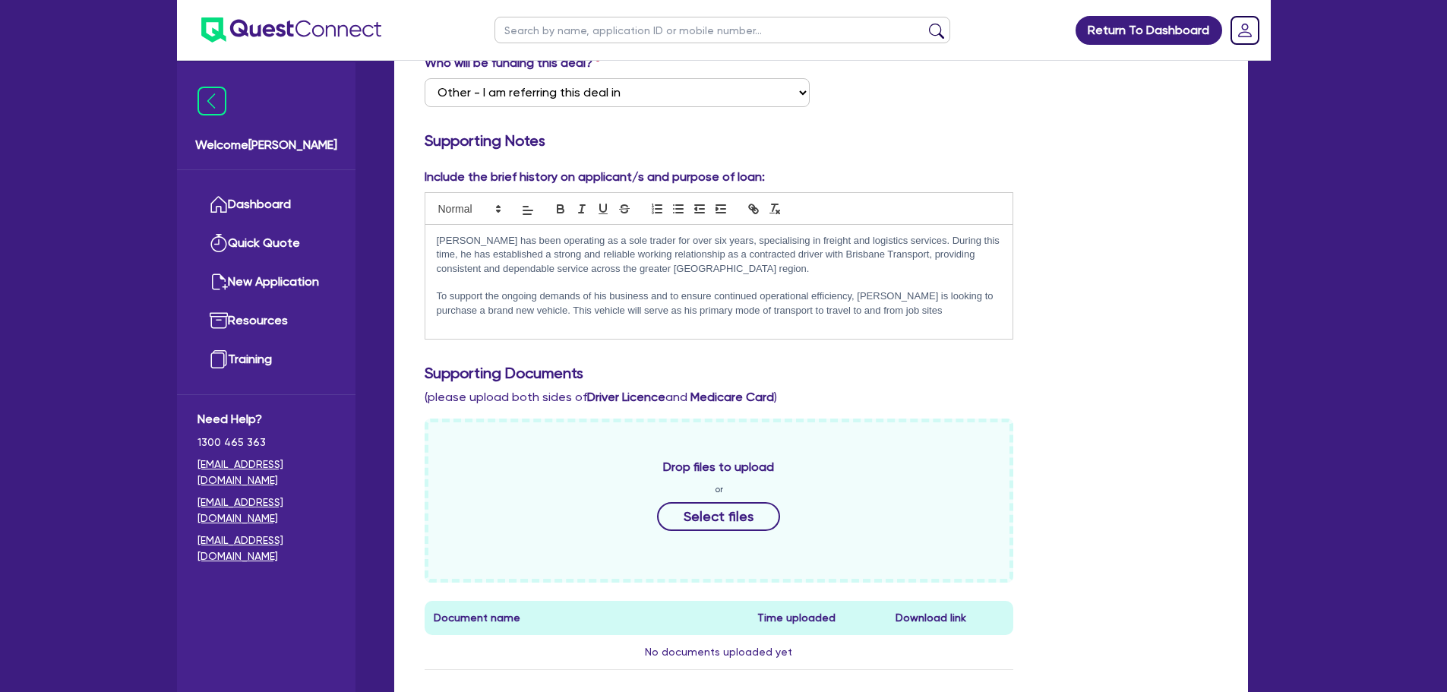
click at [523, 311] on p "To support the ongoing demands of his business and to ensure continued operatio…" at bounding box center [719, 303] width 565 height 28
click at [700, 325] on p "To support the ongoing demands of his business and to ensure continued operatio…" at bounding box center [719, 310] width 565 height 42
drag, startPoint x: 747, startPoint y: 327, endPoint x: 703, endPoint y: 309, distance: 47.0
click at [703, 309] on p "To support the ongoing demands of his business and to ensure continued operatio…" at bounding box center [719, 310] width 565 height 42
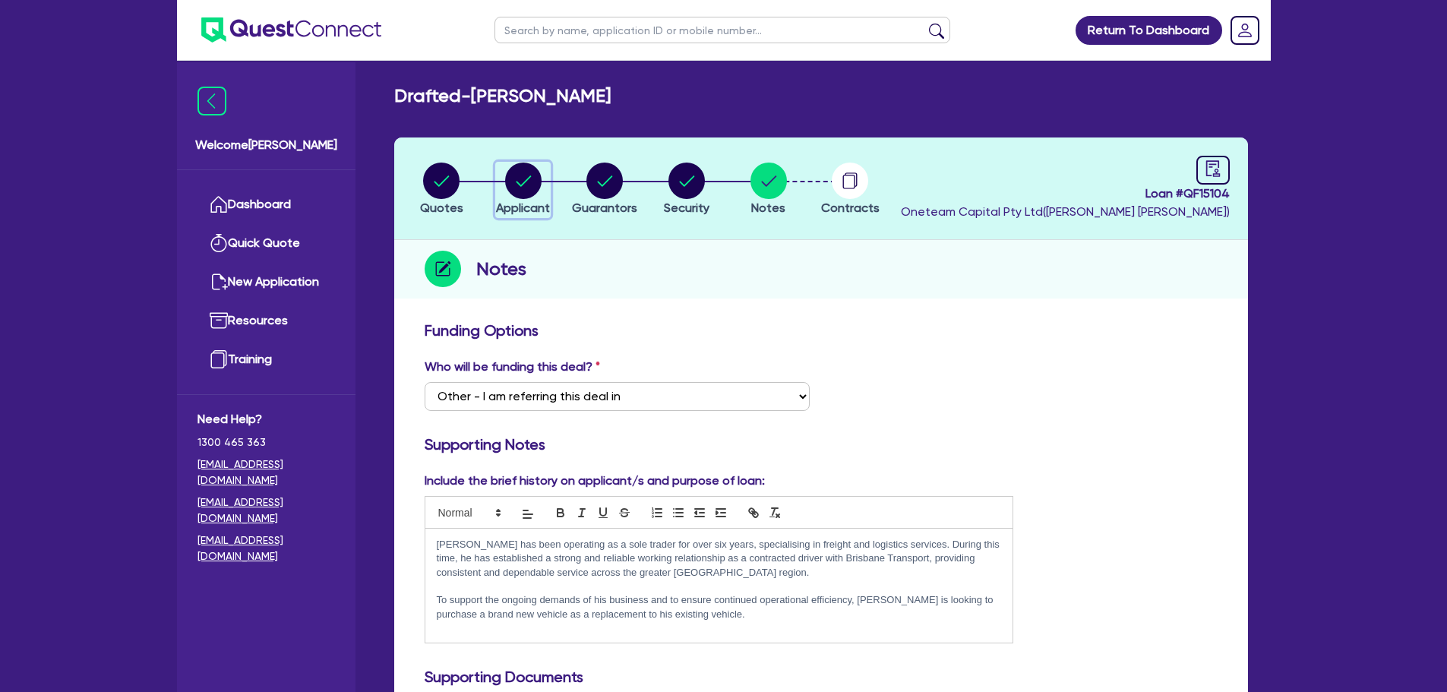
click at [533, 190] on circle "button" at bounding box center [523, 181] width 36 height 36
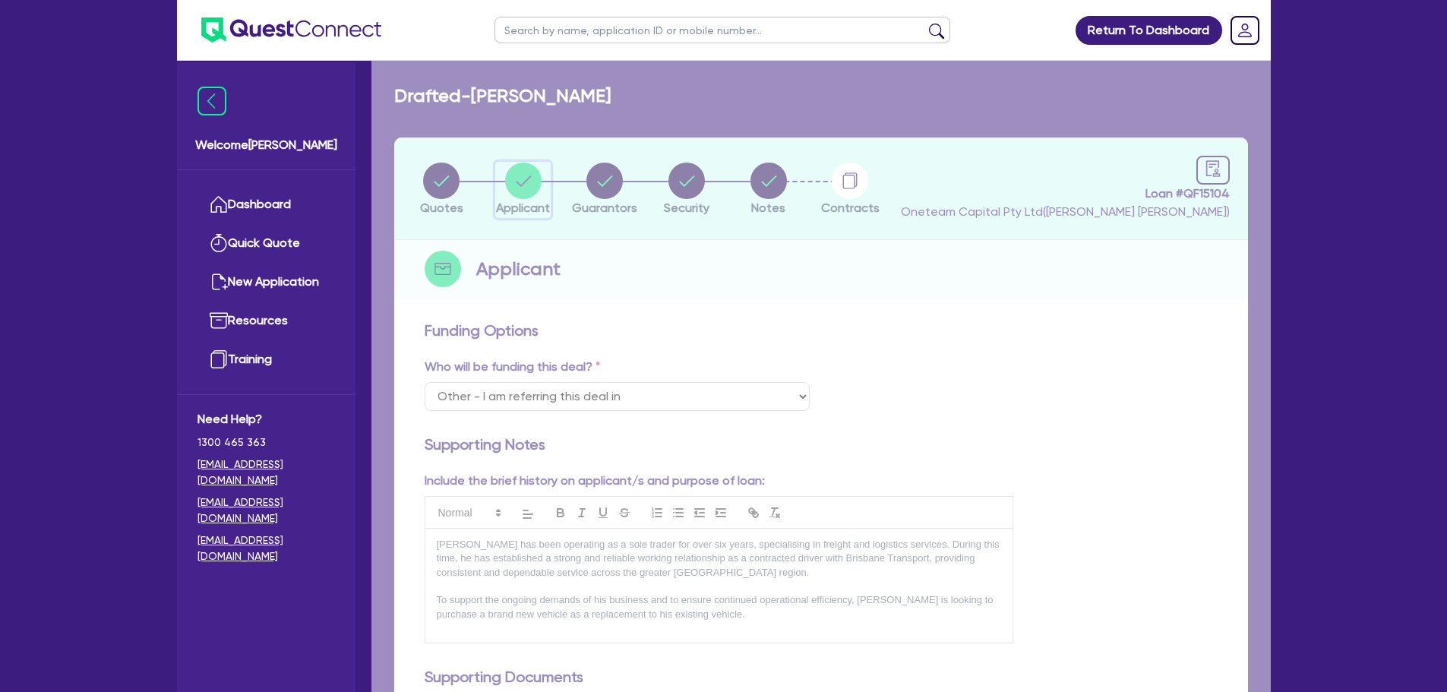
select select "SOLE_TRADER"
select select "TRANSPORT_WAREHOUSING"
select select "TAXI_LUXURY_CAR_SERVICES"
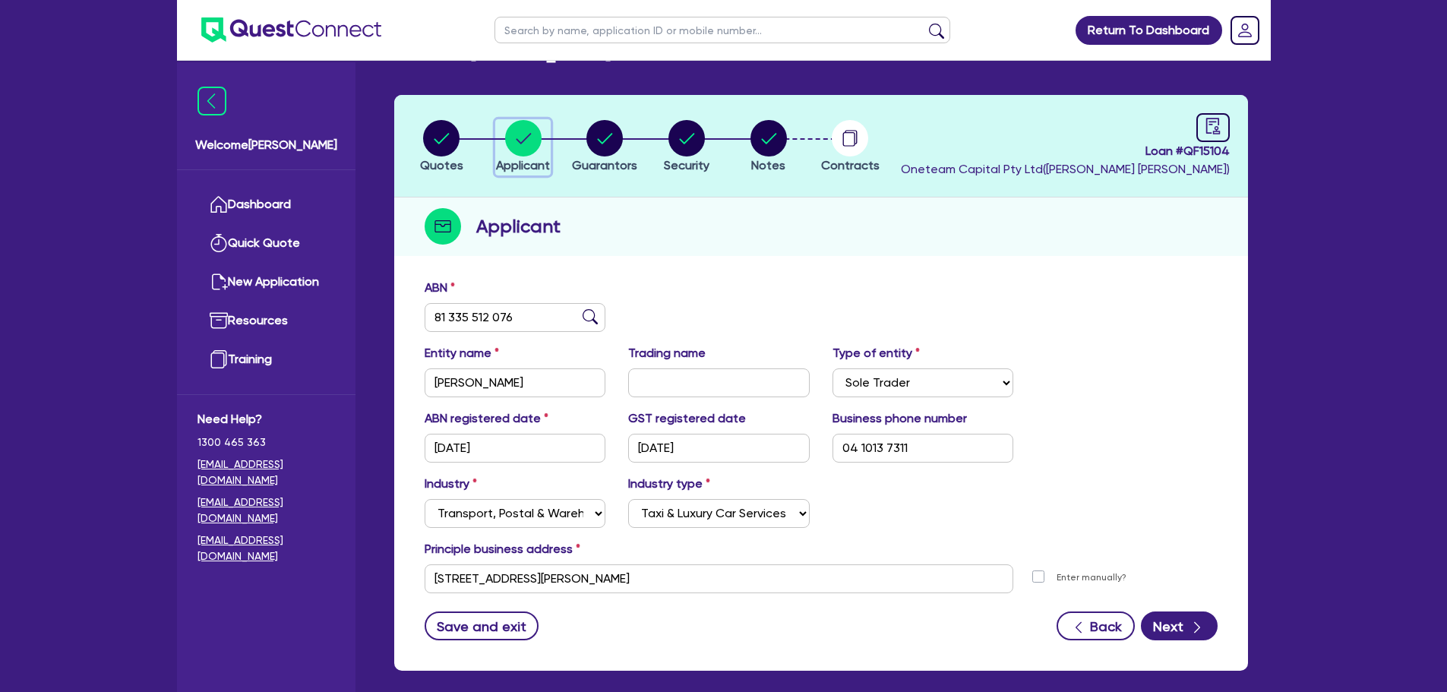
scroll to position [76, 0]
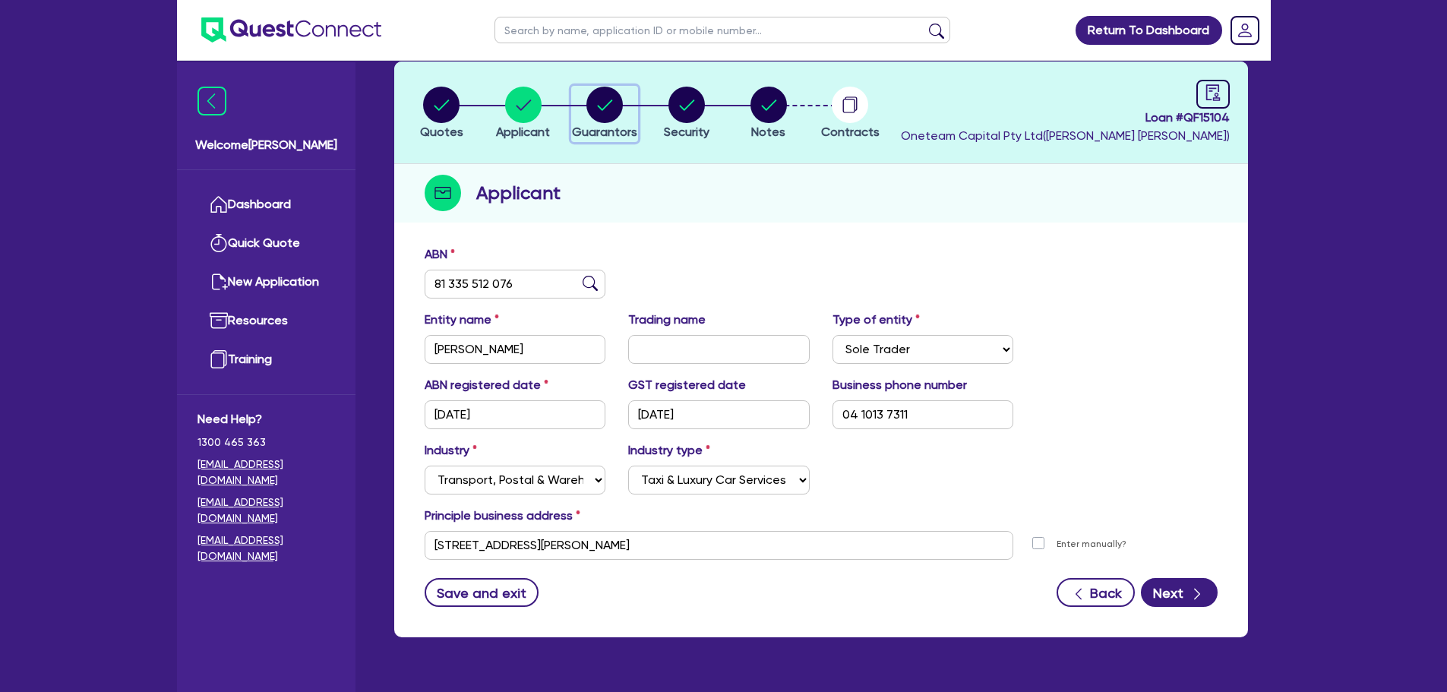
click at [618, 114] on circle "button" at bounding box center [604, 105] width 36 height 36
select select "MR"
select select "QLD"
select select "MARRIED"
select select "CASH"
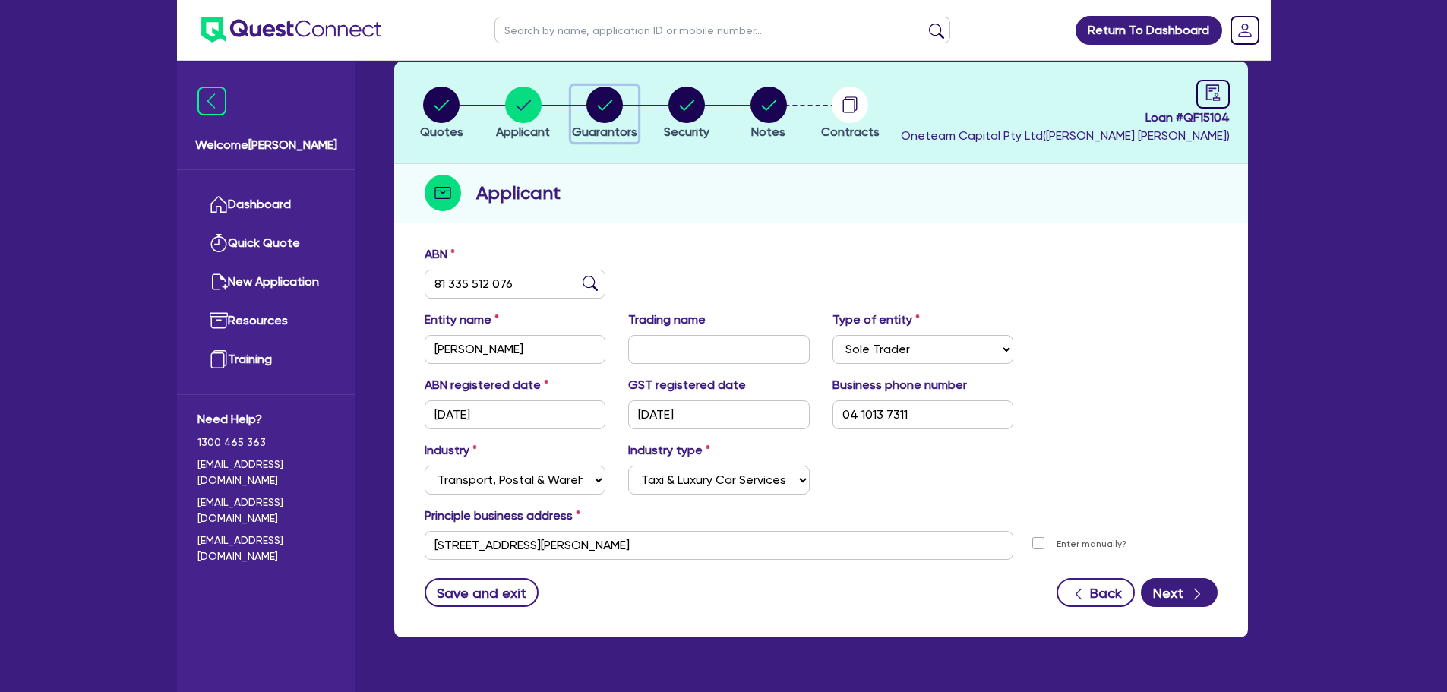
select select "HOUSEHOLD_PERSONAL"
select select "TRUCK"
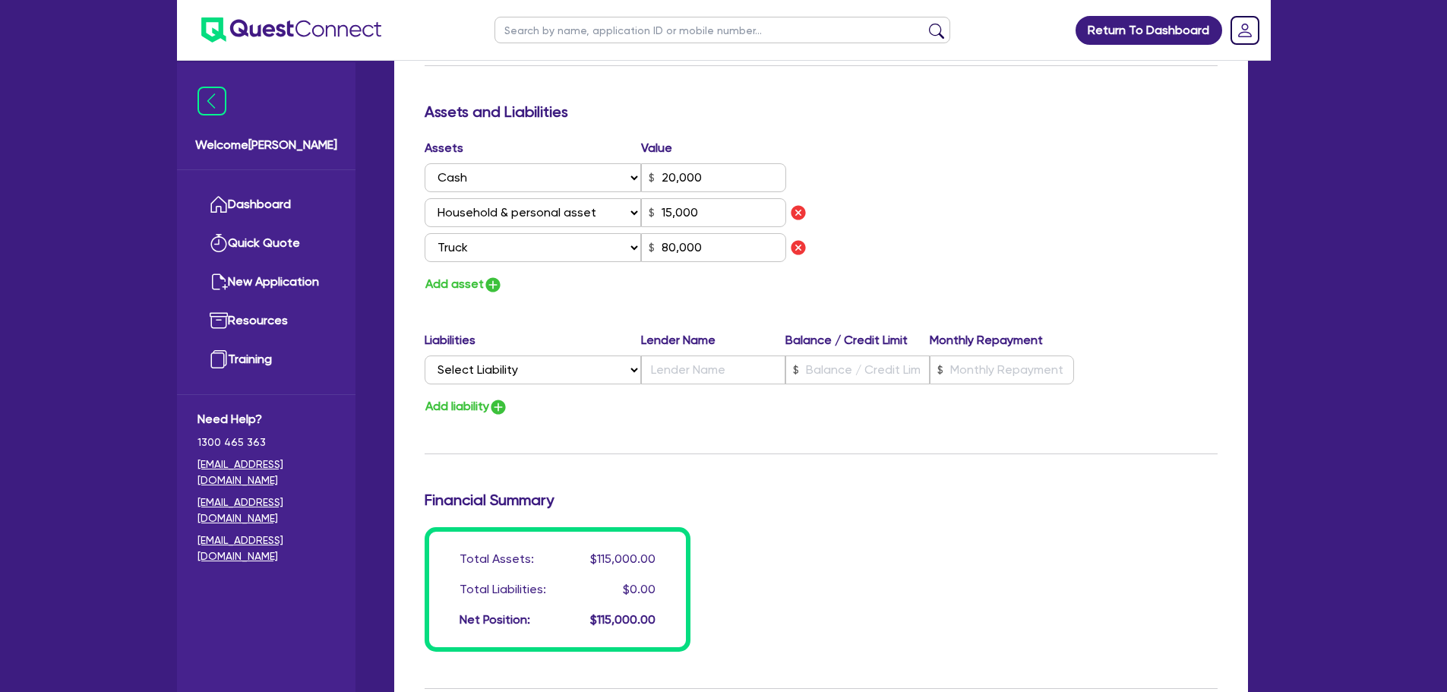
scroll to position [835, 0]
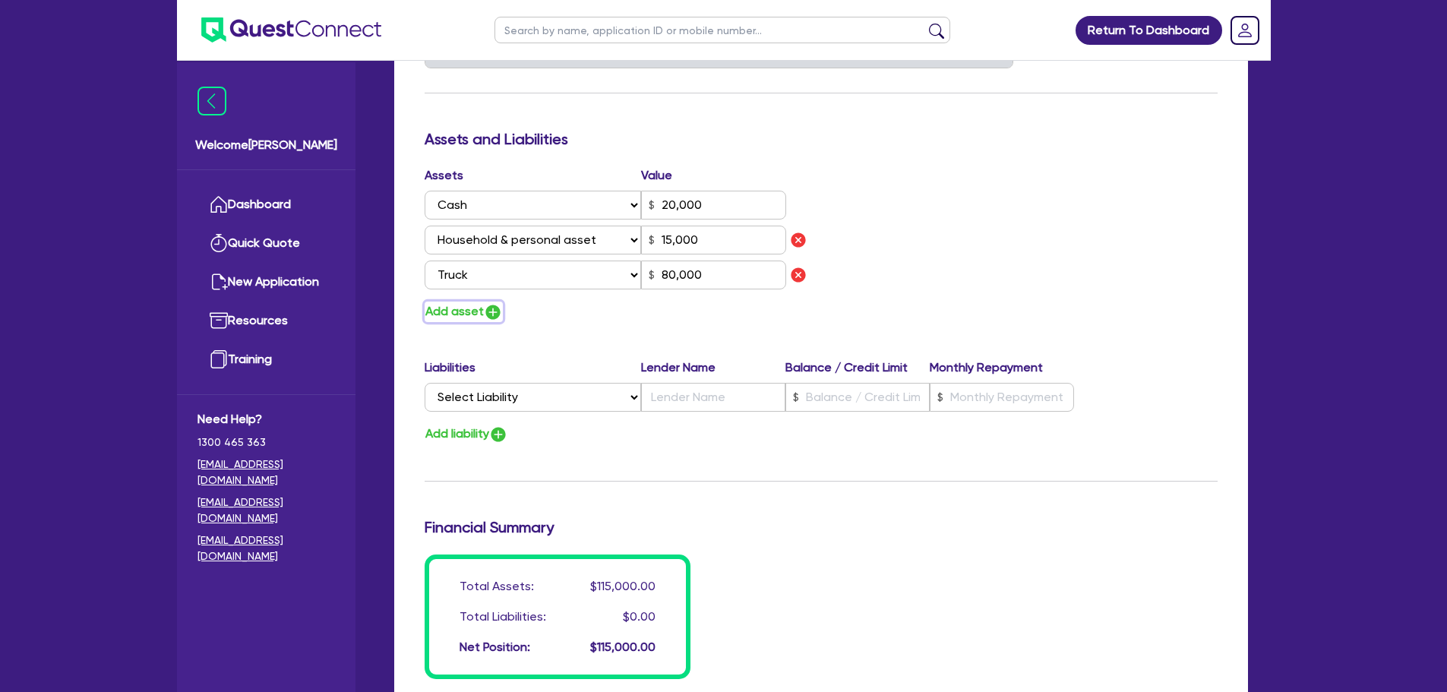
click at [488, 311] on img "button" at bounding box center [493, 312] width 18 height 18
type input "1"
type input "0411 537 311"
type input "20,000"
type input "15,000"
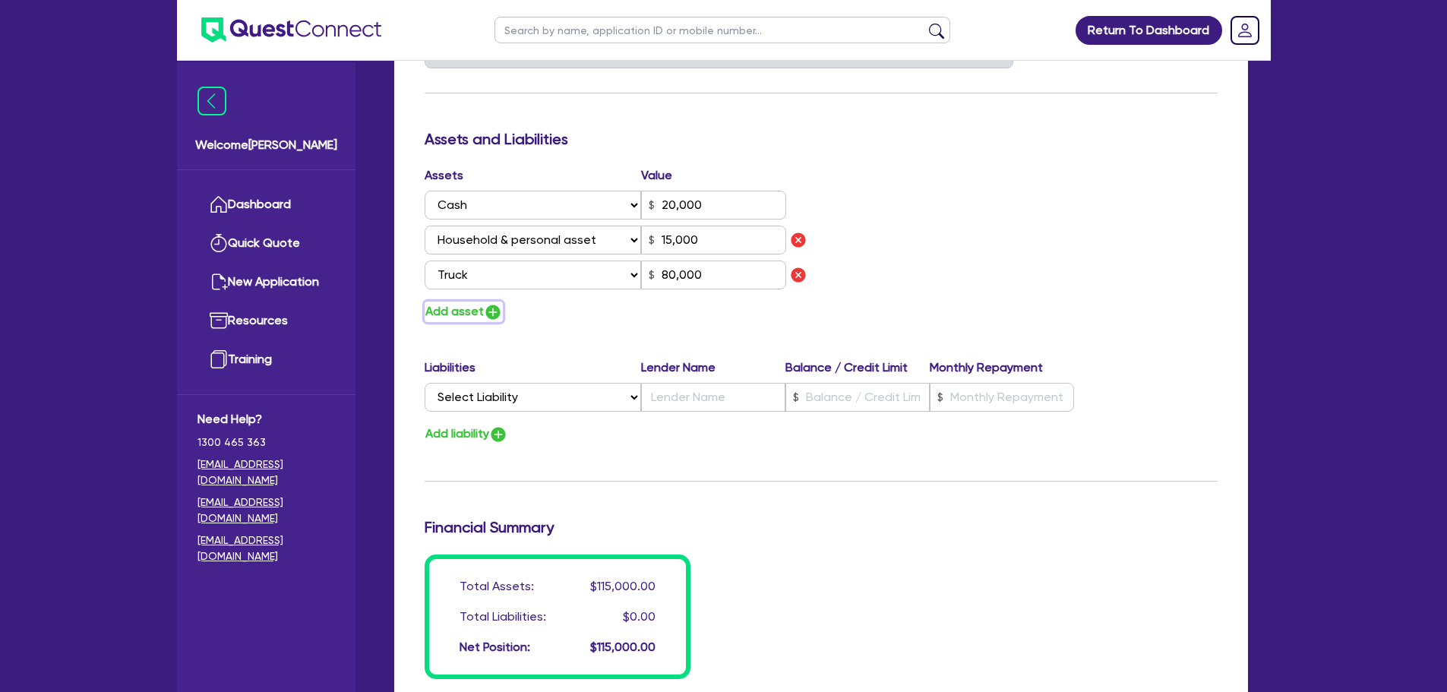
type input "80,000"
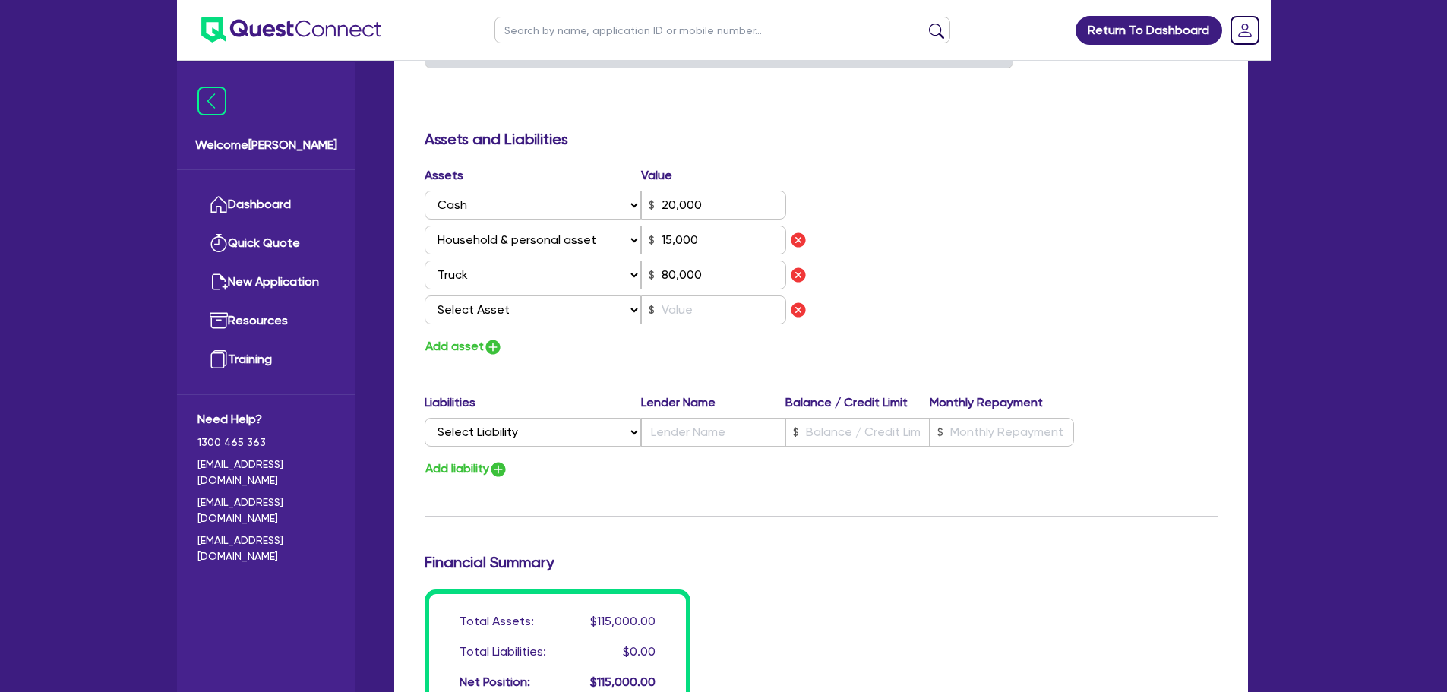
click at [488, 311] on select "Select Asset Cash Property Investment property Vehicle Truck Trailer Equipment …" at bounding box center [533, 309] width 217 height 29
select select "VEHICLE"
click at [425, 295] on select "Select Asset Cash Property Investment property Vehicle Truck Trailer Equipment …" at bounding box center [533, 309] width 217 height 29
type input "1"
type input "0411 537 311"
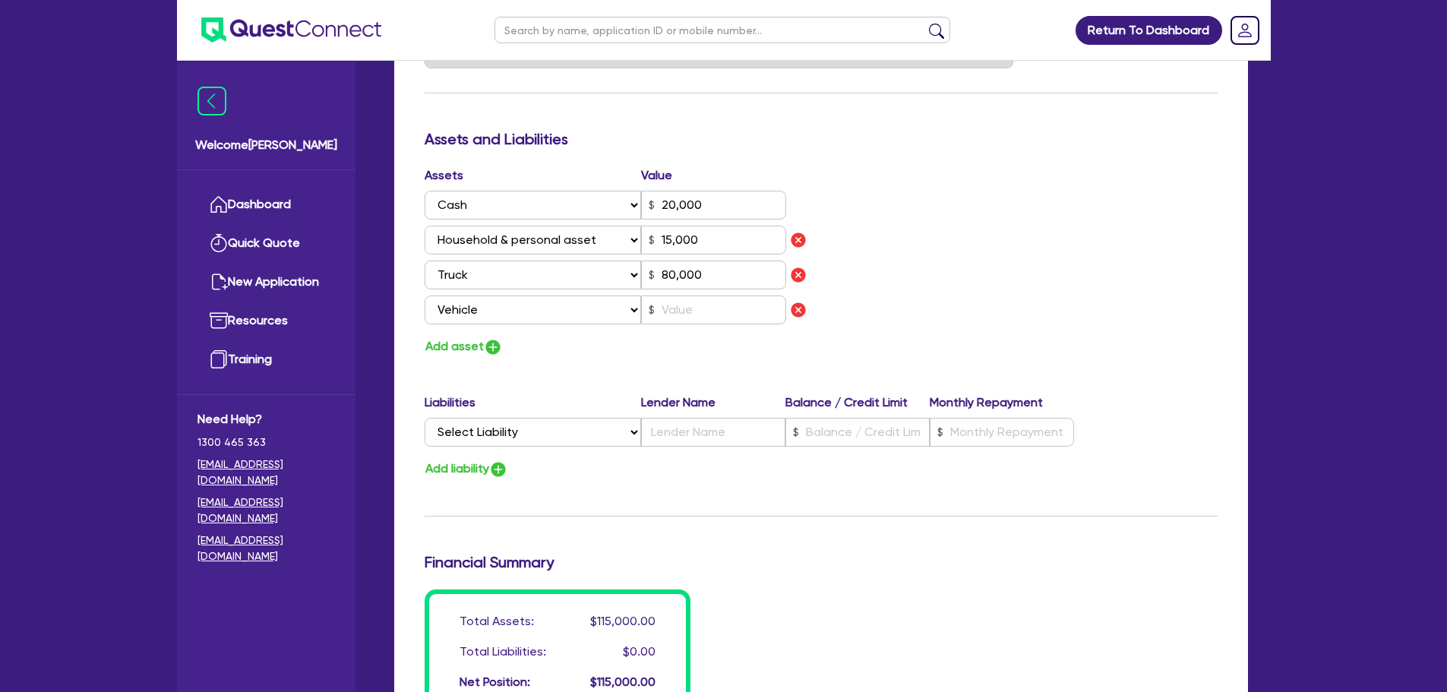
type input "20,000"
type input "15,000"
type input "80,000"
click at [714, 308] on input "text" at bounding box center [713, 309] width 145 height 29
type input "1"
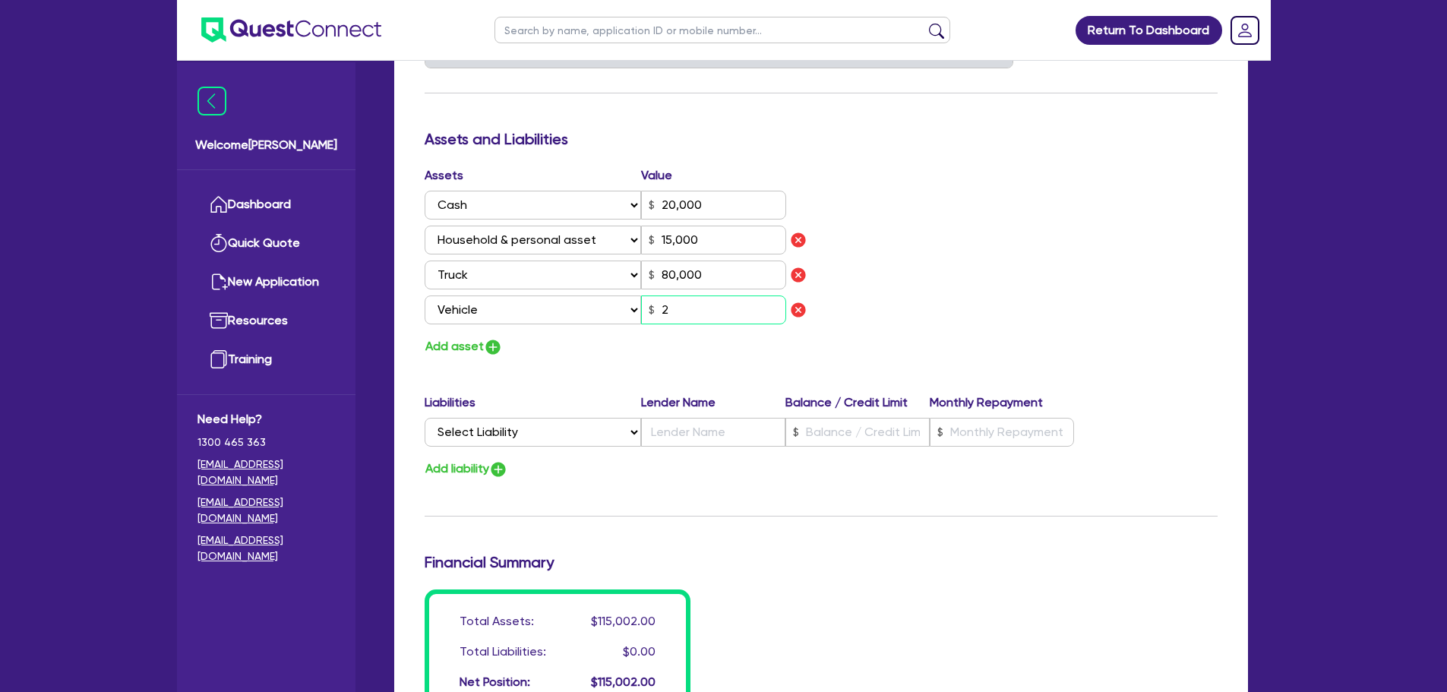
type input "0411 537 311"
type input "20,000"
type input "15,000"
type input "80,000"
type input "2"
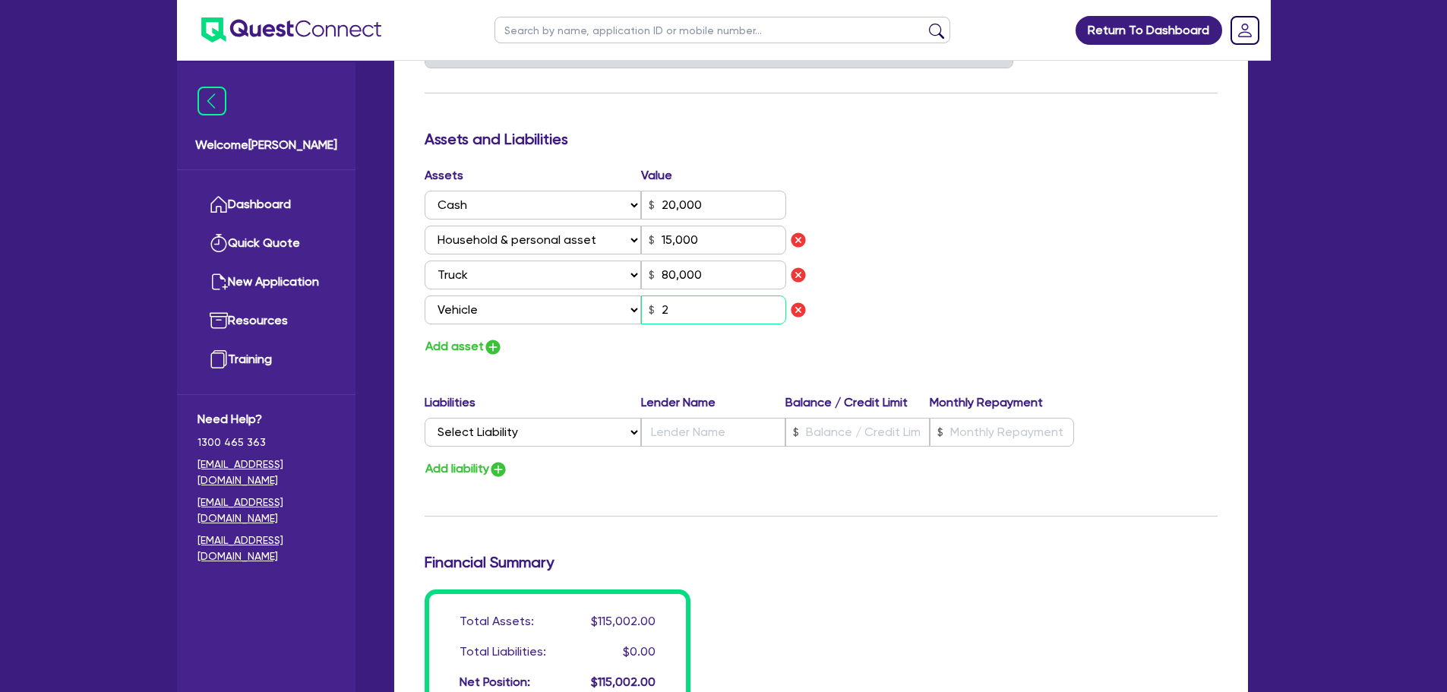
type input "1"
type input "0411 537 311"
type input "20,000"
type input "15,000"
type input "80,000"
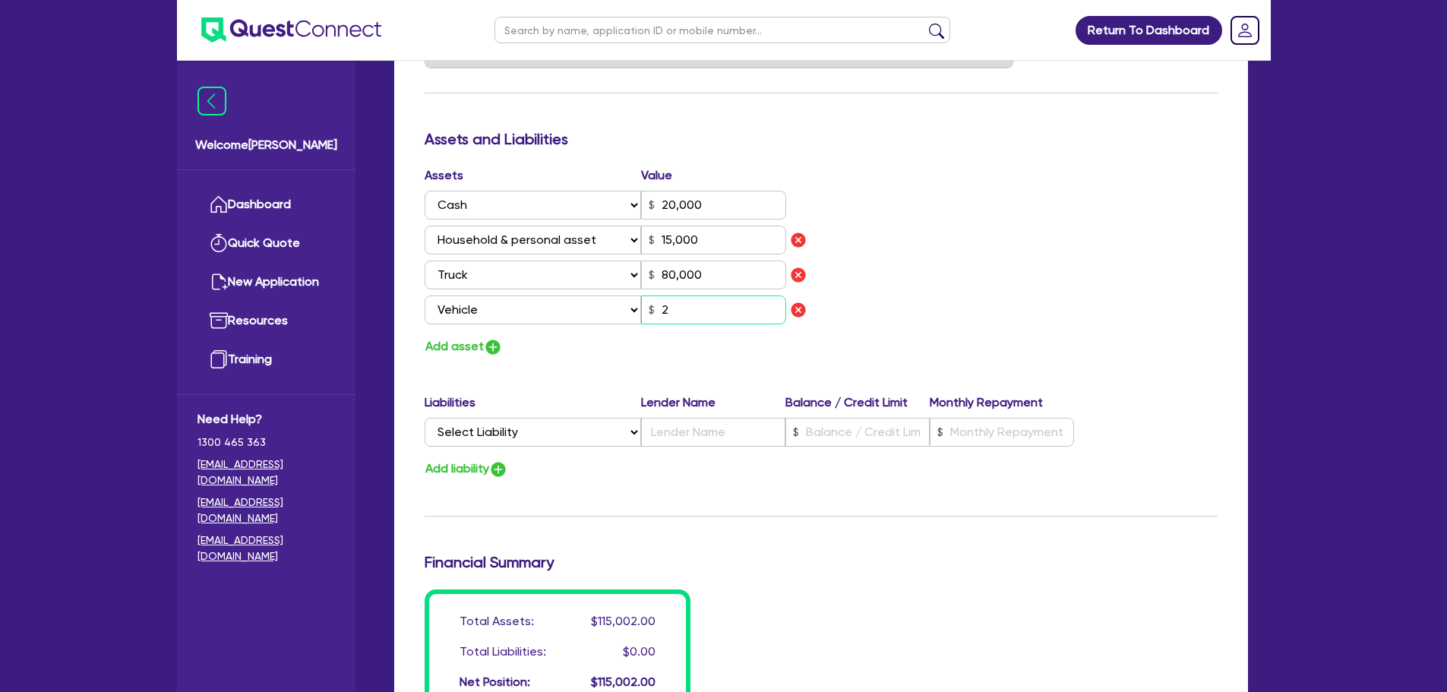
type input "20"
type input "1"
type input "0411 537 311"
type input "20,000"
type input "15,000"
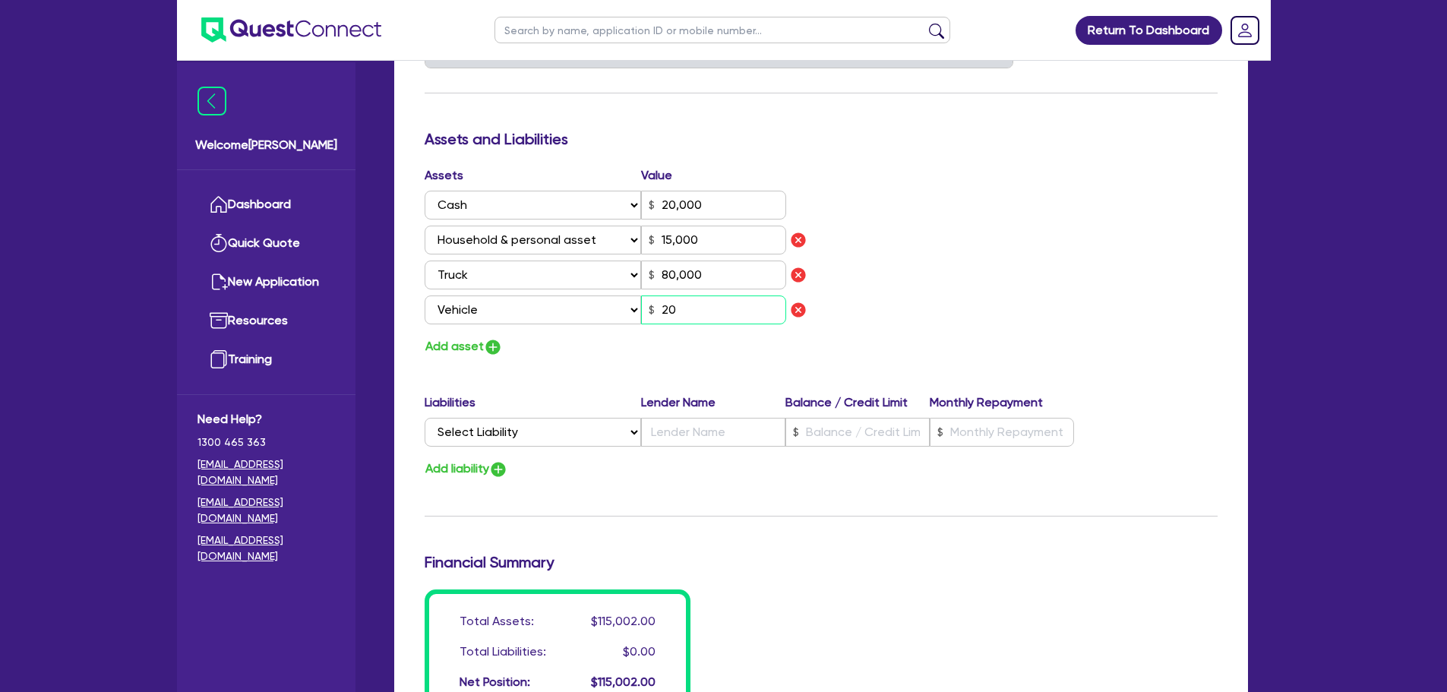
type input "80,000"
type input "200"
type input "1"
type input "0411 537 311"
type input "20,000"
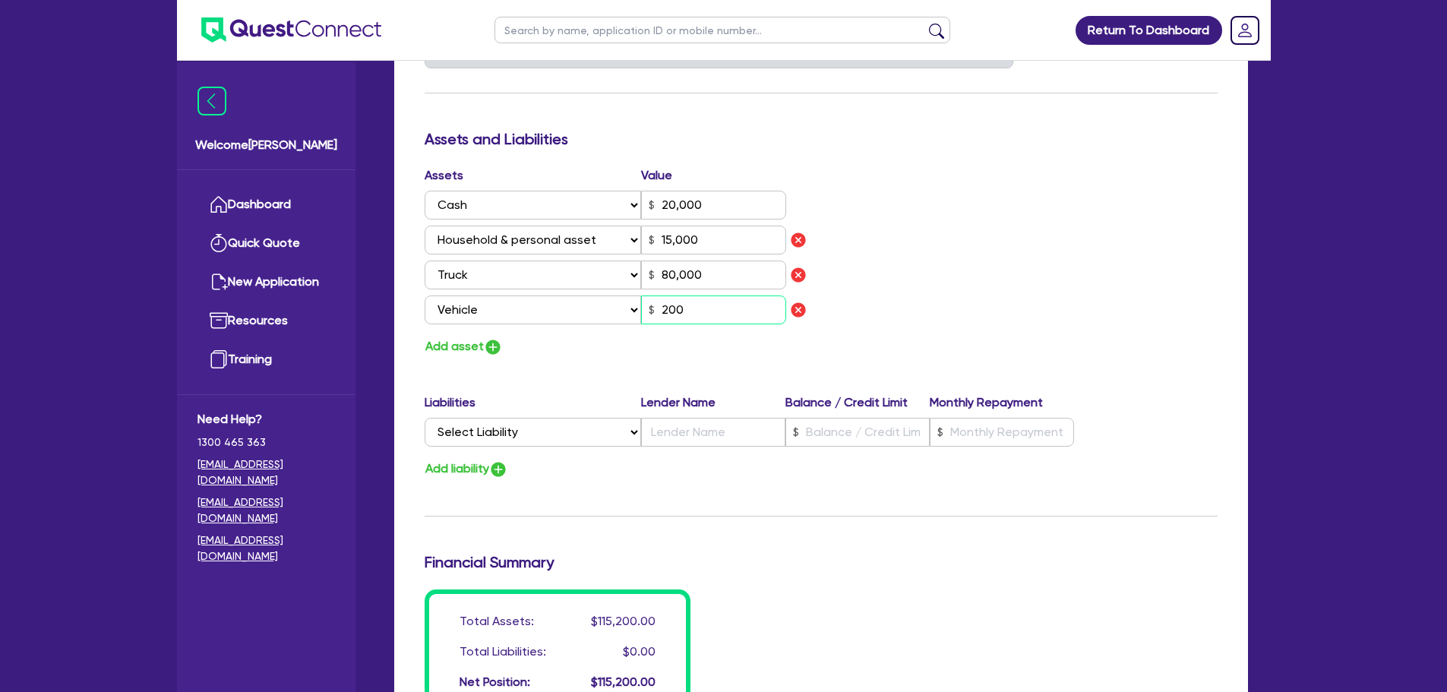
type input "15,000"
type input "80,000"
type input "2,000"
type input "1"
type input "0411 537 311"
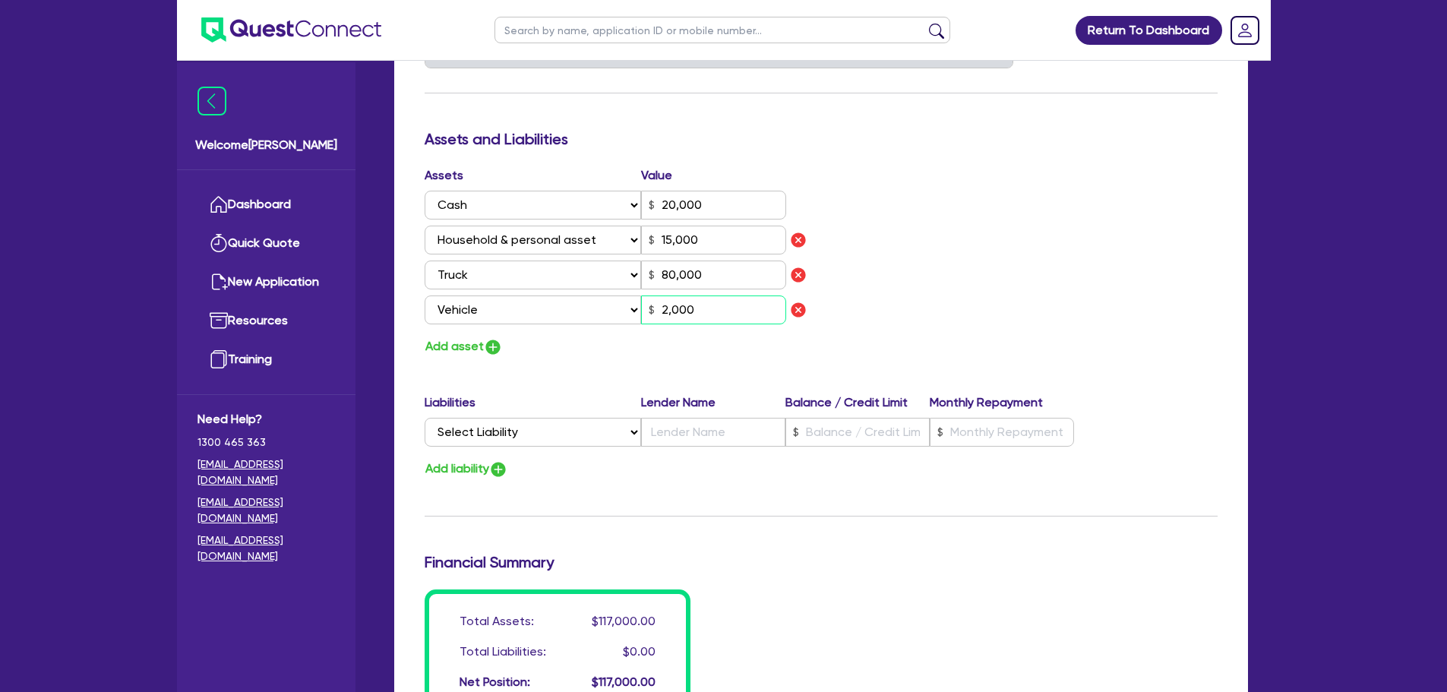
type input "20,000"
type input "15,000"
type input "80,000"
type input "20,000"
click at [933, 217] on div "Assets Value Select Asset Cash Property Investment property Vehicle Truck Trail…" at bounding box center [821, 261] width 816 height 191
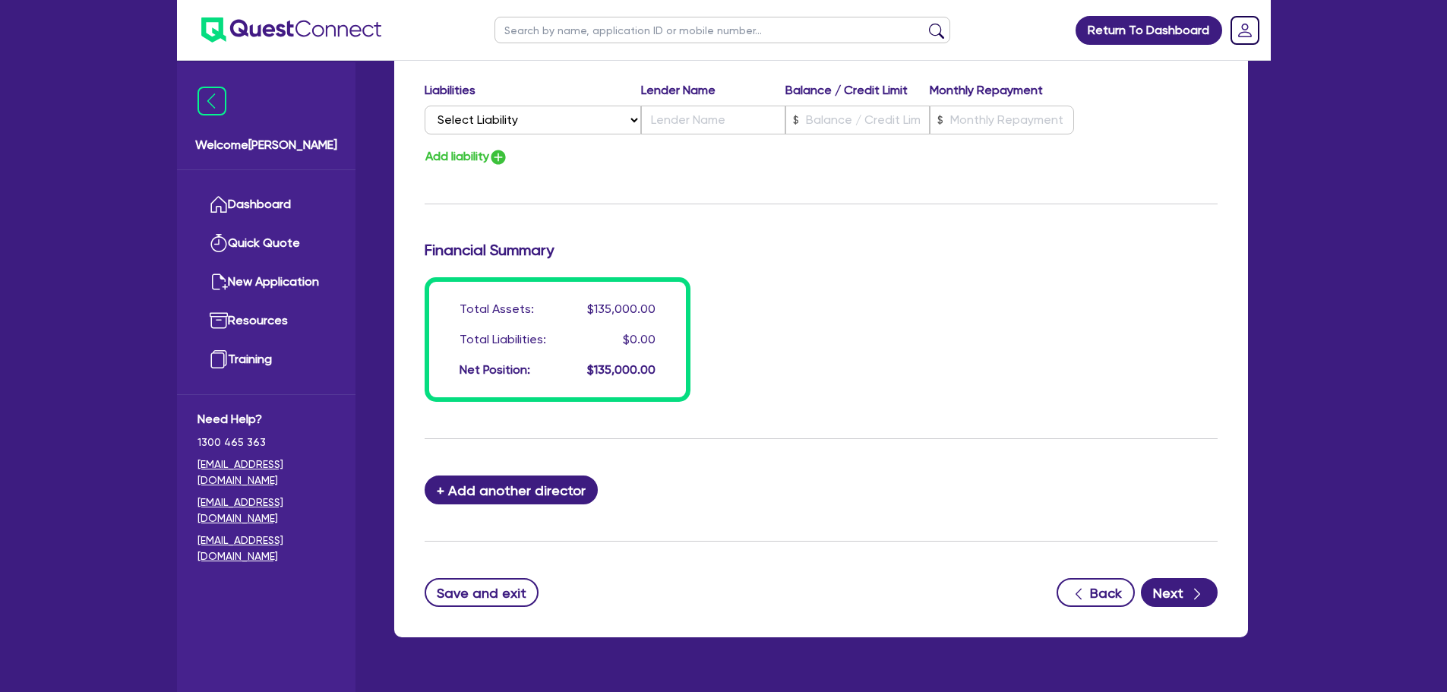
scroll to position [1186, 0]
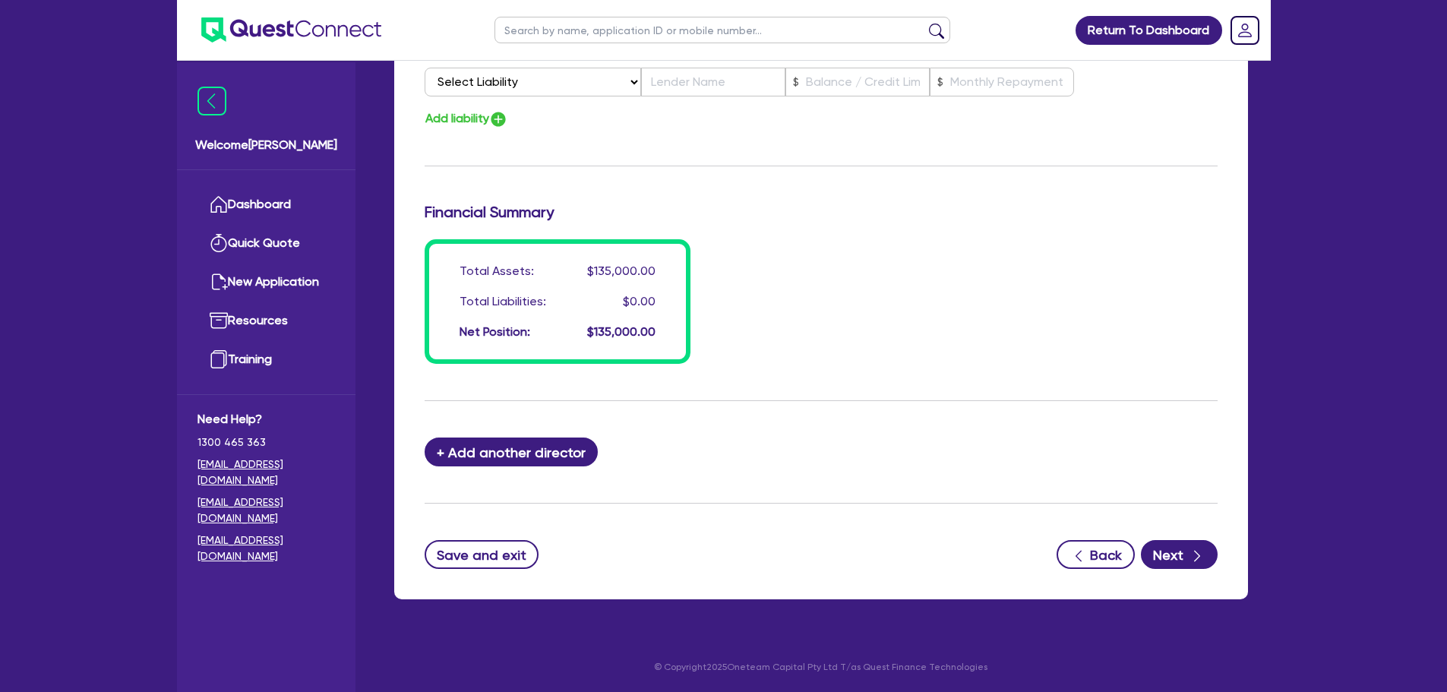
click at [1198, 557] on icon "button" at bounding box center [1196, 555] width 15 height 15
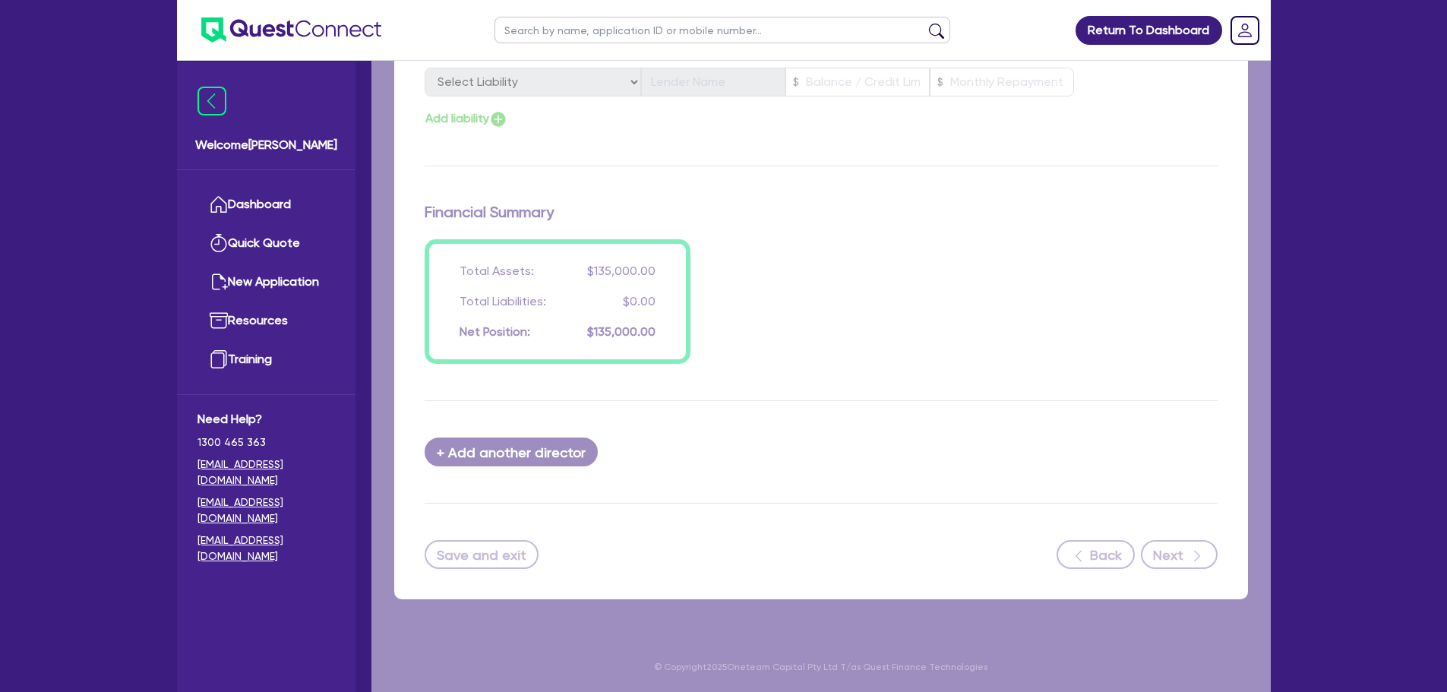
select select "CARS_AND_LIGHT_TRUCKS"
select select "PASSENGER_VEHICLES"
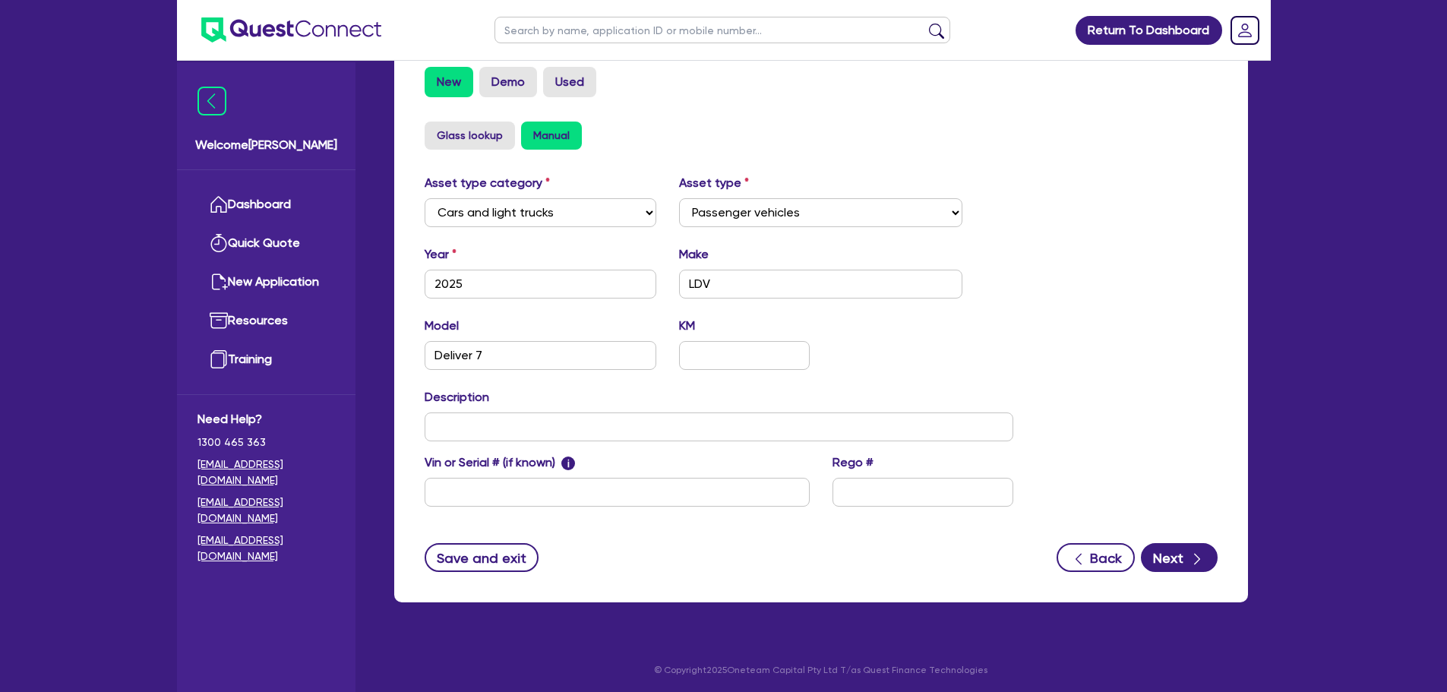
scroll to position [477, 0]
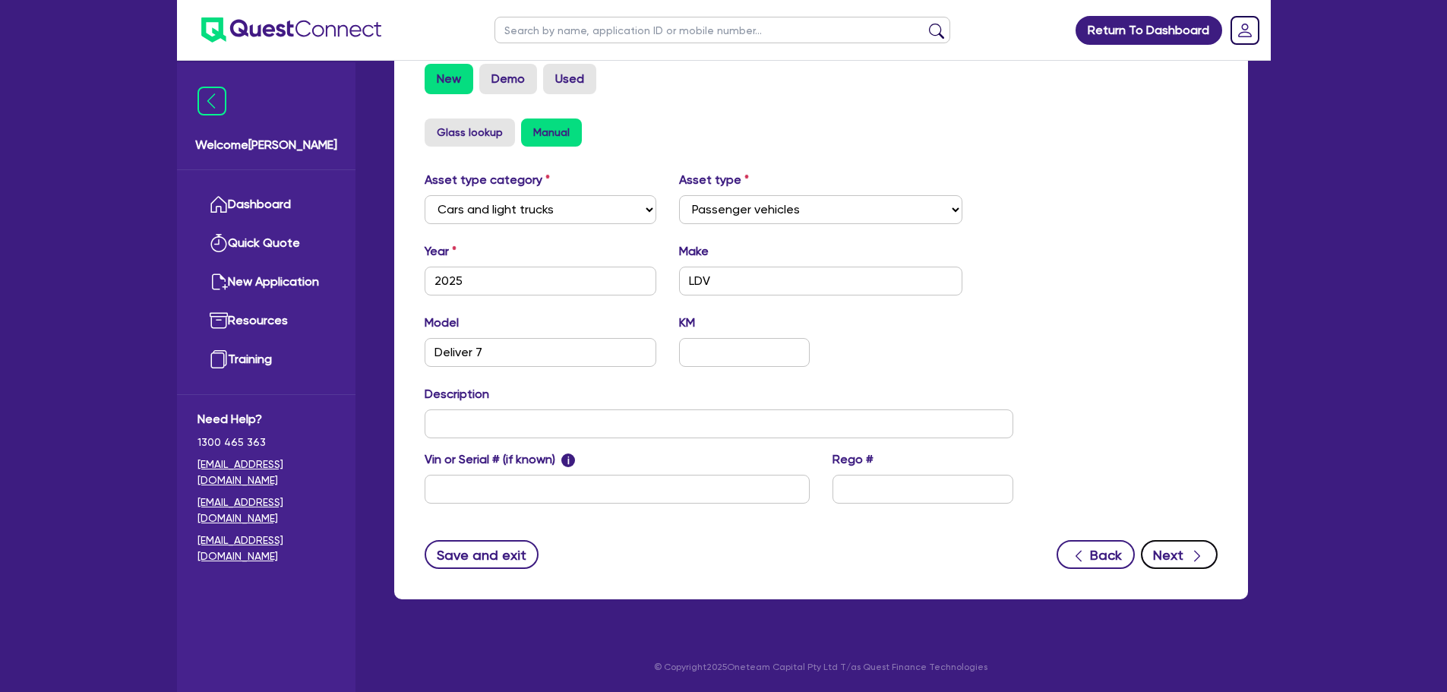
click at [1177, 551] on button "Next" at bounding box center [1179, 554] width 77 height 29
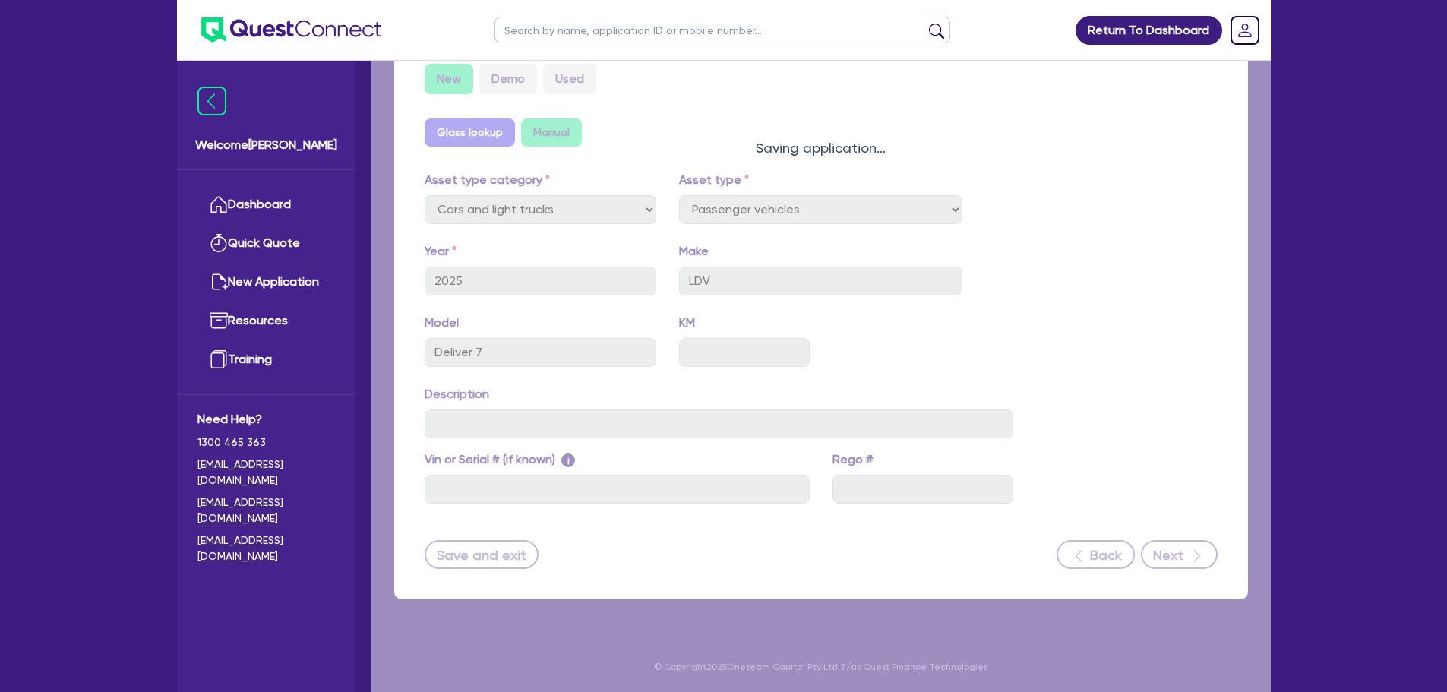
select select "Other"
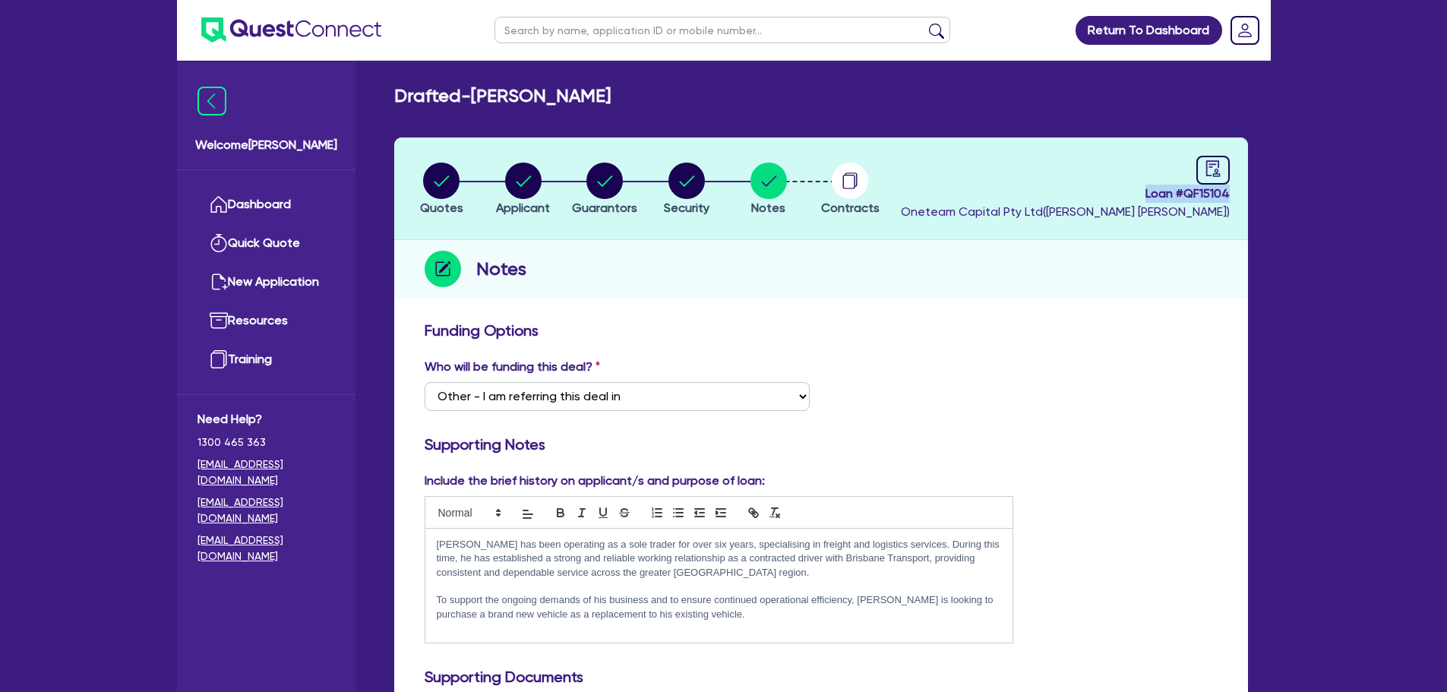
drag, startPoint x: 1139, startPoint y: 195, endPoint x: 1242, endPoint y: 202, distance: 102.8
click at [1242, 201] on header "Quotes Applicant [GEOGRAPHIC_DATA] Security Notes Contracts Loan # QF15104 Onet…" at bounding box center [821, 188] width 854 height 103
copy span "Loan # QF15104"
